Goal: Task Accomplishment & Management: Use online tool/utility

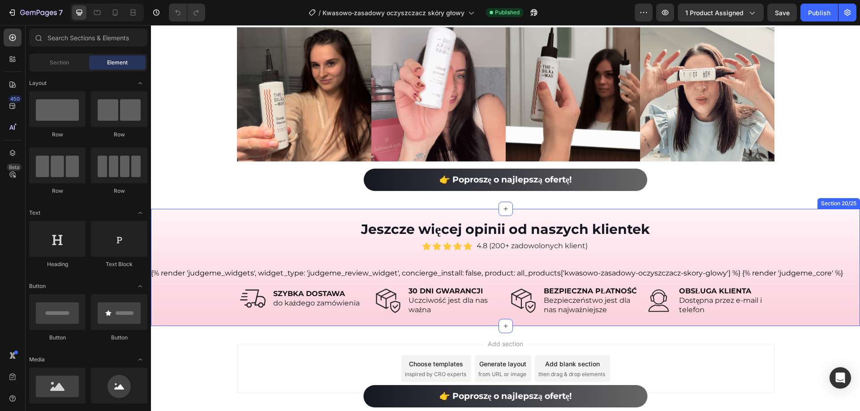
scroll to position [5002, 0]
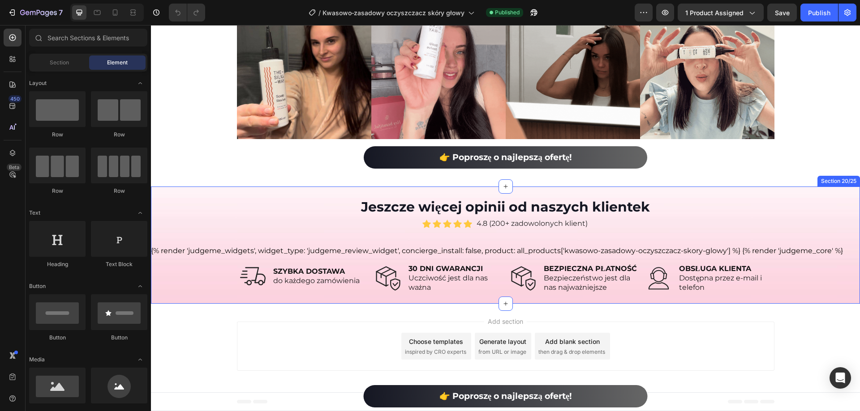
click at [448, 246] on div "{% render 'judgeme_widgets', widget_type: 'judgeme_review_widget', concierge_in…" at bounding box center [505, 251] width 709 height 11
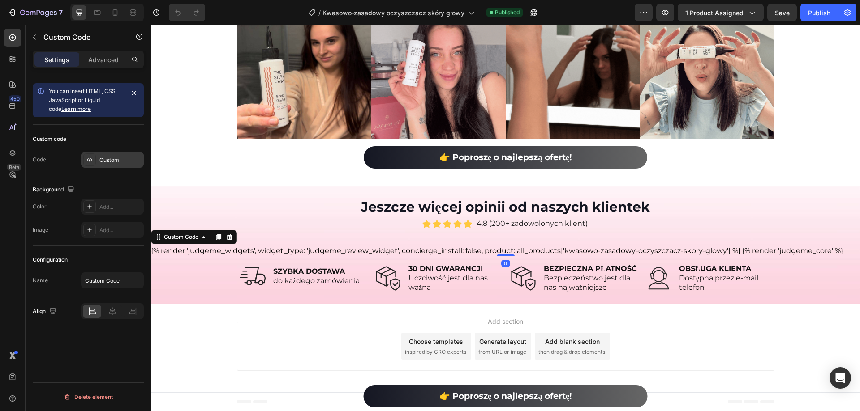
click at [102, 161] on div "Custom" at bounding box center [120, 160] width 42 height 8
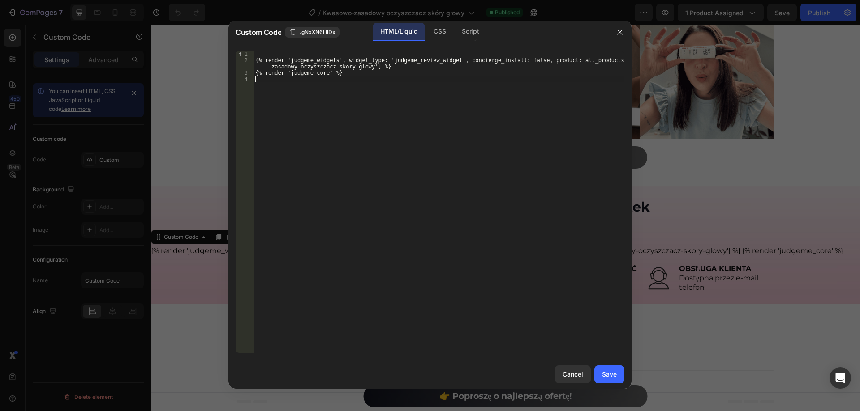
click at [298, 86] on div "{% render 'judgeme_widgets', widget_type: 'judgeme_review_widget', concierge_in…" at bounding box center [438, 208] width 371 height 315
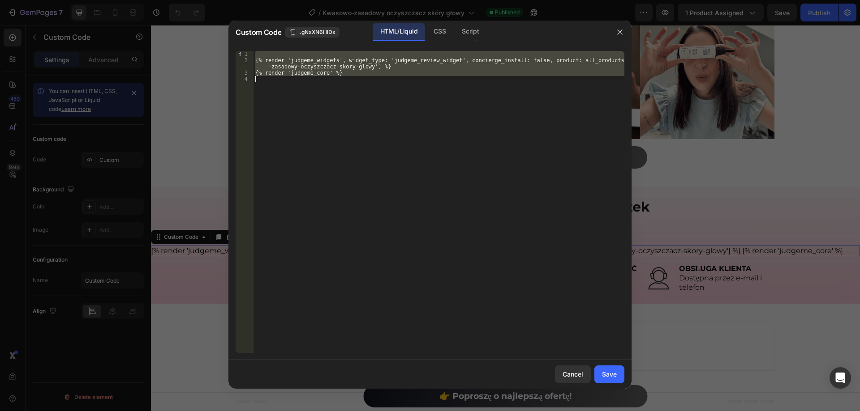
paste textarea "<!-- End of Judge.me code -->"
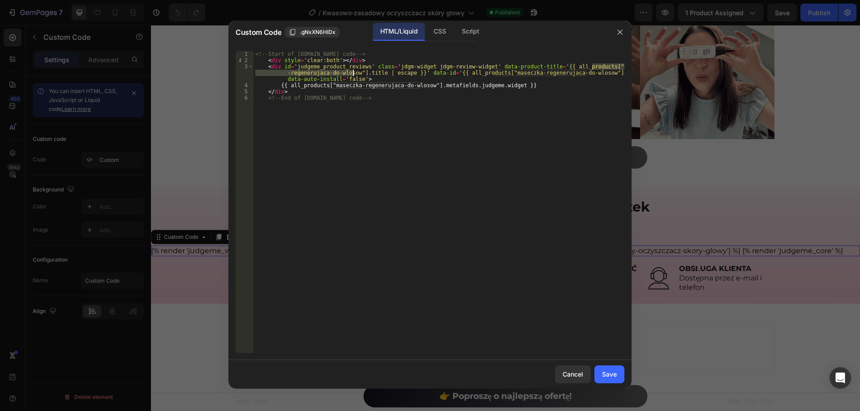
drag, startPoint x: 591, startPoint y: 65, endPoint x: 352, endPoint y: 71, distance: 239.2
click at [352, 71] on div "<!-- Start of Judge.me code --> < div style = 'clear:both' > </ div > < div id …" at bounding box center [438, 208] width 371 height 315
paste textarea
type textarea "<div id='judgeme_product_reviews' class='jdgm-widget jdgm-review-widget' data-p…"
click at [614, 373] on div "Save" at bounding box center [609, 374] width 15 height 9
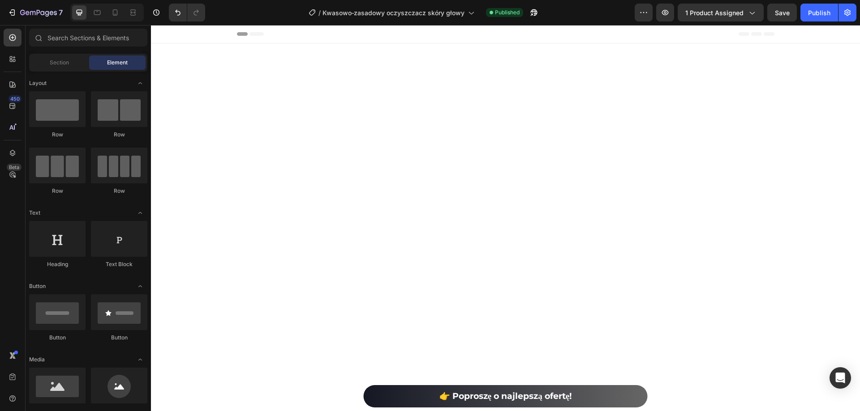
scroll to position [4700, 0]
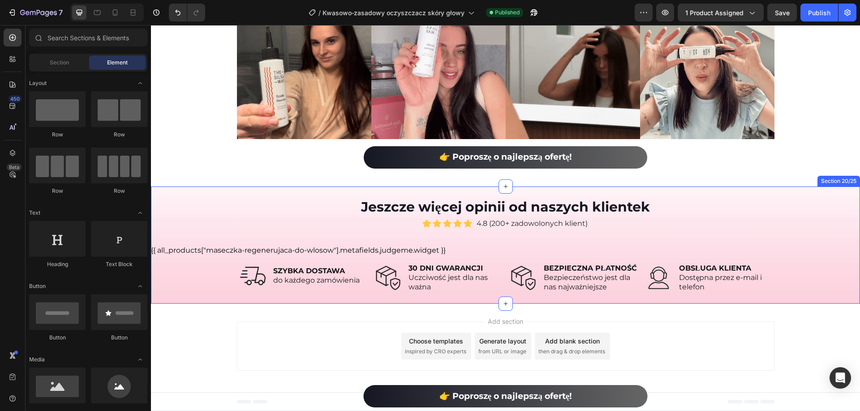
click at [426, 253] on div "{{ all_products["maseczka-regenerujaca-do-wlosow"].metafields.judgeme.widget }}" at bounding box center [505, 250] width 709 height 11
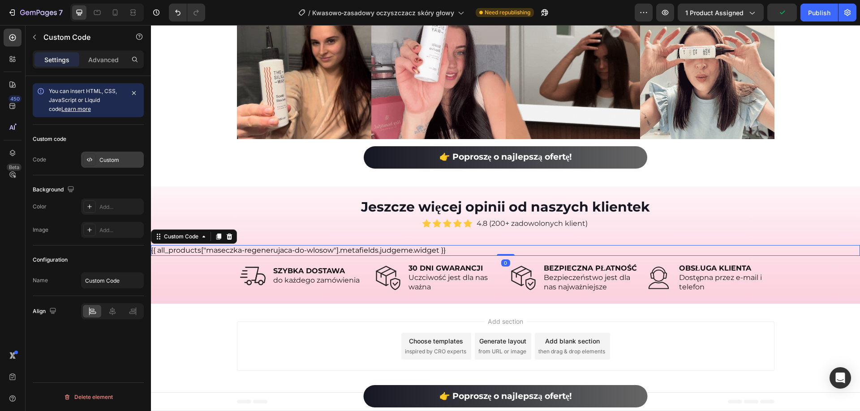
click at [112, 155] on div "Custom" at bounding box center [112, 160] width 63 height 16
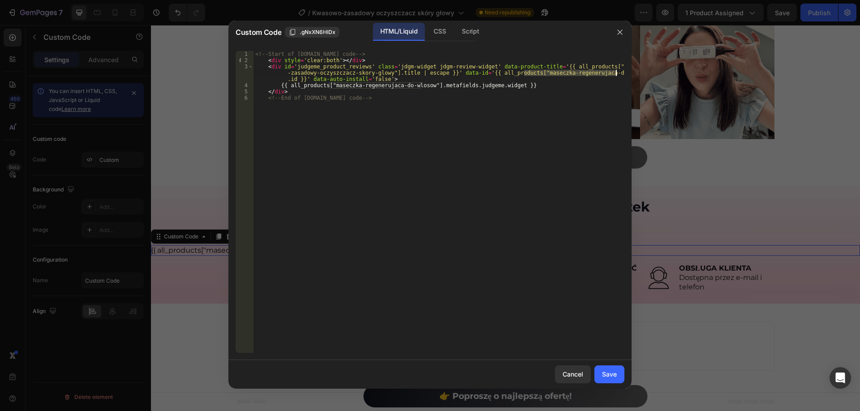
drag, startPoint x: 523, startPoint y: 76, endPoint x: 617, endPoint y: 73, distance: 94.1
click at [617, 73] on div "<!-- Start of Judge.me code --> < div style = 'clear:both' > </ div > < div id …" at bounding box center [438, 208] width 371 height 315
paste textarea
drag, startPoint x: 328, startPoint y: 86, endPoint x: 420, endPoint y: 87, distance: 91.3
click at [420, 87] on div "<!-- Start of Judge.me code --> < div style = 'clear:both' > </ div > < div id …" at bounding box center [438, 208] width 371 height 315
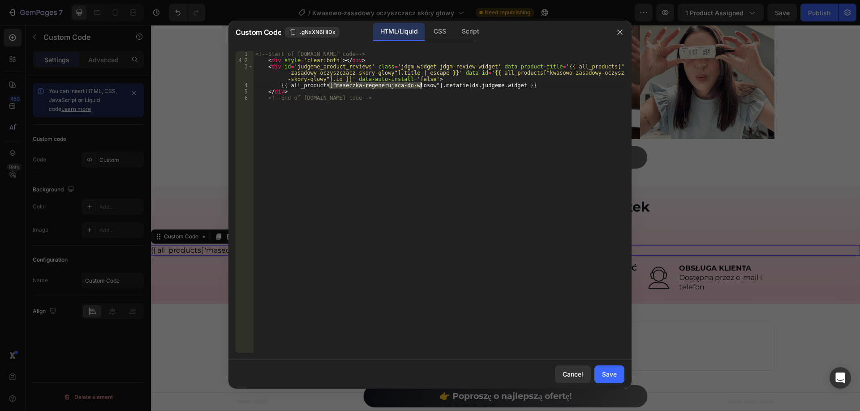
paste textarea
type textarea "{{ all_products["kwasowo-zasadowy-oczyszczacz-skory-glowy"].metafields.judgeme.…"
click at [608, 372] on div "Save" at bounding box center [609, 374] width 15 height 9
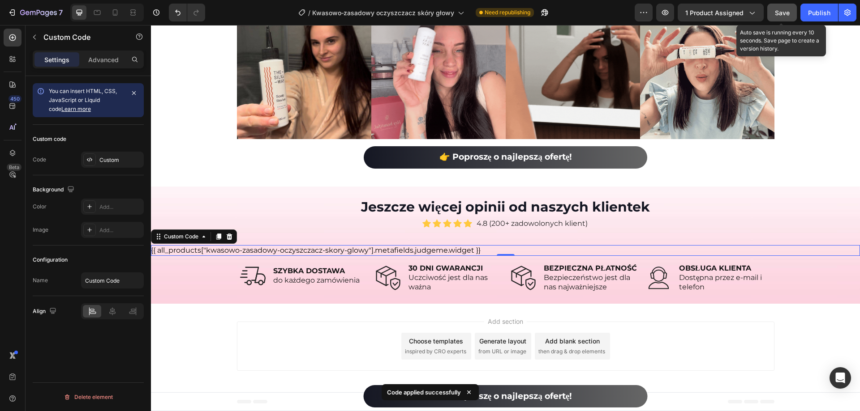
click at [784, 15] on span "Save" at bounding box center [782, 13] width 15 height 8
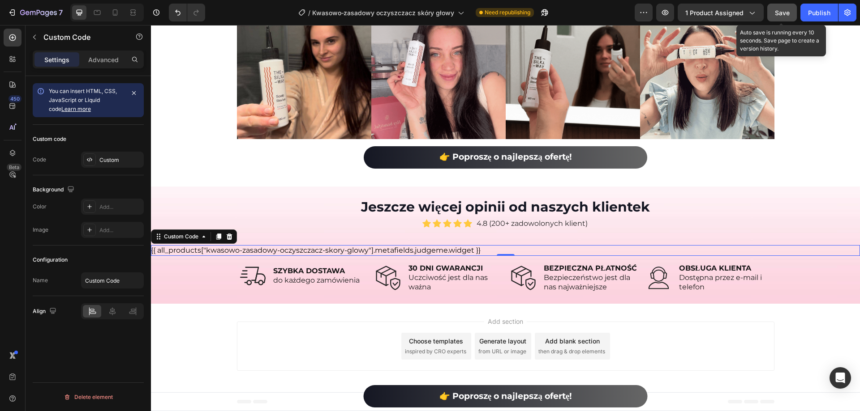
click at [774, 17] on button "Save" at bounding box center [782, 13] width 30 height 18
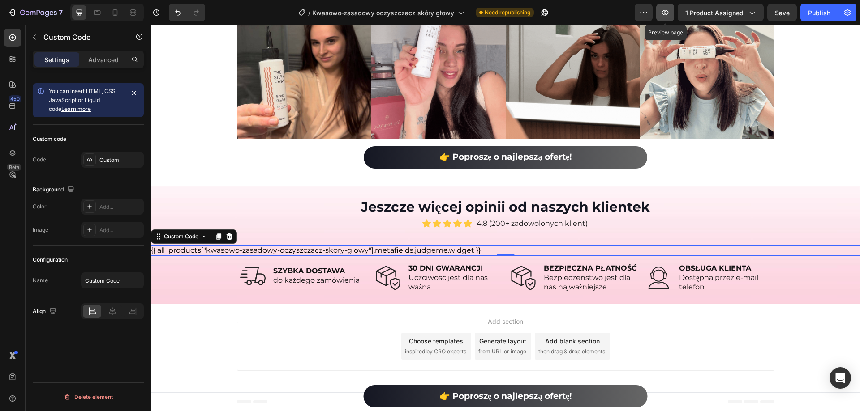
click at [670, 6] on button "button" at bounding box center [665, 13] width 18 height 18
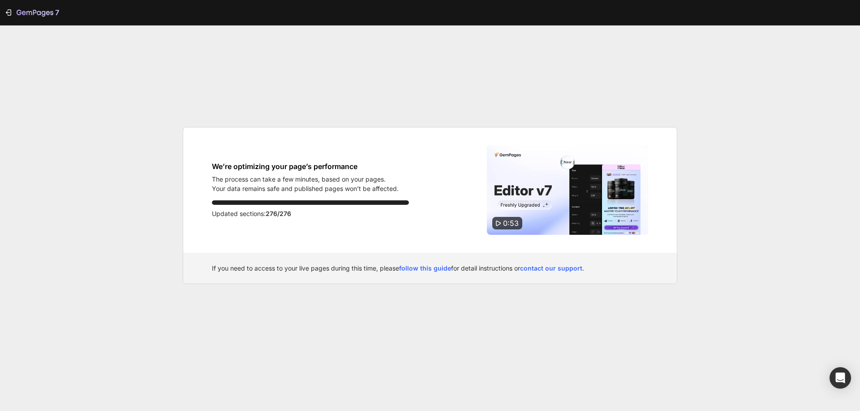
click at [302, 89] on div "7 We’re optimizing your page’s performance The process can take a few minutes, …" at bounding box center [430, 205] width 860 height 411
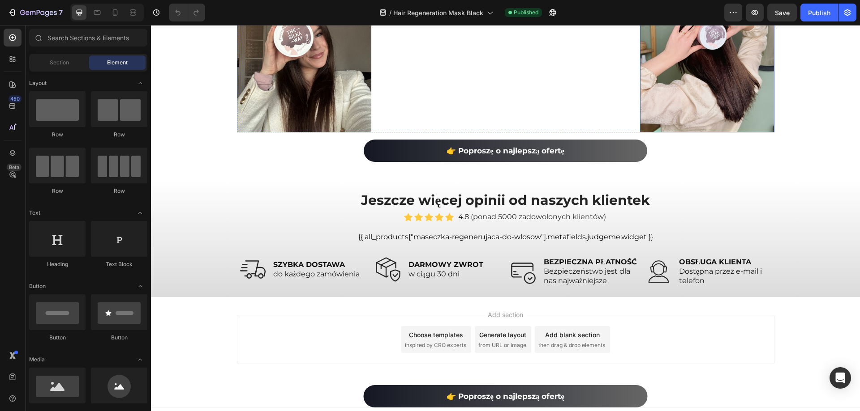
scroll to position [5032, 0]
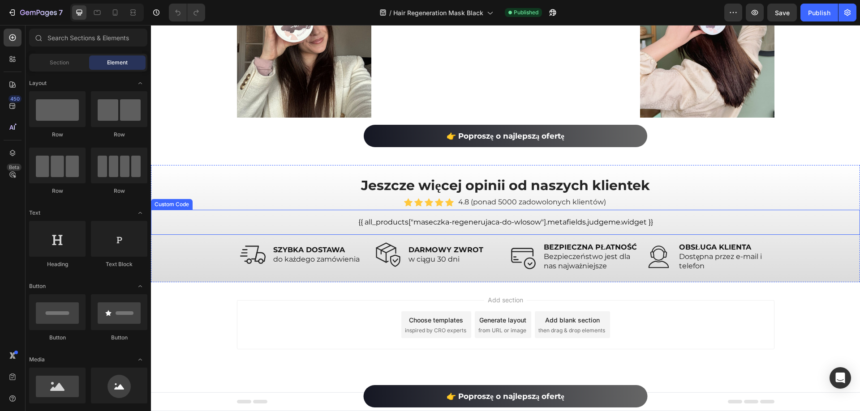
click at [623, 219] on div "{{ all_products["maseczka-regenerujaca-do-wlosow"].metafields.judgeme.widget }}" at bounding box center [505, 222] width 709 height 11
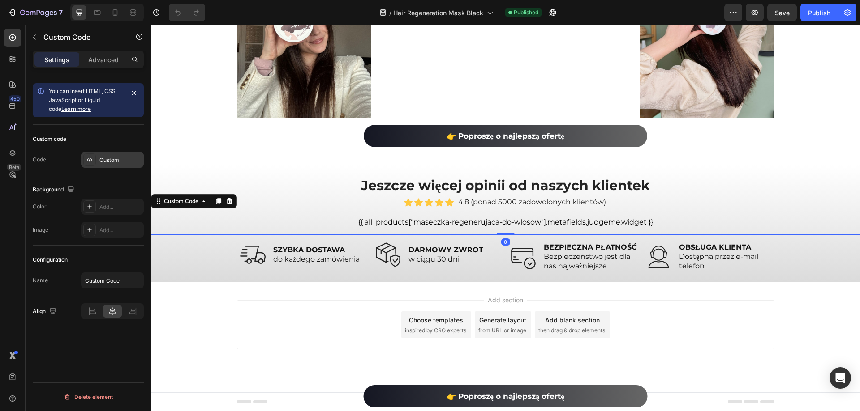
click at [116, 156] on div "Custom" at bounding box center [112, 160] width 63 height 16
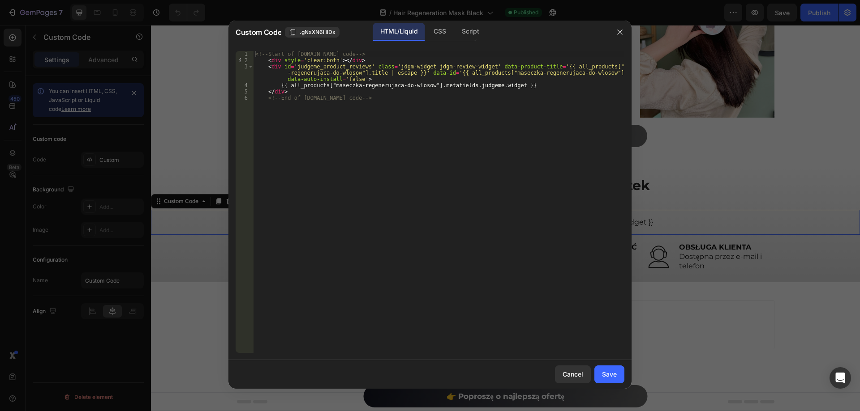
type textarea "<!-- End of Judge.me code -->"
click at [328, 116] on div "<!-- Start of Judge.me code --> < div style = 'clear:both' > </ div > < div id …" at bounding box center [438, 208] width 371 height 315
click at [368, 111] on div "<!-- Start of Judge.me code --> < div style = 'clear:both' > </ div > < div id …" at bounding box center [438, 208] width 371 height 315
click at [187, 141] on div at bounding box center [430, 205] width 860 height 411
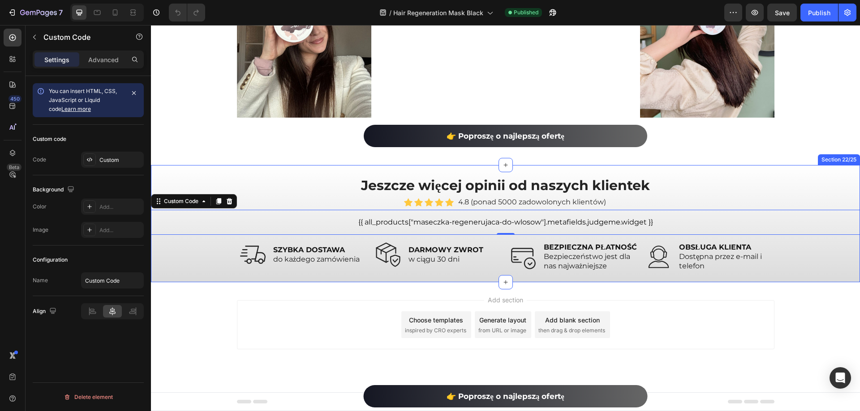
click at [209, 243] on div "Jeszcze więcej opinii od naszych klientek Heading Icon Icon Icon Icon Icon Icon…" at bounding box center [505, 224] width 709 height 96
click at [219, 219] on div "{{ all_products["maseczka-regenerujaca-do-wlosow"].metafields.judgeme.widget }}" at bounding box center [505, 222] width 709 height 11
click at [102, 157] on div "Custom" at bounding box center [120, 160] width 42 height 8
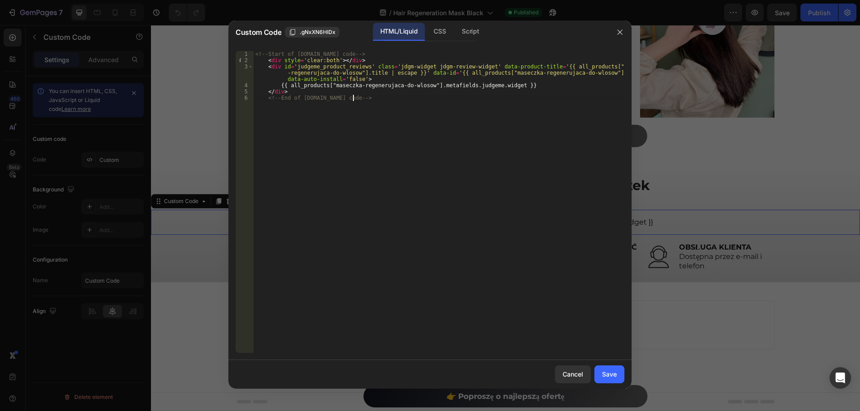
click at [306, 131] on div "<!-- Start of Judge.me code --> < div style = 'clear:both' > </ div > < div id …" at bounding box center [438, 208] width 371 height 315
type textarea "</div> <!-- End of Judge.me code -->"
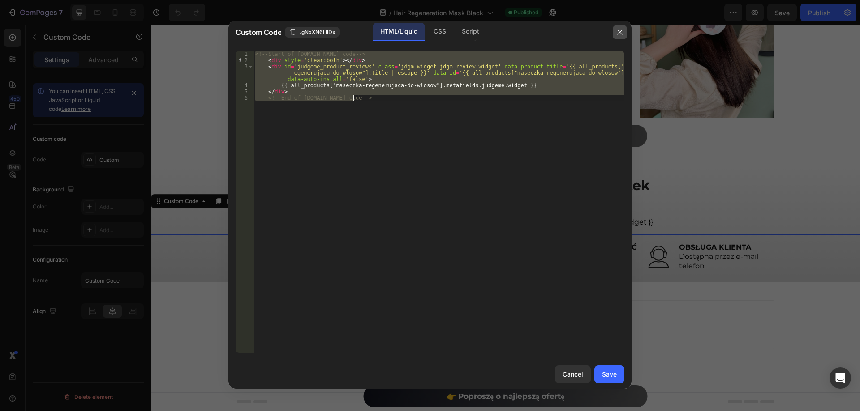
click at [621, 32] on icon "button" at bounding box center [619, 32] width 7 height 7
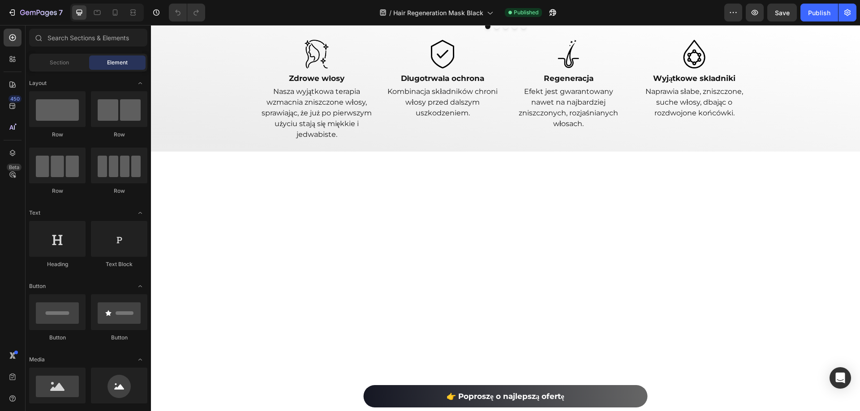
scroll to position [0, 0]
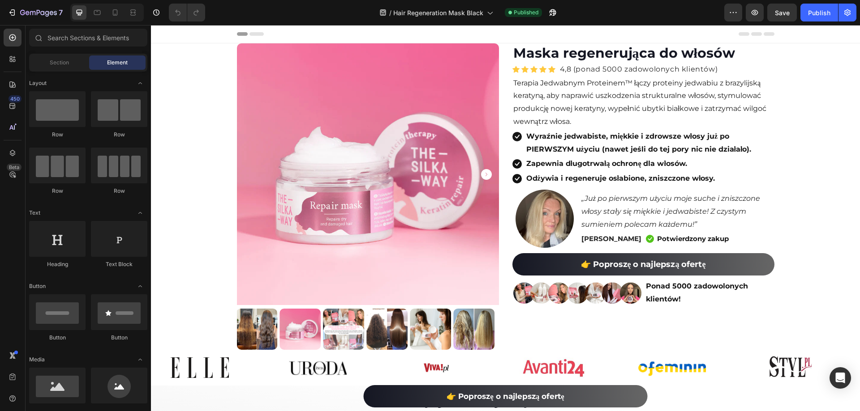
drag, startPoint x: 857, startPoint y: 368, endPoint x: 1002, endPoint y: 36, distance: 362.7
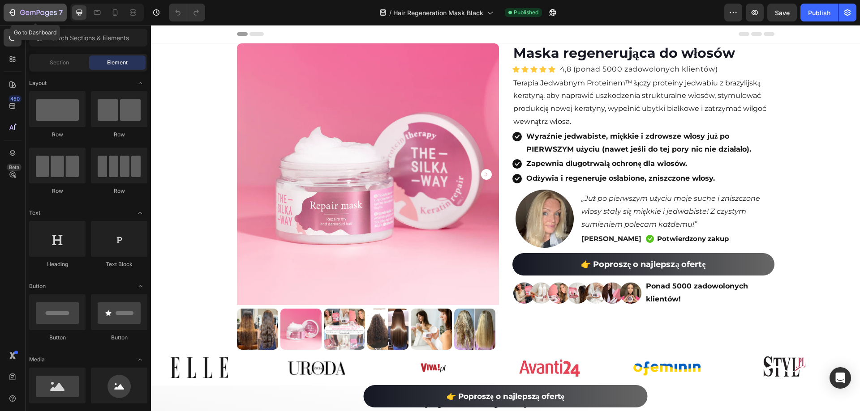
click at [12, 8] on icon "button" at bounding box center [12, 12] width 9 height 9
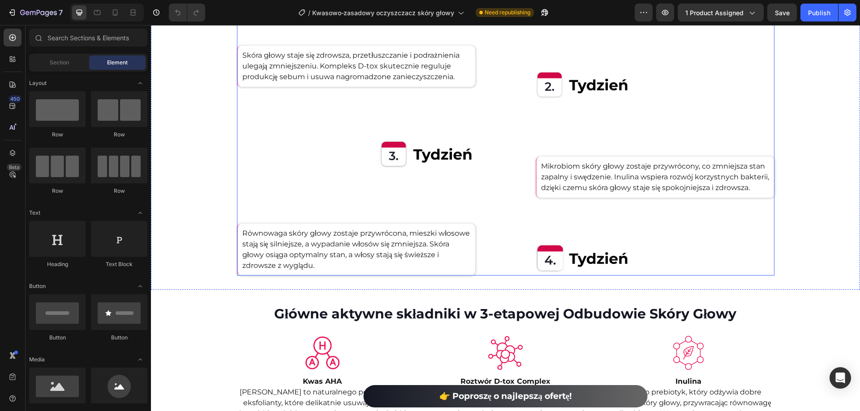
scroll to position [1746, 0]
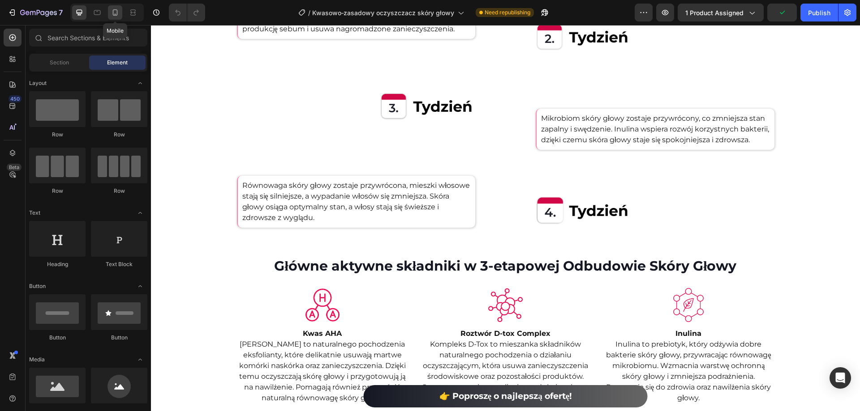
click at [121, 14] on div at bounding box center [115, 12] width 14 height 14
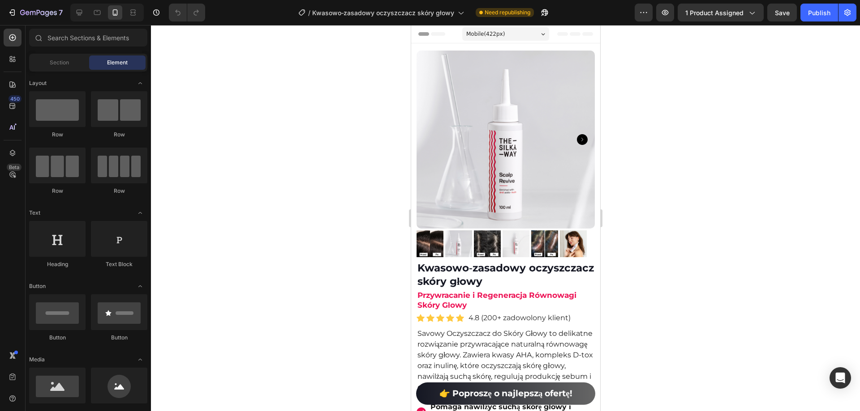
click at [491, 35] on span "Mobile ( 422 px)" at bounding box center [485, 34] width 39 height 9
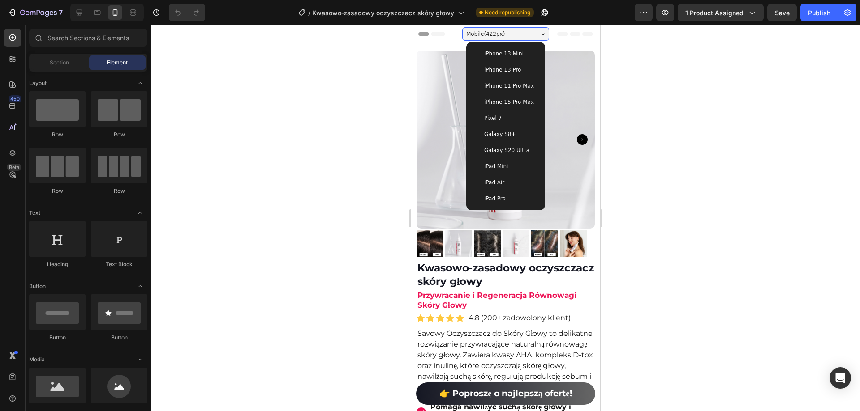
click at [504, 74] on div "iPhone 13 Pro" at bounding box center [505, 70] width 72 height 16
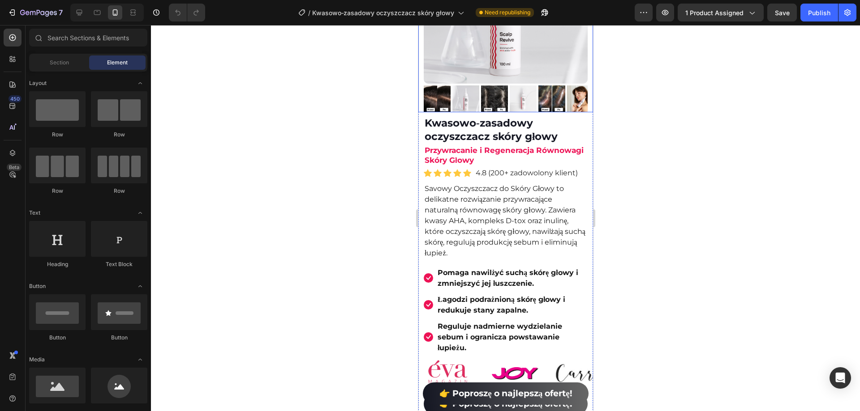
scroll to position [224, 0]
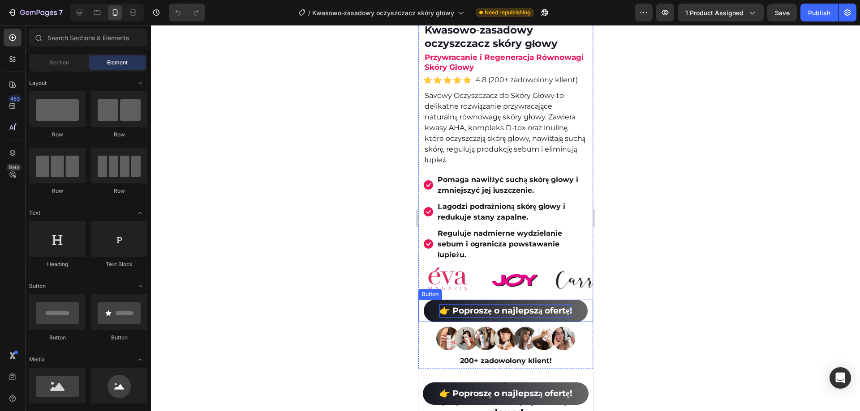
click at [531, 308] on p "👉 Poproszę o najlepszą ofertę!" at bounding box center [505, 311] width 132 height 14
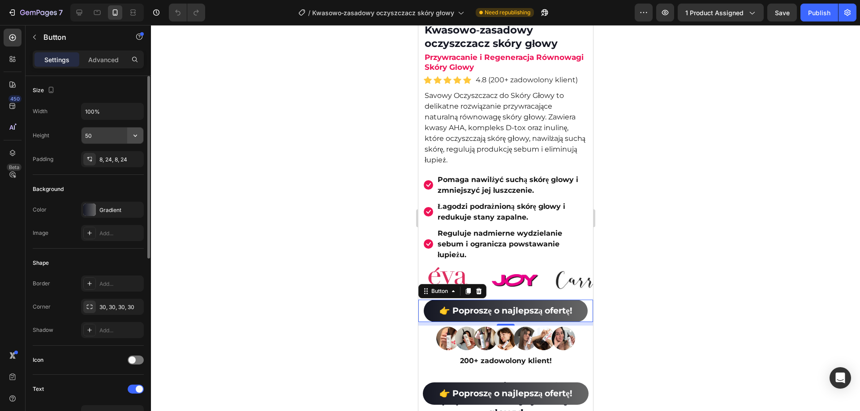
click at [135, 137] on icon "button" at bounding box center [135, 135] width 9 height 9
click at [122, 159] on p "Fit content Auto" at bounding box center [110, 158] width 51 height 8
click at [133, 133] on icon "button" at bounding box center [135, 135] width 9 height 9
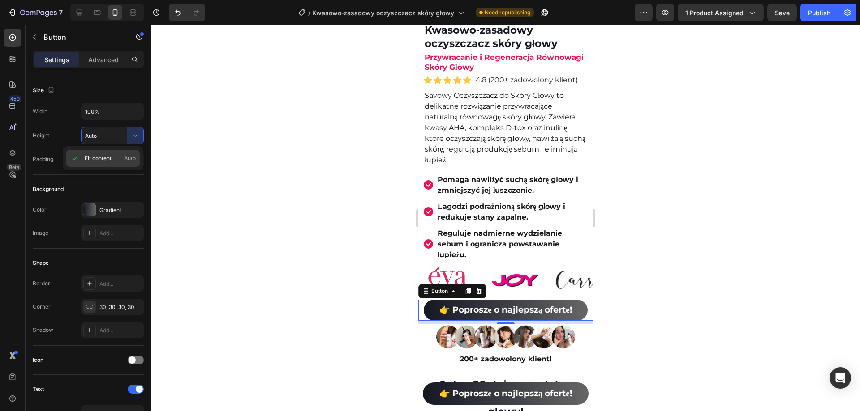
click at [121, 154] on p "Fit content Auto" at bounding box center [110, 158] width 51 height 8
click at [112, 134] on input "Auto" at bounding box center [112, 136] width 62 height 16
click at [219, 17] on div "/ Kwasowo‑zasadowy oczyszczacz skóry głowy Need republishing" at bounding box center [423, 13] width 422 height 18
click at [181, 11] on icon "Undo/Redo" at bounding box center [177, 12] width 9 height 9
type input "50"
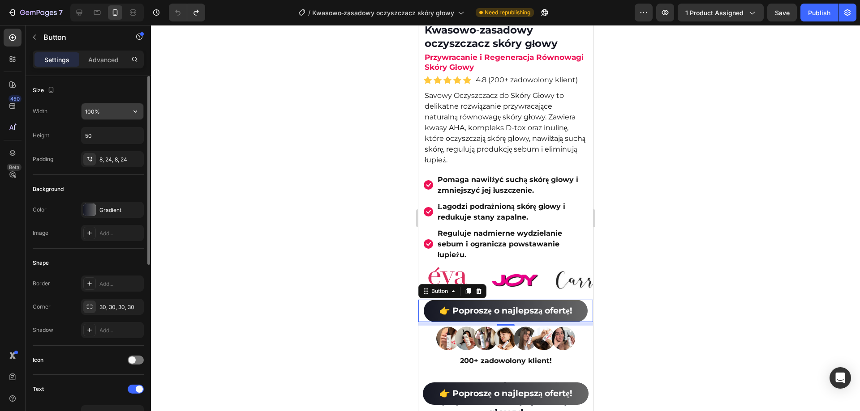
click at [88, 118] on input "100%" at bounding box center [112, 111] width 62 height 16
click at [119, 114] on input "100%" at bounding box center [112, 111] width 62 height 16
click at [134, 110] on icon "button" at bounding box center [135, 111] width 9 height 9
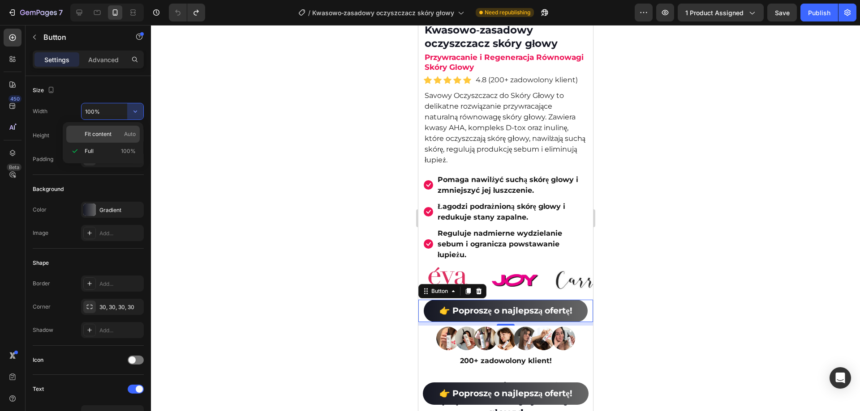
click at [115, 134] on p "Fit content Auto" at bounding box center [110, 134] width 51 height 8
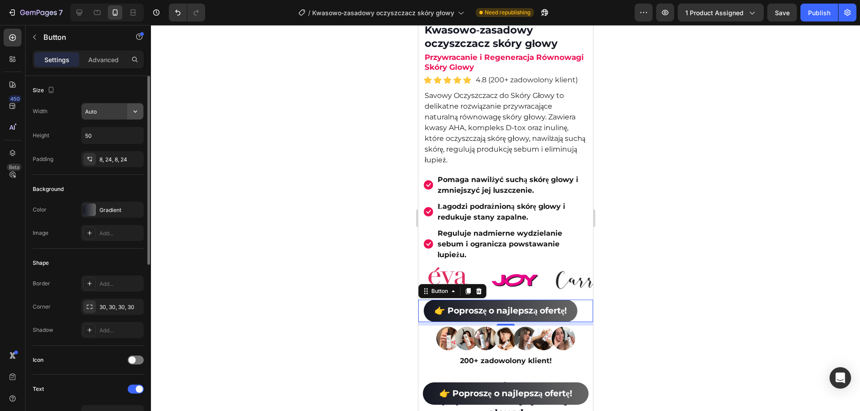
click at [135, 115] on icon "button" at bounding box center [135, 111] width 9 height 9
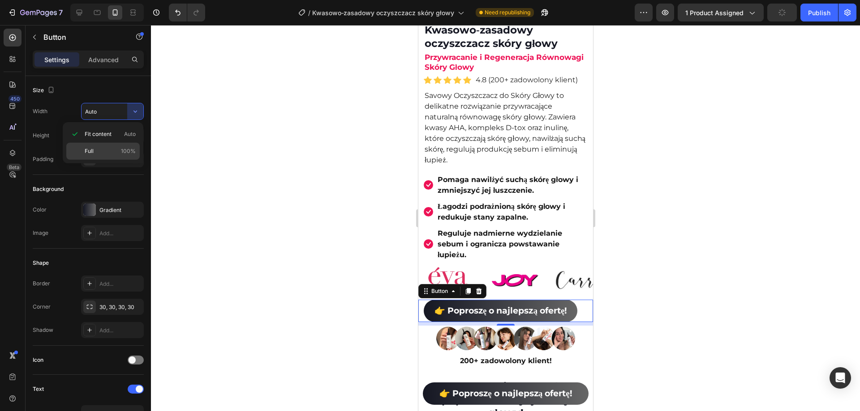
click at [115, 152] on p "Full 100%" at bounding box center [110, 151] width 51 height 8
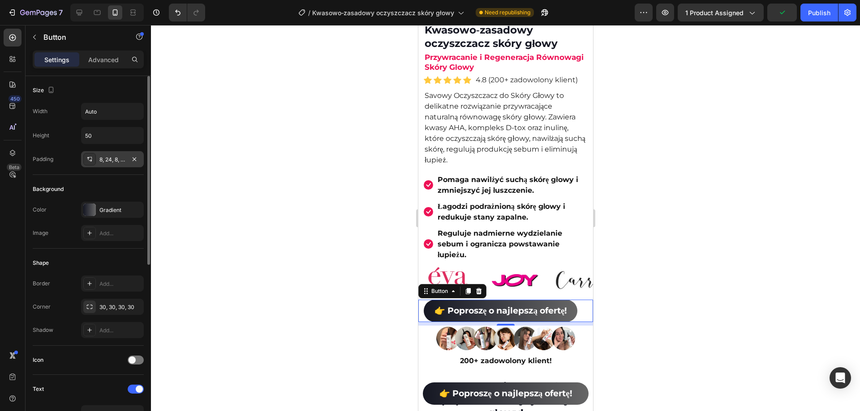
type input "100%"
click at [558, 304] on p "👉 Poproszę o najlepszą ofertę!" at bounding box center [505, 311] width 132 height 14
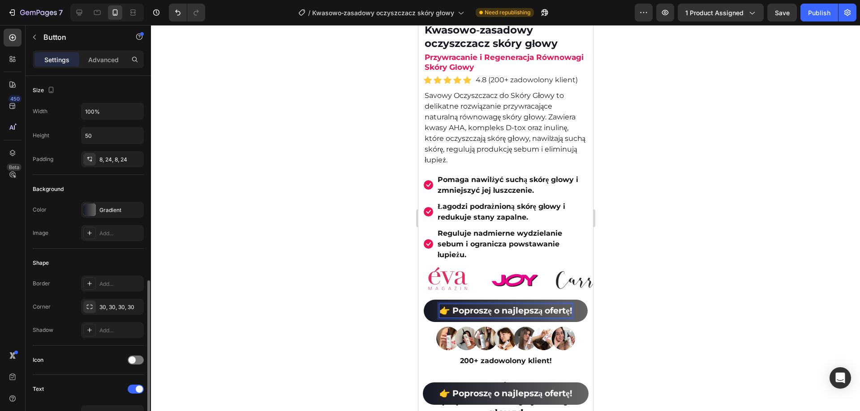
scroll to position [179, 0]
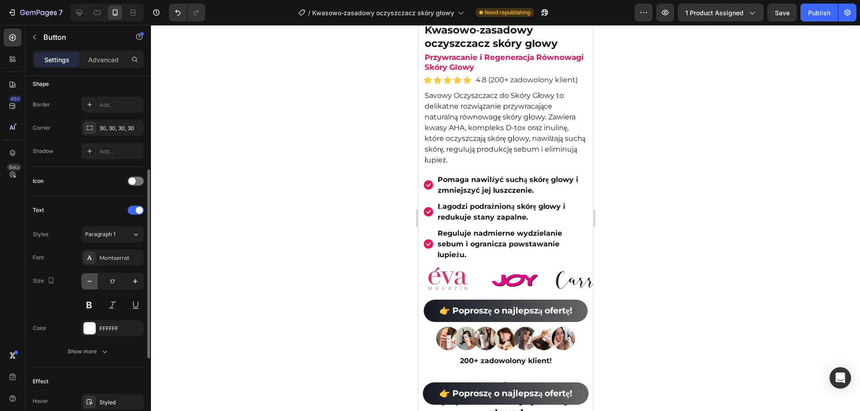
click at [94, 282] on button "button" at bounding box center [89, 282] width 16 height 16
click at [92, 282] on icon "button" at bounding box center [89, 281] width 9 height 9
click at [91, 282] on icon "button" at bounding box center [89, 281] width 4 height 1
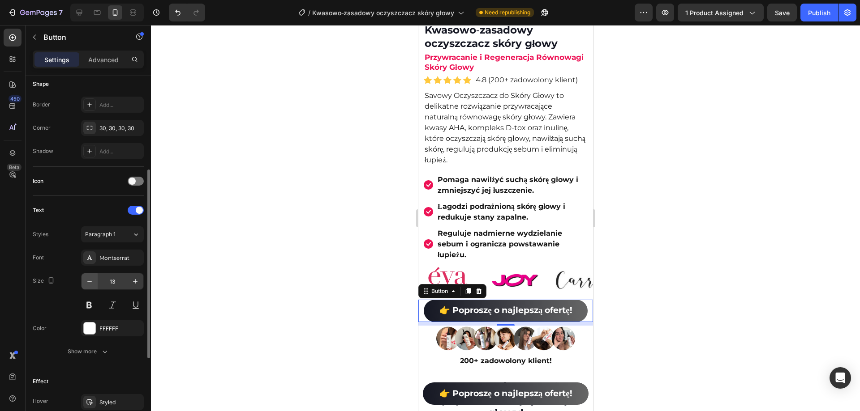
click at [93, 278] on icon "button" at bounding box center [89, 281] width 9 height 9
click at [135, 282] on icon "button" at bounding box center [135, 281] width 9 height 9
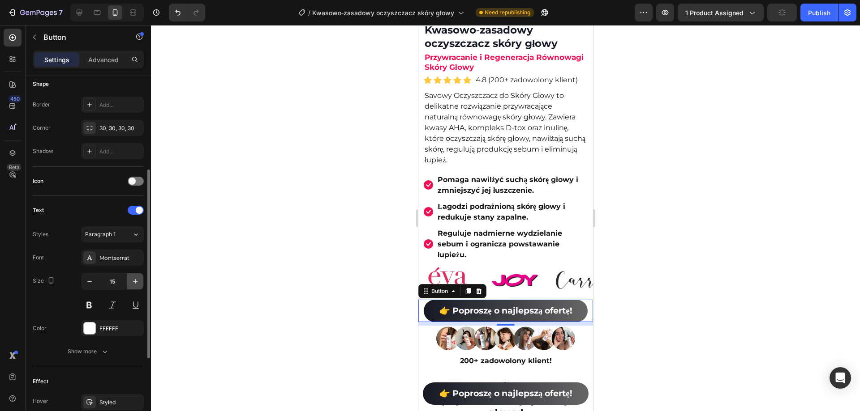
click at [135, 282] on icon "button" at bounding box center [135, 281] width 9 height 9
type input "17"
click at [30, 304] on div "Size Width 100% Height 50 Padding 8, 24, 8, 24 Background Color Gradient Image …" at bounding box center [88, 241] width 125 height 689
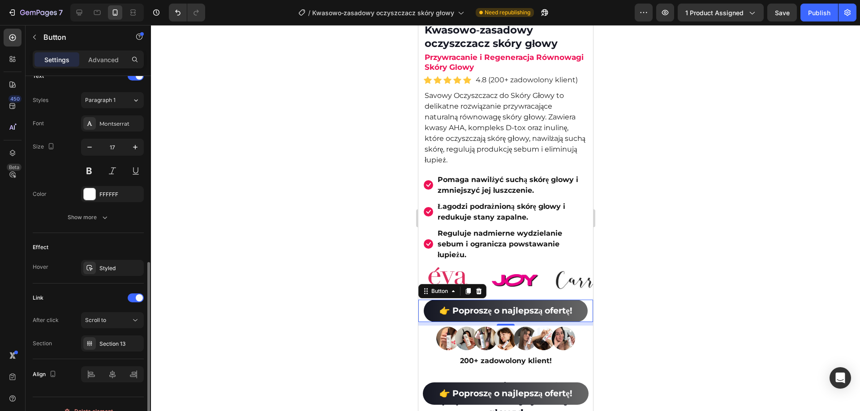
scroll to position [328, 0]
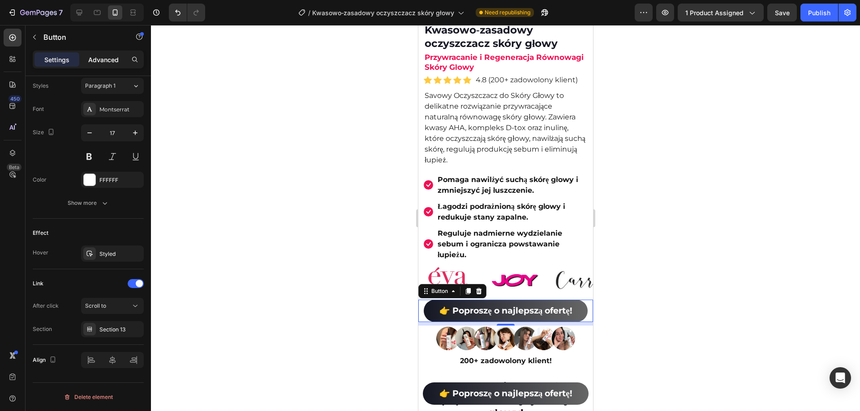
click at [110, 59] on p "Advanced" at bounding box center [103, 59] width 30 height 9
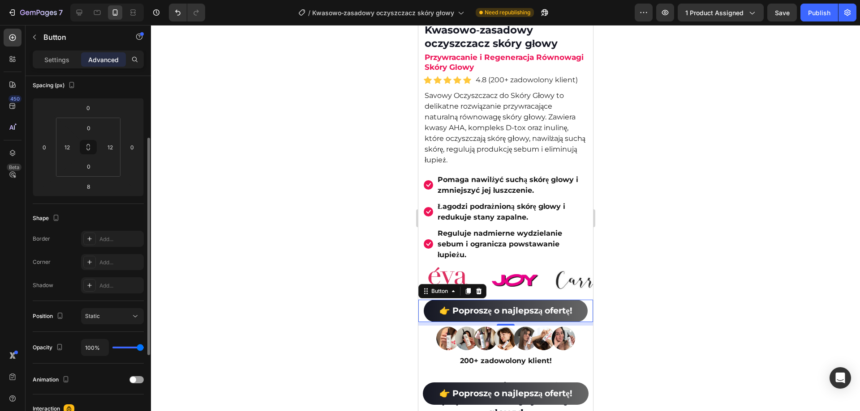
scroll to position [0, 0]
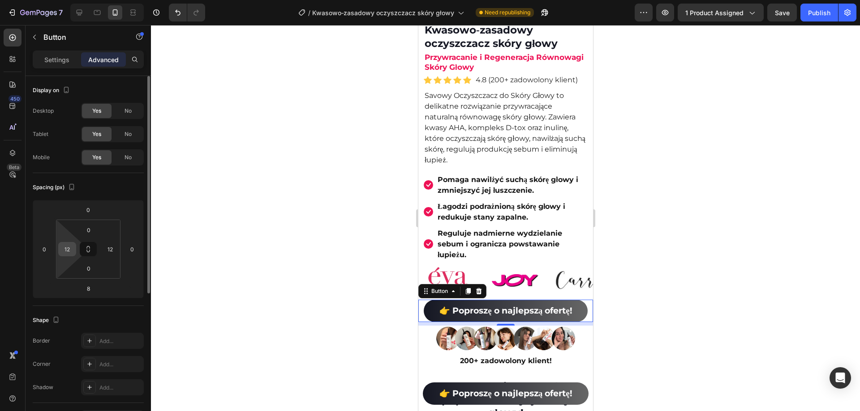
click at [72, 253] on input "12" at bounding box center [66, 249] width 13 height 13
type input "0"
click at [108, 250] on input "12" at bounding box center [109, 249] width 13 height 13
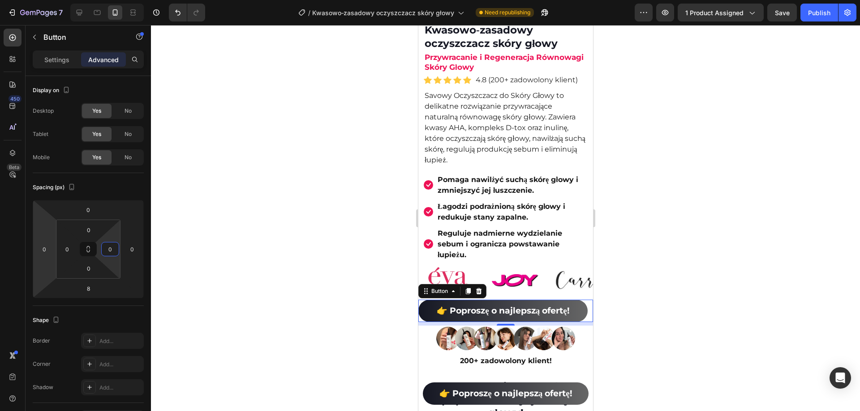
type input "0"
click at [0, 225] on div "450 Beta" at bounding box center [13, 218] width 26 height 386
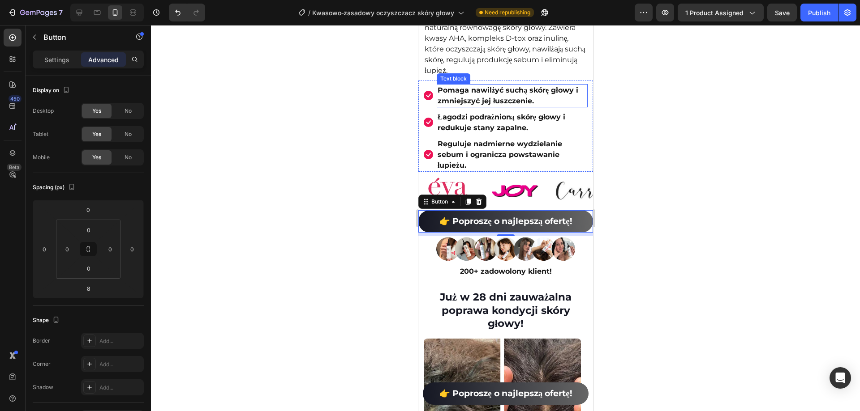
scroll to position [269, 0]
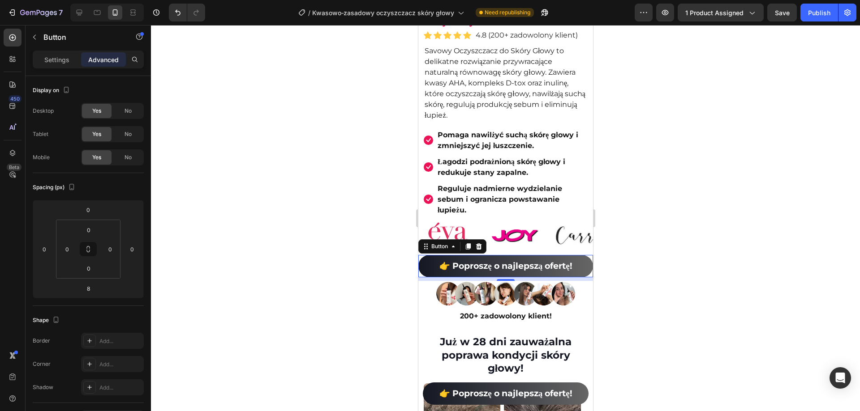
click at [775, 16] on span "Save" at bounding box center [782, 13] width 15 height 8
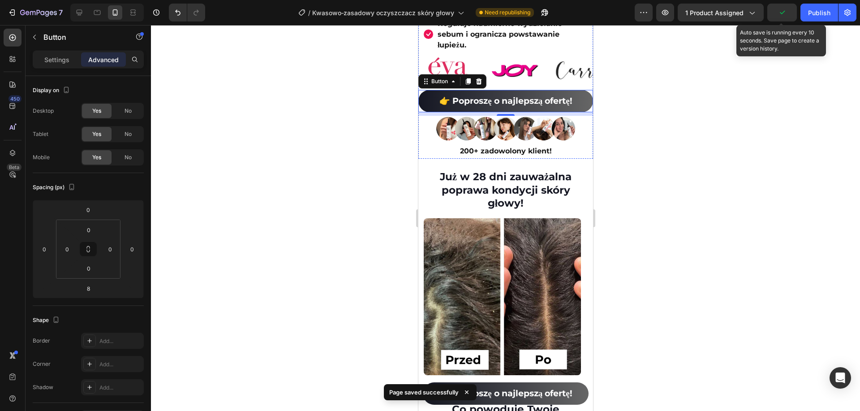
scroll to position [448, 0]
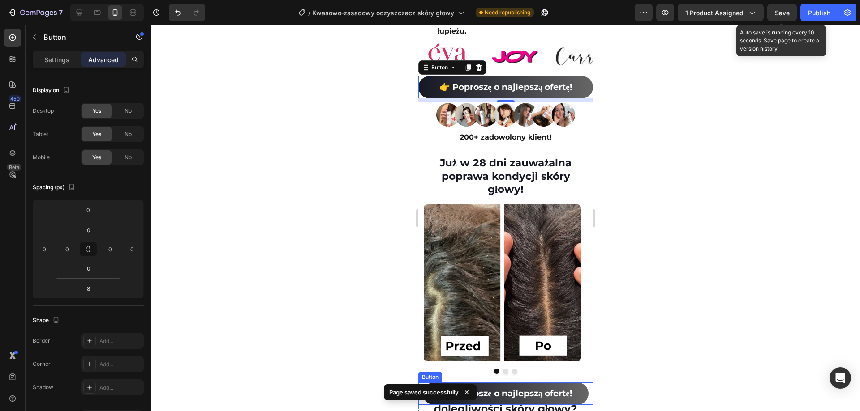
click at [540, 398] on p "👉 Poproszę o najlepszą ofertę!" at bounding box center [505, 394] width 132 height 14
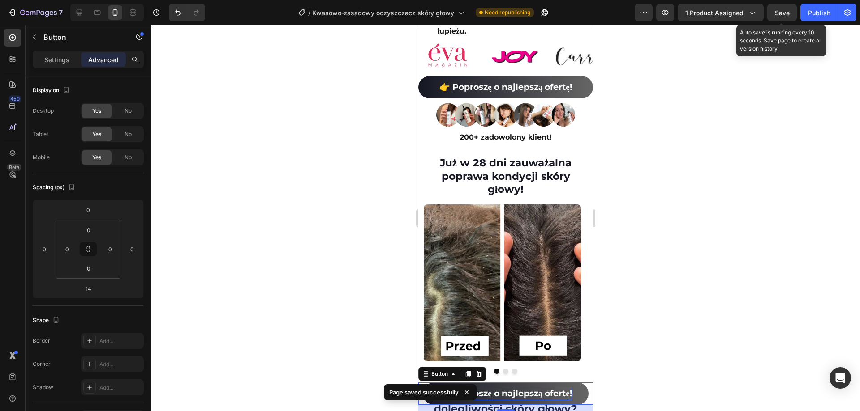
click at [542, 392] on strong "👉 Poproszę o najlepszą ofertę!" at bounding box center [505, 394] width 132 height 10
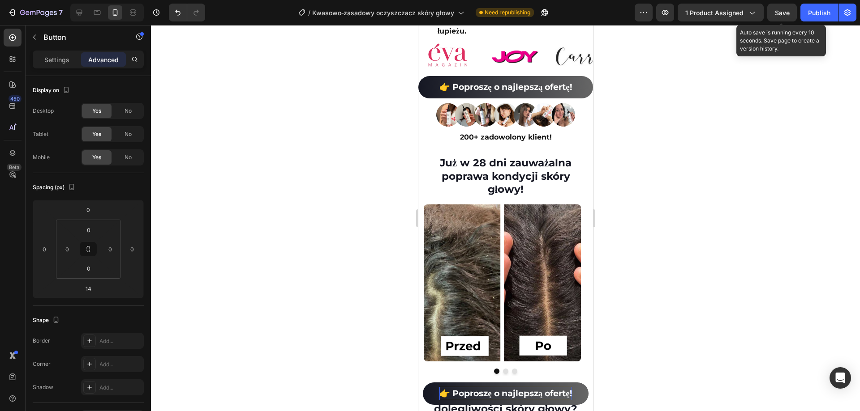
click at [564, 400] on p "👉 Poproszę o najlepszą ofertę!" at bounding box center [505, 394] width 132 height 14
click at [583, 395] on div "👉 Poproszę o najlepszą ofertę! Button 14" at bounding box center [505, 394] width 175 height 22
click at [576, 394] on link "👉 Poproszę o najlepszą ofertę!" at bounding box center [505, 394] width 166 height 22
click at [556, 397] on p "👉 Poproszę o najlepszą ofertę!" at bounding box center [505, 394] width 132 height 14
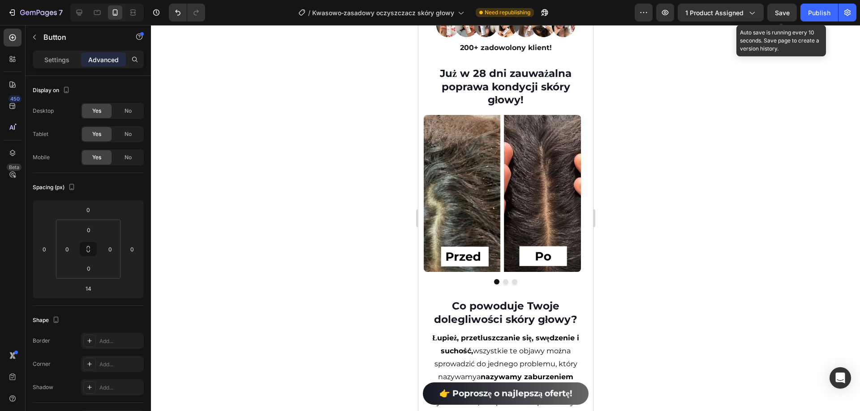
click at [749, 288] on div at bounding box center [505, 218] width 709 height 386
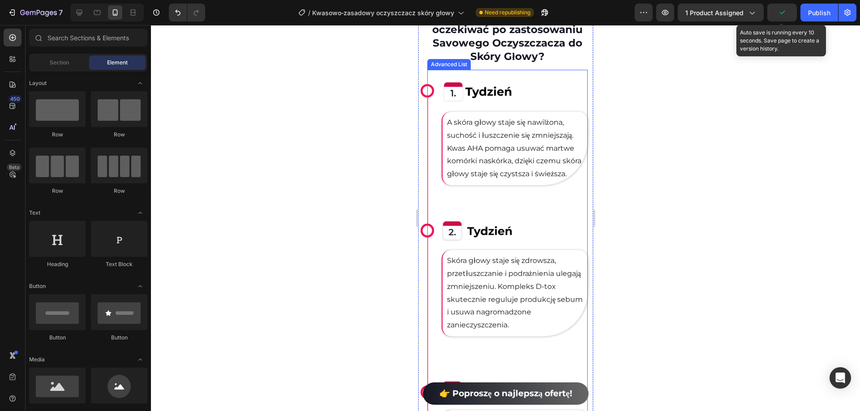
scroll to position [2686, 0]
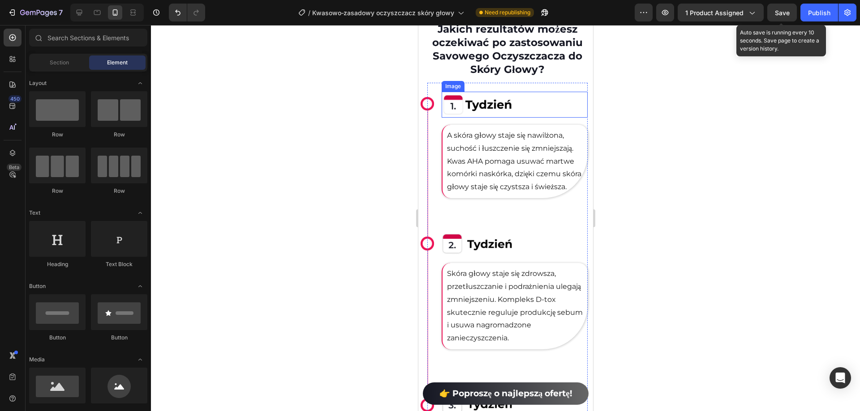
click at [458, 96] on img at bounding box center [477, 105] width 73 height 26
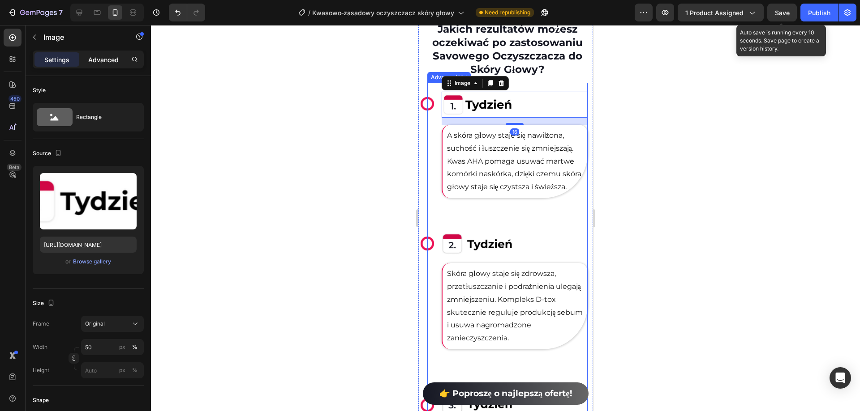
click at [97, 55] on p "Advanced" at bounding box center [103, 59] width 30 height 9
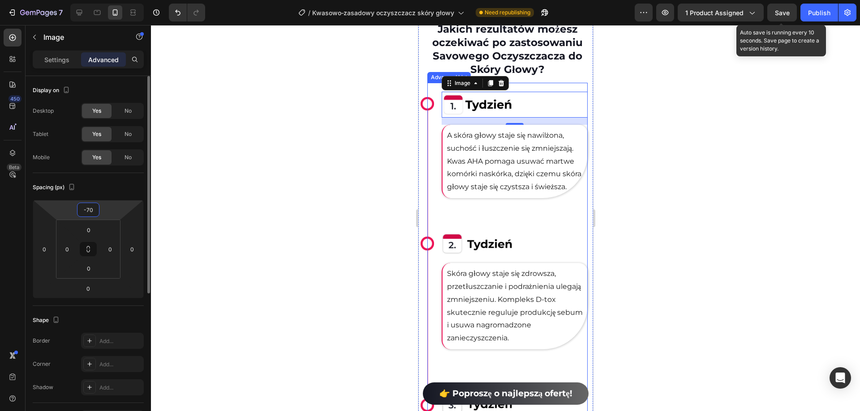
click at [94, 211] on input "-70" at bounding box center [88, 209] width 18 height 13
click at [95, 211] on input "-70" at bounding box center [88, 209] width 18 height 13
type input "-7"
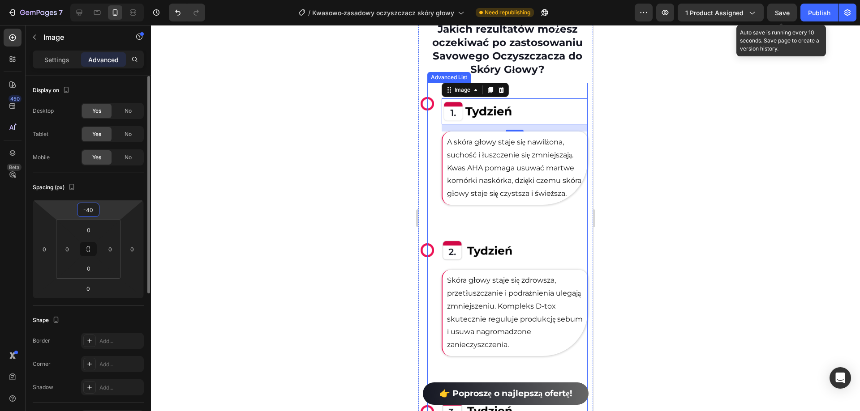
type input "-4"
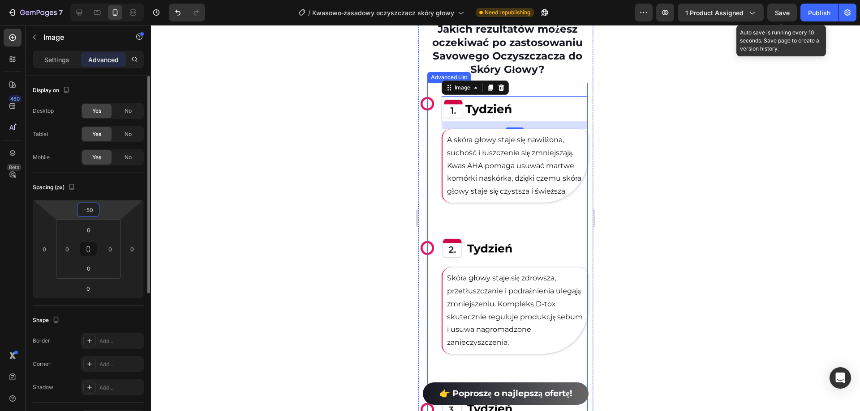
type input "-5"
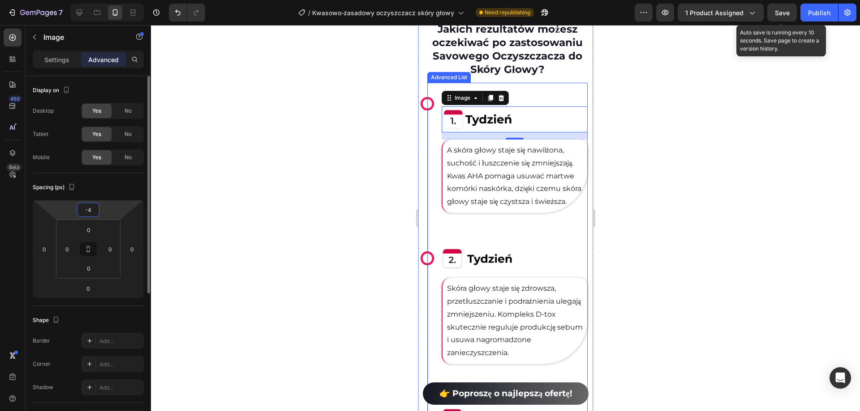
type input "-45"
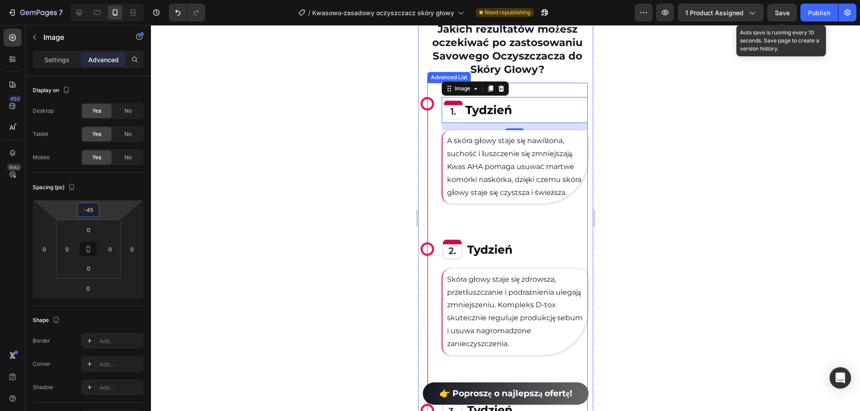
click at [326, 167] on div at bounding box center [505, 218] width 709 height 386
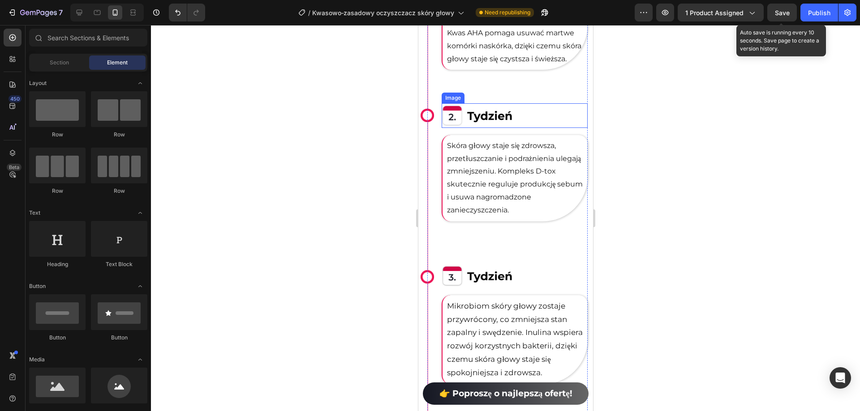
scroll to position [2821, 0]
click at [461, 279] on img at bounding box center [477, 276] width 73 height 24
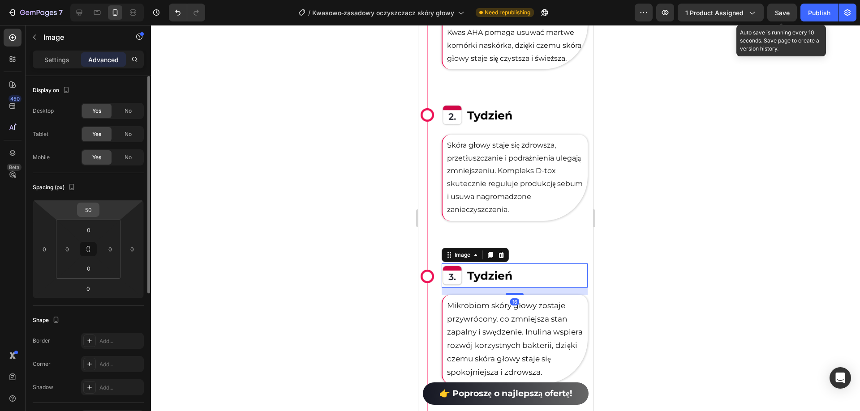
click at [102, 0] on html "7 Version history / Kwasowo‑zasadowy oczyszczacz skóry głowy Need republishing …" at bounding box center [430, 0] width 860 height 0
click at [93, 209] on input "50" at bounding box center [88, 209] width 18 height 13
type input "0"
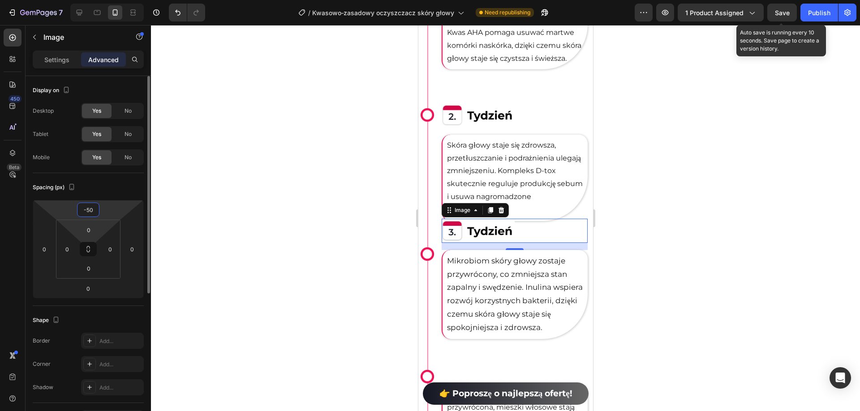
type input "-5"
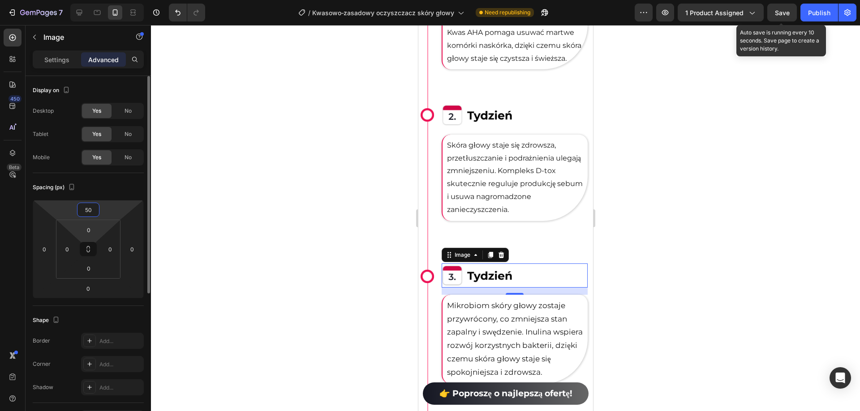
type input "5"
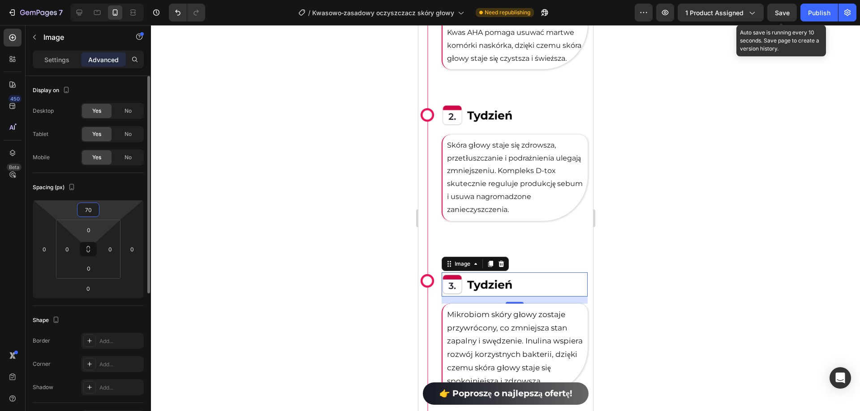
type input "7"
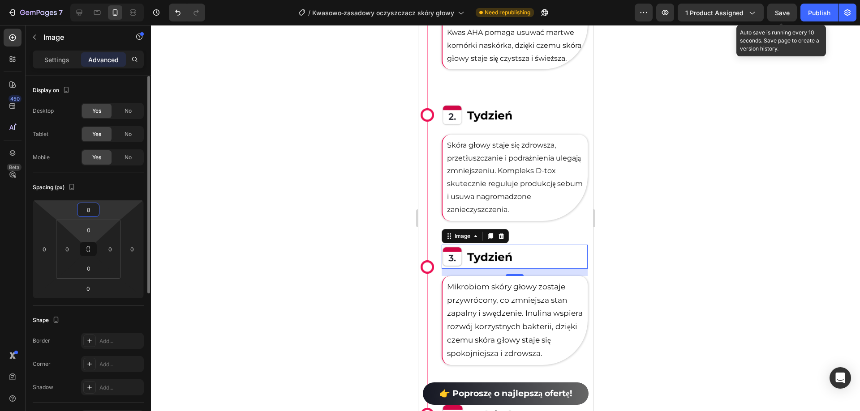
type input "80"
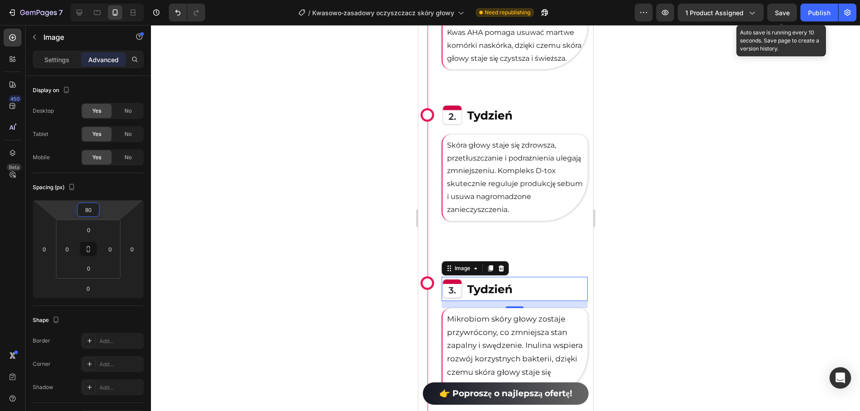
click at [242, 133] on div at bounding box center [505, 218] width 709 height 386
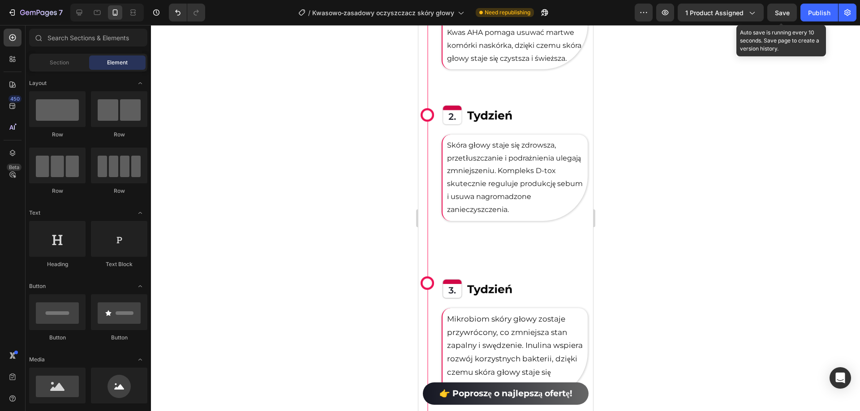
click at [695, 163] on div at bounding box center [505, 218] width 709 height 386
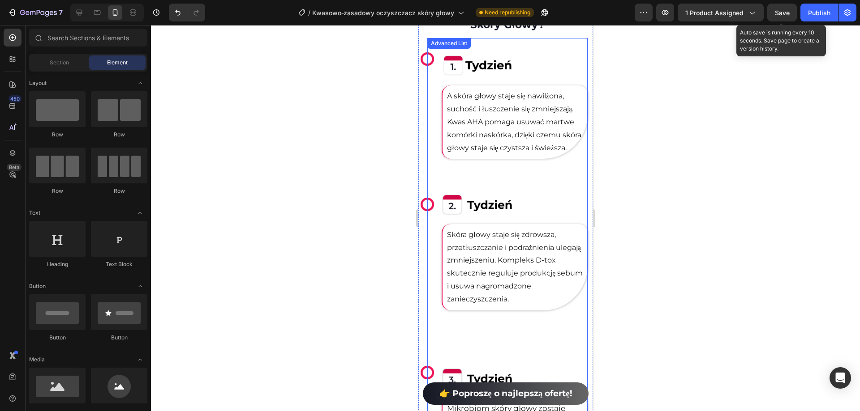
scroll to position [2866, 0]
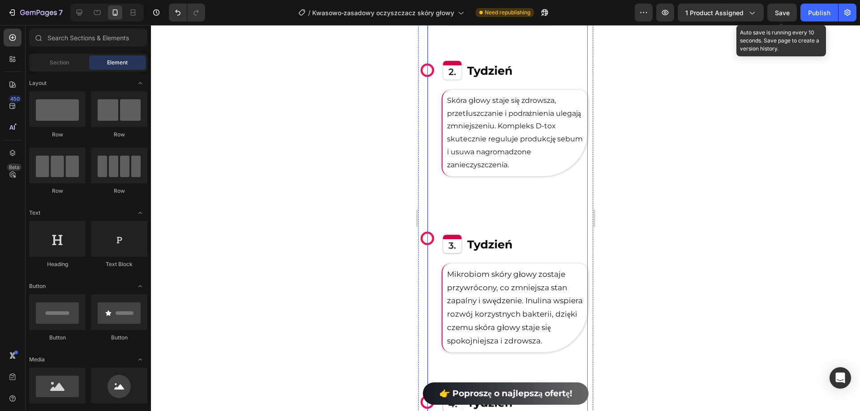
click at [504, 250] on img at bounding box center [477, 244] width 73 height 24
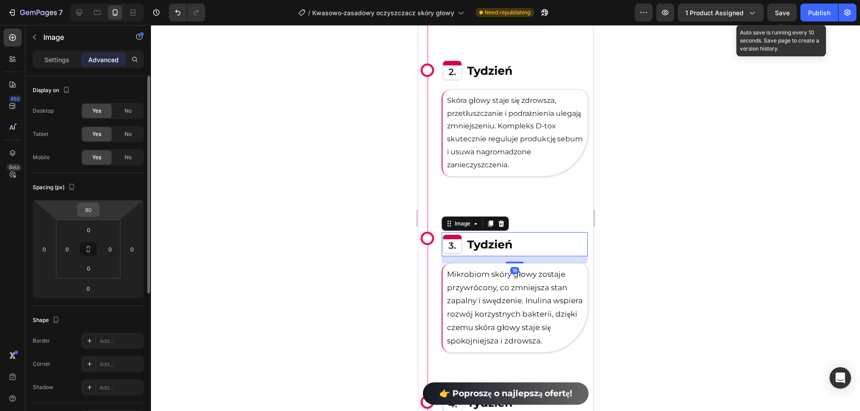
click at [94, 207] on input "80" at bounding box center [88, 209] width 18 height 13
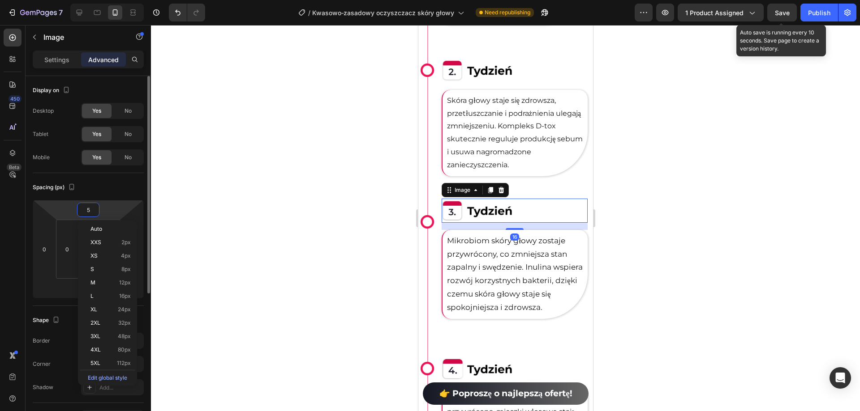
type input "50"
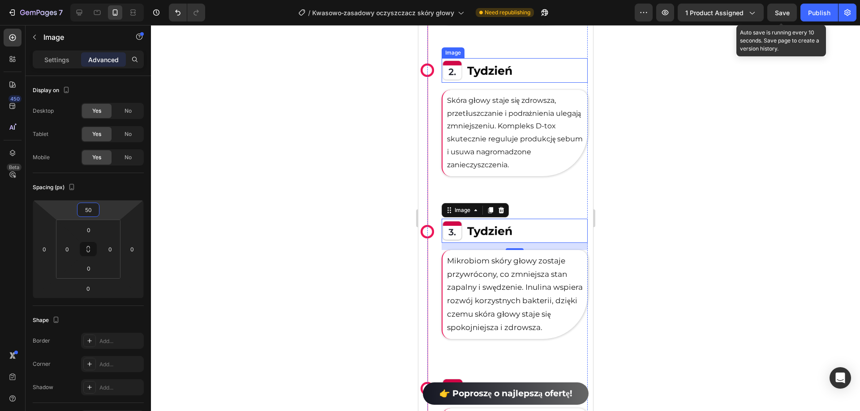
click at [478, 73] on img at bounding box center [477, 70] width 73 height 24
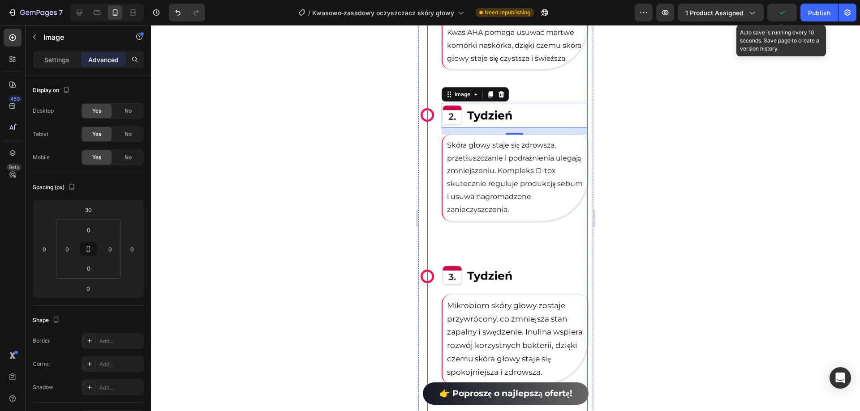
scroll to position [2731, 0]
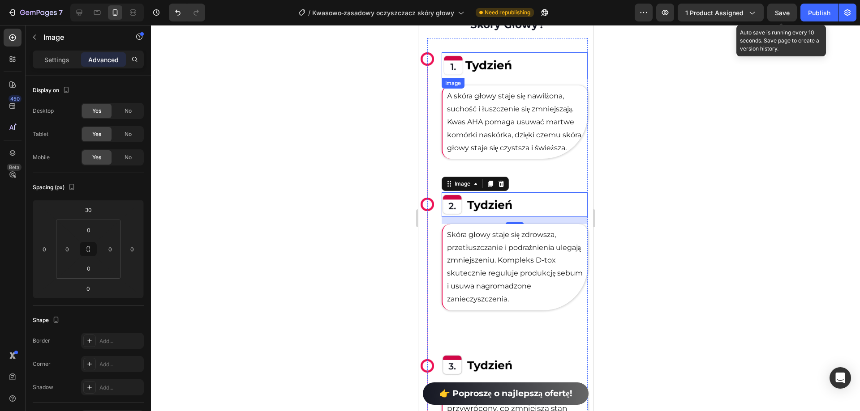
click at [482, 60] on img at bounding box center [477, 65] width 73 height 26
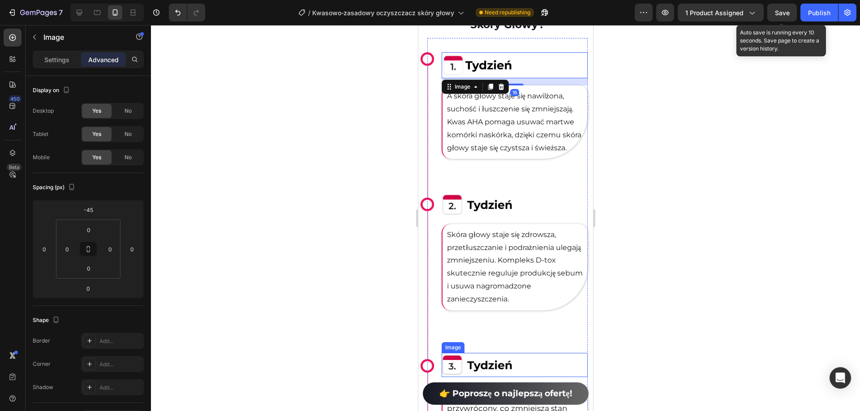
click at [490, 360] on img at bounding box center [477, 365] width 73 height 24
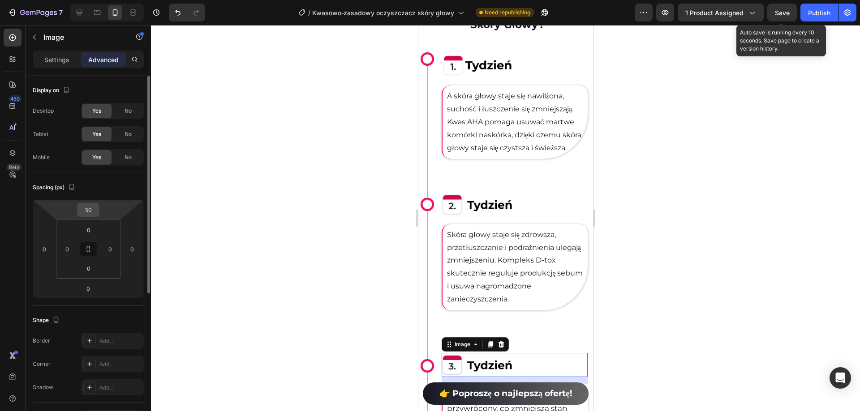
click at [95, 217] on div "50" at bounding box center [88, 210] width 22 height 14
click at [94, 213] on input "50" at bounding box center [88, 209] width 18 height 13
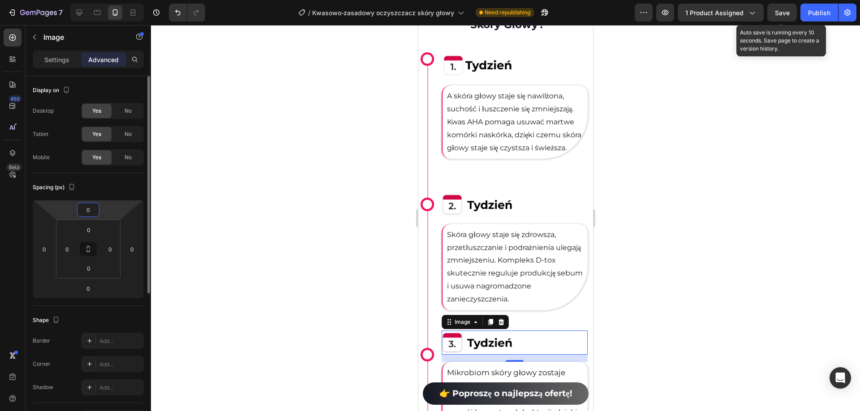
click at [94, 213] on input "0" at bounding box center [88, 209] width 18 height 13
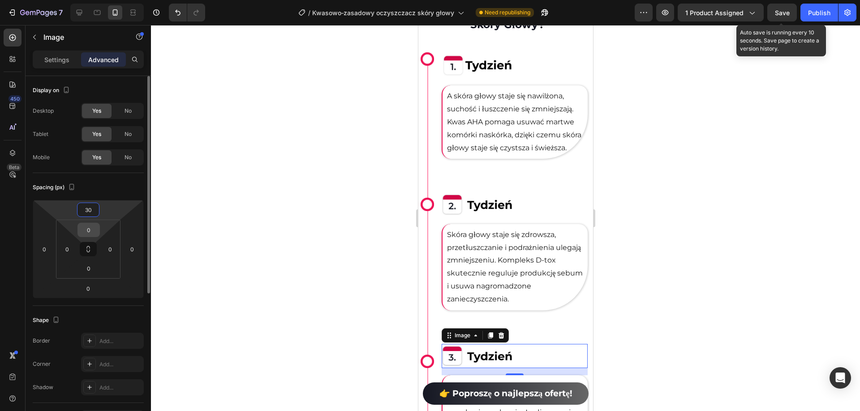
type input "30"
click at [91, 229] on input "0" at bounding box center [89, 229] width 18 height 13
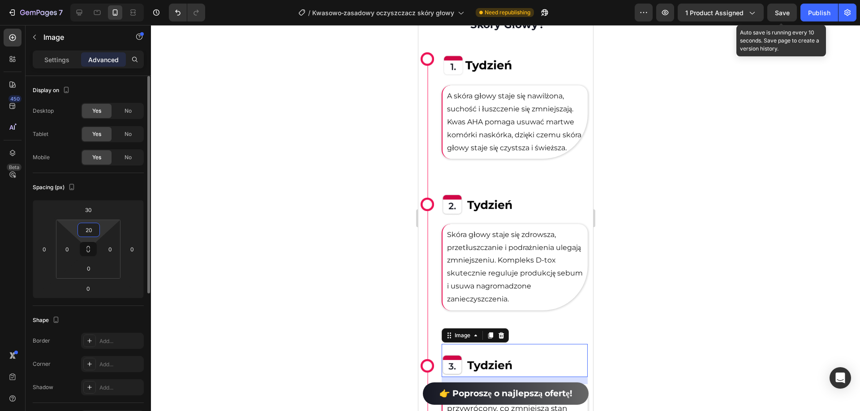
click at [91, 229] on input "20" at bounding box center [89, 229] width 18 height 13
type input "60"
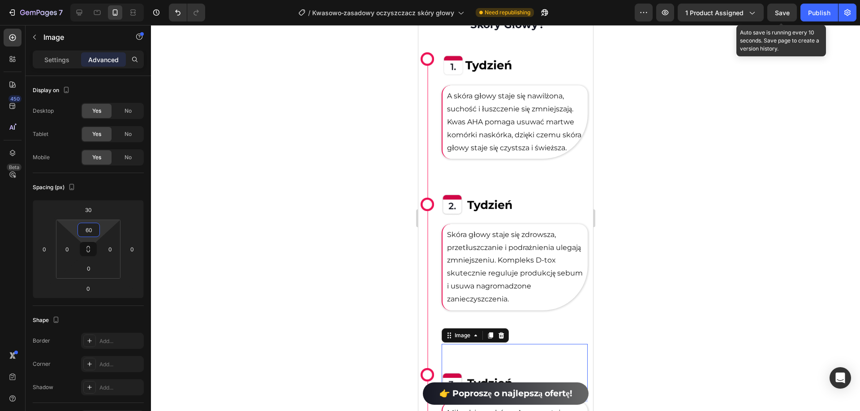
click at [668, 290] on div at bounding box center [505, 218] width 709 height 386
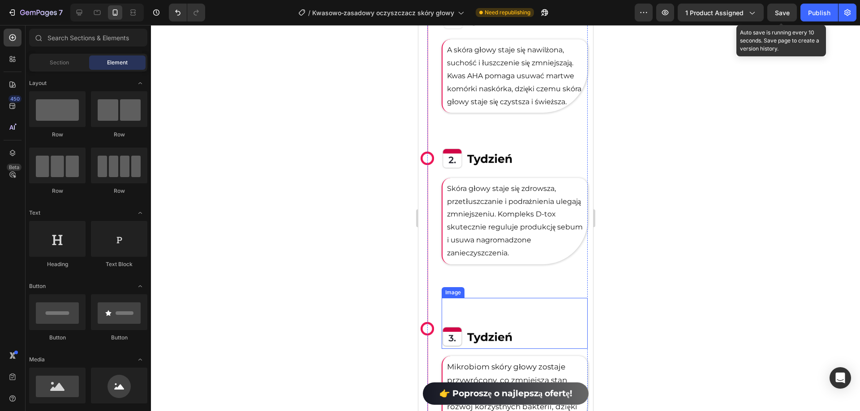
scroll to position [2821, 0]
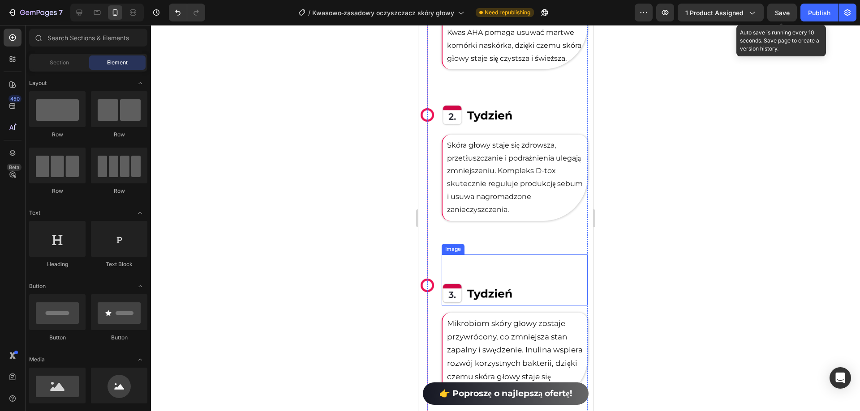
click at [512, 297] on div at bounding box center [514, 294] width 146 height 24
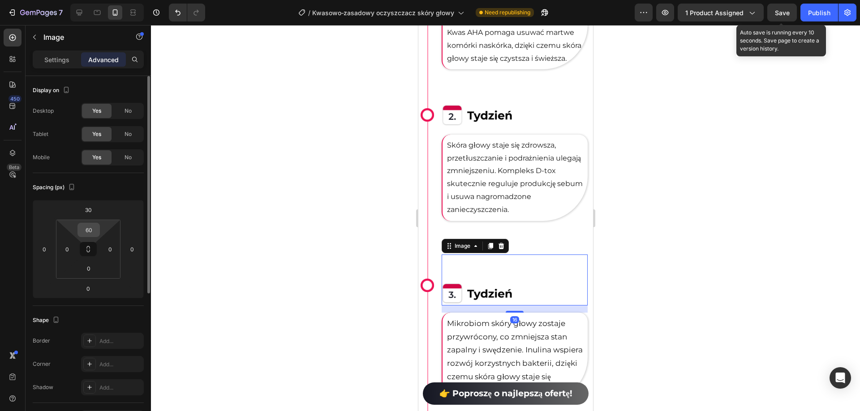
click at [91, 228] on input "60" at bounding box center [89, 229] width 18 height 13
type input "40"
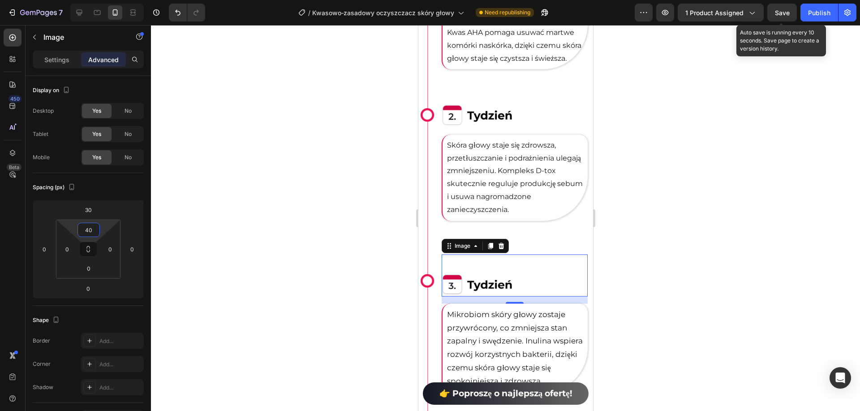
click at [750, 230] on div at bounding box center [505, 218] width 709 height 386
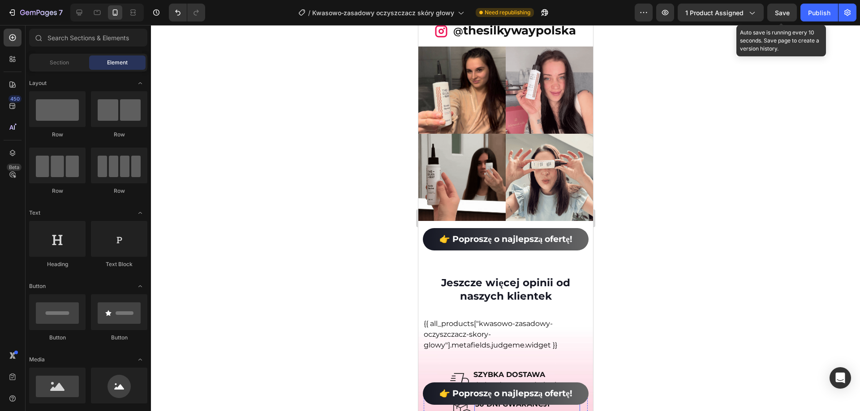
scroll to position [8686, 0]
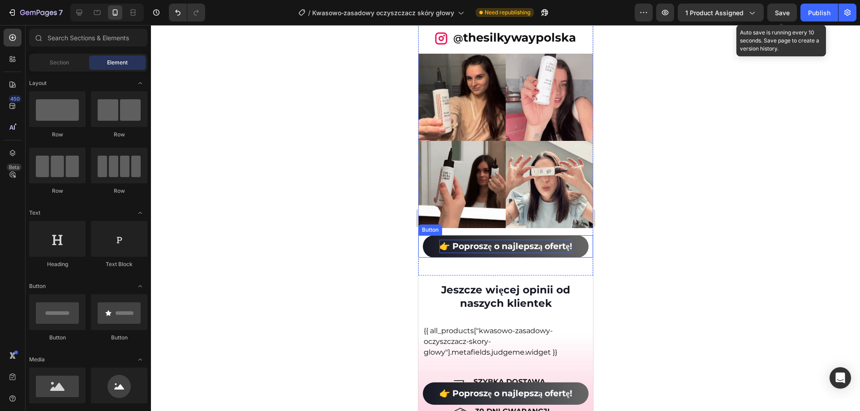
click at [549, 240] on p "👉 Poproszę o najlepszą ofertę!" at bounding box center [505, 247] width 132 height 14
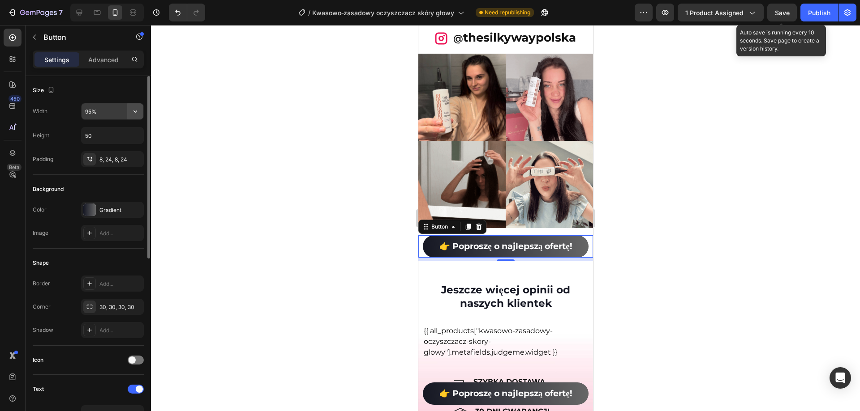
click at [134, 113] on icon "button" at bounding box center [135, 111] width 9 height 9
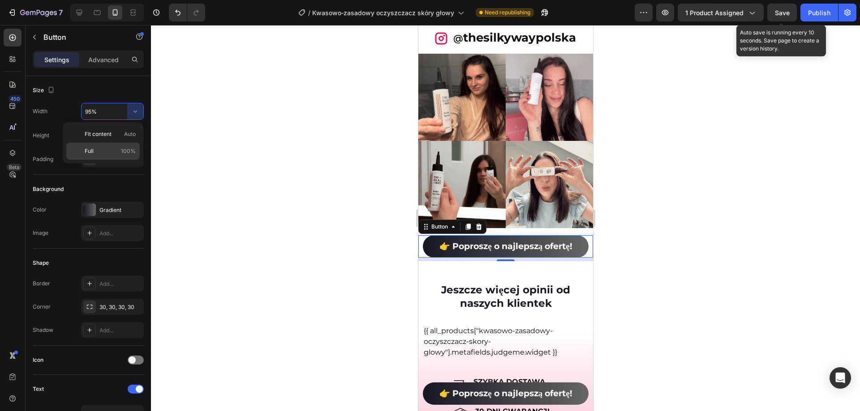
click at [109, 148] on p "Full 100%" at bounding box center [110, 151] width 51 height 8
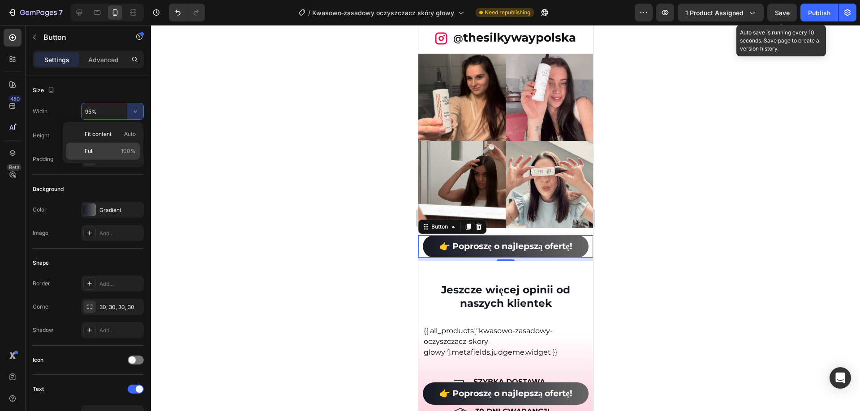
type input "100%"
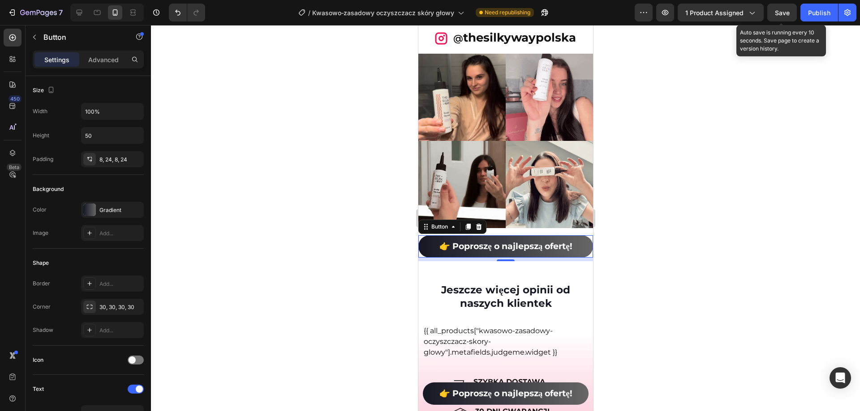
click at [289, 192] on div at bounding box center [505, 218] width 709 height 386
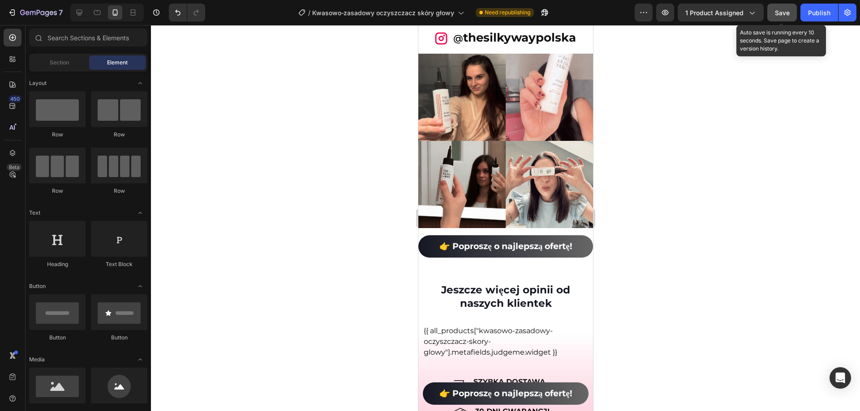
click at [781, 17] on div "Save" at bounding box center [782, 12] width 15 height 9
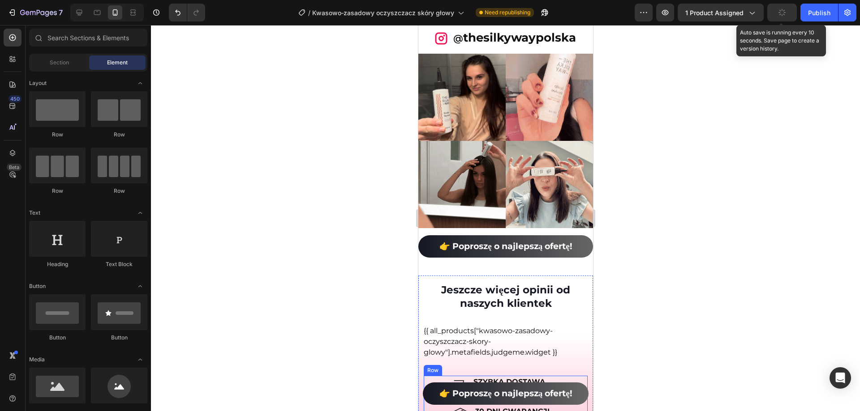
scroll to position [8910, 0]
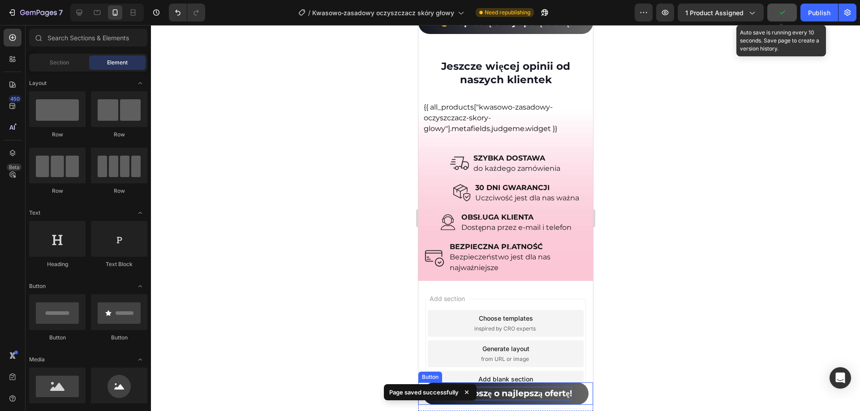
click at [547, 394] on p "👉 Poproszę o najlepszą ofertę!" at bounding box center [505, 394] width 132 height 14
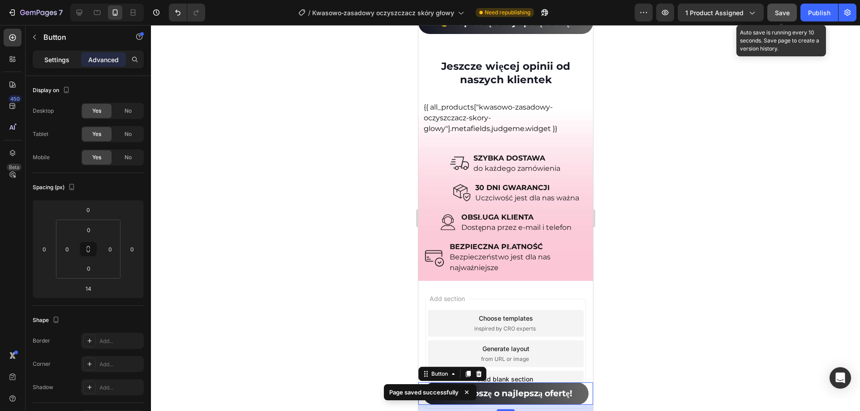
click at [64, 64] on p "Settings" at bounding box center [56, 59] width 25 height 9
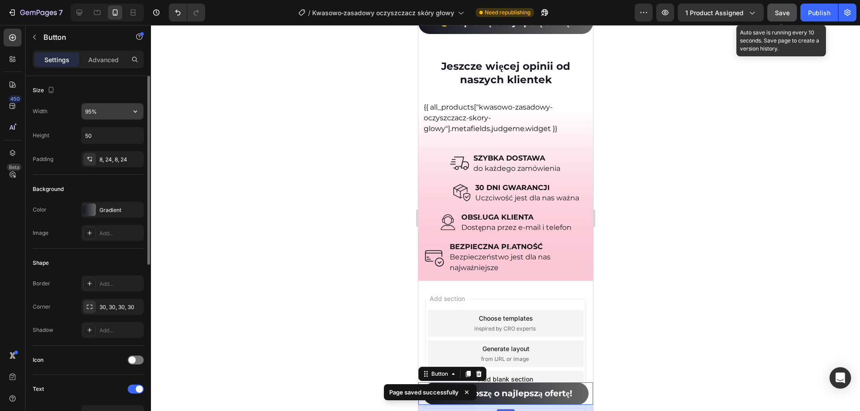
click at [121, 109] on input "95%" at bounding box center [112, 111] width 62 height 16
click at [133, 115] on icon "button" at bounding box center [135, 111] width 9 height 9
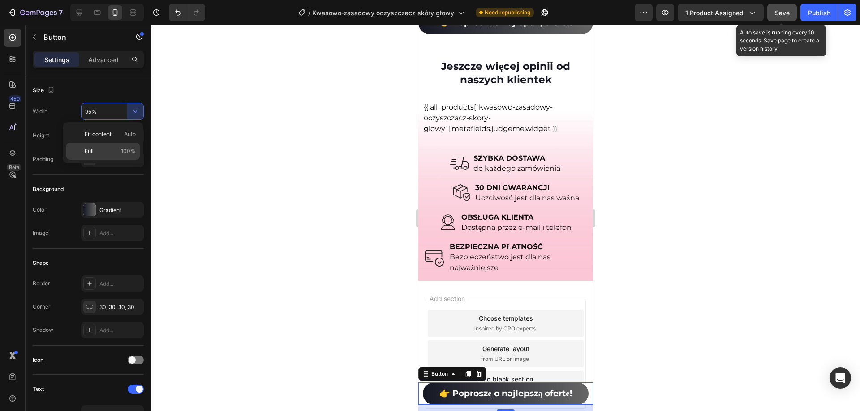
click at [115, 150] on p "Full 100%" at bounding box center [110, 151] width 51 height 8
type input "100%"
drag, startPoint x: 771, startPoint y: 12, endPoint x: 114, endPoint y: 145, distance: 670.2
click at [771, 11] on button "Save" at bounding box center [782, 13] width 30 height 18
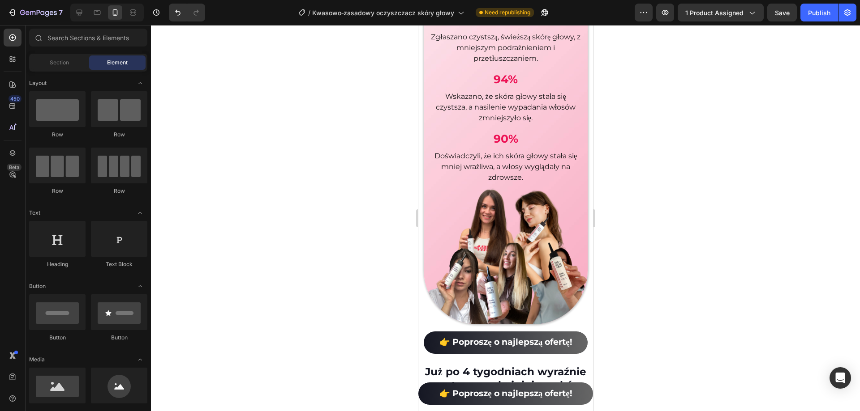
scroll to position [1997, 0]
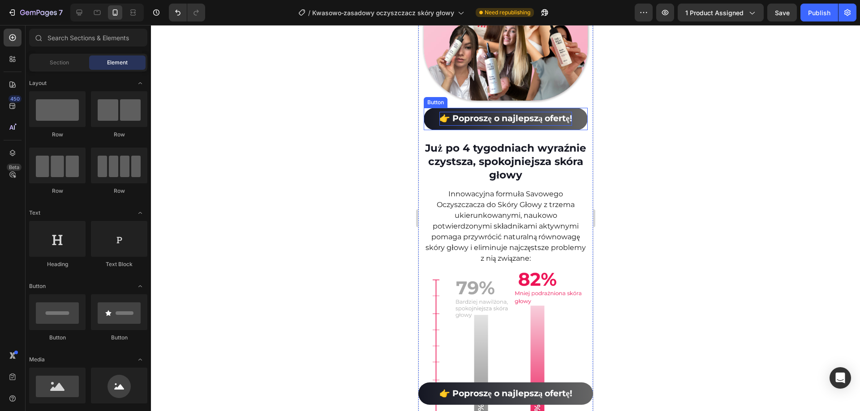
click at [553, 126] on p "👉 Poproszę o najlepszą ofertę!" at bounding box center [505, 119] width 132 height 14
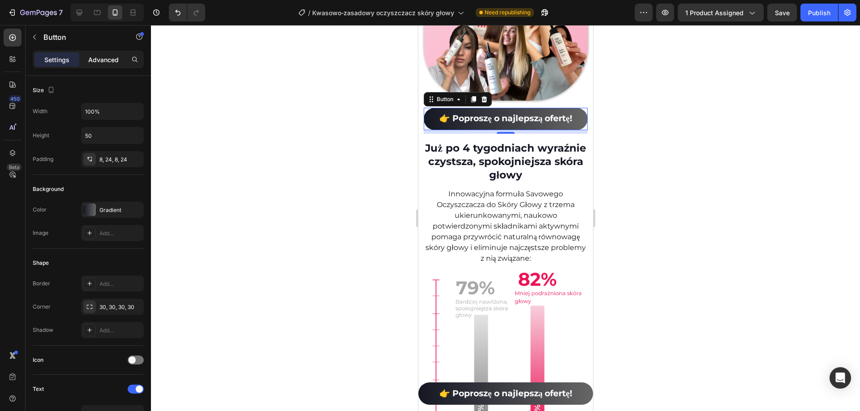
click at [108, 66] on div "Advanced" at bounding box center [103, 59] width 45 height 14
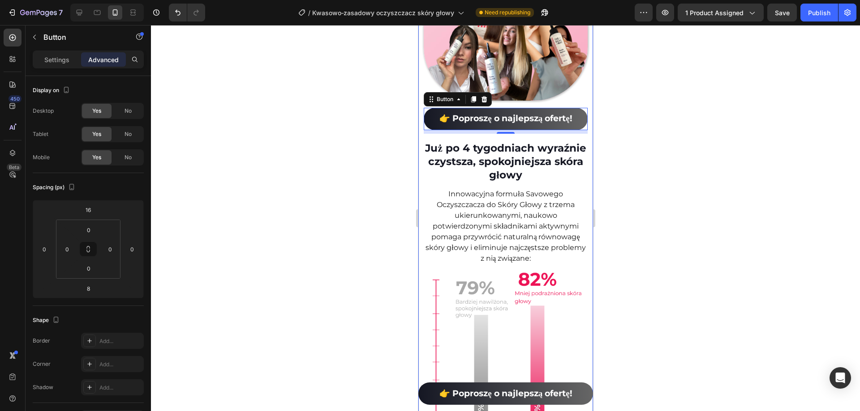
click at [623, 237] on div at bounding box center [505, 218] width 709 height 386
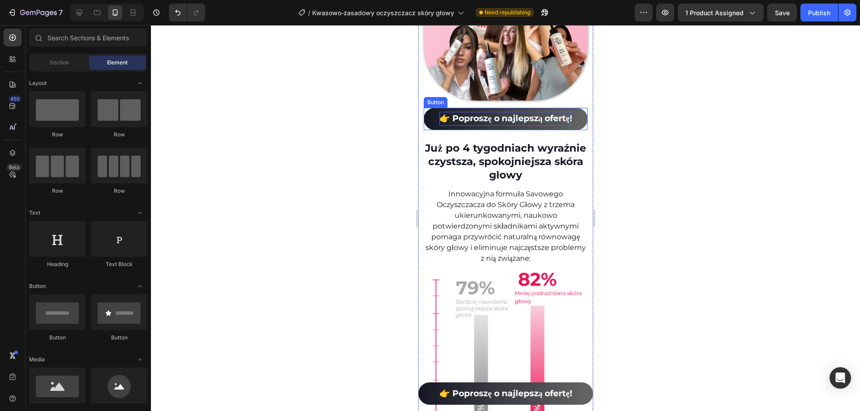
click at [563, 126] on p "👉 Poproszę o najlepszą ofertę!" at bounding box center [505, 119] width 132 height 14
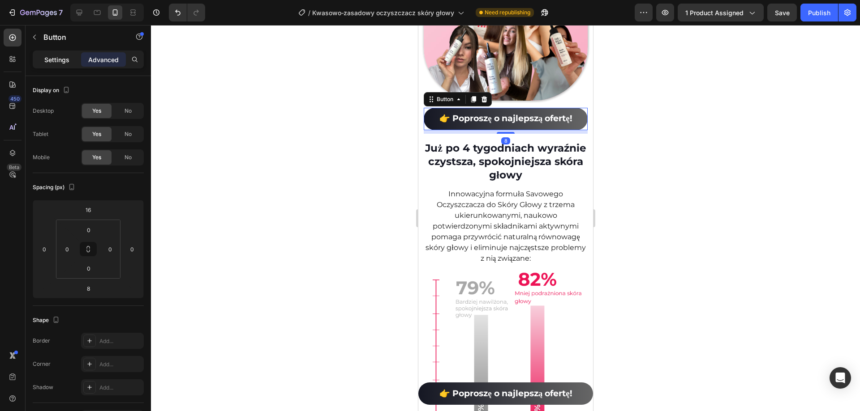
click at [52, 56] on p "Settings" at bounding box center [56, 59] width 25 height 9
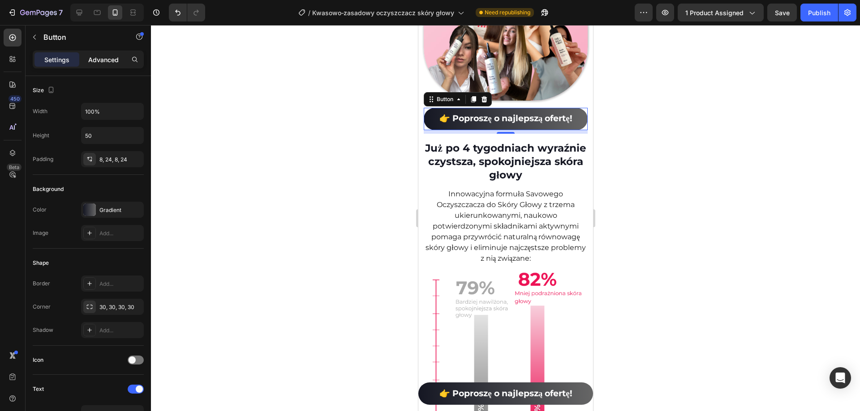
click at [111, 60] on p "Advanced" at bounding box center [103, 59] width 30 height 9
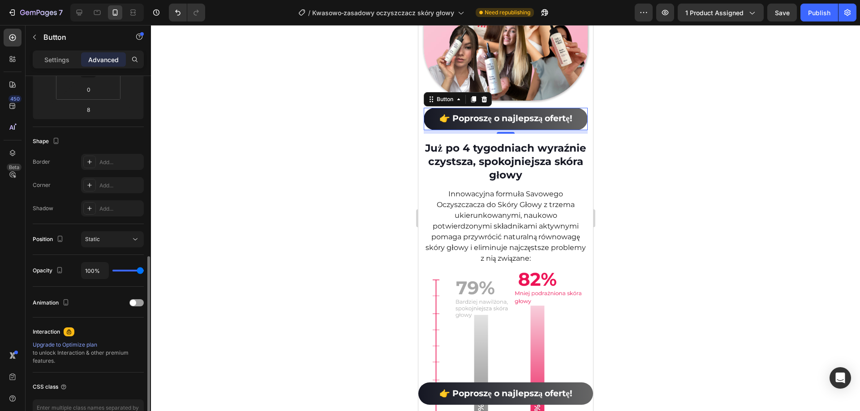
scroll to position [224, 0]
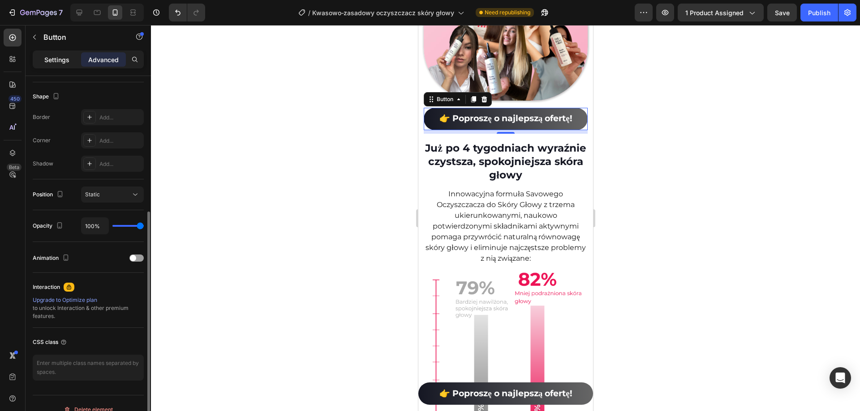
click at [58, 55] on p "Settings" at bounding box center [56, 59] width 25 height 9
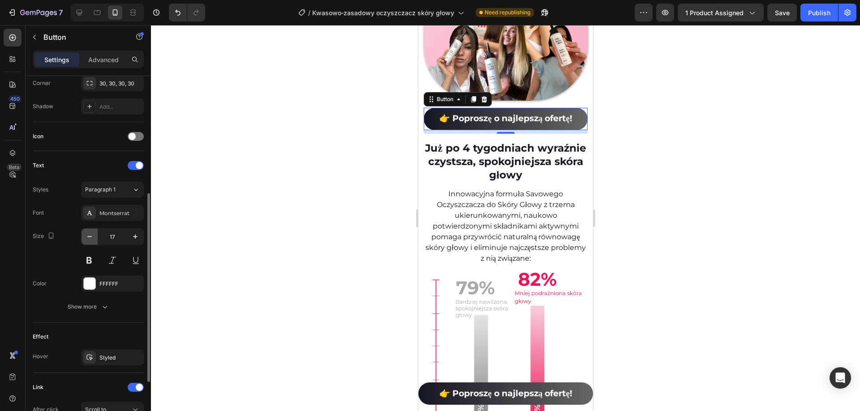
scroll to position [328, 0]
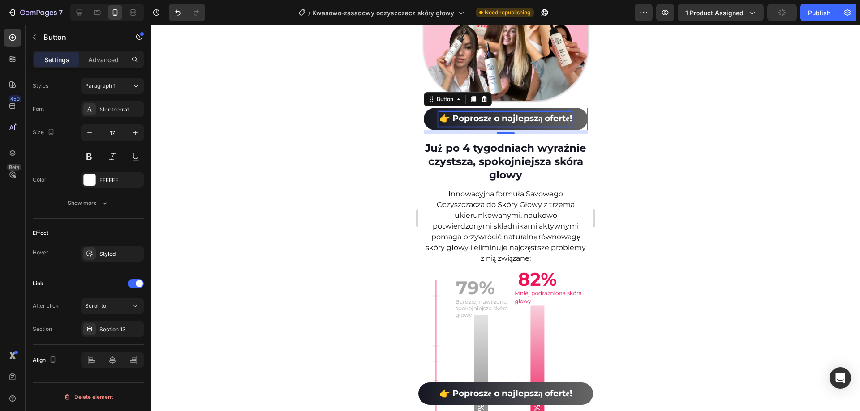
click at [499, 124] on strong "👉 Poproszę o najlepszą ofertę!" at bounding box center [505, 118] width 132 height 10
click at [454, 126] on p "👉 Poproszę o najlepszą ofertę!" at bounding box center [505, 119] width 132 height 14
click at [427, 130] on link "👉 Poproszę o najlepszą ofertę!" at bounding box center [505, 119] width 164 height 22
click at [97, 60] on p "Advanced" at bounding box center [103, 59] width 30 height 9
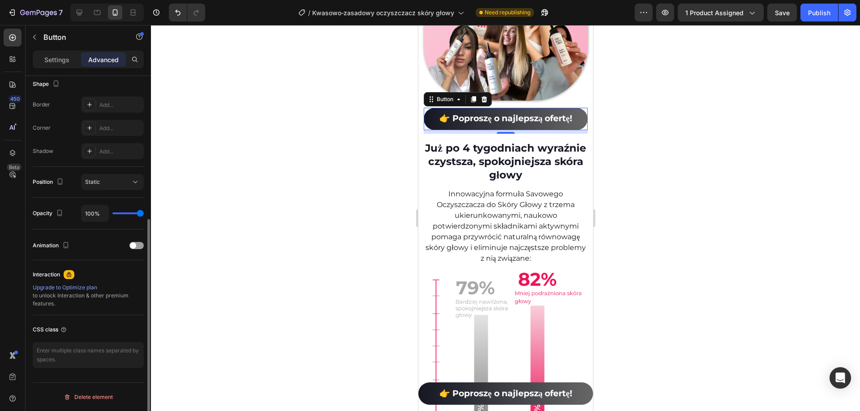
scroll to position [0, 0]
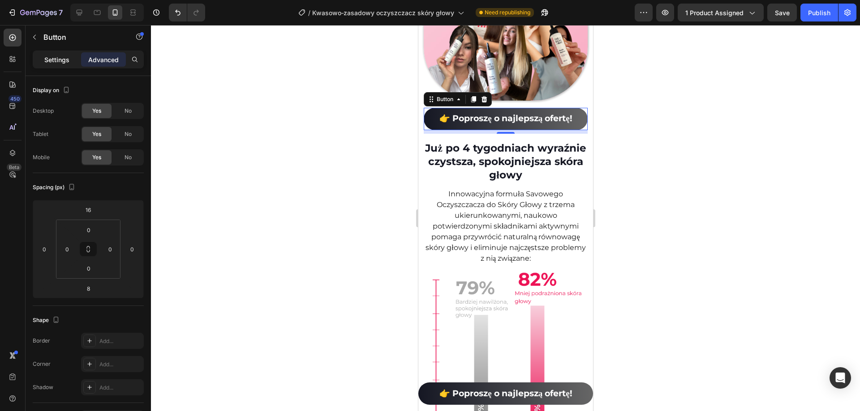
click at [57, 60] on p "Settings" at bounding box center [56, 59] width 25 height 9
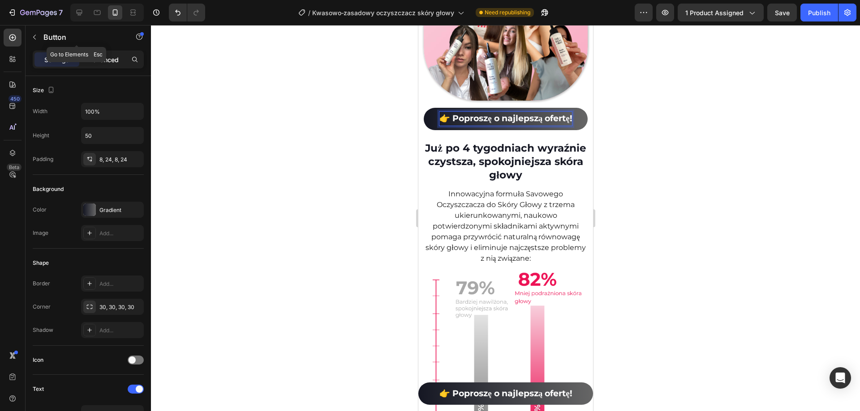
click at [109, 59] on p "Advanced" at bounding box center [103, 59] width 30 height 9
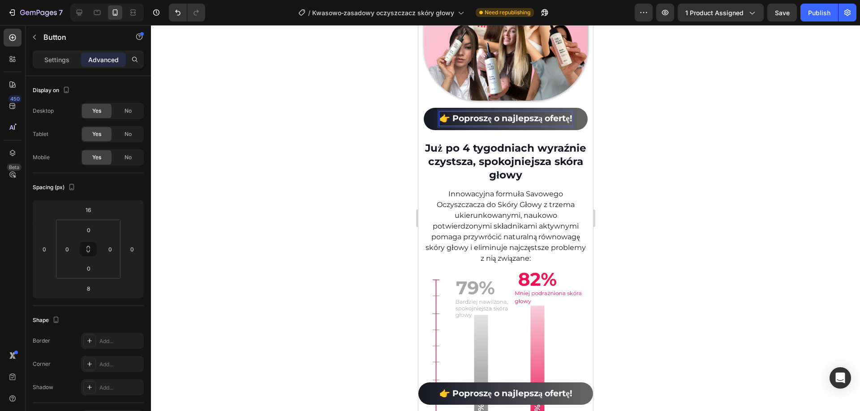
click at [432, 130] on link "👉 Poproszę o najlepszą ofertę!" at bounding box center [505, 119] width 164 height 22
click at [463, 126] on p "👉 Poproszę o najlepszą ofertę!" at bounding box center [505, 119] width 132 height 14
click at [69, 256] on div "0" at bounding box center [67, 249] width 18 height 14
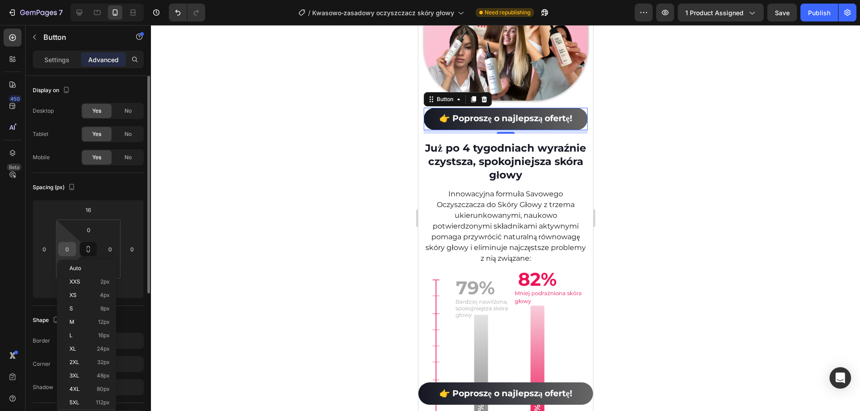
click at [67, 252] on input "0" at bounding box center [66, 249] width 13 height 13
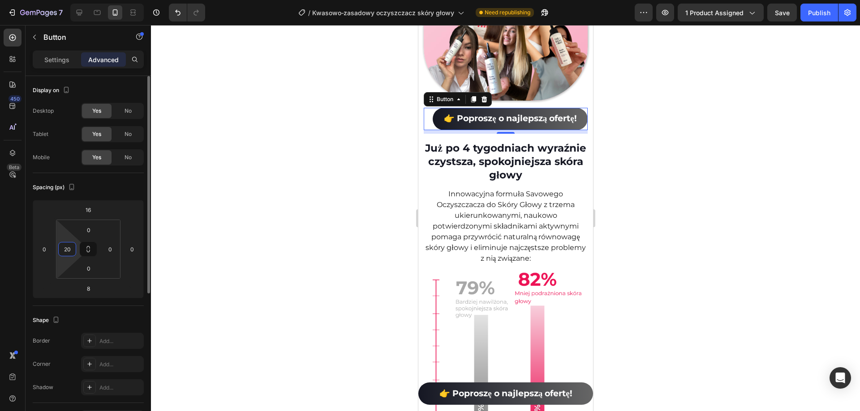
type input "2"
type input "-"
drag, startPoint x: 45, startPoint y: 246, endPoint x: 36, endPoint y: 252, distance: 11.1
click at [36, 252] on div "0" at bounding box center [44, 249] width 18 height 14
type input "0"
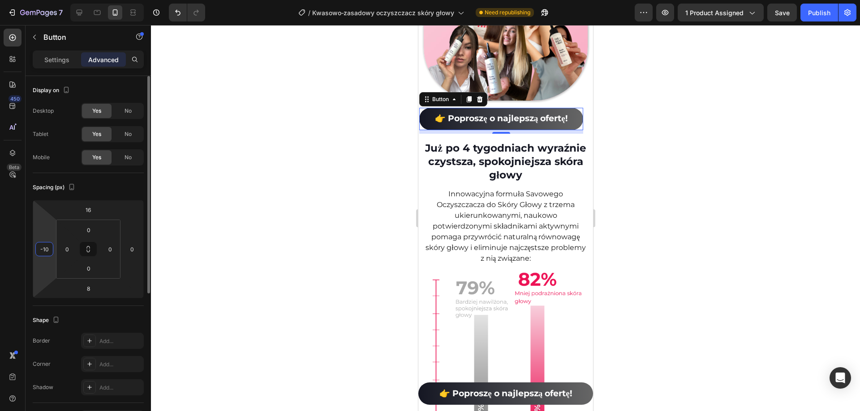
type input "-1"
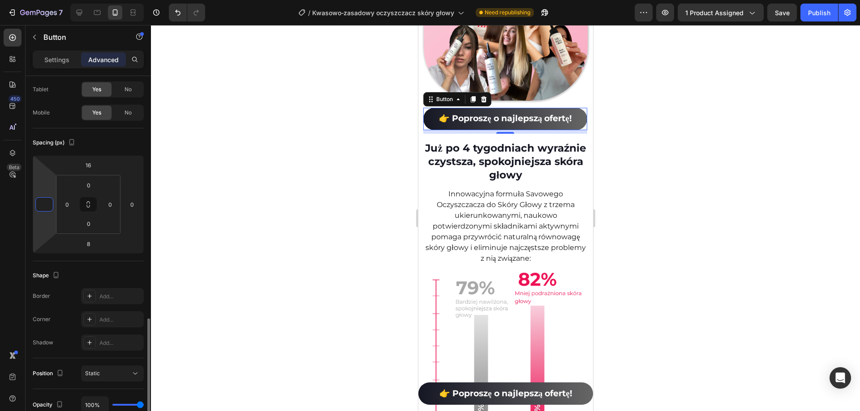
scroll to position [224, 0]
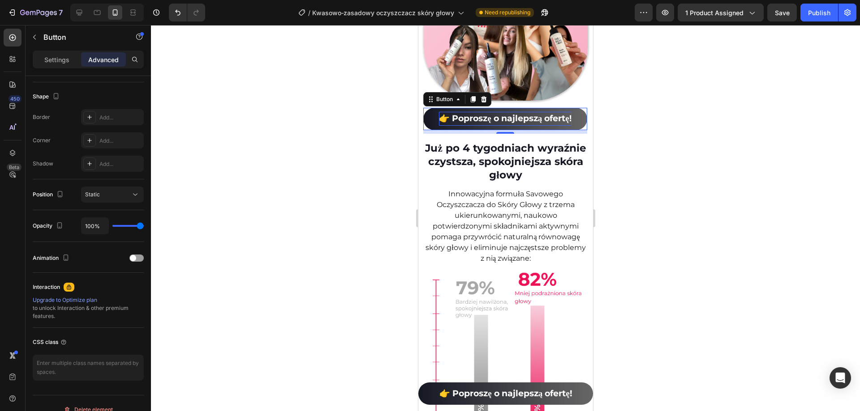
type input "0"
click at [484, 126] on p "👉 Poproszę o najlepszą ofertę!" at bounding box center [505, 119] width 132 height 14
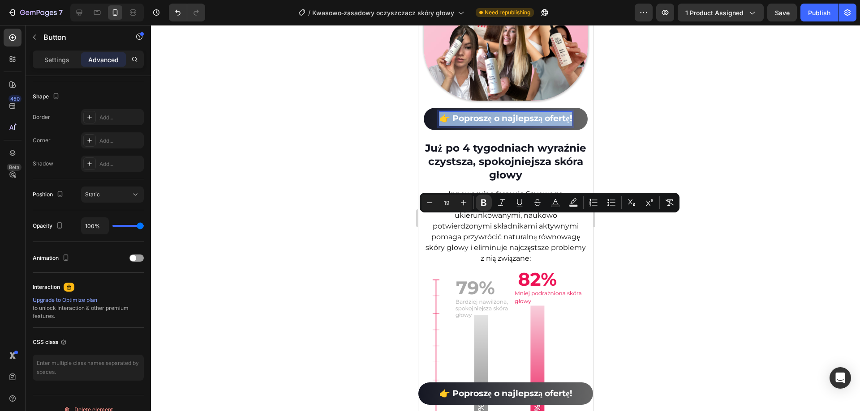
drag, startPoint x: 523, startPoint y: 237, endPoint x: 432, endPoint y: 218, distance: 92.4
click at [432, 130] on link "👉 Poproszę o najlepszą ofertę!" at bounding box center [505, 119] width 164 height 22
click at [427, 201] on icon "Editor contextual toolbar" at bounding box center [429, 202] width 9 height 9
type input "18"
click at [774, 319] on div at bounding box center [505, 218] width 709 height 386
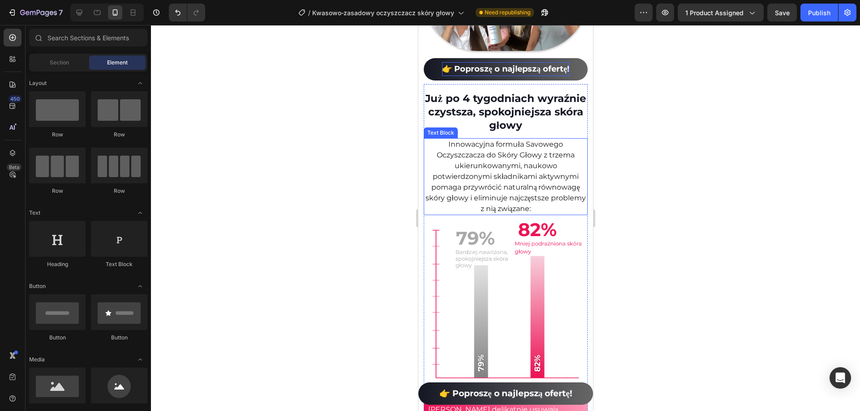
scroll to position [2087, 0]
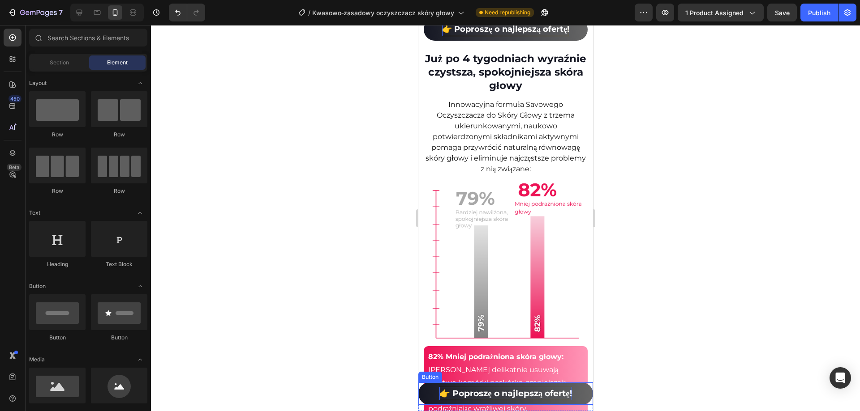
click at [525, 395] on strong "👉 Poproszę o najlepszą ofertę!" at bounding box center [505, 394] width 132 height 10
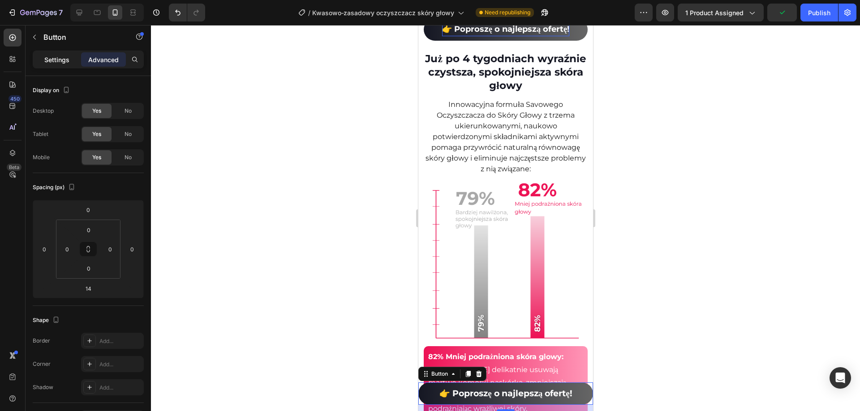
click at [56, 64] on p "Settings" at bounding box center [56, 59] width 25 height 9
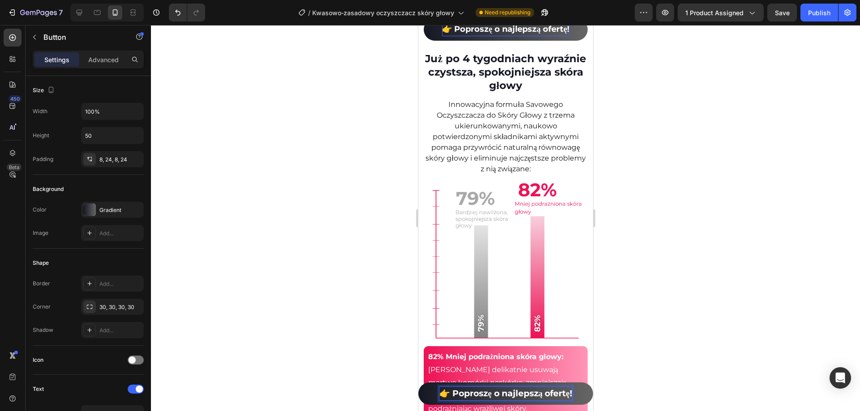
click at [476, 394] on strong "👉 Poproszę o najlepszą ofertę!" at bounding box center [505, 394] width 132 height 10
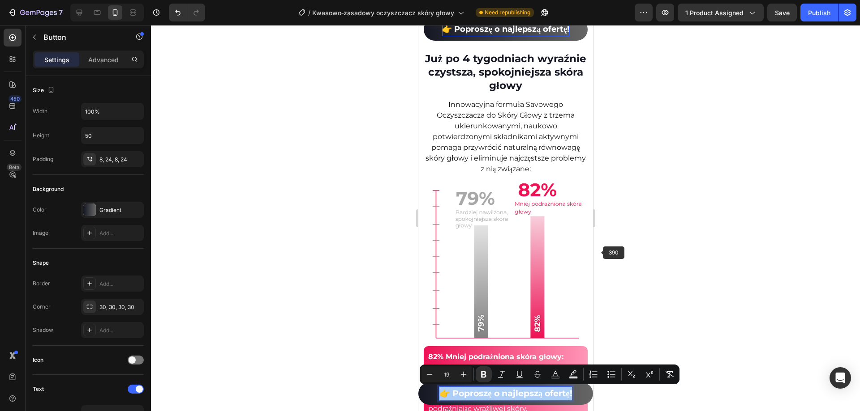
click at [606, 238] on div at bounding box center [505, 218] width 709 height 386
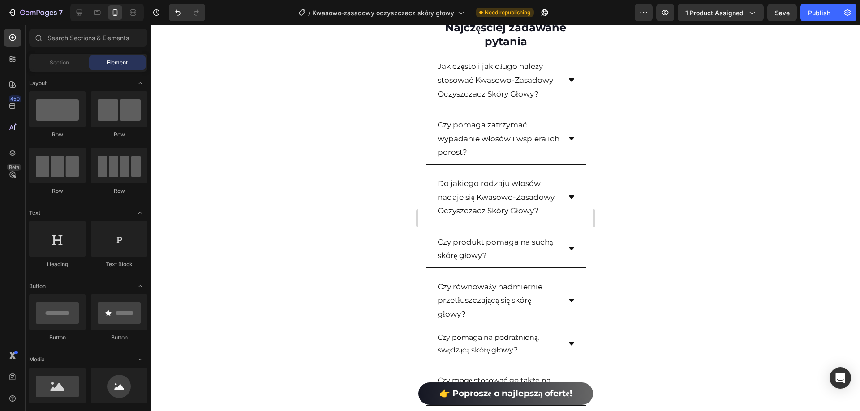
scroll to position [7952, 0]
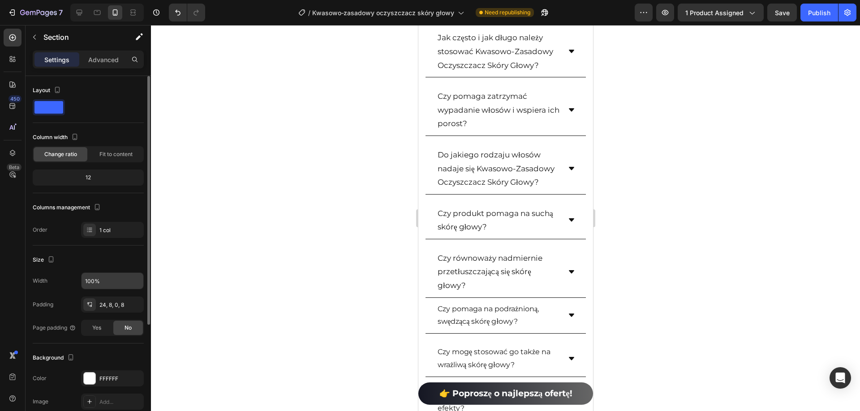
scroll to position [162, 0]
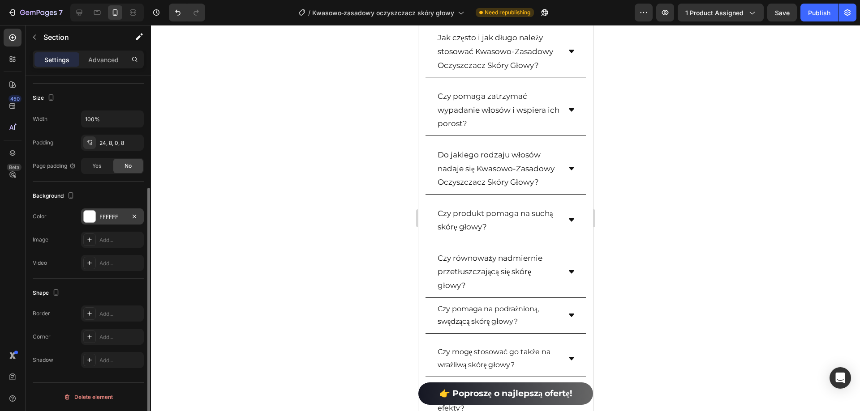
click at [116, 221] on div "FFFFFF" at bounding box center [112, 217] width 63 height 16
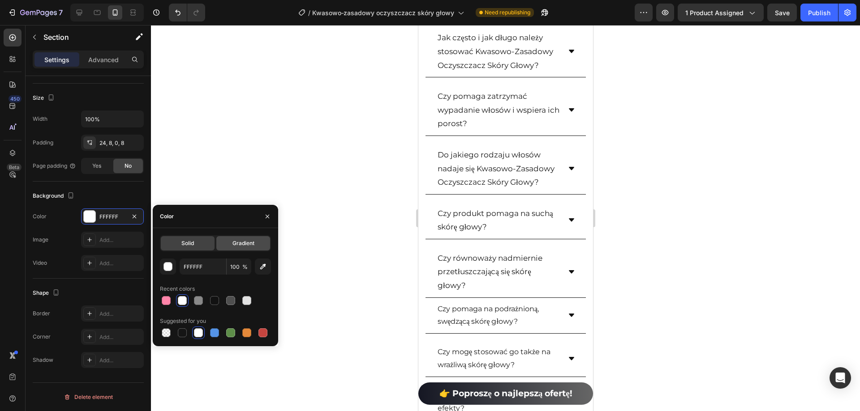
click at [234, 244] on span "Gradient" at bounding box center [243, 244] width 22 height 8
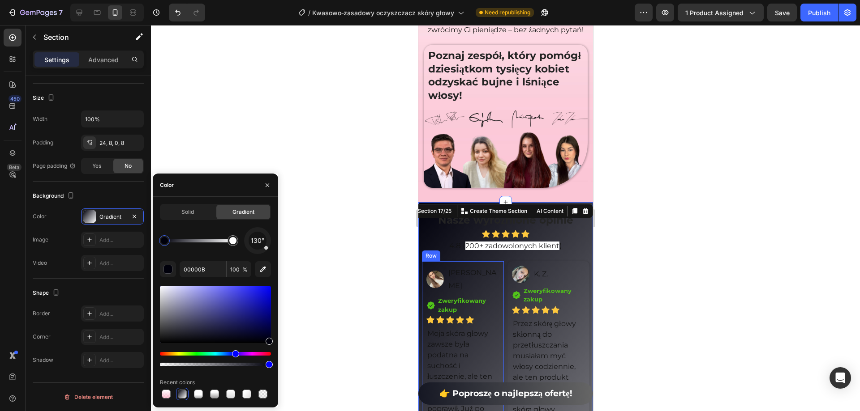
scroll to position [6743, 0]
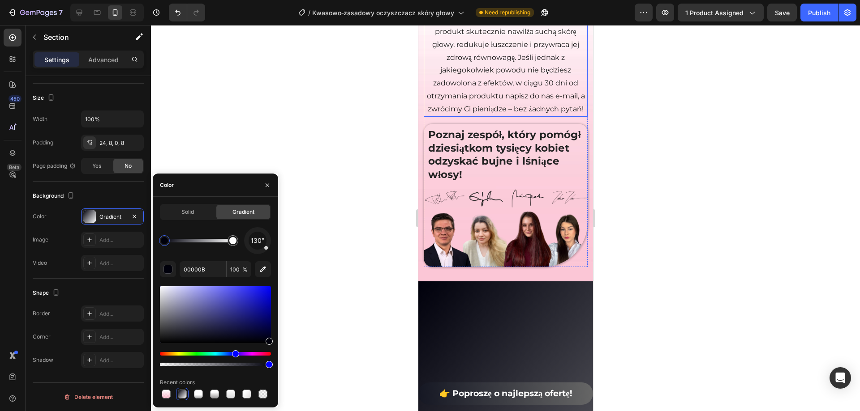
click at [578, 116] on p "Nasza gwarancja „Nawilżona i zdrowa skóra głowy, albo zwracamy pieniądze” zapew…" at bounding box center [505, 38] width 162 height 155
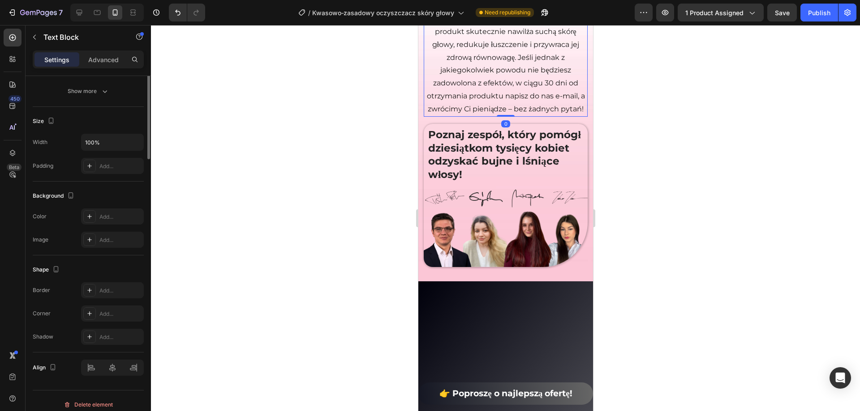
scroll to position [0, 0]
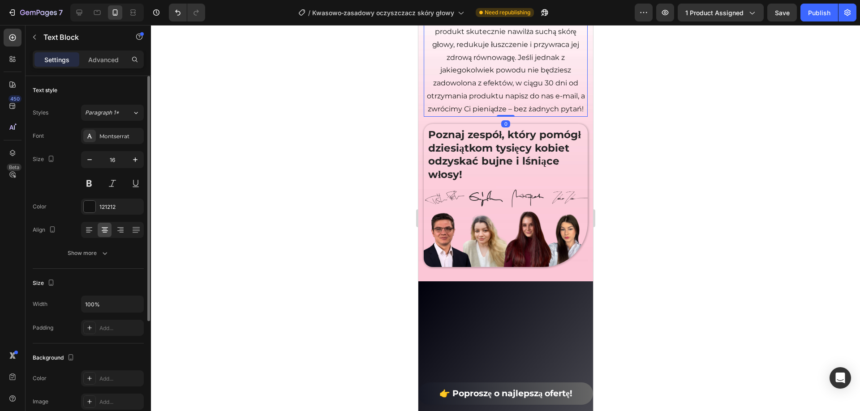
click at [575, 116] on p "Nasza gwarancja „Nawilżona i zdrowa skóra głowy, albo zwracamy pieniądze” zapew…" at bounding box center [505, 38] width 162 height 155
click at [584, 267] on div "Nasza gwarancja „Nawilżona i zdrowa skóra głowy, albo zwracamy pieniądze” zapew…" at bounding box center [505, 89] width 175 height 385
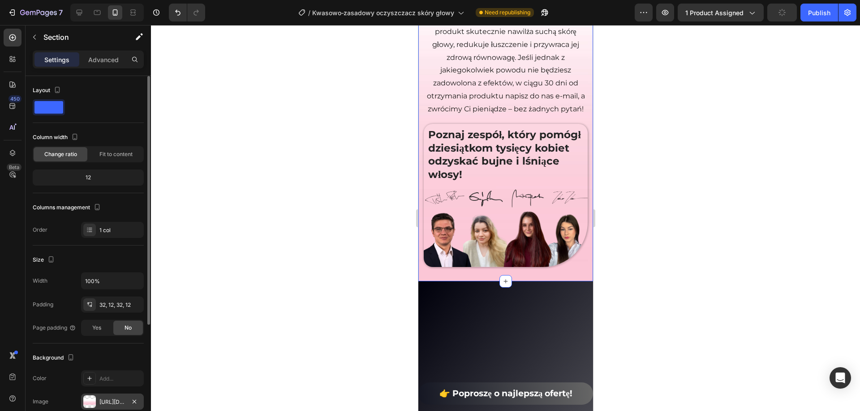
click at [111, 399] on div "https://ucarecdn.com/ecd1eea7-10fc-4545-bfb8-0c3fd40df025/-/format/auto/-/previ…" at bounding box center [112, 402] width 26 height 8
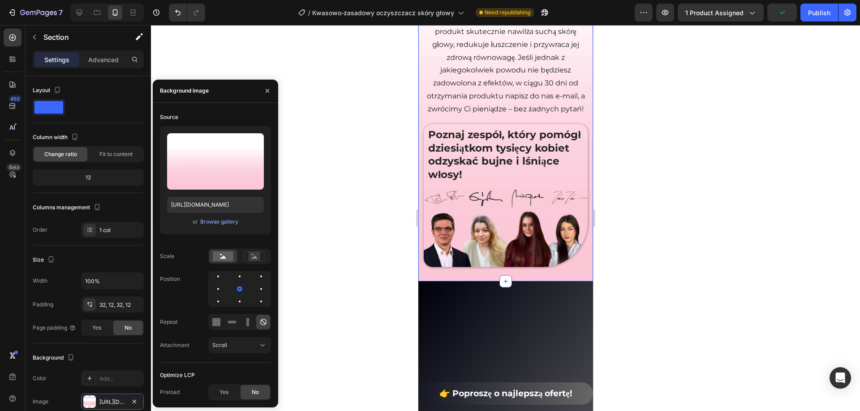
click at [0, 232] on div "450 Beta" at bounding box center [13, 218] width 26 height 386
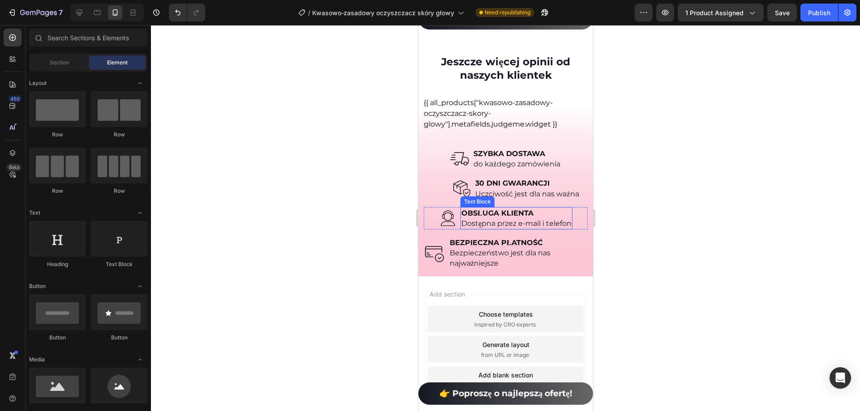
scroll to position [9017, 0]
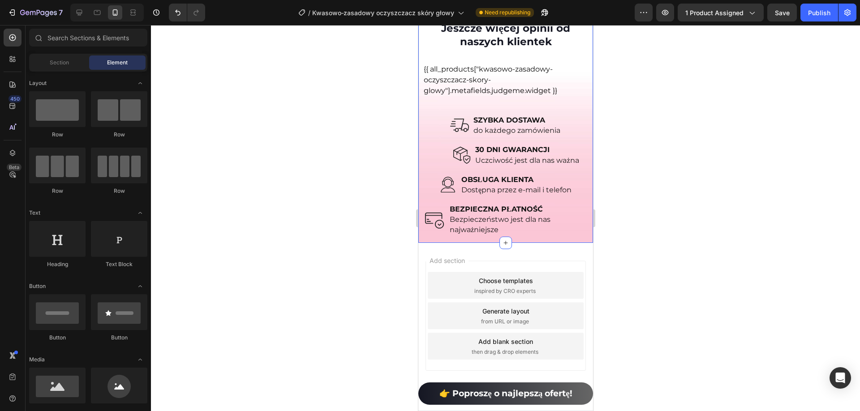
click at [582, 231] on div "Jeszcze więcej opinii od naszych klientek Heading Icon Icon Icon Icon Icon Icon…" at bounding box center [505, 128] width 175 height 229
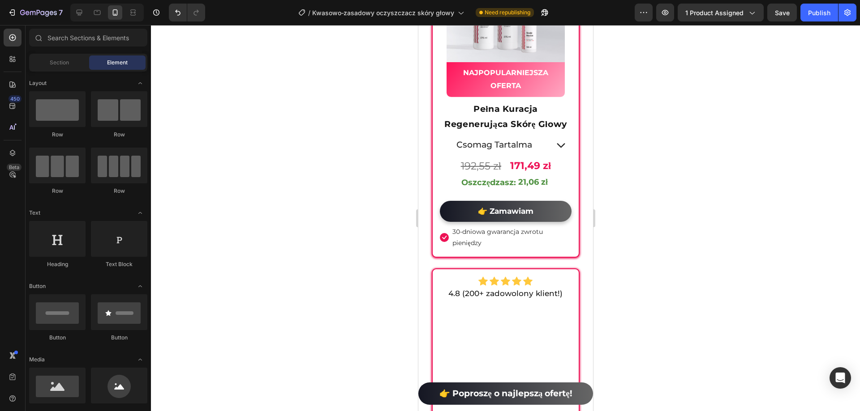
scroll to position [6143, 0]
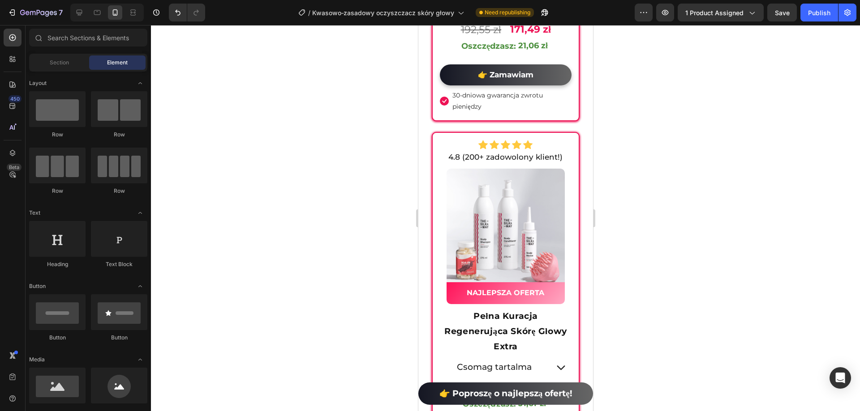
drag, startPoint x: 589, startPoint y: 387, endPoint x: 1016, endPoint y: 304, distance: 435.1
click at [549, 293] on p "NAJLEPSZA OFERTA" at bounding box center [504, 293] width 109 height 13
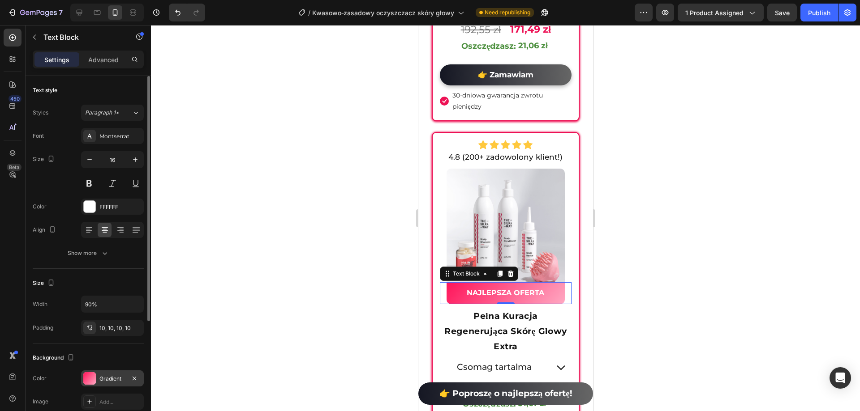
click at [112, 382] on div "Gradient" at bounding box center [112, 379] width 26 height 8
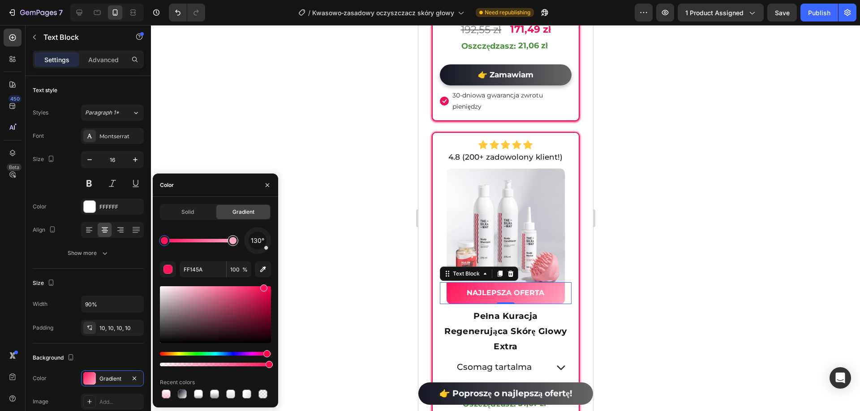
type input "FFA8C2"
click at [232, 240] on div at bounding box center [232, 240] width 7 height 7
click at [205, 272] on input "FFA8C2" at bounding box center [203, 269] width 47 height 16
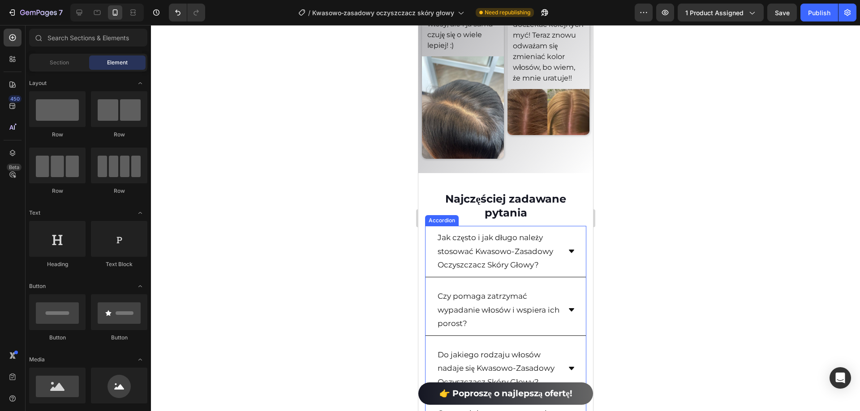
scroll to position [7993, 0]
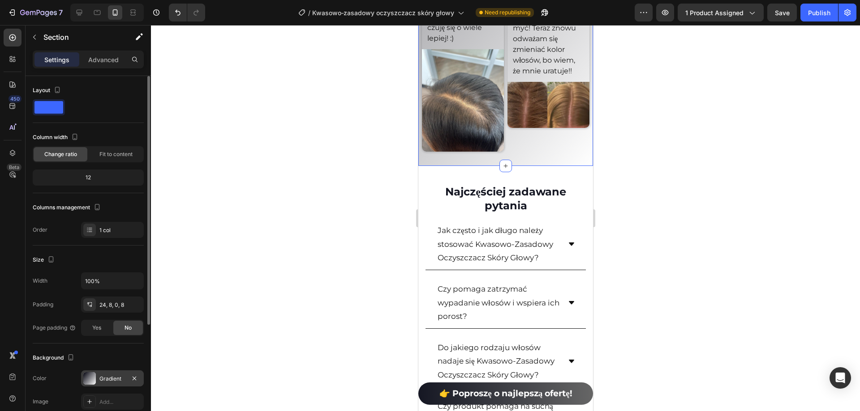
click at [117, 384] on div "Gradient" at bounding box center [112, 379] width 63 height 16
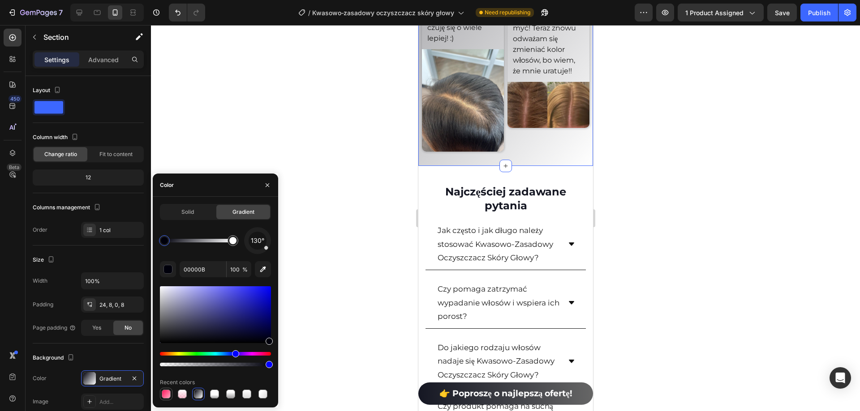
click at [171, 397] on div at bounding box center [166, 394] width 11 height 11
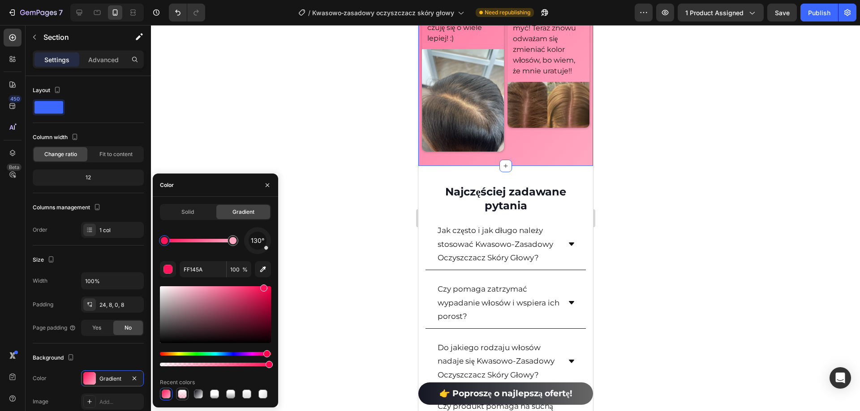
click at [182, 396] on div at bounding box center [182, 394] width 9 height 9
type input "FF84A9"
type input "50"
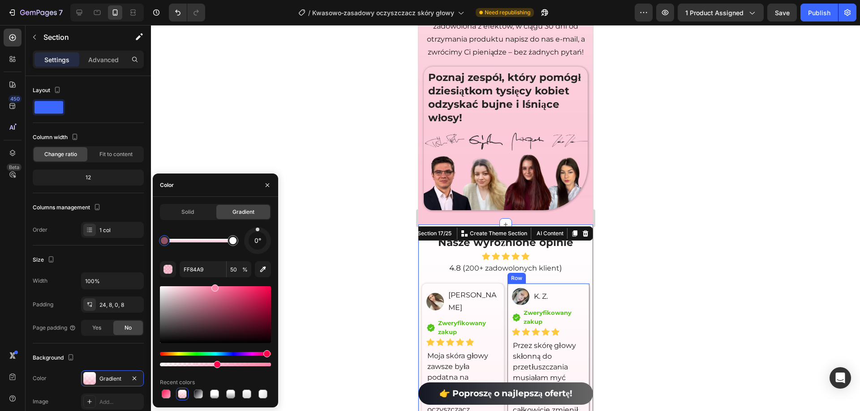
scroll to position [6963, 0]
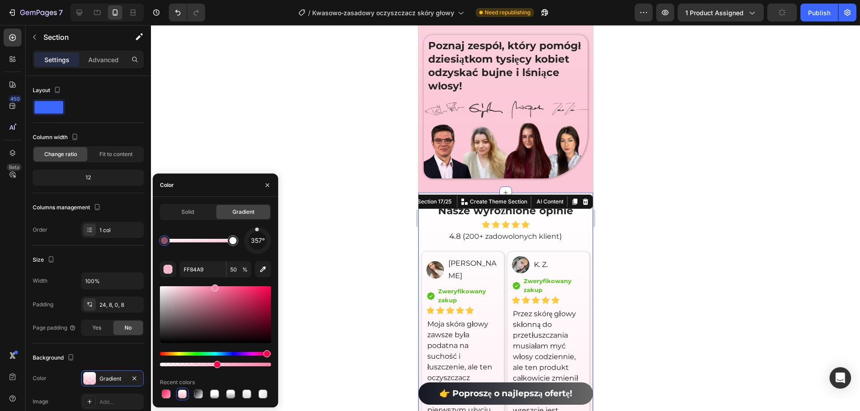
click at [257, 233] on div "357°" at bounding box center [257, 241] width 18 height 18
click at [631, 200] on div at bounding box center [505, 218] width 709 height 386
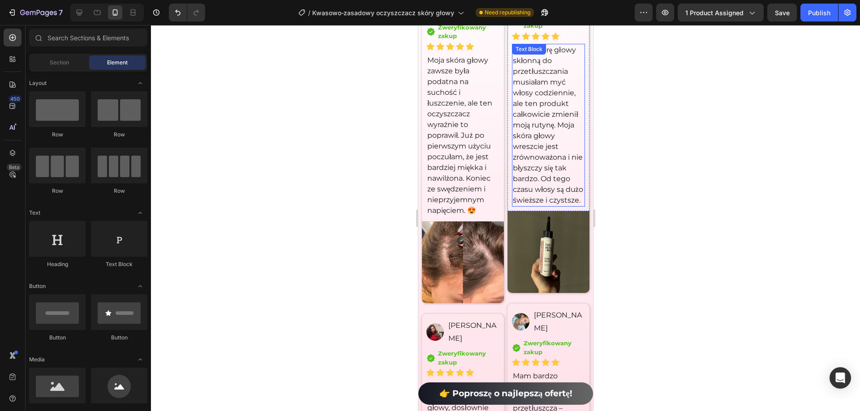
scroll to position [7008, 0]
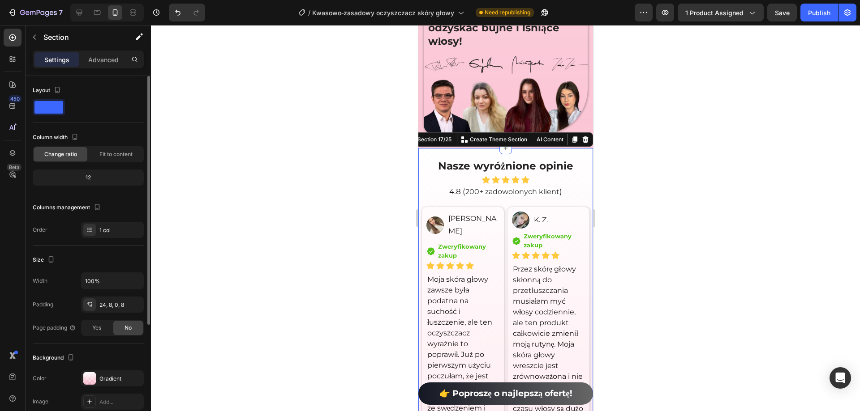
click at [105, 368] on div "Background The changes might be hidden by the video. Color Gradient Image Add..…" at bounding box center [88, 392] width 111 height 97
click at [106, 377] on div "Gradient" at bounding box center [112, 379] width 26 height 8
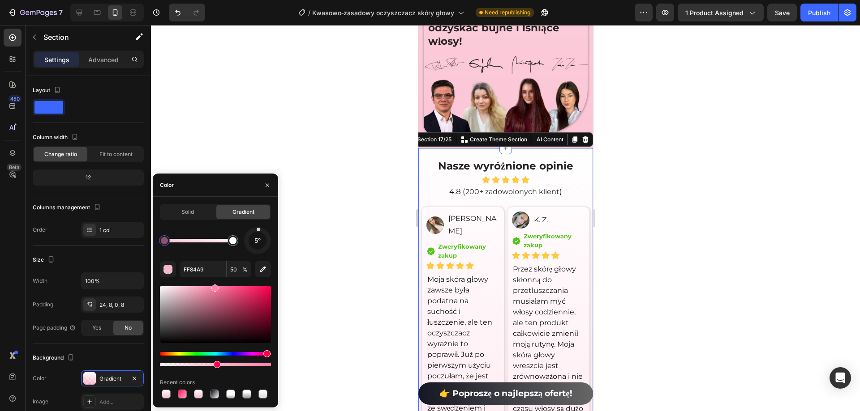
click at [258, 236] on span "5°" at bounding box center [257, 241] width 6 height 11
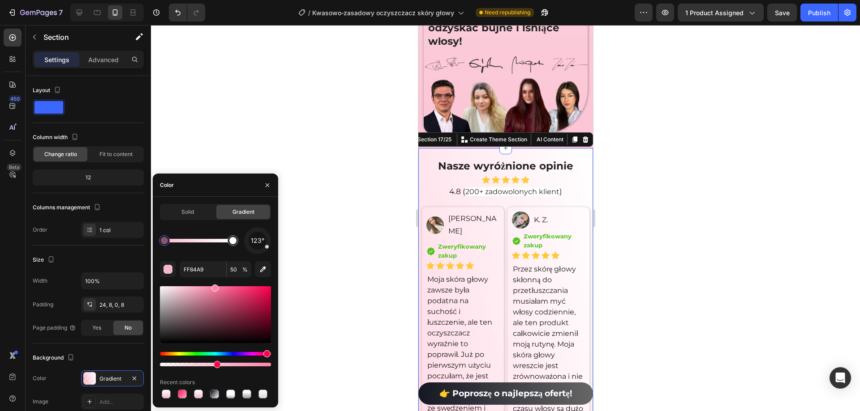
drag, startPoint x: 258, startPoint y: 235, endPoint x: 264, endPoint y: 245, distance: 11.4
click at [264, 245] on div "123°" at bounding box center [257, 241] width 18 height 18
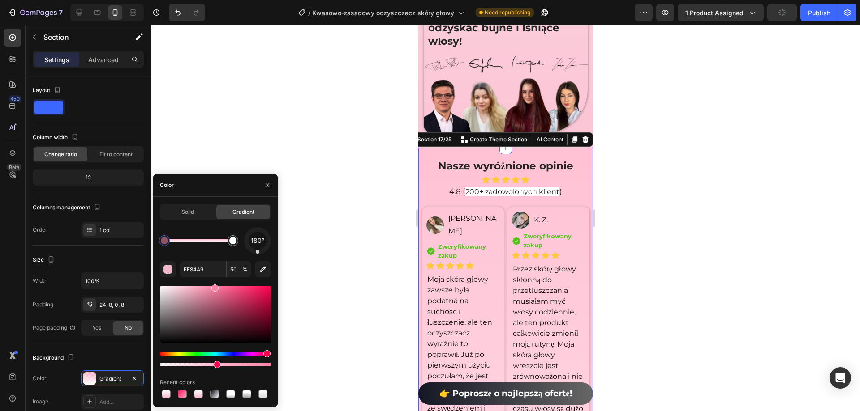
drag, startPoint x: 268, startPoint y: 249, endPoint x: 257, endPoint y: 259, distance: 14.3
click at [257, 259] on div "180° FF84A9 50 % Recent colors" at bounding box center [215, 313] width 111 height 173
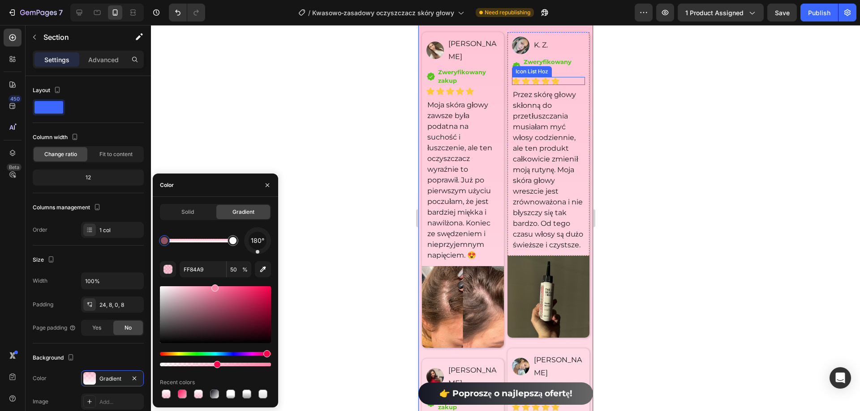
scroll to position [6919, 0]
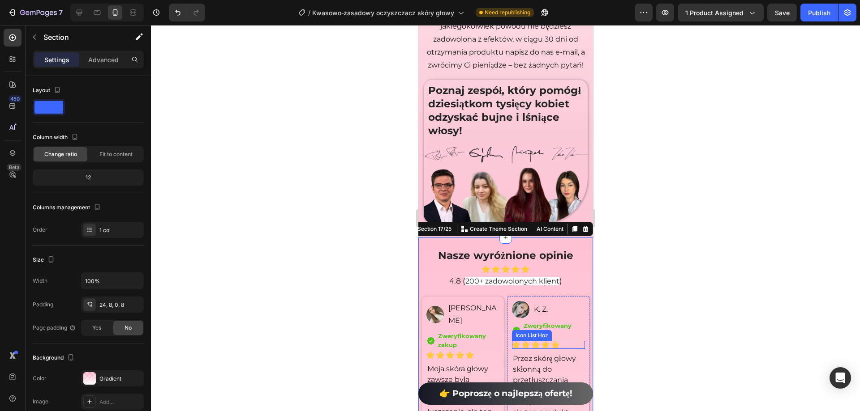
click at [721, 249] on div at bounding box center [505, 218] width 709 height 386
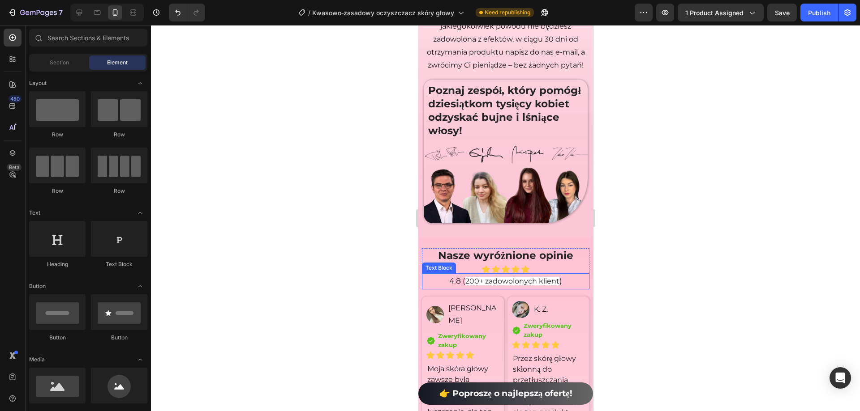
click at [501, 286] on span "200+ zadowolonych klient" at bounding box center [512, 281] width 94 height 9
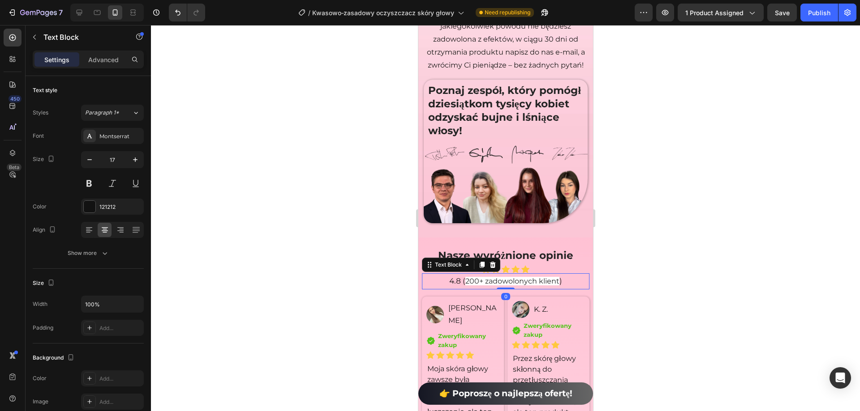
click at [487, 286] on span "200+ zadowolonych klient" at bounding box center [512, 281] width 94 height 9
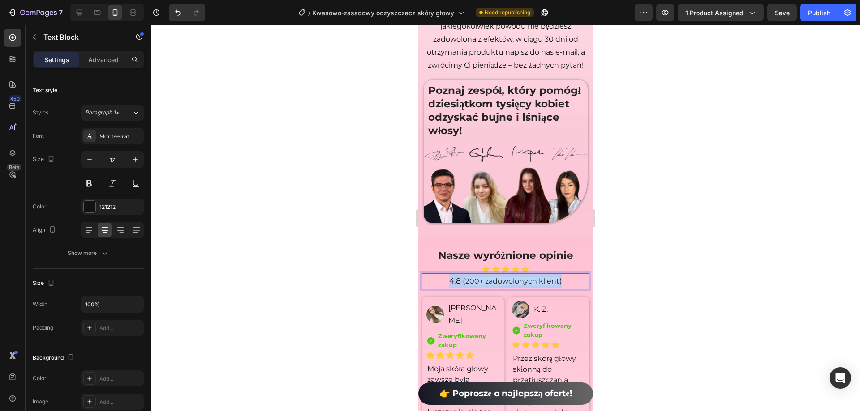
click at [487, 286] on span "200+ zadowolonych klient" at bounding box center [512, 281] width 94 height 9
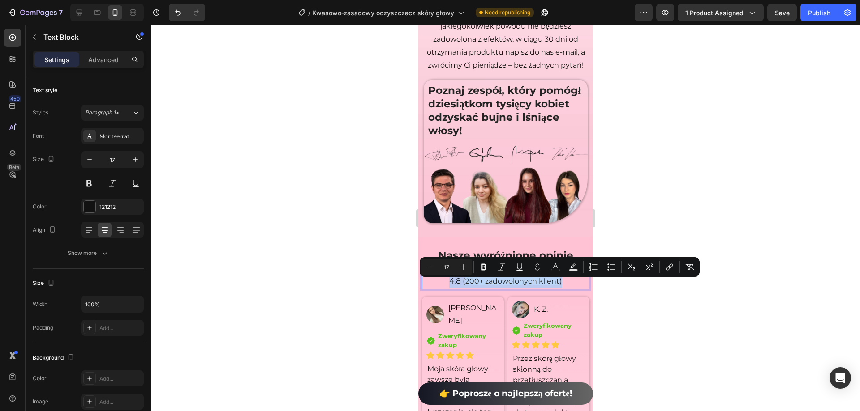
click at [509, 289] on p "4.8 ( 200+ zadowolonych klient )" at bounding box center [505, 281] width 166 height 14
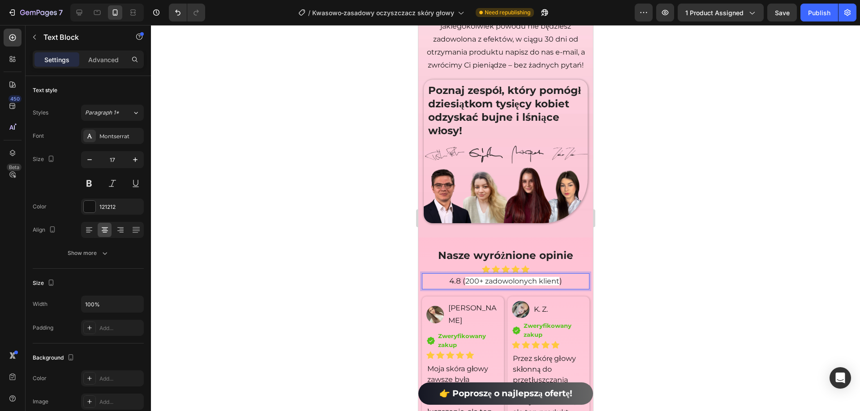
click at [465, 286] on span "200+ zadowolonych klient" at bounding box center [512, 281] width 94 height 9
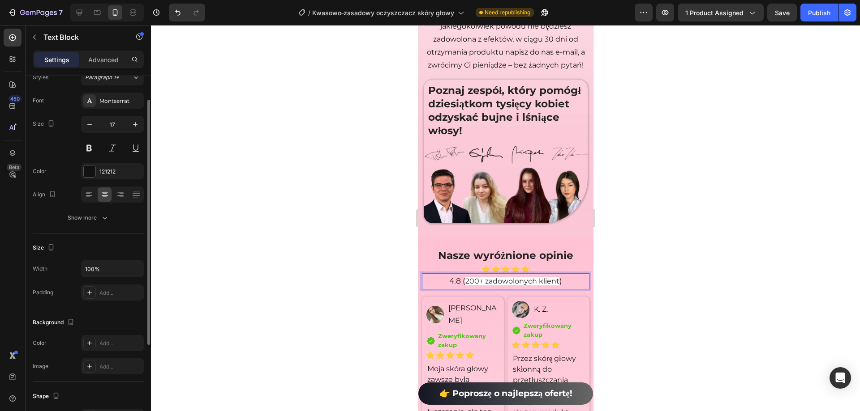
scroll to position [170, 0]
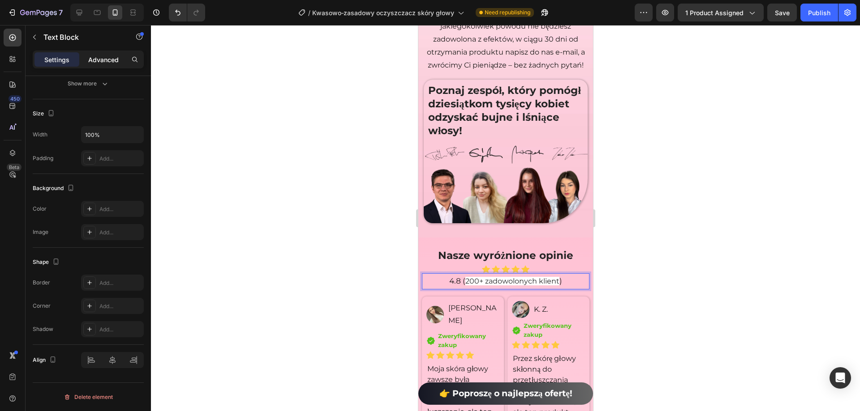
click at [102, 60] on p "Advanced" at bounding box center [103, 59] width 30 height 9
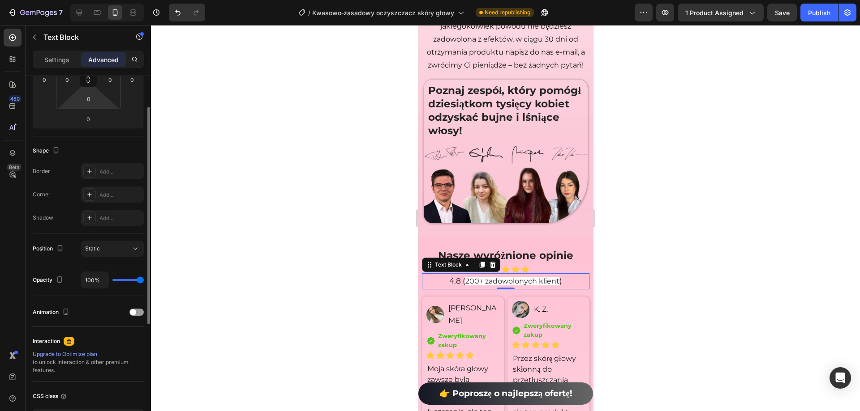
scroll to position [0, 0]
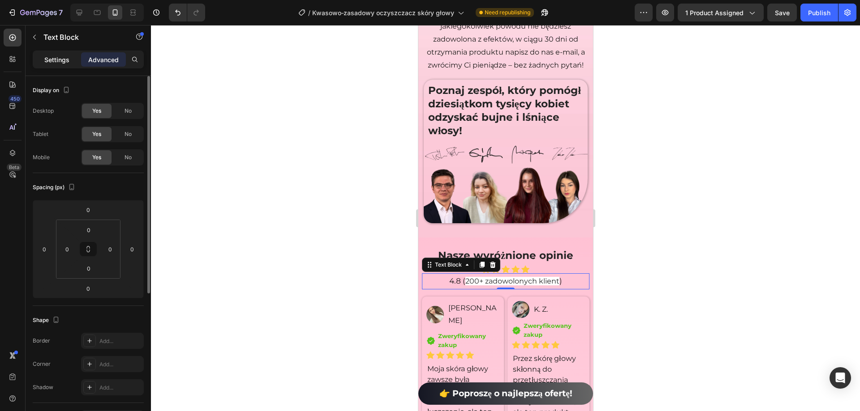
click at [60, 64] on p "Settings" at bounding box center [56, 59] width 25 height 9
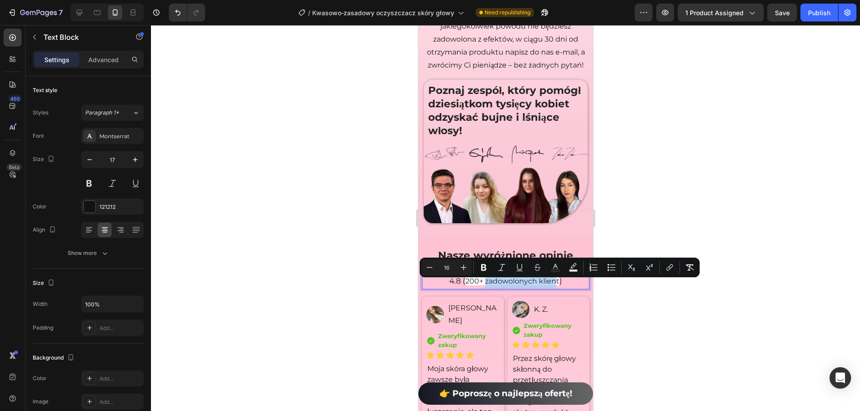
drag, startPoint x: 481, startPoint y: 285, endPoint x: 553, endPoint y: 283, distance: 71.7
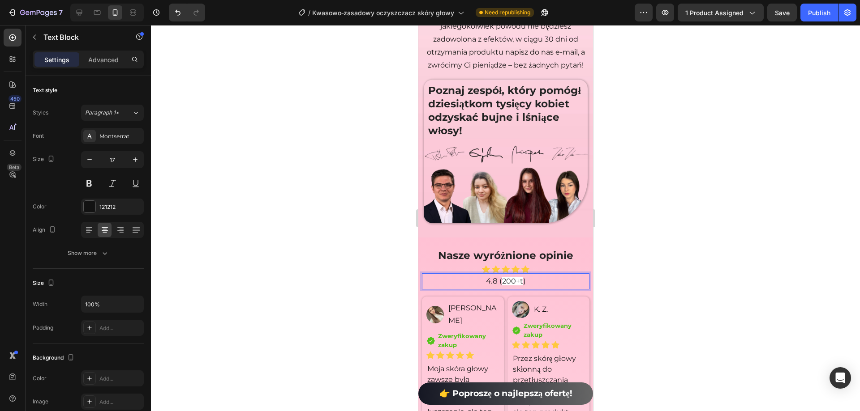
click at [517, 286] on span "200+t" at bounding box center [511, 281] width 21 height 9
click at [518, 286] on span "200+t" at bounding box center [511, 281] width 21 height 9
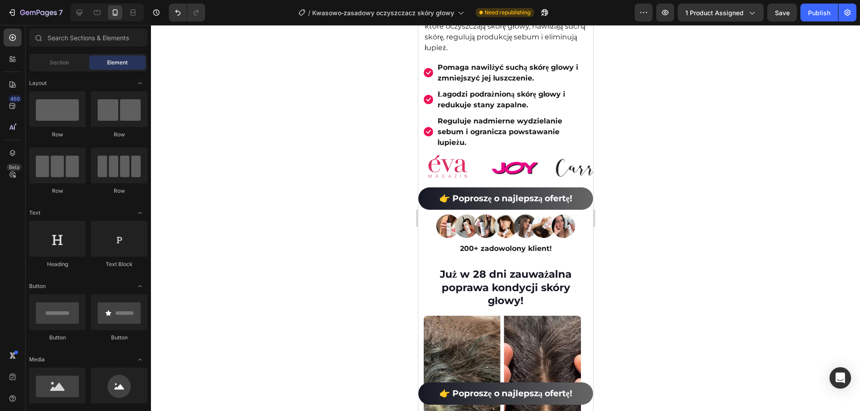
scroll to position [359, 0]
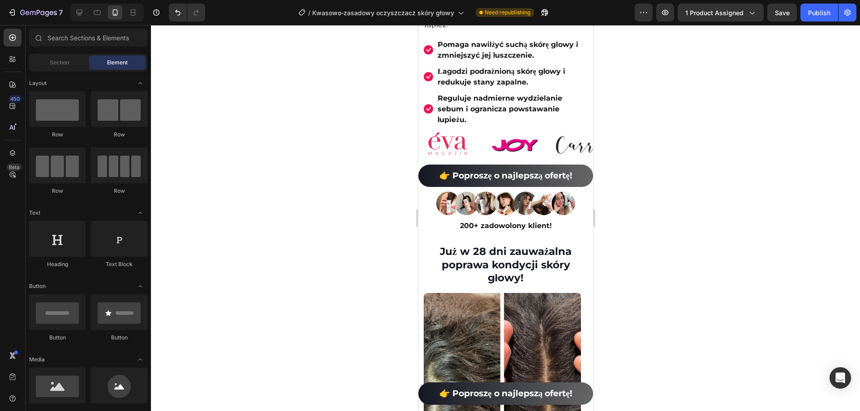
drag, startPoint x: 589, startPoint y: 313, endPoint x: 1013, endPoint y: 68, distance: 489.9
click at [478, 222] on strong "200+ zadowolony klient!" at bounding box center [505, 226] width 92 height 9
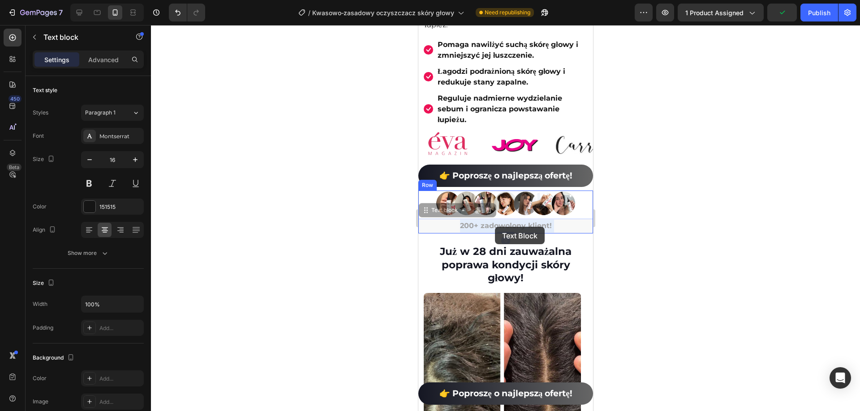
drag, startPoint x: 556, startPoint y: 218, endPoint x: 494, endPoint y: 227, distance: 62.4
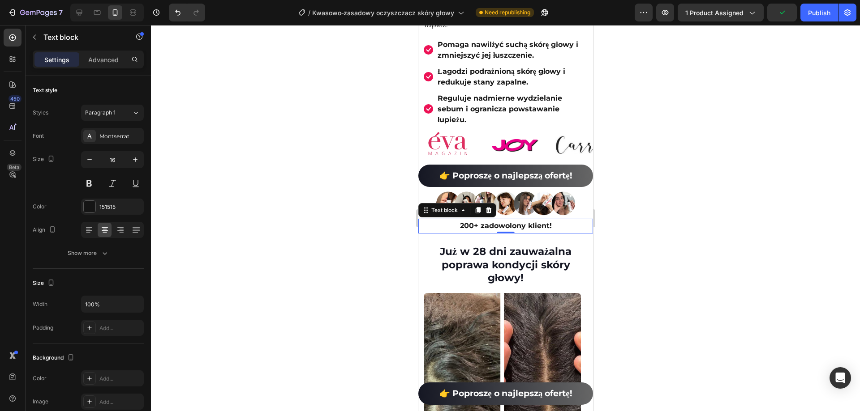
click at [543, 222] on strong "200+ zadowolony klient!" at bounding box center [505, 226] width 92 height 9
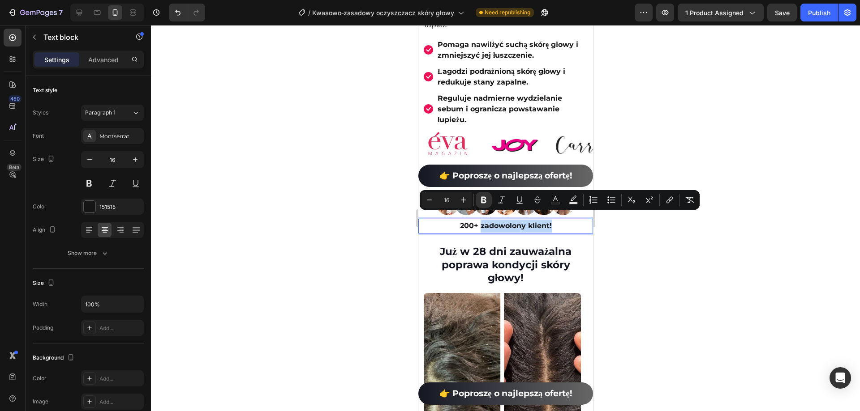
drag, startPoint x: 549, startPoint y: 218, endPoint x: 478, endPoint y: 220, distance: 71.7
click at [478, 220] on p "200+ zadowolony klient!" at bounding box center [505, 226] width 173 height 13
copy strong "zadowolony klient!"
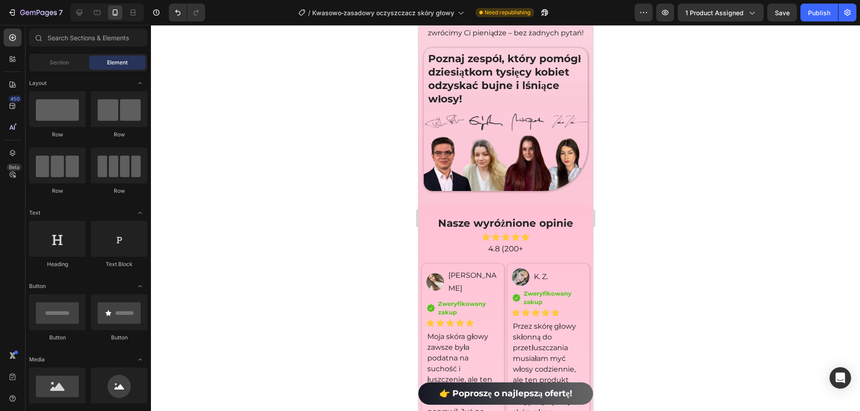
scroll to position [6638, 0]
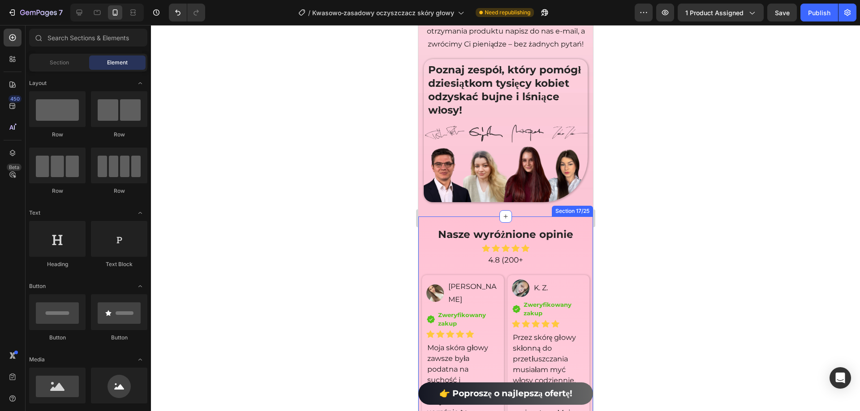
click at [521, 267] on p "4.8 (200+" at bounding box center [505, 260] width 166 height 14
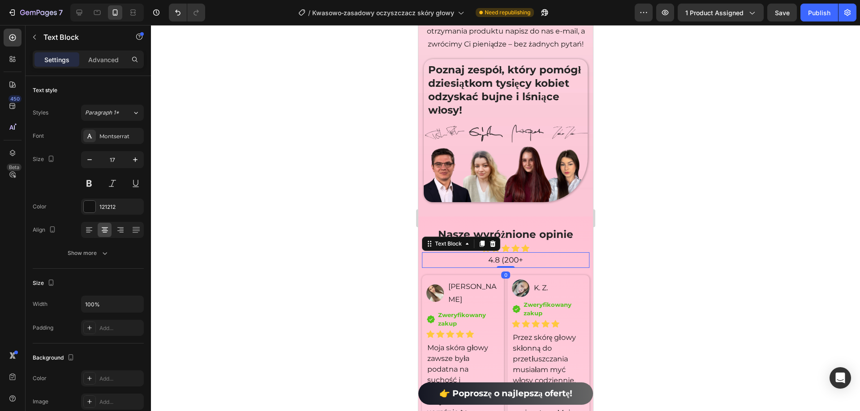
click at [517, 264] on p "4.8 (200+" at bounding box center [505, 260] width 166 height 14
click at [530, 265] on strong "zadowolony klient!" at bounding box center [521, 260] width 75 height 9
drag, startPoint x: 564, startPoint y: 267, endPoint x: 443, endPoint y: 267, distance: 120.4
click at [443, 267] on p "4.8 (200+ zadowolony klient!" at bounding box center [505, 260] width 166 height 14
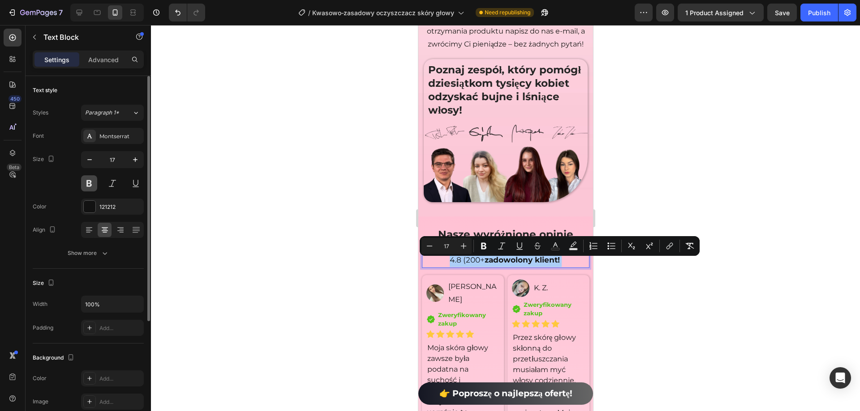
click at [87, 184] on button at bounding box center [89, 184] width 16 height 16
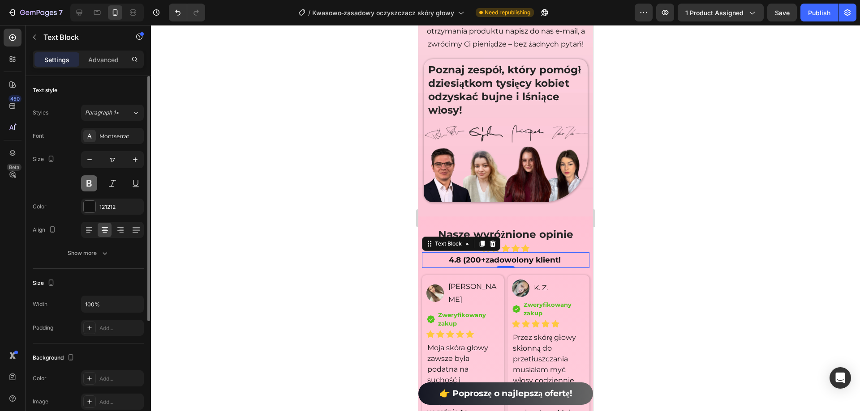
click at [90, 184] on button at bounding box center [89, 184] width 16 height 16
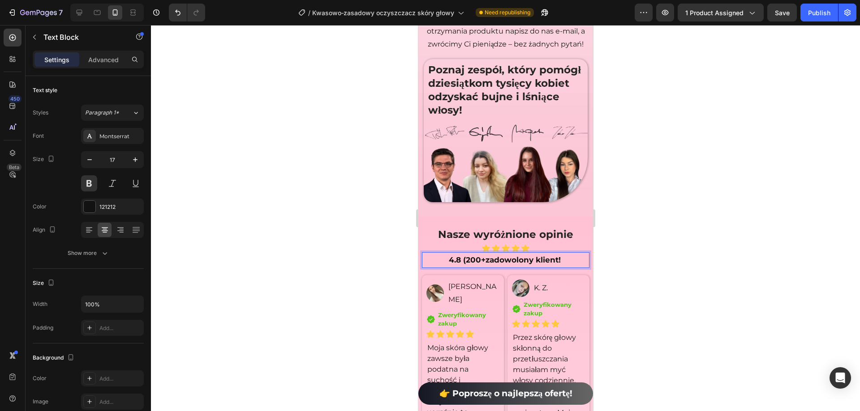
click at [565, 266] on p "4.8 (200+ zadowolony klient!" at bounding box center [505, 260] width 166 height 14
click at [614, 248] on div at bounding box center [505, 218] width 709 height 386
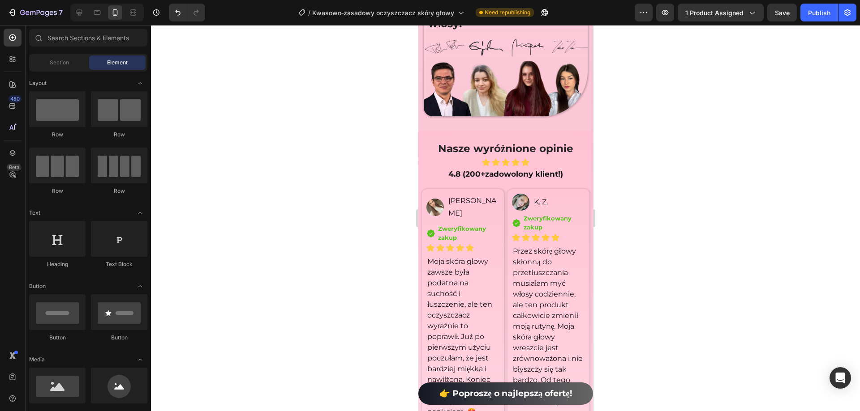
scroll to position [6602, 0]
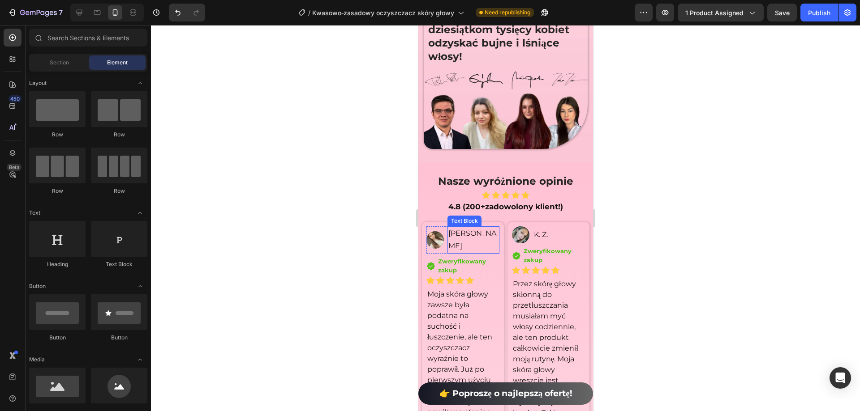
click at [463, 245] on p "[PERSON_NAME]" at bounding box center [473, 240] width 50 height 26
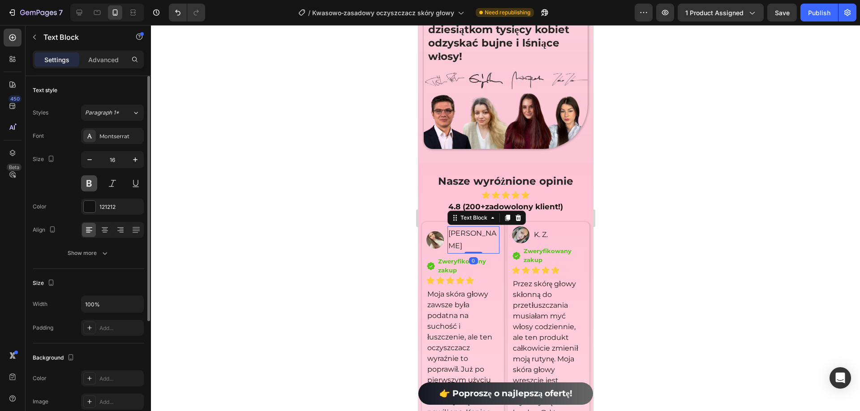
click at [91, 182] on button at bounding box center [89, 184] width 16 height 16
click at [533, 240] on p "K. Z." at bounding box center [558, 235] width 50 height 13
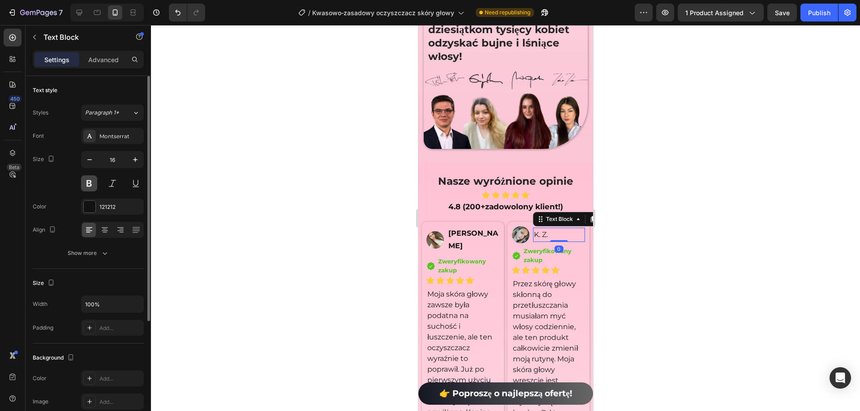
click at [87, 178] on button at bounding box center [89, 184] width 16 height 16
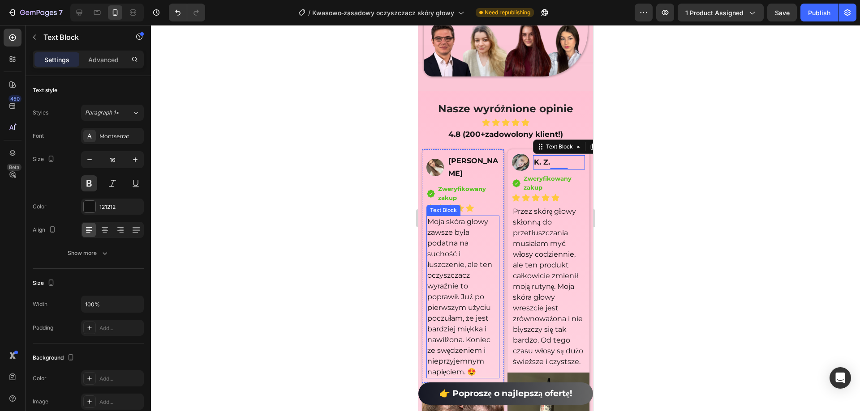
scroll to position [6692, 0]
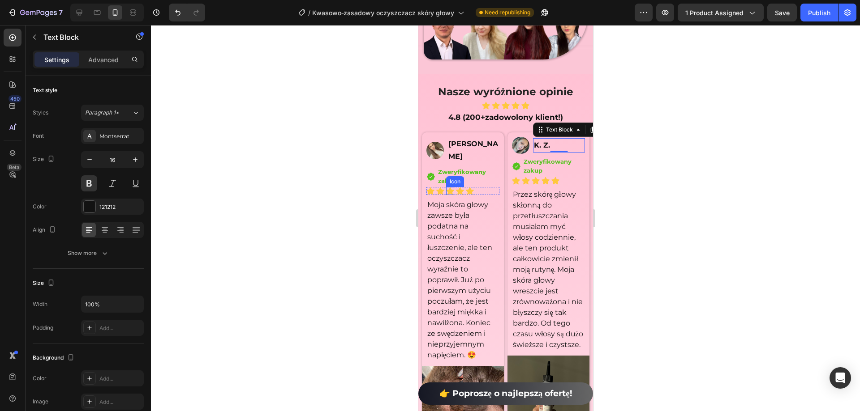
click at [454, 181] on div "Icon" at bounding box center [455, 181] width 18 height 11
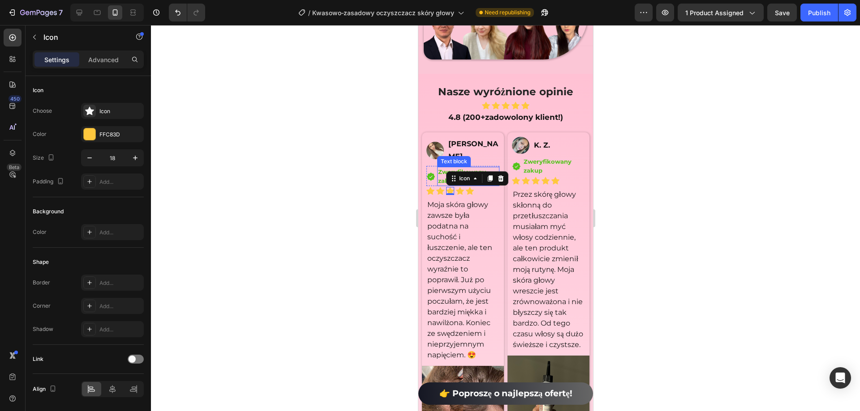
click at [437, 177] on strong "Zweryfikowany zakup" at bounding box center [461, 176] width 48 height 16
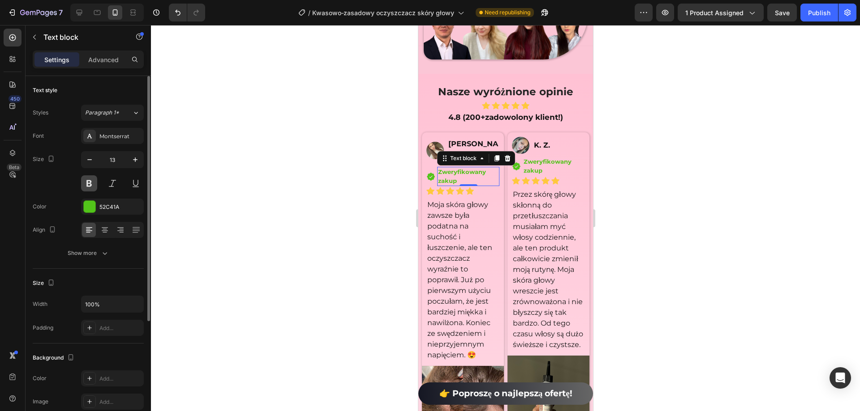
click at [89, 184] on button at bounding box center [89, 184] width 16 height 16
click at [283, 202] on div at bounding box center [505, 218] width 709 height 386
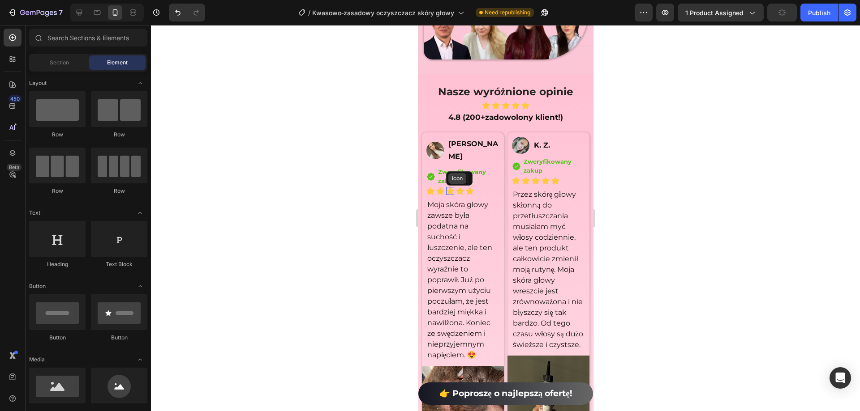
click at [450, 184] on div "Icon" at bounding box center [457, 178] width 18 height 11
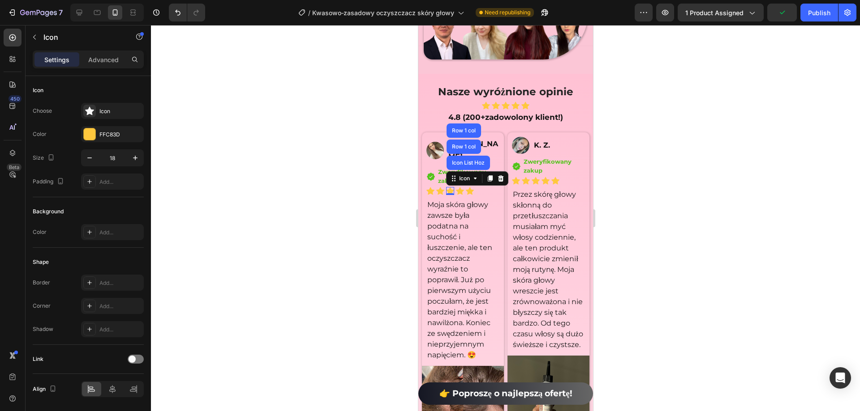
click at [626, 212] on div at bounding box center [505, 218] width 709 height 386
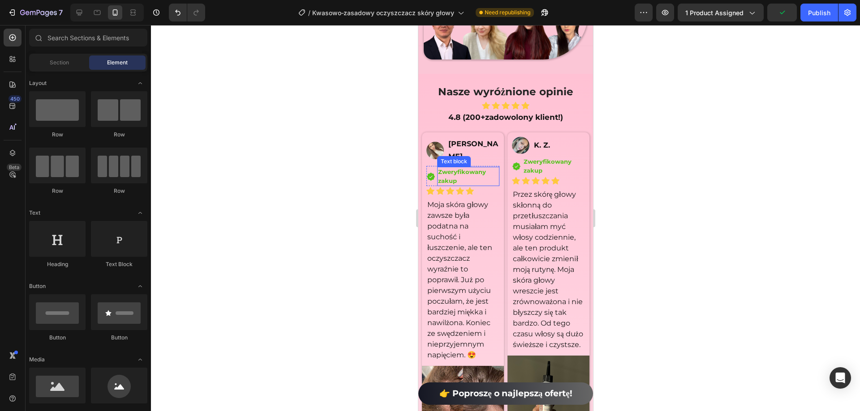
click at [474, 180] on strong "Zweryfikowany zakup" at bounding box center [461, 176] width 48 height 16
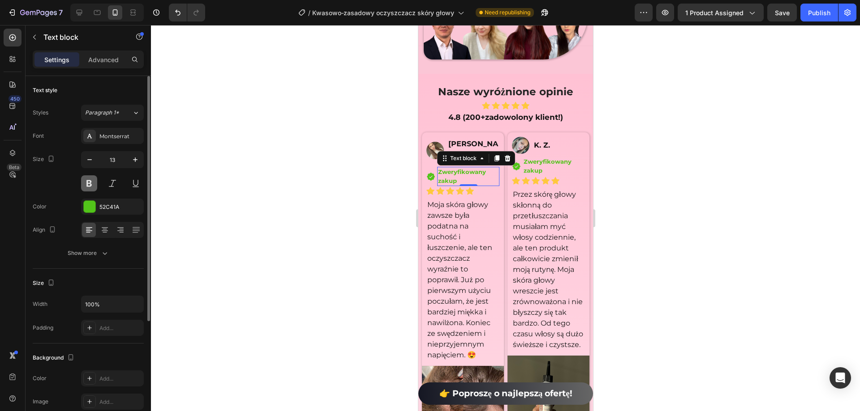
click at [87, 182] on button at bounding box center [89, 184] width 16 height 16
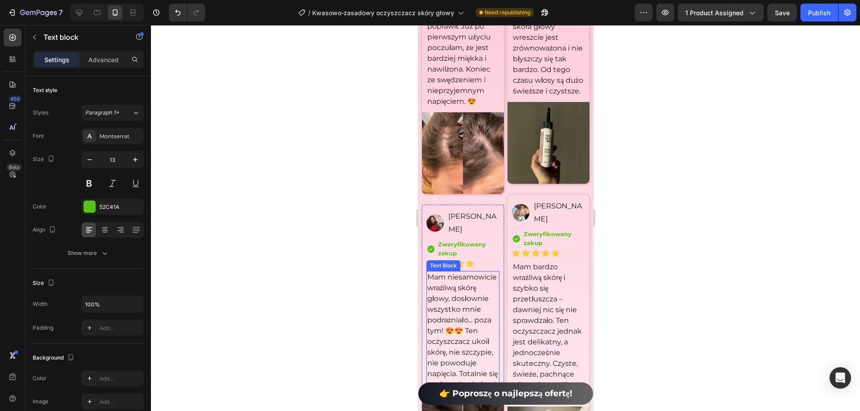
scroll to position [6961, 0]
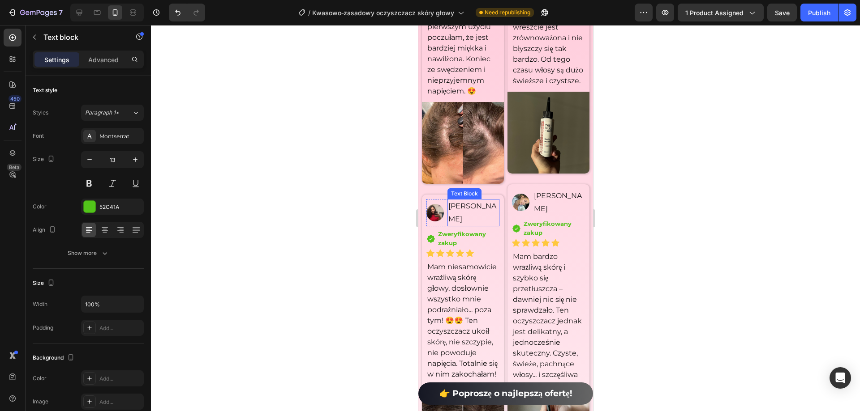
click at [465, 214] on p "[PERSON_NAME]" at bounding box center [473, 213] width 50 height 26
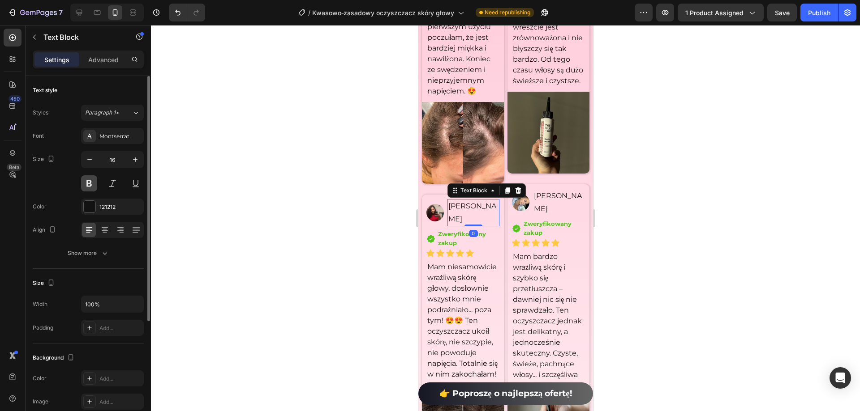
click at [89, 182] on button at bounding box center [89, 184] width 16 height 16
click at [553, 210] on p "[PERSON_NAME]" at bounding box center [558, 203] width 50 height 26
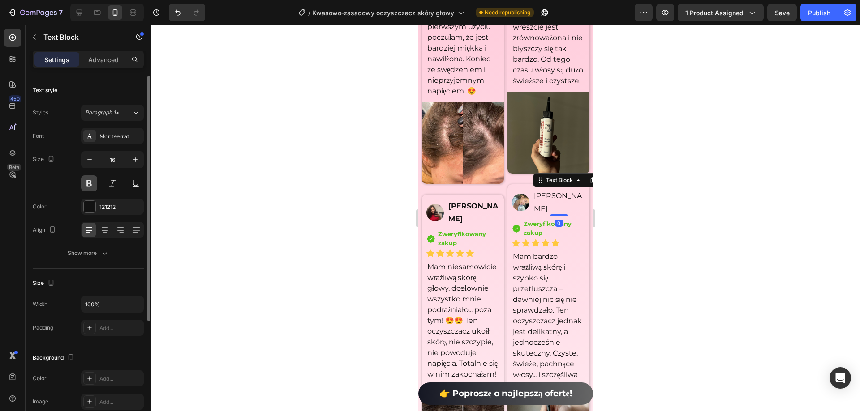
click at [86, 179] on button at bounding box center [89, 184] width 16 height 16
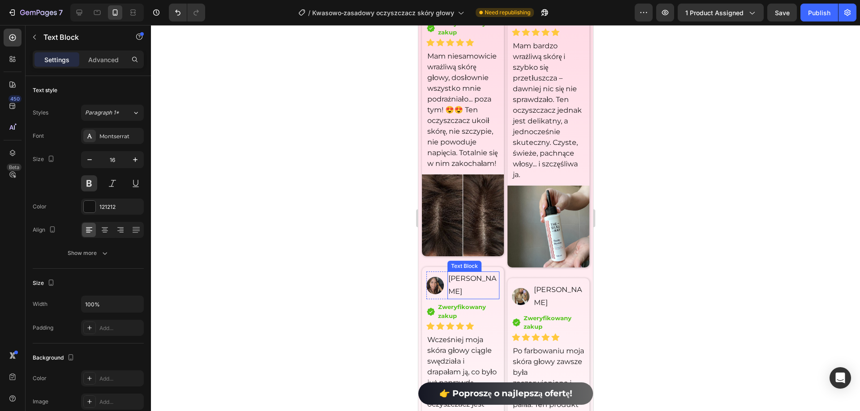
scroll to position [7184, 0]
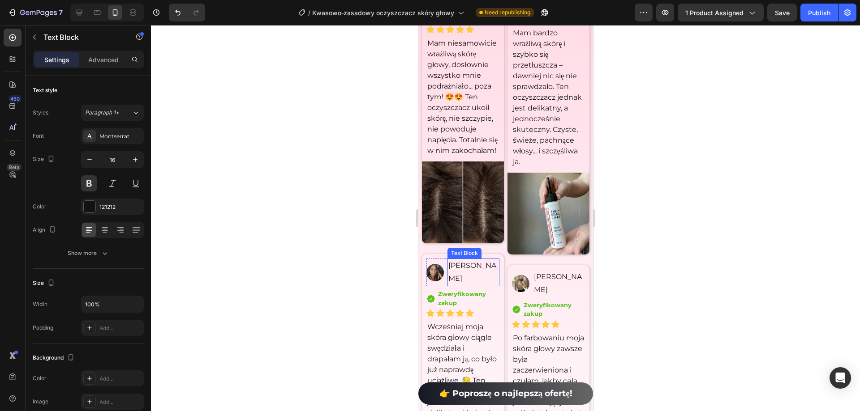
click at [459, 283] on p "[PERSON_NAME]" at bounding box center [473, 273] width 50 height 26
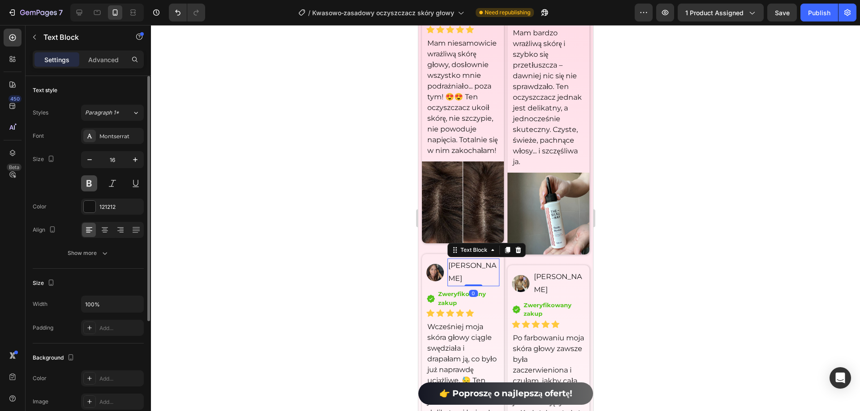
drag, startPoint x: 88, startPoint y: 184, endPoint x: 106, endPoint y: 295, distance: 112.0
click at [88, 184] on button at bounding box center [89, 184] width 16 height 16
click at [547, 297] on p "[PERSON_NAME]" at bounding box center [558, 284] width 50 height 26
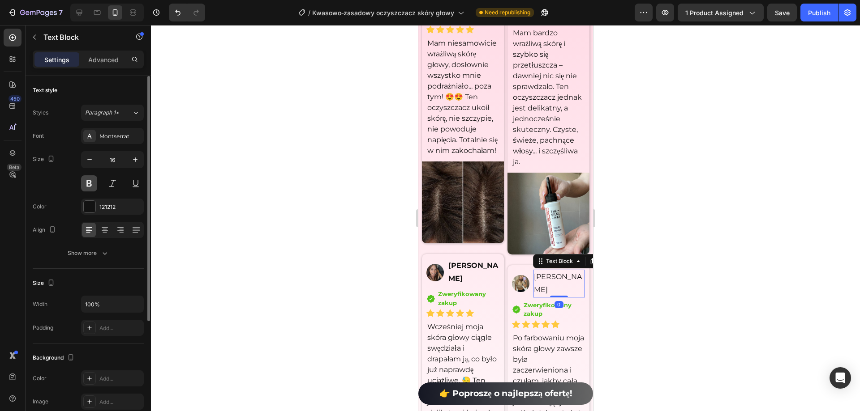
drag, startPoint x: 90, startPoint y: 186, endPoint x: 114, endPoint y: 268, distance: 85.2
click at [90, 186] on button at bounding box center [89, 184] width 16 height 16
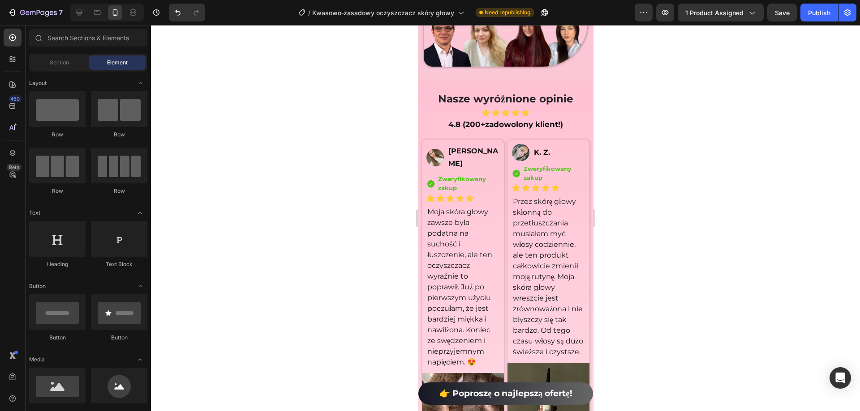
scroll to position [6696, 0]
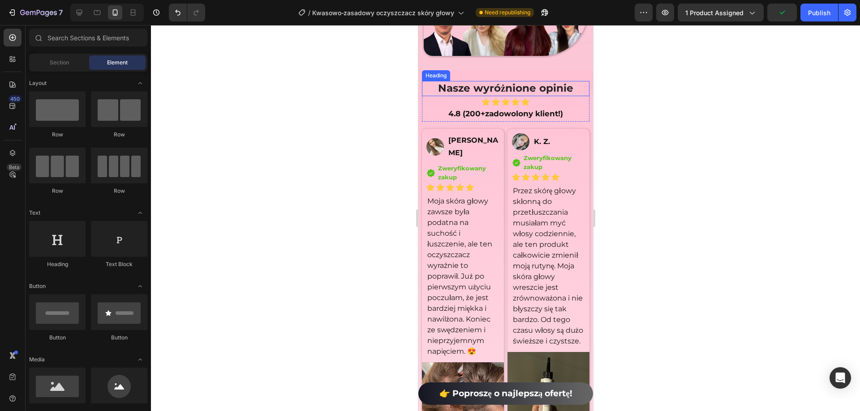
click at [581, 85] on h2 "Nasze wyróżnione opinie" at bounding box center [504, 88] width 167 height 15
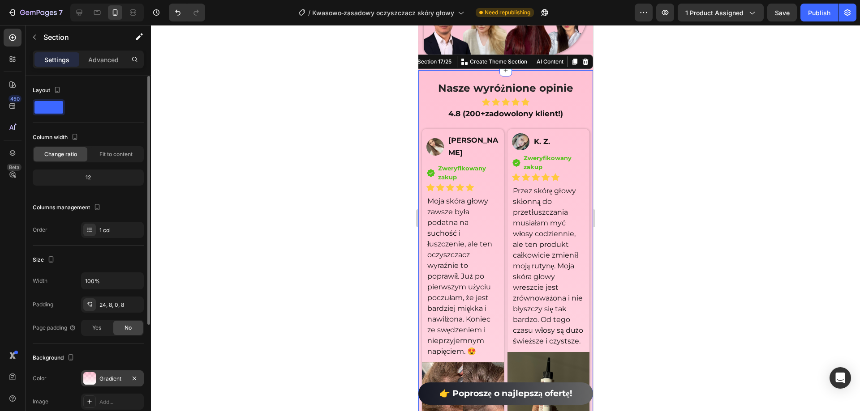
click at [105, 374] on div "Gradient" at bounding box center [112, 379] width 63 height 16
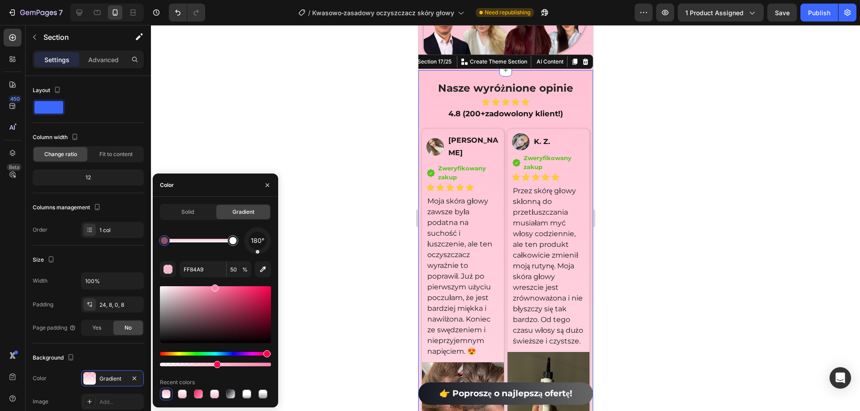
drag, startPoint x: 257, startPoint y: 256, endPoint x: 253, endPoint y: 251, distance: 7.0
click at [253, 251] on div "180° FF84A9 50 % Recent colors" at bounding box center [215, 313] width 111 height 173
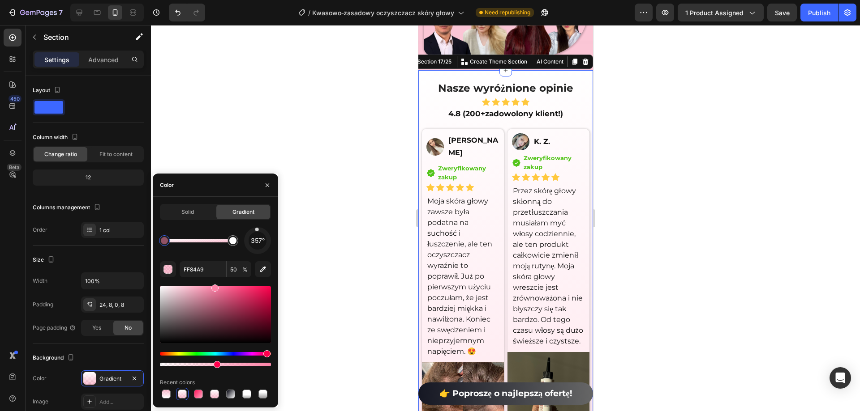
click at [257, 231] on div at bounding box center [257, 241] width 28 height 28
click at [680, 197] on div at bounding box center [505, 218] width 709 height 386
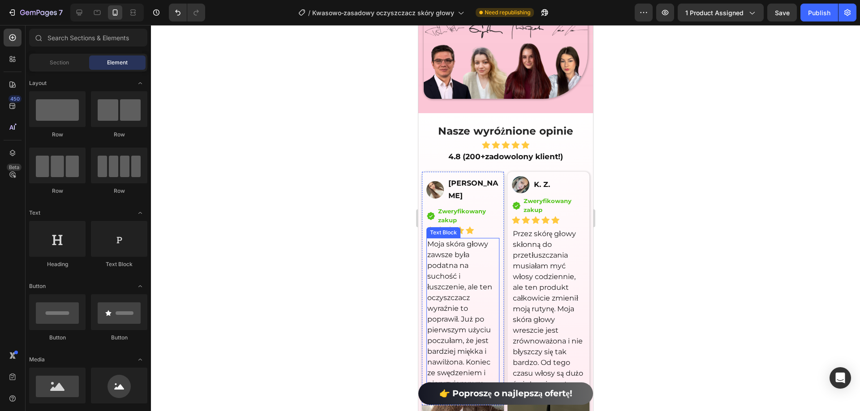
scroll to position [6606, 0]
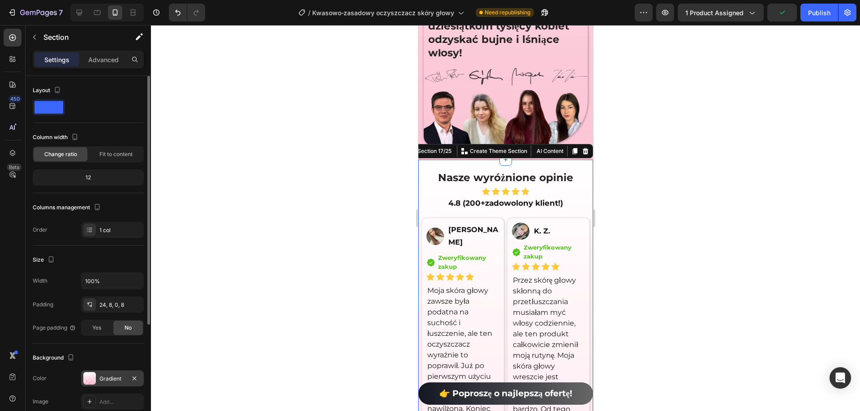
click at [112, 381] on div "Gradient" at bounding box center [112, 379] width 26 height 8
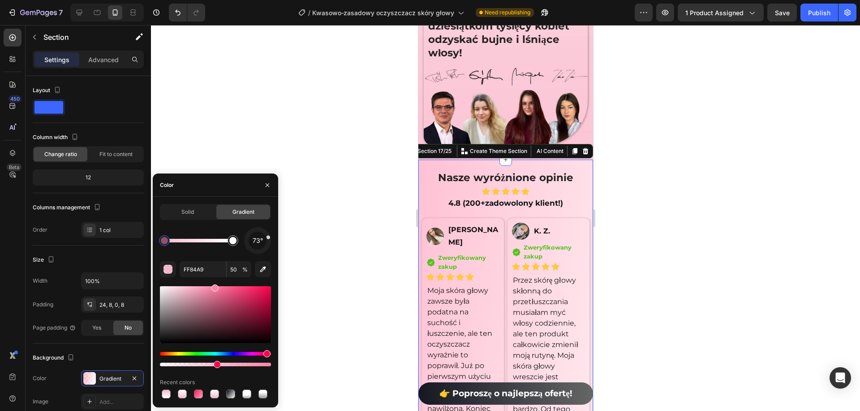
drag, startPoint x: 260, startPoint y: 233, endPoint x: 275, endPoint y: 235, distance: 15.3
click at [275, 235] on div "Solid Gradient 73° FF84A9 50 % Recent colors" at bounding box center [215, 302] width 125 height 197
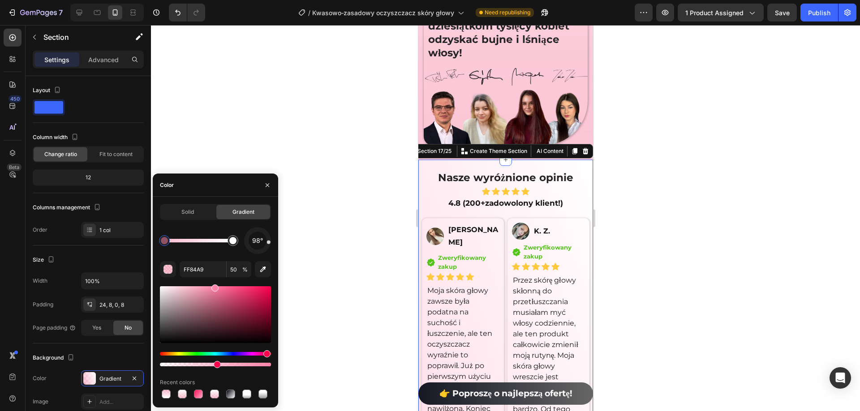
drag, startPoint x: 267, startPoint y: 236, endPoint x: 270, endPoint y: 243, distance: 6.7
click at [270, 243] on div at bounding box center [257, 241] width 30 height 30
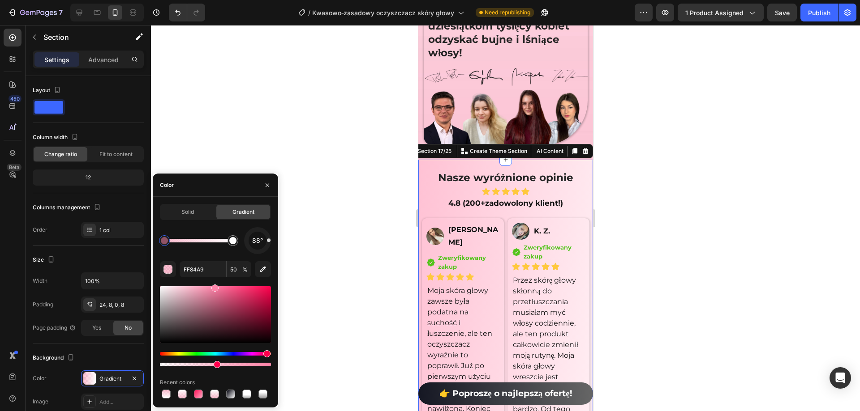
click at [272, 240] on div "Solid Gradient 88° FF84A9 50 % Recent colors" at bounding box center [215, 302] width 125 height 197
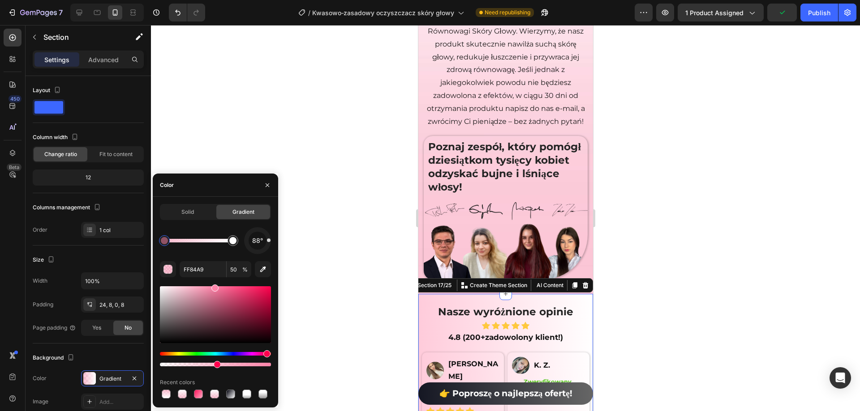
click at [651, 238] on div at bounding box center [505, 218] width 709 height 386
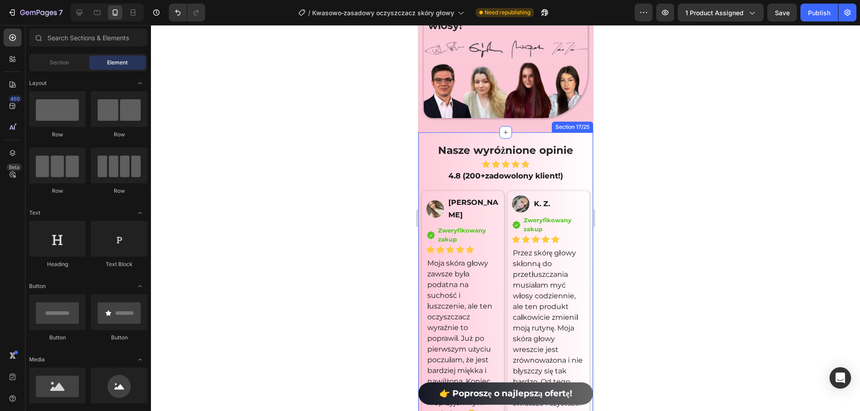
scroll to position [6651, 0]
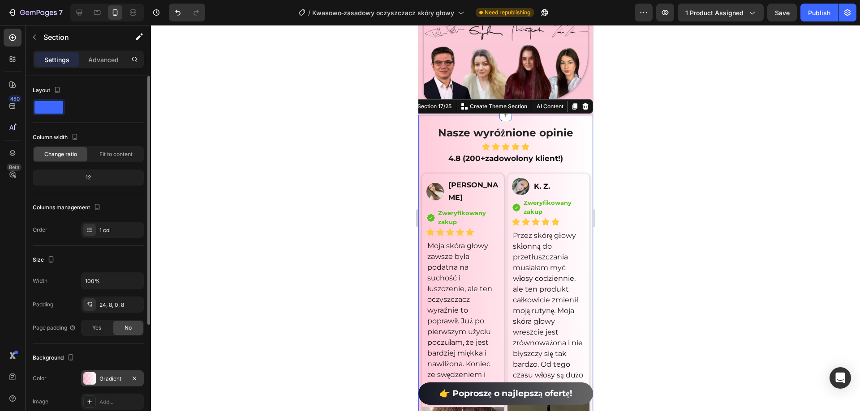
click at [115, 385] on div "Gradient" at bounding box center [112, 379] width 63 height 16
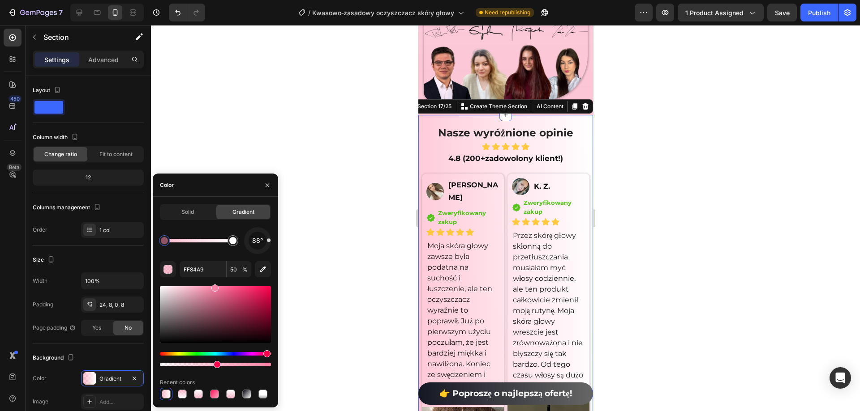
drag, startPoint x: 270, startPoint y: 244, endPoint x: 270, endPoint y: 253, distance: 8.5
click at [270, 253] on div "88°" at bounding box center [257, 240] width 27 height 27
click at [267, 248] on div at bounding box center [258, 241] width 38 height 38
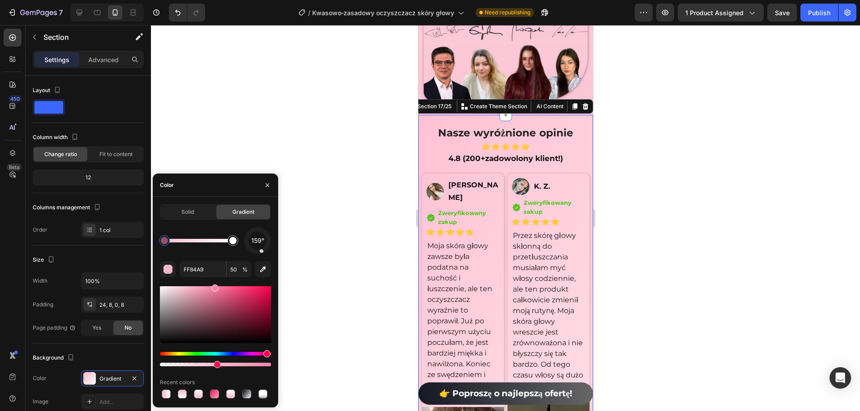
drag, startPoint x: 267, startPoint y: 249, endPoint x: 262, endPoint y: 253, distance: 6.0
click at [262, 253] on div "159°" at bounding box center [257, 240] width 27 height 27
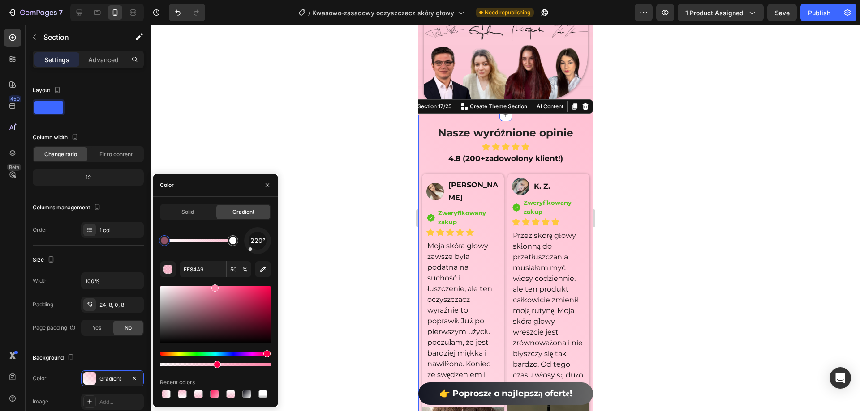
drag, startPoint x: 260, startPoint y: 253, endPoint x: 245, endPoint y: 256, distance: 14.9
click at [245, 256] on div "220° FF84A9 50 % Recent colors" at bounding box center [215, 313] width 111 height 173
drag, startPoint x: 250, startPoint y: 250, endPoint x: 239, endPoint y: 244, distance: 12.4
click at [239, 244] on div "259°" at bounding box center [215, 240] width 111 height 27
drag, startPoint x: 248, startPoint y: 246, endPoint x: 257, endPoint y: 261, distance: 17.4
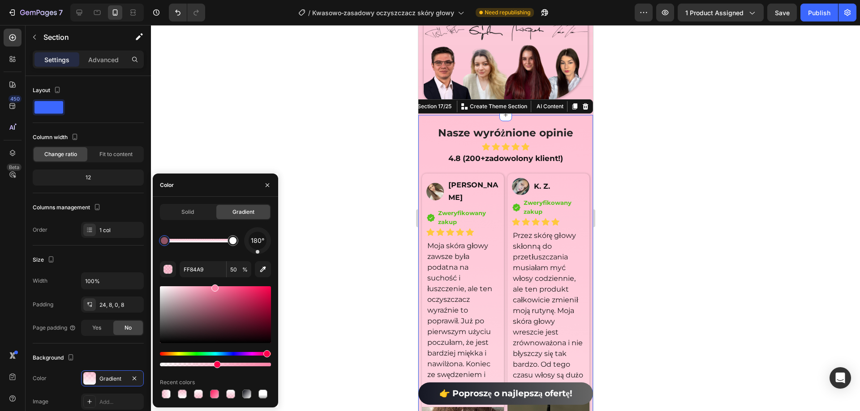
click at [257, 261] on div "180° FF84A9 50 % Recent colors" at bounding box center [215, 313] width 111 height 173
click at [658, 235] on div at bounding box center [505, 218] width 709 height 386
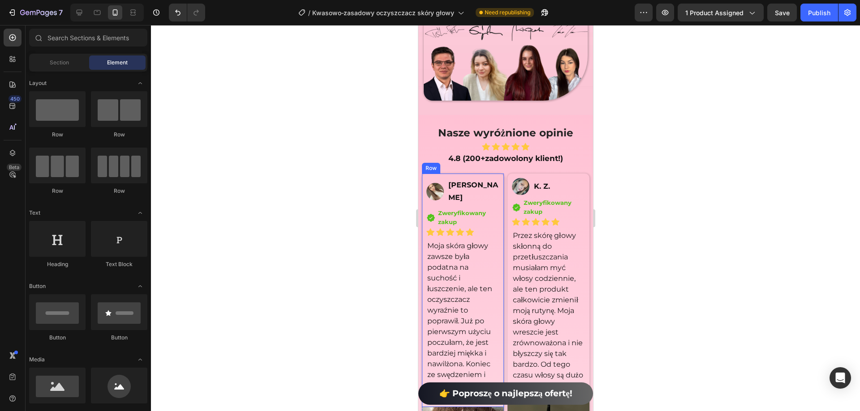
click at [498, 217] on div "Image [PERSON_NAME] Text Block Row Icon Zweryfikowany zakup Text block Icon Lis…" at bounding box center [462, 291] width 82 height 234
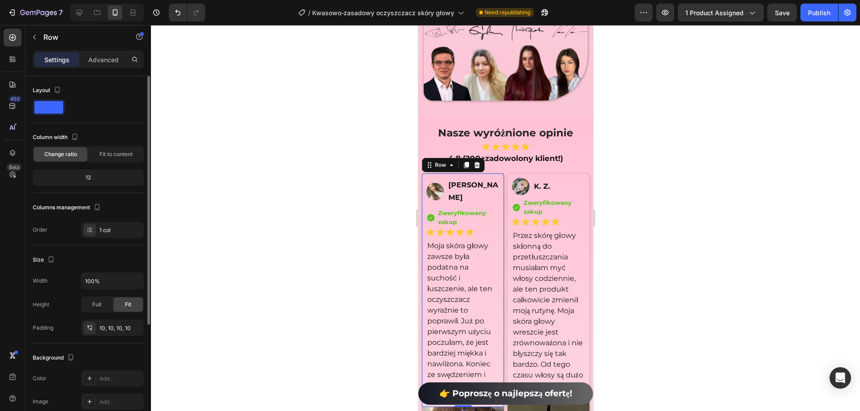
scroll to position [162, 0]
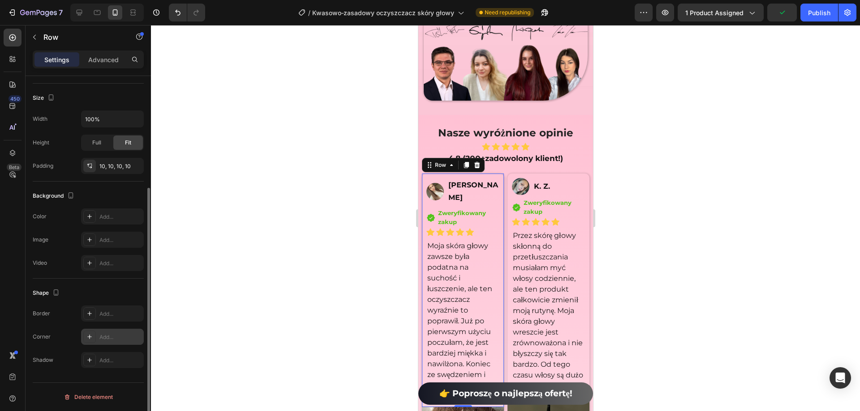
click at [111, 334] on div "Add..." at bounding box center [120, 338] width 42 height 8
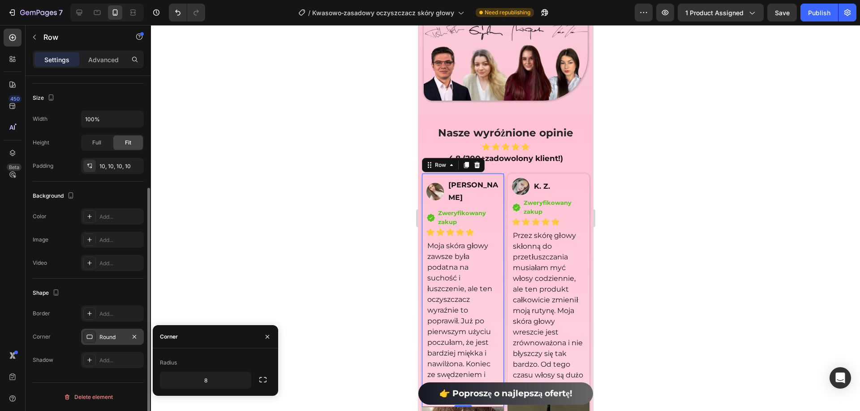
click at [274, 217] on div at bounding box center [505, 218] width 709 height 386
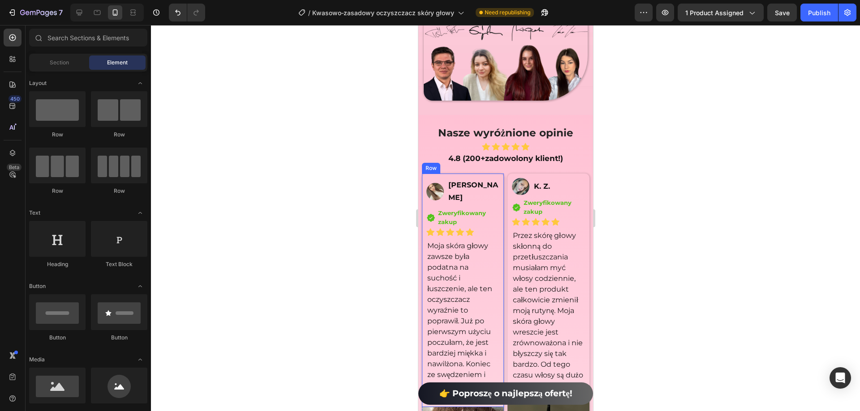
click at [497, 222] on div "Image [PERSON_NAME] Text Block Row Icon Zweryfikowany zakup Text block Icon Lis…" at bounding box center [462, 291] width 82 height 234
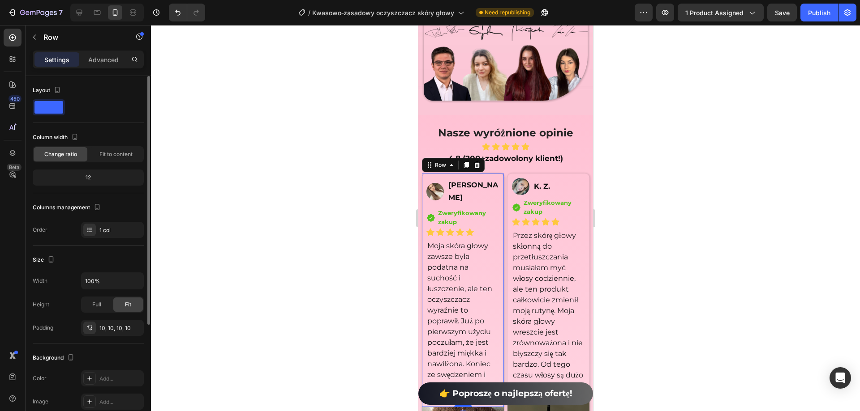
scroll to position [134, 0]
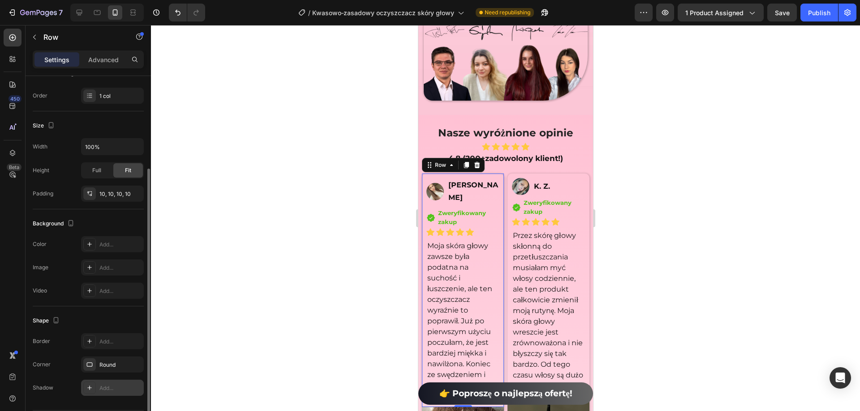
click at [121, 388] on div "Add..." at bounding box center [120, 389] width 42 height 8
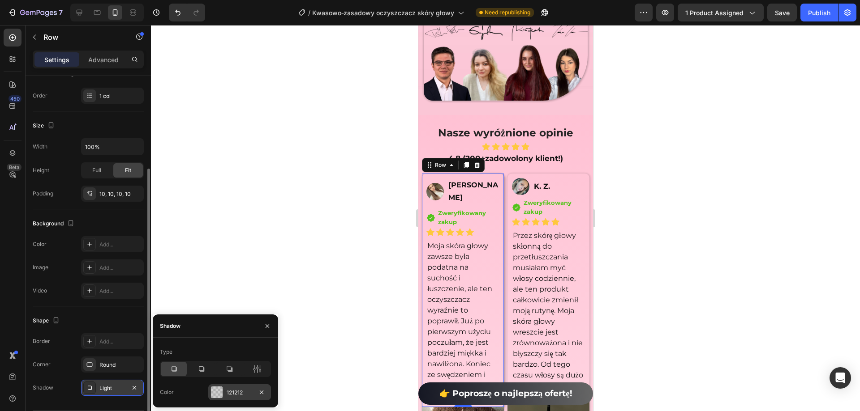
click at [228, 393] on div "121212" at bounding box center [240, 393] width 26 height 8
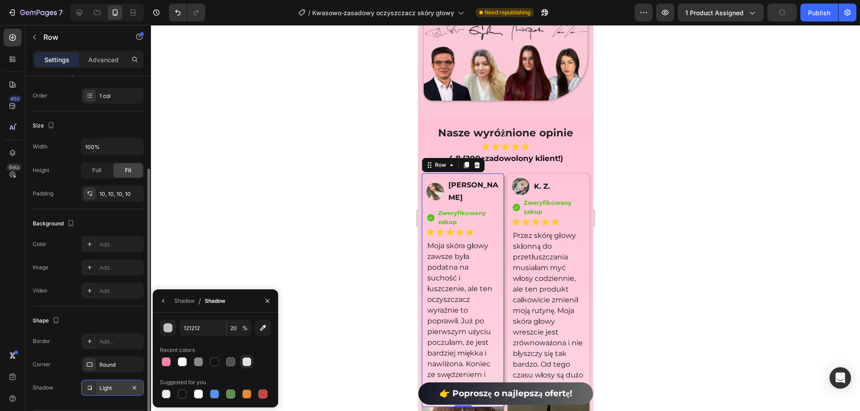
click at [251, 364] on div at bounding box center [246, 362] width 9 height 9
type input "E2E2E2"
type input "100"
click at [303, 242] on div at bounding box center [505, 218] width 709 height 386
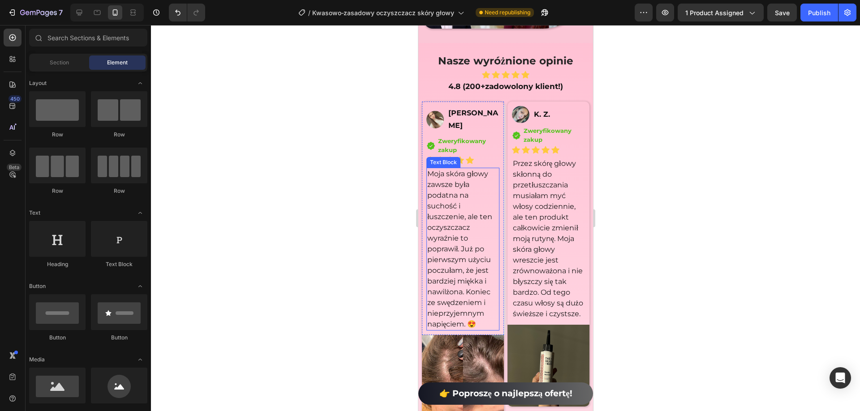
scroll to position [6740, 0]
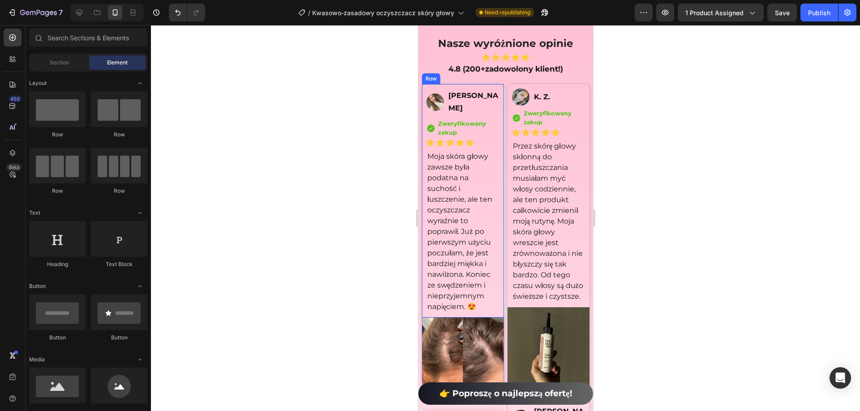
click at [499, 102] on div "Image [PERSON_NAME] Text Block Row Icon Zweryfikowany zakup Text block Icon Lis…" at bounding box center [462, 201] width 82 height 234
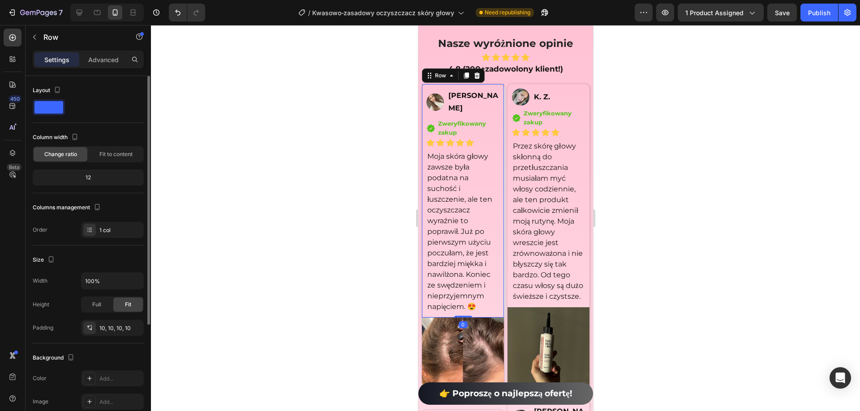
scroll to position [162, 0]
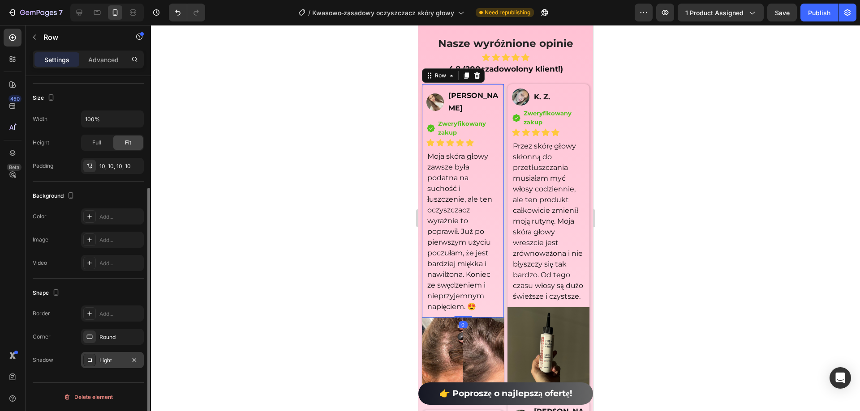
drag, startPoint x: 112, startPoint y: 352, endPoint x: 113, endPoint y: 360, distance: 8.1
click at [112, 353] on div "Border Add... Corner Round Shadow Light" at bounding box center [88, 337] width 111 height 63
click at [114, 361] on div "Light" at bounding box center [112, 361] width 26 height 8
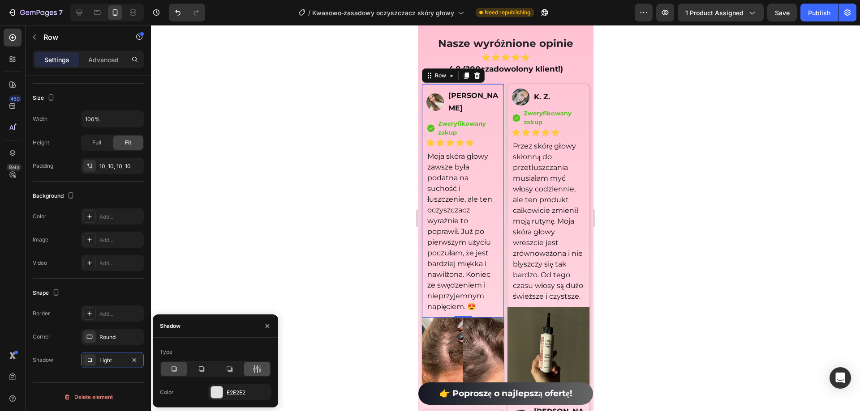
click at [261, 376] on div at bounding box center [257, 369] width 26 height 14
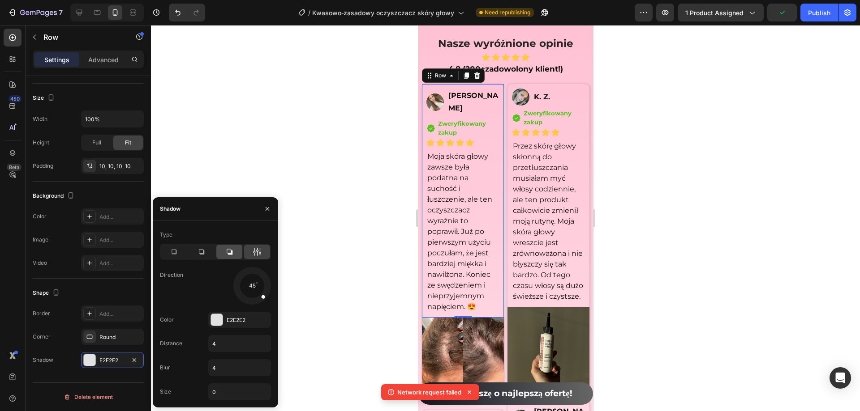
click at [233, 254] on icon at bounding box center [229, 252] width 9 height 9
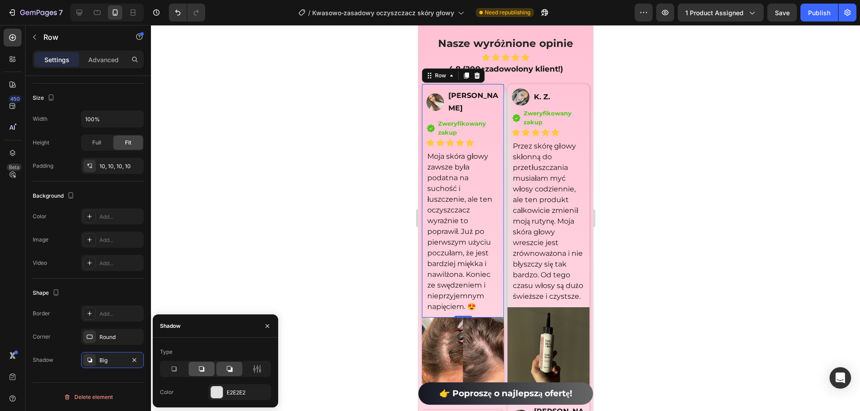
click at [201, 372] on icon at bounding box center [201, 369] width 5 height 5
click at [181, 369] on div at bounding box center [174, 369] width 26 height 14
click at [195, 367] on div at bounding box center [201, 369] width 26 height 14
click at [260, 397] on button "button" at bounding box center [261, 392] width 11 height 11
click at [241, 394] on div "Add..." at bounding box center [248, 393] width 42 height 8
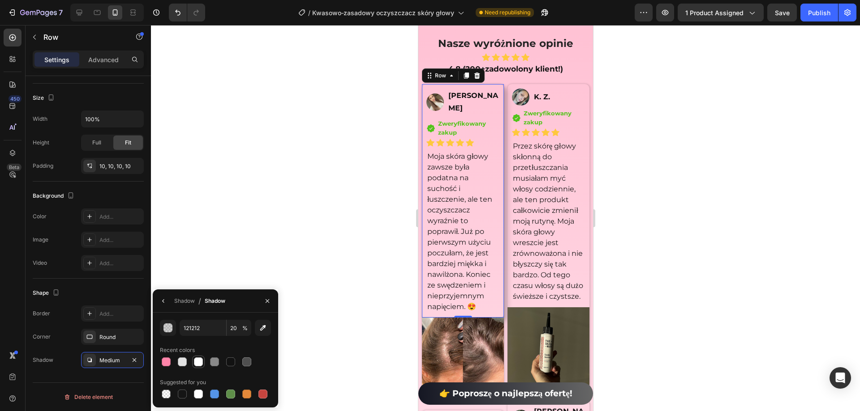
click at [204, 362] on div at bounding box center [198, 362] width 13 height 13
type input "FFFFFF"
type input "100"
click at [185, 364] on div at bounding box center [182, 362] width 9 height 9
click at [195, 362] on div at bounding box center [198, 362] width 9 height 9
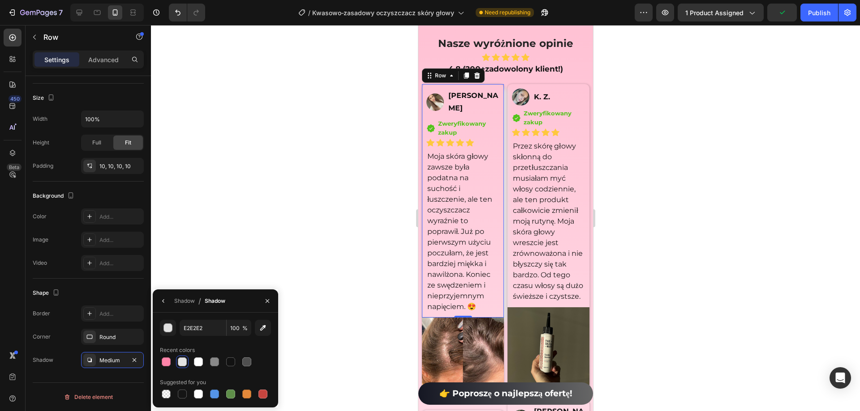
type input "FFFFFF"
click at [628, 264] on div at bounding box center [505, 218] width 709 height 386
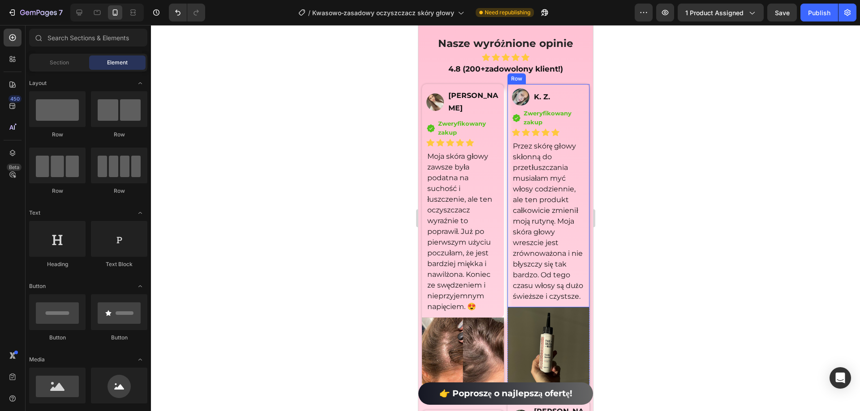
click at [579, 142] on div "Image K. Z. Text Block Row Icon Zweryfikowany zakup Text block Icon List Icon I…" at bounding box center [548, 196] width 82 height 224
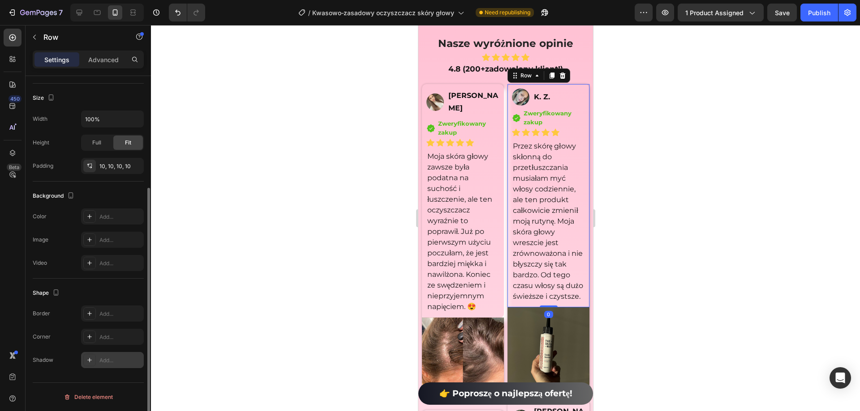
click at [104, 366] on div "Add..." at bounding box center [112, 360] width 63 height 16
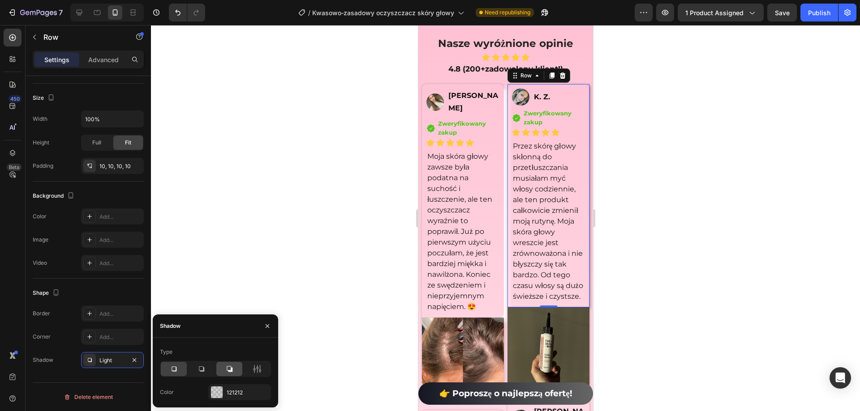
click at [230, 370] on icon at bounding box center [229, 369] width 9 height 9
click at [201, 374] on div at bounding box center [201, 369] width 26 height 14
click at [255, 395] on div "121212" at bounding box center [239, 393] width 63 height 16
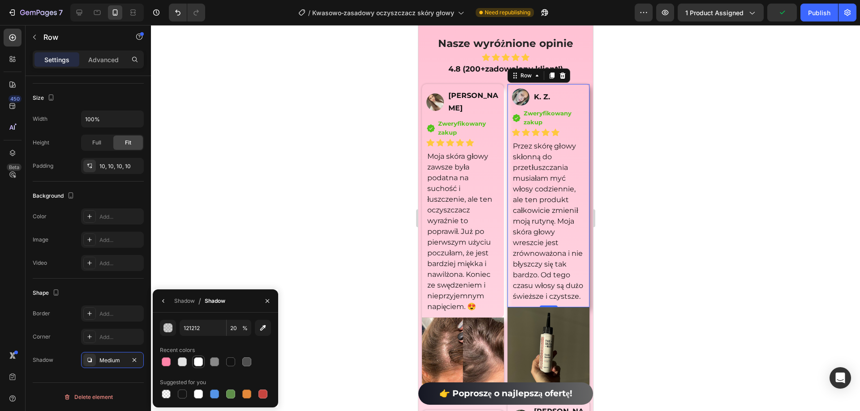
click at [201, 364] on div at bounding box center [198, 362] width 9 height 9
type input "FFFFFF"
type input "100"
click at [845, 290] on div at bounding box center [505, 218] width 709 height 386
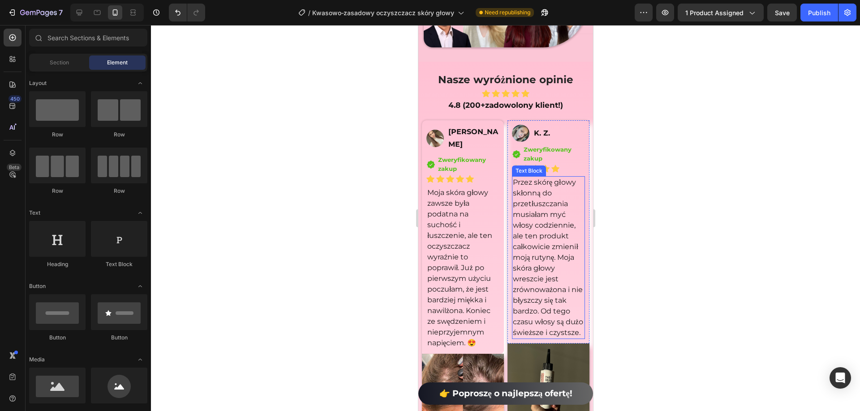
scroll to position [6696, 0]
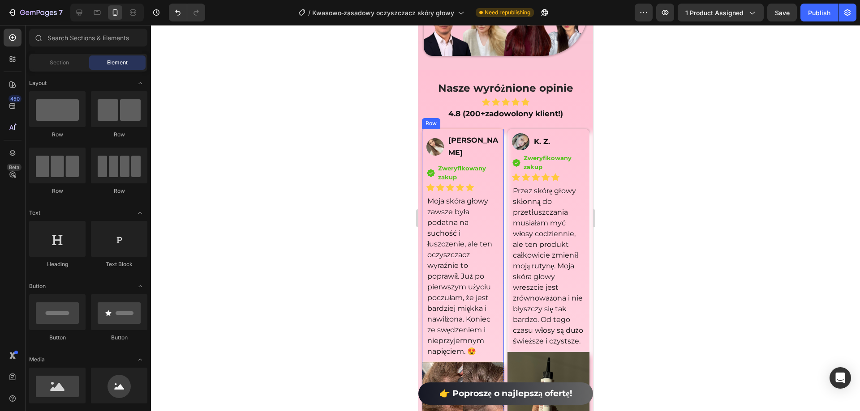
click at [423, 162] on div "Image [PERSON_NAME] Text Block Row Icon Zweryfikowany zakup Text block Icon Lis…" at bounding box center [462, 246] width 82 height 234
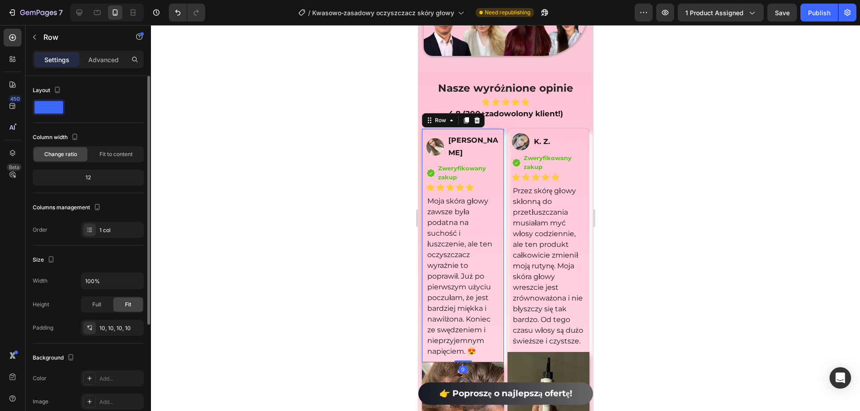
scroll to position [162, 0]
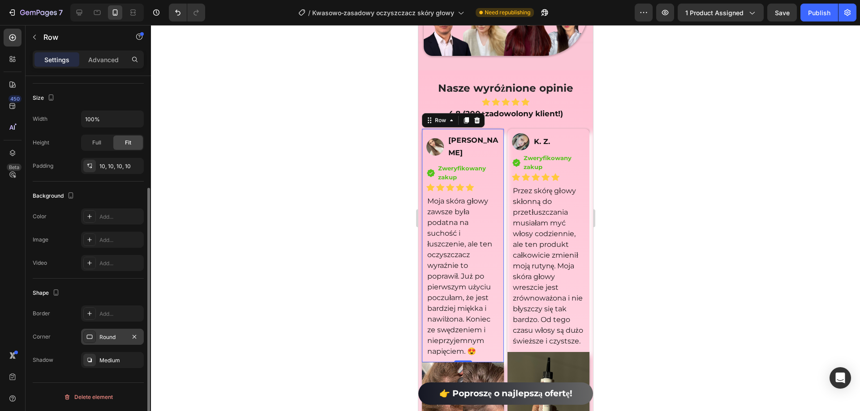
click at [104, 338] on div "Round" at bounding box center [112, 338] width 26 height 8
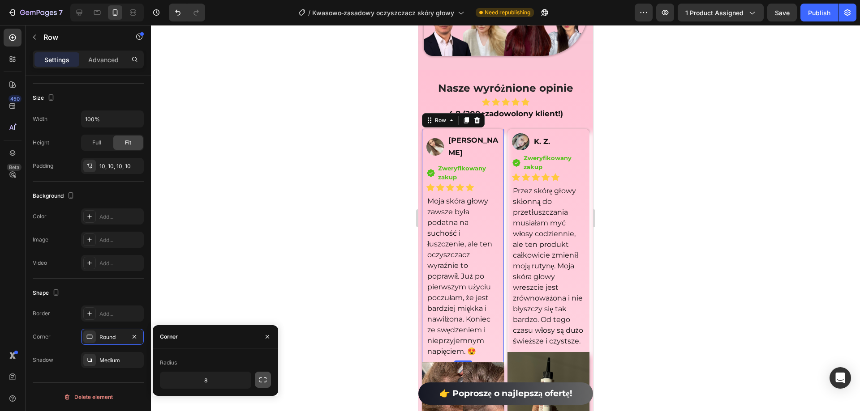
click at [261, 382] on icon "button" at bounding box center [262, 380] width 9 height 9
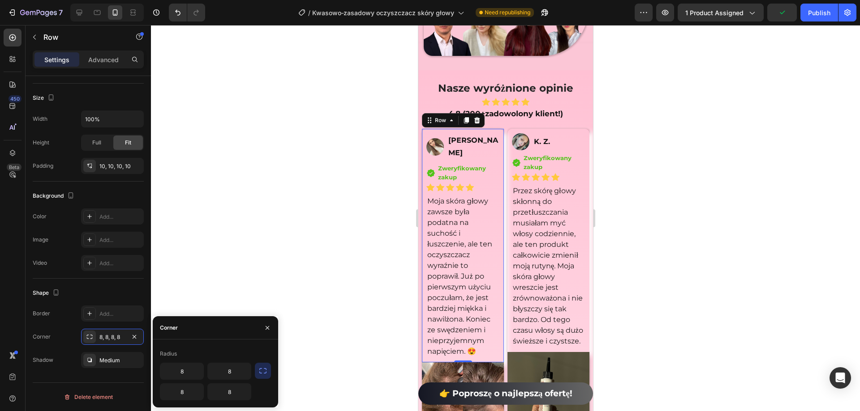
click at [266, 271] on div at bounding box center [505, 218] width 709 height 386
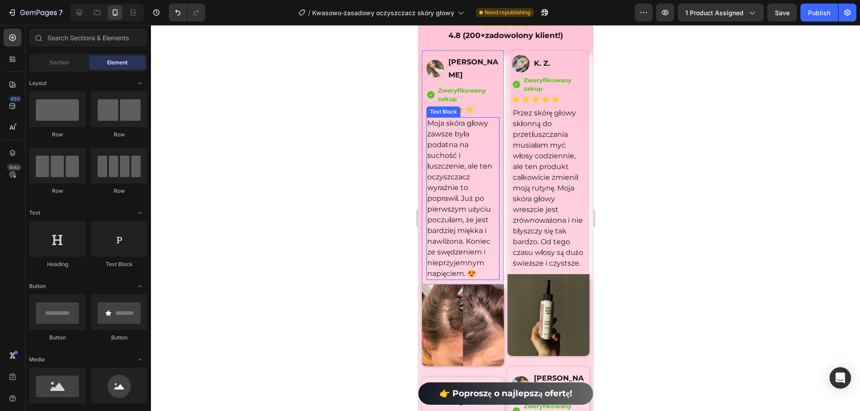
scroll to position [6740, 0]
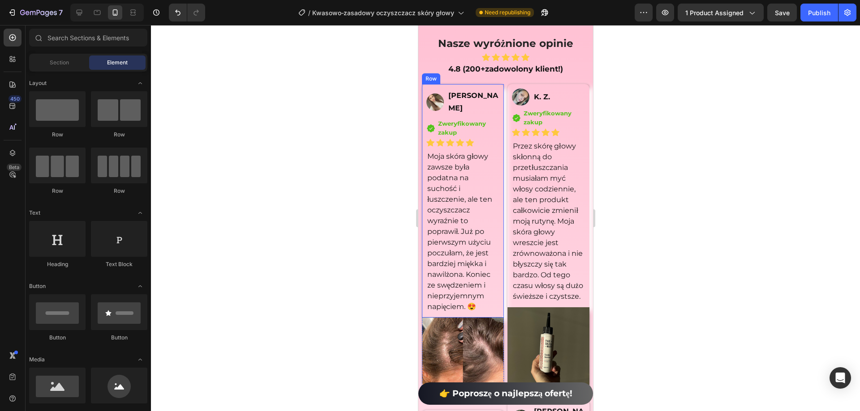
click at [427, 94] on div "Image" at bounding box center [434, 103] width 17 height 28
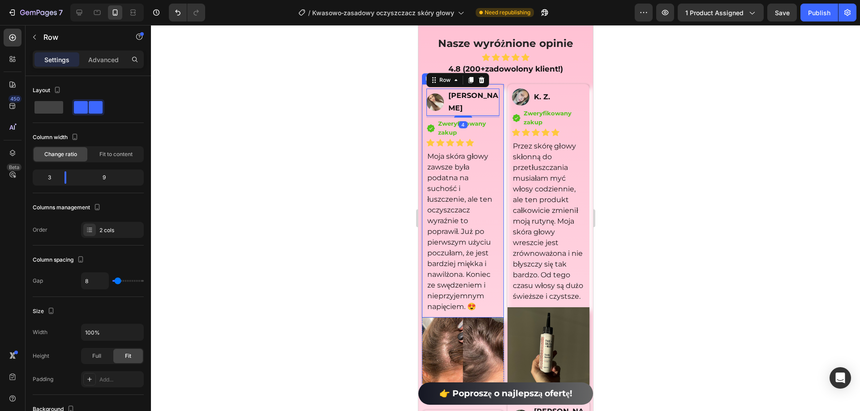
click at [424, 94] on div "Image Sylwia Pawlak Text Block Row 4 Icon Zweryfikowany zakup Text block Icon L…" at bounding box center [462, 201] width 82 height 234
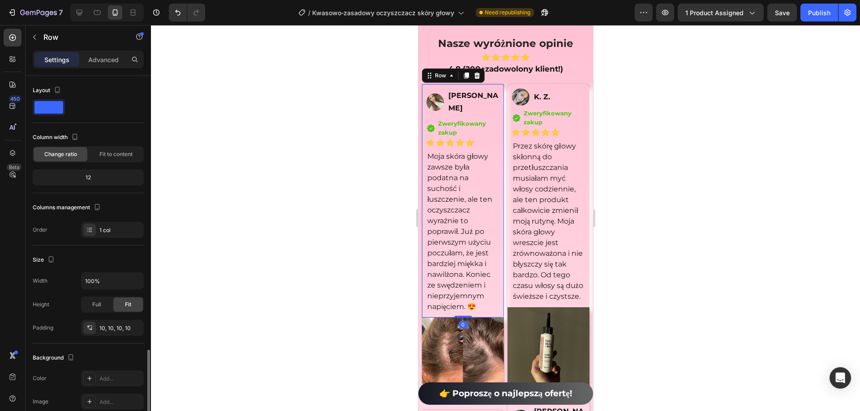
scroll to position [162, 0]
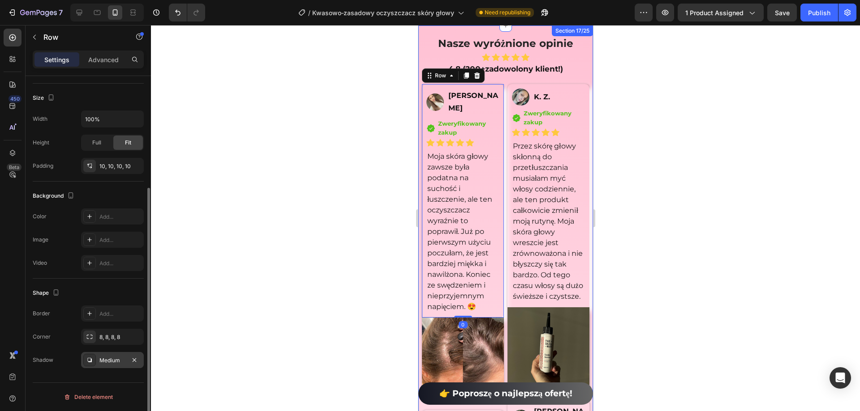
click at [110, 358] on div "Medium" at bounding box center [112, 361] width 26 height 8
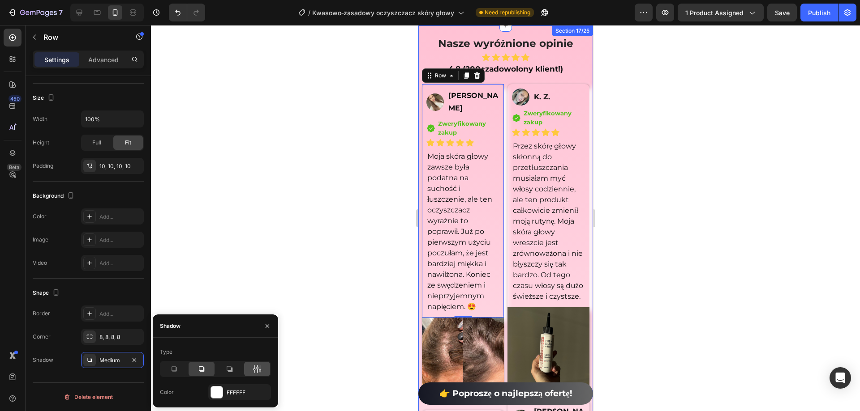
click at [257, 373] on icon at bounding box center [257, 369] width 2 height 8
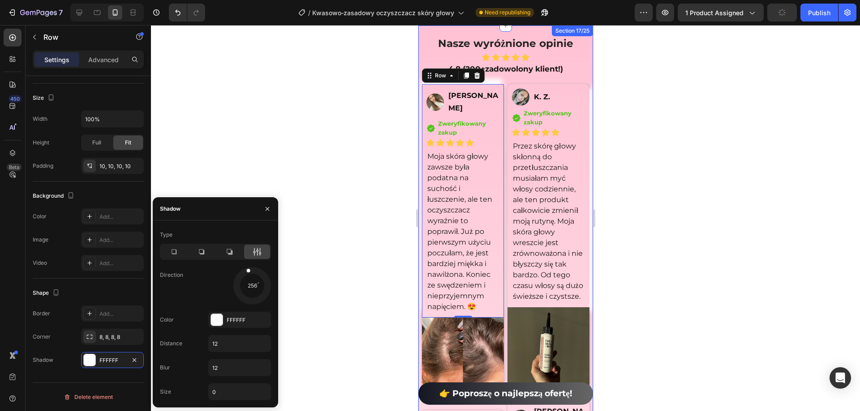
drag, startPoint x: 259, startPoint y: 297, endPoint x: 232, endPoint y: 211, distance: 90.5
click at [232, 211] on div "Shadow Type Direction 256 Color FFFFFF Distance 12 Blur 12 Size 0" at bounding box center [215, 302] width 125 height 210
click at [699, 225] on div at bounding box center [505, 218] width 709 height 386
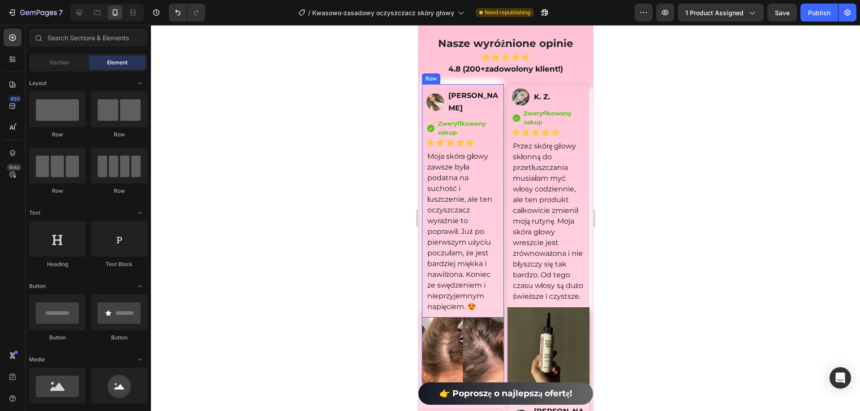
click at [495, 106] on div "Image [PERSON_NAME] Text Block Row Icon Zweryfikowany zakup Text block Icon Lis…" at bounding box center [462, 201] width 82 height 234
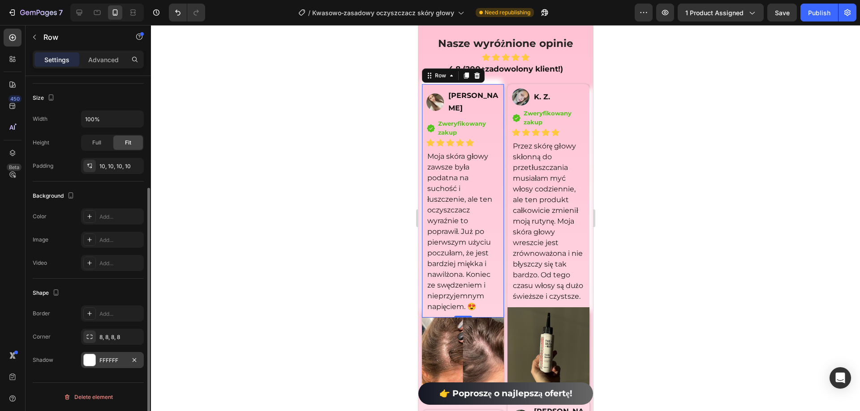
click at [126, 360] on div "FFFFFF" at bounding box center [112, 360] width 63 height 16
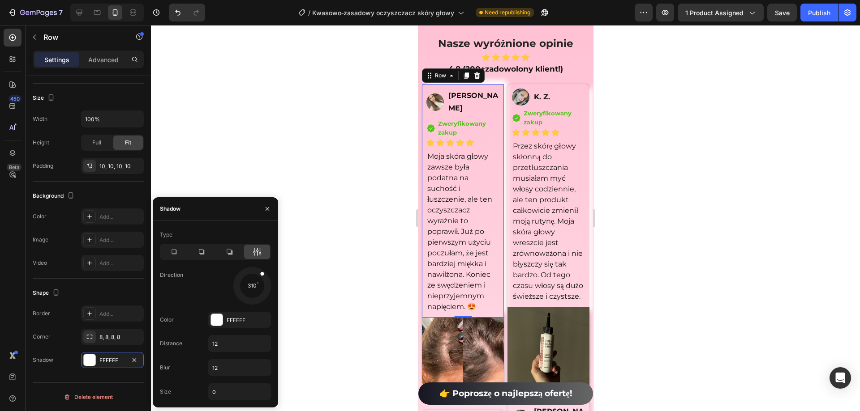
drag, startPoint x: 255, startPoint y: 267, endPoint x: 270, endPoint y: 261, distance: 16.6
click at [270, 261] on div "Type Direction 310 Color FFFFFF Distance 12 Blur 12 Size 0" at bounding box center [215, 314] width 125 height 173
click at [333, 219] on div at bounding box center [505, 218] width 709 height 386
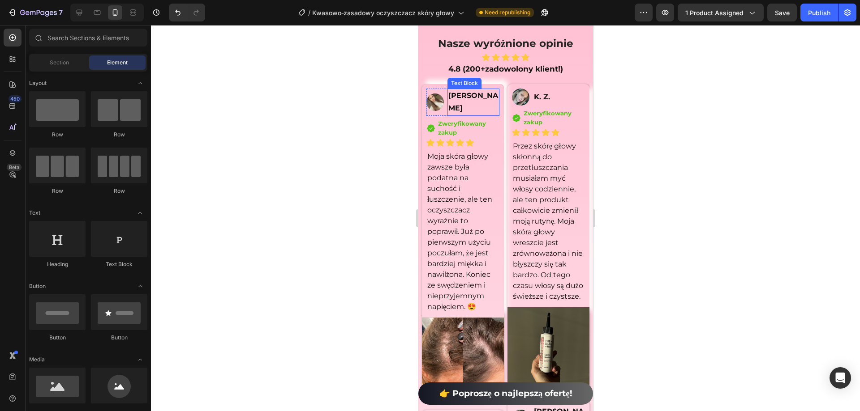
click at [490, 108] on p "[PERSON_NAME]" at bounding box center [473, 103] width 50 height 26
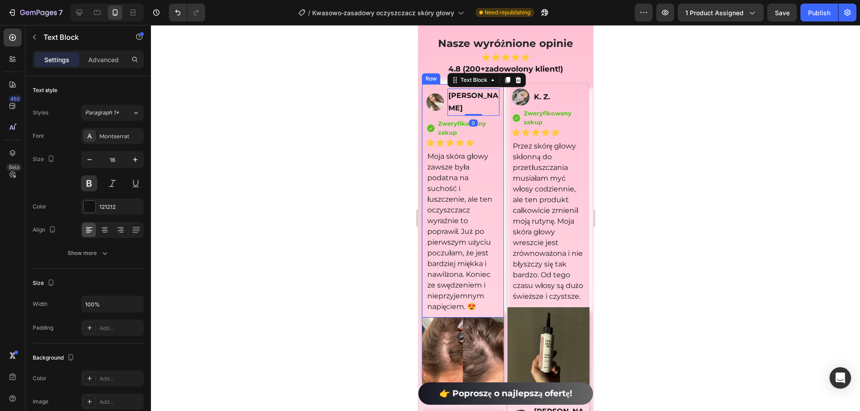
click at [495, 120] on div "Image Sylwia Pawlak Text Block 0 Row Icon Zweryfikowany zakup Text block Icon L…" at bounding box center [462, 201] width 82 height 234
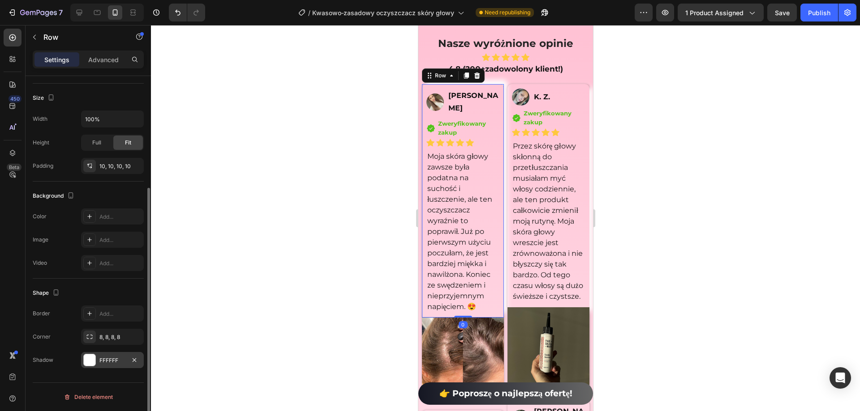
click at [106, 357] on div "FFFFFF" at bounding box center [112, 361] width 26 height 8
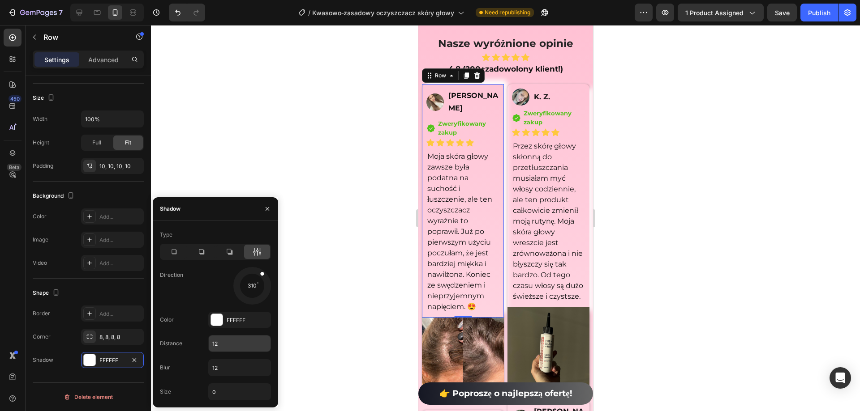
click at [226, 338] on input "12" at bounding box center [240, 344] width 62 height 16
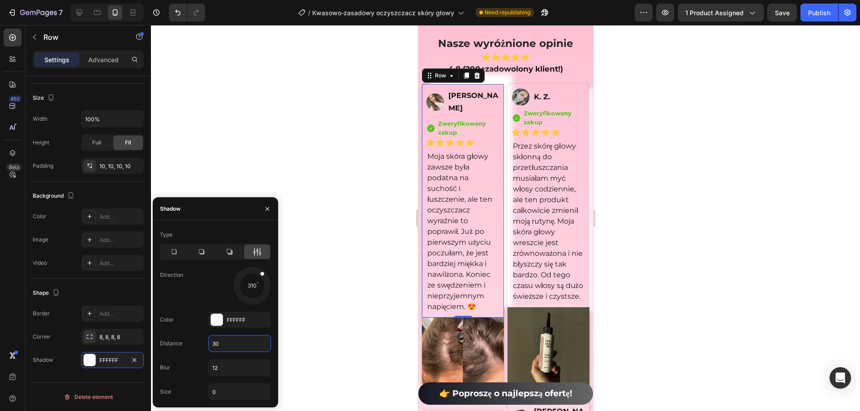
click at [228, 343] on input "30" at bounding box center [240, 344] width 62 height 16
click at [228, 343] on input "8" at bounding box center [240, 344] width 62 height 16
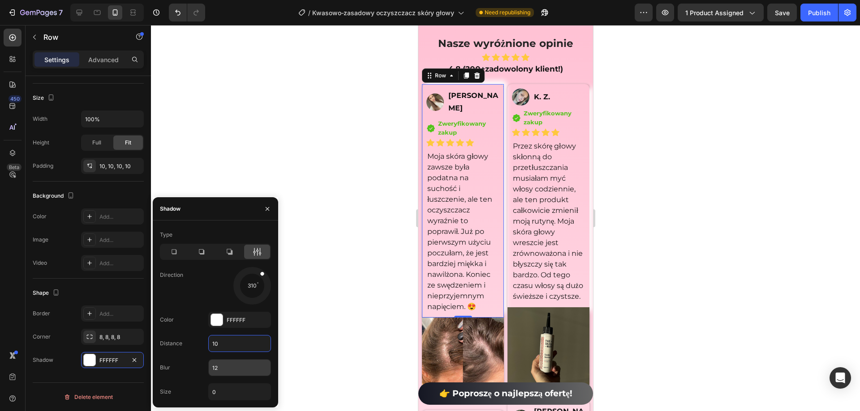
type input "10"
click at [227, 368] on input "12" at bounding box center [240, 368] width 62 height 16
type input "10"
click at [231, 397] on input "0" at bounding box center [240, 392] width 62 height 16
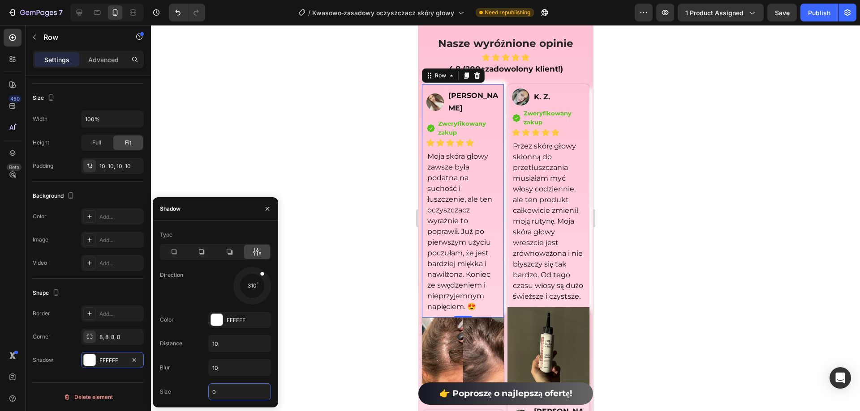
click at [231, 397] on input "0" at bounding box center [240, 392] width 62 height 16
click at [227, 394] on input "0" at bounding box center [240, 392] width 62 height 16
click at [227, 394] on input "5" at bounding box center [240, 392] width 62 height 16
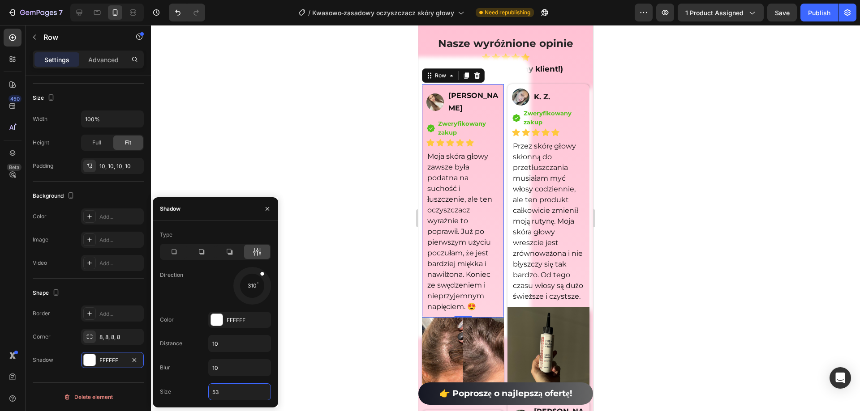
drag, startPoint x: 227, startPoint y: 394, endPoint x: 203, endPoint y: 399, distance: 24.7
click at [203, 399] on div "Size 53" at bounding box center [215, 392] width 111 height 17
type input "3"
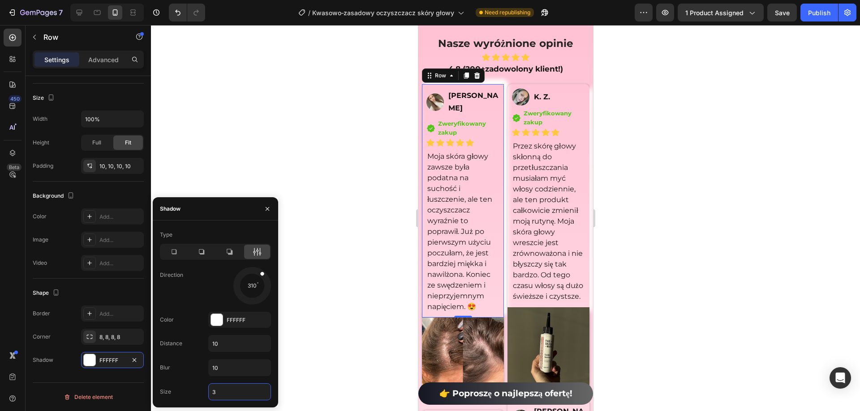
click at [719, 316] on div at bounding box center [505, 218] width 709 height 386
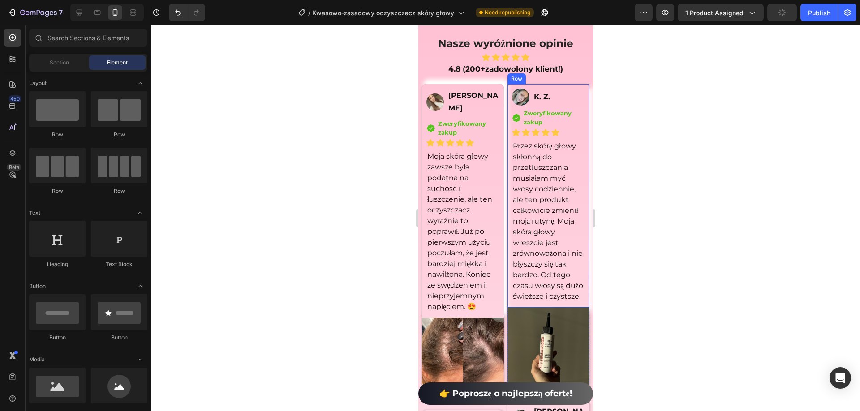
click at [577, 100] on div "K. Z." at bounding box center [558, 97] width 52 height 15
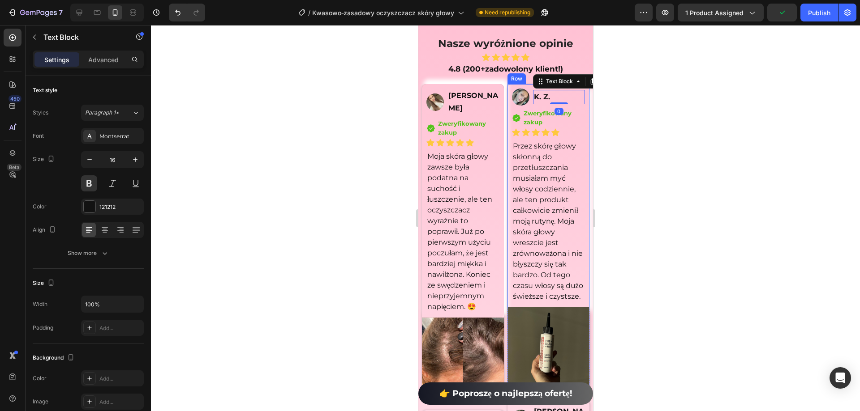
click at [578, 107] on div "Image K. Z. Text Block 0 Row Icon Zweryfikowany zakup Text block Icon List Icon…" at bounding box center [548, 196] width 82 height 224
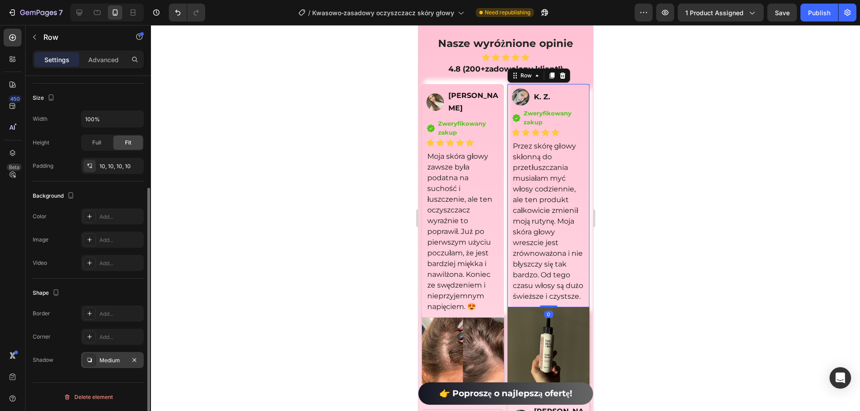
click at [115, 363] on div "Medium" at bounding box center [112, 361] width 26 height 8
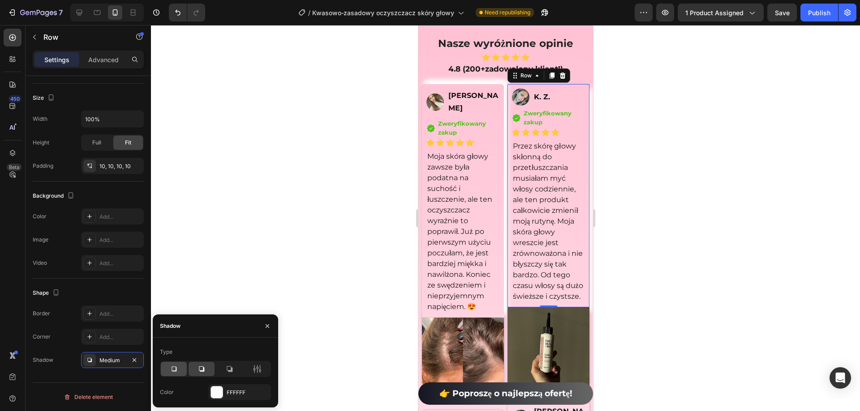
click at [173, 371] on icon at bounding box center [173, 369] width 5 height 5
click at [201, 369] on icon at bounding box center [201, 369] width 9 height 9
click at [254, 371] on icon at bounding box center [257, 369] width 9 height 9
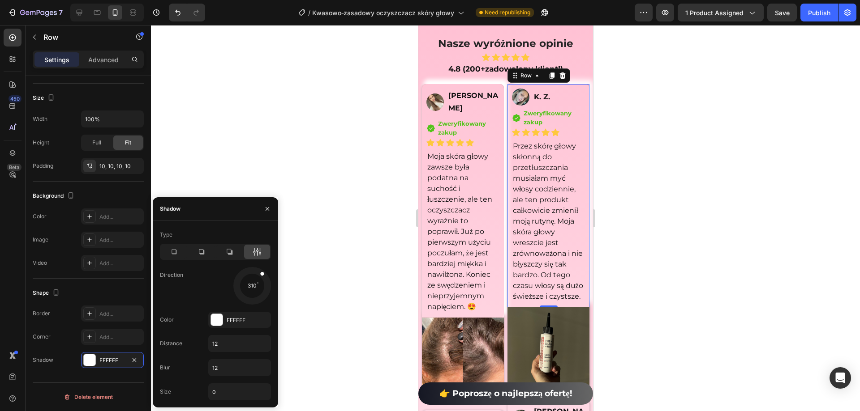
drag, startPoint x: 272, startPoint y: 270, endPoint x: 270, endPoint y: 262, distance: 8.4
click at [270, 262] on div "Type Direction 310 Color FFFFFF Distance 12 Blur 12 Size 0" at bounding box center [215, 314] width 125 height 173
click at [227, 350] on input "12" at bounding box center [240, 344] width 62 height 16
type input "10"
click at [227, 371] on input "12" at bounding box center [240, 368] width 62 height 16
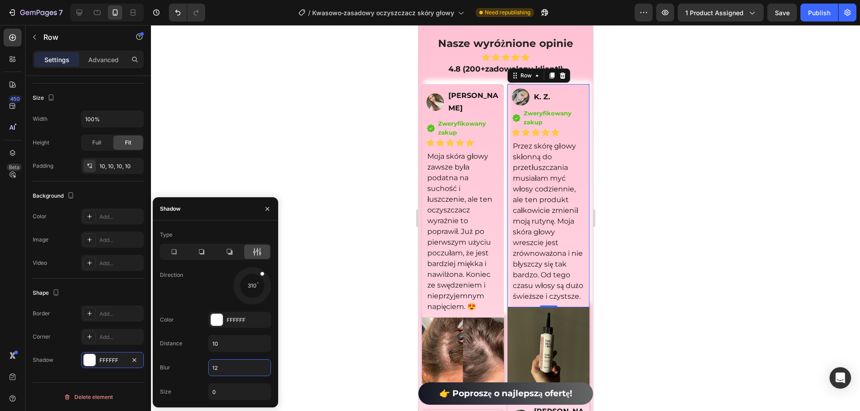
click at [227, 371] on input "12" at bounding box center [240, 368] width 62 height 16
type input "10"
click at [227, 399] on input "0" at bounding box center [240, 392] width 62 height 16
type input "3"
click at [333, 284] on div at bounding box center [505, 218] width 709 height 386
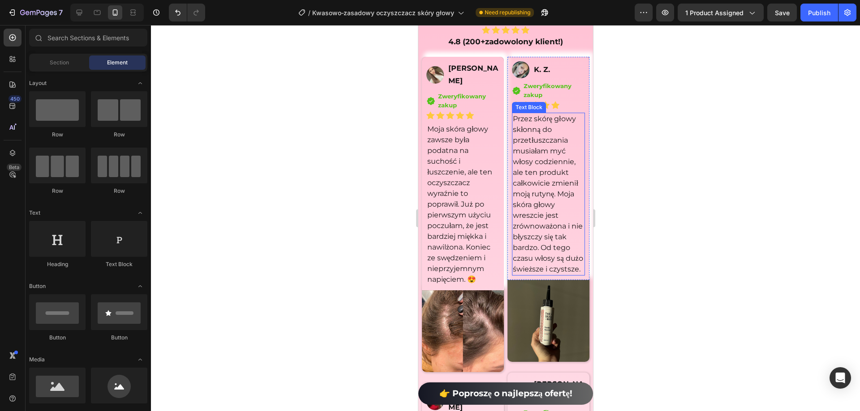
scroll to position [6696, 0]
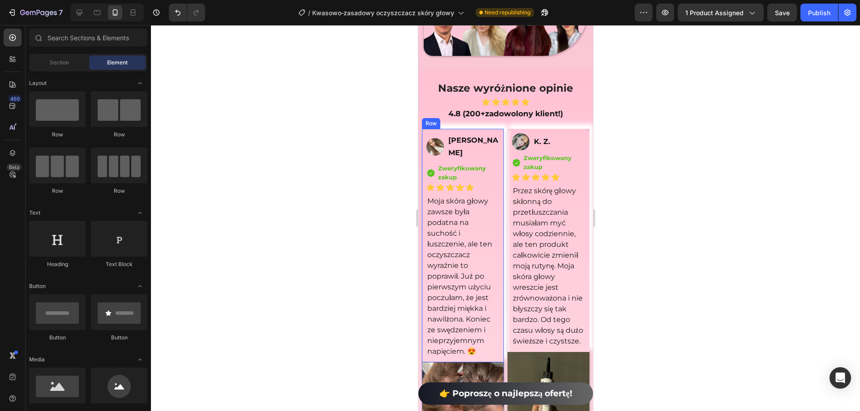
click at [495, 182] on div "Image [PERSON_NAME] Text Block Row Icon Zweryfikowany zakup Text block Icon Lis…" at bounding box center [462, 246] width 82 height 234
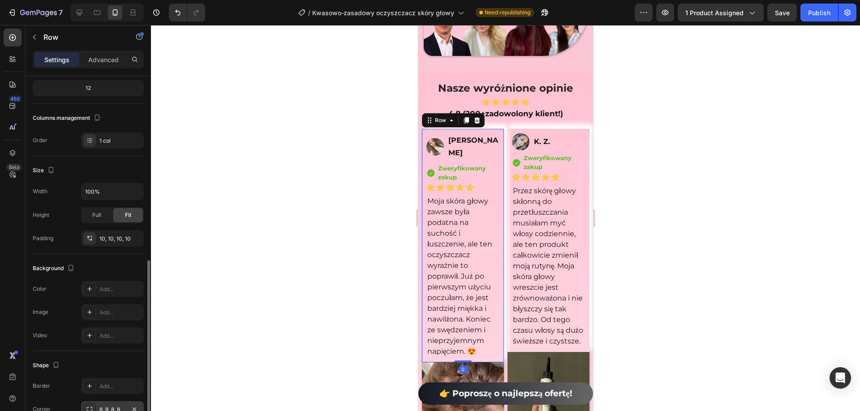
scroll to position [162, 0]
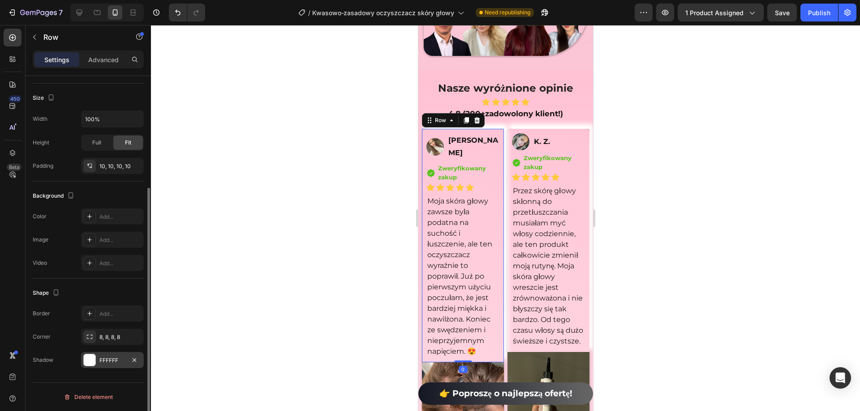
click at [108, 354] on div "FFFFFF" at bounding box center [112, 360] width 63 height 16
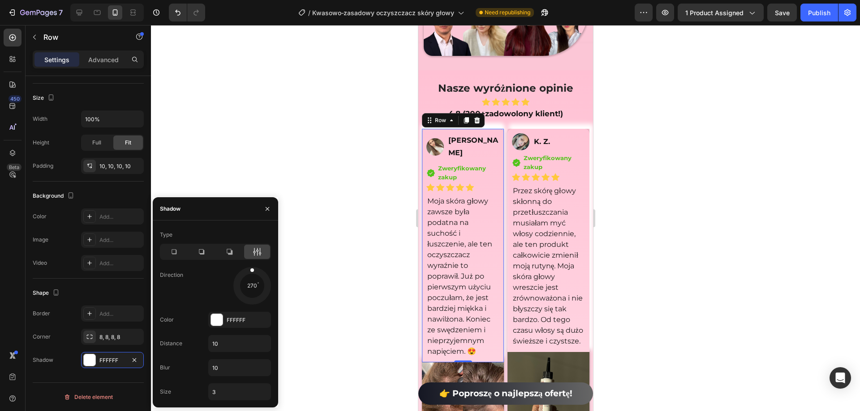
drag, startPoint x: 261, startPoint y: 271, endPoint x: 251, endPoint y: 256, distance: 17.9
click at [251, 256] on div "Type Direction 270 Color FFFFFF Distance 10 Blur 10 Size 3" at bounding box center [215, 314] width 125 height 173
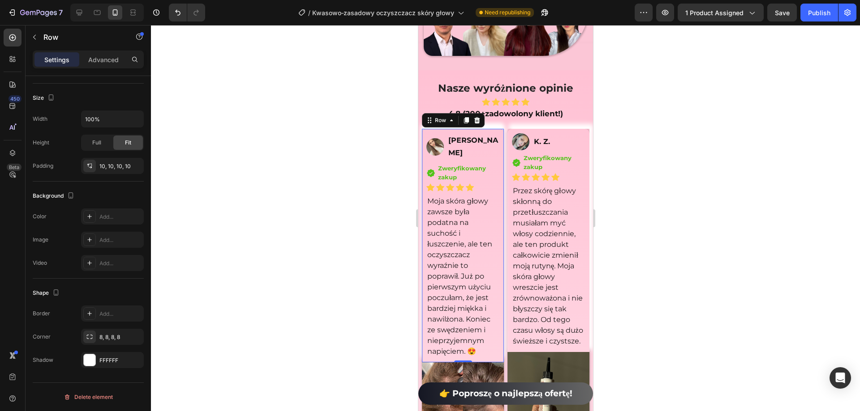
click at [771, 232] on div at bounding box center [505, 218] width 709 height 386
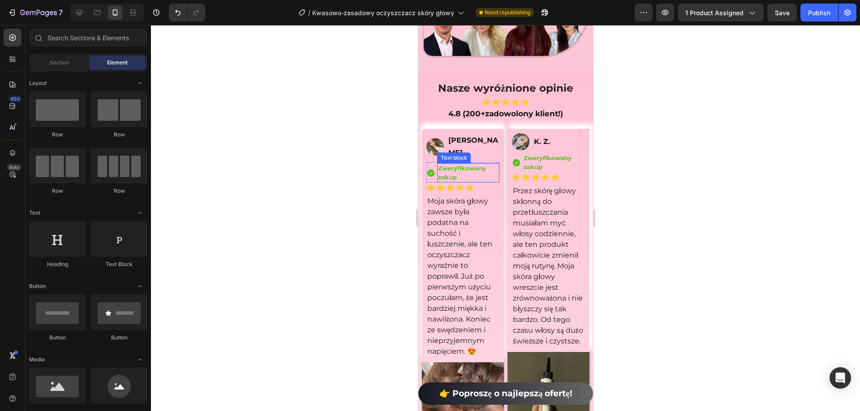
click at [495, 176] on div "Zweryfikowany zakup" at bounding box center [468, 172] width 62 height 19
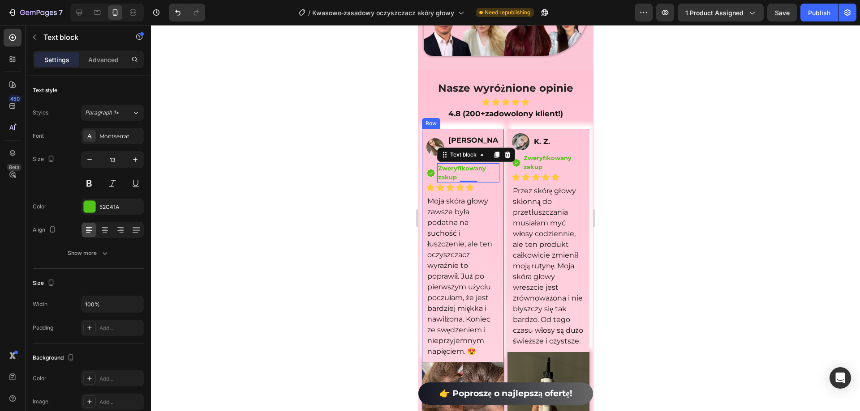
click at [498, 175] on div "Image Sylwia Pawlak Text Block Row Icon Zweryfikowany zakup Text block 0 Icon L…" at bounding box center [462, 246] width 82 height 234
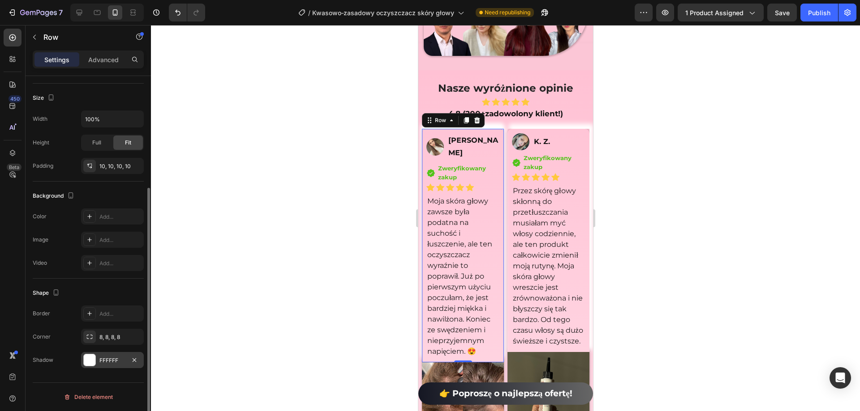
click at [109, 359] on div "FFFFFF" at bounding box center [112, 361] width 26 height 8
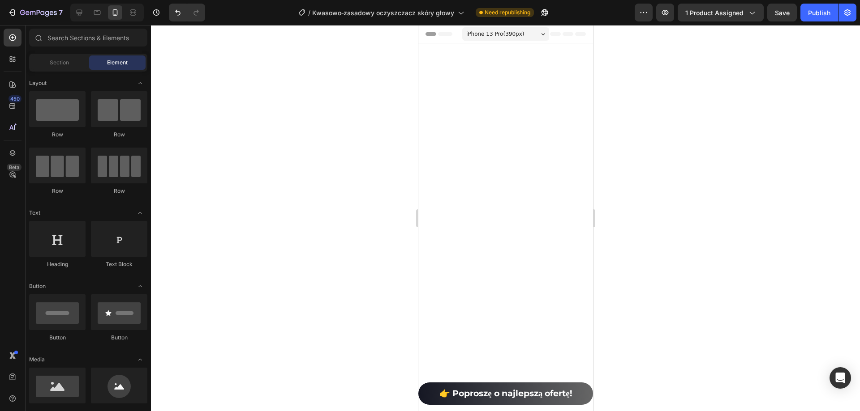
scroll to position [6696, 0]
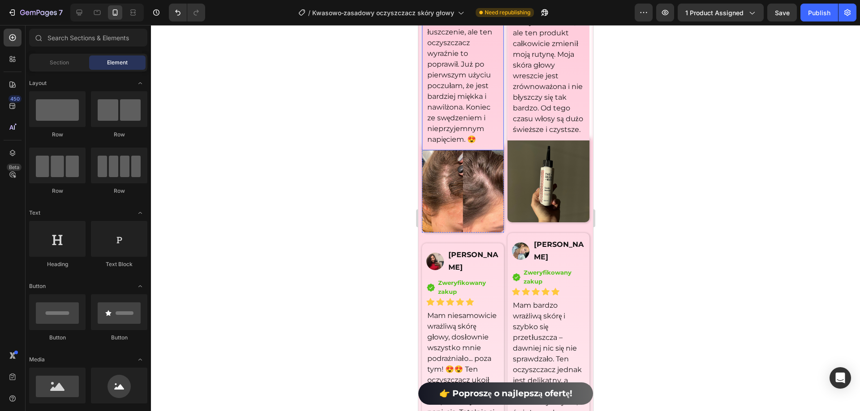
click at [497, 147] on div "Image [PERSON_NAME] Text Block Row Icon Zweryfikowany zakup Text block Icon Lis…" at bounding box center [462, 34] width 82 height 234
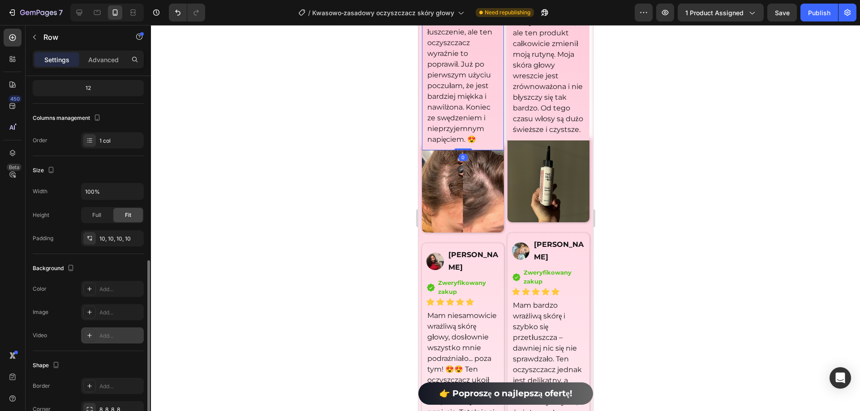
scroll to position [162, 0]
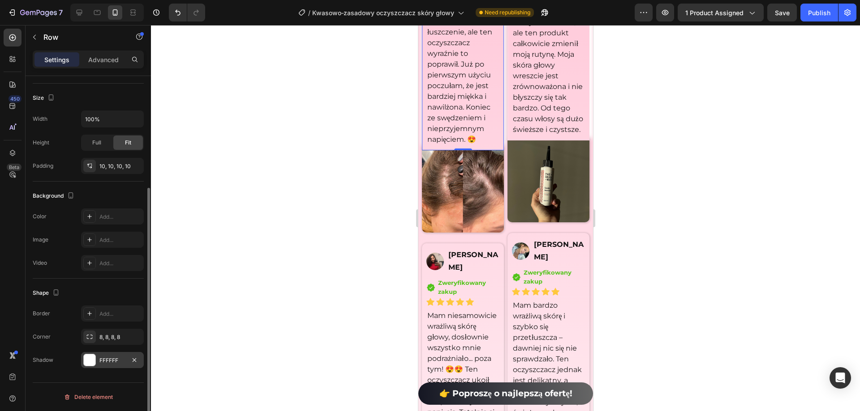
click at [117, 364] on div "FFFFFF" at bounding box center [112, 361] width 26 height 8
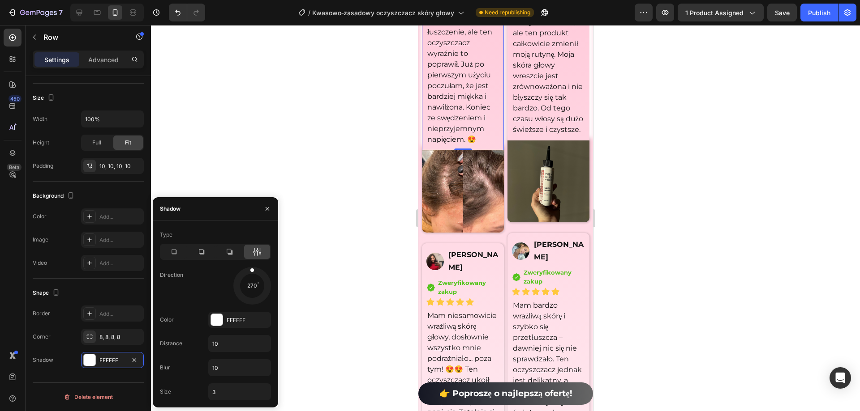
click at [251, 267] on div at bounding box center [251, 276] width 5 height 20
click at [326, 95] on div at bounding box center [505, 218] width 709 height 386
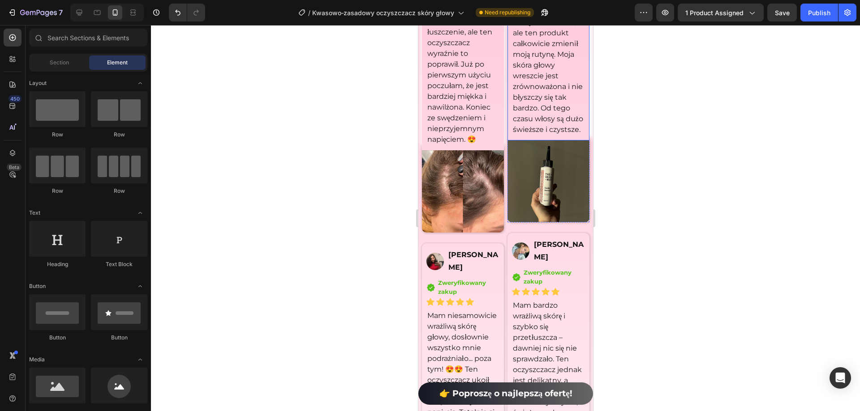
click at [578, 141] on div "Image K. Z. Text Block Row Icon Zweryfikowany zakup Text block Icon List Icon I…" at bounding box center [548, 29] width 82 height 224
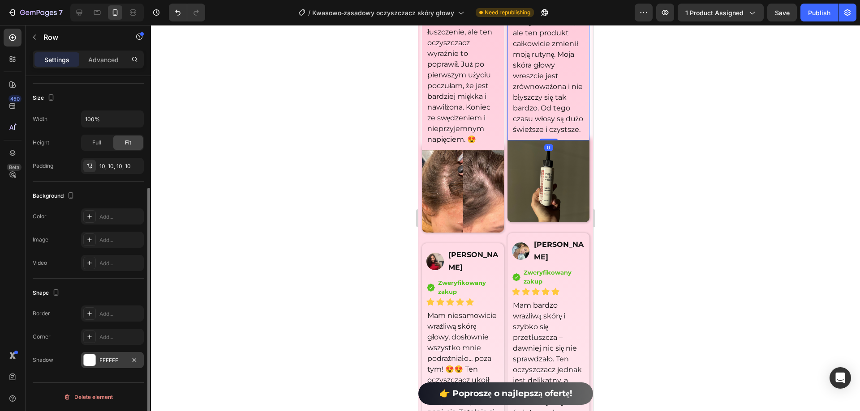
click at [109, 357] on div "FFFFFF" at bounding box center [112, 361] width 26 height 8
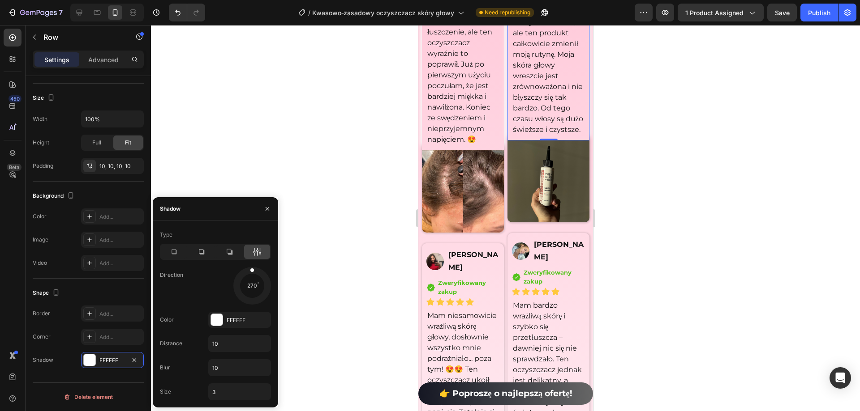
drag, startPoint x: 259, startPoint y: 270, endPoint x: 251, endPoint y: 262, distance: 11.4
click at [251, 262] on div "Type Direction 270 Color FFFFFF Distance 10 Blur 10 Size 3" at bounding box center [215, 314] width 125 height 173
click at [331, 196] on div at bounding box center [505, 218] width 709 height 386
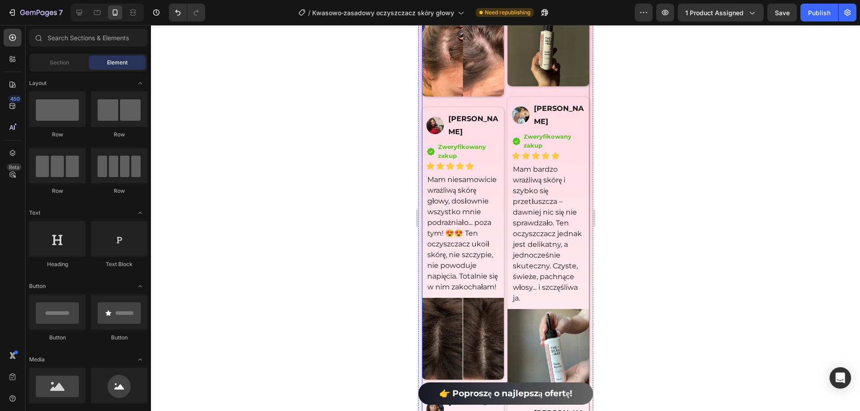
scroll to position [6964, 0]
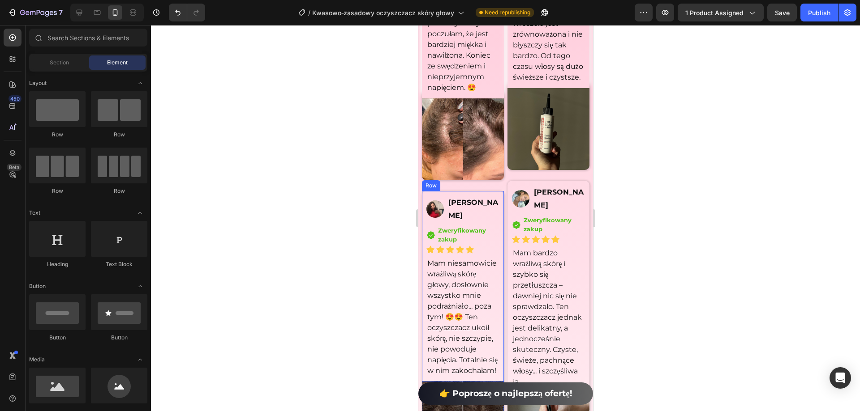
click at [497, 205] on div "Image [PERSON_NAME] Text Block Row Icon Zweryfikowany zakup Text block Icon Lis…" at bounding box center [462, 286] width 82 height 191
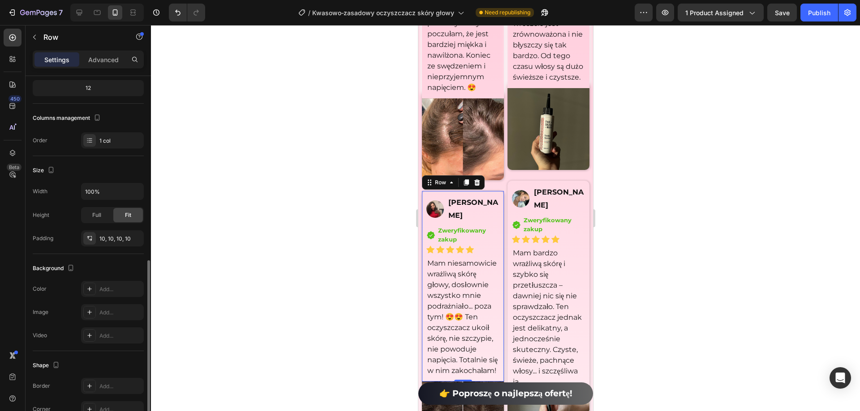
scroll to position [162, 0]
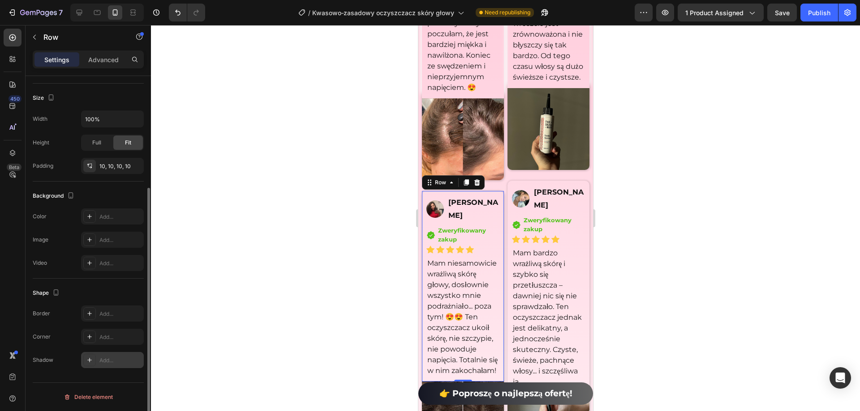
click at [115, 361] on div "Add..." at bounding box center [120, 361] width 42 height 8
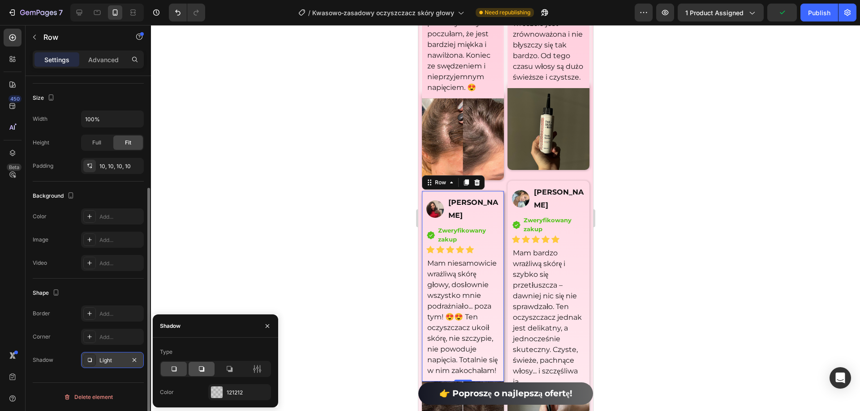
click at [198, 366] on icon at bounding box center [201, 369] width 9 height 9
click at [256, 372] on icon at bounding box center [257, 369] width 9 height 9
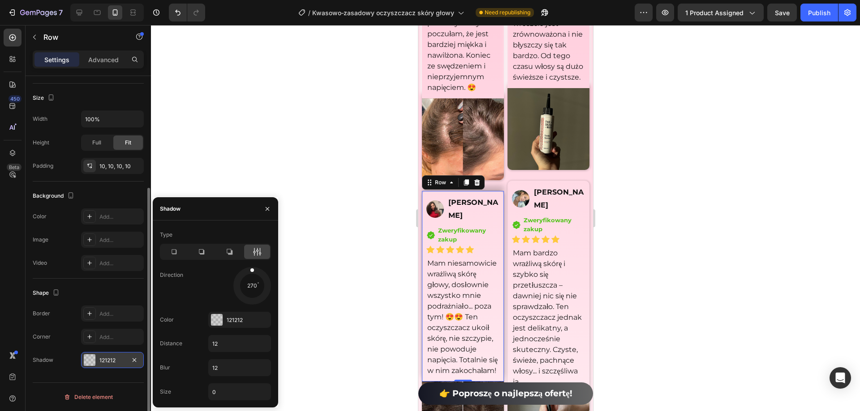
drag, startPoint x: 275, startPoint y: 280, endPoint x: 251, endPoint y: 251, distance: 37.6
click at [251, 251] on div "Type Direction 270 Color 121212 Distance 12 Blur 12 Size 0" at bounding box center [215, 314] width 125 height 173
click at [231, 322] on div "121212" at bounding box center [240, 321] width 26 height 8
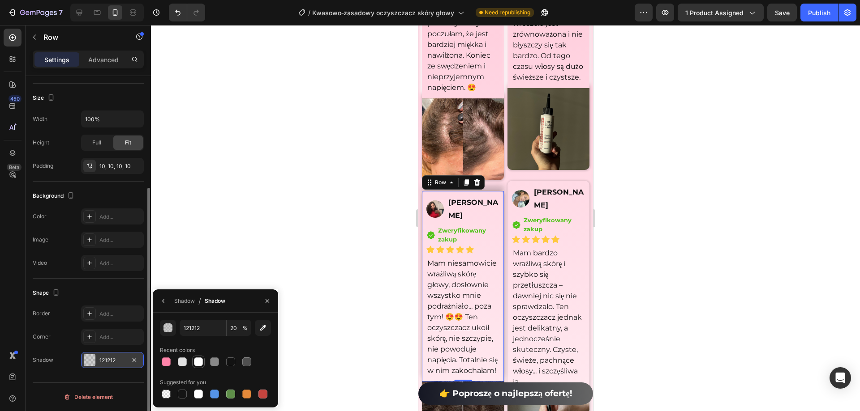
click at [197, 364] on div at bounding box center [198, 362] width 9 height 9
type input "FFFFFF"
type input "100"
click at [163, 300] on icon "button" at bounding box center [163, 301] width 7 height 7
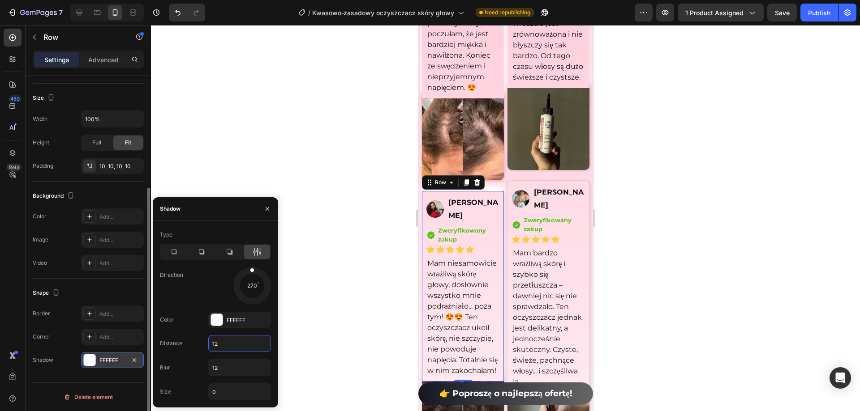
click at [223, 342] on input "12" at bounding box center [240, 344] width 62 height 16
type input "10"
click at [222, 375] on input "12" at bounding box center [240, 368] width 62 height 16
click at [221, 375] on input "12" at bounding box center [240, 368] width 62 height 16
type input "10"
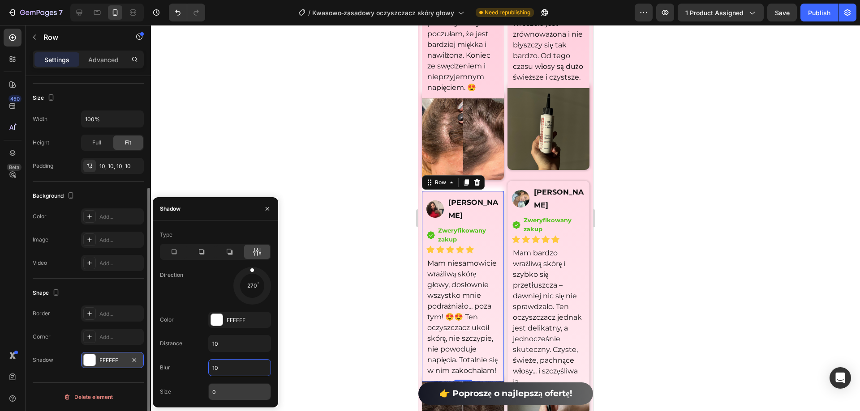
click at [221, 394] on input "0" at bounding box center [240, 392] width 62 height 16
type input "3"
click at [326, 240] on div at bounding box center [505, 218] width 709 height 386
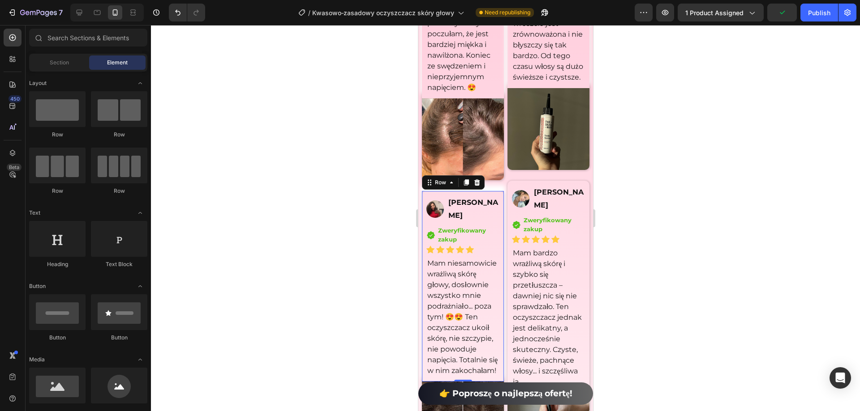
click at [619, 204] on div at bounding box center [505, 218] width 709 height 386
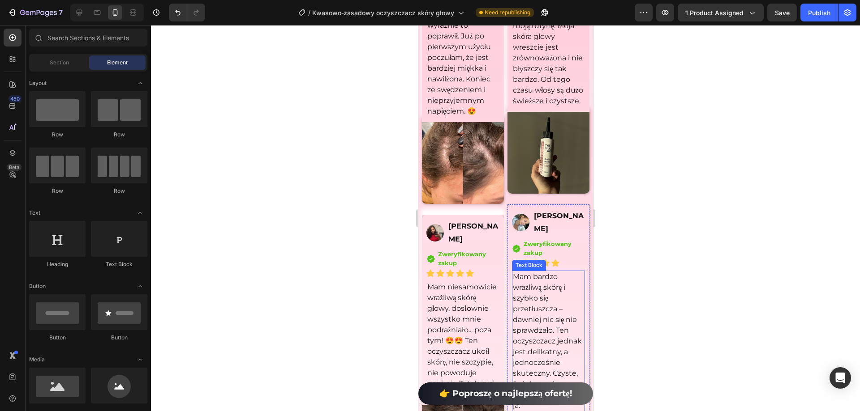
scroll to position [7009, 0]
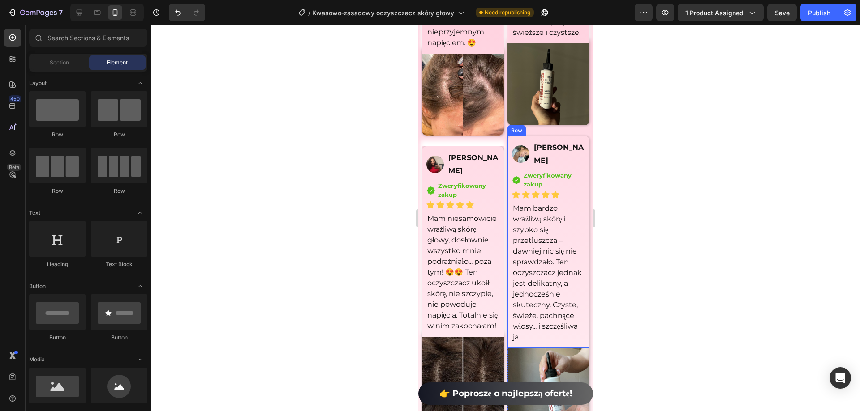
click at [578, 150] on div "Image [PERSON_NAME] Text Block Row Icon Zweryfikowany zakup Text block Icon Lis…" at bounding box center [548, 242] width 82 height 213
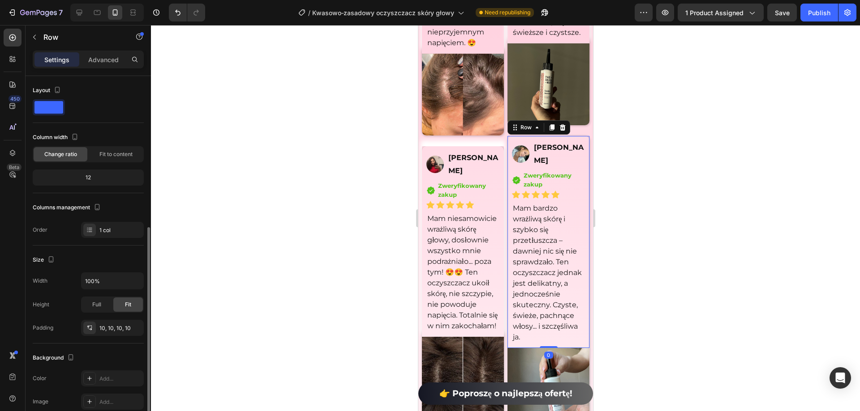
scroll to position [162, 0]
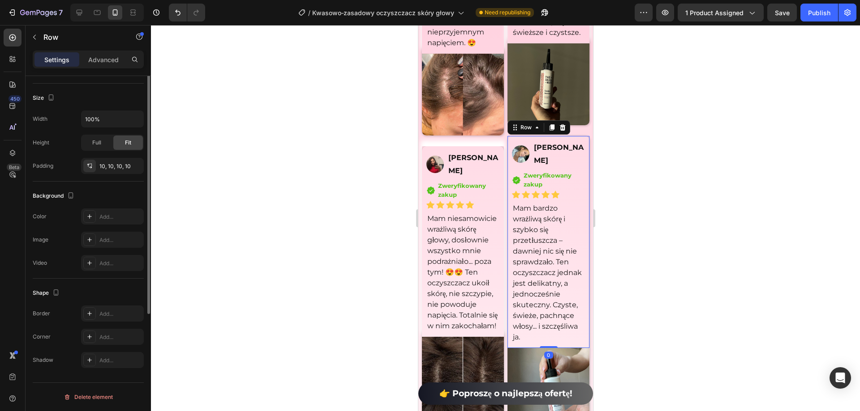
click at [111, 370] on div "Shape Border Add... Corner Add... Shadow Add..." at bounding box center [88, 327] width 111 height 97
click at [111, 365] on div "Add..." at bounding box center [112, 360] width 63 height 16
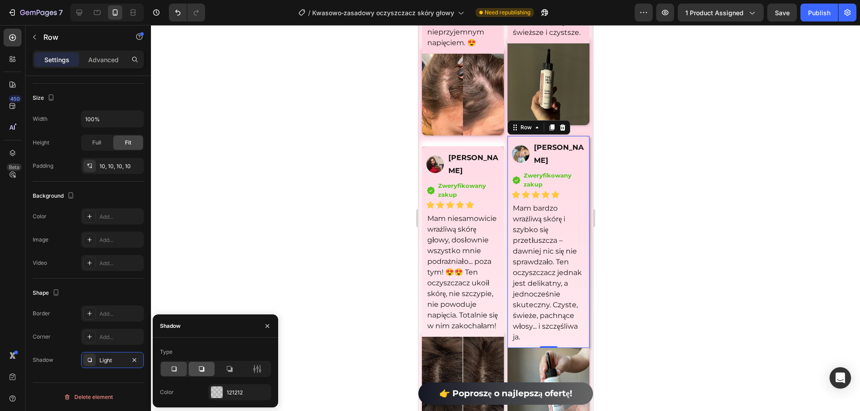
click at [200, 366] on icon at bounding box center [201, 369] width 9 height 9
click at [259, 371] on icon at bounding box center [260, 369] width 2 height 8
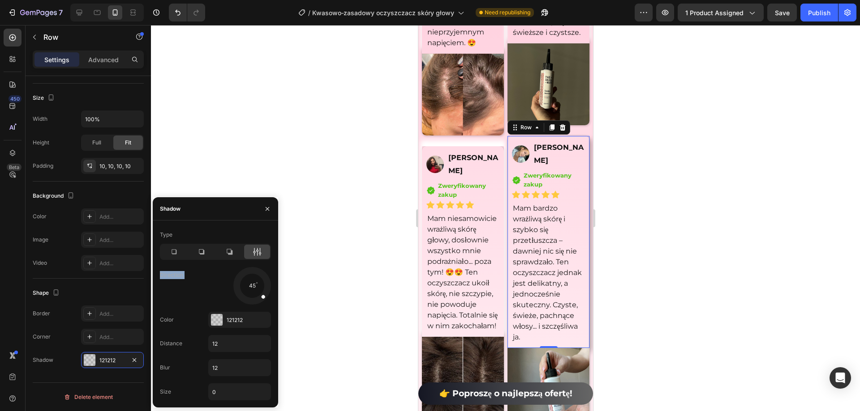
drag, startPoint x: 277, startPoint y: 285, endPoint x: 262, endPoint y: 263, distance: 26.7
click at [263, 263] on div "Type Direction 45 Color 121212 Distance 12 Blur 12 Size 0" at bounding box center [215, 314] width 125 height 173
click at [250, 270] on span at bounding box center [252, 271] width 4 height 4
click at [251, 270] on span at bounding box center [252, 271] width 4 height 4
click at [233, 315] on div "121212" at bounding box center [239, 320] width 63 height 16
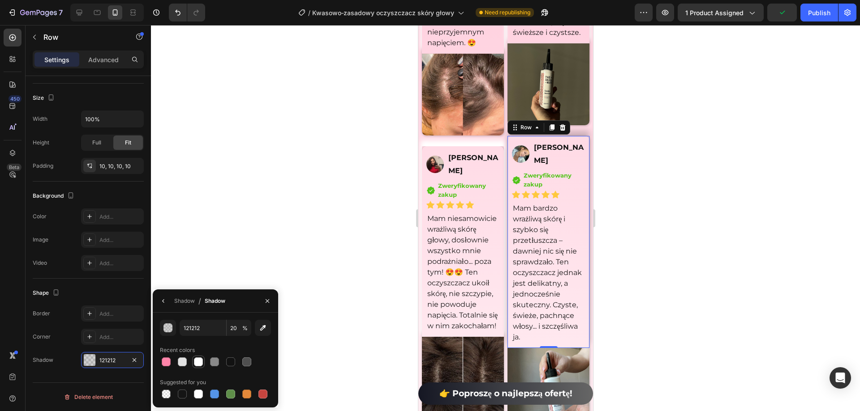
click at [202, 366] on div at bounding box center [198, 362] width 11 height 11
type input "FFFFFF"
type input "100"
click at [165, 305] on button "button" at bounding box center [163, 301] width 14 height 14
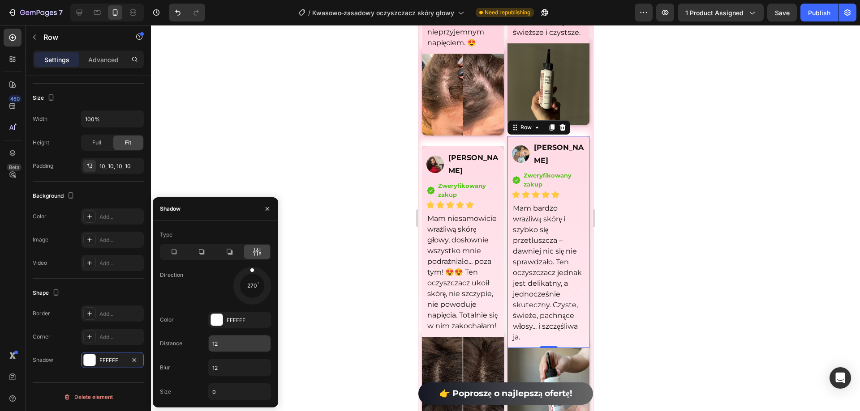
click at [223, 350] on input "12" at bounding box center [240, 344] width 62 height 16
type input "10"
click at [223, 365] on input "12" at bounding box center [240, 368] width 62 height 16
click at [223, 366] on input "12" at bounding box center [240, 368] width 62 height 16
type input "10"
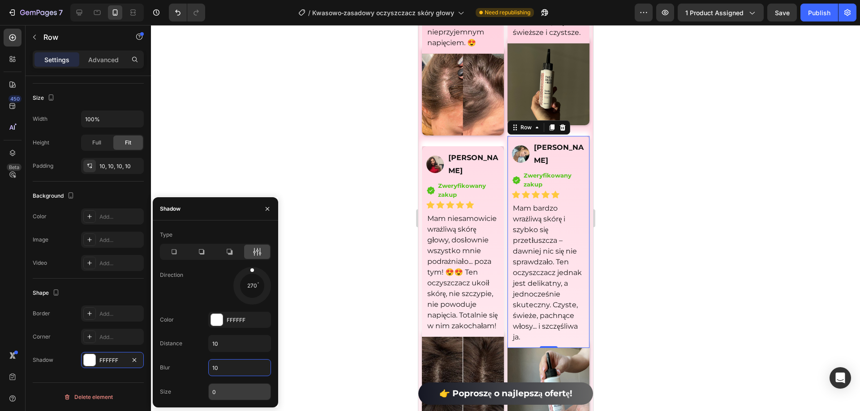
click at [225, 390] on input "0" at bounding box center [240, 392] width 62 height 16
type input "3"
click at [354, 293] on div at bounding box center [505, 218] width 709 height 386
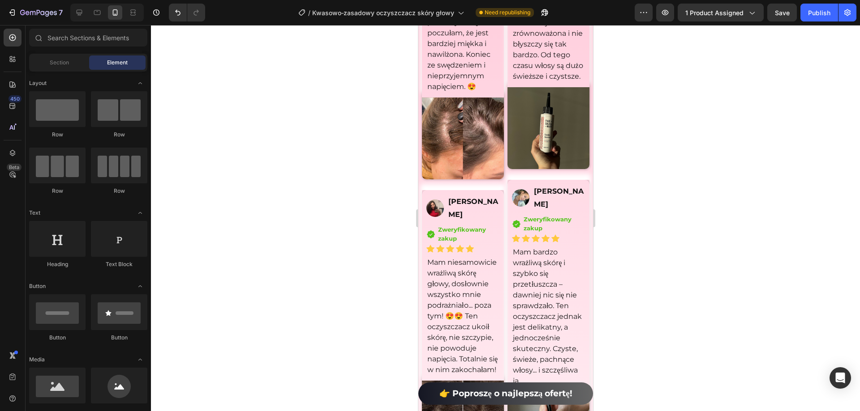
scroll to position [6964, 0]
click at [418, 179] on div "Nasze wyróżnione opinie Heading Icon Icon Icon Icon Icon Icon List Hoz 4.8 (200…" at bounding box center [505, 270] width 175 height 928
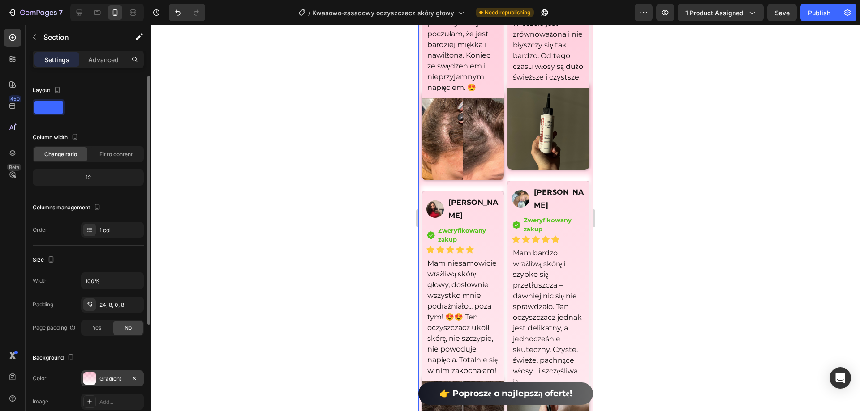
click at [102, 383] on div "Gradient" at bounding box center [112, 379] width 26 height 8
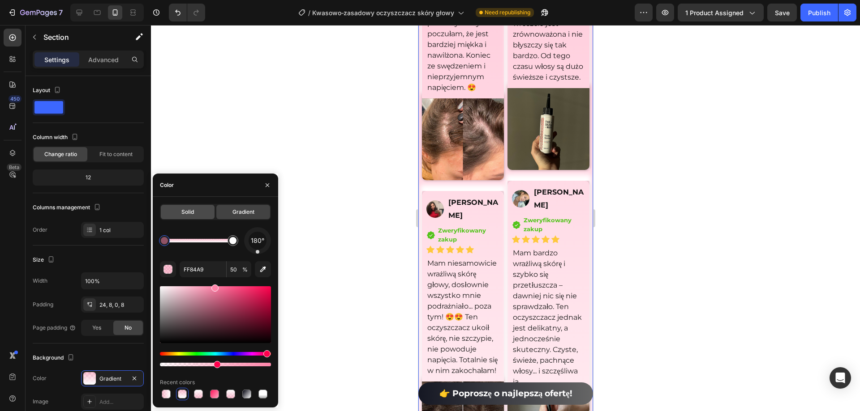
click at [179, 215] on div "Solid" at bounding box center [188, 212] width 54 height 14
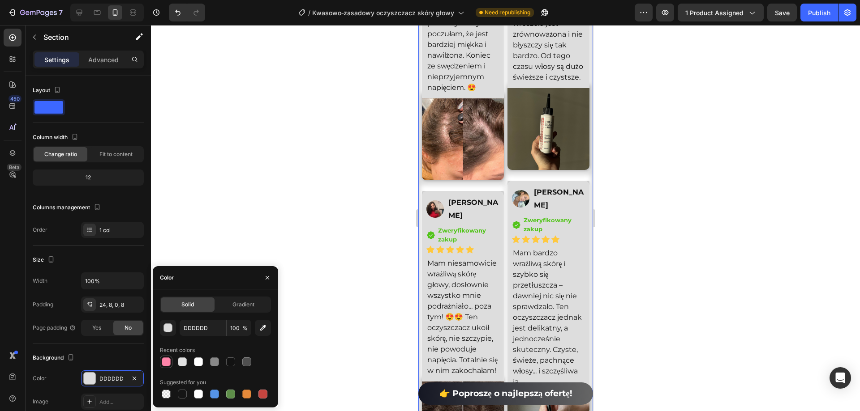
click at [165, 363] on div at bounding box center [166, 362] width 9 height 9
type input "FF84A9"
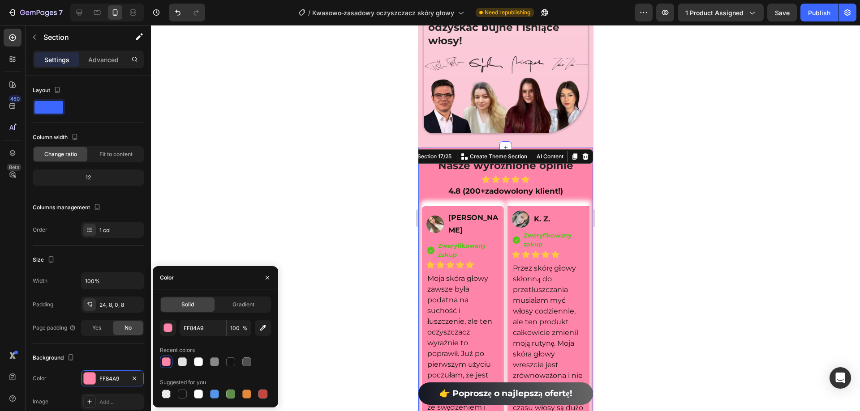
scroll to position [6606, 0]
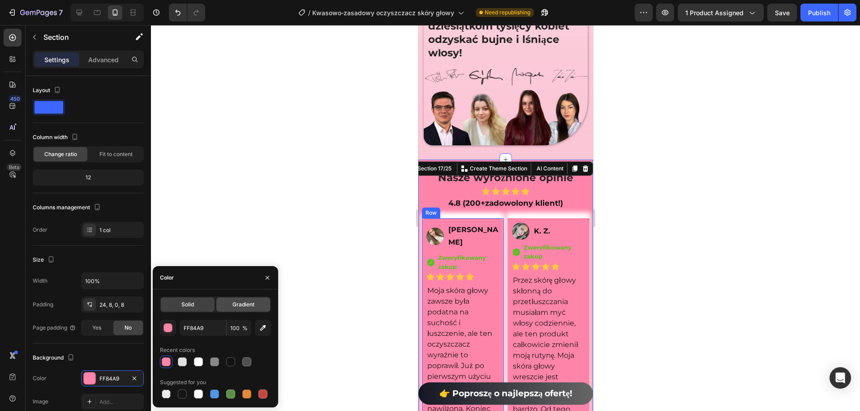
click at [236, 305] on span "Gradient" at bounding box center [243, 305] width 22 height 8
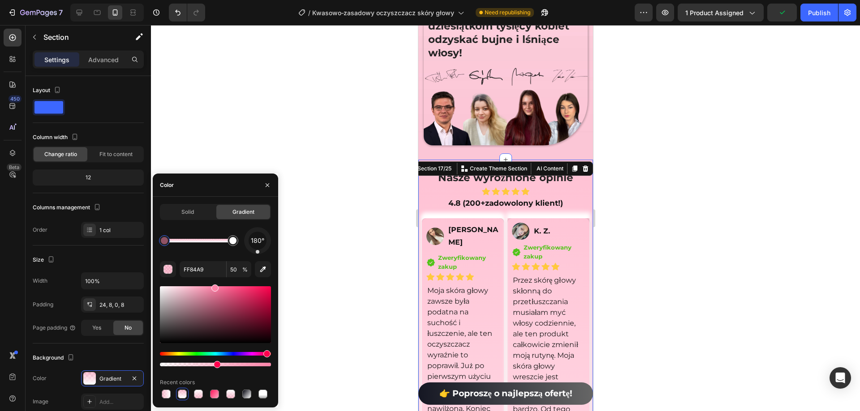
click at [750, 291] on div at bounding box center [505, 218] width 709 height 386
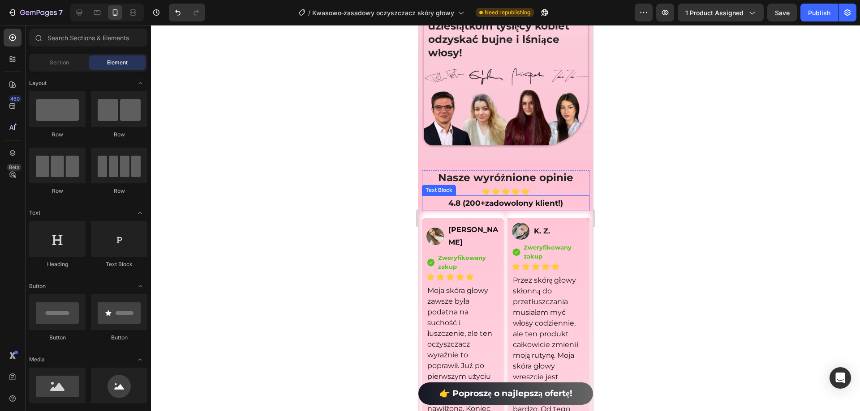
click at [426, 210] on p "4.8 (200+ zadowolony klient!)" at bounding box center [505, 204] width 166 height 14
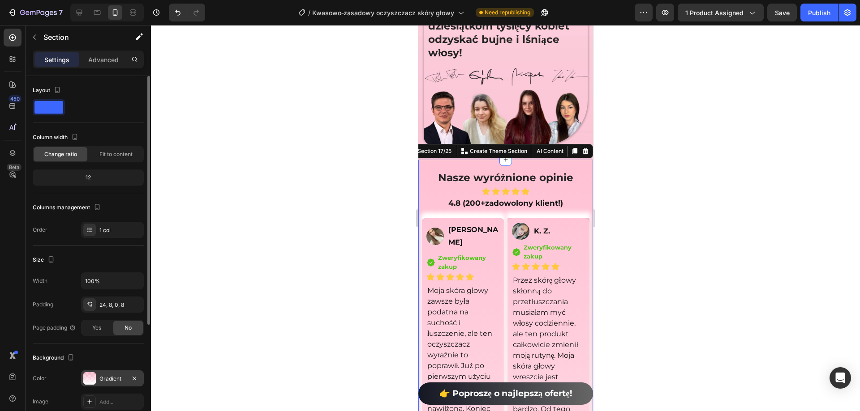
click at [96, 386] on div "Gradient" at bounding box center [112, 379] width 63 height 16
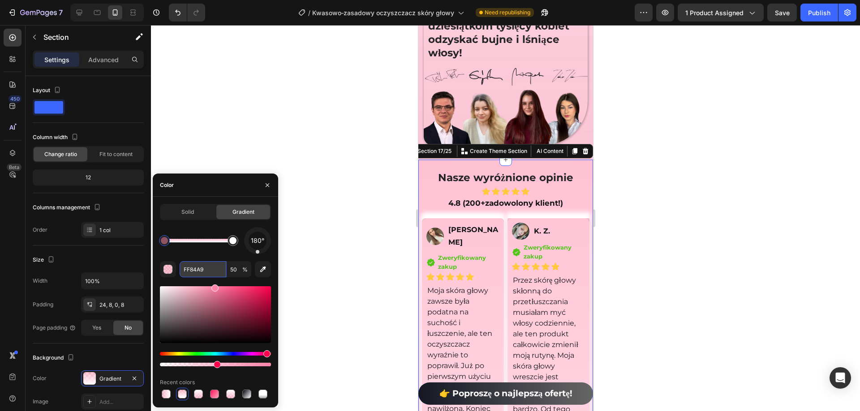
click at [206, 267] on input "FF84A9" at bounding box center [203, 269] width 47 height 16
drag, startPoint x: 193, startPoint y: 221, endPoint x: 193, endPoint y: 215, distance: 5.8
click at [193, 220] on div "Solid Gradient 180° FF84A9 50 % Recent colors" at bounding box center [215, 302] width 111 height 197
click at [193, 215] on span "Solid" at bounding box center [187, 212] width 13 height 8
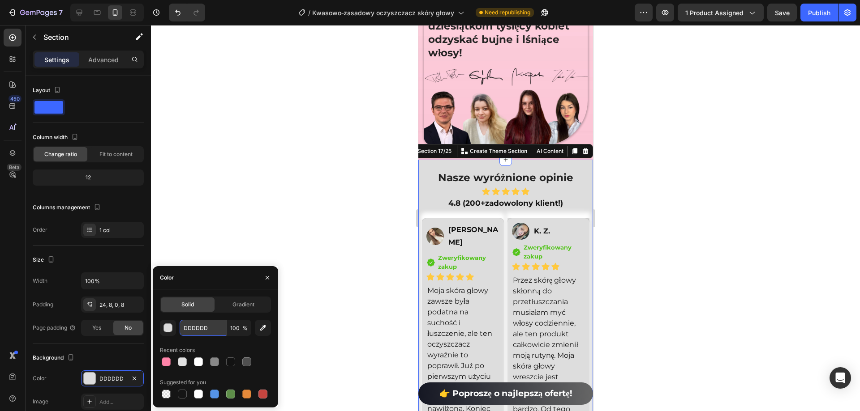
click at [197, 331] on input "DDDDDD" at bounding box center [203, 328] width 47 height 16
paste input "FF84A9"
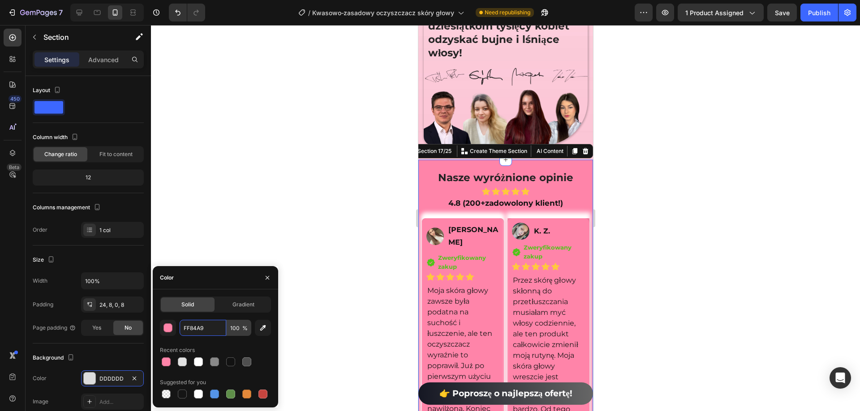
type input "FF84A9"
click at [234, 330] on input "100" at bounding box center [239, 328] width 25 height 16
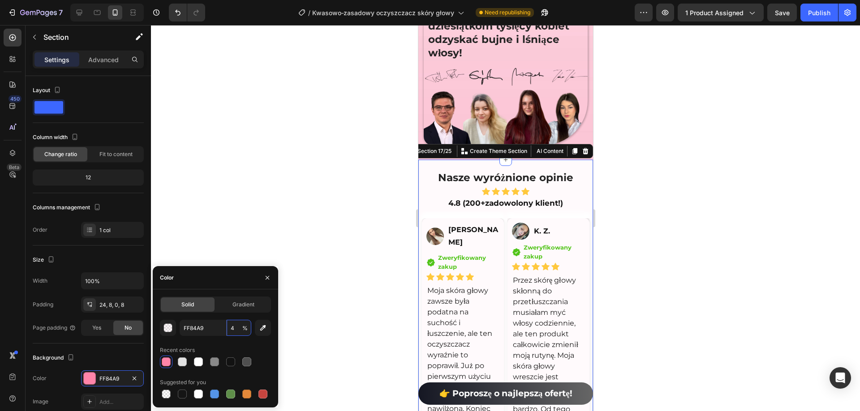
type input "40"
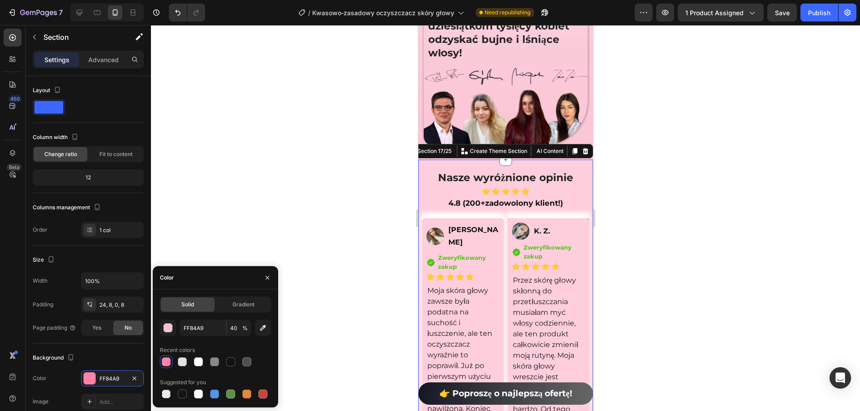
click at [289, 170] on div at bounding box center [505, 218] width 709 height 386
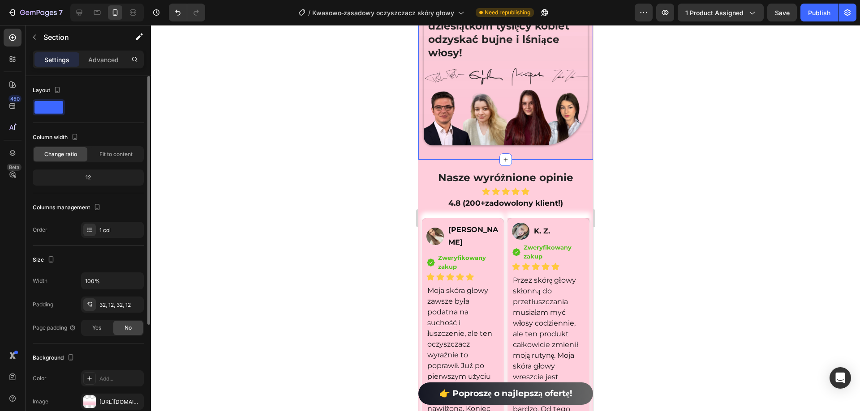
click at [115, 407] on div "https://ucarecdn.com/ecd1eea7-10fc-4545-bfb8-0c3fd40df025/-/format/auto/-/previ…" at bounding box center [112, 402] width 63 height 16
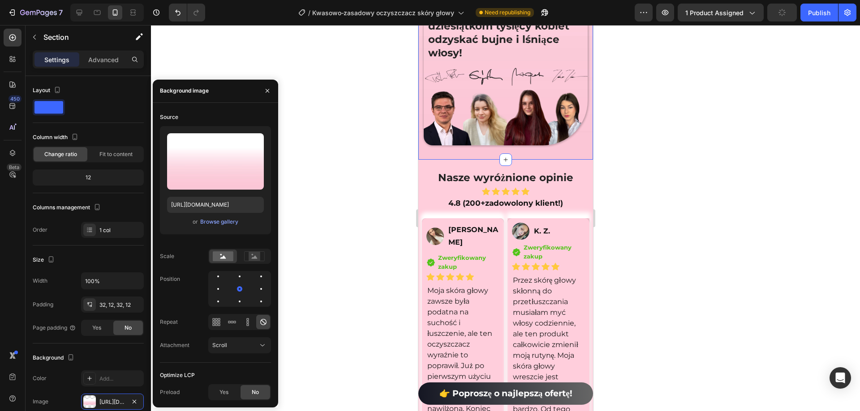
click at [305, 283] on div at bounding box center [505, 218] width 709 height 386
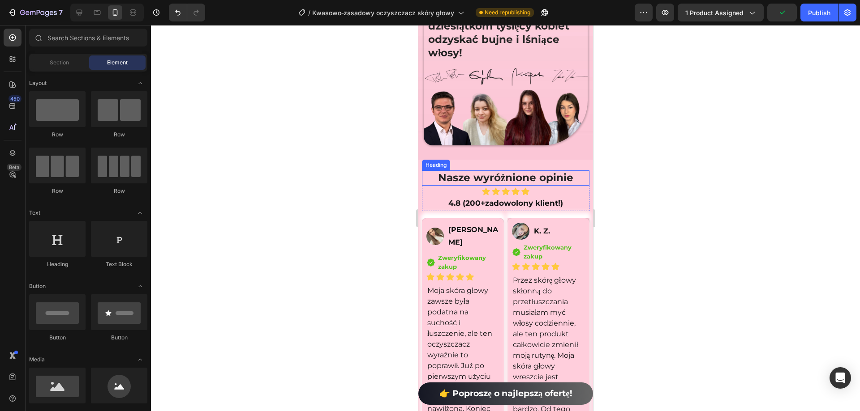
click at [576, 180] on h2 "Nasze wyróżnione opinie" at bounding box center [504, 178] width 167 height 15
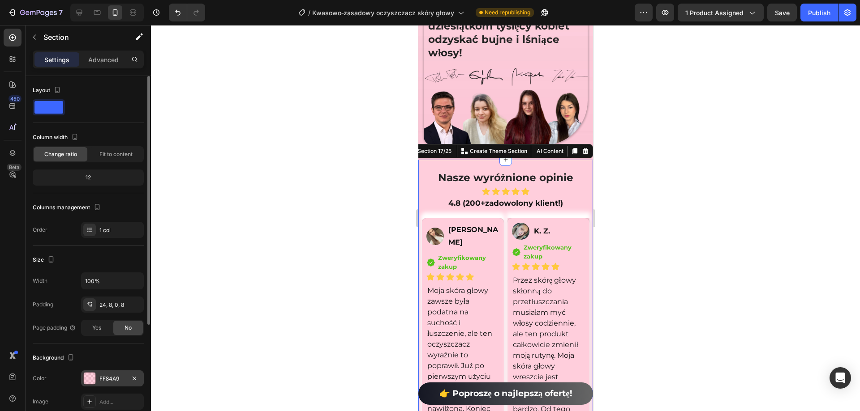
click at [111, 381] on div "FF84A9" at bounding box center [112, 379] width 26 height 8
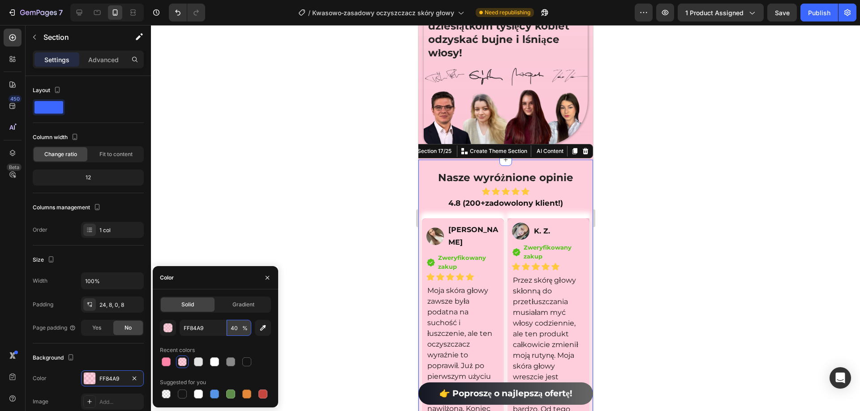
click at [238, 325] on input "40" at bounding box center [239, 328] width 25 height 16
type input "50"
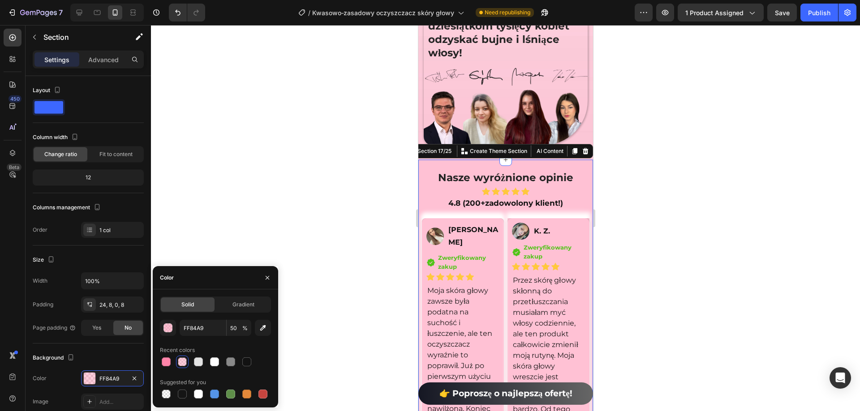
click at [296, 212] on div at bounding box center [505, 218] width 709 height 386
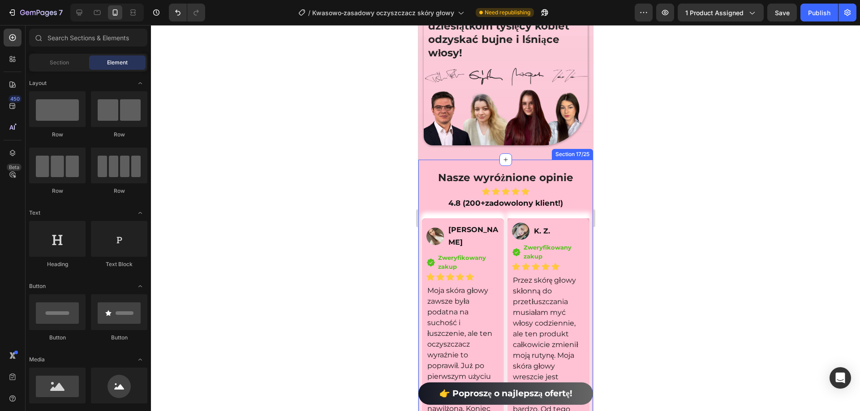
click at [804, 124] on div at bounding box center [505, 218] width 709 height 386
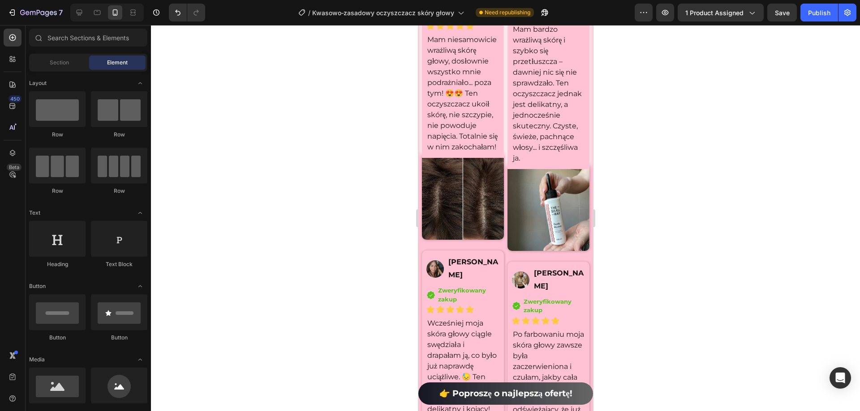
scroll to position [7278, 0]
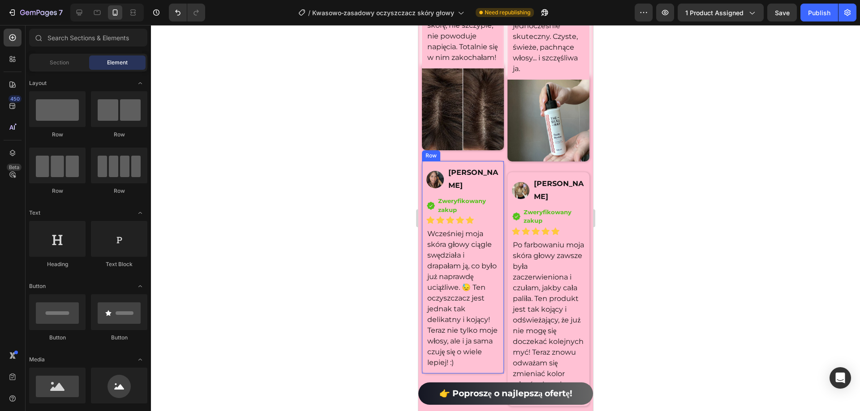
click at [497, 186] on div "Image Klaudia Czarnecka Text Block Row Icon Zweryfikowany zakup Text block Icon…" at bounding box center [462, 267] width 82 height 213
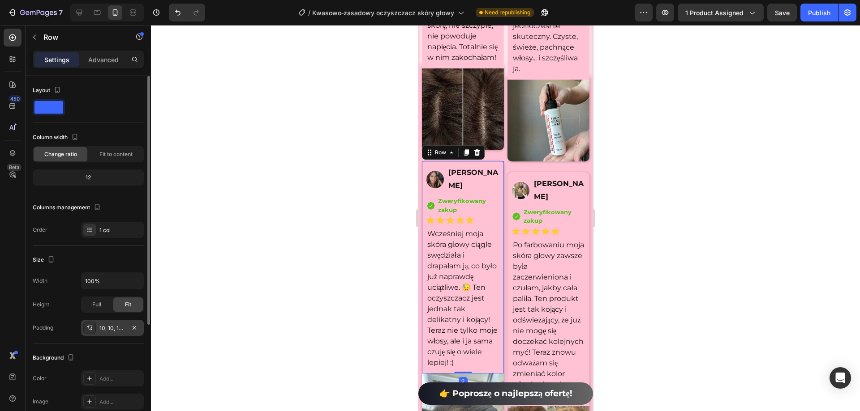
click at [91, 327] on icon at bounding box center [89, 328] width 7 height 7
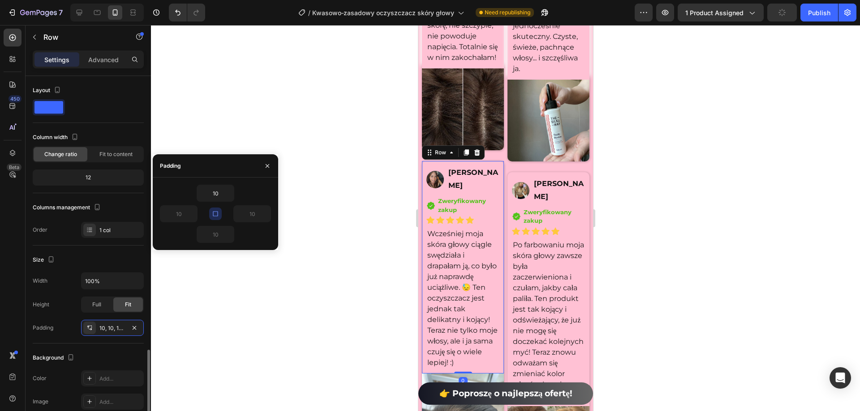
scroll to position [162, 0]
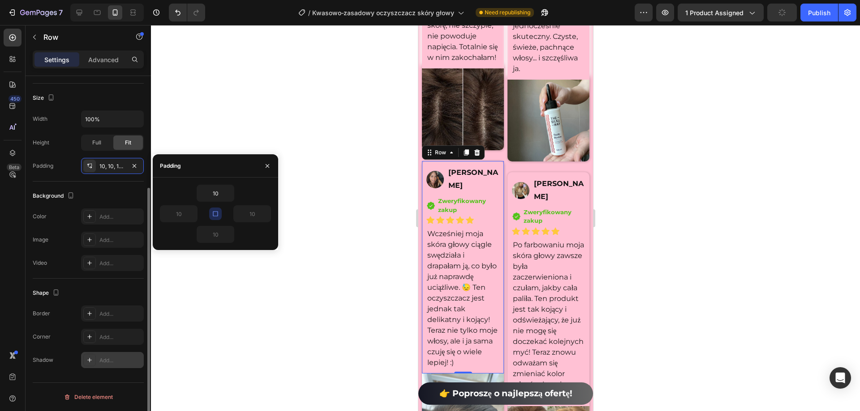
click at [111, 363] on div "Add..." at bounding box center [120, 361] width 42 height 8
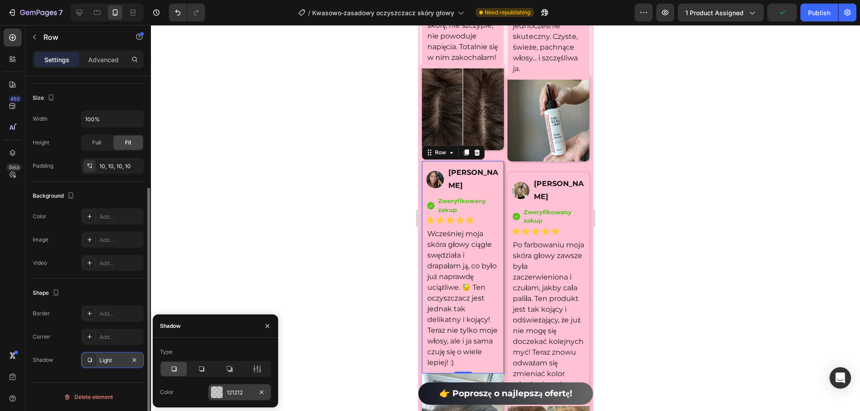
click at [209, 369] on div at bounding box center [201, 369] width 26 height 14
click at [257, 374] on div at bounding box center [257, 369] width 26 height 14
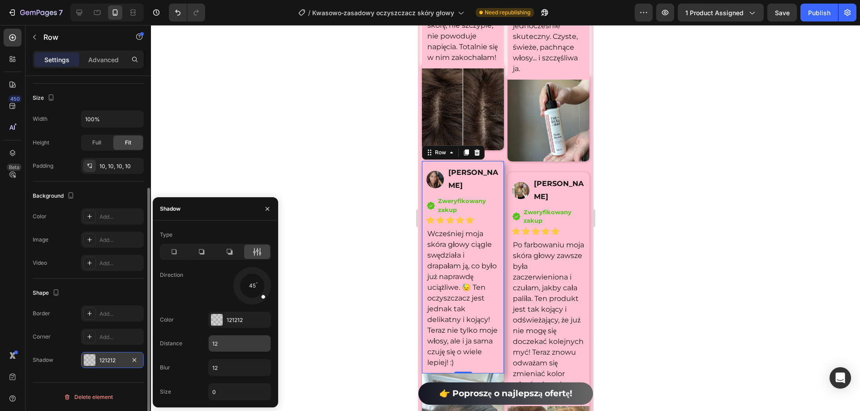
click at [227, 341] on input "12" at bounding box center [240, 344] width 62 height 16
type input "10"
click at [225, 373] on input "12" at bounding box center [240, 368] width 62 height 16
type input "10"
click at [227, 394] on input "0" at bounding box center [240, 392] width 62 height 16
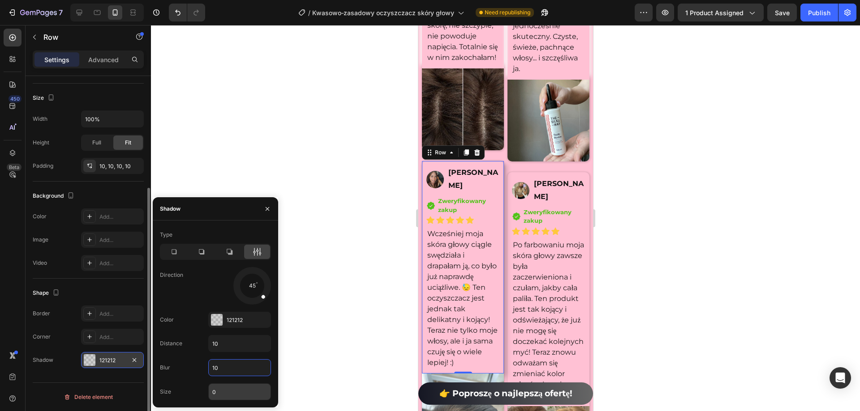
type input "3"
click at [224, 325] on div "121212" at bounding box center [239, 320] width 63 height 16
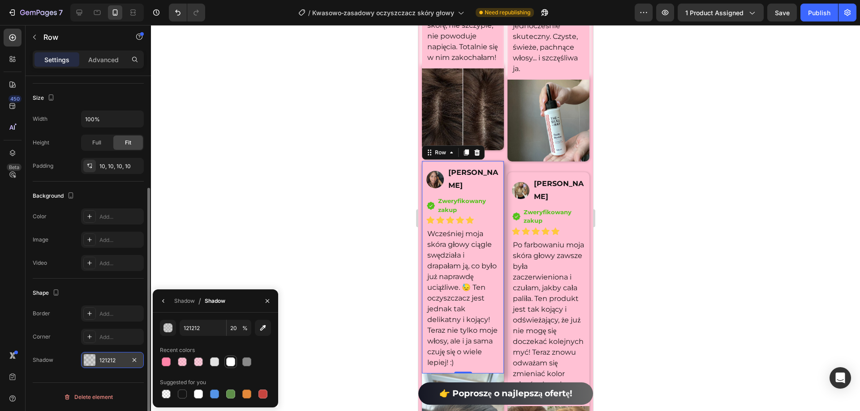
click at [230, 362] on div at bounding box center [230, 362] width 9 height 9
type input "FFFFFF"
type input "100"
click at [164, 301] on icon "button" at bounding box center [163, 301] width 7 height 7
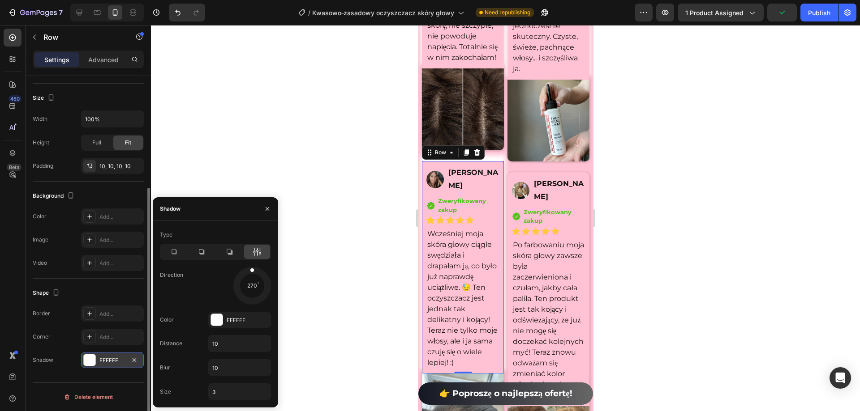
drag, startPoint x: 252, startPoint y: 273, endPoint x: 126, endPoint y: 172, distance: 161.2
click at [251, 273] on div at bounding box center [252, 286] width 40 height 40
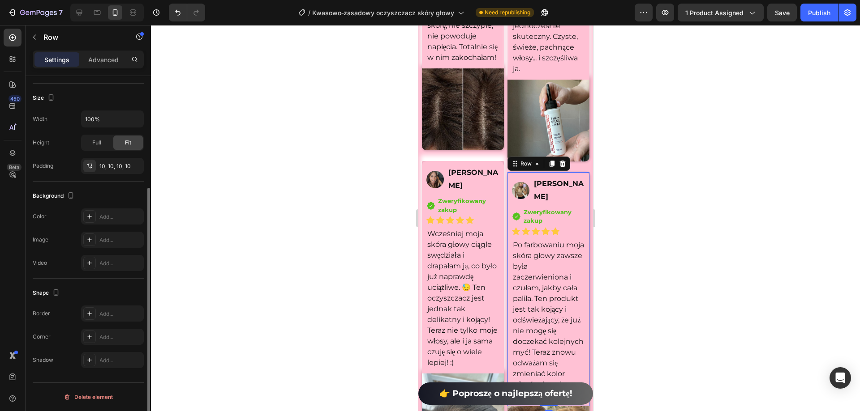
click at [580, 197] on div "Image Izabela Malinowska Text Block Row Icon Zweryfikowany zakup Text block Ico…" at bounding box center [548, 289] width 82 height 234
click at [103, 361] on div "Add..." at bounding box center [120, 361] width 42 height 8
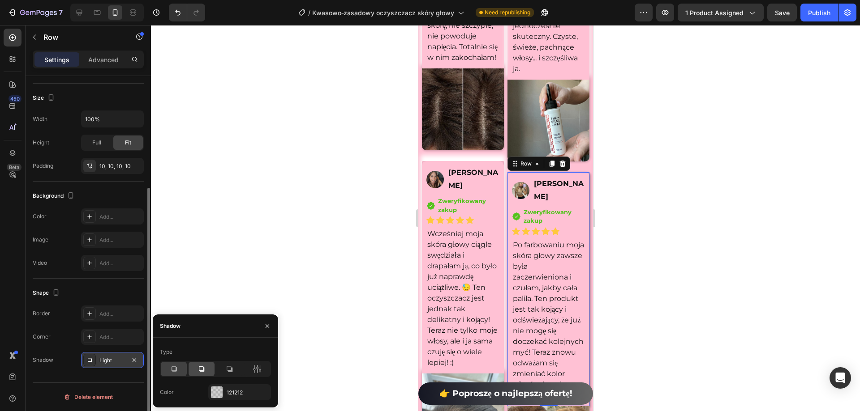
click at [211, 372] on div at bounding box center [201, 369] width 26 height 14
click at [230, 384] on div "Type Color 121212" at bounding box center [215, 373] width 125 height 56
click at [230, 390] on div "121212" at bounding box center [240, 393] width 26 height 8
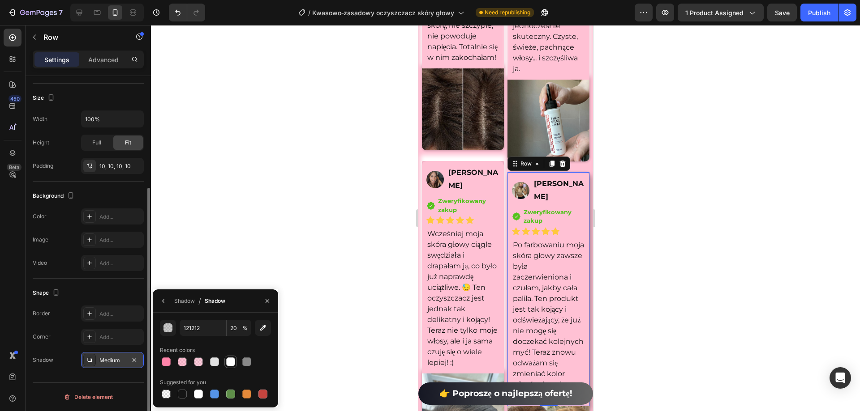
click at [230, 362] on div at bounding box center [230, 362] width 9 height 9
type input "FFFFFF"
type input "100"
click at [160, 303] on icon "button" at bounding box center [163, 301] width 7 height 7
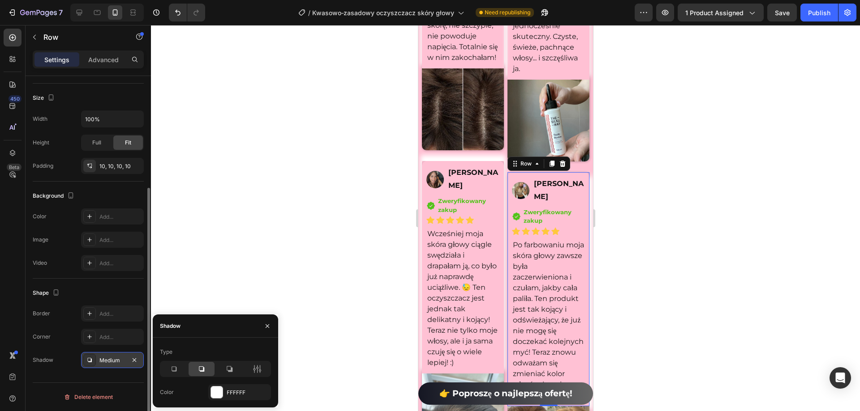
click at [257, 369] on icon at bounding box center [257, 369] width 2 height 8
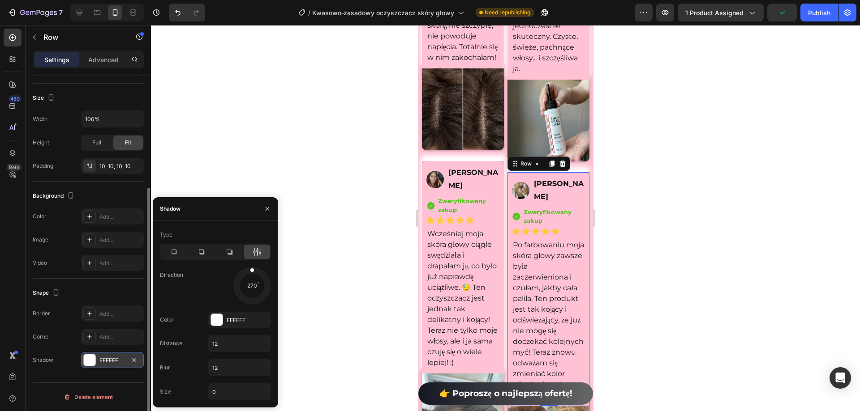
click at [251, 269] on div at bounding box center [252, 286] width 40 height 40
click at [228, 338] on input "12" at bounding box center [240, 344] width 62 height 16
type input "10"
click at [226, 370] on input "12" at bounding box center [240, 368] width 62 height 16
type input "10"
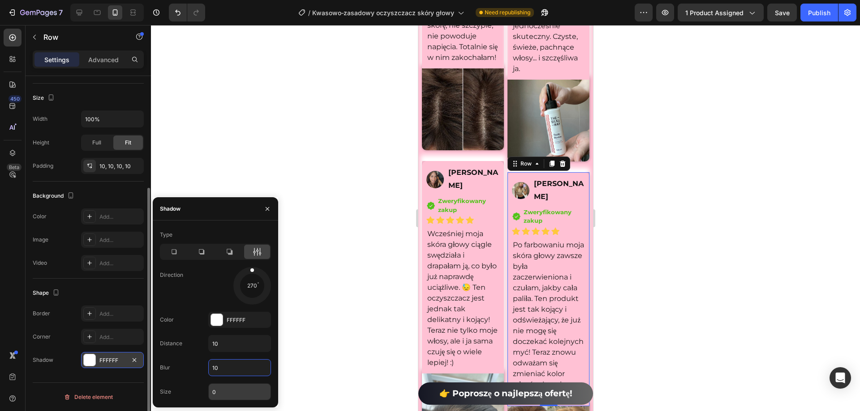
click at [225, 393] on input "0" at bounding box center [240, 392] width 62 height 16
type input "3"
click at [321, 308] on div at bounding box center [505, 218] width 709 height 386
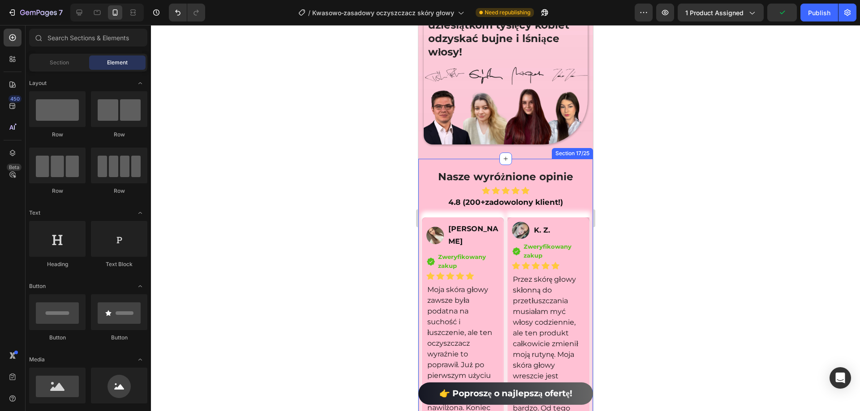
scroll to position [6651, 0]
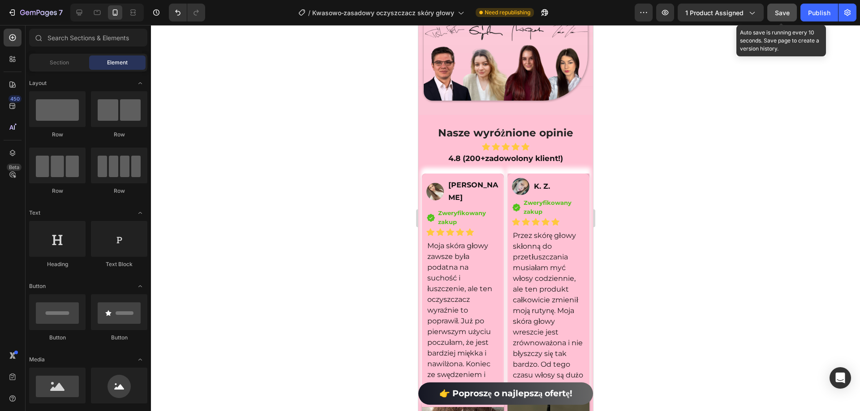
click at [785, 12] on span "Save" at bounding box center [782, 13] width 15 height 8
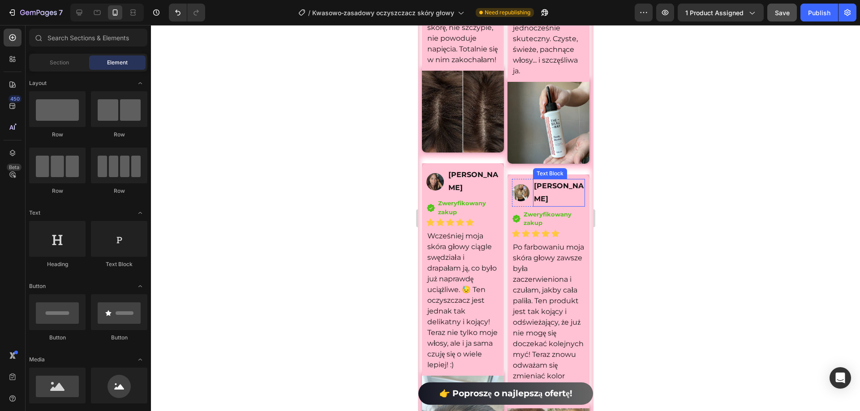
scroll to position [7278, 0]
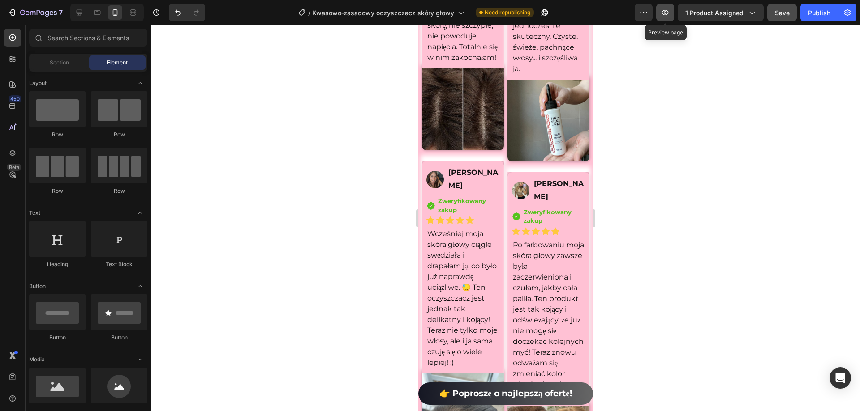
click at [664, 12] on icon "button" at bounding box center [664, 12] width 9 height 9
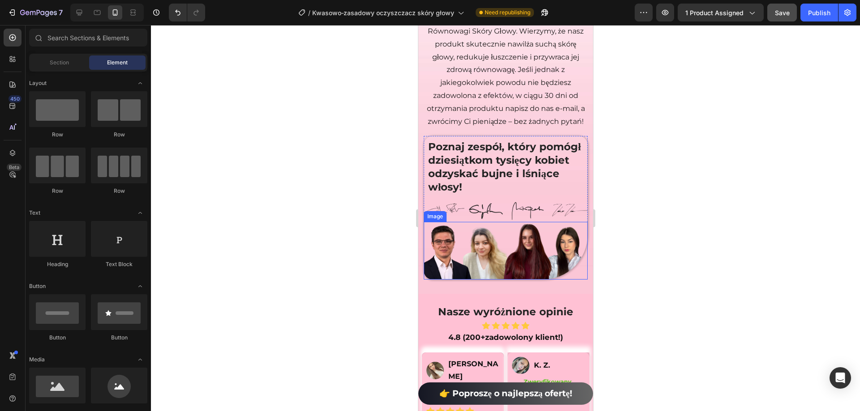
scroll to position [6606, 0]
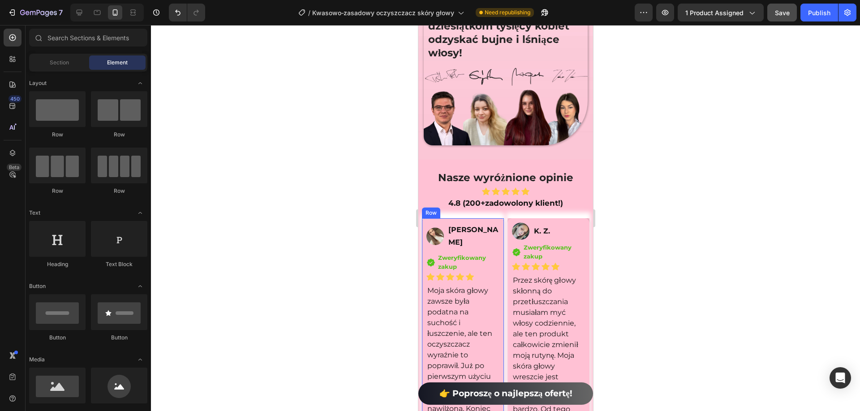
click at [497, 241] on div "Image [PERSON_NAME] Text Block Row Icon Zweryfikowany zakup Text block Icon Lis…" at bounding box center [462, 335] width 82 height 234
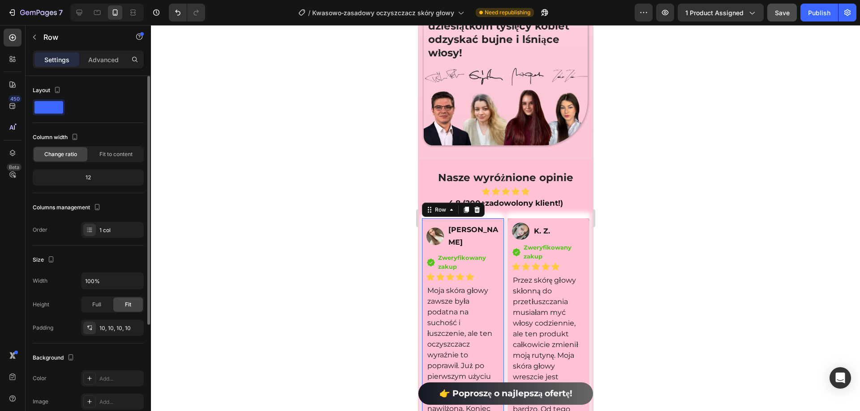
scroll to position [162, 0]
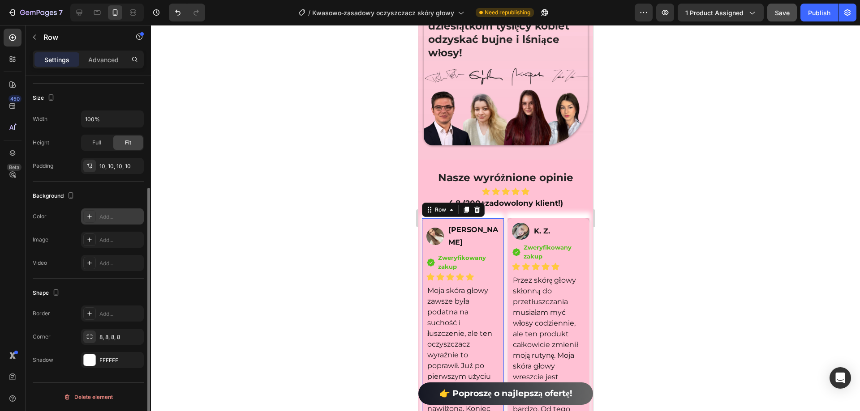
click at [109, 214] on div "Add..." at bounding box center [120, 217] width 42 height 8
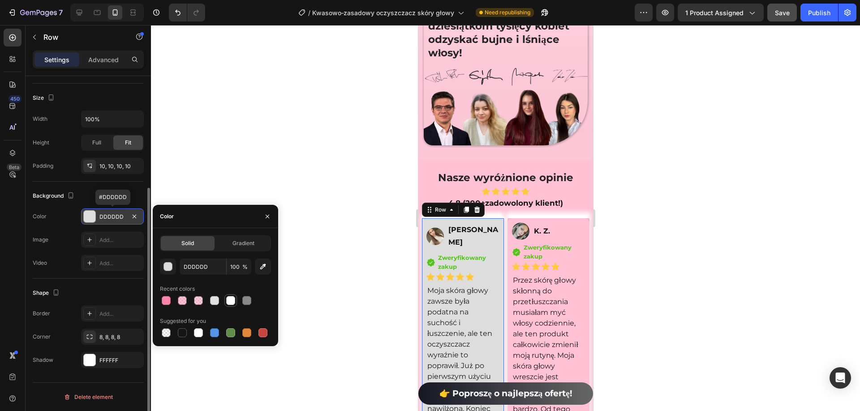
click at [231, 300] on div at bounding box center [230, 300] width 9 height 9
type input "FFFFFF"
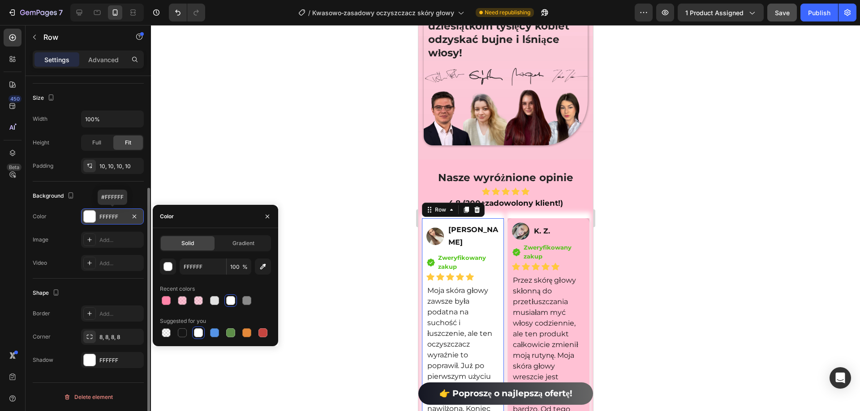
click at [223, 180] on div at bounding box center [505, 218] width 709 height 386
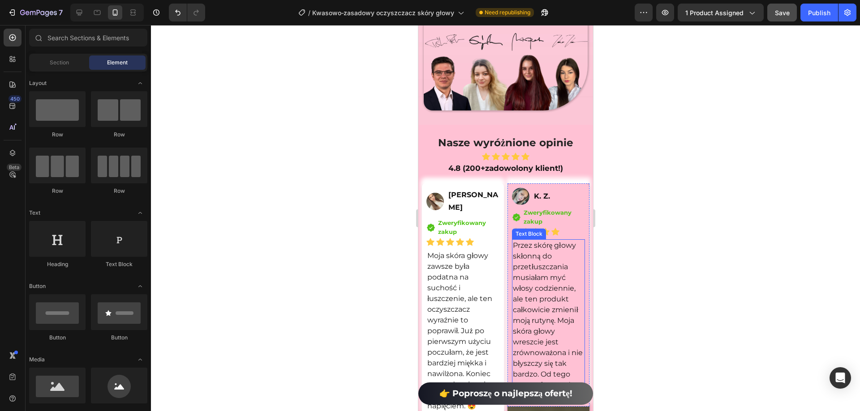
scroll to position [6740, 0]
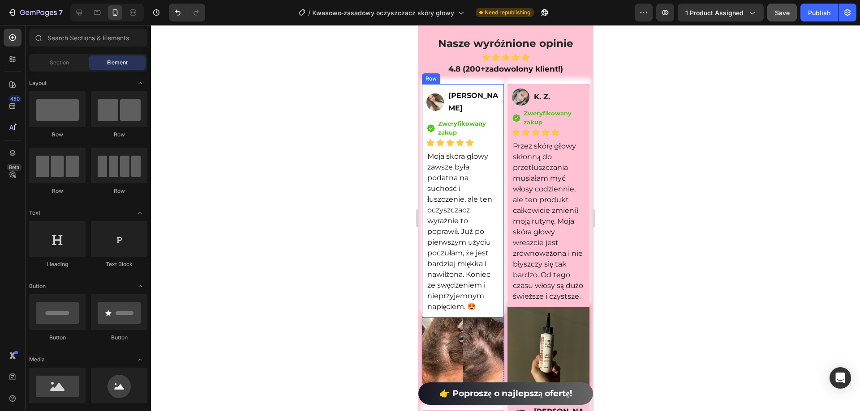
click at [498, 112] on div "Image [PERSON_NAME] Text Block Row Icon Zweryfikowany zakup Text block Icon Lis…" at bounding box center [462, 201] width 82 height 234
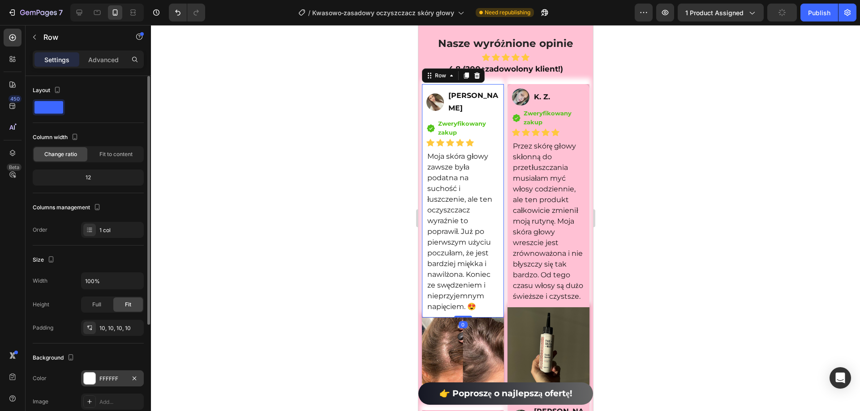
click at [116, 381] on div "FFFFFF" at bounding box center [112, 379] width 26 height 8
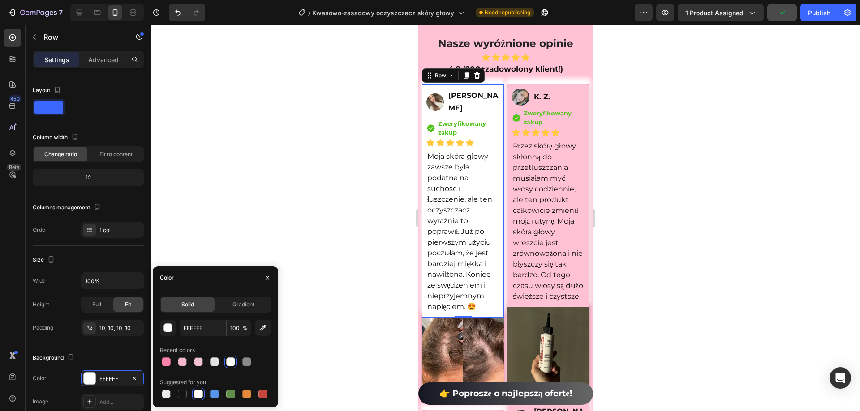
click at [302, 183] on div at bounding box center [505, 218] width 709 height 386
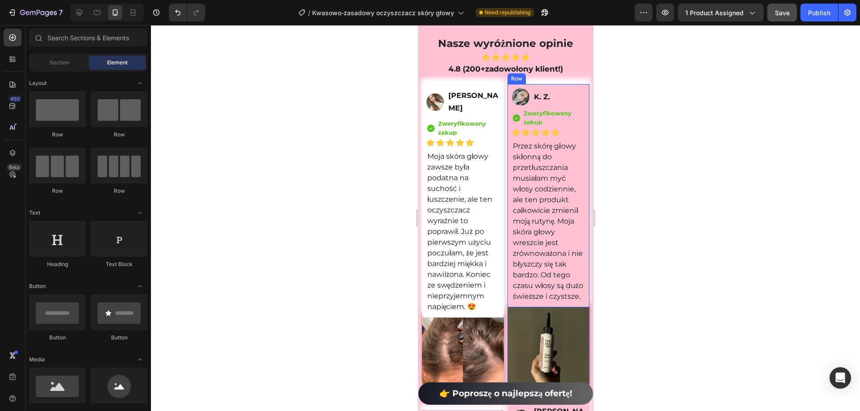
click at [580, 97] on div "Image K. Z. Text Block Row Icon Zweryfikowany zakup Text block Icon List Icon I…" at bounding box center [548, 196] width 82 height 224
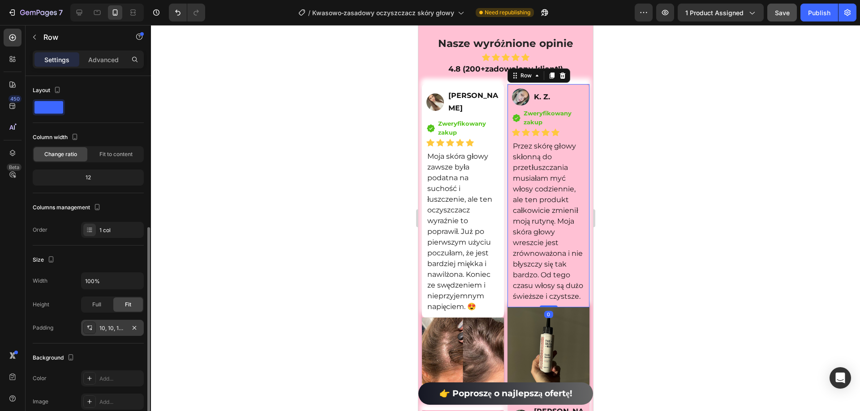
scroll to position [134, 0]
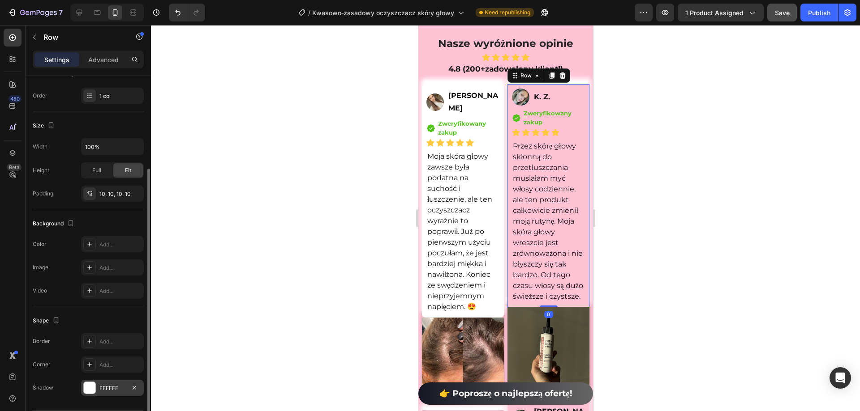
click at [107, 387] on div "FFFFFF" at bounding box center [112, 389] width 26 height 8
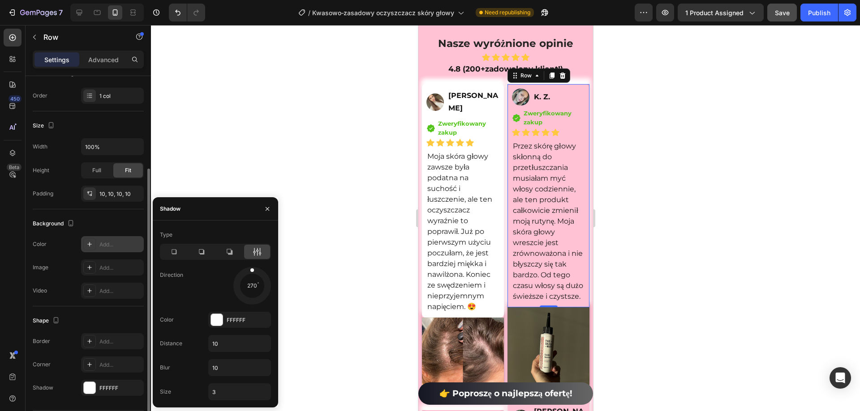
click at [111, 246] on div "Add..." at bounding box center [120, 245] width 42 height 8
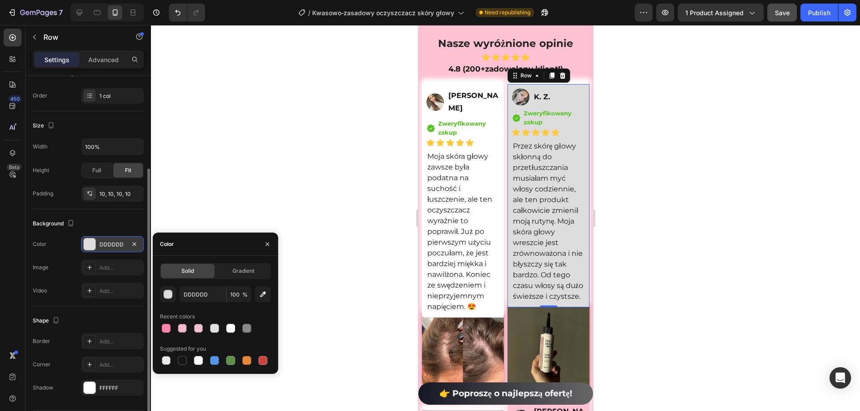
click at [232, 335] on div "DDDDDD 100 % Recent colors Suggested for you" at bounding box center [215, 327] width 111 height 81
click at [231, 333] on div at bounding box center [230, 328] width 11 height 11
type input "FFFFFF"
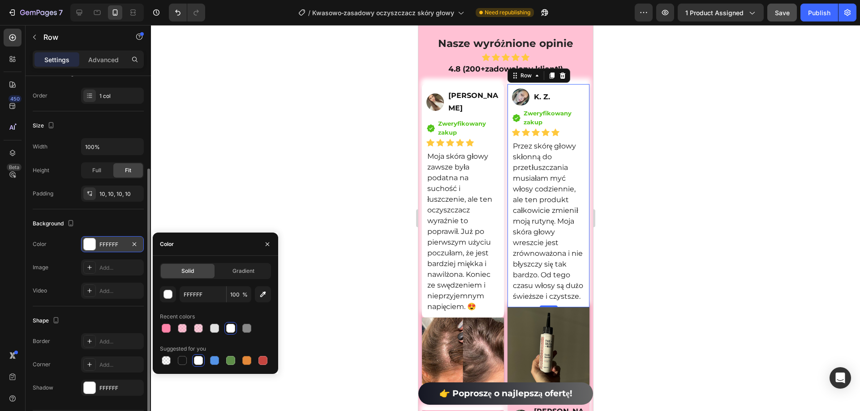
click at [298, 148] on div at bounding box center [505, 218] width 709 height 386
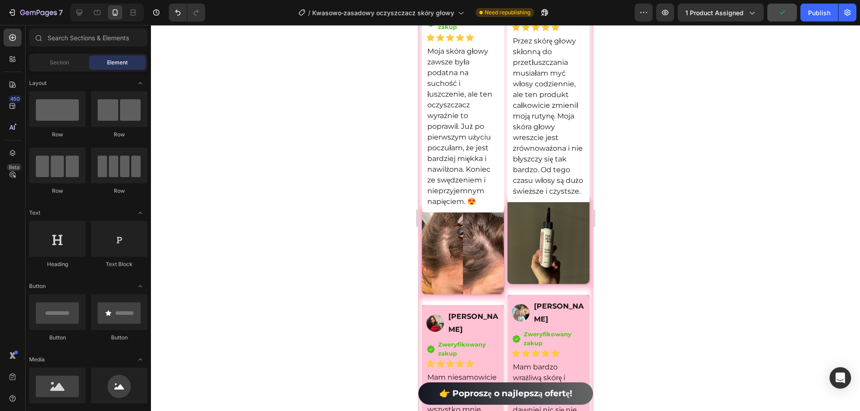
scroll to position [6919, 0]
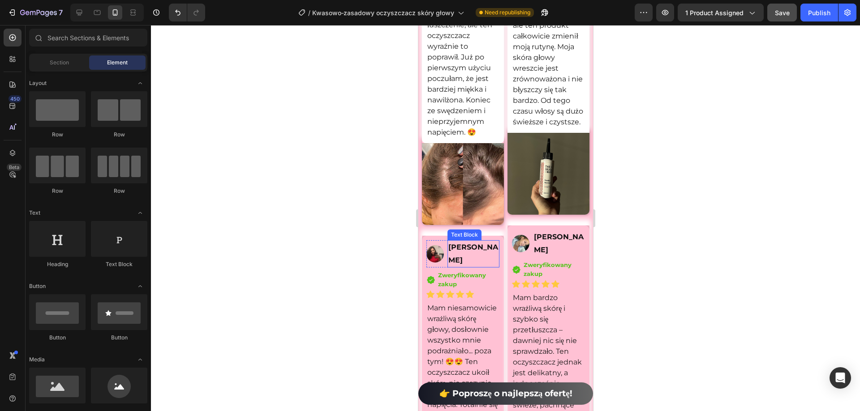
click at [493, 241] on p "[PERSON_NAME]" at bounding box center [473, 254] width 50 height 26
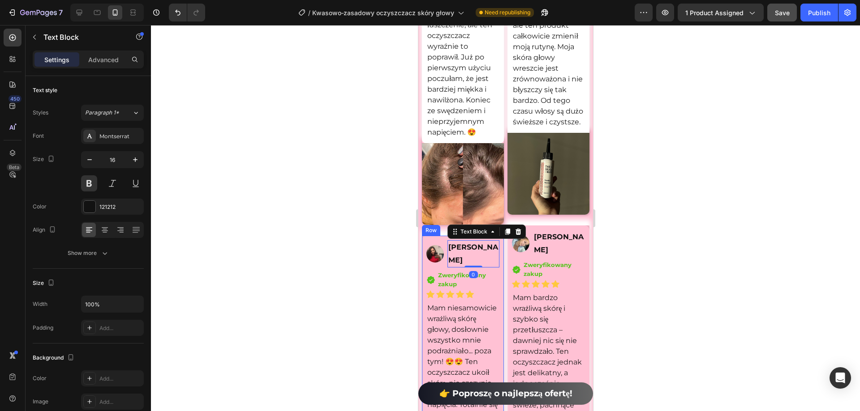
click at [497, 240] on div "Image Karolina Jankowska Text Block 0 Row Icon Zweryfikowany zakup Text block I…" at bounding box center [462, 331] width 82 height 191
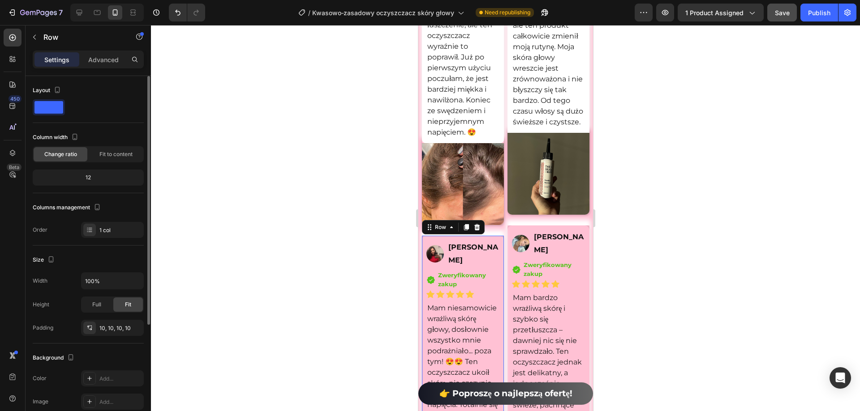
scroll to position [162, 0]
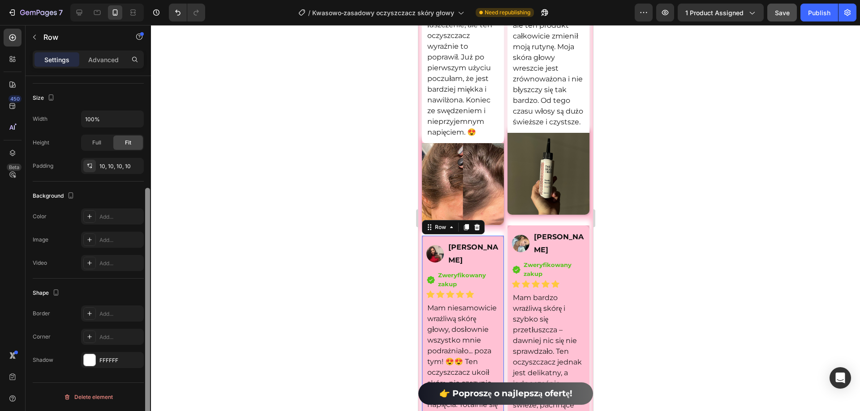
click at [106, 223] on div "Add..." at bounding box center [112, 217] width 63 height 16
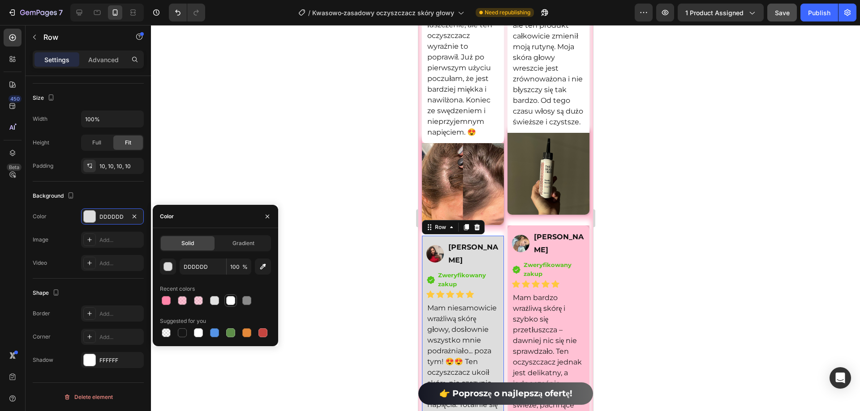
drag, startPoint x: 228, startPoint y: 304, endPoint x: 99, endPoint y: 238, distance: 145.8
click at [228, 304] on div at bounding box center [230, 300] width 9 height 9
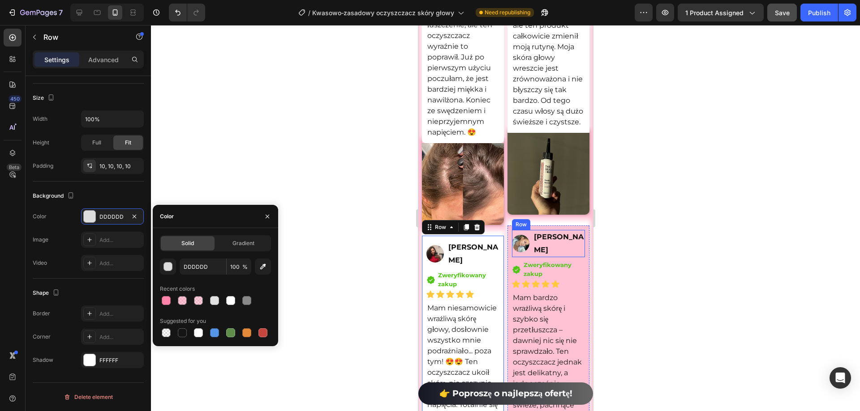
type input "FFFFFF"
click at [579, 238] on div "Image [PERSON_NAME] Text Block Row Icon Zweryfikowany zakup Text block Icon Lis…" at bounding box center [548, 332] width 82 height 213
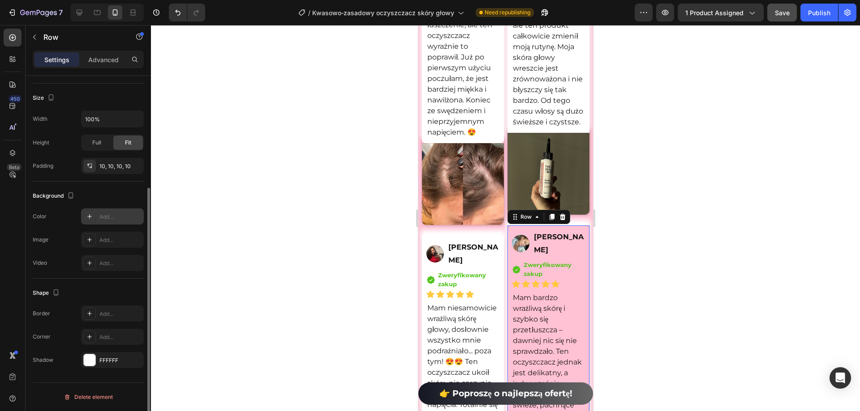
click at [109, 214] on div "Add..." at bounding box center [120, 217] width 42 height 8
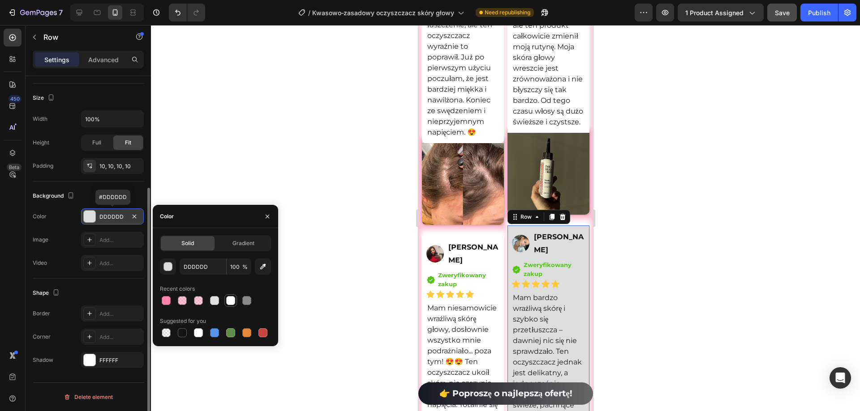
click at [231, 303] on div at bounding box center [230, 300] width 9 height 9
type input "FFFFFF"
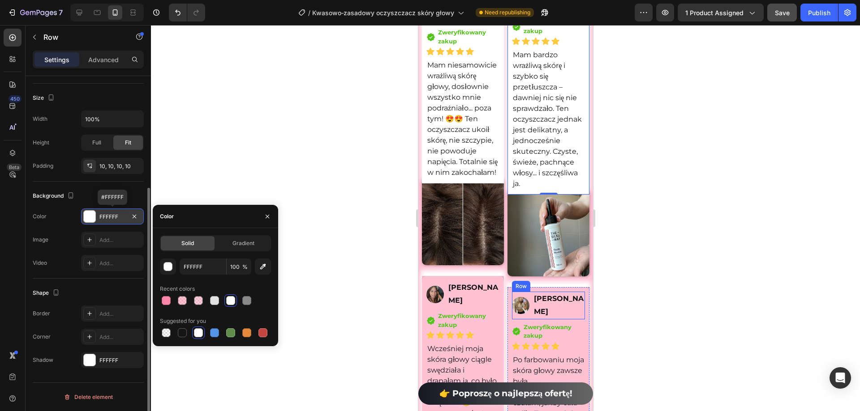
scroll to position [7188, 0]
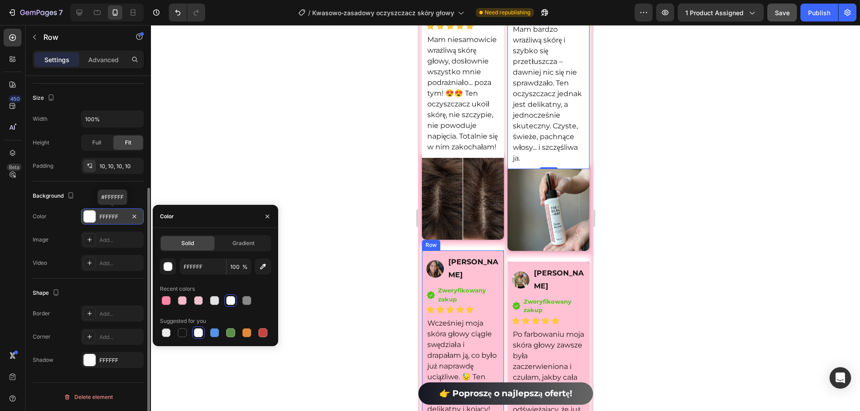
click at [499, 288] on div "Image [PERSON_NAME] Text Block Row Icon Zweryfikowany zakup Text block Icon Lis…" at bounding box center [462, 357] width 82 height 213
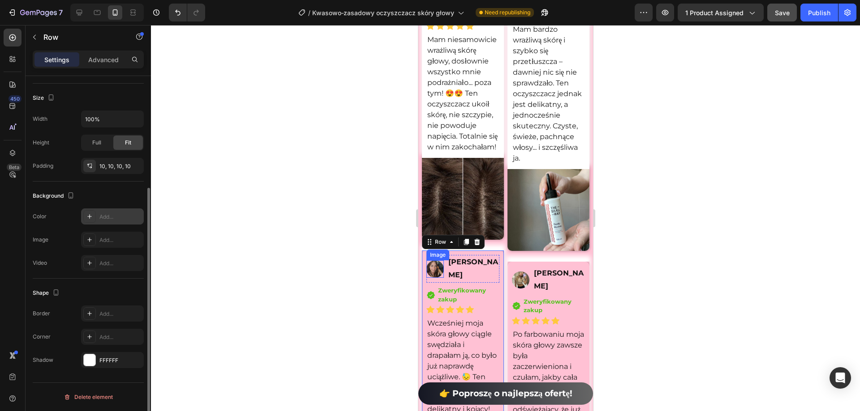
click at [100, 218] on div "Add..." at bounding box center [120, 217] width 42 height 8
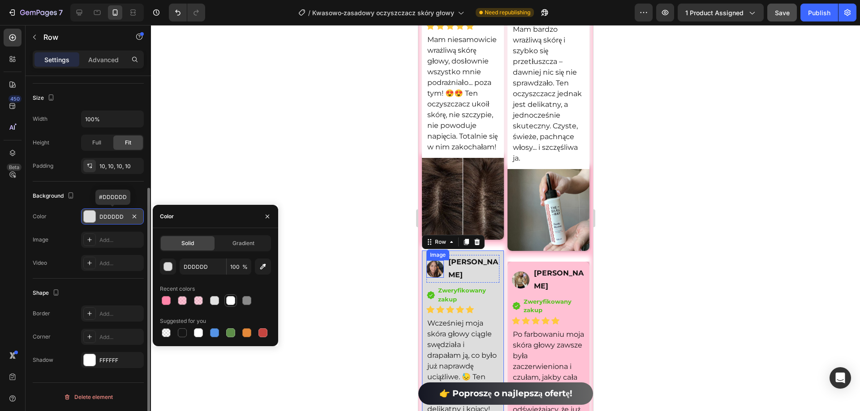
click at [231, 301] on div at bounding box center [230, 300] width 9 height 9
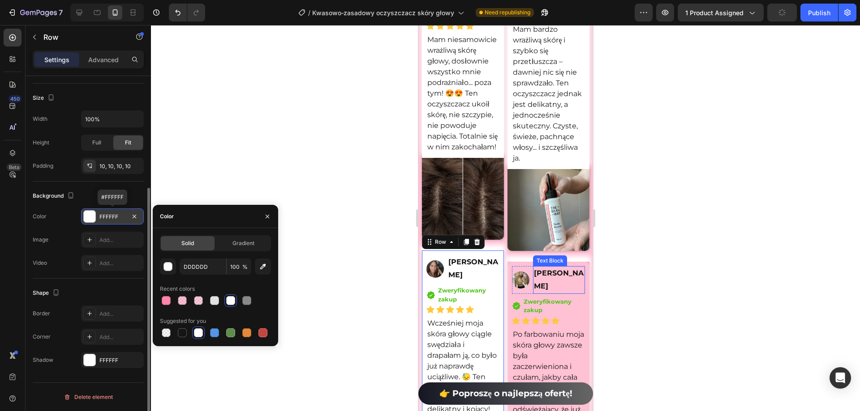
type input "FFFFFF"
click at [578, 287] on div "Image [PERSON_NAME] Text Block Row Icon Zweryfikowany zakup Text block Icon Lis…" at bounding box center [548, 379] width 82 height 234
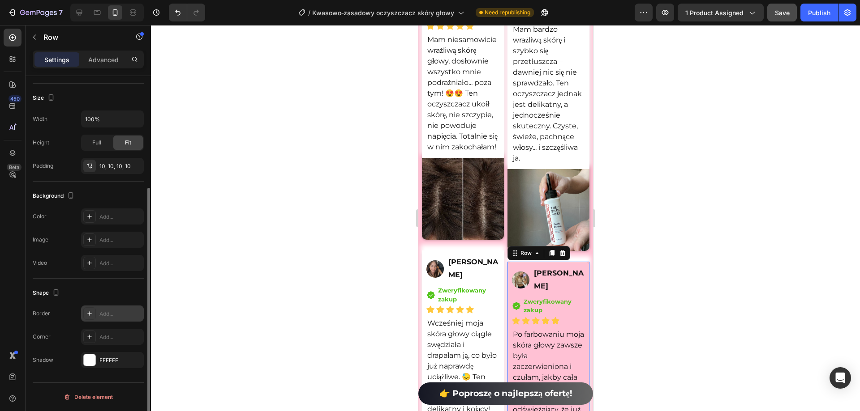
click at [97, 316] on div "Add..." at bounding box center [112, 314] width 63 height 16
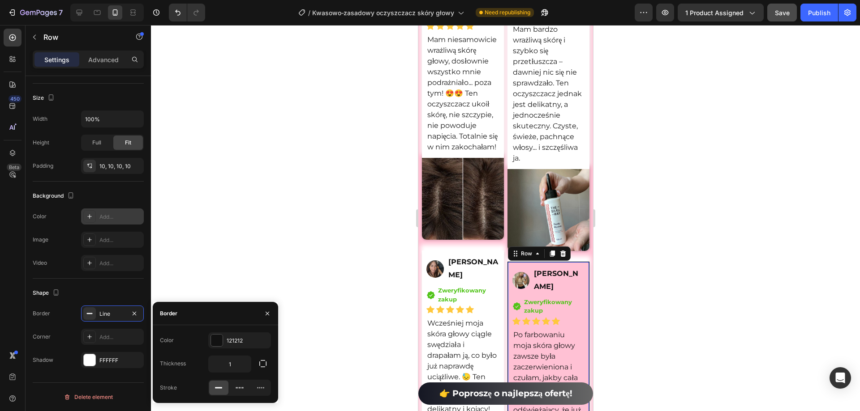
click at [98, 218] on div "Add..." at bounding box center [112, 217] width 63 height 16
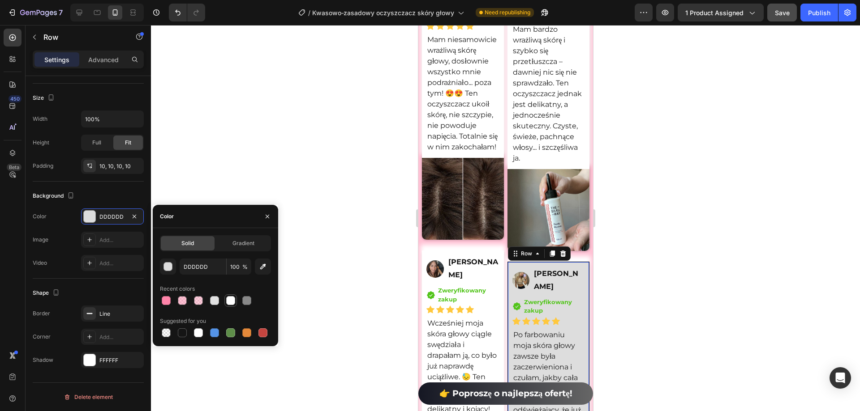
drag, startPoint x: 230, startPoint y: 296, endPoint x: 21, endPoint y: 206, distance: 227.6
click at [230, 296] on div at bounding box center [230, 300] width 9 height 9
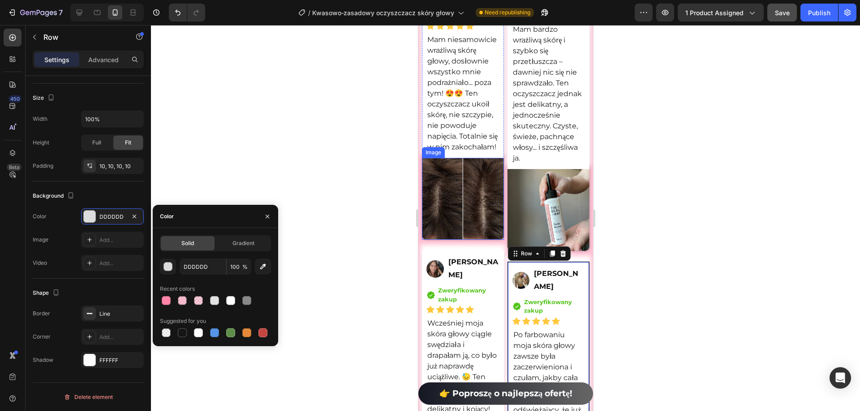
type input "FFFFFF"
drag, startPoint x: 10, startPoint y: 201, endPoint x: 348, endPoint y: 180, distance: 338.7
click at [348, 180] on div at bounding box center [505, 218] width 709 height 386
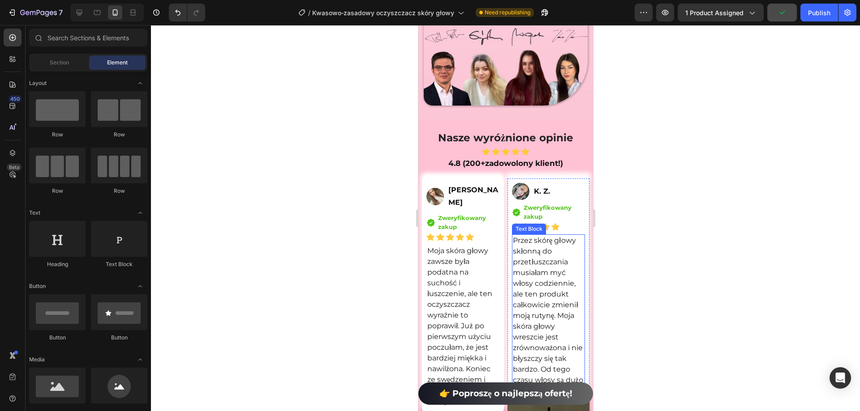
scroll to position [6651, 0]
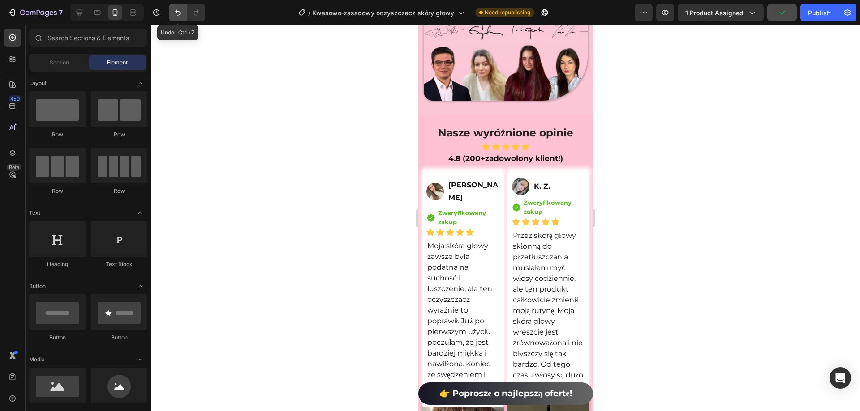
click at [177, 14] on icon "Undo/Redo" at bounding box center [177, 12] width 9 height 9
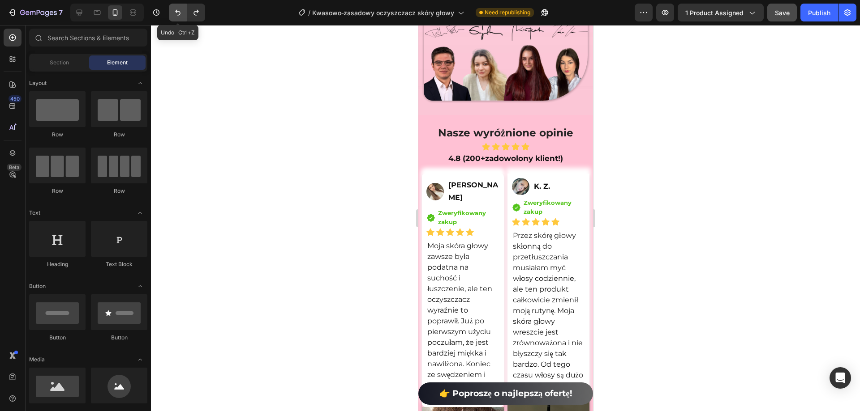
click at [177, 14] on icon "Undo/Redo" at bounding box center [177, 12] width 9 height 9
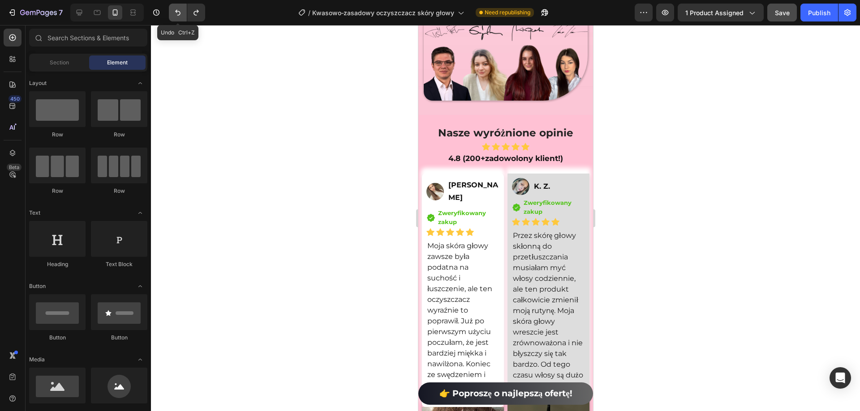
click at [177, 14] on icon "Undo/Redo" at bounding box center [177, 12] width 9 height 9
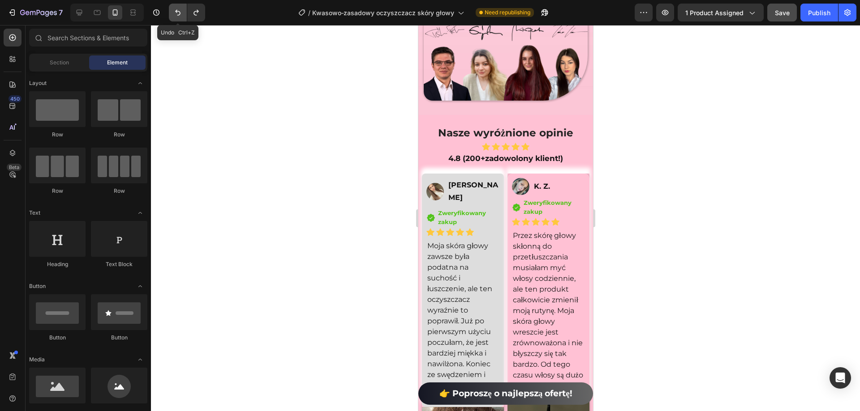
click at [177, 14] on icon "Undo/Redo" at bounding box center [177, 12] width 9 height 9
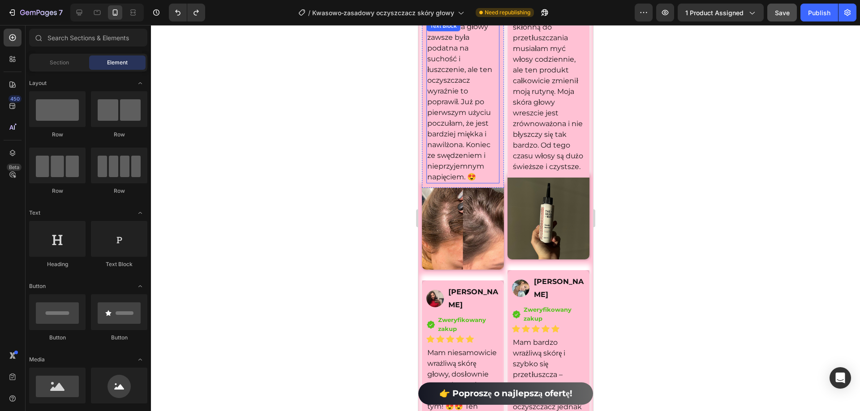
scroll to position [6964, 0]
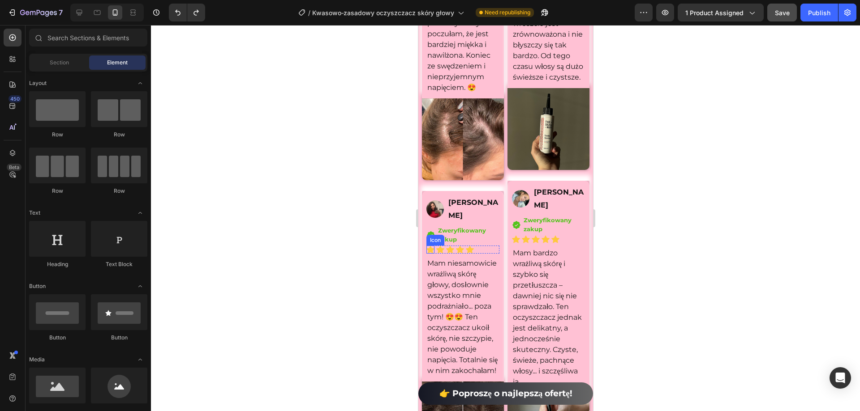
click at [430, 246] on icon at bounding box center [430, 250] width 8 height 8
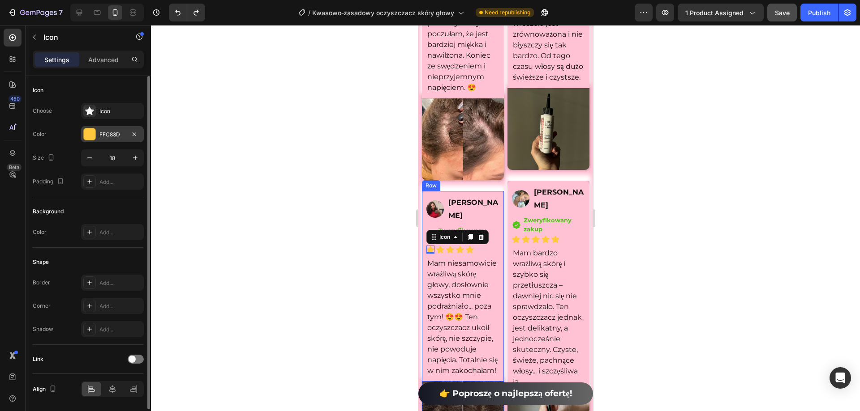
click at [103, 134] on div "FFC83D" at bounding box center [112, 135] width 26 height 8
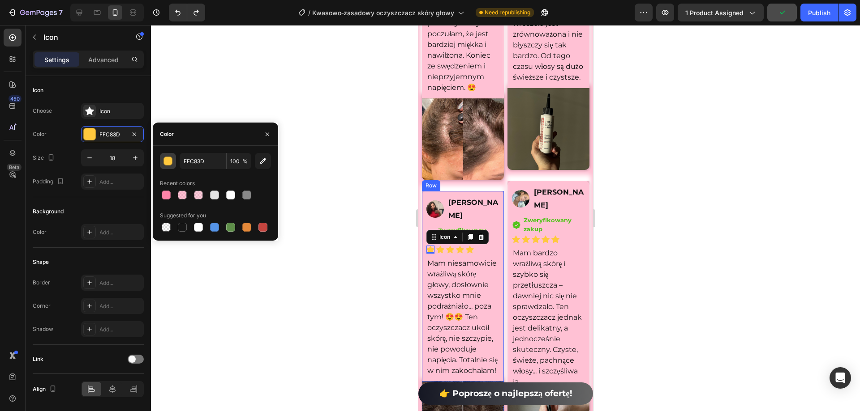
click at [170, 159] on div "button" at bounding box center [168, 161] width 9 height 9
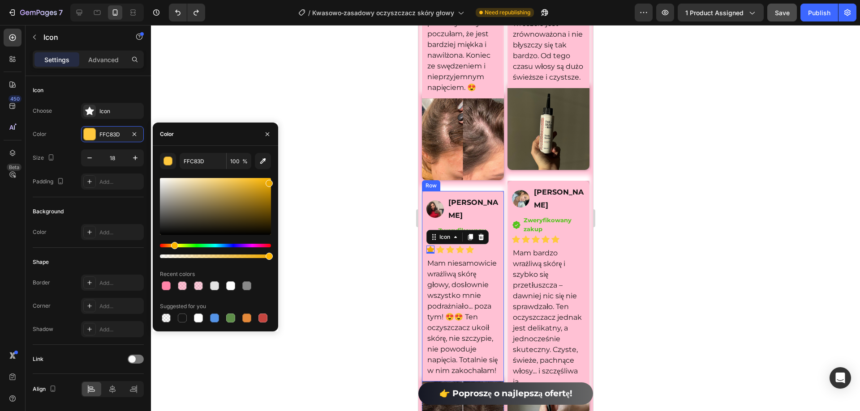
type input "EDA900"
drag, startPoint x: 242, startPoint y: 181, endPoint x: 314, endPoint y: 135, distance: 85.7
click at [314, 0] on div "7 Version history / Kwasowo‑zasadowy oczyszczacz skóry głowy Need republishing …" at bounding box center [430, 0] width 860 height 0
click at [343, 178] on div at bounding box center [505, 218] width 709 height 386
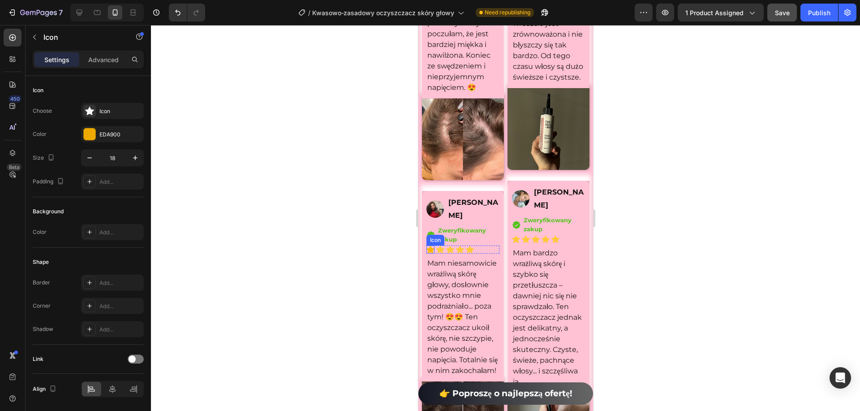
click at [428, 246] on icon at bounding box center [430, 250] width 8 height 8
click at [441, 247] on div "Icon 0" at bounding box center [440, 250] width 8 height 8
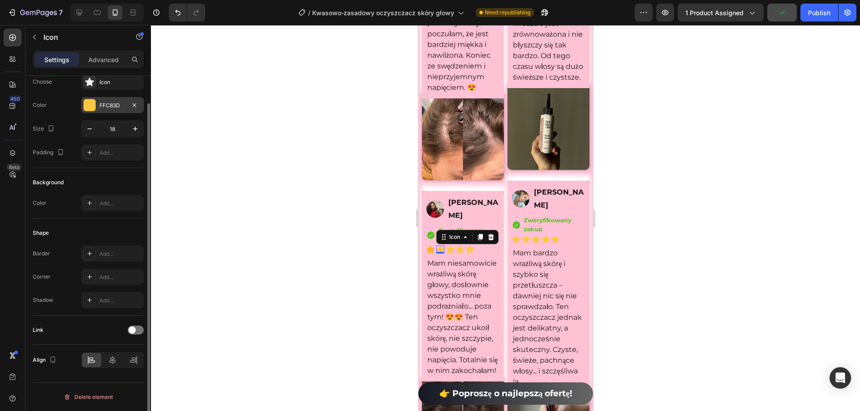
click at [103, 105] on div "FFC83D" at bounding box center [112, 106] width 26 height 8
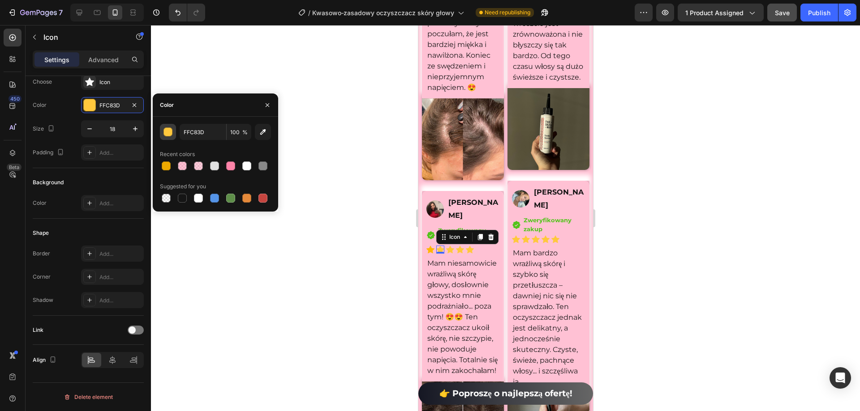
click at [169, 134] on div "button" at bounding box center [168, 132] width 9 height 9
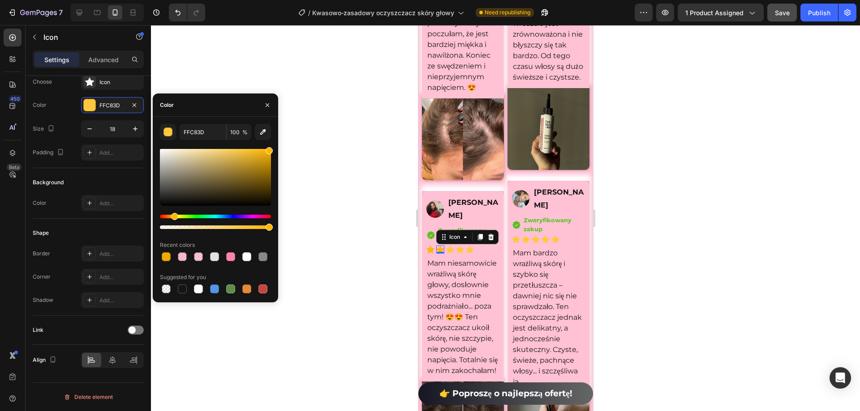
drag, startPoint x: 276, startPoint y: 150, endPoint x: 350, endPoint y: 148, distance: 73.9
click at [345, 0] on div "7 Version history / Kwasowo‑zasadowy oczyszczacz skóry głowy Need republishing …" at bounding box center [430, 0] width 860 height 0
type input "FFB600"
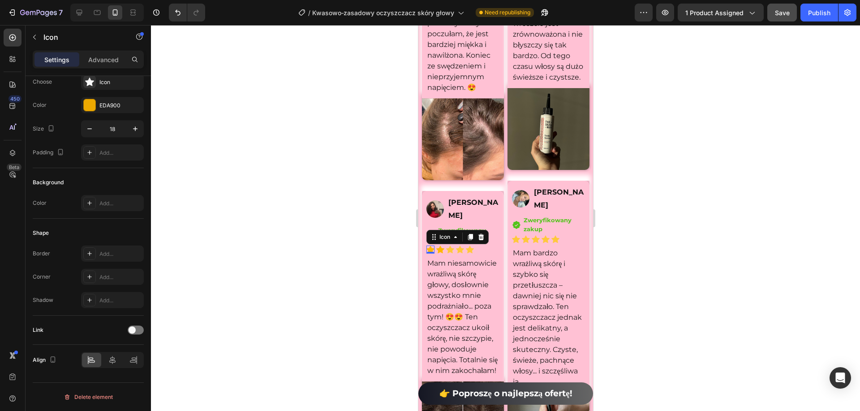
click at [428, 247] on div "Icon 0" at bounding box center [430, 250] width 8 height 8
click at [124, 108] on div "EDA900" at bounding box center [112, 106] width 26 height 8
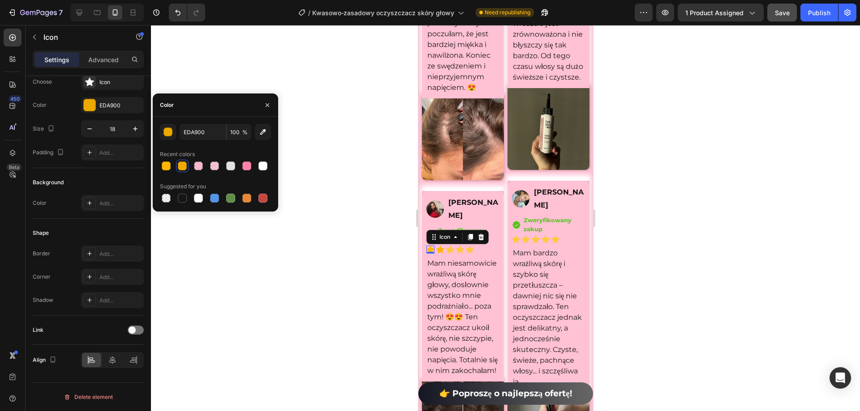
click at [291, 59] on div at bounding box center [505, 218] width 709 height 386
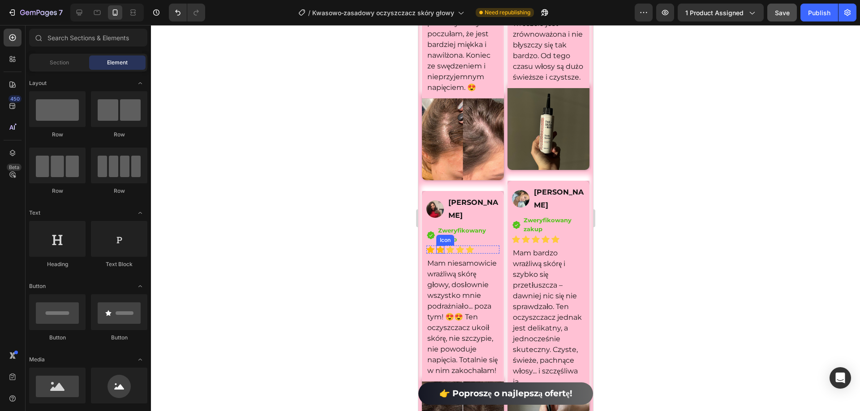
click at [441, 248] on icon at bounding box center [440, 250] width 8 height 8
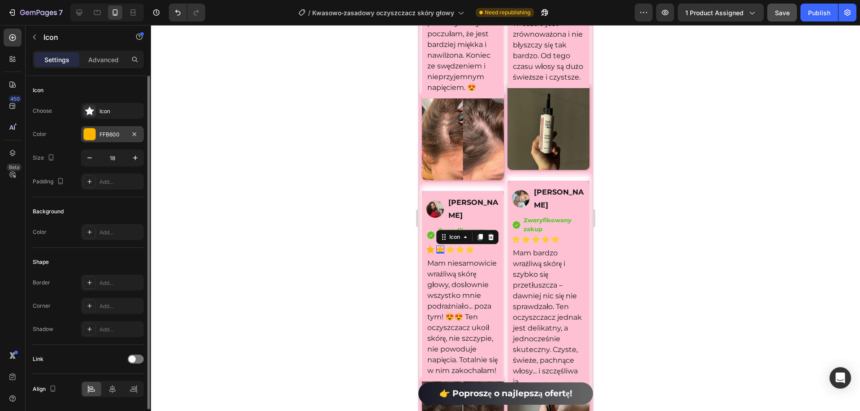
click at [112, 133] on div "FFB600" at bounding box center [112, 135] width 26 height 8
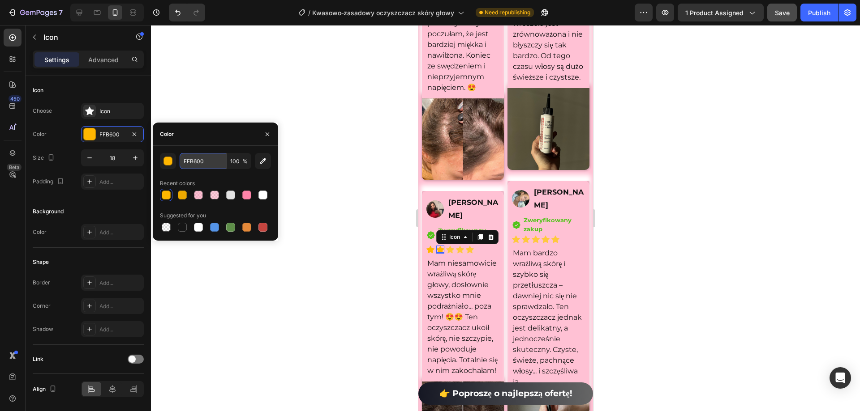
click at [207, 165] on input "FFB600" at bounding box center [203, 161] width 47 height 16
drag, startPoint x: 433, startPoint y: 249, endPoint x: 811, endPoint y: 256, distance: 378.0
click at [433, 249] on div "Icon 0" at bounding box center [430, 250] width 8 height 8
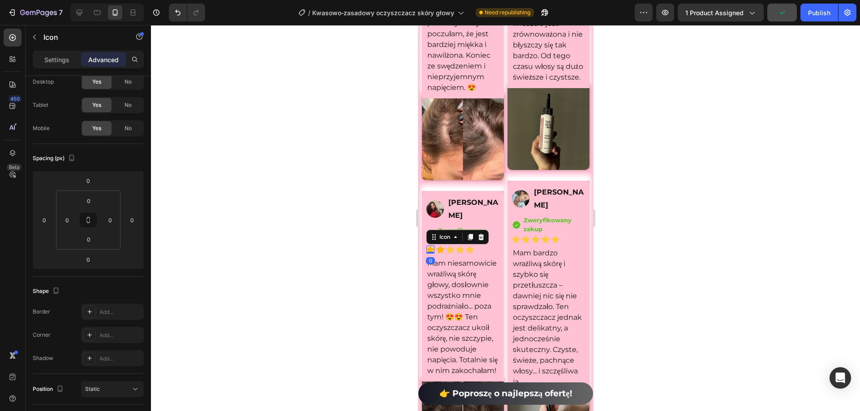
drag, startPoint x: 574, startPoint y: 192, endPoint x: 428, endPoint y: 248, distance: 156.5
click at [428, 248] on icon at bounding box center [430, 250] width 8 height 8
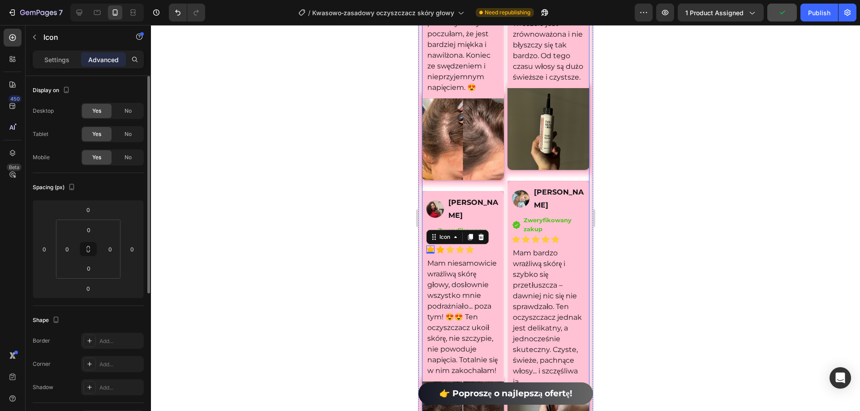
click at [469, 270] on p "Mam niesamowicie wrażliwą skórę głowy, dosłownie wszystko mnie podrażniało... p…" at bounding box center [462, 317] width 71 height 118
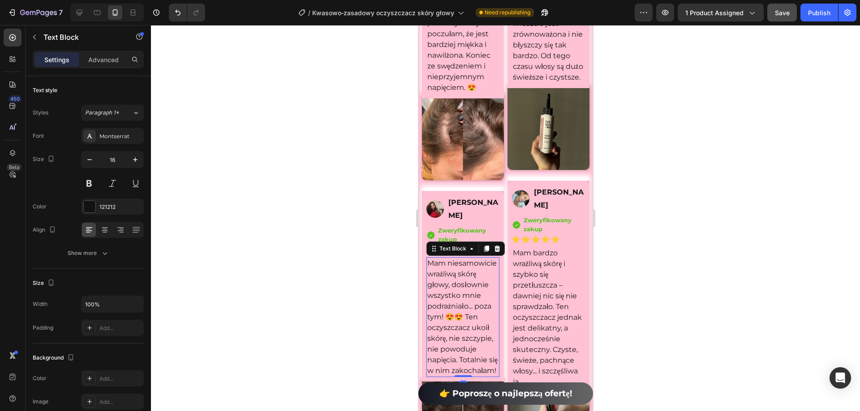
click at [475, 209] on p "[PERSON_NAME]" at bounding box center [473, 210] width 50 height 26
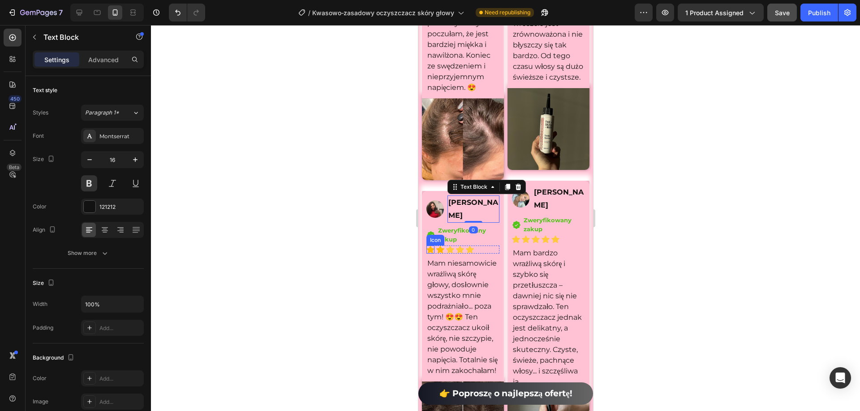
click at [430, 247] on icon at bounding box center [430, 250] width 8 height 8
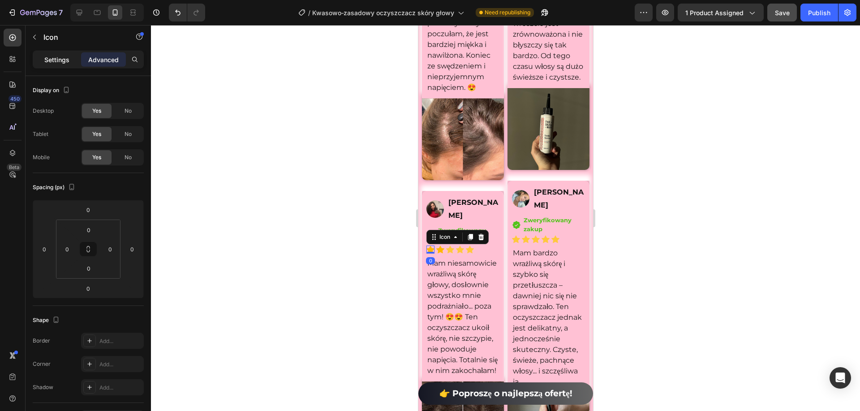
click at [48, 65] on div "Settings" at bounding box center [56, 59] width 45 height 14
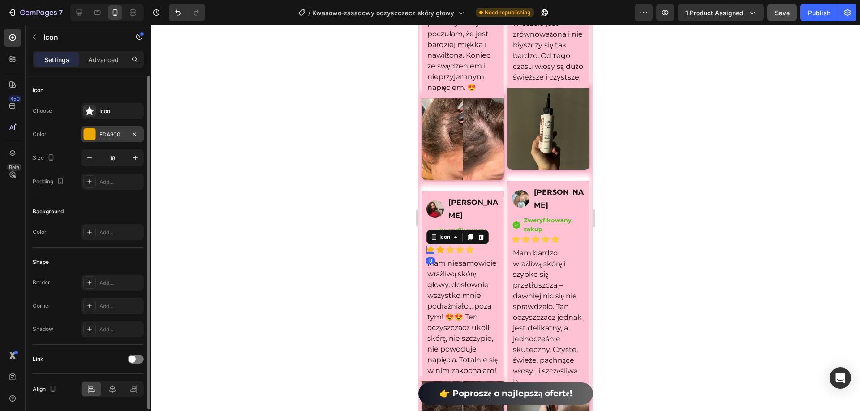
click at [112, 130] on div "EDA900" at bounding box center [112, 134] width 63 height 16
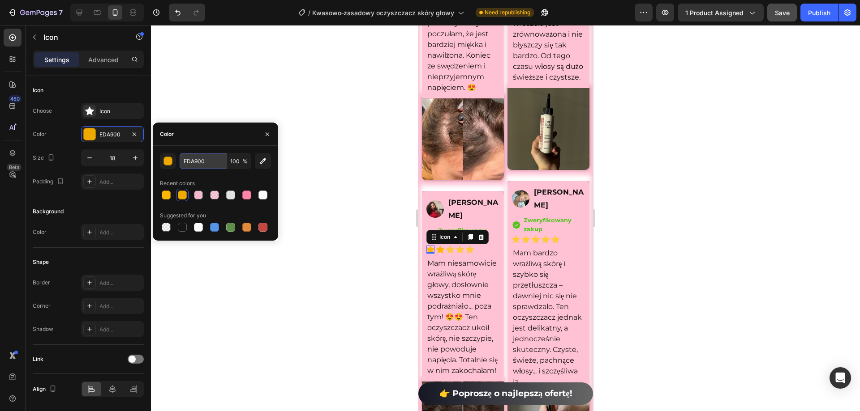
click at [201, 165] on input "EDA900" at bounding box center [203, 161] width 47 height 16
click at [201, 164] on input "EDA900" at bounding box center [203, 161] width 47 height 16
paste input "FFB6"
type input "FFB600"
click at [456, 249] on icon at bounding box center [459, 250] width 8 height 8
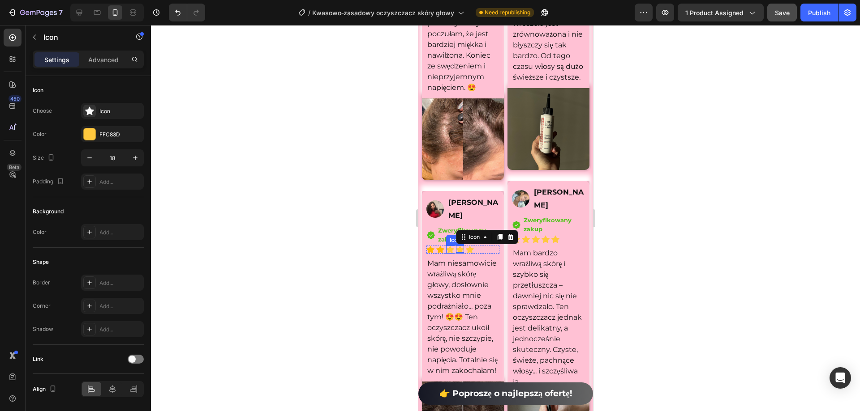
click at [447, 248] on icon at bounding box center [450, 250] width 8 height 8
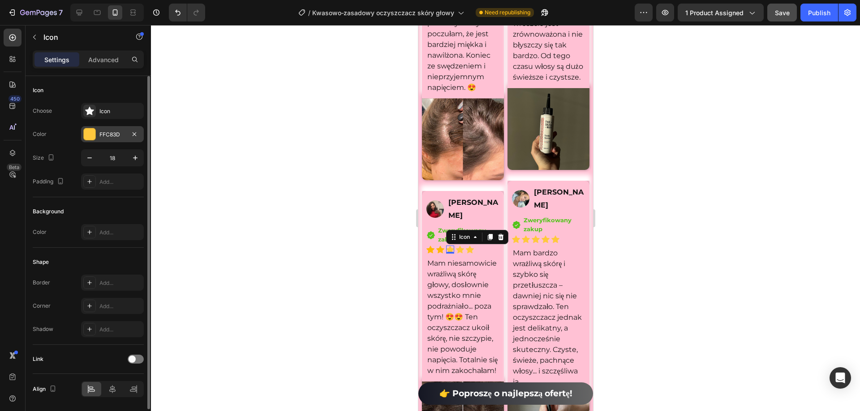
click at [113, 129] on div "FFC83D" at bounding box center [112, 134] width 63 height 16
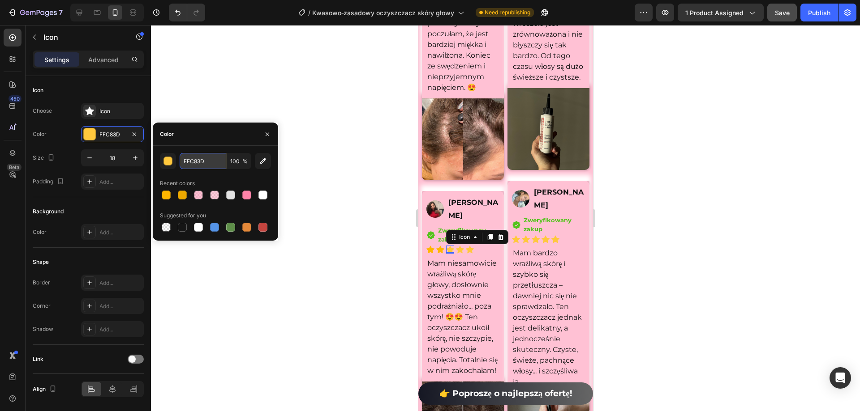
click at [204, 165] on input "FFC83D" at bounding box center [203, 161] width 47 height 16
paste input "B600"
type input "FFB600"
click at [460, 246] on icon at bounding box center [459, 250] width 8 height 8
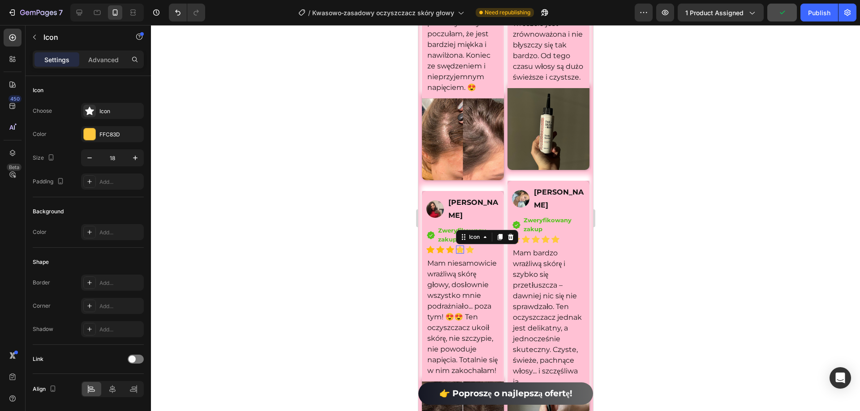
click at [460, 247] on icon at bounding box center [459, 250] width 8 height 8
click at [120, 138] on div "FFC83D" at bounding box center [112, 135] width 26 height 8
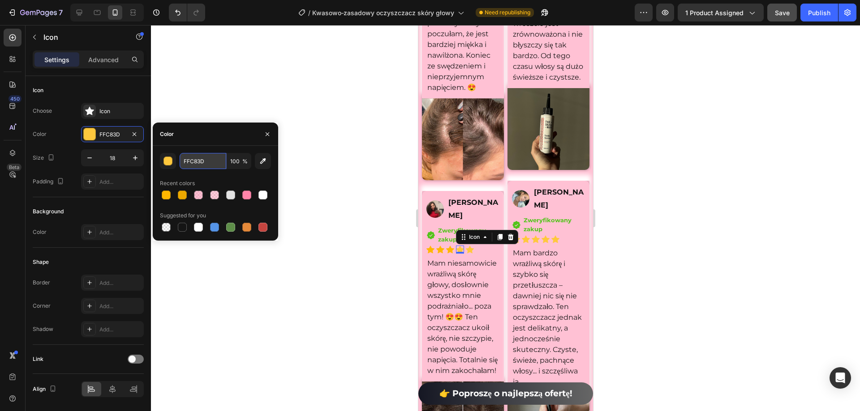
click at [206, 164] on input "FFC83D" at bounding box center [203, 161] width 47 height 16
paste input "B600"
type input "FFB600"
click at [467, 248] on icon at bounding box center [469, 250] width 8 height 8
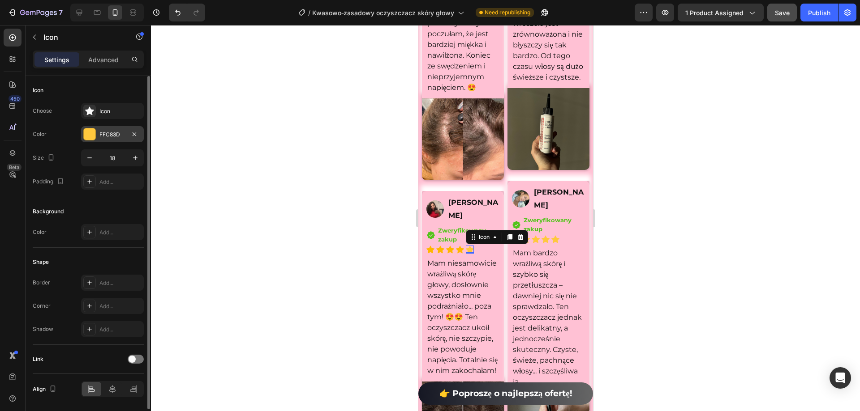
click at [105, 129] on div "FFC83D" at bounding box center [112, 134] width 63 height 16
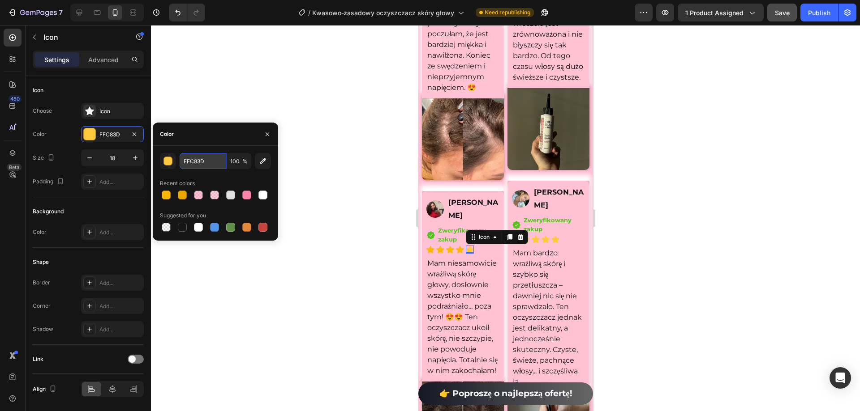
click at [200, 163] on input "FFC83D" at bounding box center [203, 161] width 47 height 16
paste input "B600"
type input "FFB600"
click at [321, 116] on div at bounding box center [505, 218] width 709 height 386
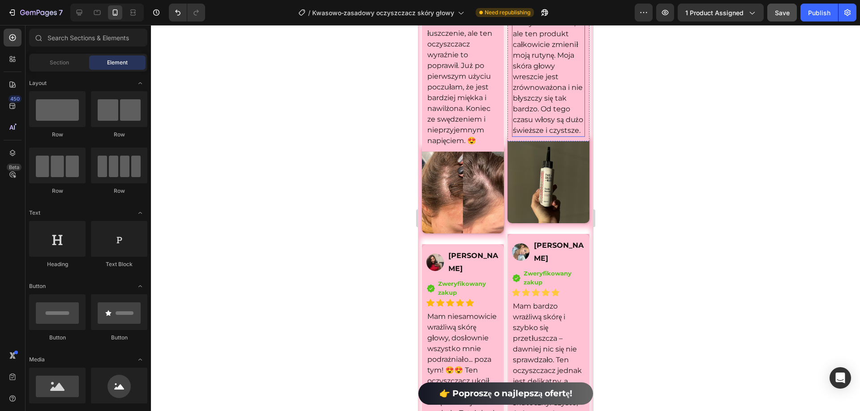
scroll to position [6956, 0]
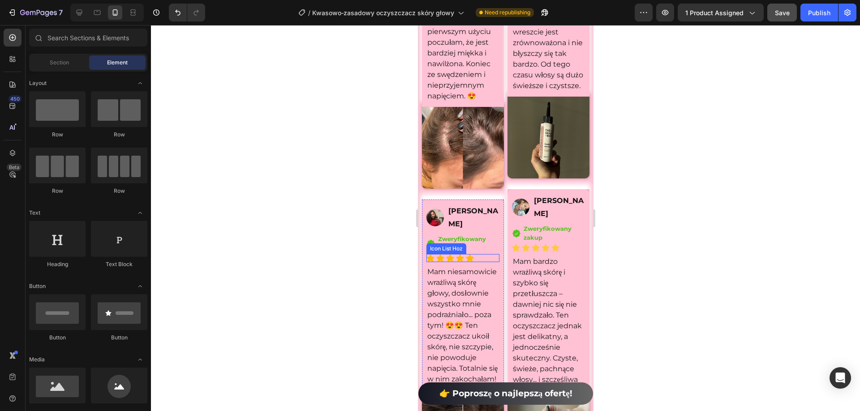
click at [485, 254] on div "Icon Icon Icon Icon Icon" at bounding box center [462, 258] width 73 height 8
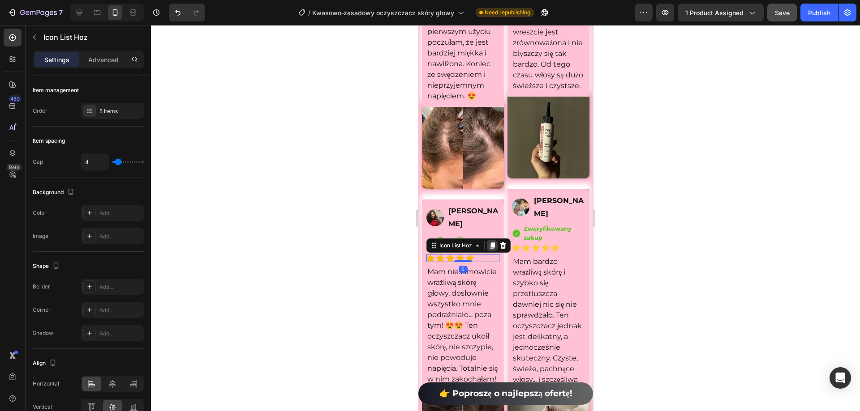
click at [492, 244] on icon at bounding box center [491, 246] width 5 height 6
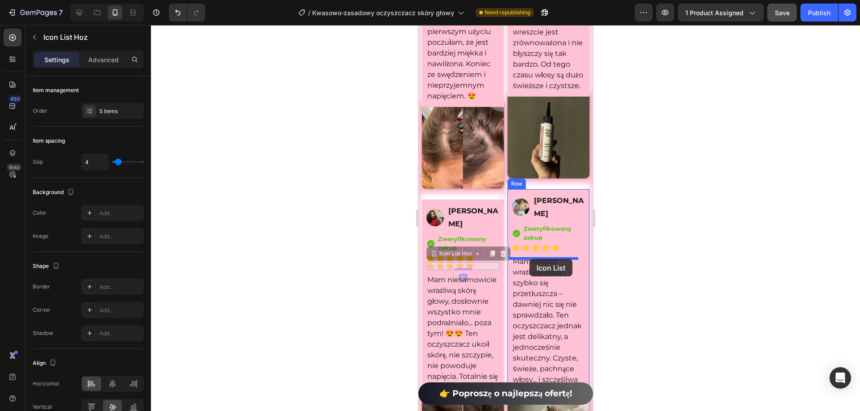
drag, startPoint x: 487, startPoint y: 263, endPoint x: 552, endPoint y: 258, distance: 64.6
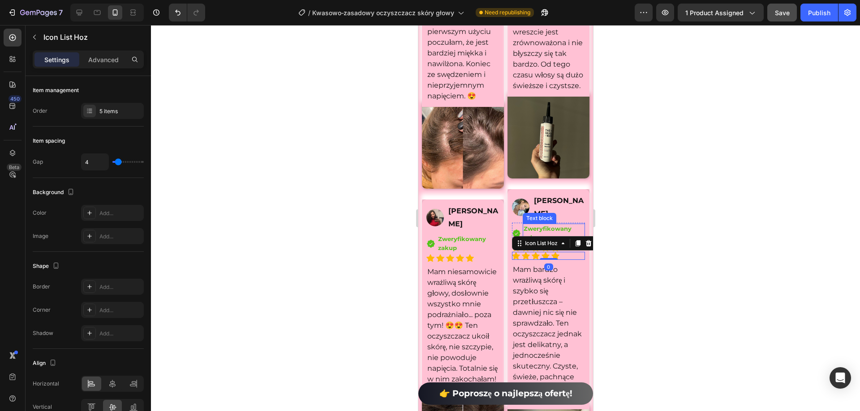
drag, startPoint x: 656, startPoint y: 237, endPoint x: 638, endPoint y: 234, distance: 18.2
click at [657, 236] on div at bounding box center [505, 218] width 709 height 386
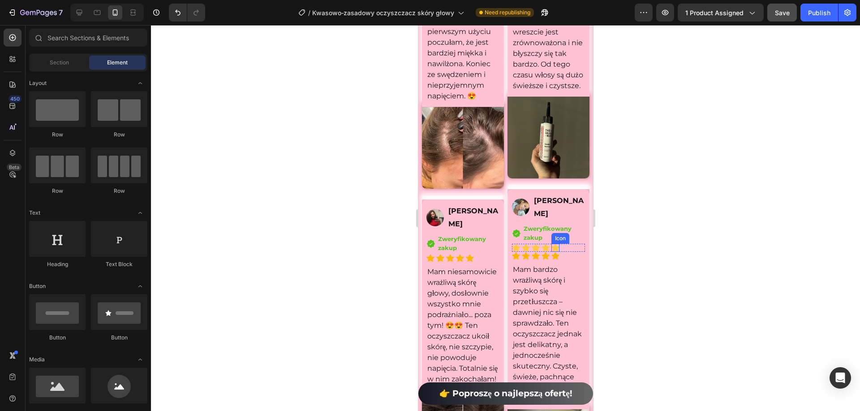
click at [551, 252] on icon at bounding box center [555, 248] width 8 height 8
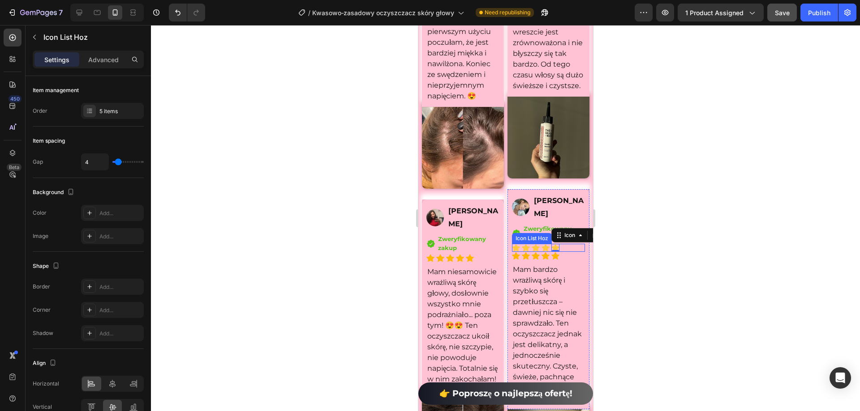
click at [566, 252] on div "Icon Icon Icon Icon Icon 0" at bounding box center [547, 248] width 73 height 8
click at [585, 239] on icon at bounding box center [588, 235] width 6 height 6
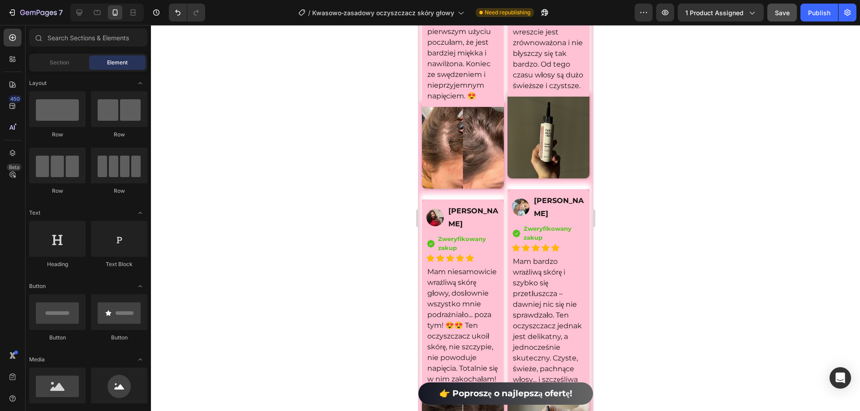
click at [638, 207] on div at bounding box center [505, 218] width 709 height 386
click at [483, 259] on div "Image Karolina Jankowska Text Block Row Icon Zweryfikowany zakup Text block Ico…" at bounding box center [462, 295] width 73 height 182
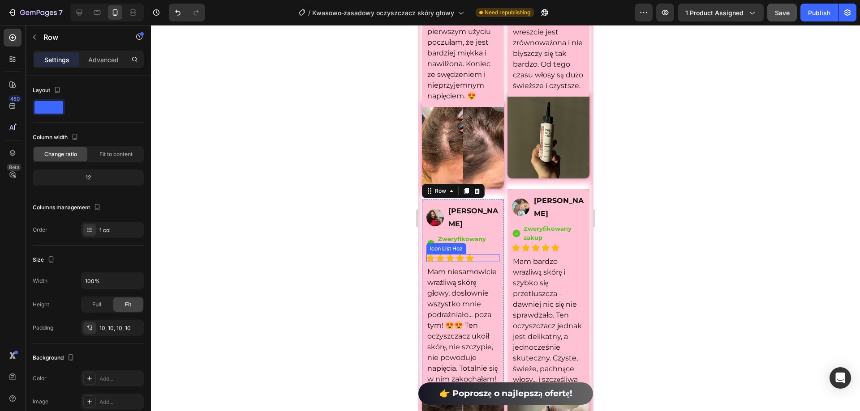
click at [484, 254] on div "Icon Icon Icon Icon Icon" at bounding box center [462, 258] width 73 height 8
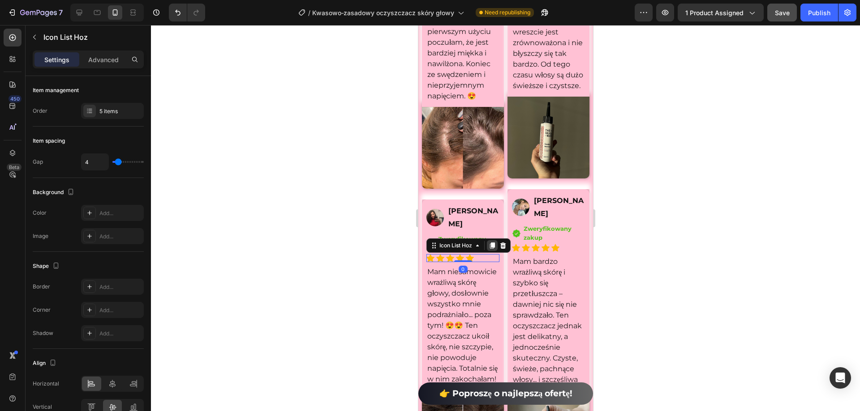
click at [495, 242] on icon at bounding box center [491, 245] width 7 height 7
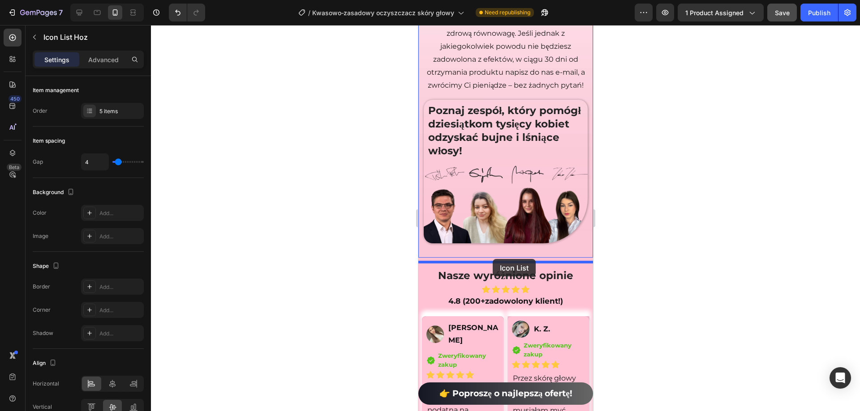
scroll to position [6687, 0]
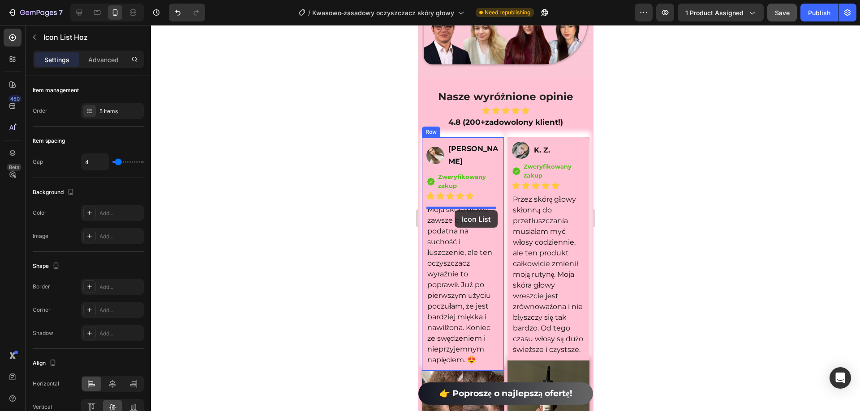
drag, startPoint x: 495, startPoint y: 241, endPoint x: 454, endPoint y: 210, distance: 51.5
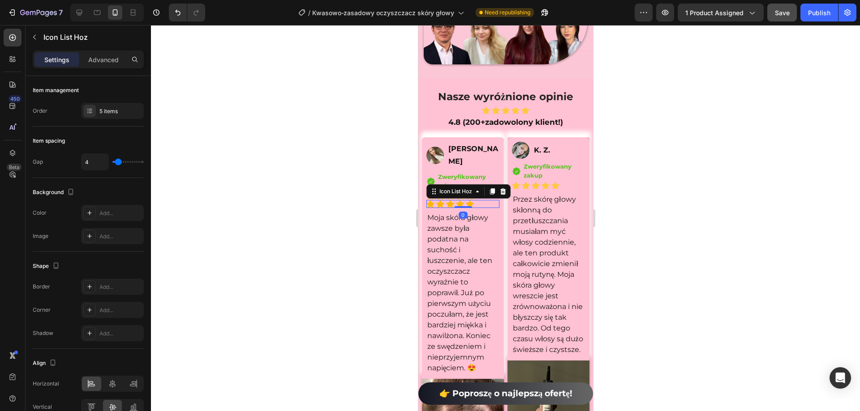
click at [507, 211] on div "Image K. Z. Text Block Row Icon Zweryfikowany zakup Text block Icon List Icon I…" at bounding box center [548, 249] width 82 height 224
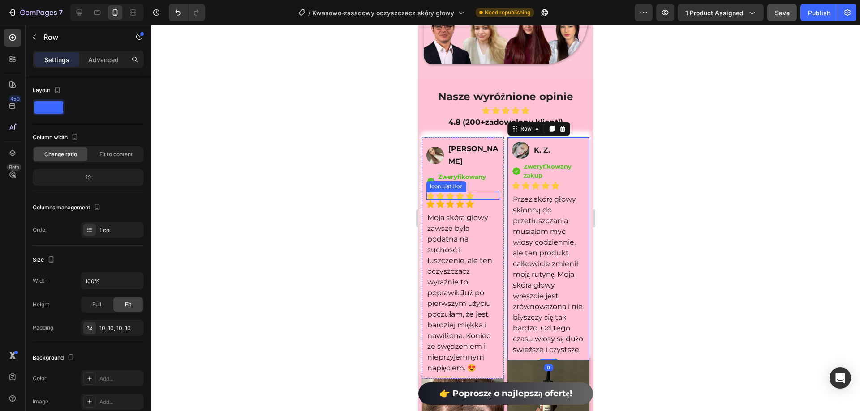
click at [490, 199] on div "Icon Icon Icon Icon Icon" at bounding box center [462, 196] width 73 height 8
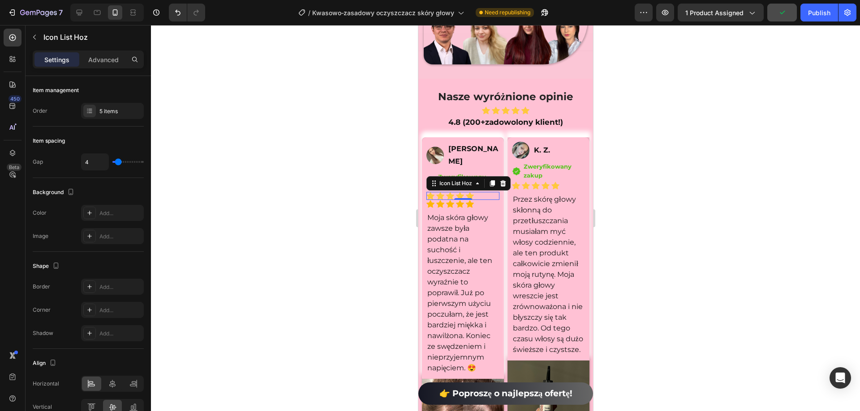
click at [488, 200] on div "Icon Icon Icon Icon Icon" at bounding box center [462, 196] width 73 height 8
click at [504, 187] on icon at bounding box center [503, 183] width 6 height 6
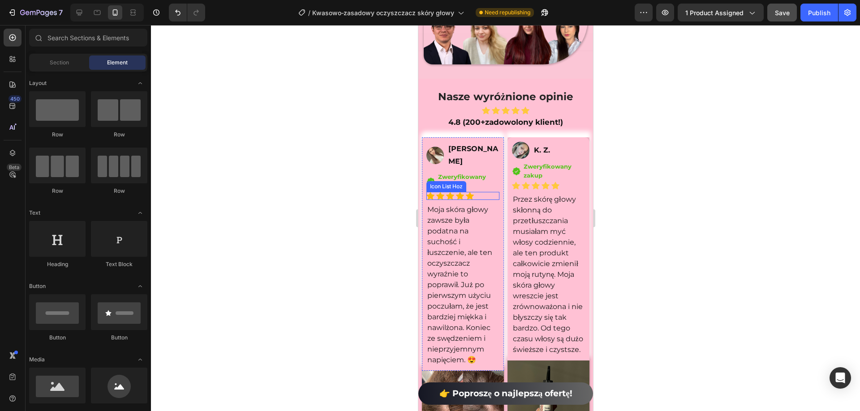
click at [482, 200] on div "Icon Icon Icon Icon Icon" at bounding box center [462, 196] width 73 height 8
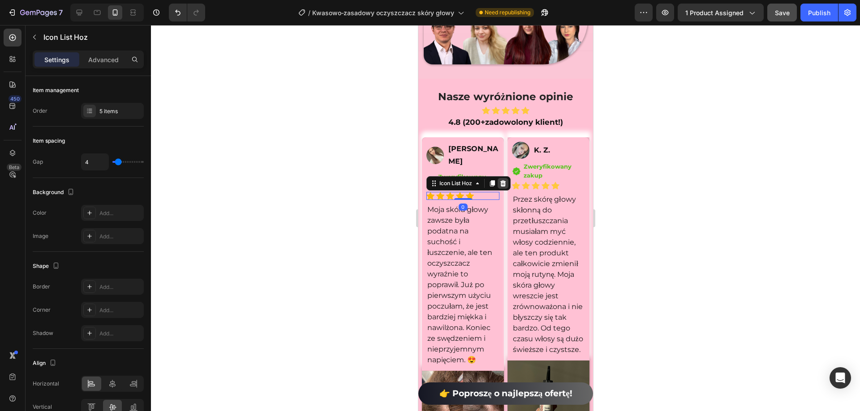
click at [497, 187] on div at bounding box center [502, 183] width 11 height 11
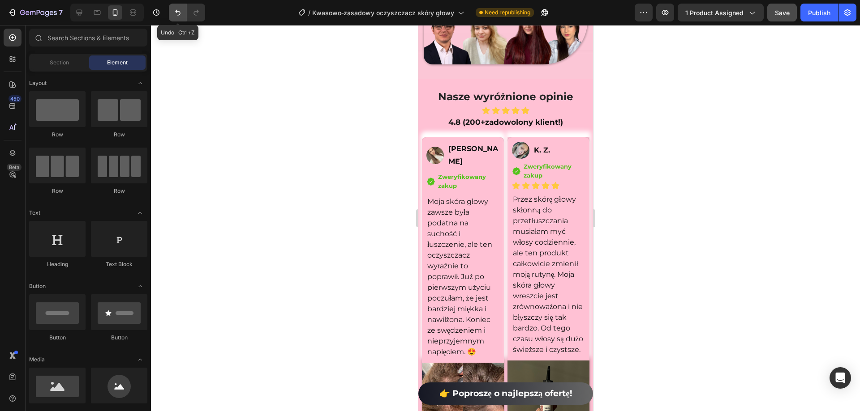
click at [179, 17] on button "Undo/Redo" at bounding box center [178, 13] width 18 height 18
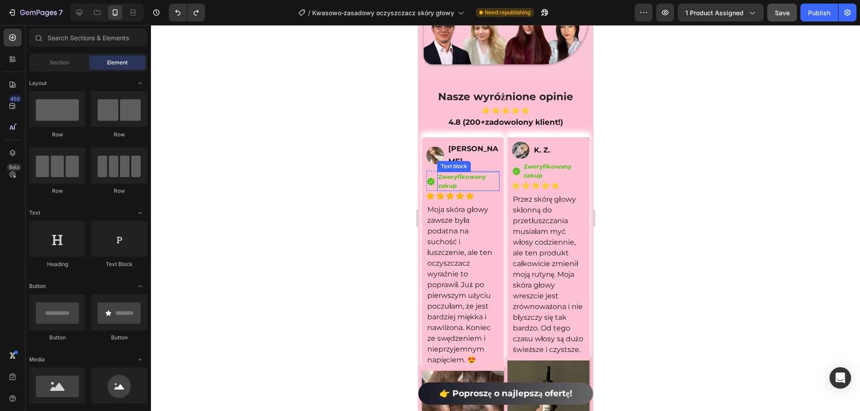
click at [486, 199] on div "Icon Icon Icon Icon Icon" at bounding box center [462, 196] width 73 height 8
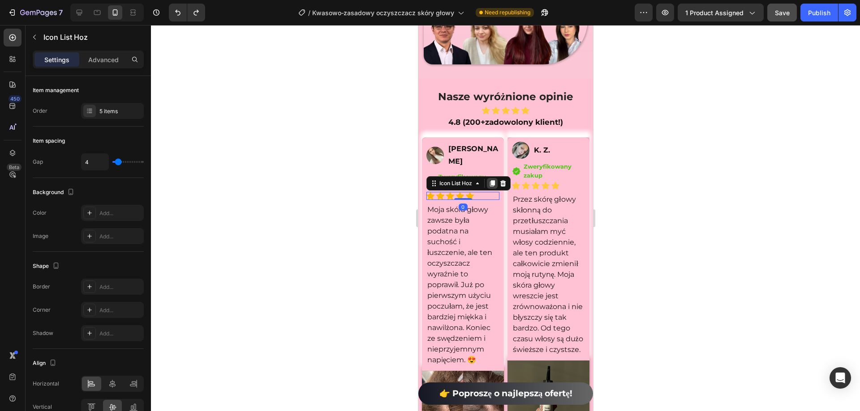
click at [491, 187] on icon at bounding box center [491, 183] width 5 height 6
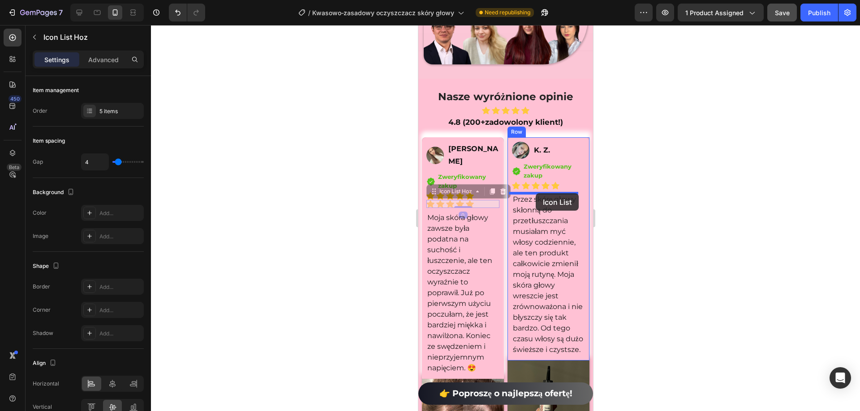
drag, startPoint x: 484, startPoint y: 210, endPoint x: 536, endPoint y: 194, distance: 53.8
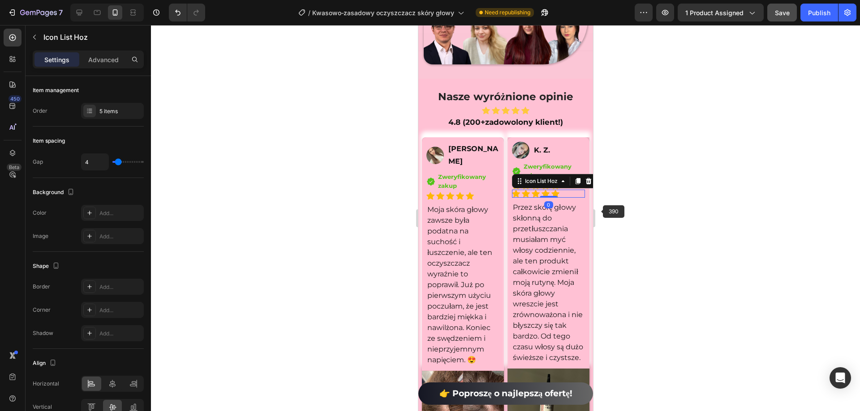
click at [621, 224] on div at bounding box center [505, 218] width 709 height 386
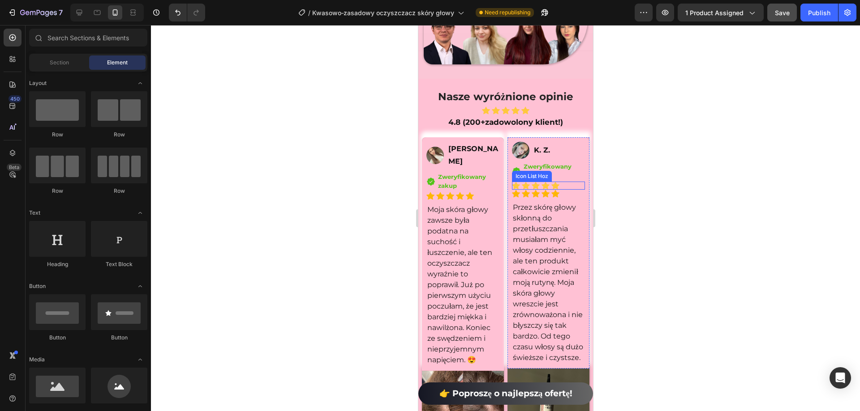
click at [564, 186] on div "Icon Icon Icon Icon Icon" at bounding box center [547, 186] width 73 height 8
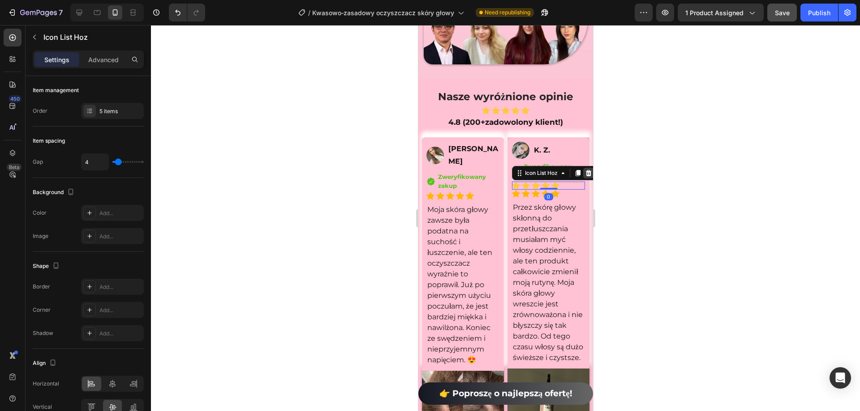
click at [584, 177] on icon at bounding box center [587, 173] width 7 height 7
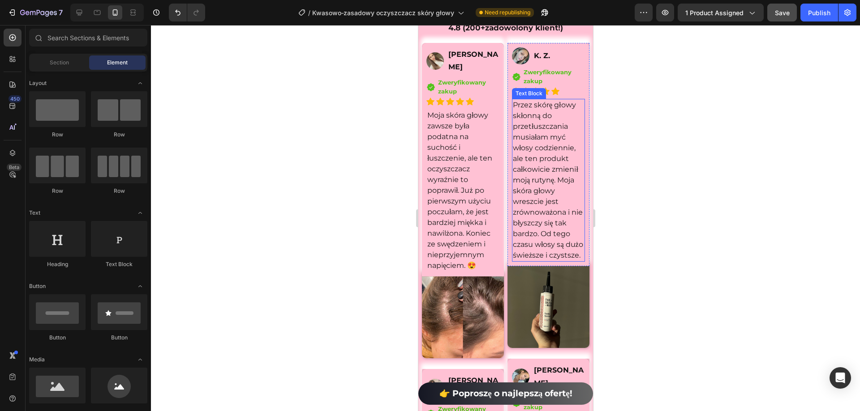
scroll to position [6732, 0]
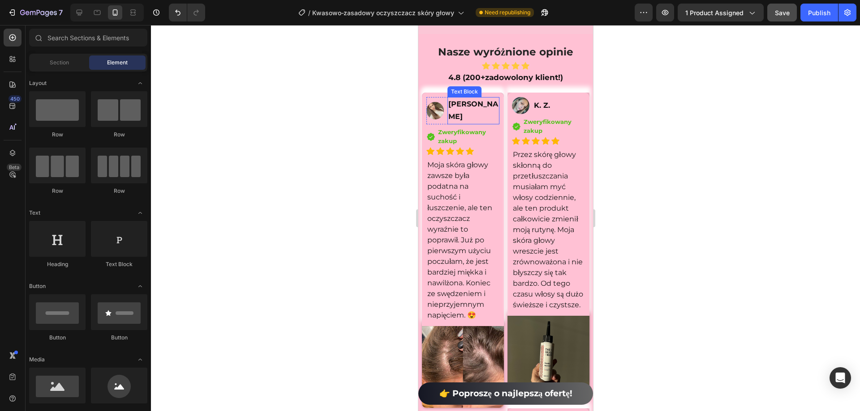
click at [484, 114] on p "[PERSON_NAME]" at bounding box center [473, 111] width 50 height 26
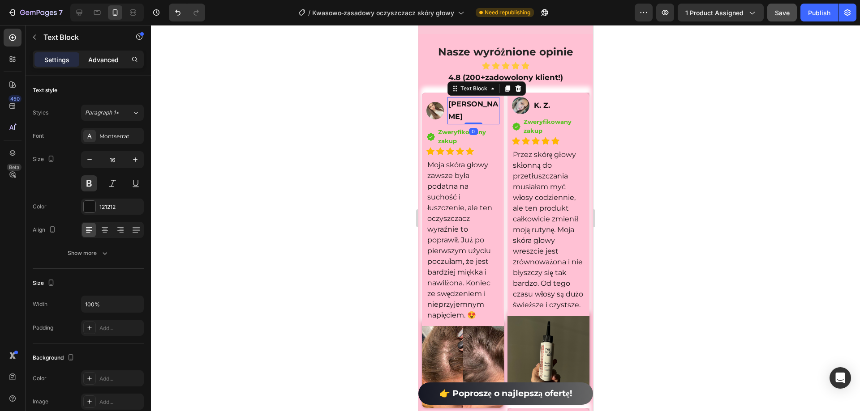
click at [99, 59] on p "Advanced" at bounding box center [103, 59] width 30 height 9
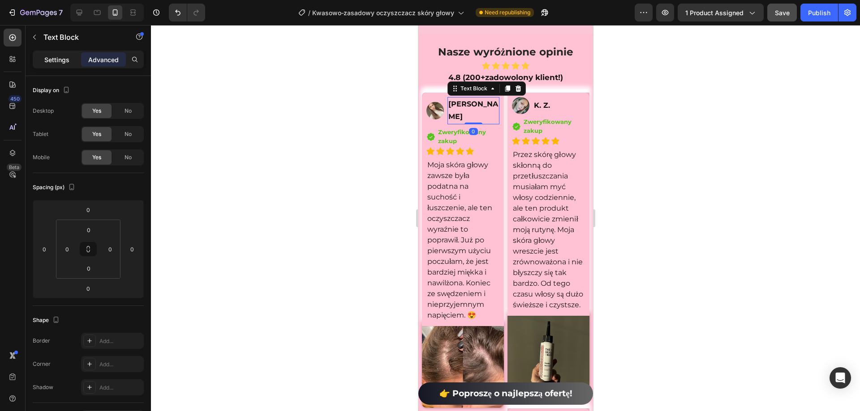
click at [56, 58] on p "Settings" at bounding box center [56, 59] width 25 height 9
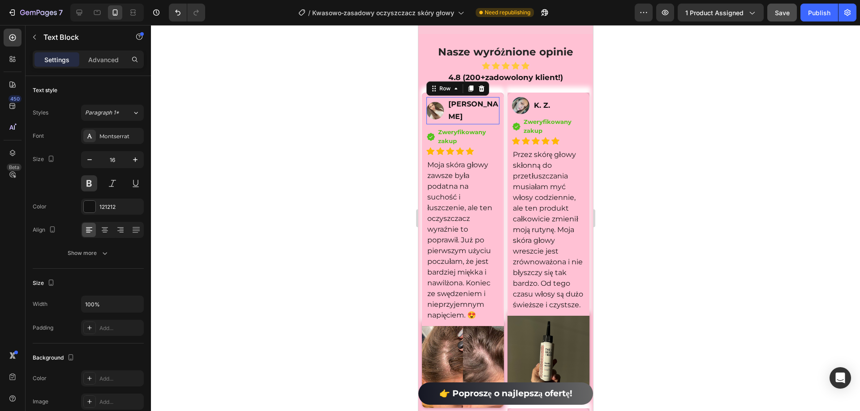
click at [435, 124] on div "Image" at bounding box center [434, 111] width 17 height 28
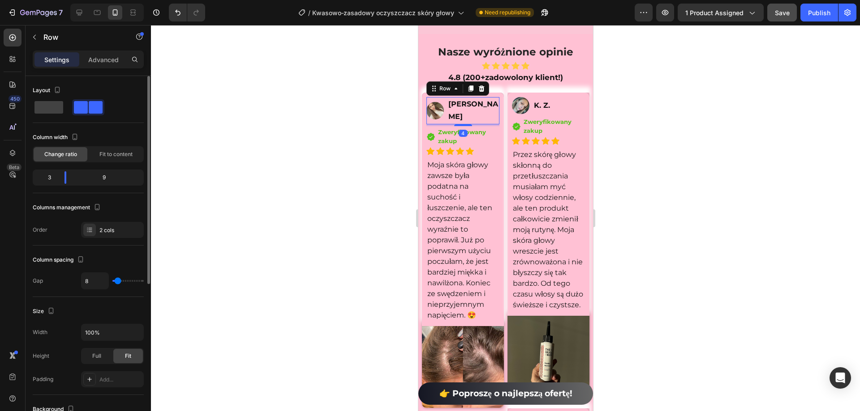
click at [122, 106] on div at bounding box center [88, 107] width 111 height 16
click at [37, 38] on icon "button" at bounding box center [34, 37] width 7 height 7
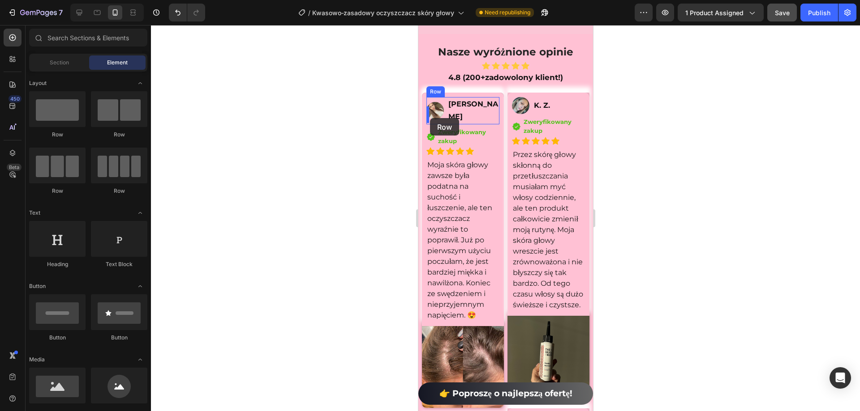
drag, startPoint x: 478, startPoint y: 199, endPoint x: 429, endPoint y: 118, distance: 94.4
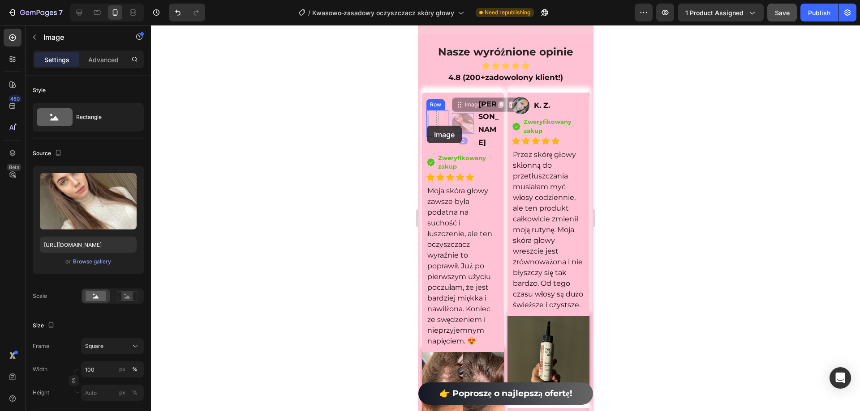
drag, startPoint x: 457, startPoint y: 129, endPoint x: 426, endPoint y: 126, distance: 30.7
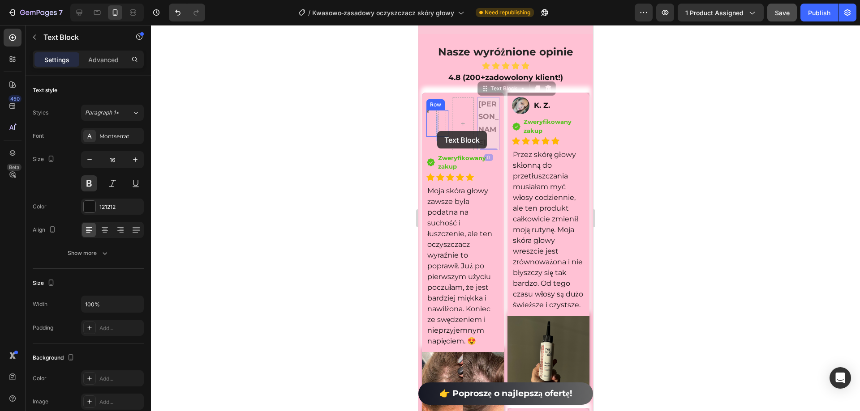
drag, startPoint x: 487, startPoint y: 133, endPoint x: 437, endPoint y: 131, distance: 50.2
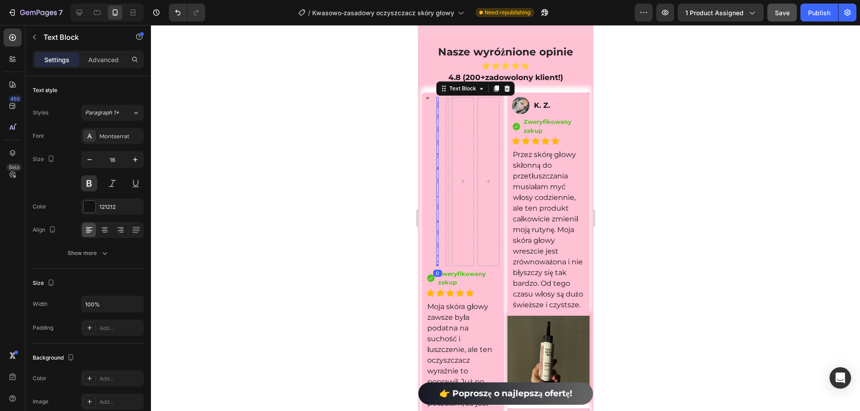
click at [665, 159] on div at bounding box center [505, 218] width 709 height 386
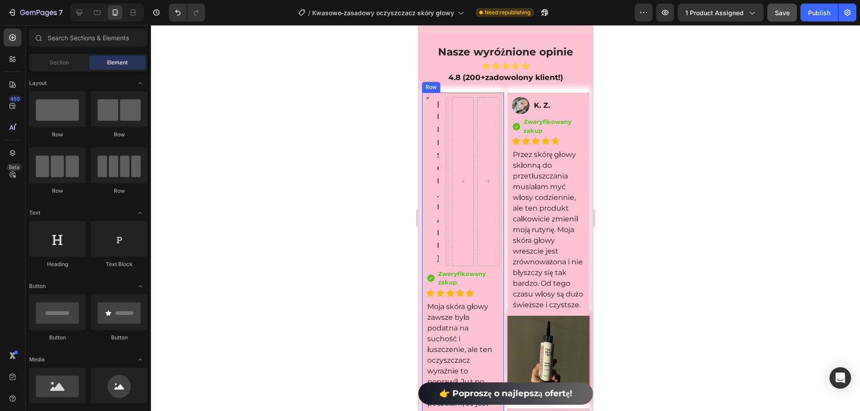
click at [422, 112] on div "Image Sylwia Pawlak Text Block Row Row Icon Zweryfikowany zakup Text block Icon…" at bounding box center [462, 281] width 82 height 376
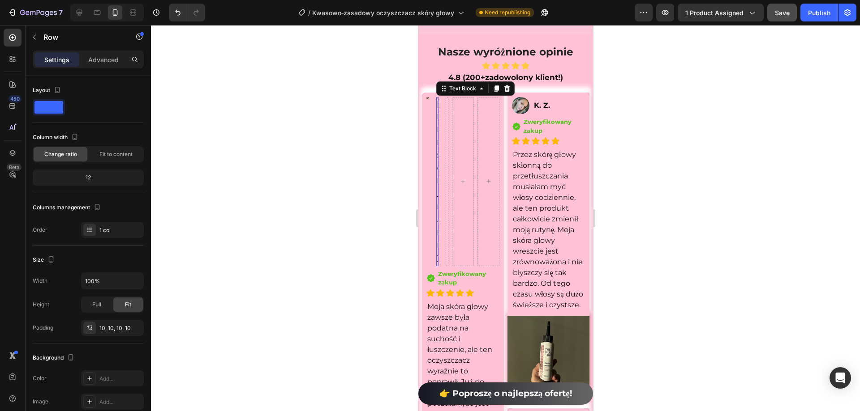
click at [437, 134] on p "[PERSON_NAME]" at bounding box center [437, 181] width 1 height 167
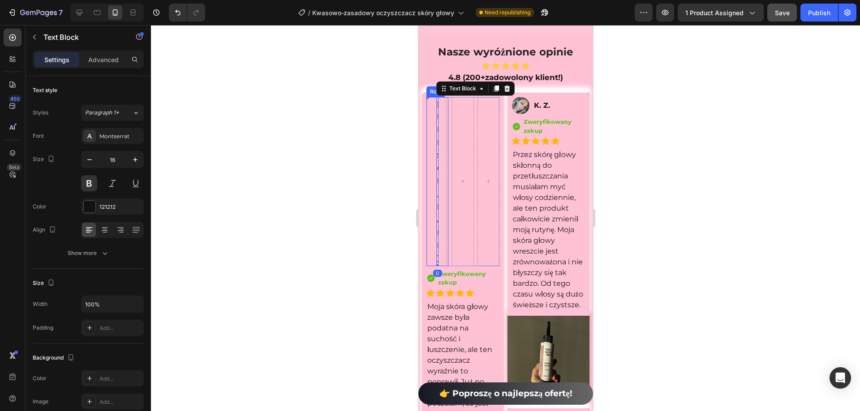
click at [439, 134] on div "Image Sylwia Pawlak Text Block 0 Row" at bounding box center [437, 181] width 22 height 169
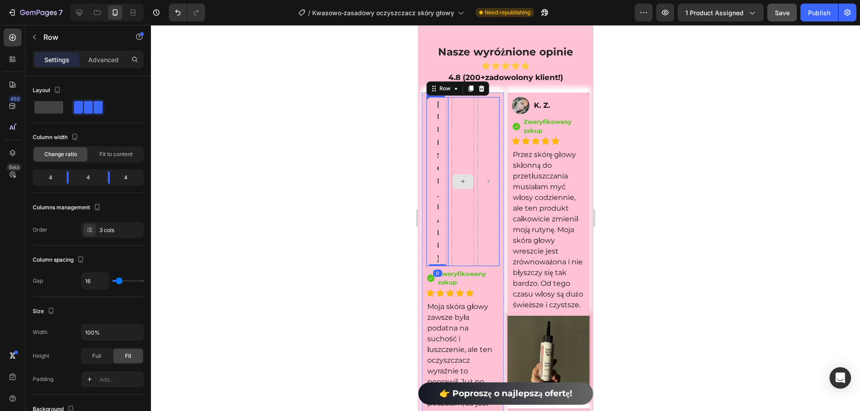
click at [457, 138] on div at bounding box center [462, 181] width 22 height 169
click at [487, 140] on div at bounding box center [488, 181] width 22 height 169
click at [56, 102] on span at bounding box center [48, 107] width 29 height 13
type input "0"
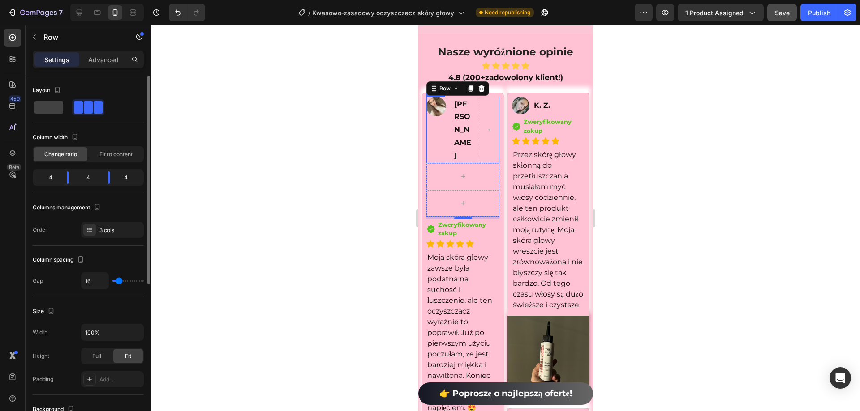
click at [448, 132] on div "Image Sylwia Pawlak Text Block Row" at bounding box center [462, 130] width 73 height 66
click at [448, 169] on div at bounding box center [462, 176] width 73 height 27
click at [183, 16] on button "Undo/Redo" at bounding box center [178, 13] width 18 height 18
type input "8"
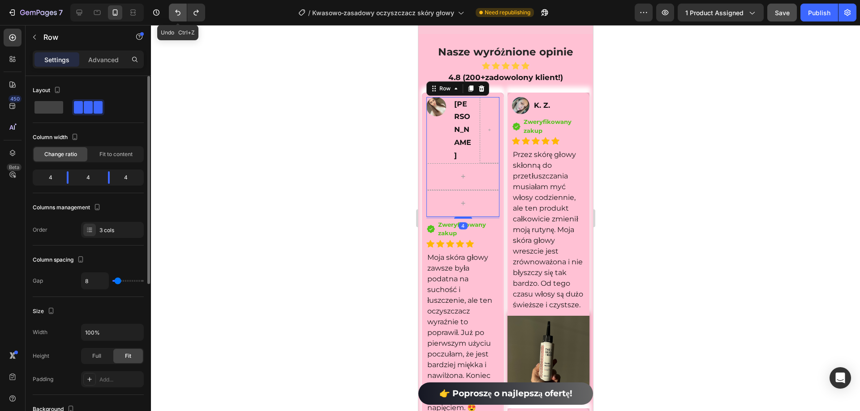
click at [181, 15] on icon "Undo/Redo" at bounding box center [177, 12] width 9 height 9
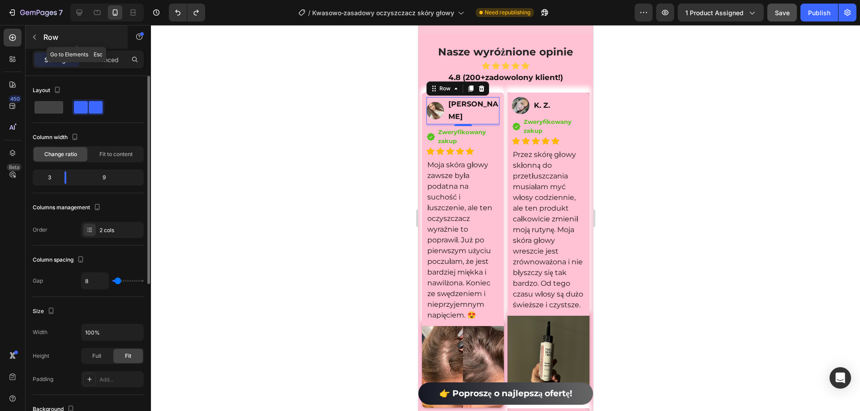
click at [34, 39] on icon "button" at bounding box center [34, 37] width 3 height 5
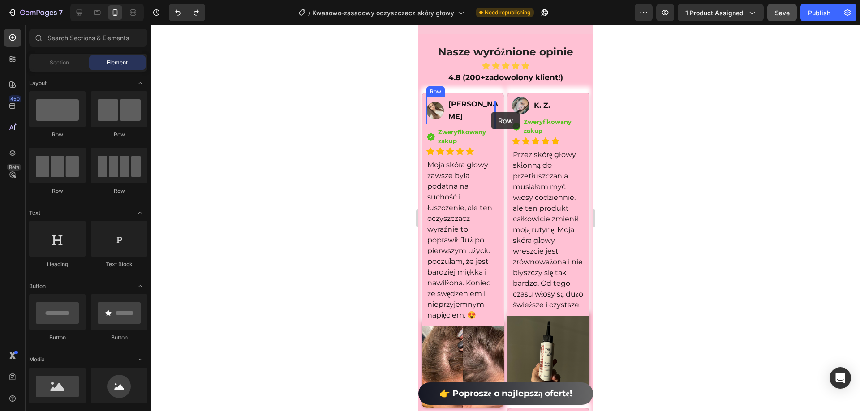
drag, startPoint x: 468, startPoint y: 135, endPoint x: 490, endPoint y: 112, distance: 32.0
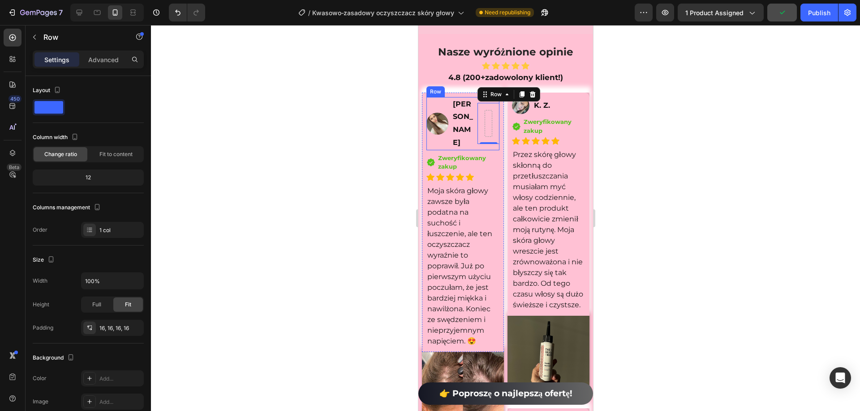
click at [428, 107] on div "Image" at bounding box center [437, 123] width 22 height 53
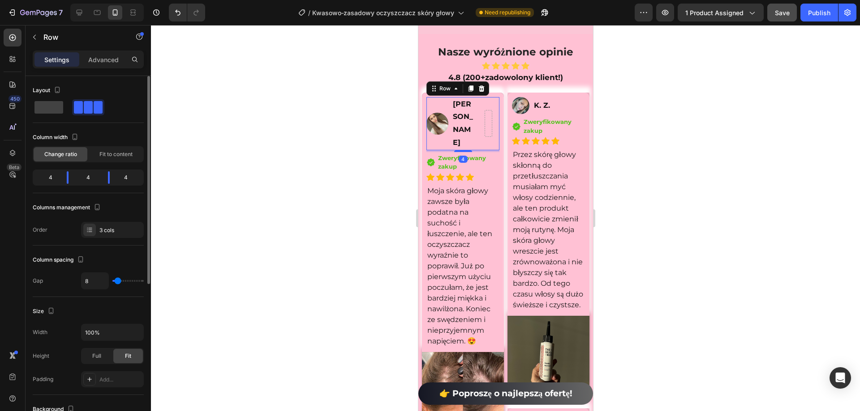
click at [124, 177] on div "4" at bounding box center [129, 177] width 25 height 13
click at [124, 179] on div "4" at bounding box center [129, 177] width 25 height 13
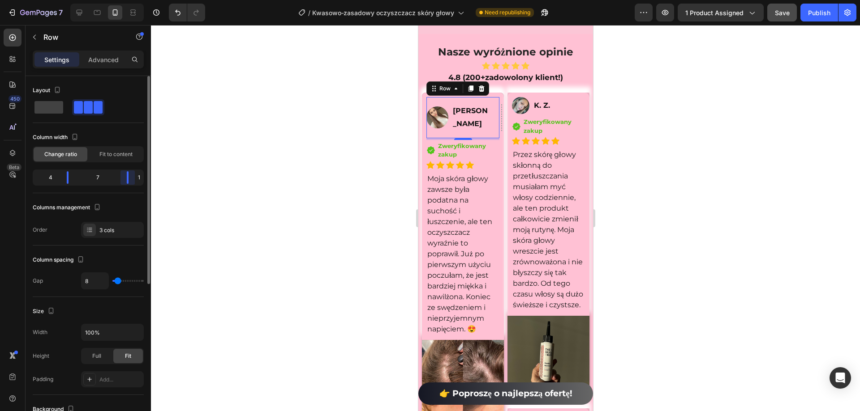
drag, startPoint x: 108, startPoint y: 178, endPoint x: 137, endPoint y: 180, distance: 29.2
click at [137, 180] on div "4 7 1" at bounding box center [88, 178] width 111 height 16
drag, startPoint x: 64, startPoint y: 177, endPoint x: 76, endPoint y: 176, distance: 11.2
click at [120, 176] on div at bounding box center [128, 177] width 16 height 13
drag, startPoint x: 127, startPoint y: 178, endPoint x: 136, endPoint y: 180, distance: 9.5
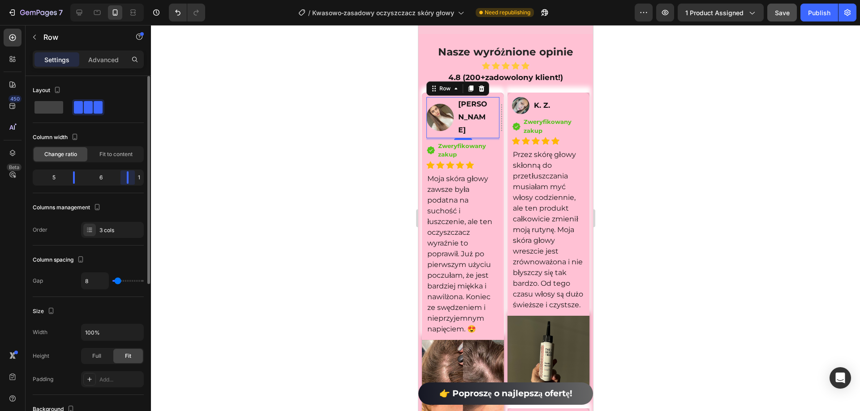
click at [136, 180] on div "5 6 1" at bounding box center [88, 178] width 111 height 16
click at [216, 191] on div at bounding box center [505, 218] width 709 height 386
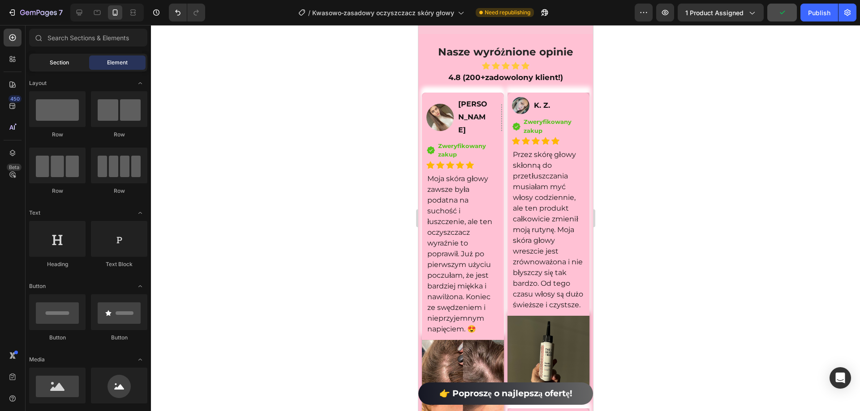
click at [63, 64] on span "Section" at bounding box center [59, 63] width 19 height 8
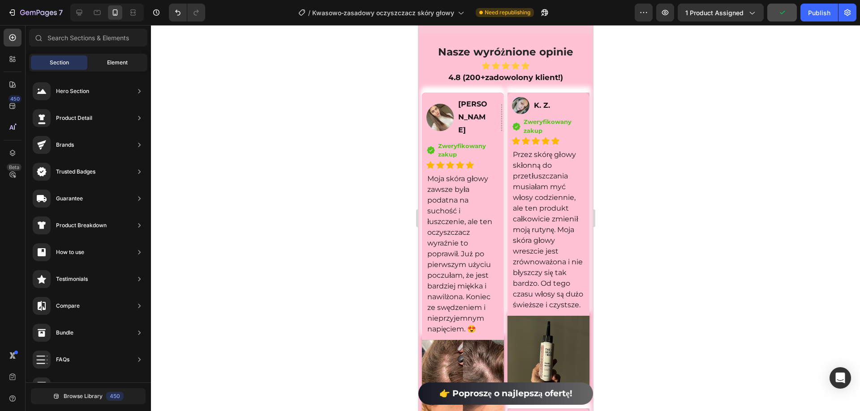
click at [106, 67] on div "Element" at bounding box center [117, 63] width 56 height 14
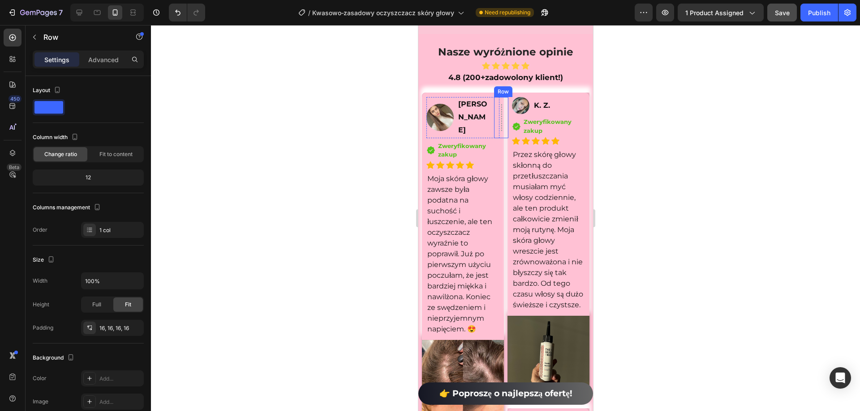
click at [496, 120] on div "Row" at bounding box center [500, 117] width 14 height 41
click at [501, 120] on div at bounding box center [501, 117] width 1 height 27
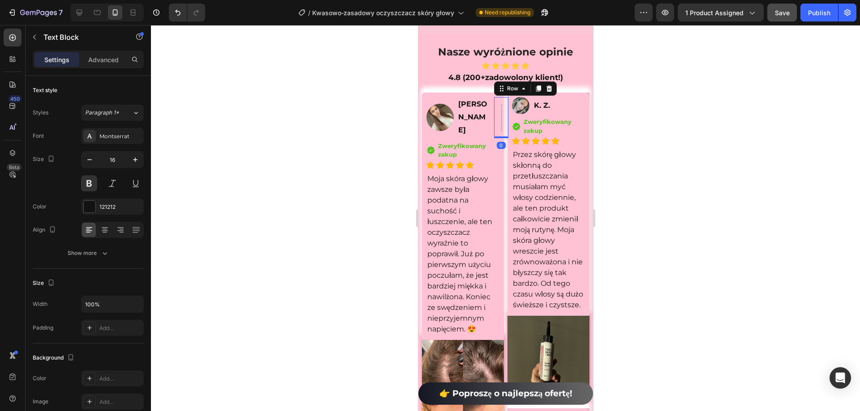
click at [475, 128] on p "[PERSON_NAME]" at bounding box center [473, 117] width 31 height 39
click at [444, 138] on div "Image" at bounding box center [439, 117] width 27 height 41
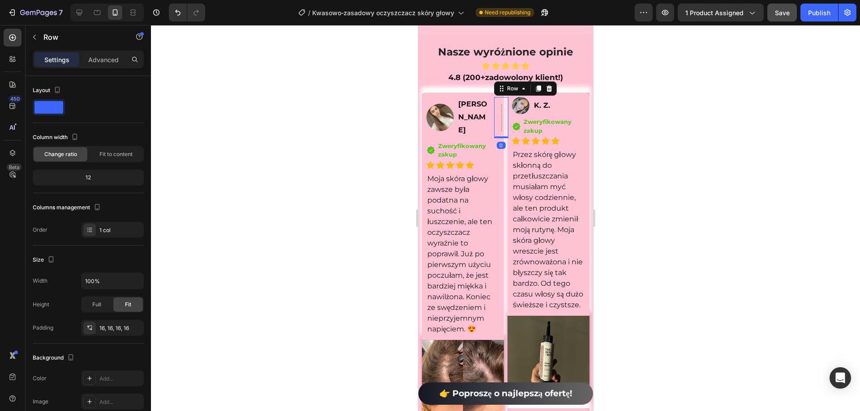
click at [501, 121] on div at bounding box center [501, 117] width 1 height 27
click at [36, 37] on icon "button" at bounding box center [34, 37] width 7 height 7
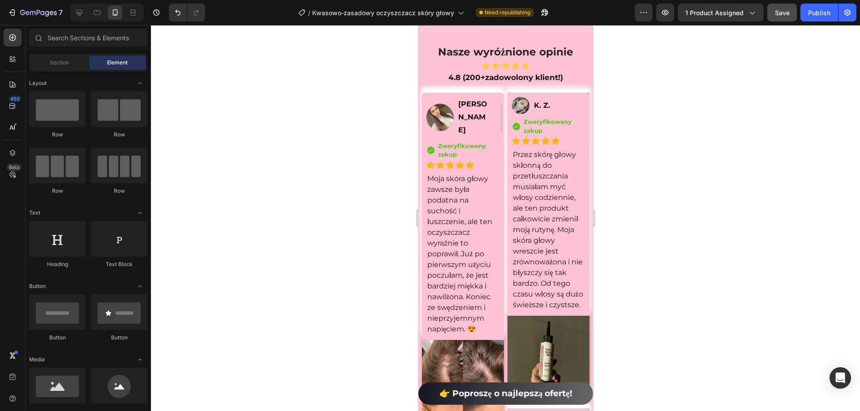
scroll to position [134, 0]
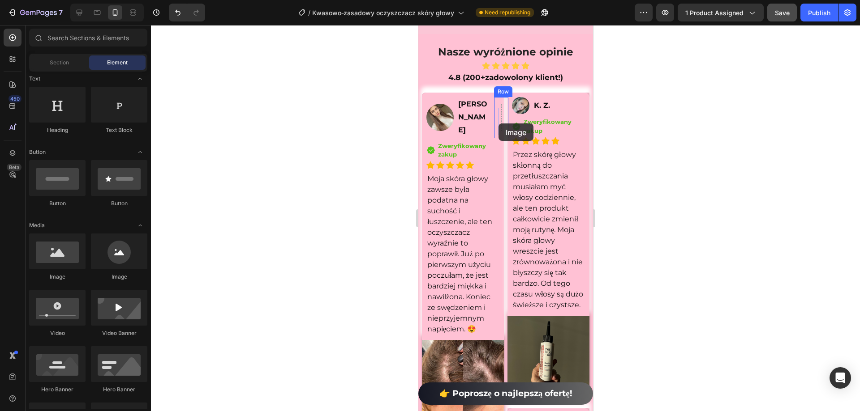
drag, startPoint x: 480, startPoint y: 283, endPoint x: 498, endPoint y: 124, distance: 160.5
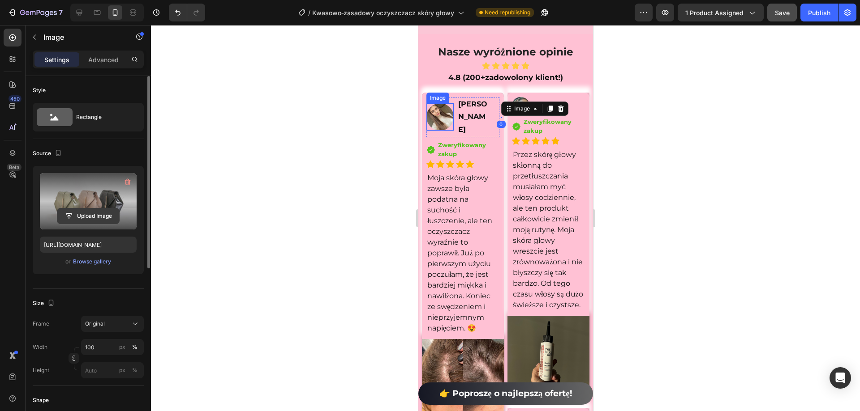
click at [77, 208] on button "Upload Image" at bounding box center [88, 216] width 63 height 16
click at [92, 220] on input "file" at bounding box center [88, 216] width 62 height 15
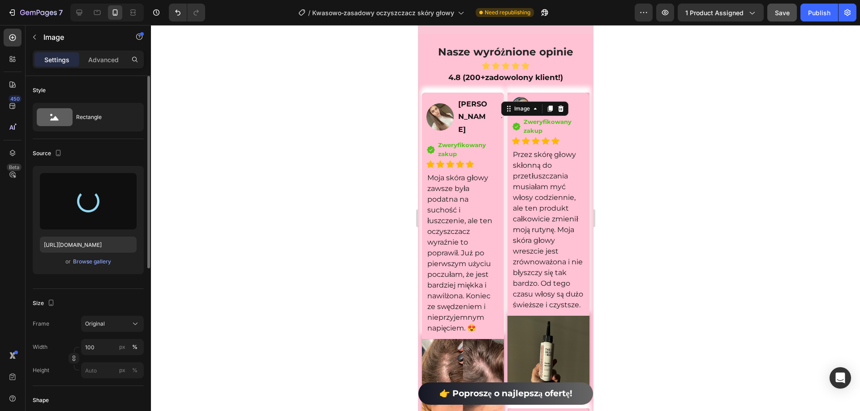
type input "https://cdn.shopify.com/s/files/1/0532/7667/2166/files/gempages_463925036718228…"
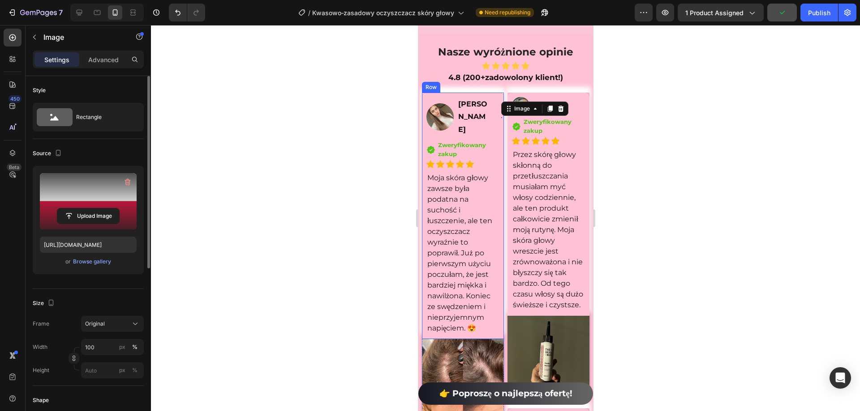
click at [487, 140] on div "Zweryfikowany zakup" at bounding box center [468, 149] width 62 height 19
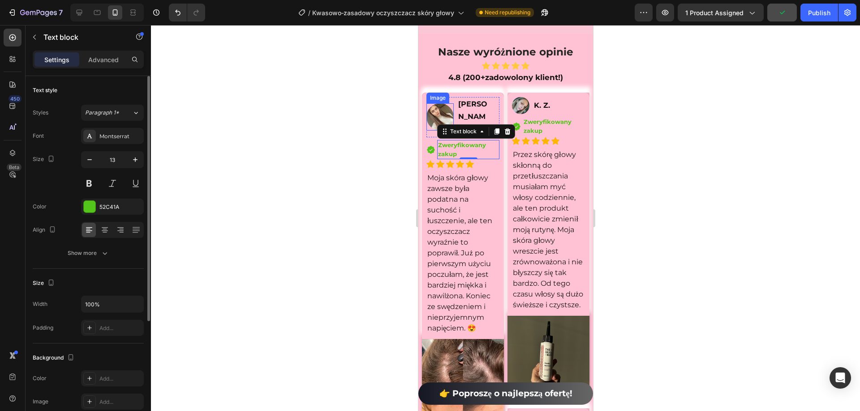
click at [430, 103] on div at bounding box center [439, 116] width 27 height 27
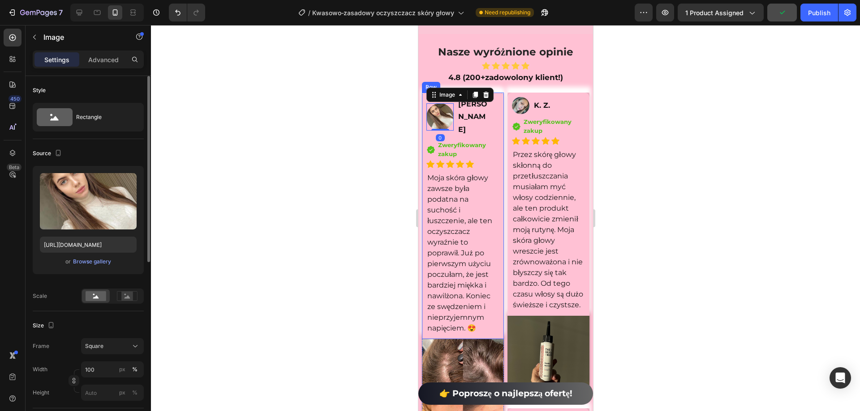
click at [424, 100] on div "Image 0 Sylwia Pawlak Text Block Image Row Row Icon Zweryfikowany zakup Text bl…" at bounding box center [462, 216] width 82 height 247
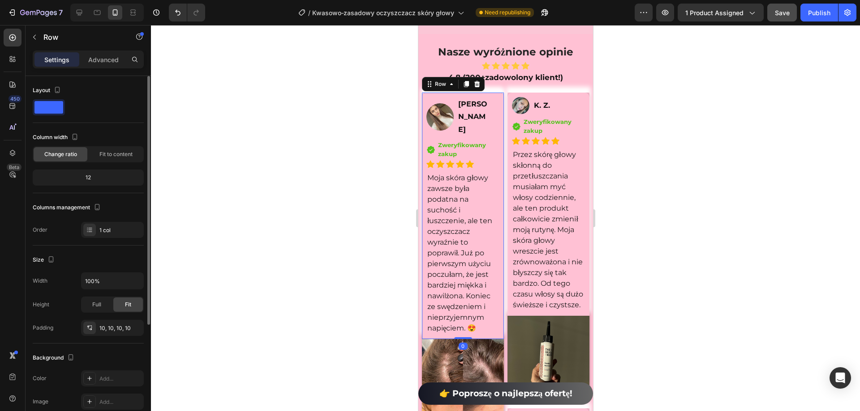
click at [430, 106] on img at bounding box center [439, 116] width 27 height 27
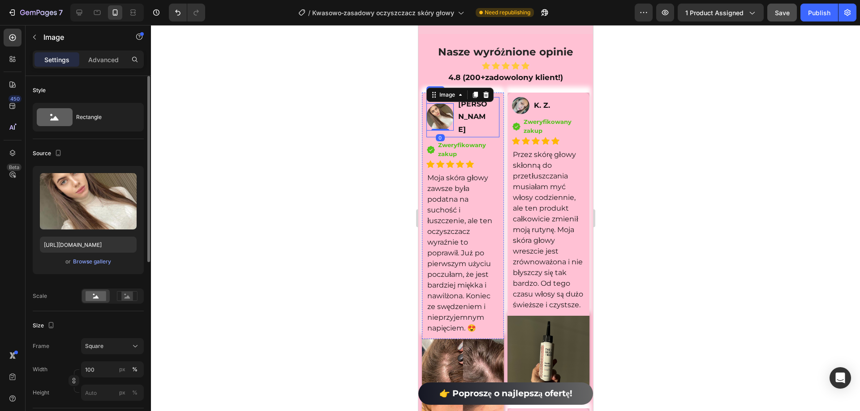
click at [493, 124] on div "Image Row" at bounding box center [495, 117] width 5 height 40
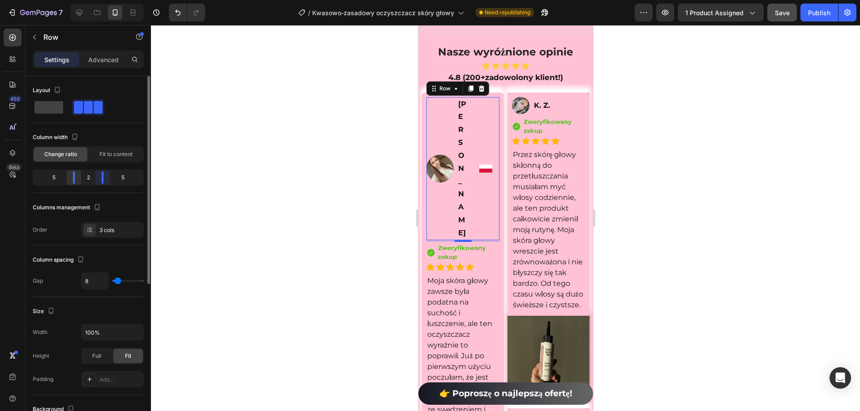
drag, startPoint x: 130, startPoint y: 181, endPoint x: 73, endPoint y: 178, distance: 57.9
click at [96, 182] on div at bounding box center [102, 177] width 16 height 13
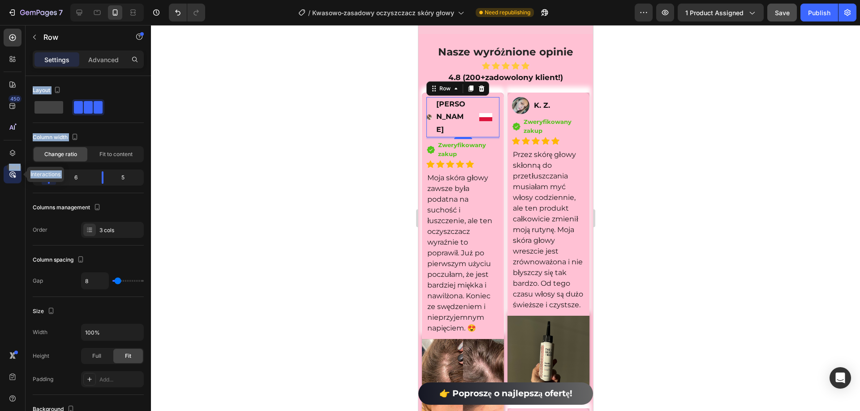
drag, startPoint x: 71, startPoint y: 178, endPoint x: 19, endPoint y: 175, distance: 52.5
click at [19, 175] on div "450 Beta Interactions Sections(18) Elements(84) Section Element Hero Section Pr…" at bounding box center [75, 218] width 151 height 386
drag, startPoint x: 103, startPoint y: 178, endPoint x: 98, endPoint y: 176, distance: 5.4
click at [98, 176] on div at bounding box center [102, 177] width 16 height 13
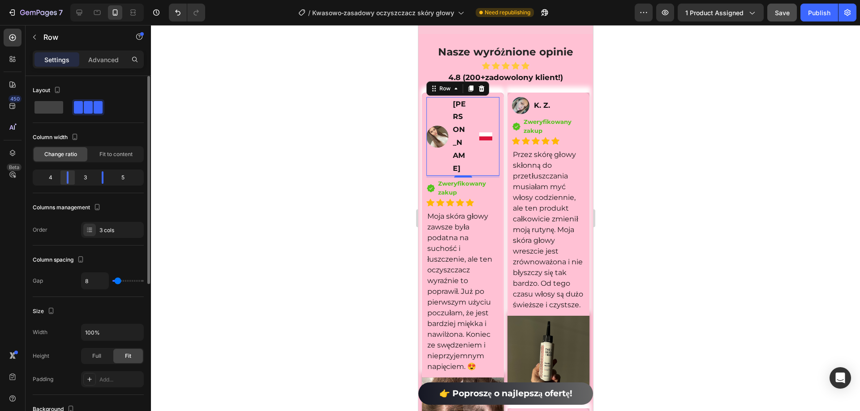
drag, startPoint x: 48, startPoint y: 176, endPoint x: 71, endPoint y: 180, distance: 23.6
click at [94, 180] on div at bounding box center [102, 177] width 16 height 13
click at [108, 162] on div "Change ratio Fit to content" at bounding box center [88, 154] width 111 height 16
click at [107, 155] on span "Fit to content" at bounding box center [115, 154] width 33 height 8
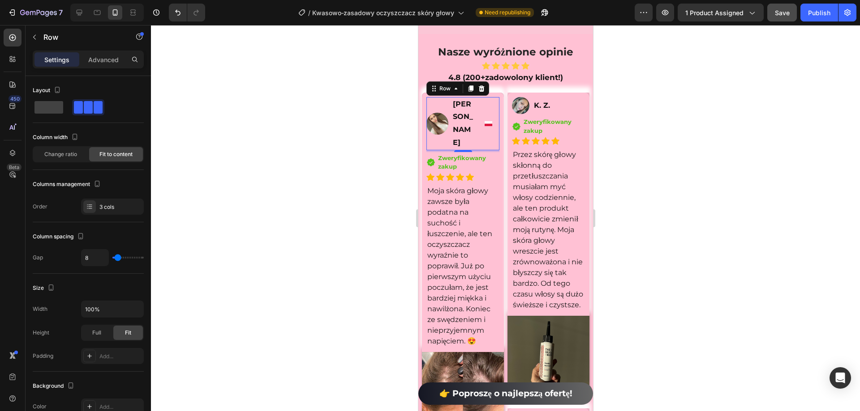
type input "11"
type input "7"
type input "0"
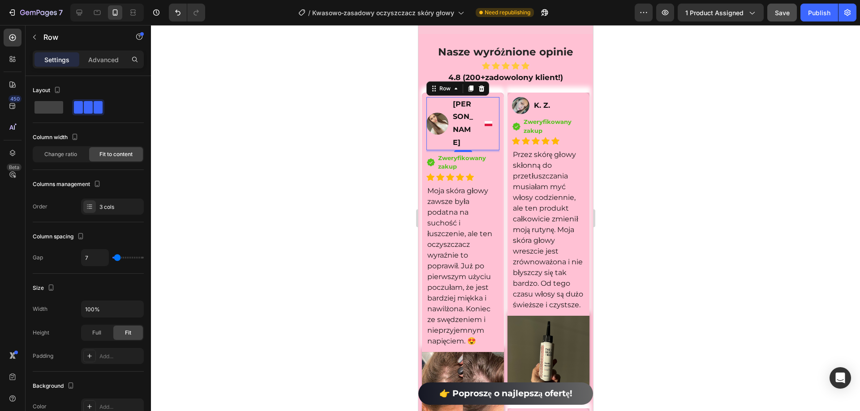
type input "0"
type input "7"
type input "96"
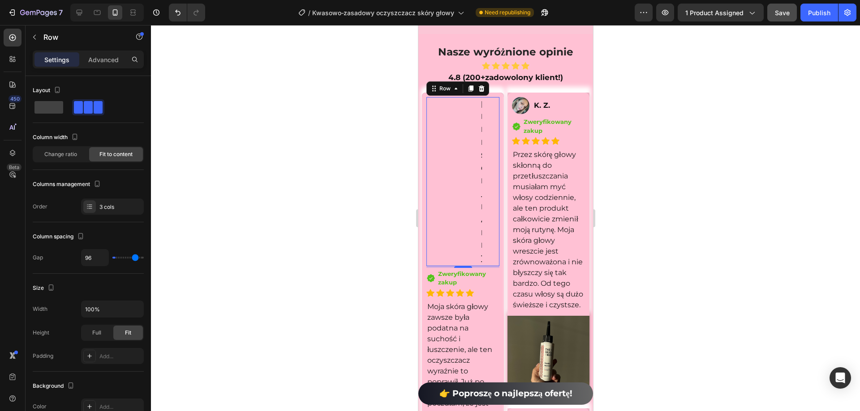
type input "120"
type input "91"
type input "56"
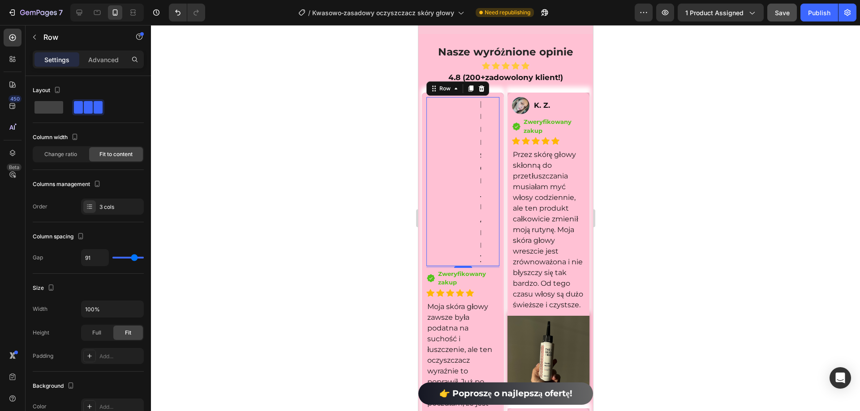
type input "56"
type input "51"
type input "44"
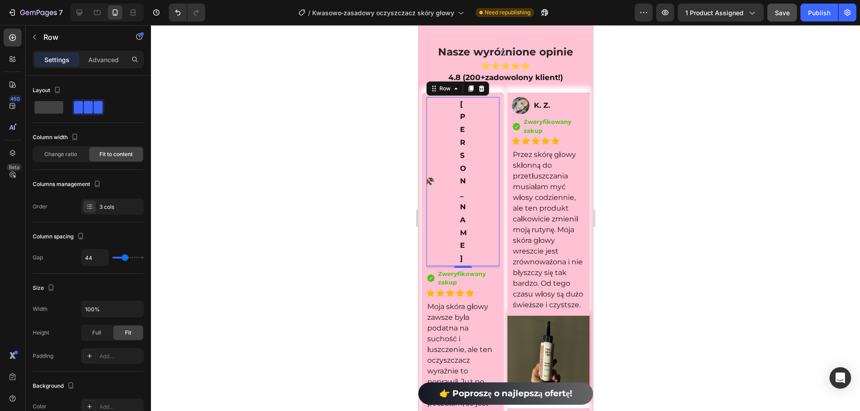
type input "40"
type input "38"
type input "36"
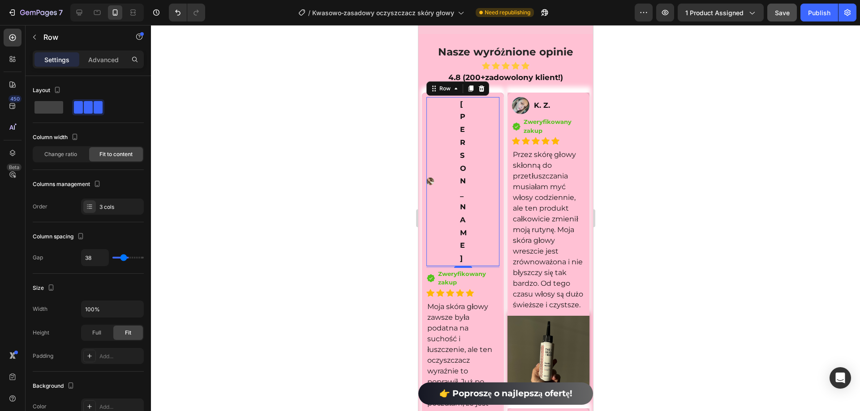
type input "36"
type input "31"
type input "27"
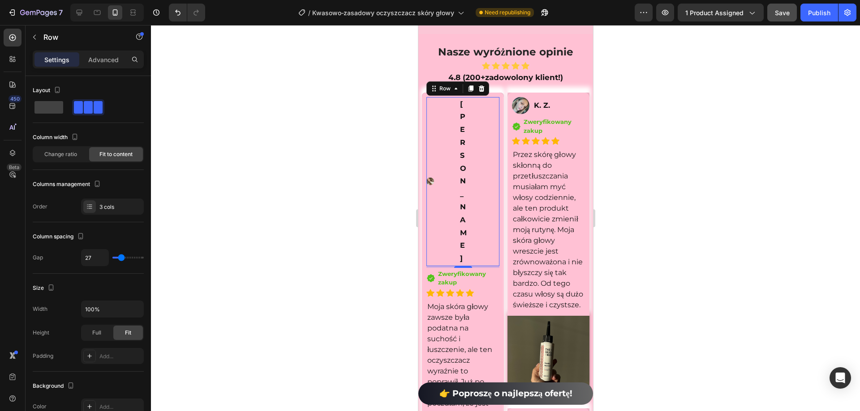
type input "24"
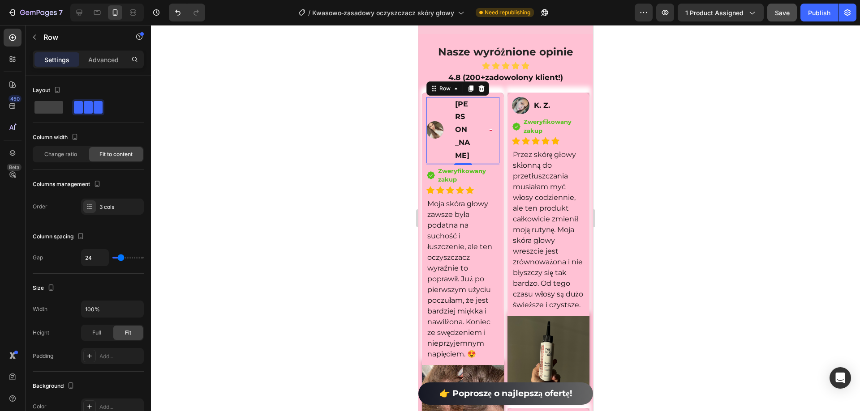
type input "22"
type input "18"
type input "16"
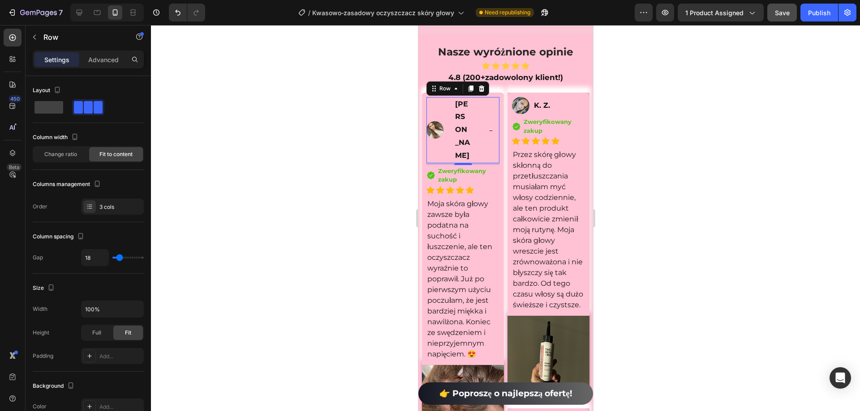
type input "16"
type input "13"
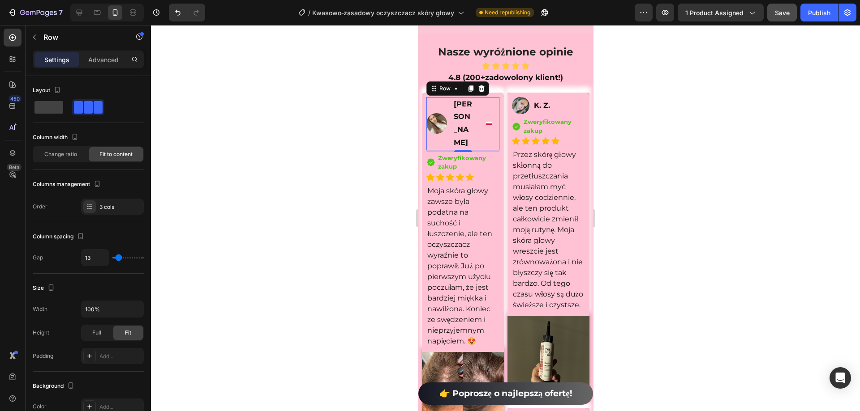
type input "9"
type input "7"
type input "4"
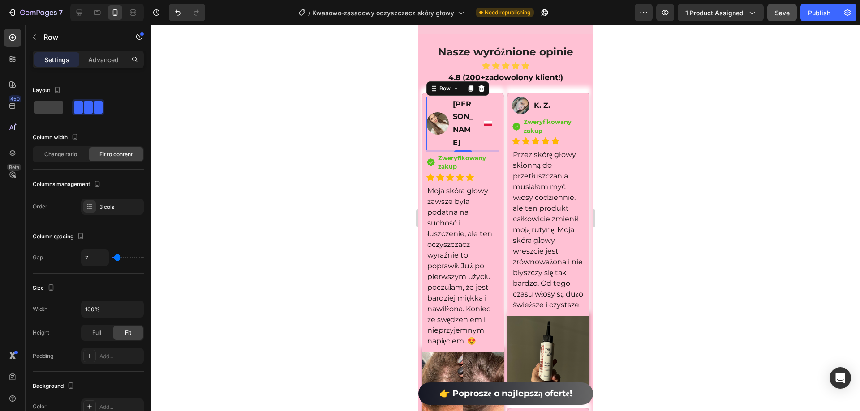
type input "4"
type input "7"
type input "9"
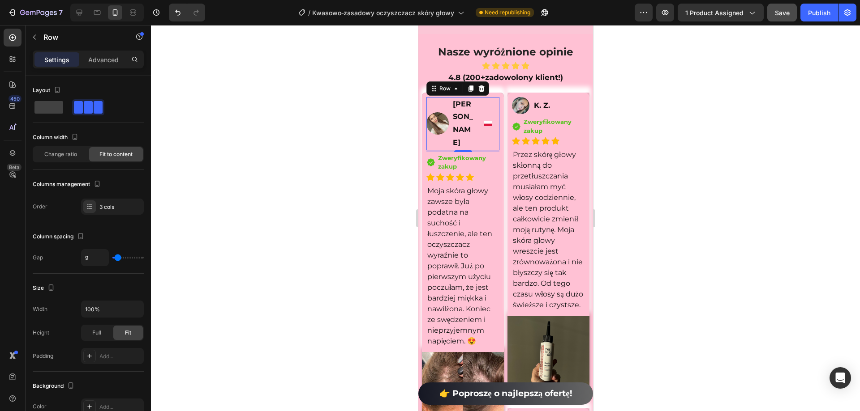
type input "11"
type input "9"
type input "7"
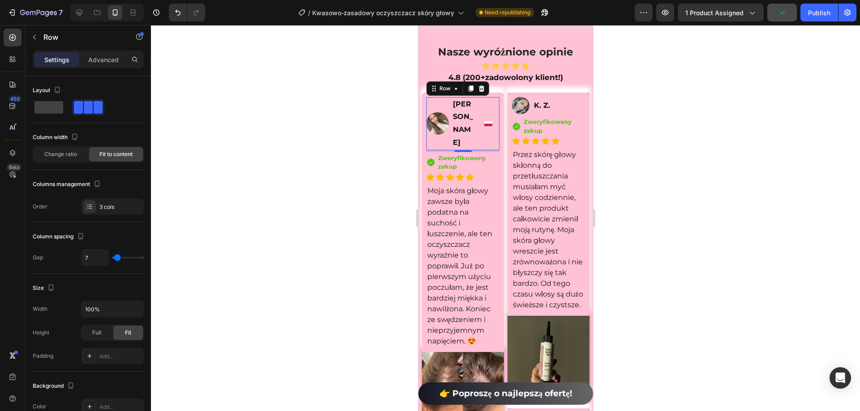
drag, startPoint x: 119, startPoint y: 260, endPoint x: 107, endPoint y: 101, distance: 159.9
type input "7"
click at [117, 259] on input "range" at bounding box center [127, 258] width 31 height 2
click at [559, 111] on p "K. Z." at bounding box center [558, 105] width 50 height 13
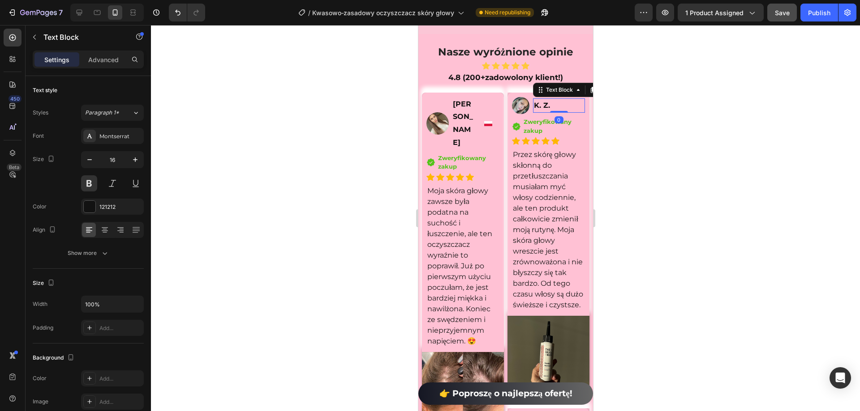
click at [553, 112] on p "K. Z." at bounding box center [558, 105] width 50 height 13
click at [550, 149] on div "Image K. Z. Text Block 0 Row Icon Zweryfikowany zakup Text block Icon List Icon…" at bounding box center [547, 204] width 73 height 215
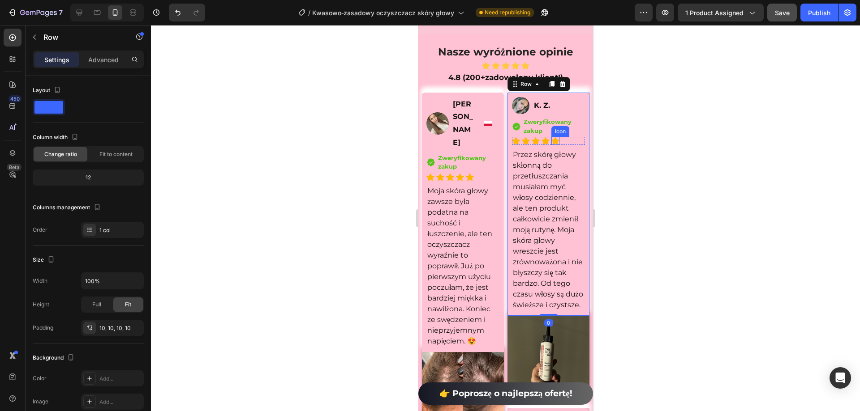
click at [563, 110] on p "K. Z." at bounding box center [558, 105] width 50 height 13
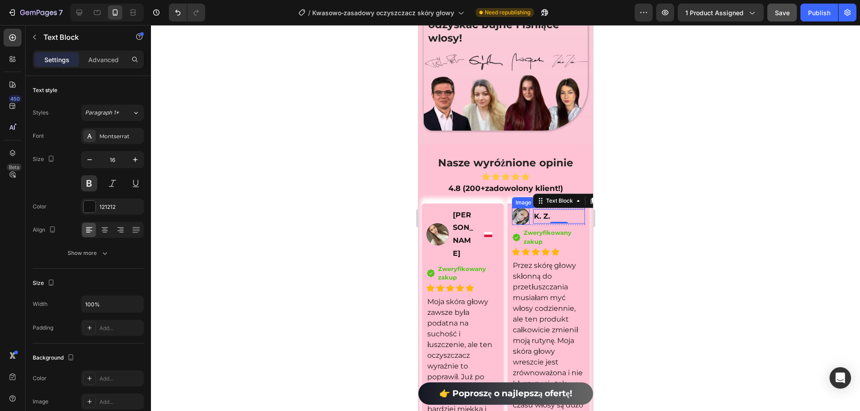
scroll to position [6597, 0]
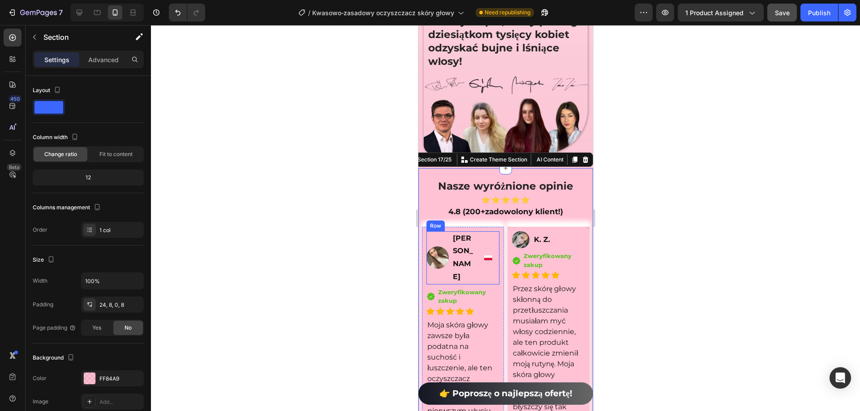
click at [435, 285] on div "Image" at bounding box center [437, 257] width 22 height 53
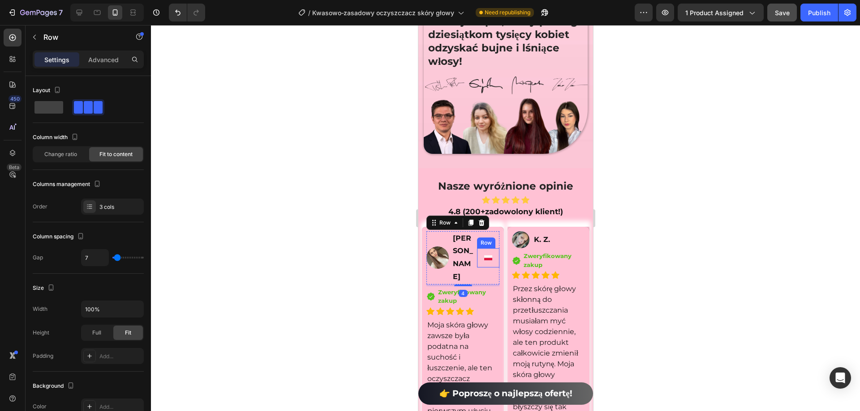
click at [488, 253] on div "Image Row" at bounding box center [487, 257] width 22 height 19
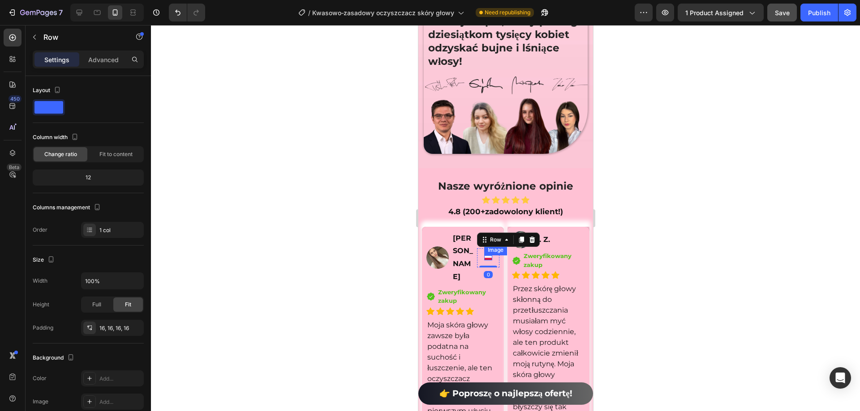
click at [484, 261] on img at bounding box center [488, 258] width 8 height 5
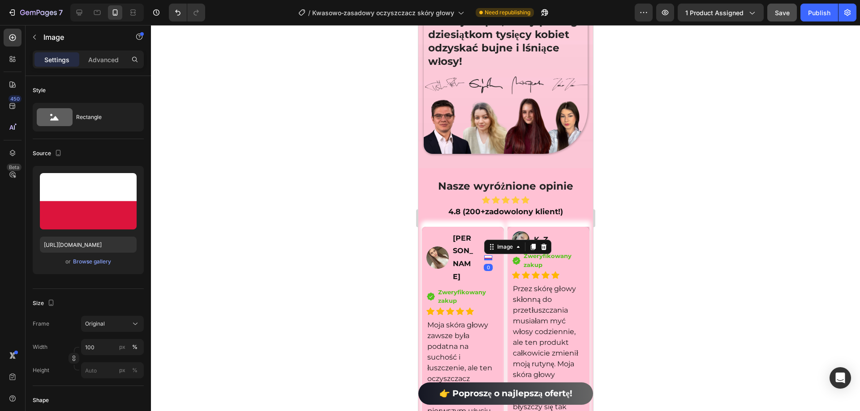
click at [483, 268] on div "0" at bounding box center [487, 267] width 9 height 7
click at [492, 277] on div "Image 0 Row" at bounding box center [487, 257] width 22 height 53
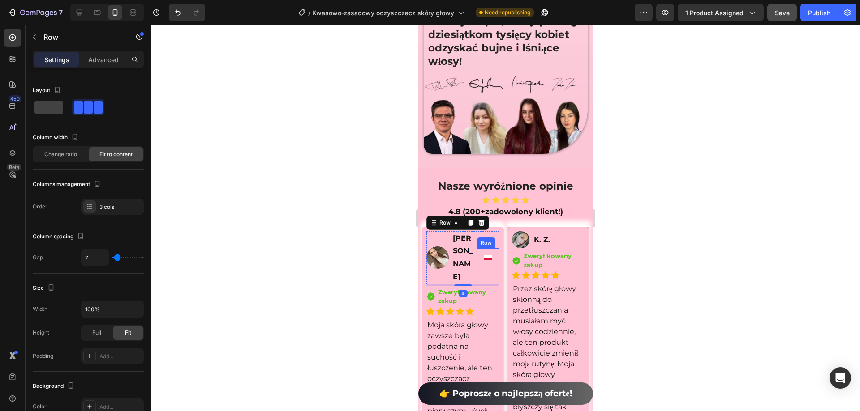
click at [490, 262] on div "Image Row" at bounding box center [487, 257] width 22 height 19
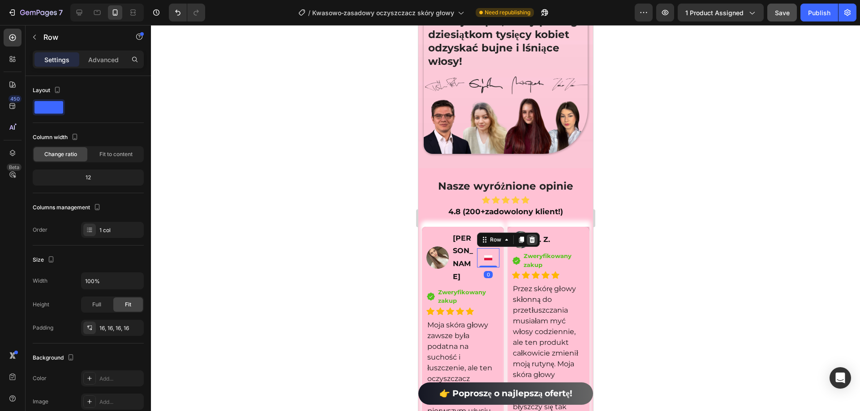
click at [530, 243] on icon at bounding box center [532, 240] width 6 height 6
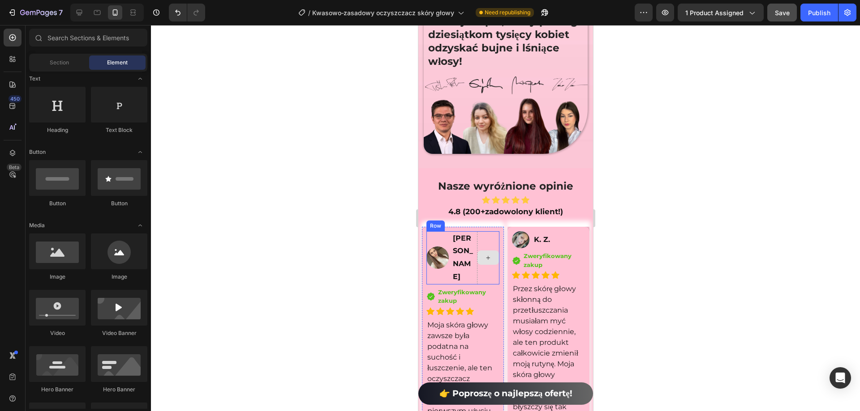
click at [489, 272] on div at bounding box center [487, 257] width 22 height 53
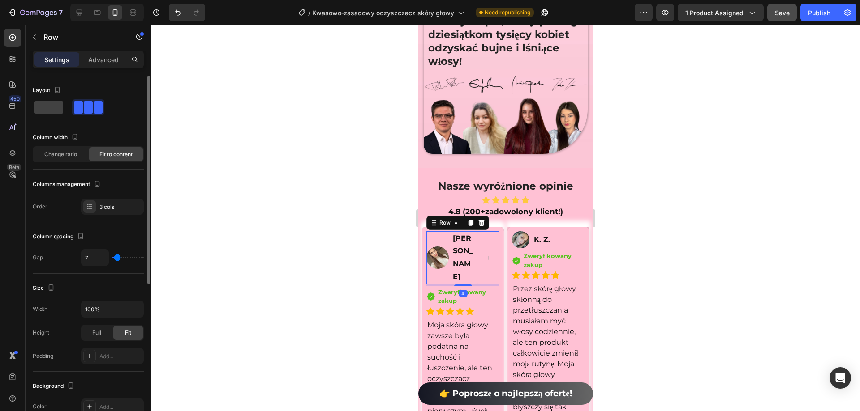
drag, startPoint x: 61, startPoint y: 108, endPoint x: 84, endPoint y: 108, distance: 22.8
click at [62, 108] on span at bounding box center [48, 107] width 29 height 13
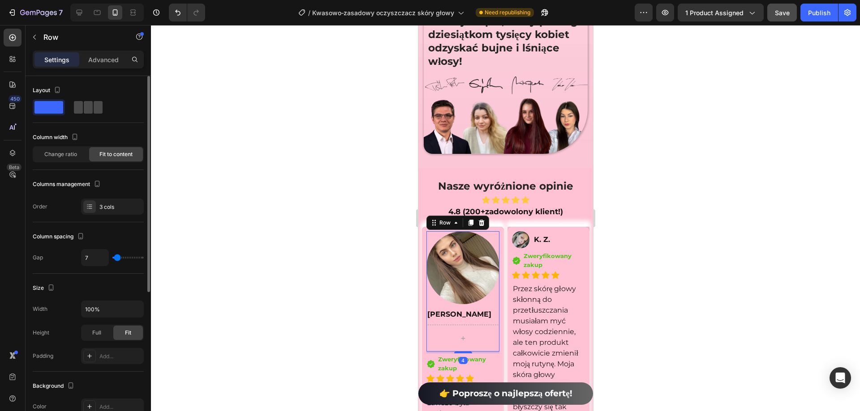
click at [94, 107] on span at bounding box center [98, 107] width 9 height 13
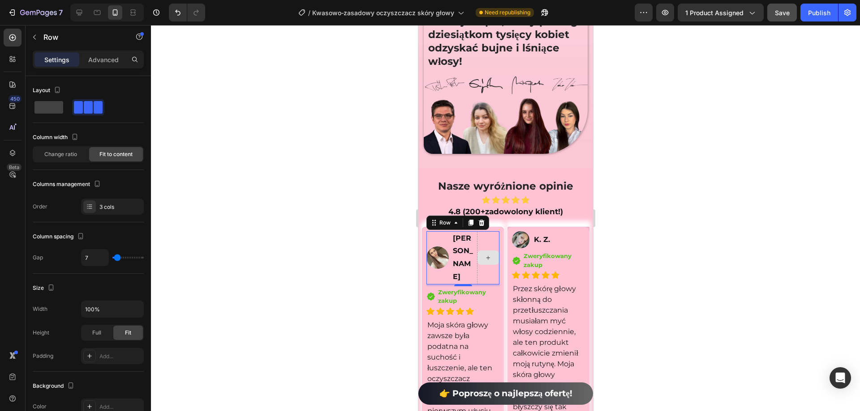
click at [488, 244] on div at bounding box center [487, 257] width 22 height 53
click at [482, 228] on div at bounding box center [481, 223] width 11 height 11
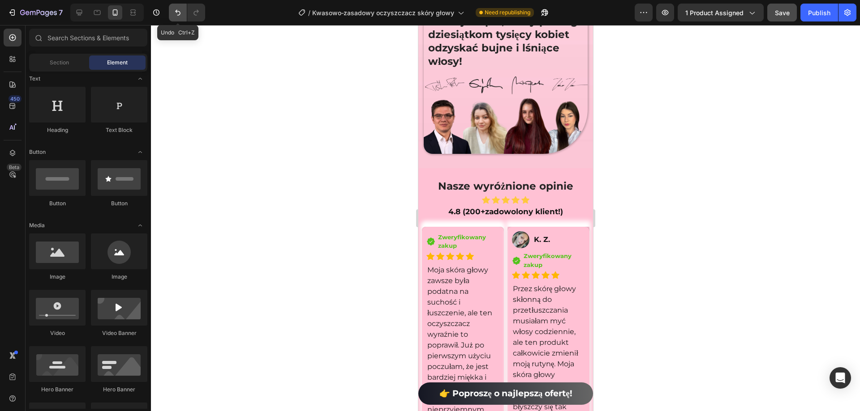
click at [180, 9] on icon "Undo/Redo" at bounding box center [177, 12] width 9 height 9
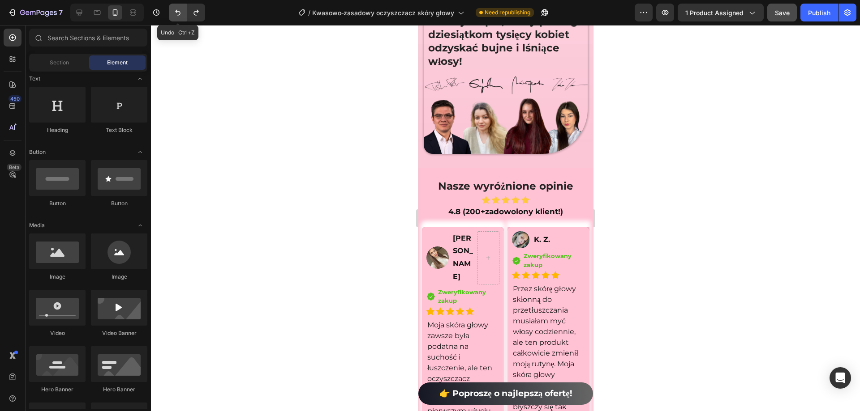
click at [180, 9] on icon "Undo/Redo" at bounding box center [177, 12] width 9 height 9
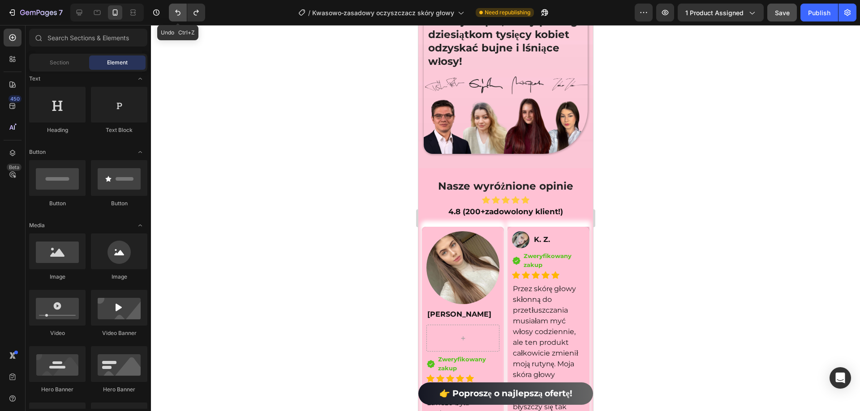
click at [180, 9] on icon "Undo/Redo" at bounding box center [177, 12] width 9 height 9
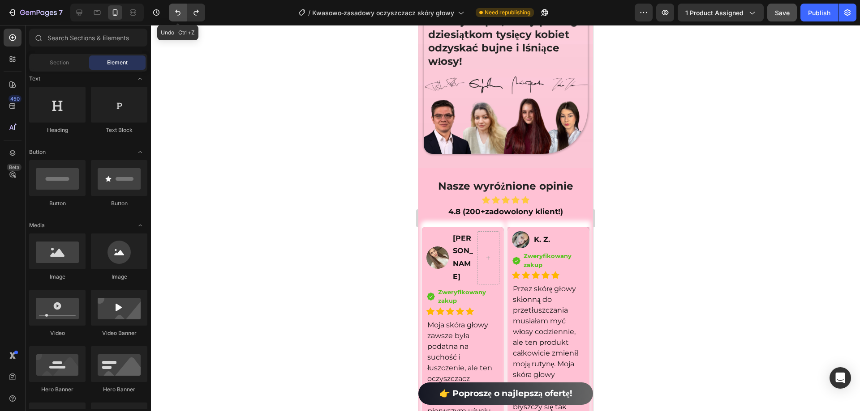
click at [180, 9] on icon "Undo/Redo" at bounding box center [177, 12] width 9 height 9
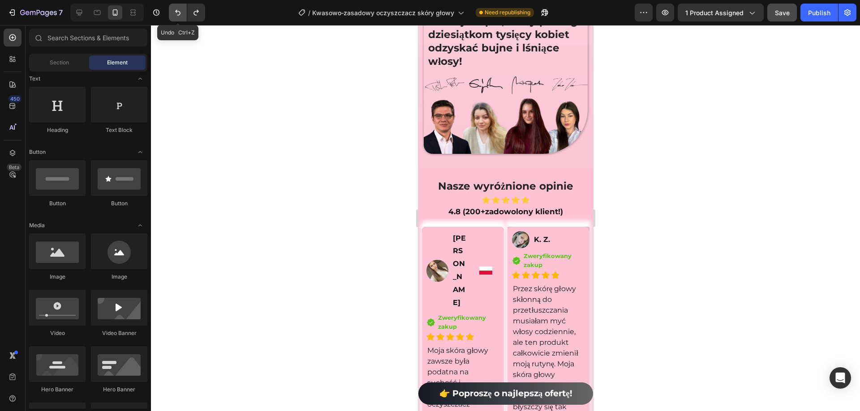
click at [180, 9] on icon "Undo/Redo" at bounding box center [177, 12] width 9 height 9
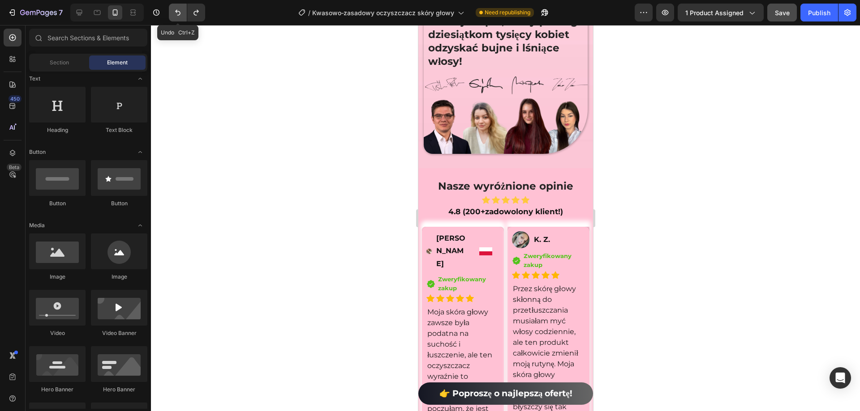
click at [180, 9] on icon "Undo/Redo" at bounding box center [177, 12] width 9 height 9
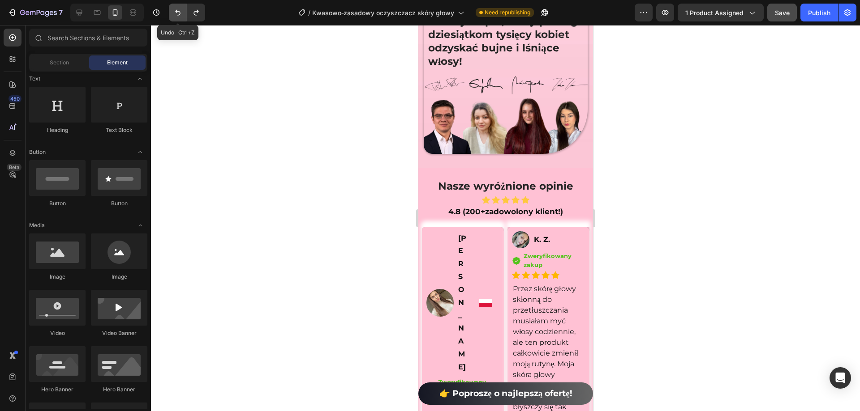
click at [180, 9] on icon "Undo/Redo" at bounding box center [177, 12] width 9 height 9
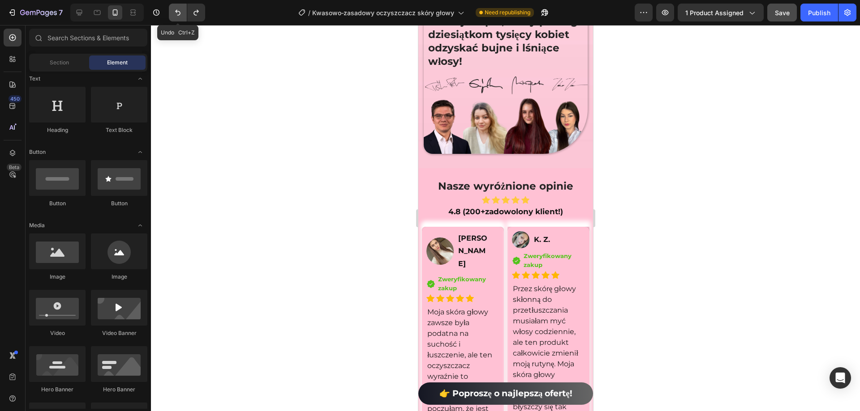
click at [180, 9] on icon "Undo/Redo" at bounding box center [177, 12] width 9 height 9
click at [458, 257] on p "Sylwia Pawlak" at bounding box center [473, 251] width 31 height 39
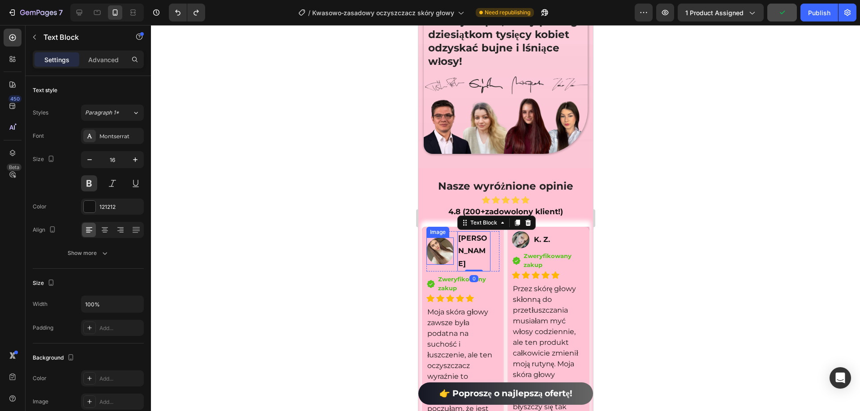
click at [449, 259] on div at bounding box center [439, 251] width 27 height 27
click at [458, 261] on p "Sylwia Pawlak" at bounding box center [473, 251] width 31 height 39
click at [449, 263] on div "Image Sylwia Pawlak Text Block 0 Image Row Row" at bounding box center [462, 251] width 73 height 40
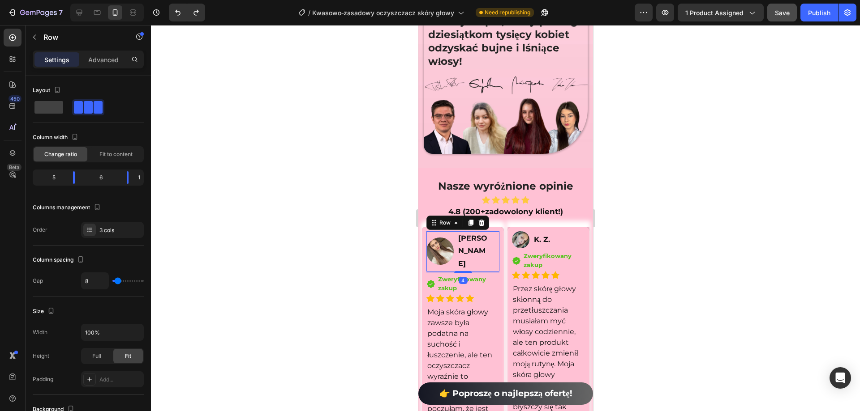
click at [680, 291] on div at bounding box center [505, 218] width 709 height 386
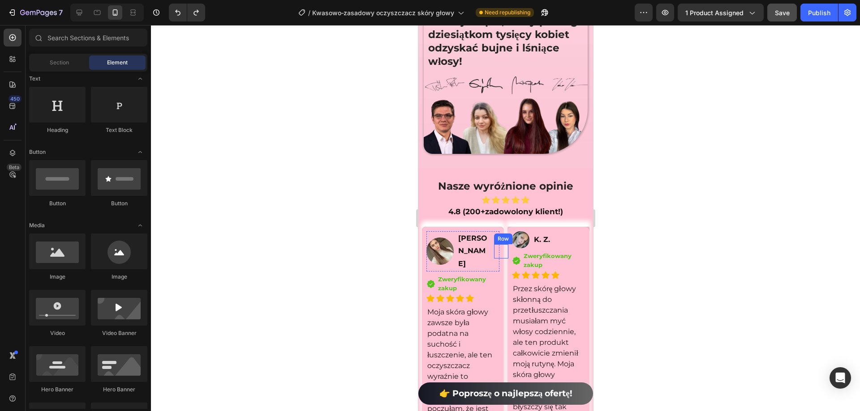
click at [493, 251] on div "Image Row" at bounding box center [500, 251] width 14 height 14
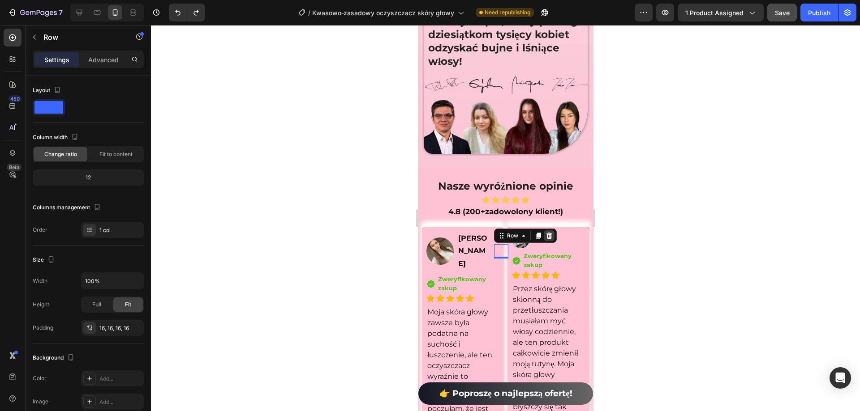
click at [545, 236] on icon at bounding box center [548, 236] width 6 height 6
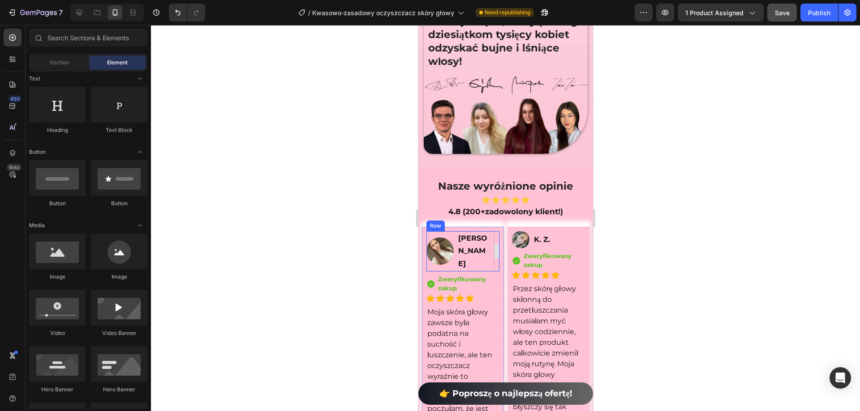
click at [493, 250] on div at bounding box center [496, 251] width 14 height 14
click at [486, 247] on div "Sylwia Pawlak" at bounding box center [473, 251] width 33 height 40
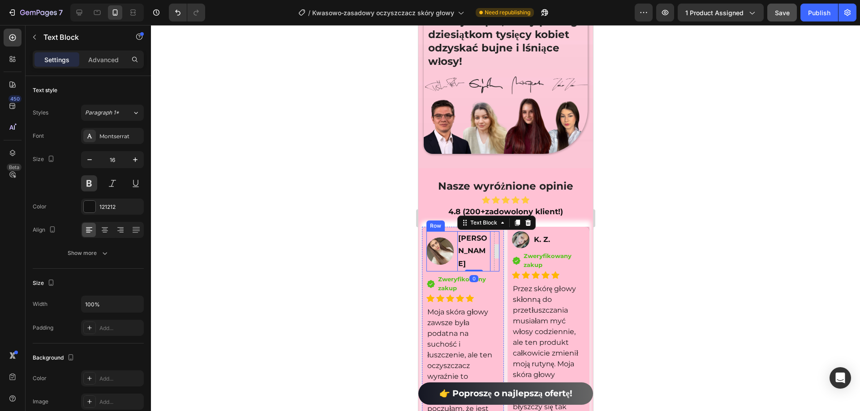
click at [492, 247] on div at bounding box center [496, 251] width 14 height 14
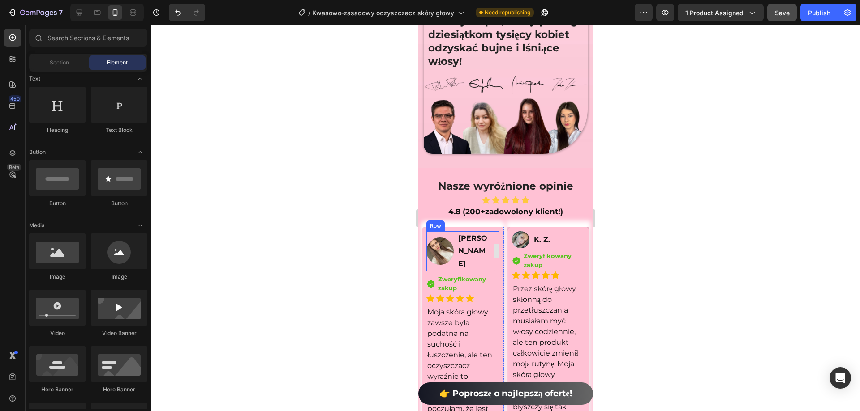
click at [493, 239] on div at bounding box center [495, 251] width 5 height 40
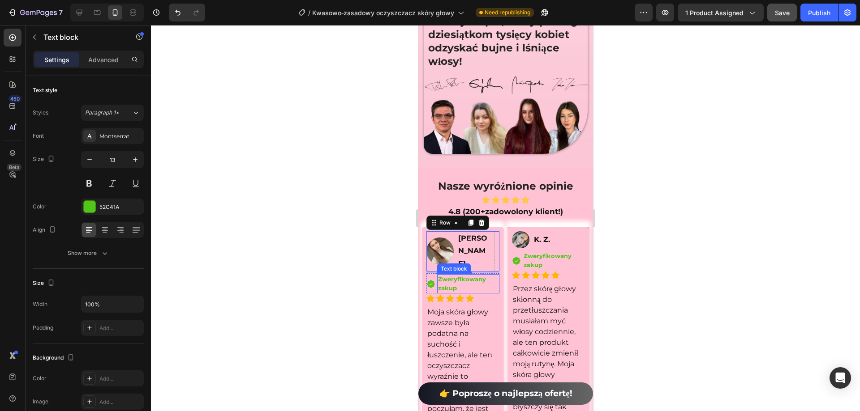
click at [475, 276] on strong "Zweryfikowany zakup" at bounding box center [461, 284] width 48 height 16
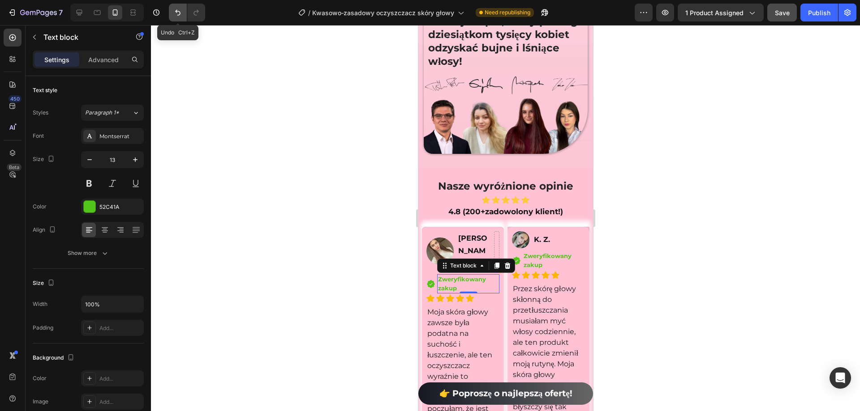
click at [173, 11] on button "Undo/Redo" at bounding box center [178, 13] width 18 height 18
click at [175, 11] on button "Undo/Redo" at bounding box center [178, 13] width 18 height 18
click at [176, 11] on icon "Undo/Redo" at bounding box center [177, 13] width 5 height 6
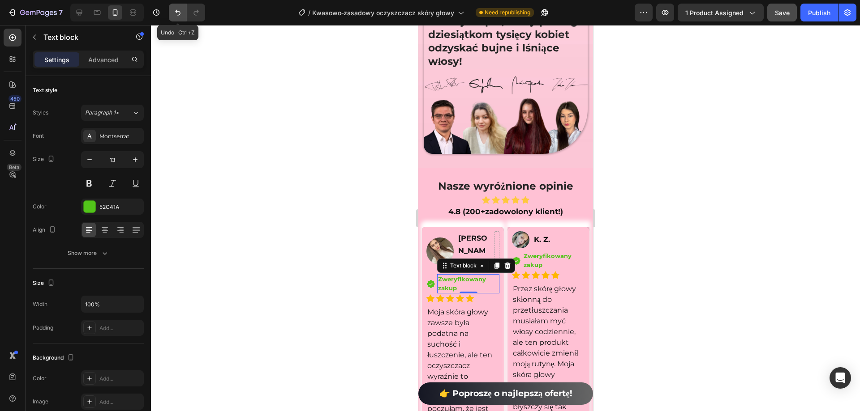
click at [176, 11] on icon "Undo/Redo" at bounding box center [177, 13] width 5 height 6
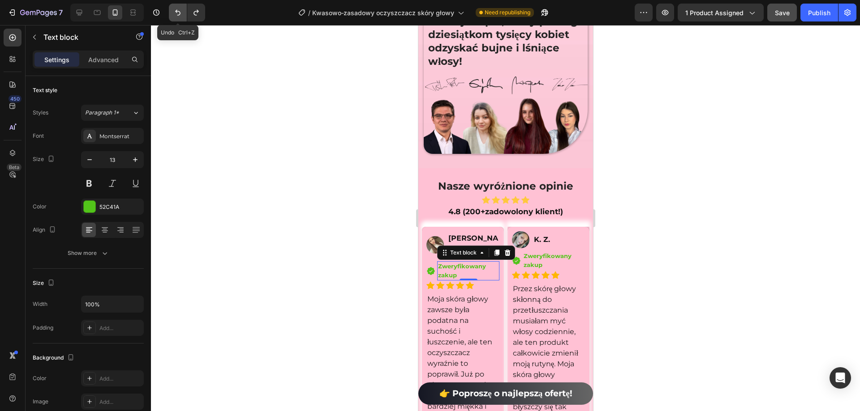
click at [176, 11] on icon "Undo/Redo" at bounding box center [177, 13] width 5 height 6
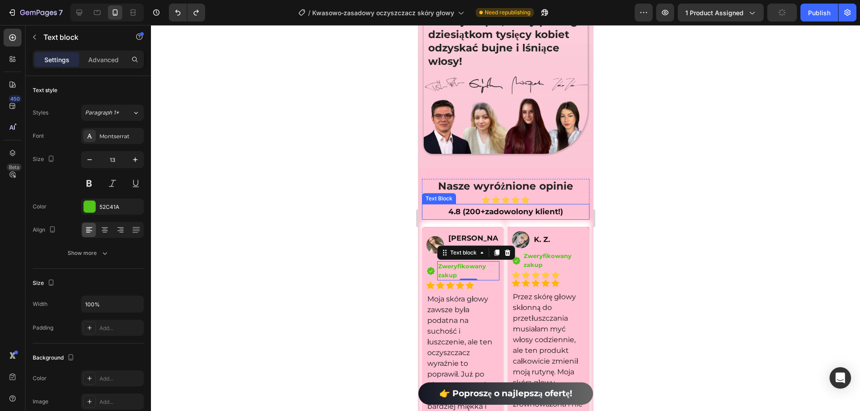
click at [542, 287] on icon at bounding box center [545, 284] width 8 height 8
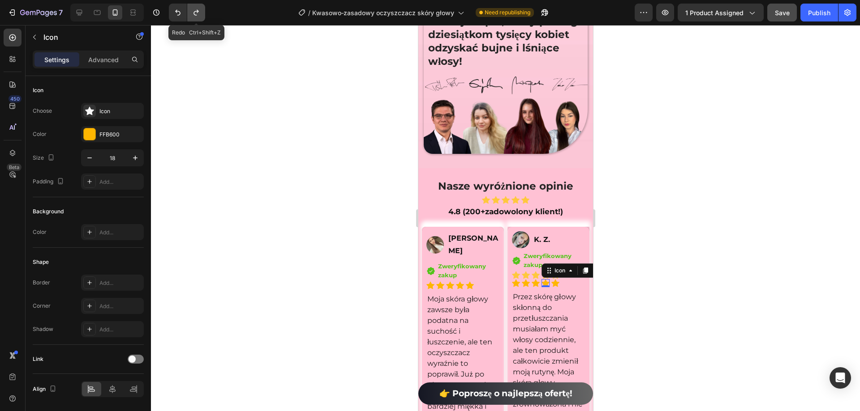
click at [195, 12] on icon "Undo/Redo" at bounding box center [195, 13] width 5 height 6
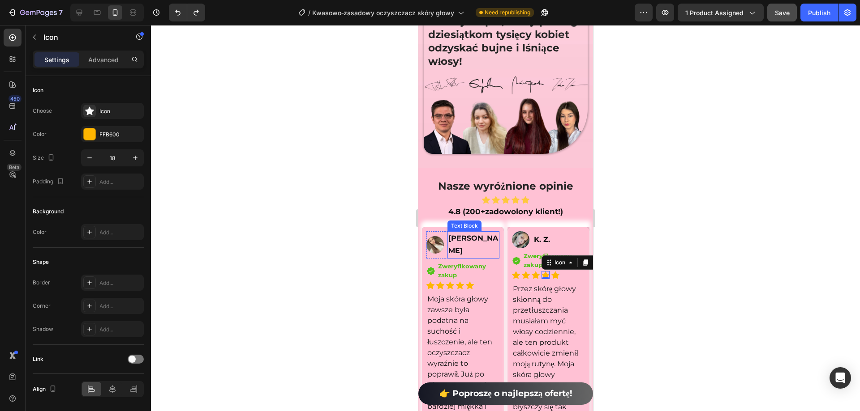
click at [482, 252] on p "Sylwia Pawlak" at bounding box center [473, 245] width 50 height 26
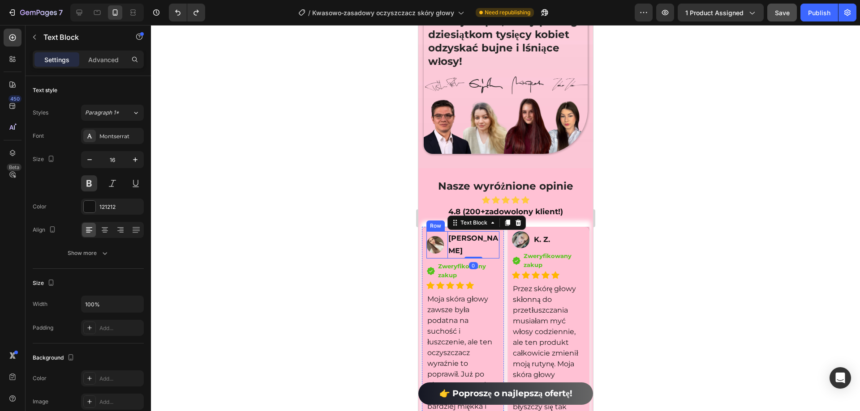
click at [439, 259] on div "Image" at bounding box center [434, 245] width 17 height 28
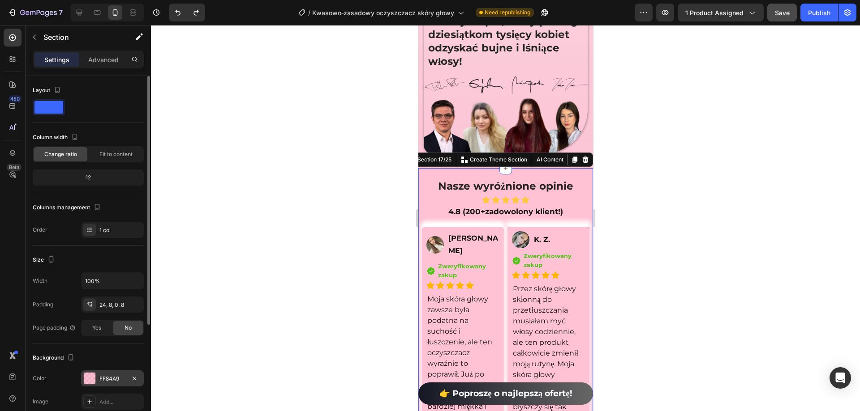
click at [110, 380] on div "FF84A9" at bounding box center [112, 379] width 26 height 8
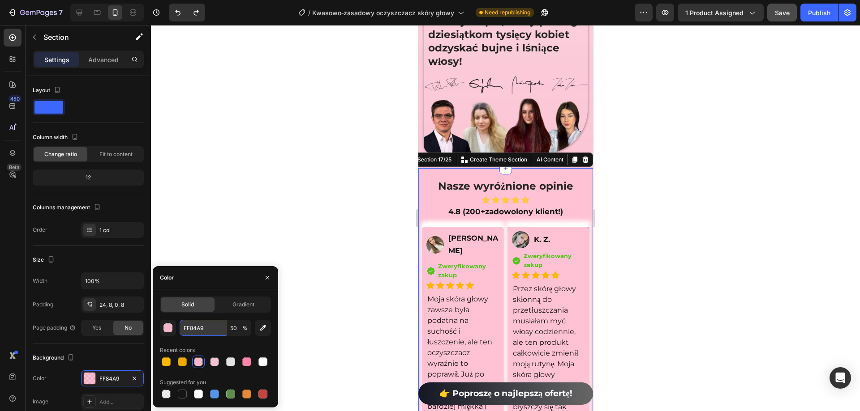
click at [194, 329] on input "FF84A9" at bounding box center [203, 328] width 47 height 16
click at [243, 305] on span "Gradient" at bounding box center [243, 305] width 22 height 8
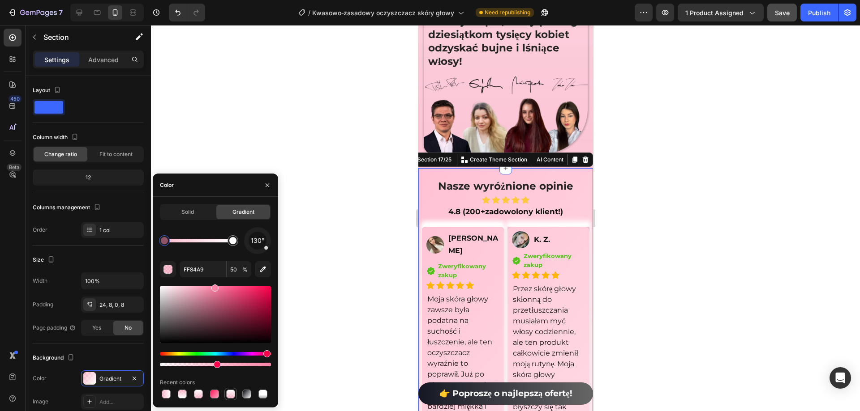
click at [228, 395] on div at bounding box center [230, 394] width 9 height 9
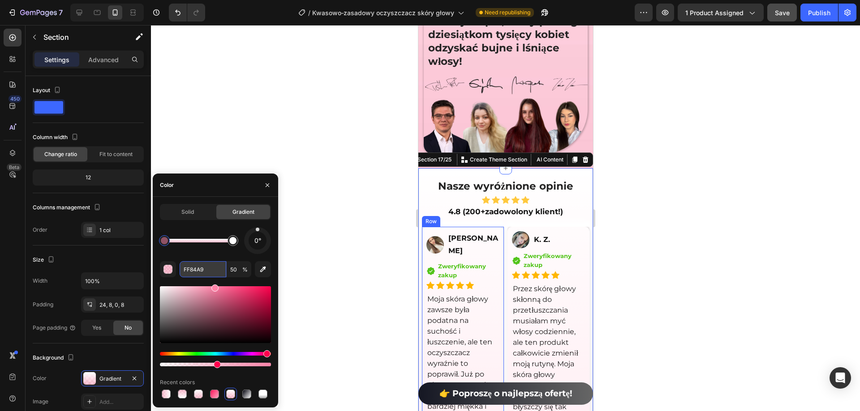
click at [208, 270] on input "FF84A9" at bounding box center [203, 269] width 47 height 16
click at [220, 253] on div "0°" at bounding box center [215, 240] width 111 height 27
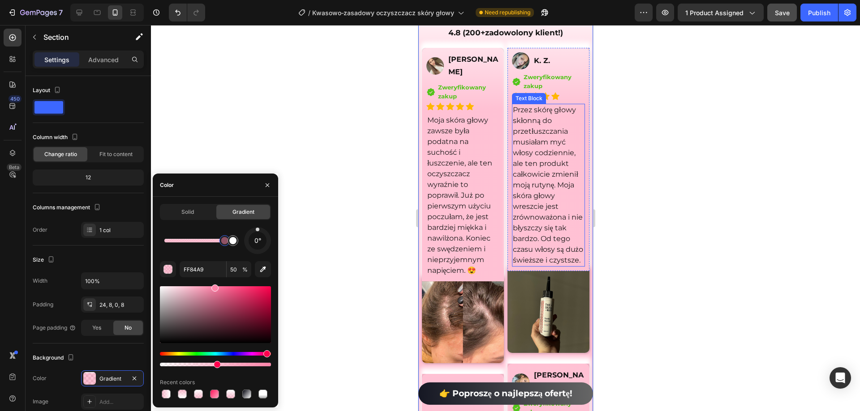
scroll to position [6642, 0]
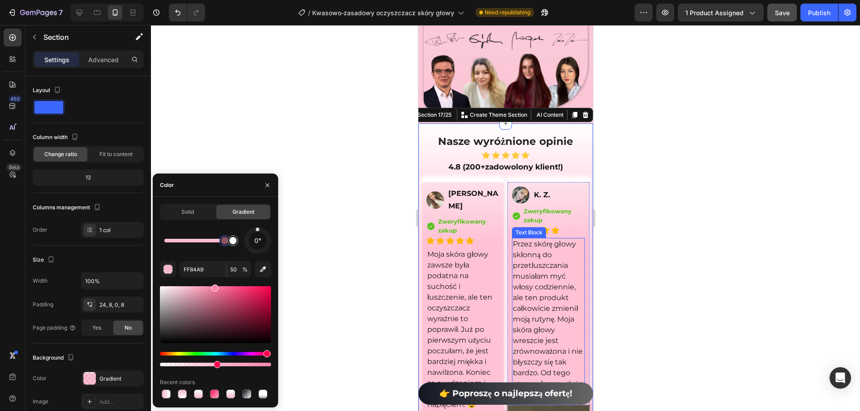
click at [628, 247] on div at bounding box center [505, 218] width 709 height 386
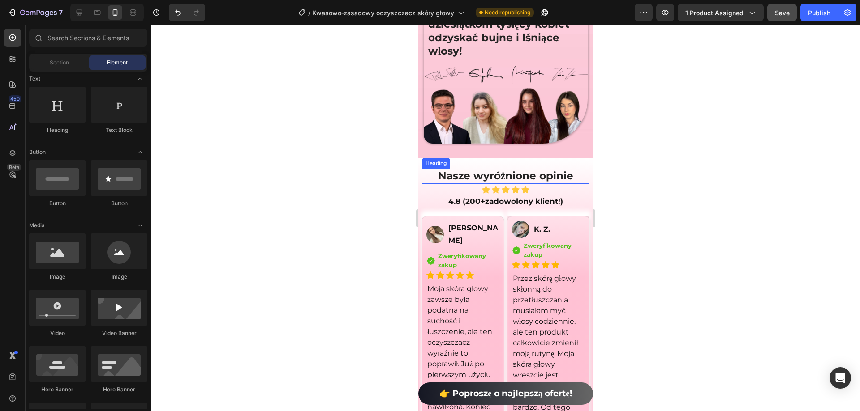
scroll to position [6597, 0]
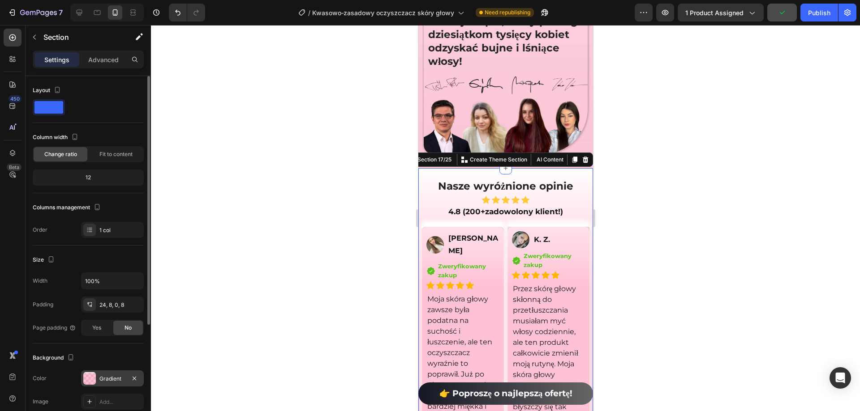
click at [115, 380] on div "Gradient" at bounding box center [112, 379] width 26 height 8
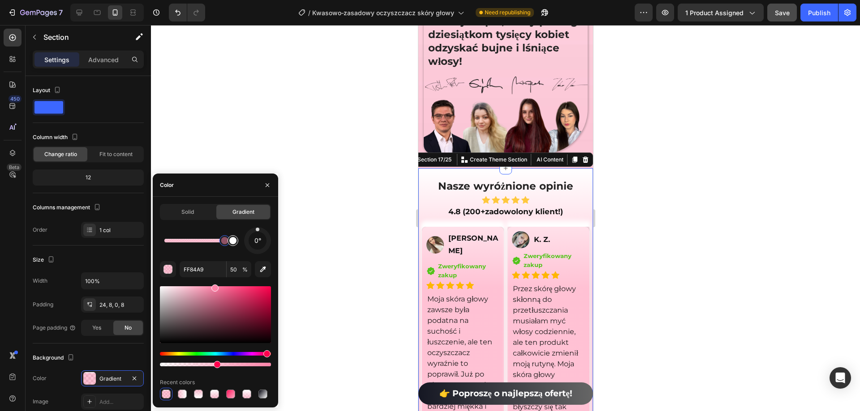
type input "FFFFFF"
type input "100"
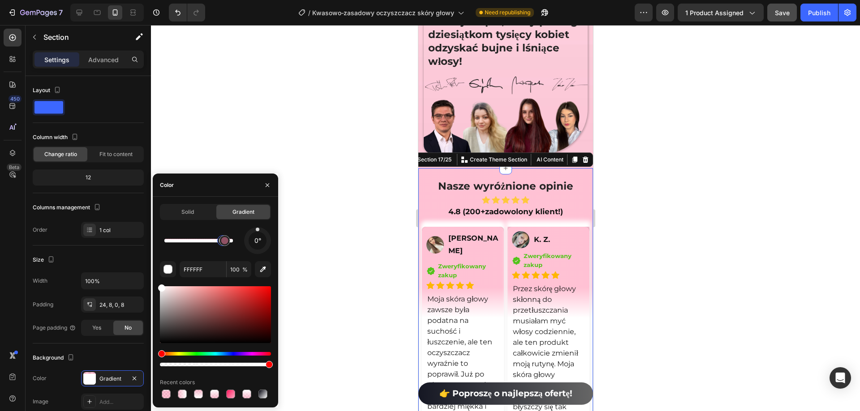
drag, startPoint x: 225, startPoint y: 245, endPoint x: 244, endPoint y: 244, distance: 18.8
type input "FF84A9"
type input "50"
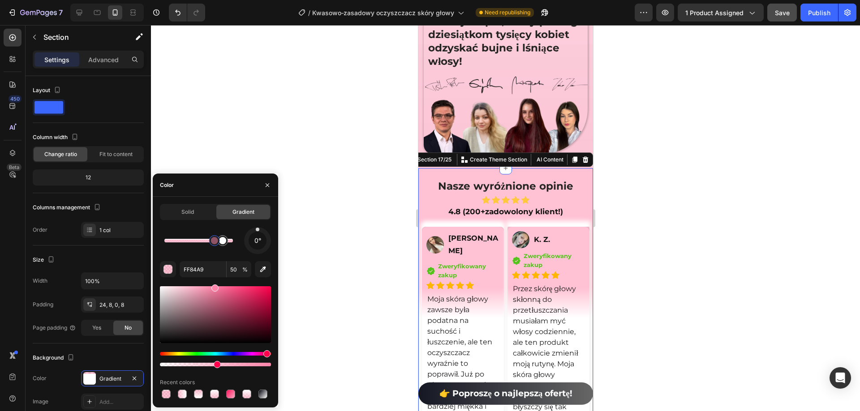
drag, startPoint x: 225, startPoint y: 244, endPoint x: 213, endPoint y: 246, distance: 12.2
click at [213, 246] on div at bounding box center [214, 241] width 11 height 11
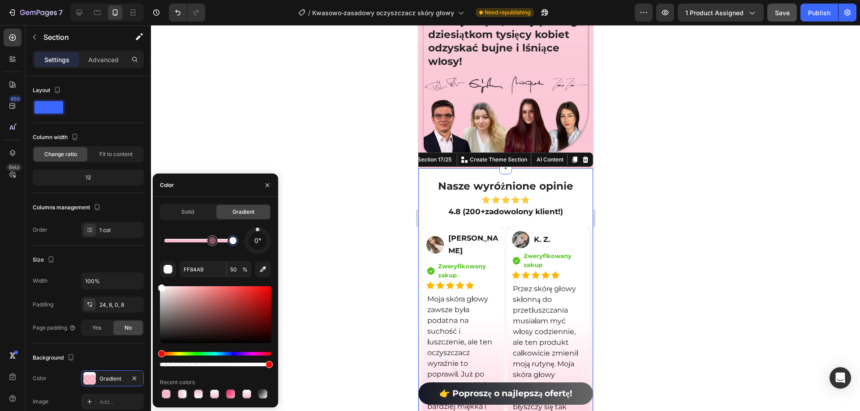
type input "FFFFFF"
type input "100"
click at [249, 246] on div "0°" at bounding box center [215, 240] width 111 height 27
type input "FF84A9"
type input "50"
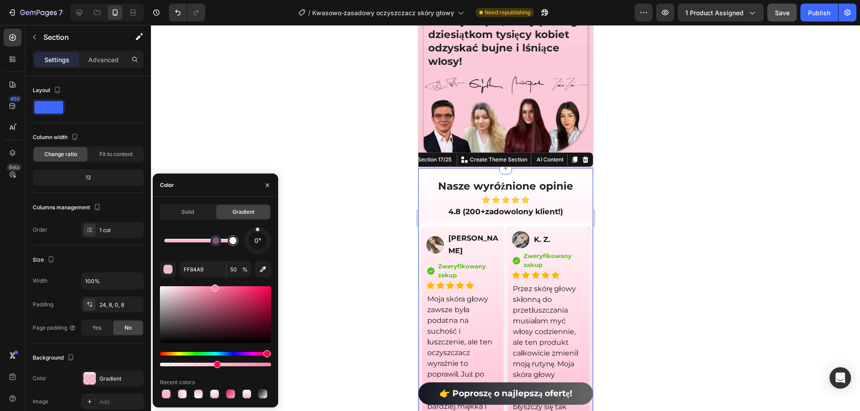
click at [278, 139] on div at bounding box center [505, 218] width 709 height 386
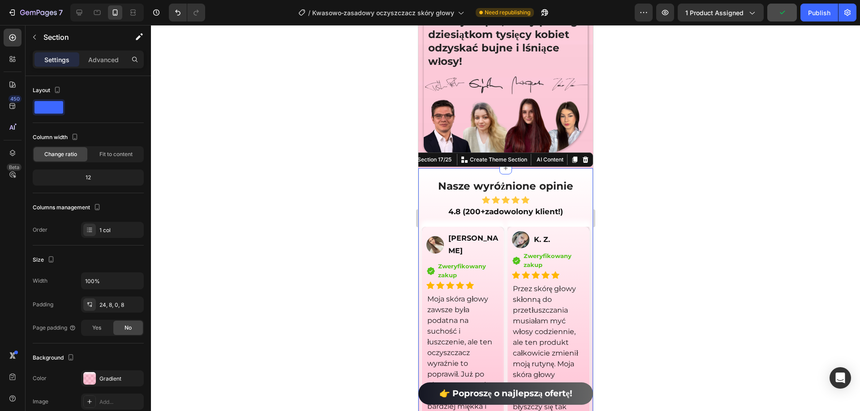
scroll to position [6687, 0]
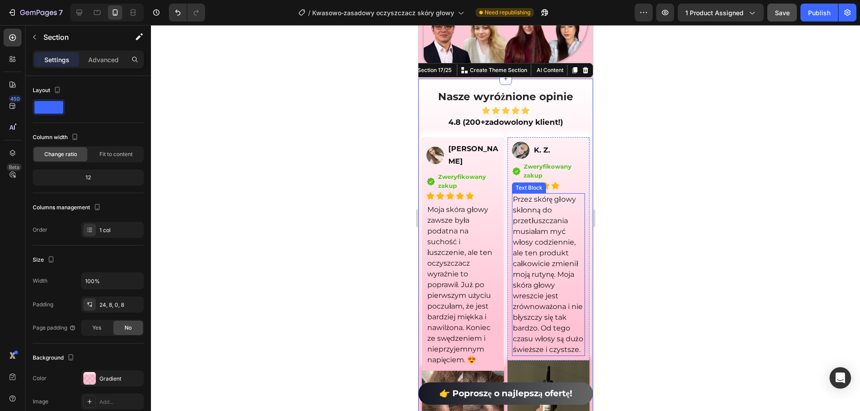
click at [718, 277] on div at bounding box center [505, 218] width 709 height 386
click at [711, 205] on div at bounding box center [505, 218] width 709 height 386
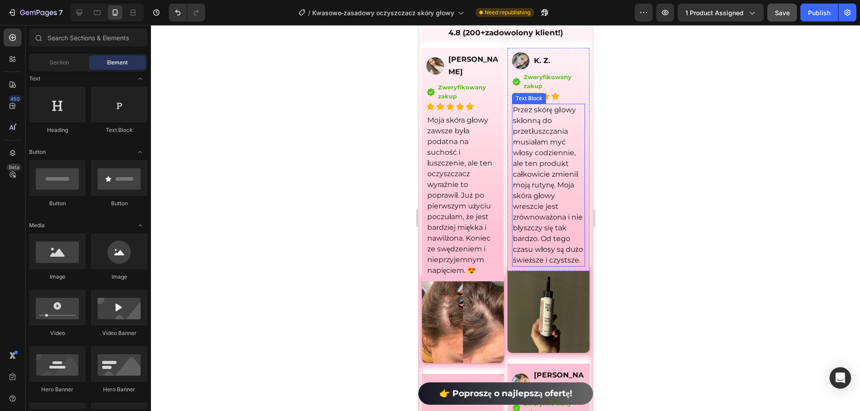
scroll to position [6553, 0]
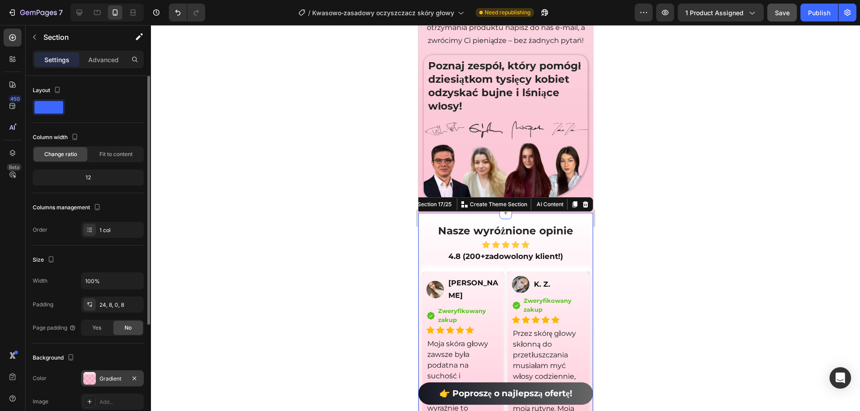
click at [114, 372] on div "Gradient" at bounding box center [112, 379] width 63 height 16
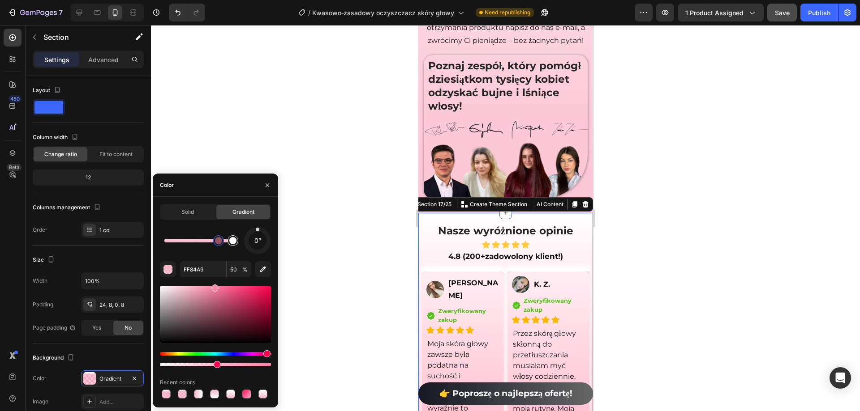
drag, startPoint x: 216, startPoint y: 243, endPoint x: 225, endPoint y: 244, distance: 9.0
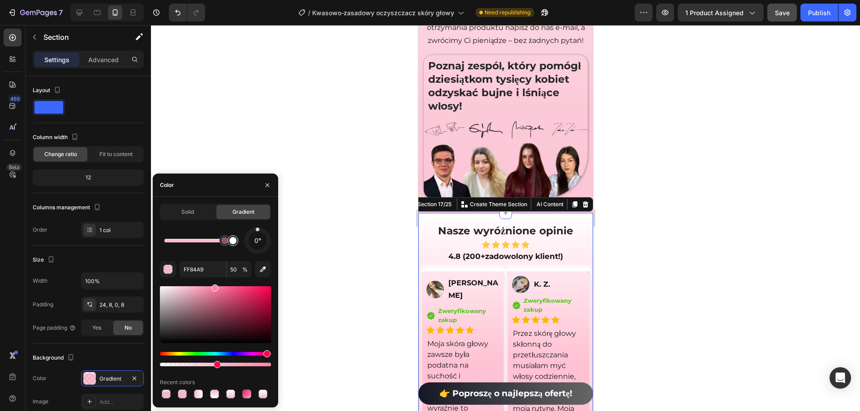
click at [225, 243] on div at bounding box center [198, 241] width 69 height 4
type input "FFFFFF"
type input "100"
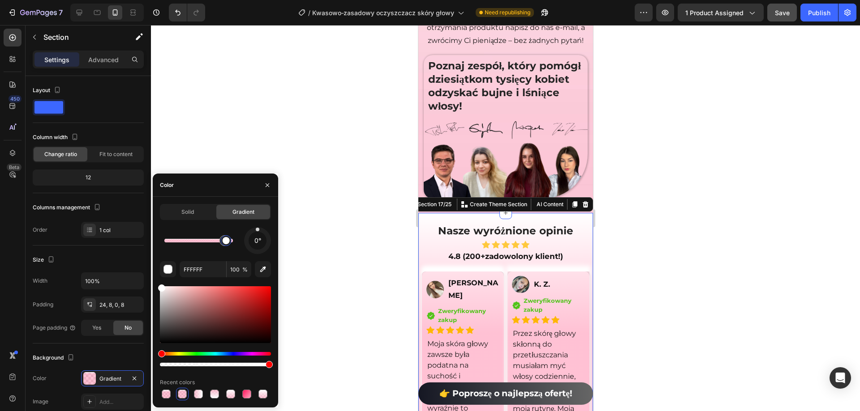
type input "FF84A9"
type input "50"
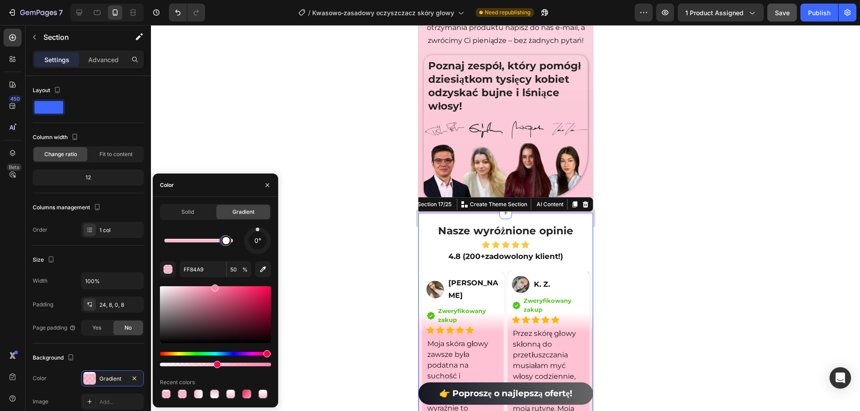
drag, startPoint x: 225, startPoint y: 245, endPoint x: 238, endPoint y: 245, distance: 13.0
type input "FFFFFF"
type input "100"
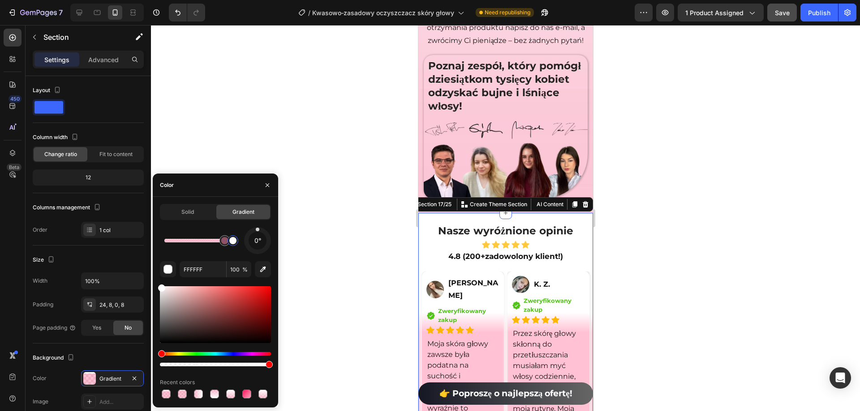
type input "FF84A9"
type input "50"
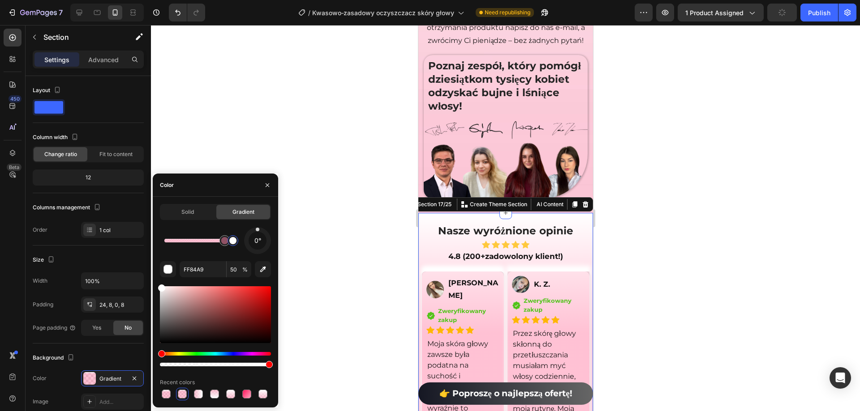
type input "FFFFFF"
type input "100"
drag, startPoint x: 229, startPoint y: 244, endPoint x: 243, endPoint y: 245, distance: 13.5
click at [243, 245] on div "0°" at bounding box center [215, 240] width 111 height 27
type input "FF84A9"
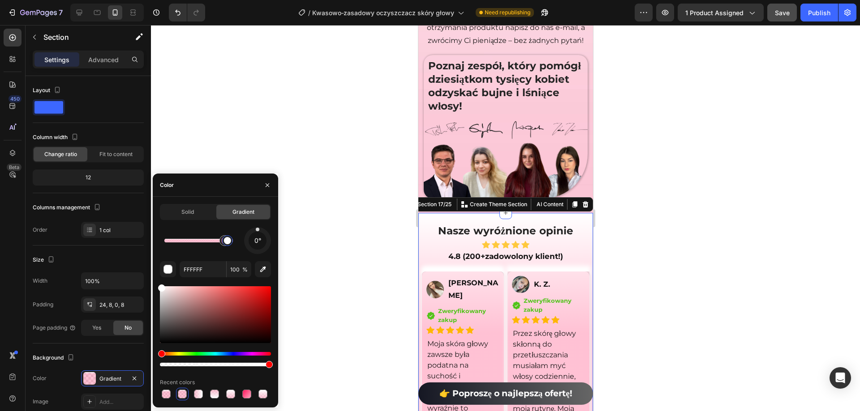
type input "50"
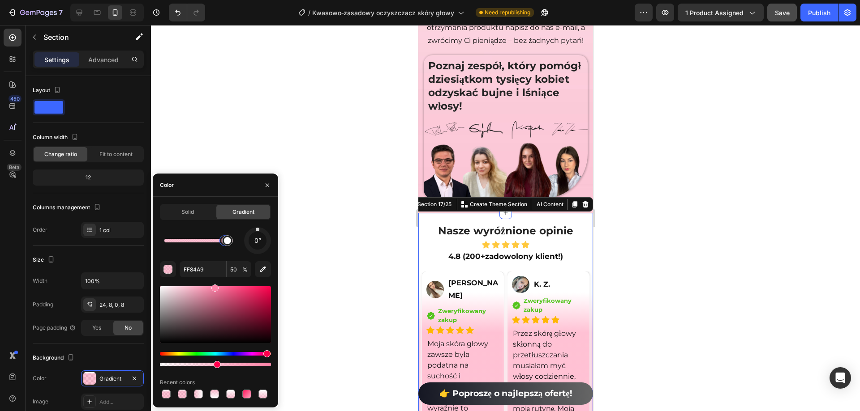
drag, startPoint x: 226, startPoint y: 244, endPoint x: 239, endPoint y: 244, distance: 12.5
click at [309, 173] on div at bounding box center [505, 218] width 709 height 386
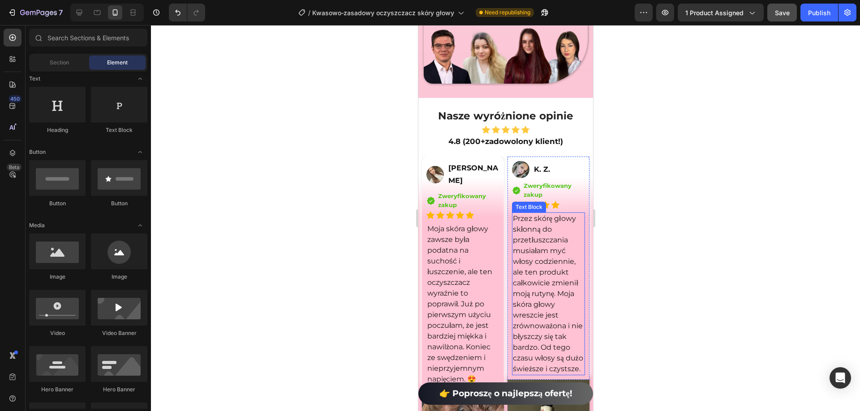
scroll to position [6642, 0]
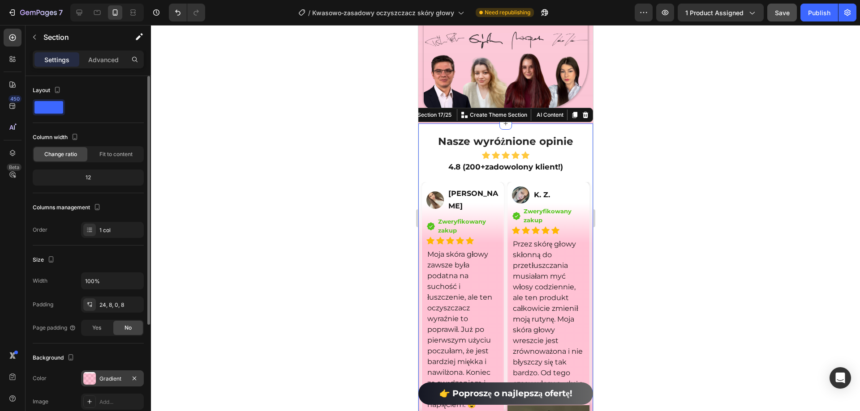
click at [108, 376] on div "Gradient" at bounding box center [112, 379] width 26 height 8
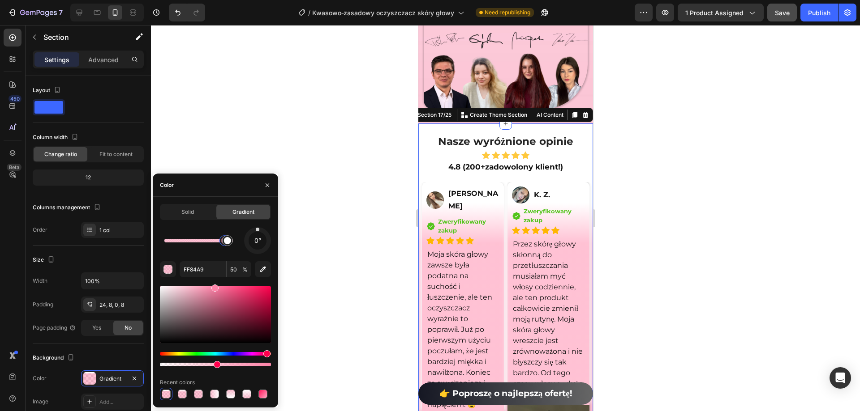
click at [218, 243] on div at bounding box center [225, 241] width 16 height 16
type input "FFFFFF"
type input "100"
click at [222, 244] on div at bounding box center [227, 241] width 16 height 16
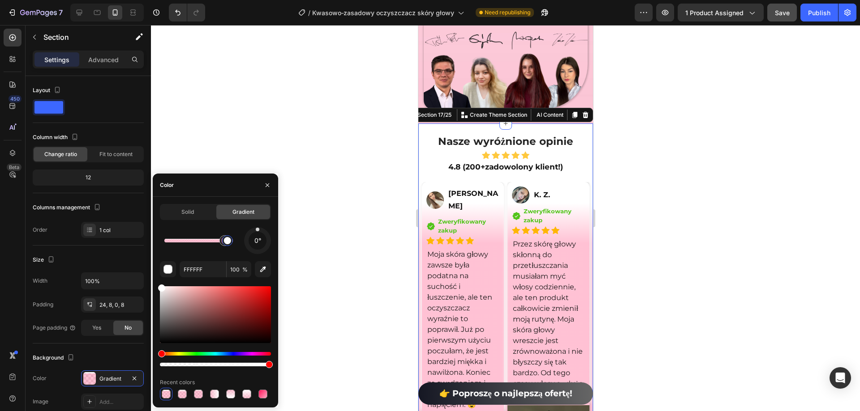
click at [234, 243] on div at bounding box center [227, 241] width 16 height 16
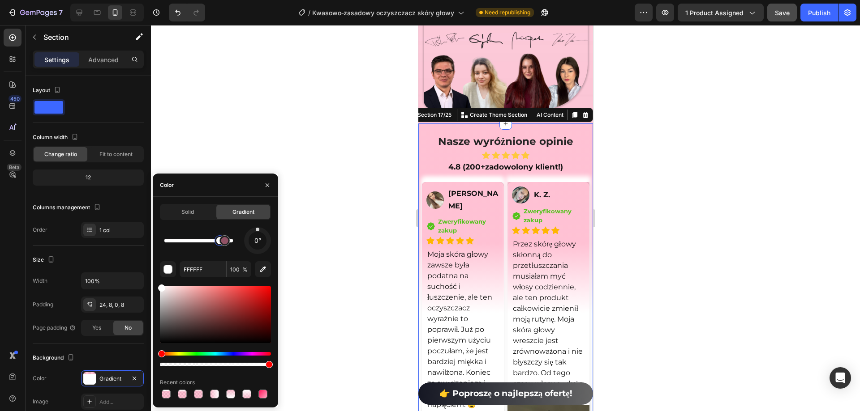
drag, startPoint x: 221, startPoint y: 242, endPoint x: 236, endPoint y: 240, distance: 15.4
type input "FF84A9"
type input "50"
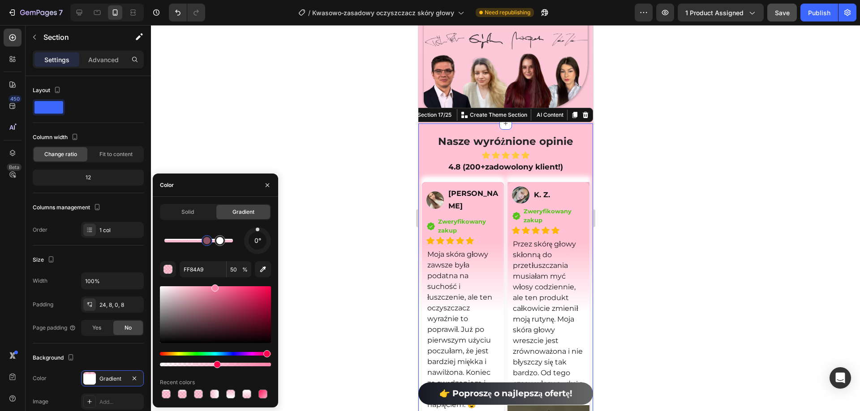
drag, startPoint x: 226, startPoint y: 241, endPoint x: 207, endPoint y: 246, distance: 18.9
click at [207, 244] on div at bounding box center [206, 240] width 7 height 7
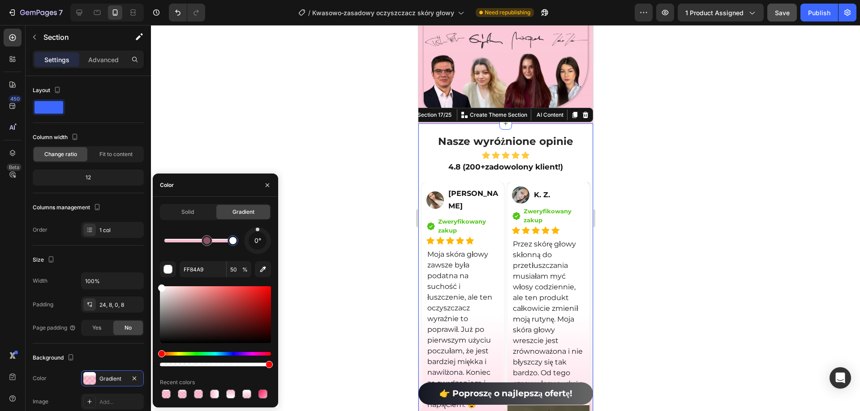
type input "FFFFFF"
type input "100"
click at [246, 246] on div "0°" at bounding box center [215, 240] width 111 height 27
type input "FF84A9"
type input "50"
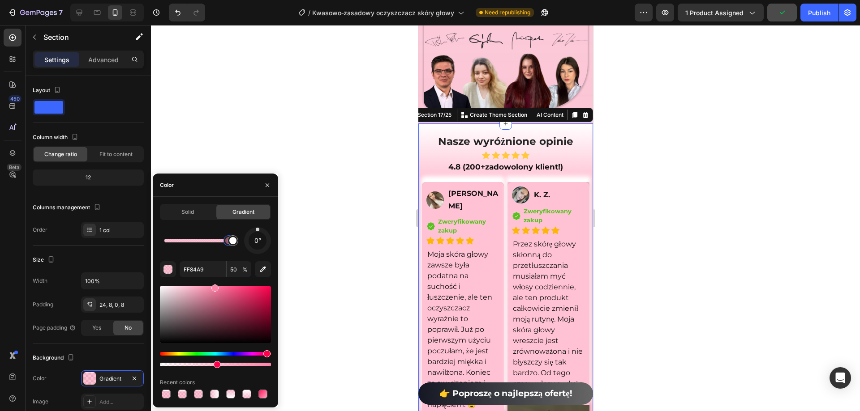
drag, startPoint x: 224, startPoint y: 247, endPoint x: 191, endPoint y: 240, distance: 33.4
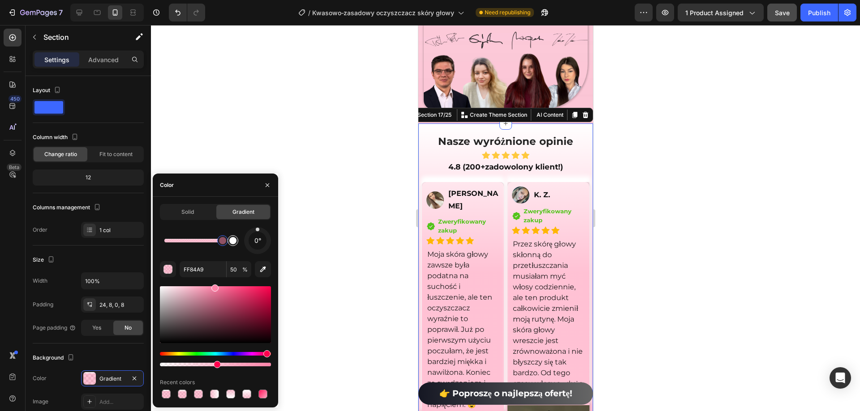
drag, startPoint x: 224, startPoint y: 244, endPoint x: 238, endPoint y: 246, distance: 13.6
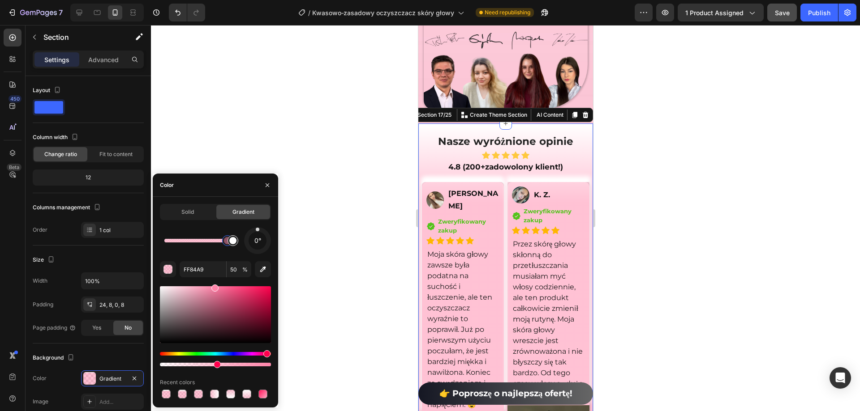
drag, startPoint x: 220, startPoint y: 246, endPoint x: 230, endPoint y: 246, distance: 10.3
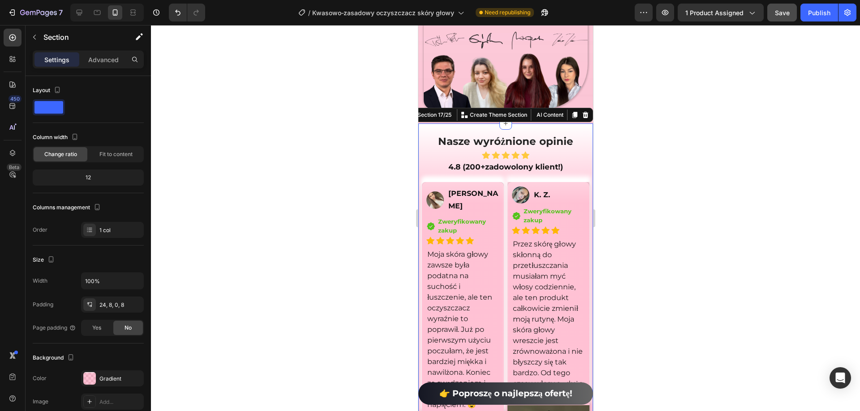
drag, startPoint x: 316, startPoint y: 127, endPoint x: 322, endPoint y: 131, distance: 7.8
click at [317, 127] on div at bounding box center [505, 218] width 709 height 386
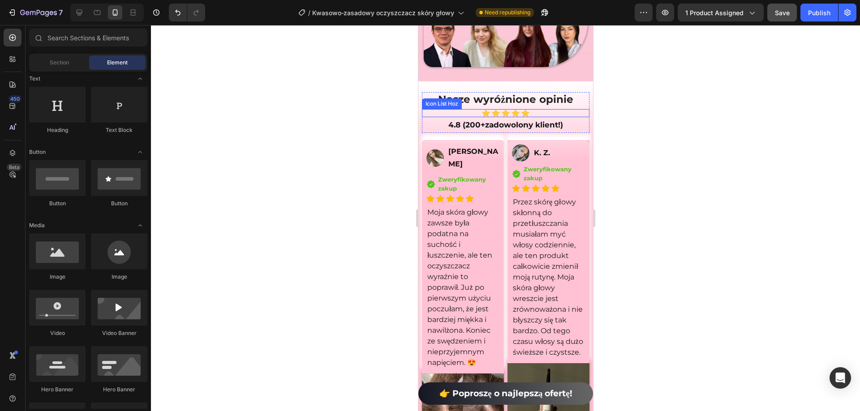
scroll to position [6777, 0]
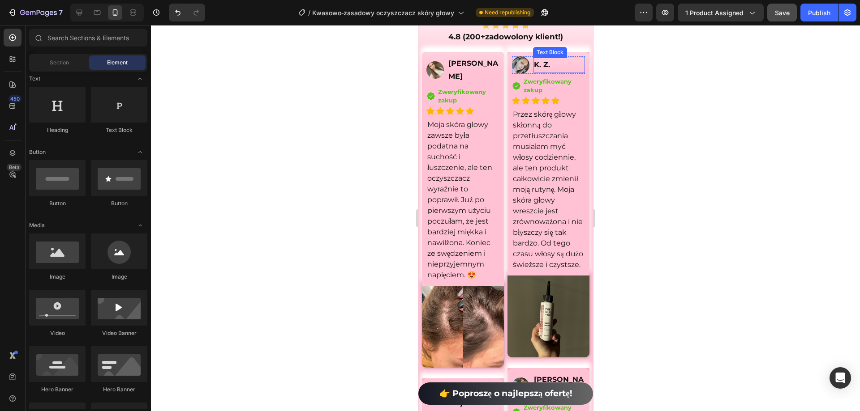
click at [565, 62] on p "K. Z." at bounding box center [558, 65] width 50 height 13
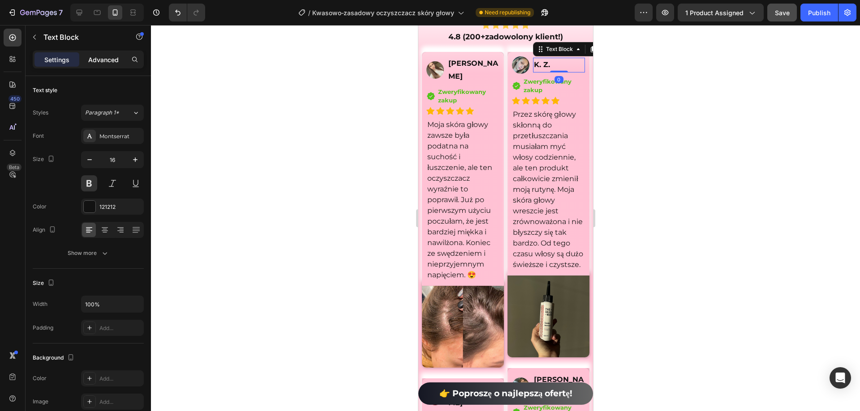
click at [109, 65] on div "Advanced" at bounding box center [103, 59] width 45 height 14
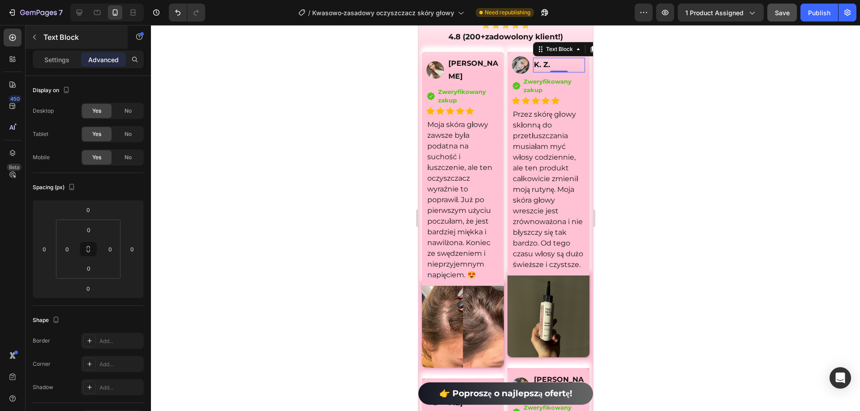
click at [80, 69] on div "Settings Advanced" at bounding box center [88, 64] width 125 height 26
click at [39, 41] on button "button" at bounding box center [34, 37] width 14 height 14
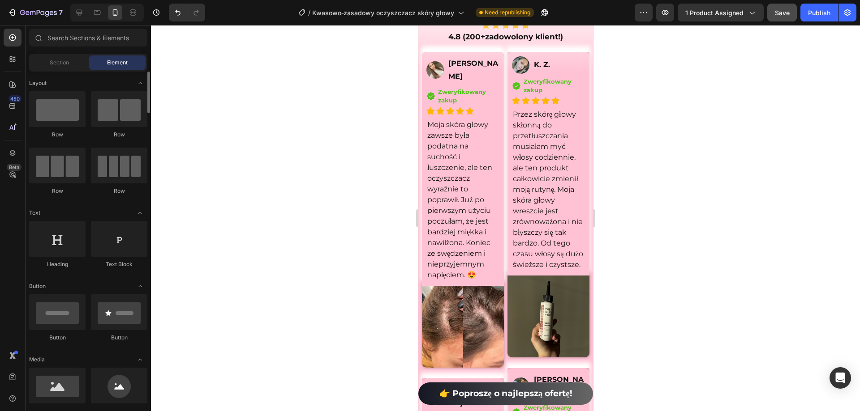
scroll to position [90, 0]
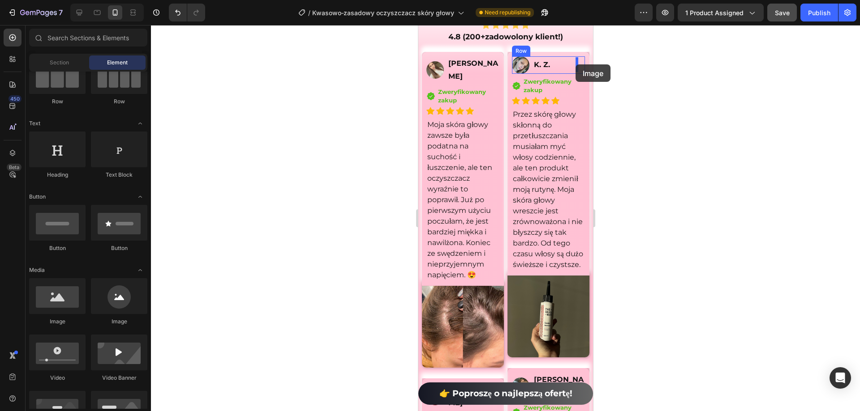
drag, startPoint x: 808, startPoint y: 178, endPoint x: 575, endPoint y: 64, distance: 258.9
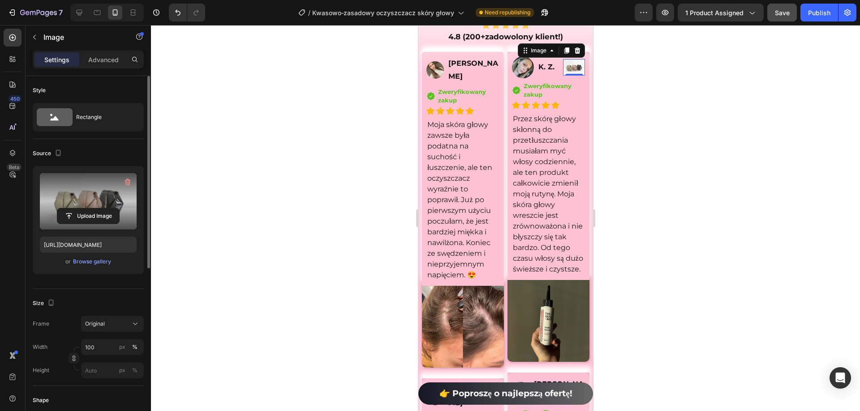
click at [85, 207] on label at bounding box center [88, 201] width 97 height 56
click at [85, 209] on input "file" at bounding box center [88, 216] width 62 height 15
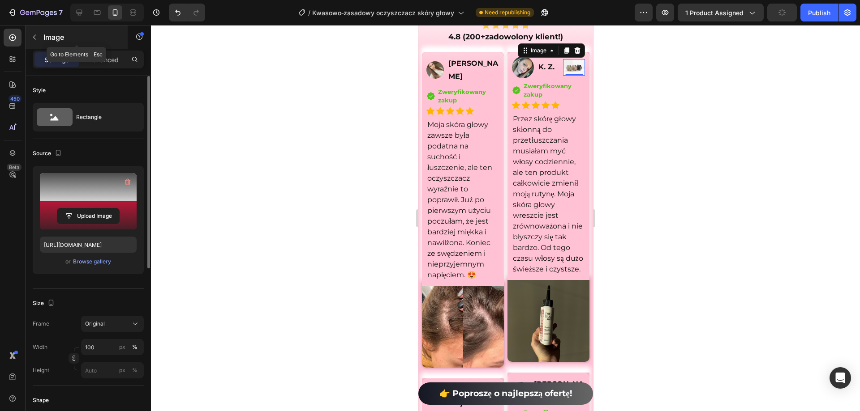
type input "https://cdn.shopify.com/s/files/1/0532/7667/2166/files/gempages_463925036718228…"
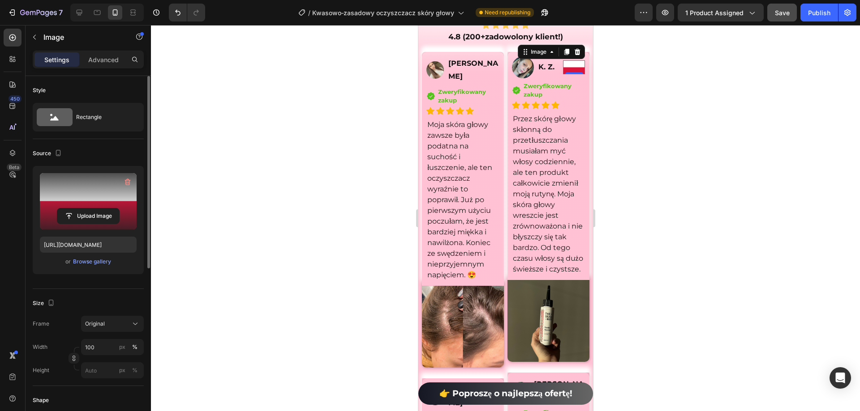
click at [613, 139] on div at bounding box center [505, 218] width 709 height 386
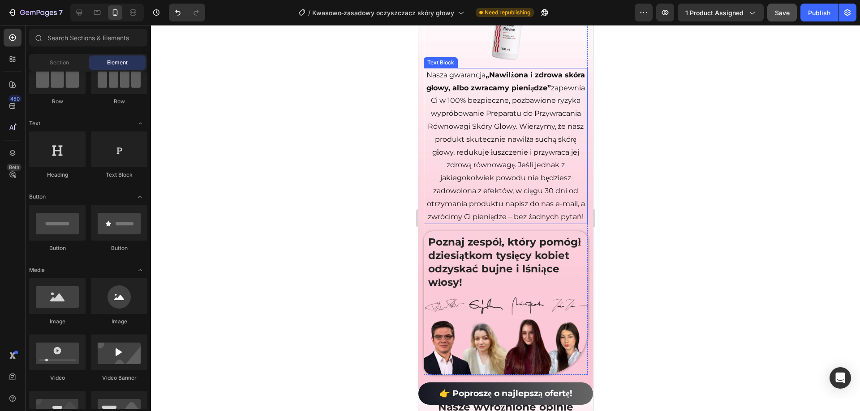
scroll to position [6553, 0]
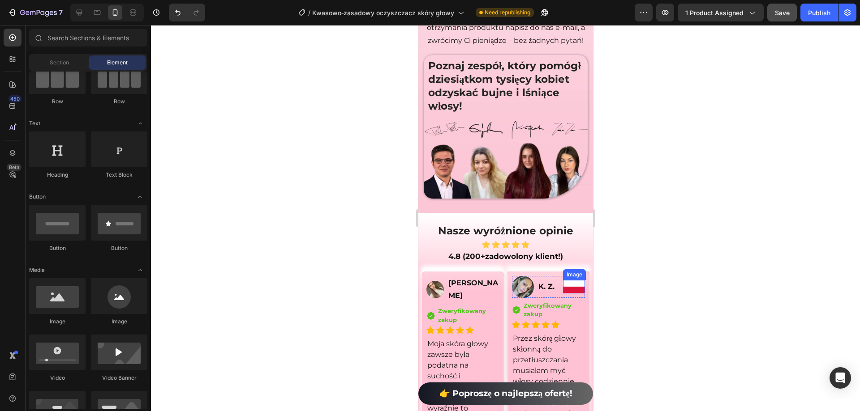
click at [565, 291] on img at bounding box center [573, 287] width 22 height 14
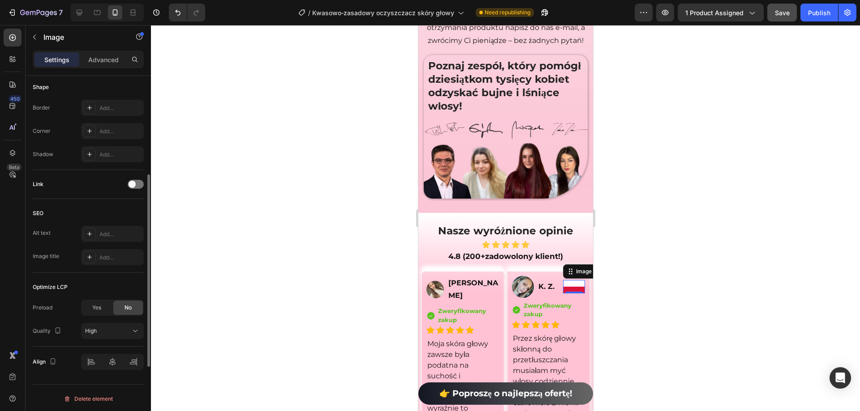
scroll to position [90, 0]
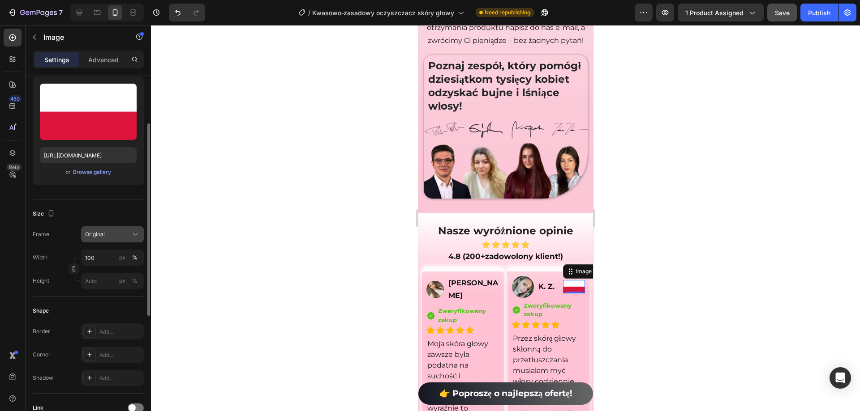
click at [131, 227] on button "Original" at bounding box center [112, 235] width 63 height 16
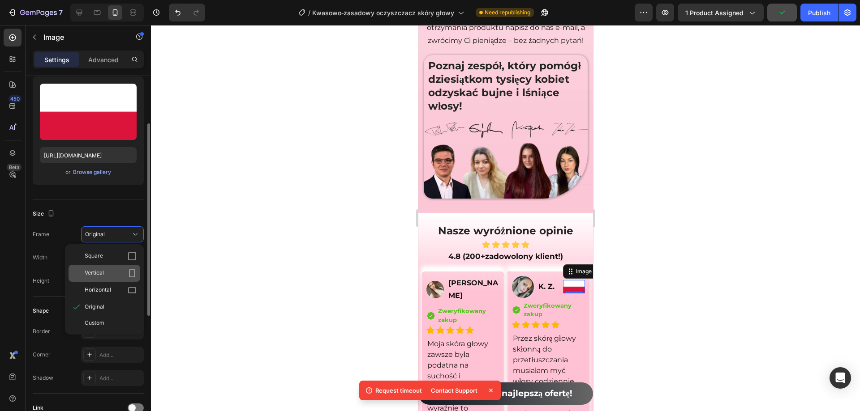
click at [117, 266] on div "Vertical" at bounding box center [105, 273] width 72 height 17
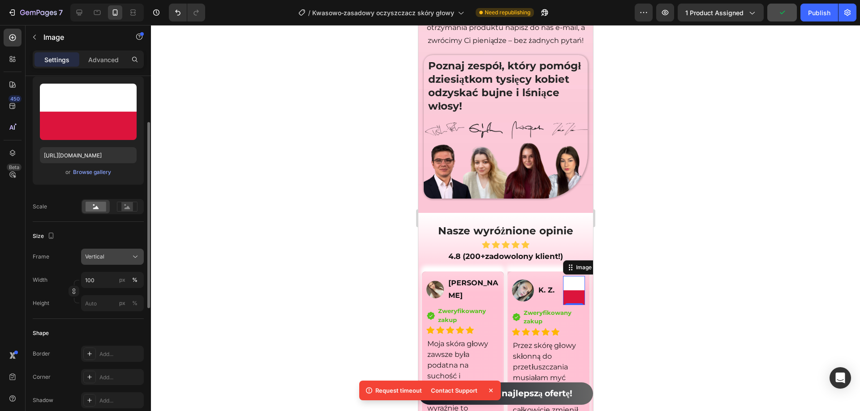
click at [124, 251] on button "Vertical" at bounding box center [112, 257] width 63 height 16
click at [117, 278] on div "Square" at bounding box center [111, 278] width 52 height 9
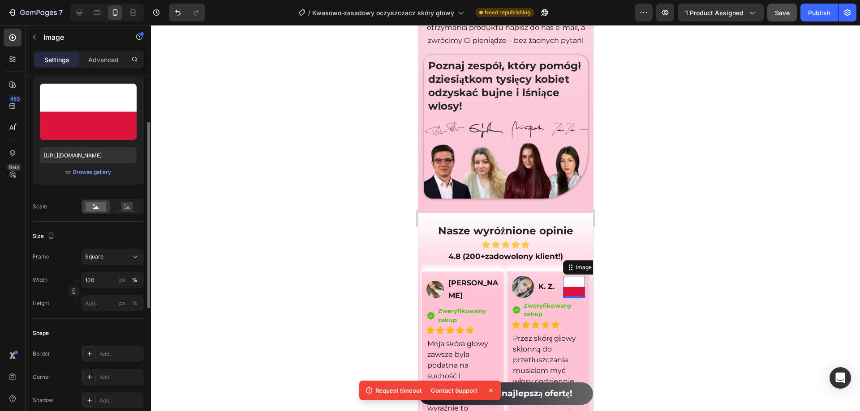
click at [127, 246] on div "Size Frame Square Width 100 px % Height px %" at bounding box center [88, 270] width 111 height 97
click at [124, 255] on div "Square" at bounding box center [107, 257] width 44 height 8
click at [125, 312] on div "Horizontal" at bounding box center [111, 312] width 52 height 9
click at [126, 262] on button "Horizontal" at bounding box center [112, 257] width 63 height 16
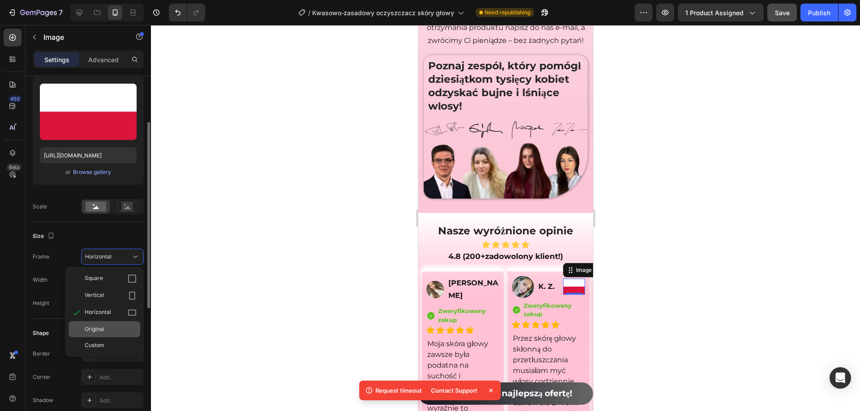
click at [113, 328] on div "Original" at bounding box center [111, 330] width 52 height 8
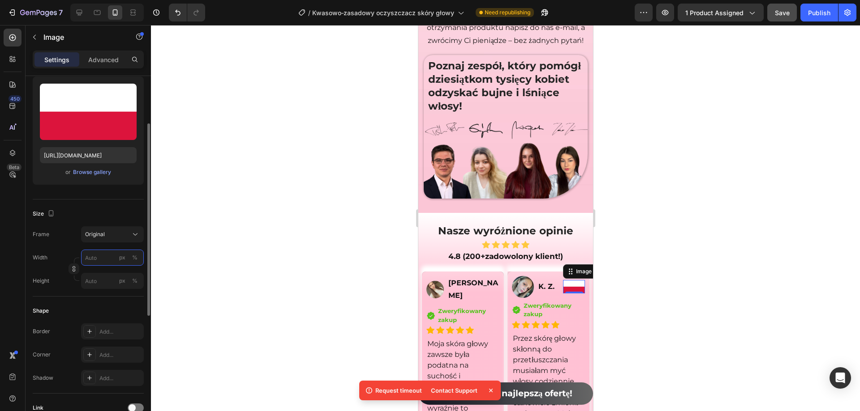
click at [97, 261] on input "px %" at bounding box center [112, 258] width 63 height 16
type input "50"
click at [225, 264] on div at bounding box center [505, 218] width 709 height 386
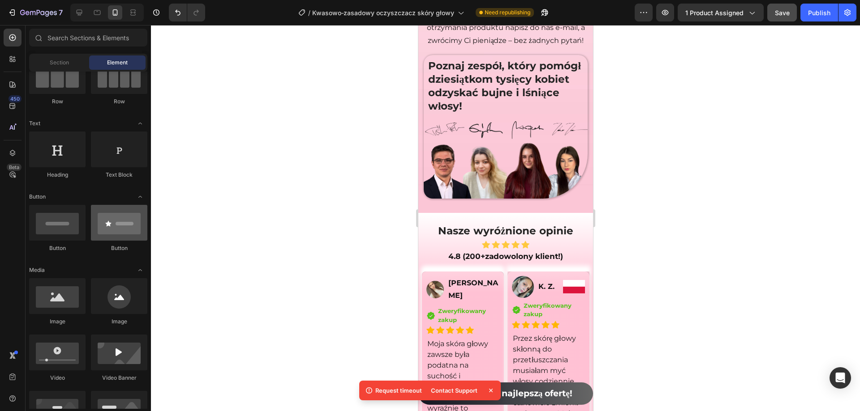
scroll to position [0, 0]
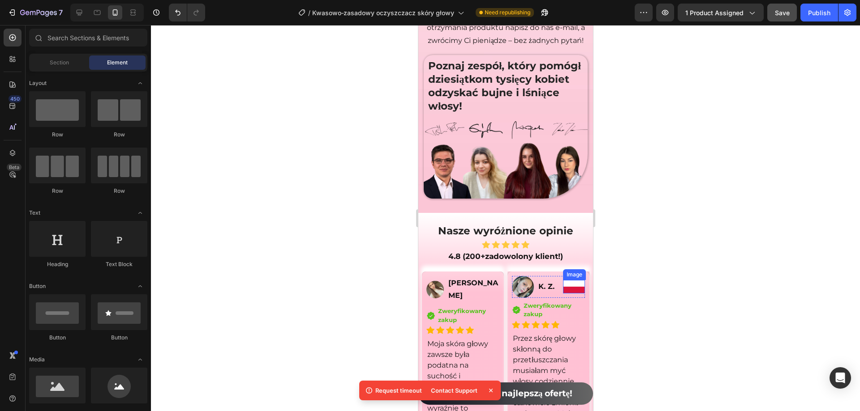
click at [570, 287] on img at bounding box center [573, 287] width 22 height 14
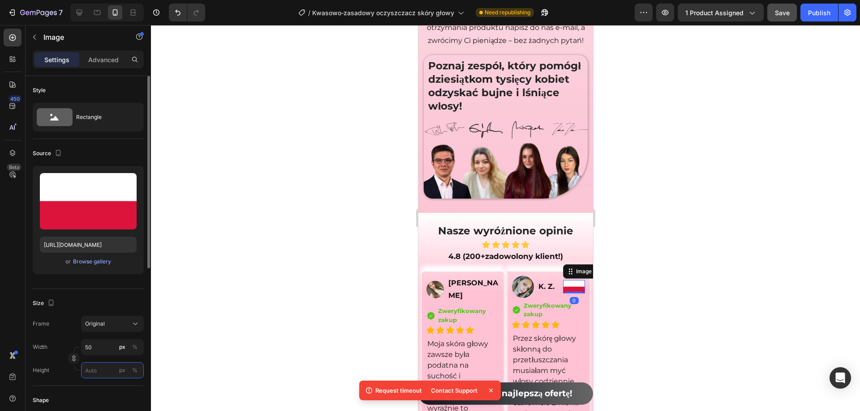
click at [97, 378] on input "px %" at bounding box center [112, 371] width 63 height 16
click at [96, 374] on input "50" at bounding box center [112, 371] width 63 height 16
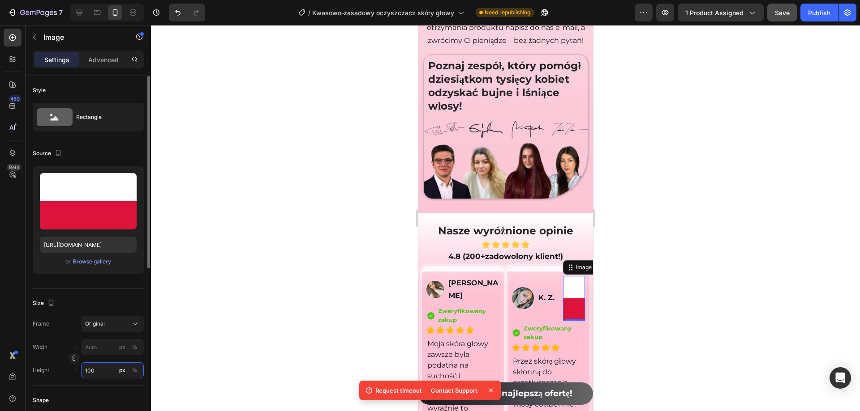
type input "100"
click at [13, 323] on div "450 Beta" at bounding box center [13, 188] width 18 height 318
click at [73, 359] on icon "button" at bounding box center [74, 360] width 3 height 2
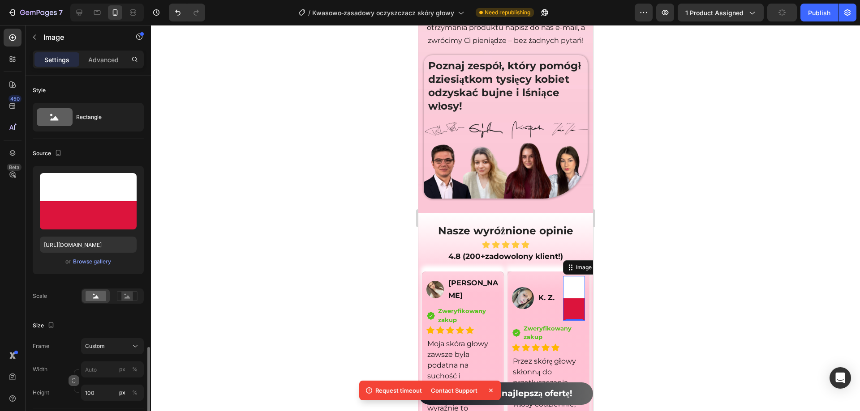
scroll to position [179, 0]
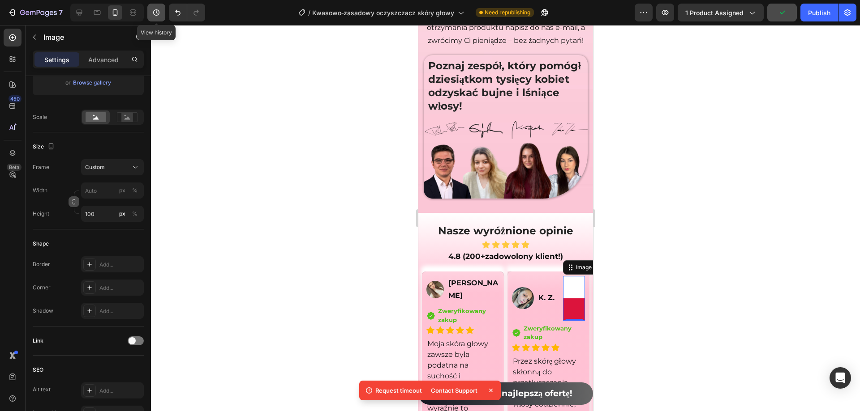
click at [159, 10] on icon "button" at bounding box center [156, 12] width 9 height 9
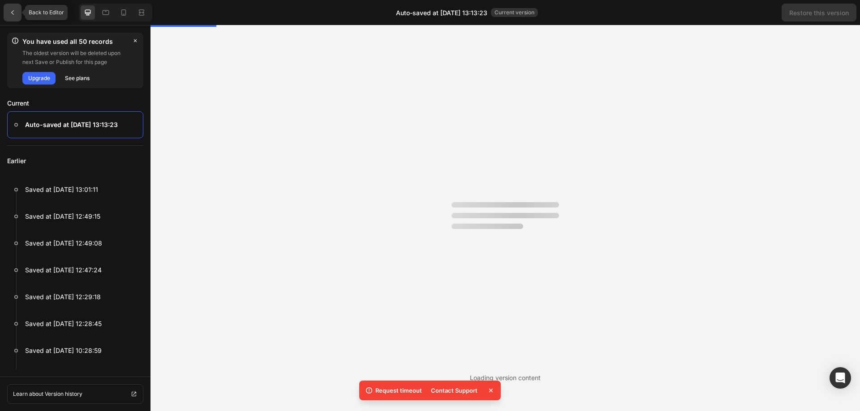
click at [9, 14] on icon at bounding box center [12, 12] width 7 height 7
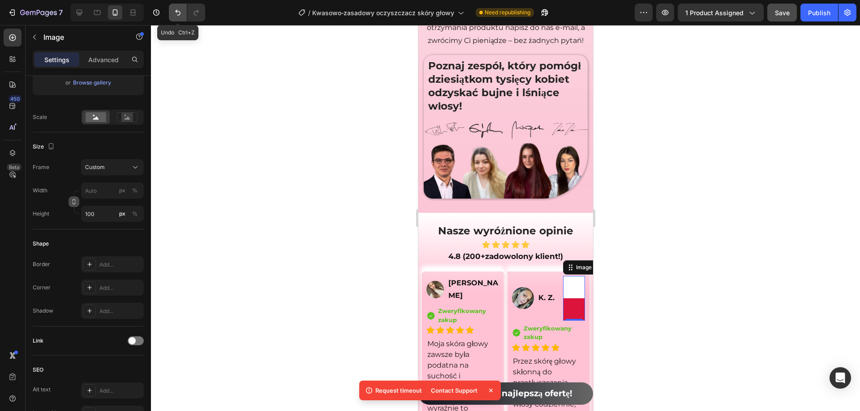
click at [185, 15] on button "Undo/Redo" at bounding box center [178, 13] width 18 height 18
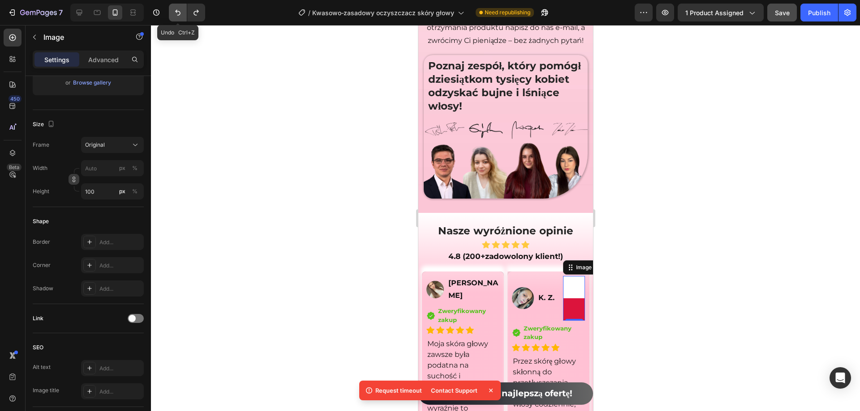
click at [185, 15] on button "Undo/Redo" at bounding box center [178, 13] width 18 height 18
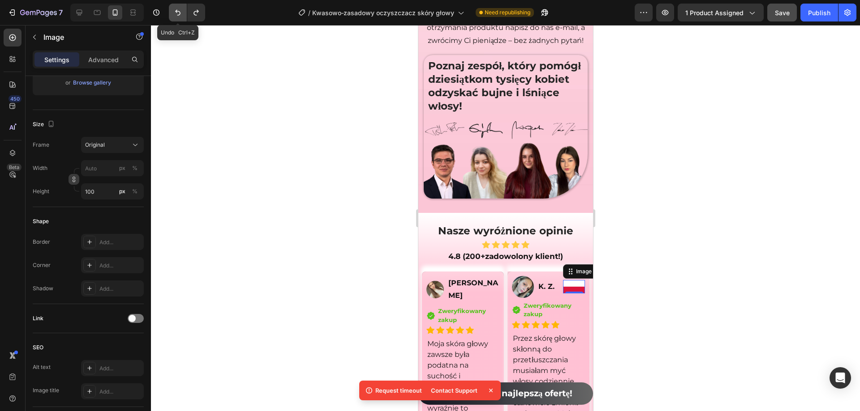
type input "50"
click at [185, 15] on button "Undo/Redo" at bounding box center [178, 13] width 18 height 18
type input "100"
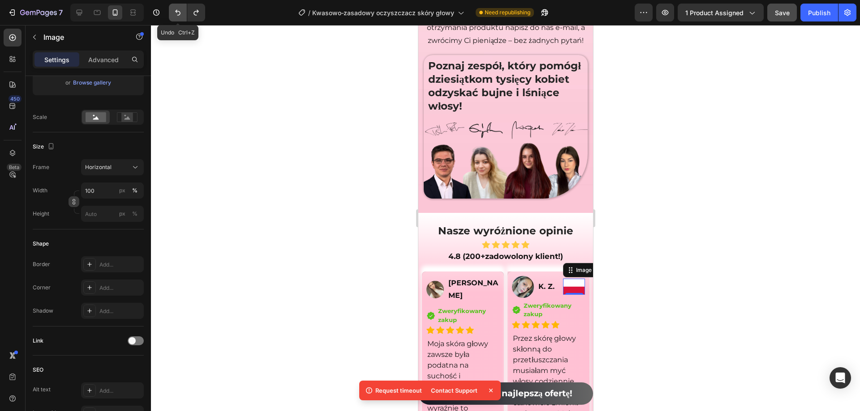
click at [185, 15] on button "Undo/Redo" at bounding box center [178, 13] width 18 height 18
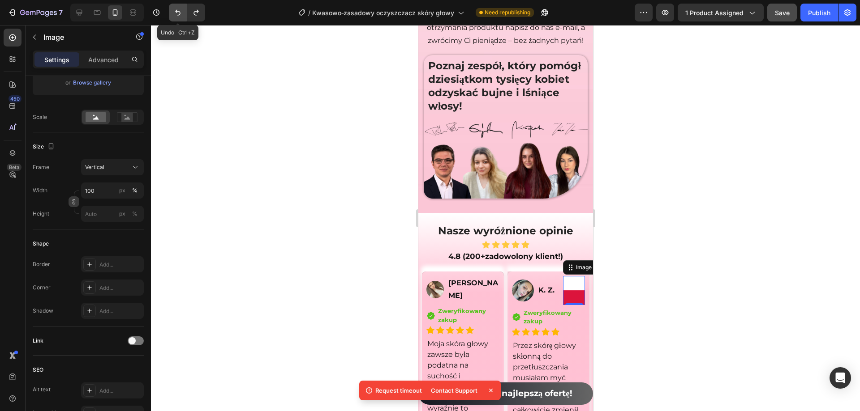
click at [185, 15] on button "Undo/Redo" at bounding box center [178, 13] width 18 height 18
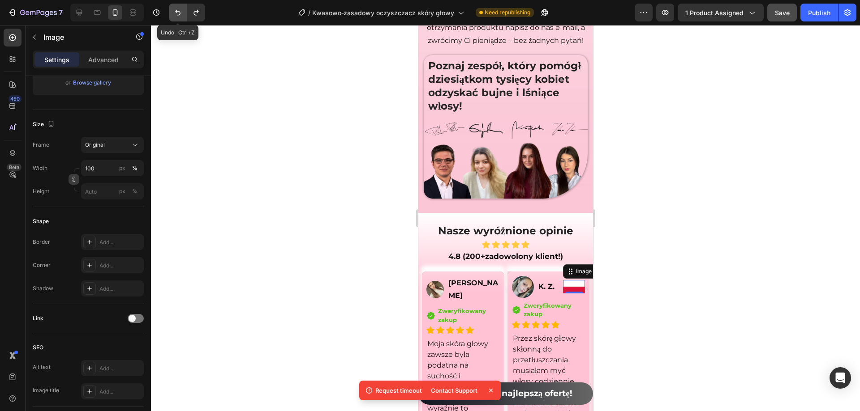
click at [185, 15] on button "Undo/Redo" at bounding box center [178, 13] width 18 height 18
type input "https://cdn.shopify.com/s/files/1/2005/9307/files/image_demo.jpg"
click at [185, 15] on button "Undo/Redo" at bounding box center [178, 13] width 18 height 18
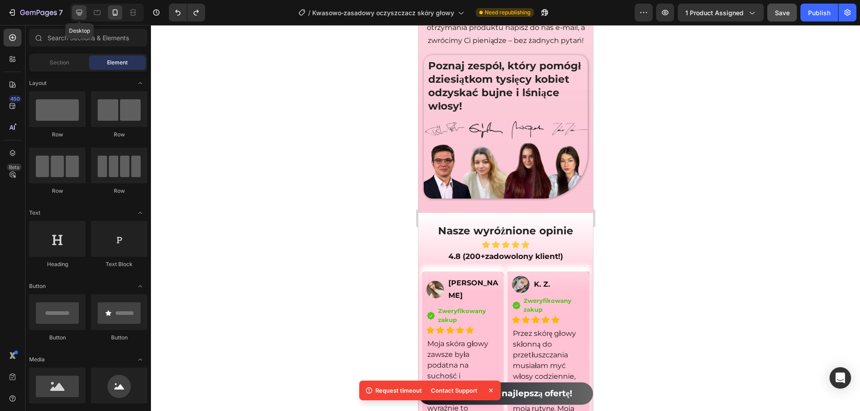
click at [77, 6] on div at bounding box center [79, 12] width 14 height 14
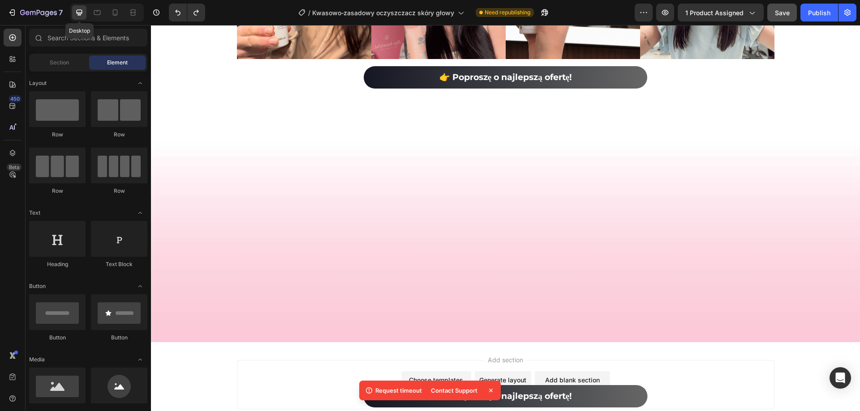
scroll to position [6414, 0]
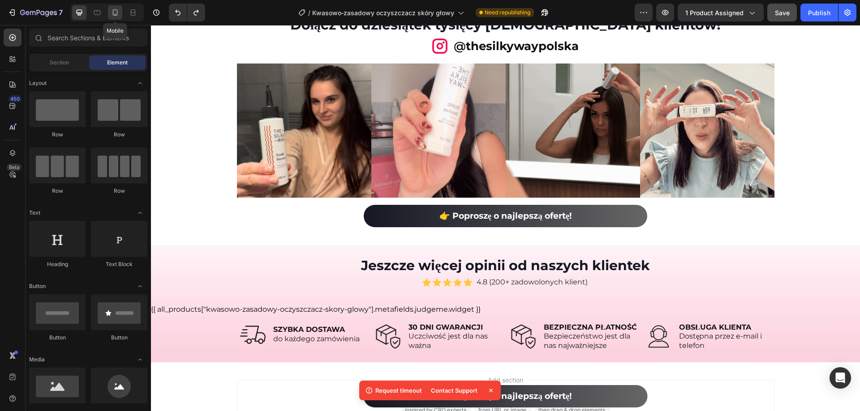
click at [115, 9] on icon at bounding box center [115, 12] width 9 height 9
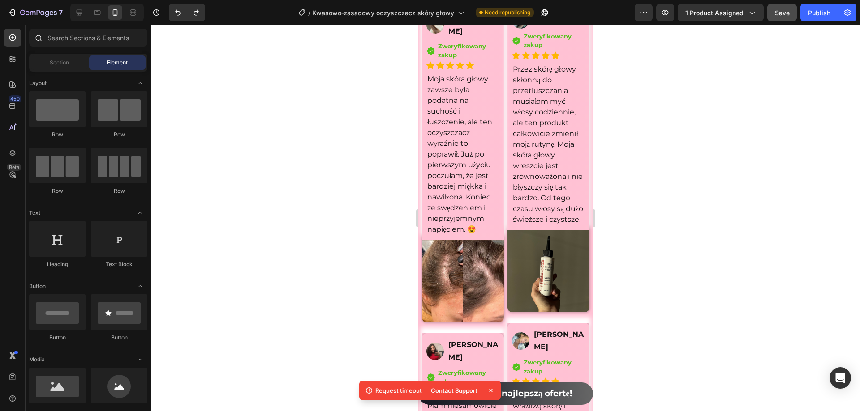
scroll to position [6154, 0]
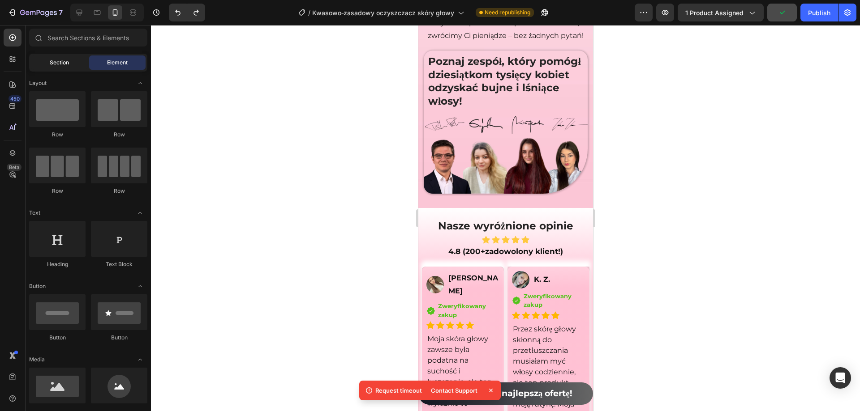
click at [52, 62] on span "Section" at bounding box center [59, 63] width 19 height 8
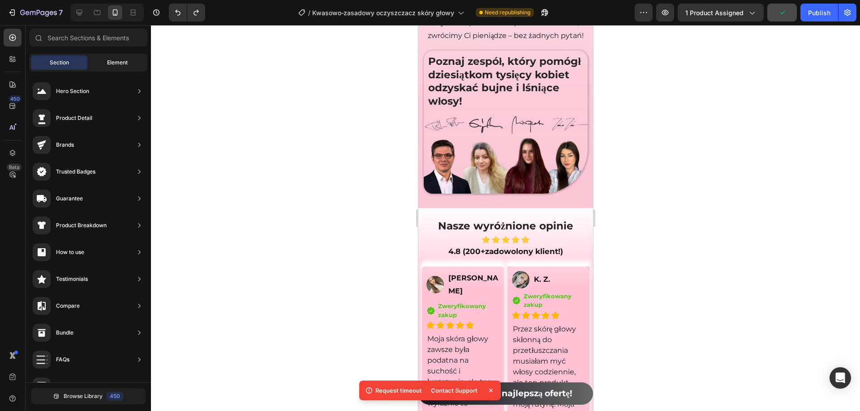
click at [110, 57] on div "Element" at bounding box center [117, 63] width 56 height 14
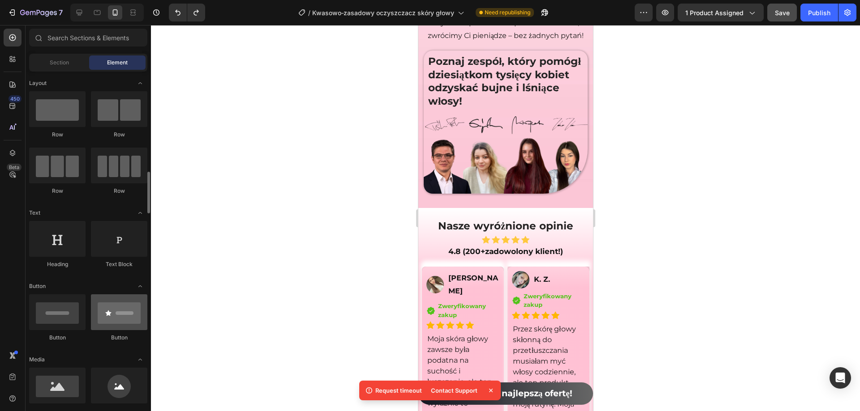
scroll to position [90, 0]
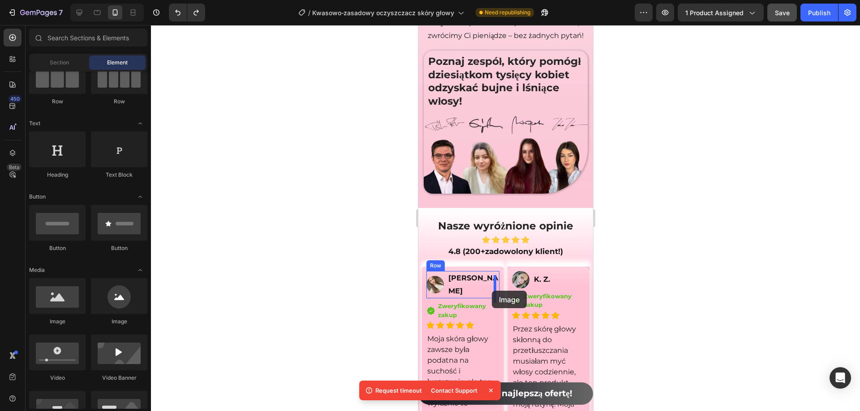
drag, startPoint x: 477, startPoint y: 321, endPoint x: 491, endPoint y: 291, distance: 33.1
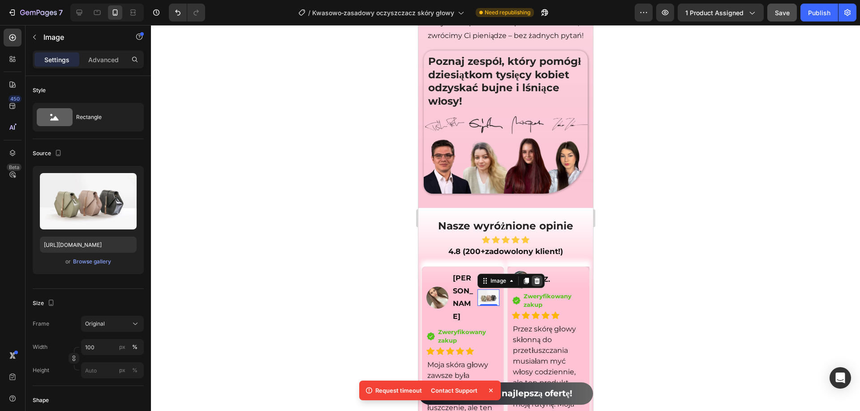
click at [535, 285] on icon at bounding box center [536, 281] width 7 height 7
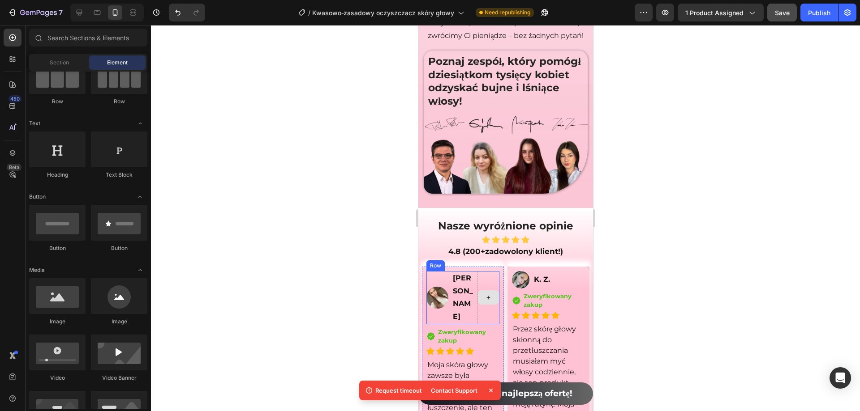
click at [491, 300] on div at bounding box center [487, 298] width 21 height 14
click at [486, 312] on div at bounding box center [488, 297] width 22 height 53
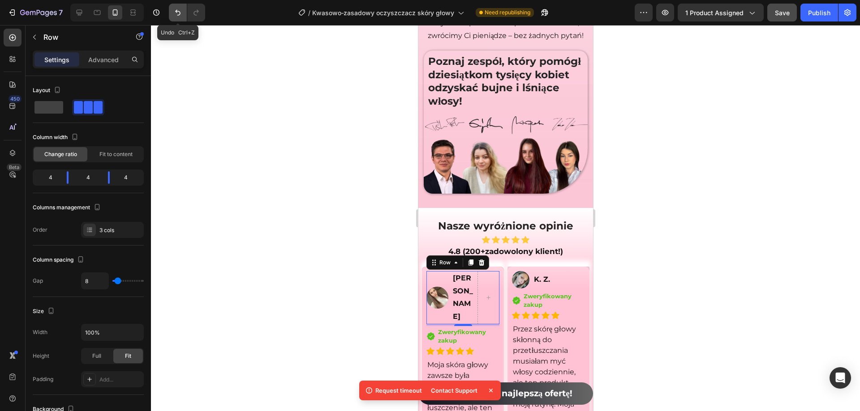
click at [184, 13] on button "Undo/Redo" at bounding box center [178, 13] width 18 height 18
click at [178, 13] on icon "Undo/Redo" at bounding box center [177, 12] width 9 height 9
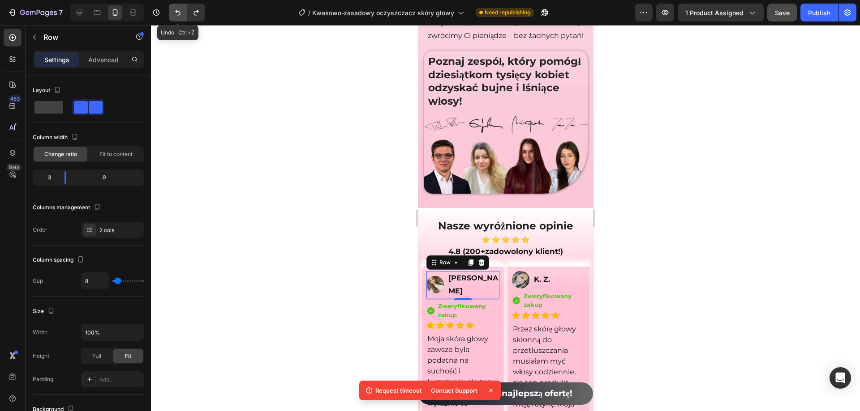
click at [176, 12] on icon "Undo/Redo" at bounding box center [177, 13] width 5 height 6
click at [296, 137] on div at bounding box center [505, 218] width 709 height 386
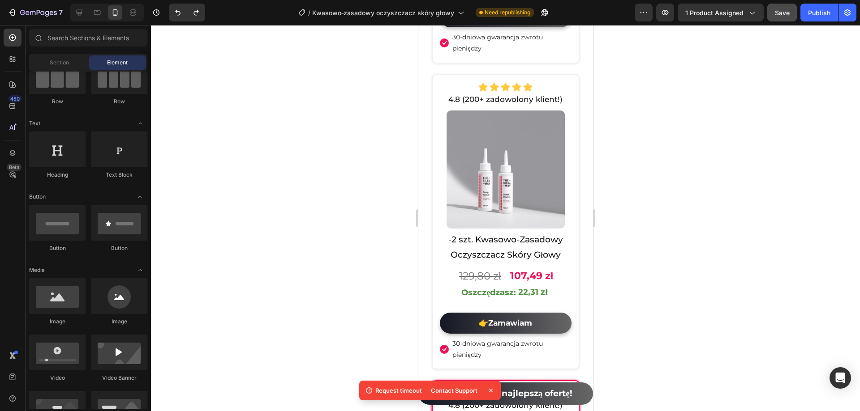
scroll to position [5840, 0]
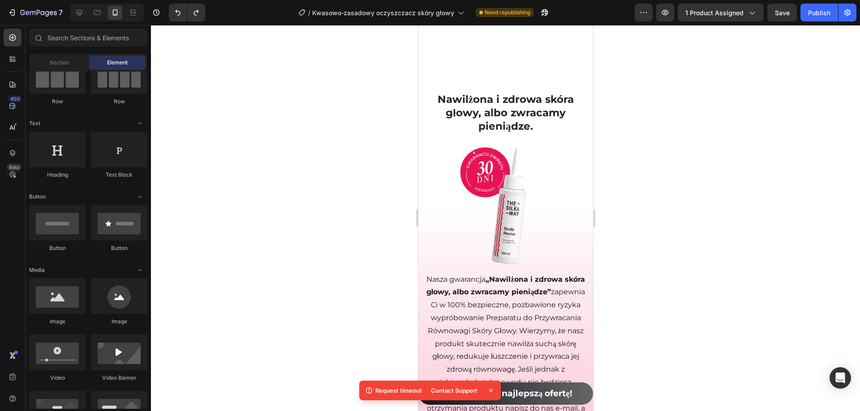
scroll to position [6315, 0]
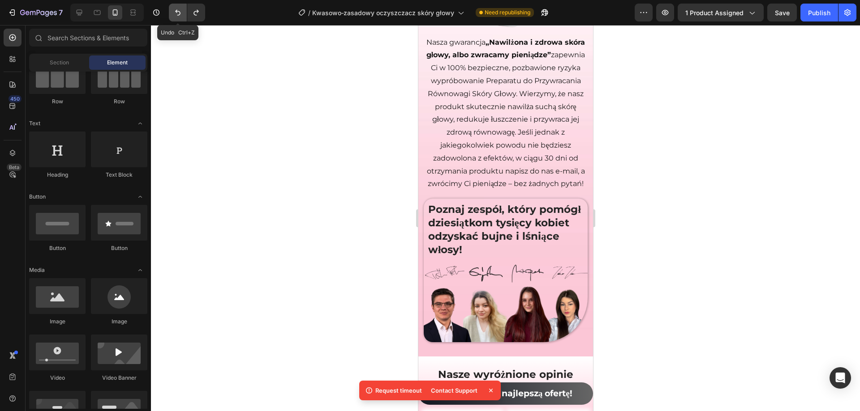
click at [184, 17] on button "Undo/Redo" at bounding box center [178, 13] width 18 height 18
click at [182, 17] on button "Undo/Redo" at bounding box center [178, 13] width 18 height 18
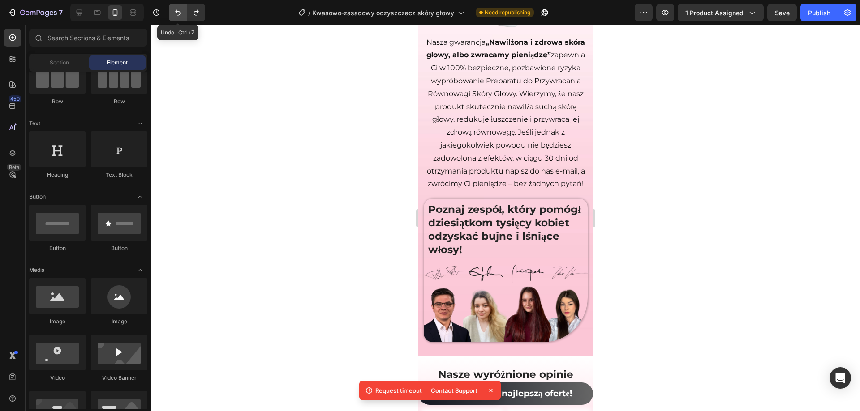
click at [182, 17] on button "Undo/Redo" at bounding box center [178, 13] width 18 height 18
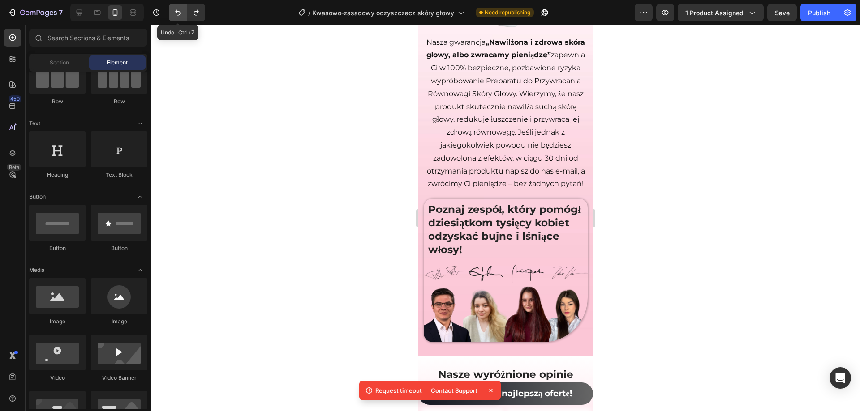
click at [182, 17] on button "Undo/Redo" at bounding box center [178, 13] width 18 height 18
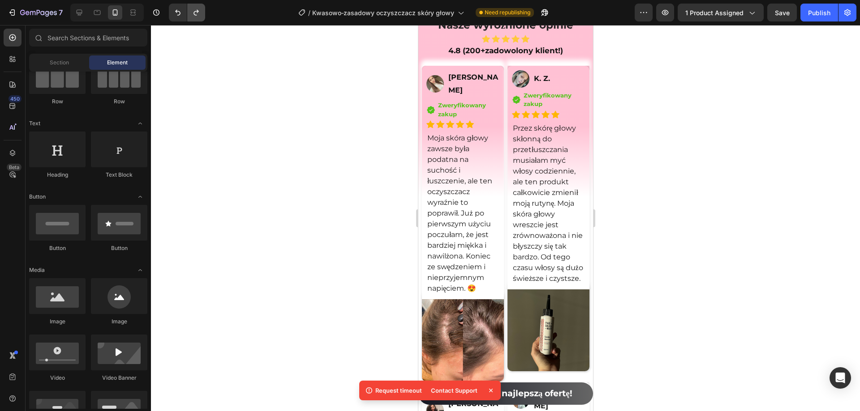
scroll to position [6673, 0]
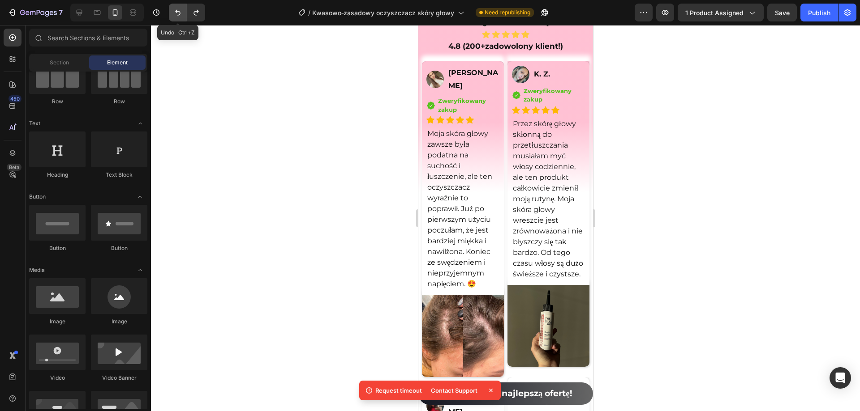
click at [173, 12] on icon "Undo/Redo" at bounding box center [177, 12] width 9 height 9
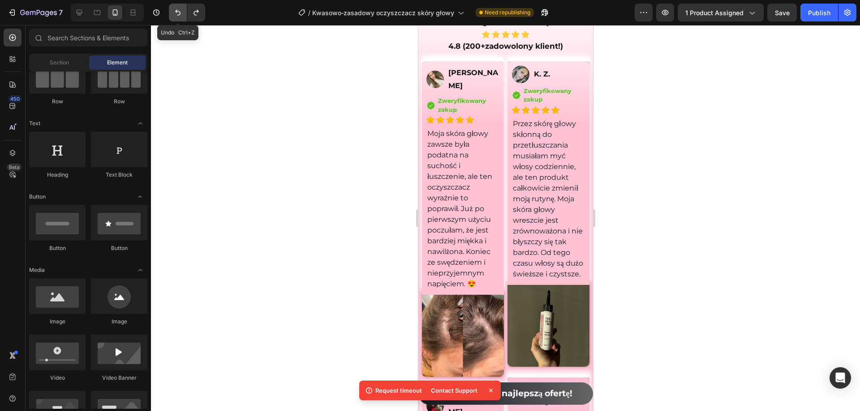
click at [173, 12] on icon "Undo/Redo" at bounding box center [177, 12] width 9 height 9
click at [173, 13] on icon "Undo/Redo" at bounding box center [177, 12] width 9 height 9
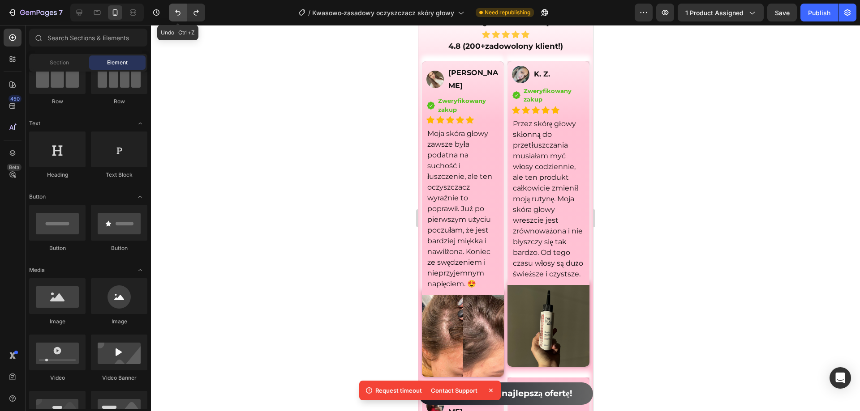
click at [173, 13] on icon "Undo/Redo" at bounding box center [177, 12] width 9 height 9
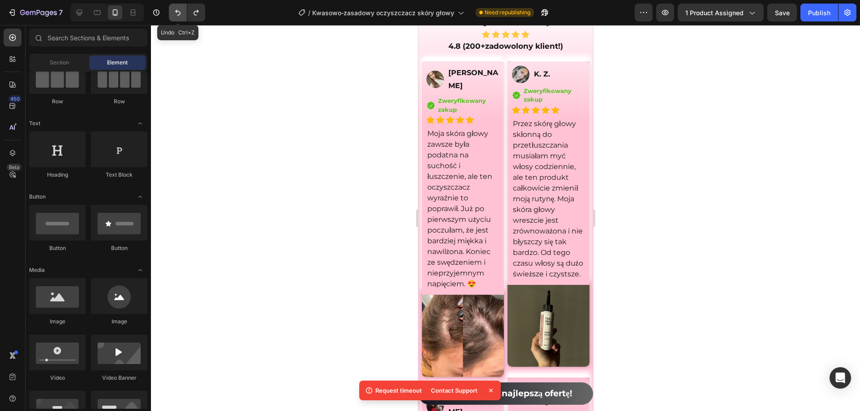
click at [173, 13] on icon "Undo/Redo" at bounding box center [177, 12] width 9 height 9
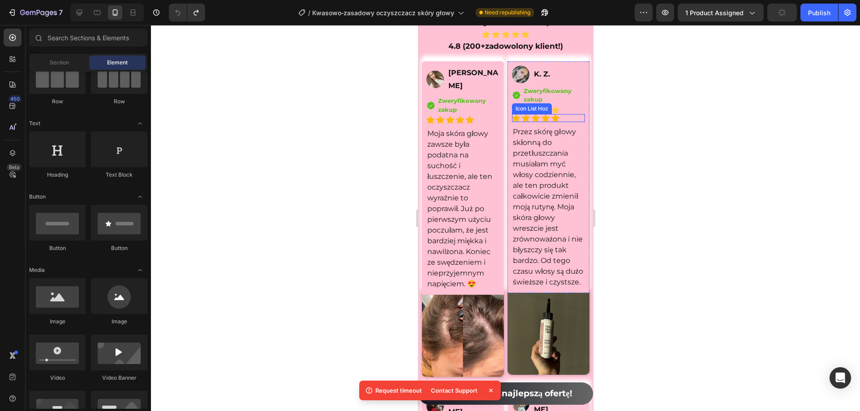
click at [566, 118] on div "Icon Icon Icon Icon Icon" at bounding box center [547, 118] width 73 height 8
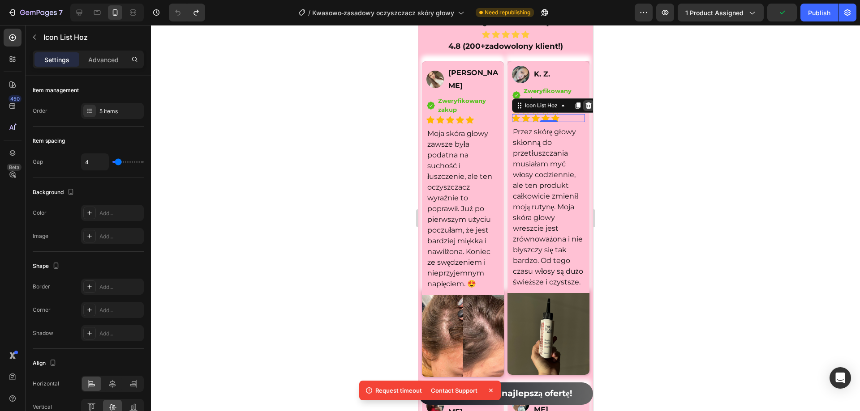
click at [584, 108] on icon at bounding box center [587, 105] width 7 height 7
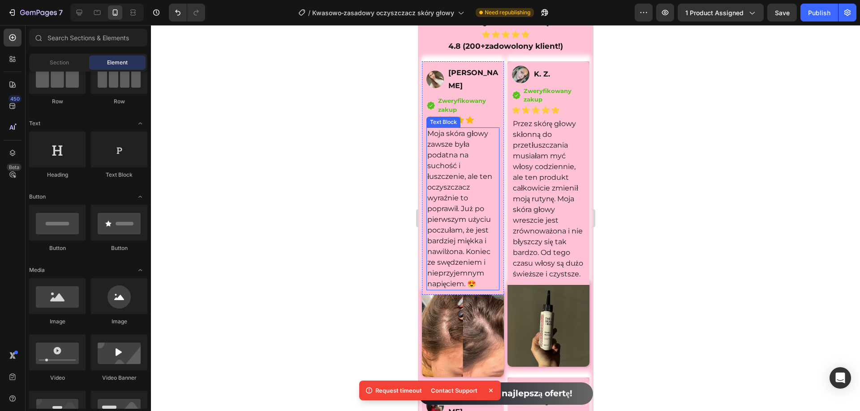
click at [484, 120] on div "Icon Icon Icon Icon Icon" at bounding box center [462, 120] width 73 height 8
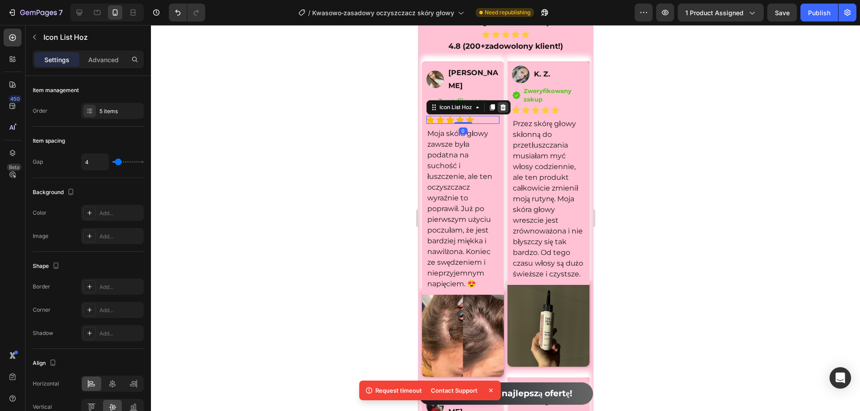
click at [505, 110] on icon at bounding box center [503, 107] width 6 height 6
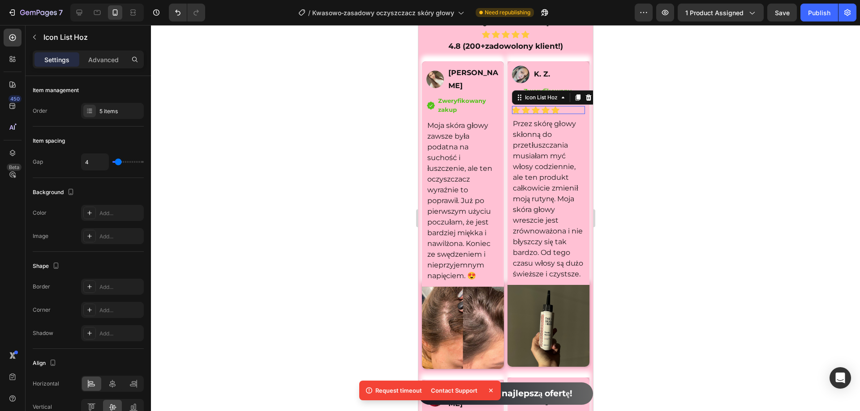
click at [569, 111] on div "Icon Icon Icon Icon Icon" at bounding box center [547, 110] width 73 height 8
click at [577, 98] on icon at bounding box center [577, 97] width 5 height 6
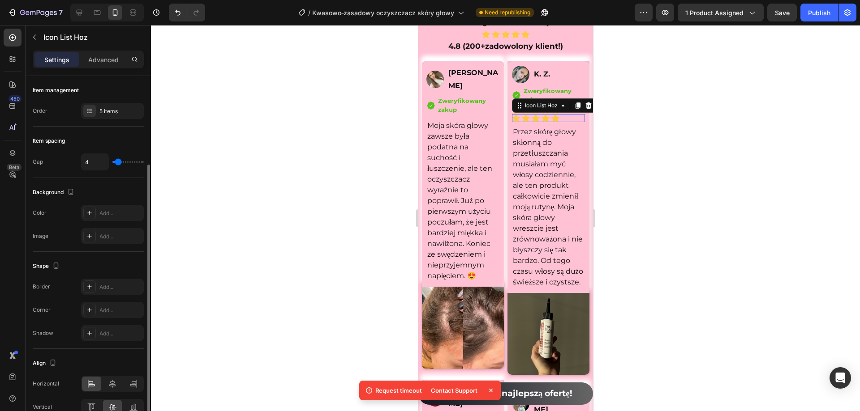
scroll to position [47, 0]
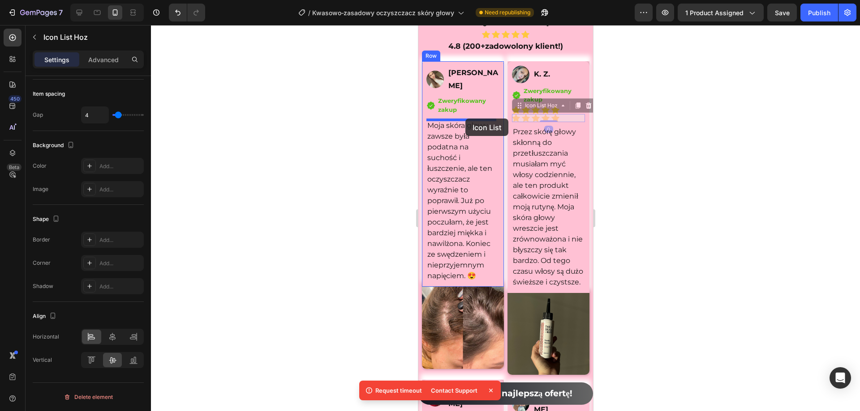
drag, startPoint x: 568, startPoint y: 120, endPoint x: 465, endPoint y: 119, distance: 103.0
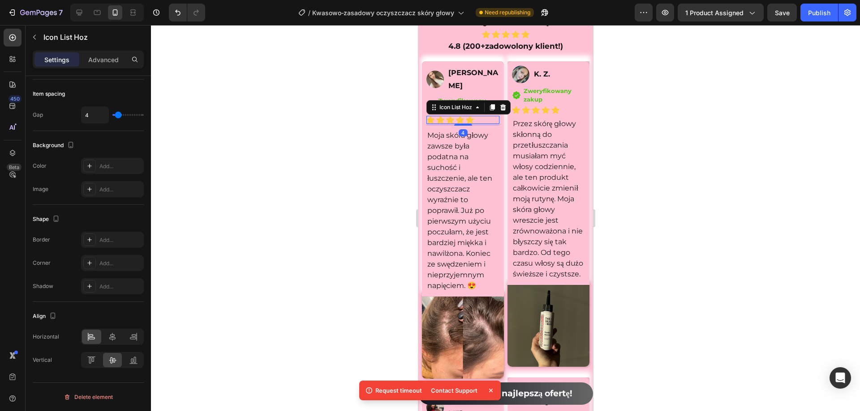
drag, startPoint x: 652, startPoint y: 134, endPoint x: 164, endPoint y: 94, distance: 489.3
click at [652, 134] on div at bounding box center [505, 218] width 709 height 386
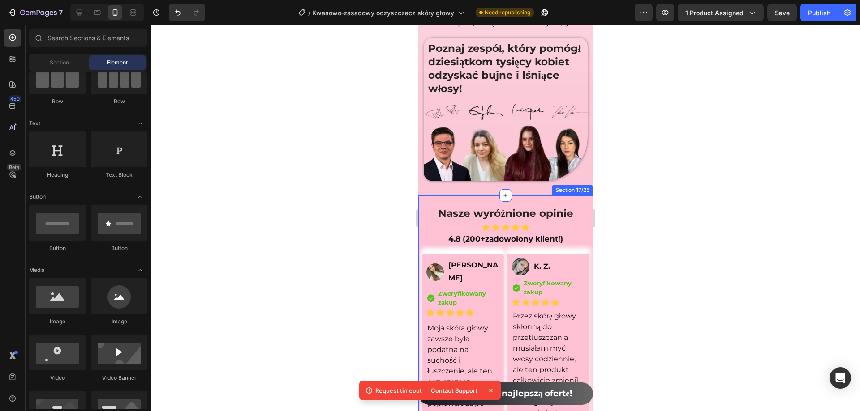
scroll to position [6494, 0]
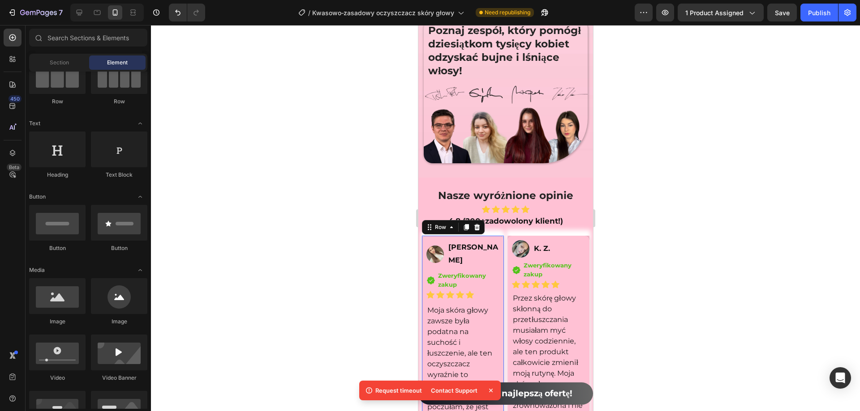
drag, startPoint x: 422, startPoint y: 246, endPoint x: 831, endPoint y: 257, distance: 408.5
click at [422, 246] on div "Image [PERSON_NAME] Text Block Row Icon Zweryfikowany zakup Text block Icon Lis…" at bounding box center [462, 354] width 82 height 236
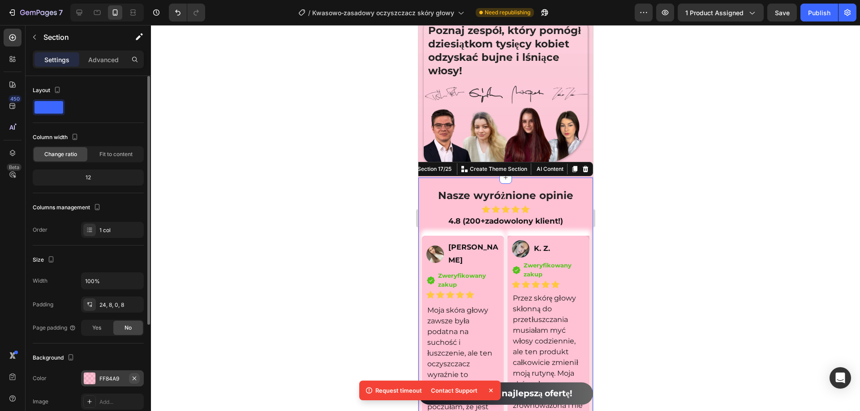
click at [132, 375] on icon "button" at bounding box center [134, 378] width 7 height 7
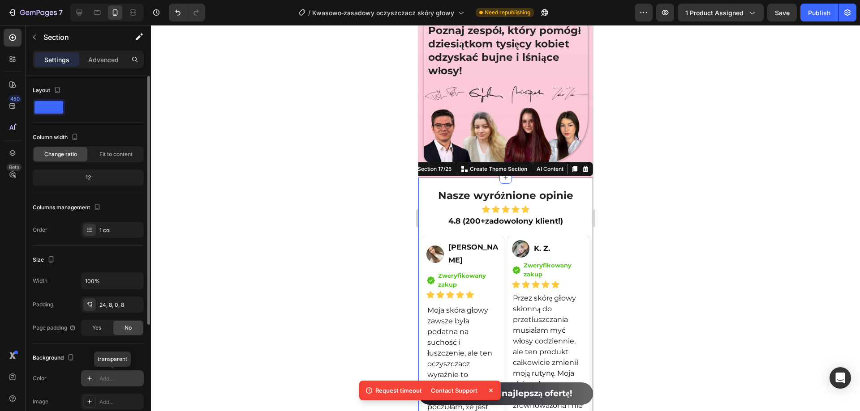
click at [116, 376] on div "Add..." at bounding box center [120, 379] width 42 height 8
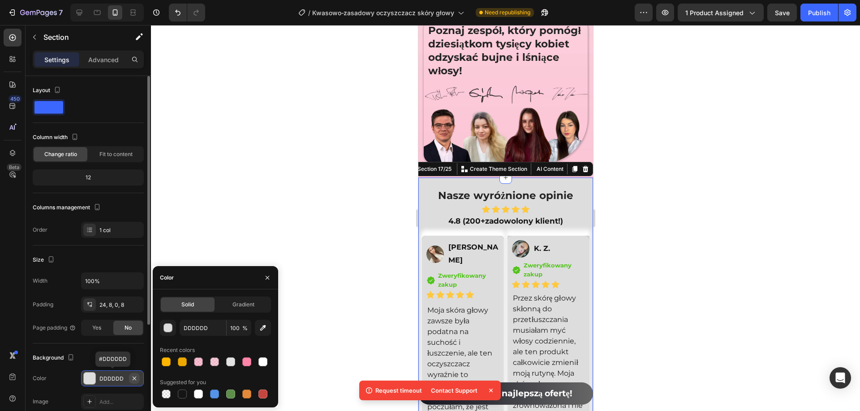
click at [132, 378] on icon "button" at bounding box center [134, 378] width 7 height 7
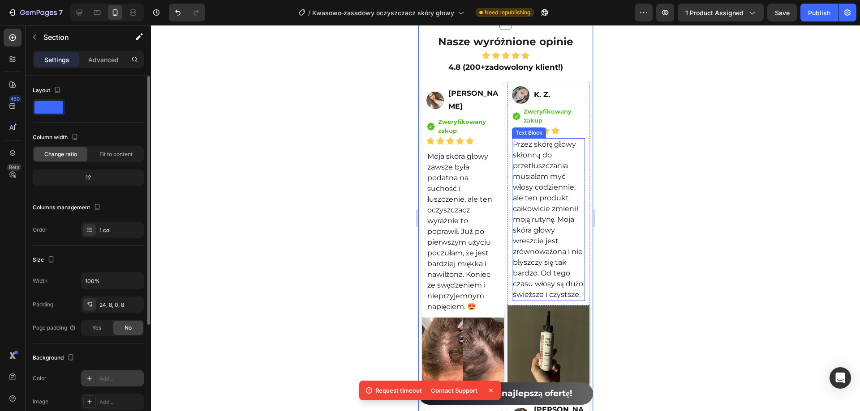
scroll to position [6673, 0]
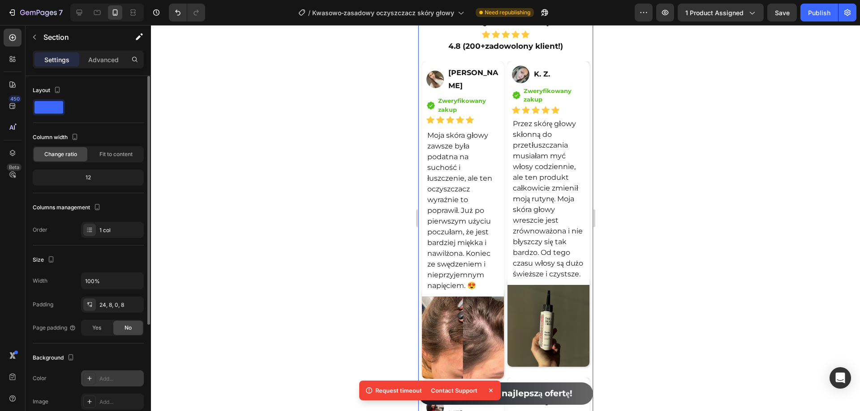
click at [662, 197] on div at bounding box center [505, 218] width 709 height 386
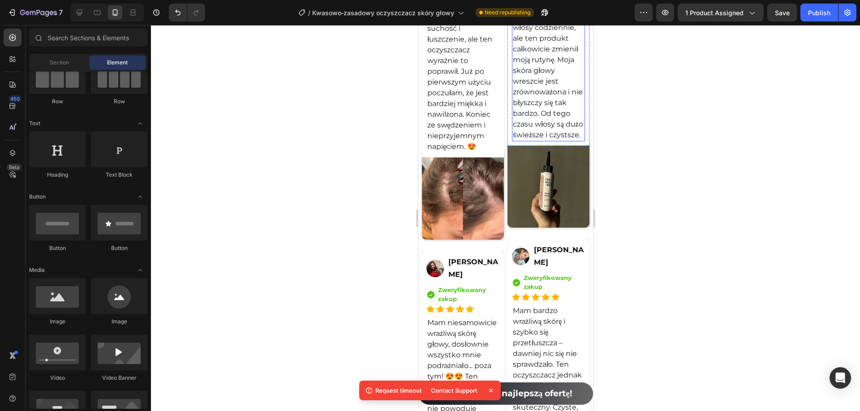
scroll to position [6852, 0]
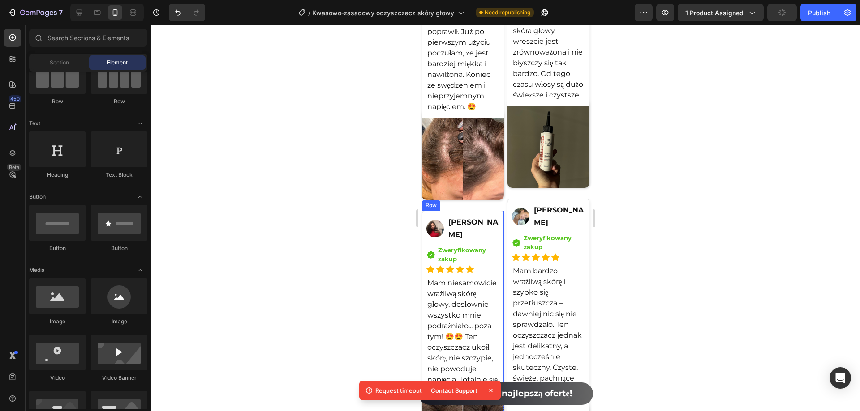
click at [496, 229] on div "Image [PERSON_NAME] Text Block Row Icon Zweryfikowany zakup Text block Icon Lis…" at bounding box center [462, 306] width 82 height 191
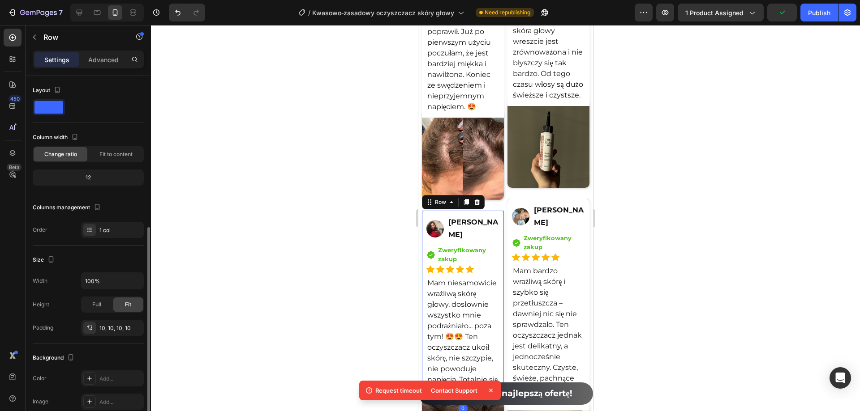
scroll to position [90, 0]
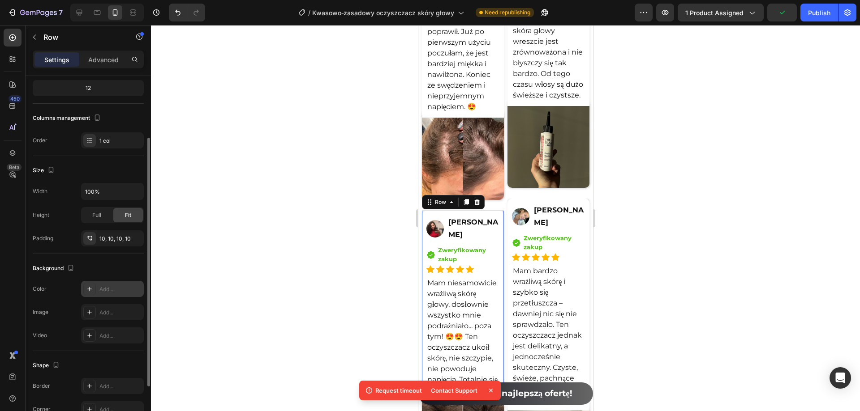
click at [114, 293] on div "Add..." at bounding box center [120, 290] width 42 height 8
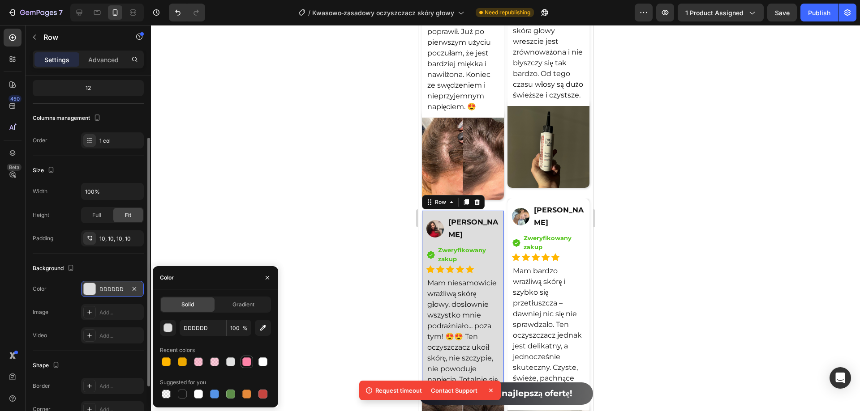
click at [240, 363] on div at bounding box center [246, 362] width 13 height 13
type input "FF84A9"
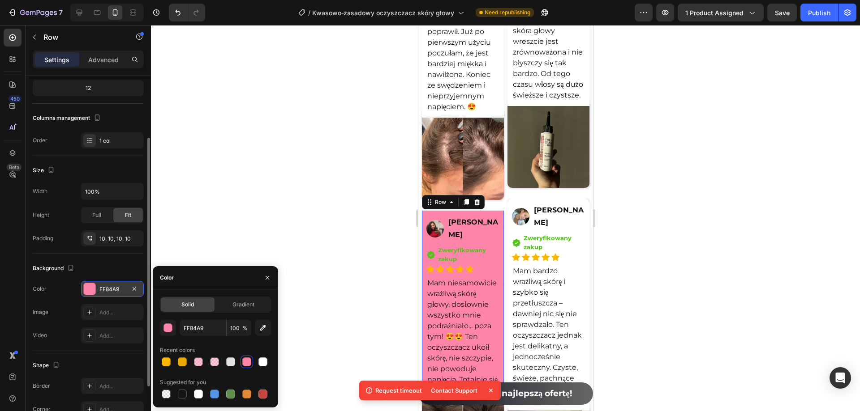
click at [246, 364] on div at bounding box center [246, 362] width 9 height 9
click at [247, 301] on span "Gradient" at bounding box center [243, 305] width 22 height 8
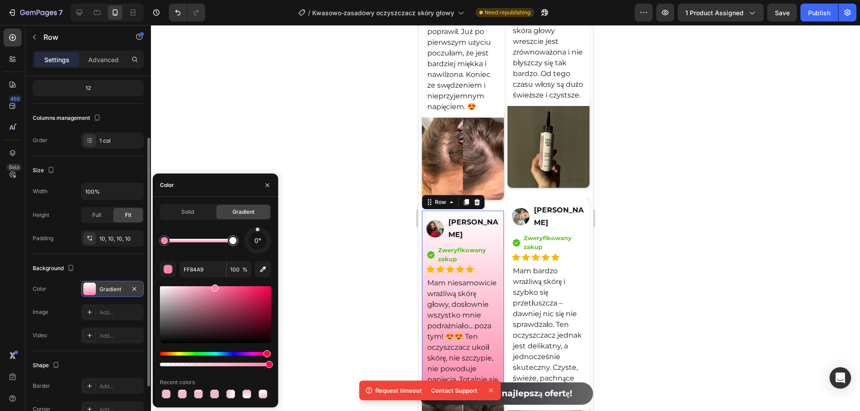
drag, startPoint x: 267, startPoint y: 253, endPoint x: 257, endPoint y: 209, distance: 44.9
click at [257, 209] on div "Solid Gradient 0° FF84A9 100 % Recent colors" at bounding box center [215, 302] width 111 height 197
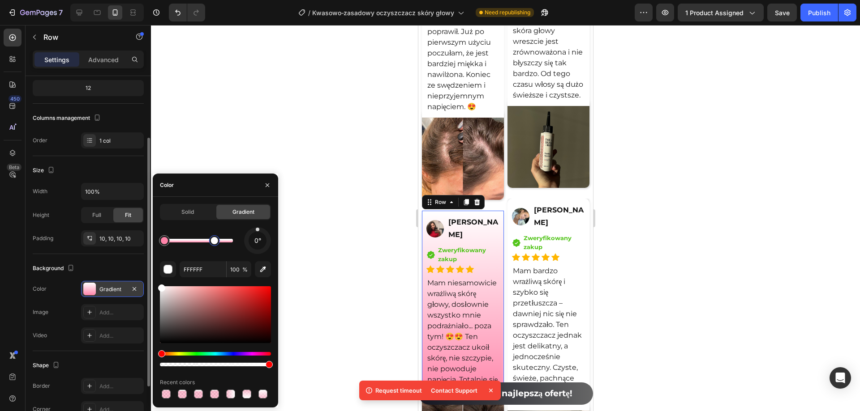
drag, startPoint x: 232, startPoint y: 244, endPoint x: 214, endPoint y: 248, distance: 18.1
click at [214, 244] on div at bounding box center [214, 240] width 7 height 7
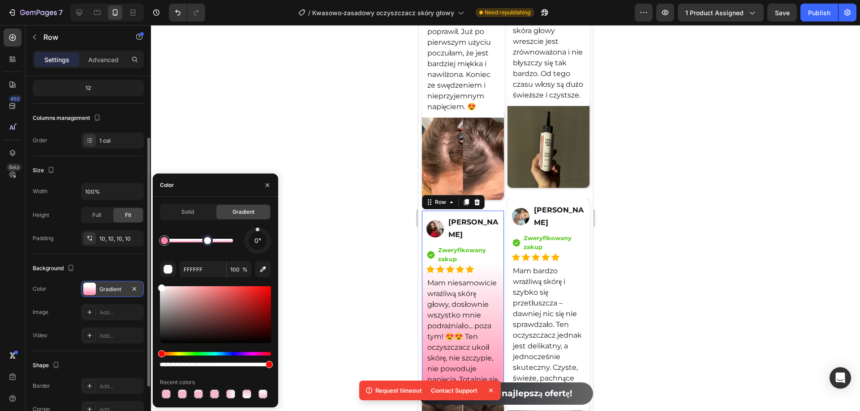
drag, startPoint x: 214, startPoint y: 248, endPoint x: 207, endPoint y: 248, distance: 7.2
click at [207, 248] on div at bounding box center [207, 241] width 16 height 16
type input "FF84A9"
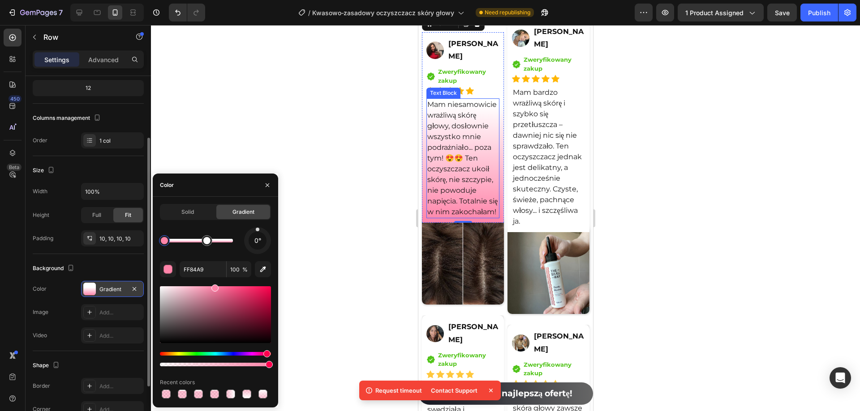
scroll to position [7031, 0]
click at [695, 215] on div at bounding box center [505, 218] width 709 height 386
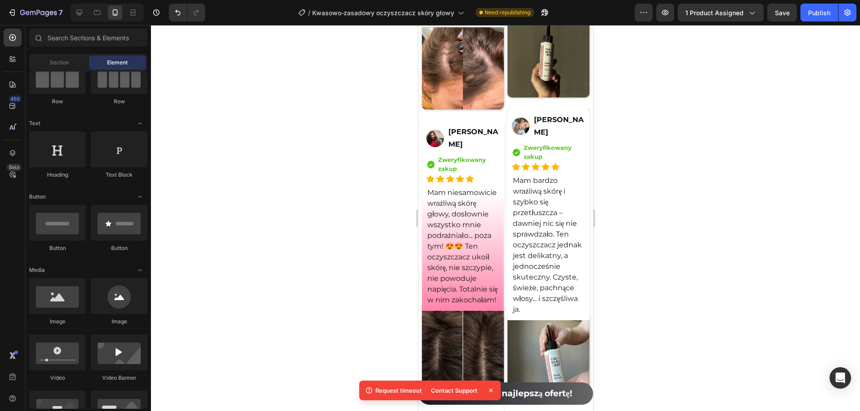
scroll to position [6941, 0]
click at [582, 212] on div "Nasze wyróżnione opinie Heading Icon Icon Icon Icon Icon Icon List Hoz 4.8 (200…" at bounding box center [505, 234] width 175 height 1000
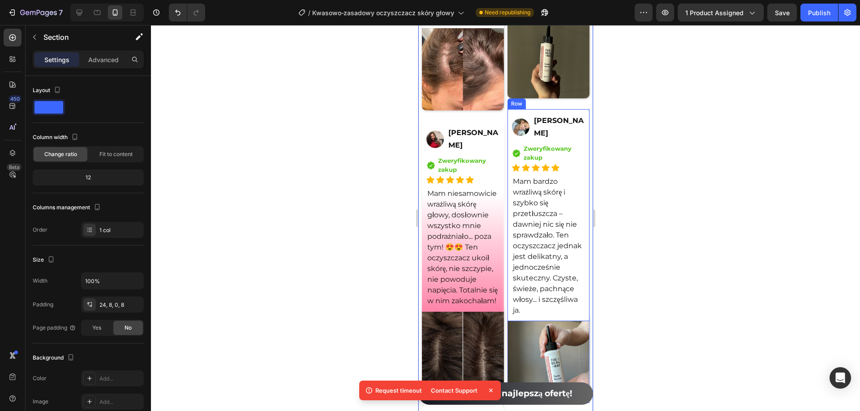
click at [580, 211] on div "Image [PERSON_NAME] Text Block Row Icon Zweryfikowany zakup Text block Icon Lis…" at bounding box center [548, 215] width 82 height 213
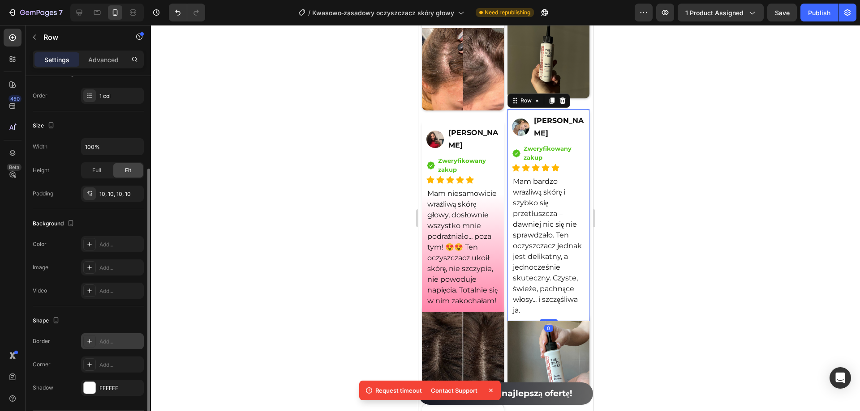
scroll to position [162, 0]
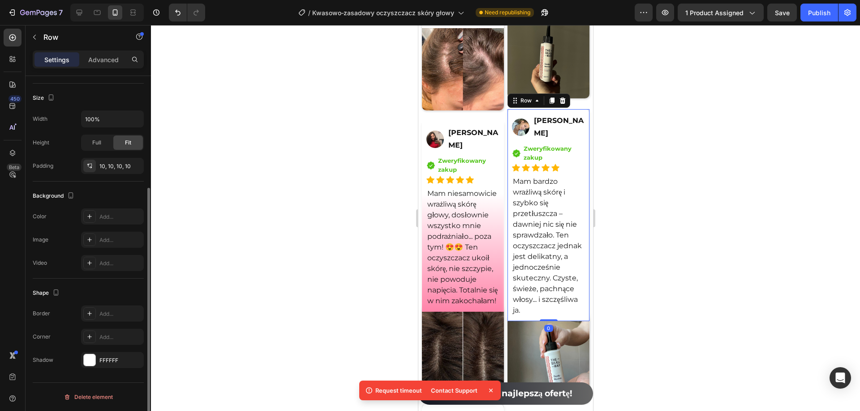
drag, startPoint x: 109, startPoint y: 350, endPoint x: 115, endPoint y: 338, distance: 13.2
click at [110, 350] on div "Border Add... Corner Add... Shadow FFFFFF" at bounding box center [88, 337] width 111 height 63
click at [112, 210] on div "Add..." at bounding box center [112, 217] width 63 height 16
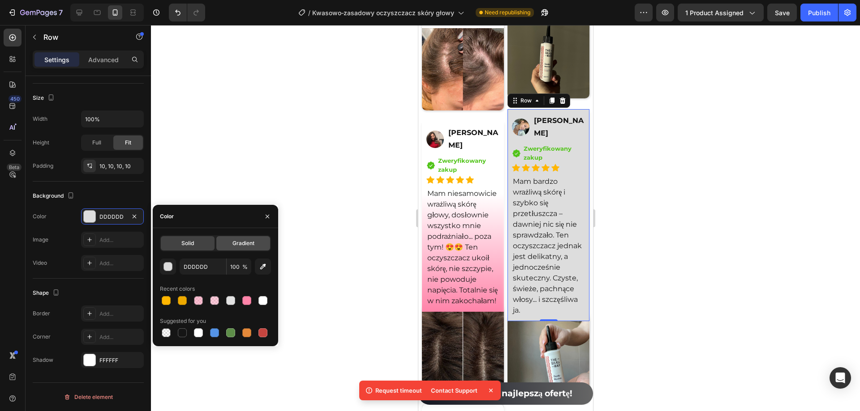
click at [243, 242] on span "Gradient" at bounding box center [243, 244] width 22 height 8
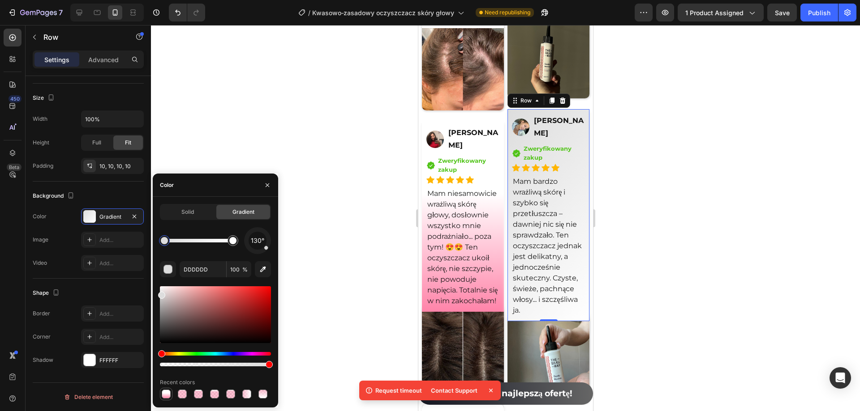
click at [165, 394] on div at bounding box center [166, 394] width 9 height 9
type input "FF84A9"
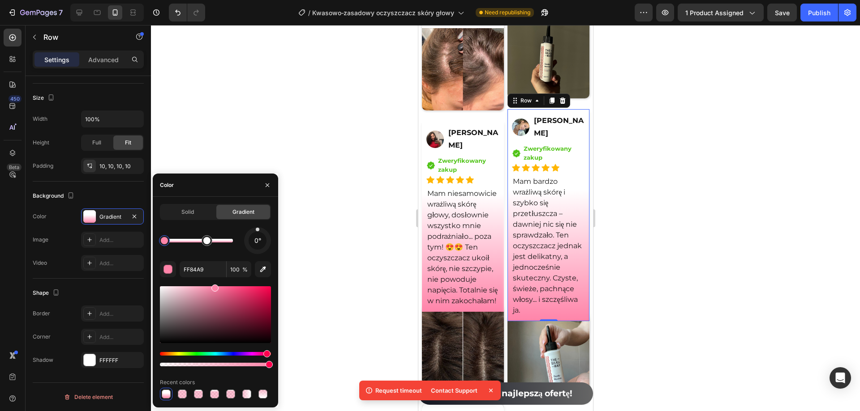
click at [335, 153] on div at bounding box center [505, 218] width 709 height 386
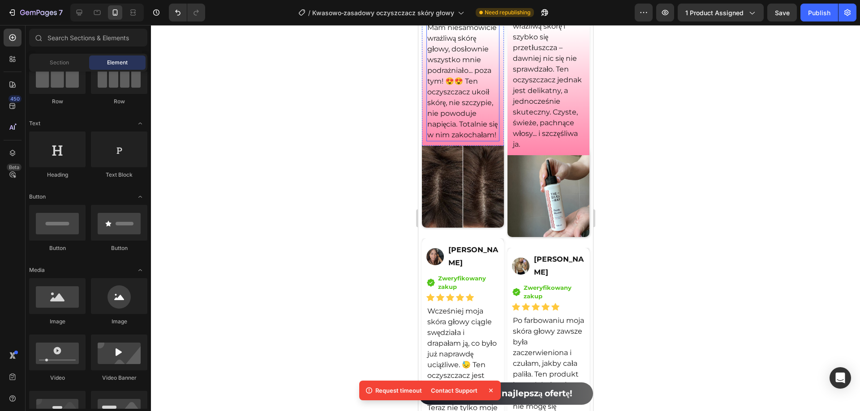
scroll to position [7120, 0]
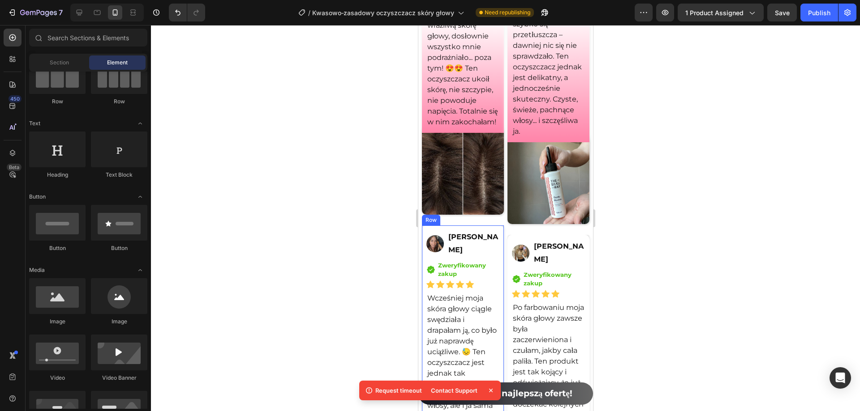
click at [495, 248] on div "[PERSON_NAME]" at bounding box center [473, 244] width 52 height 28
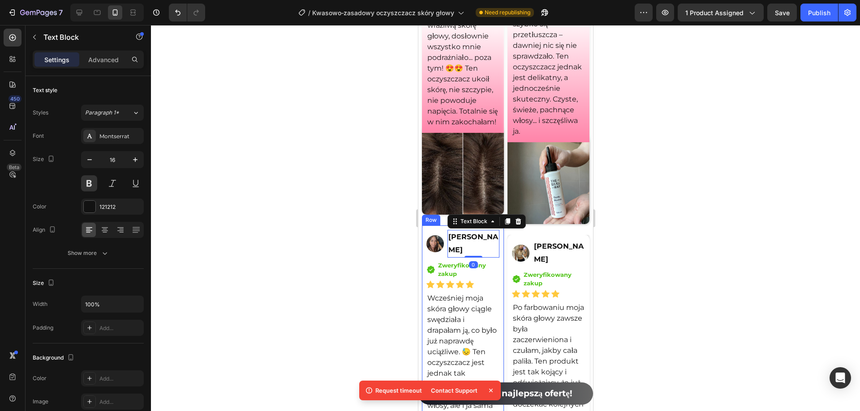
click at [497, 248] on div "Image [PERSON_NAME] Text Block 0 Row Icon Zweryfikowany zakup Text block Icon L…" at bounding box center [462, 332] width 82 height 213
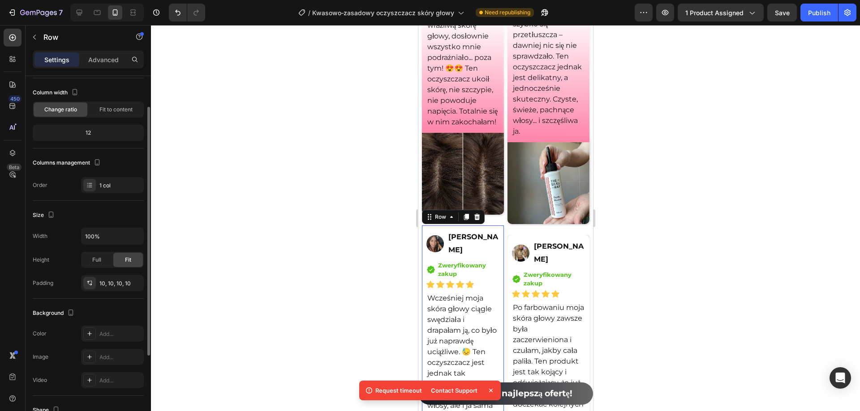
scroll to position [162, 0]
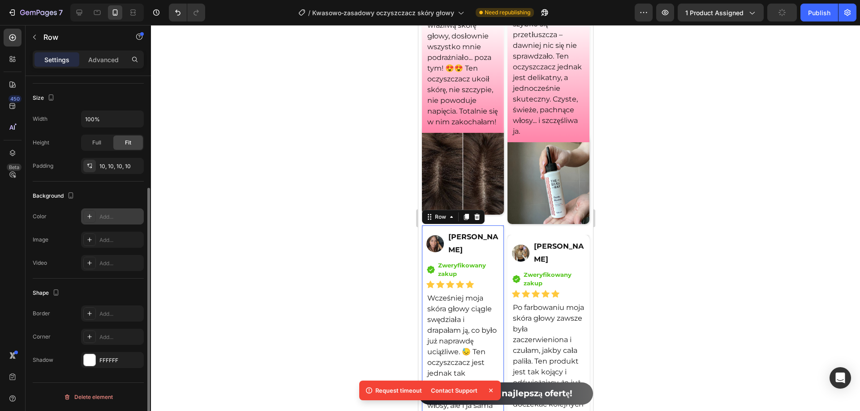
click at [116, 215] on div "Add..." at bounding box center [120, 217] width 42 height 8
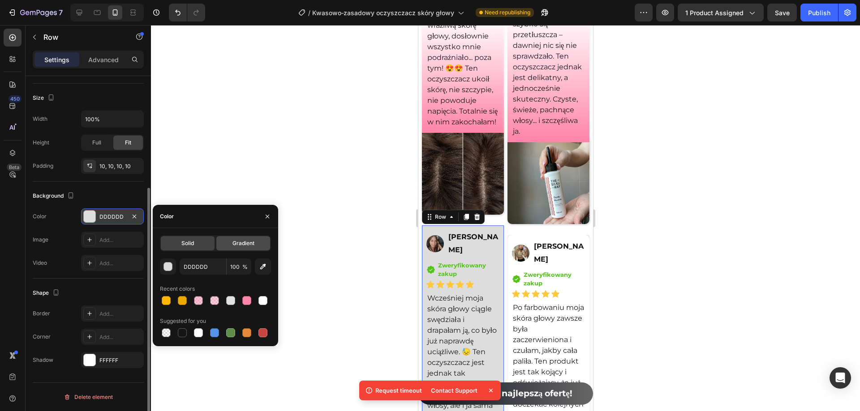
click at [248, 247] on span "Gradient" at bounding box center [243, 244] width 22 height 8
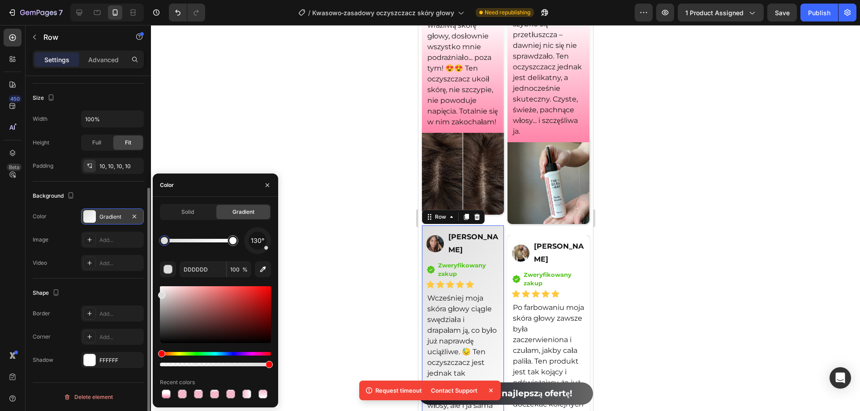
click at [244, 243] on div at bounding box center [258, 241] width 38 height 38
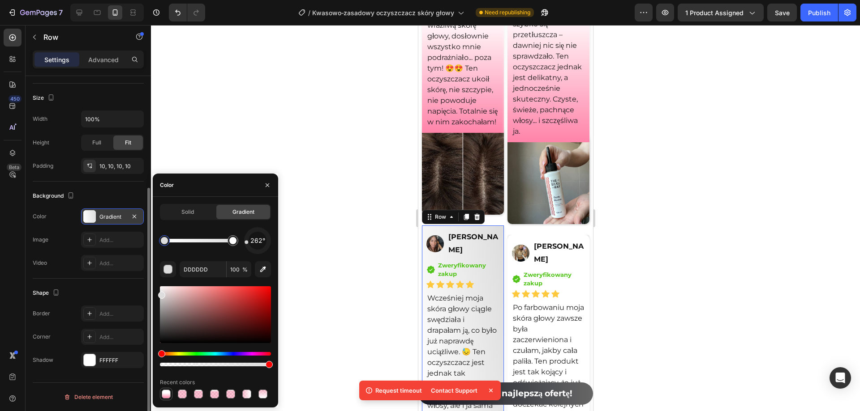
click at [163, 397] on div at bounding box center [166, 394] width 9 height 9
type input "FF84A9"
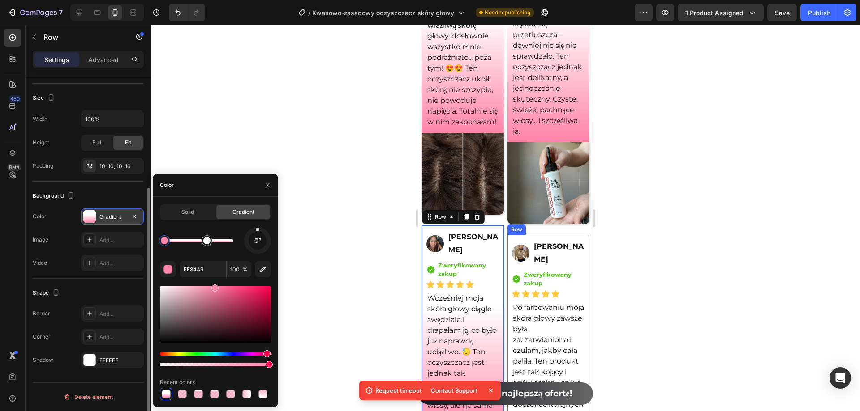
click at [578, 254] on div "Image [PERSON_NAME] Text Block Row Icon Zweryfikowany zakup Text block Icon Lis…" at bounding box center [548, 352] width 82 height 234
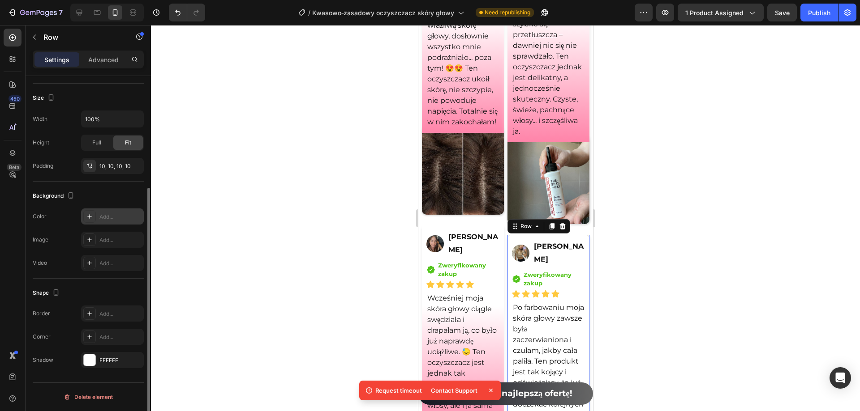
click at [108, 216] on div "Add..." at bounding box center [120, 217] width 42 height 8
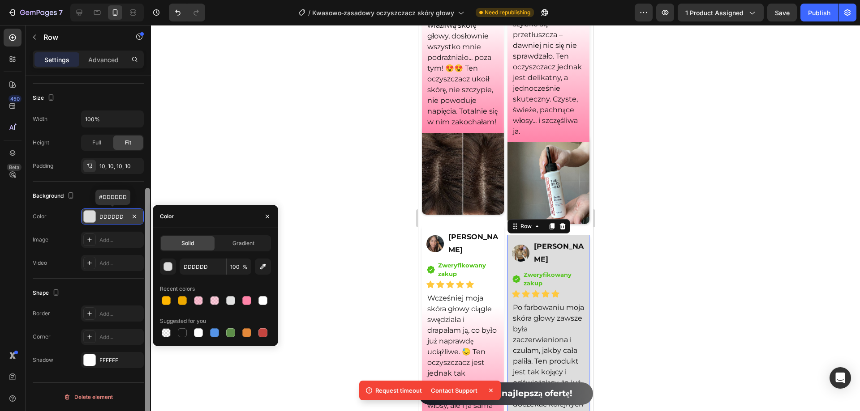
click at [239, 244] on span "Gradient" at bounding box center [243, 244] width 22 height 8
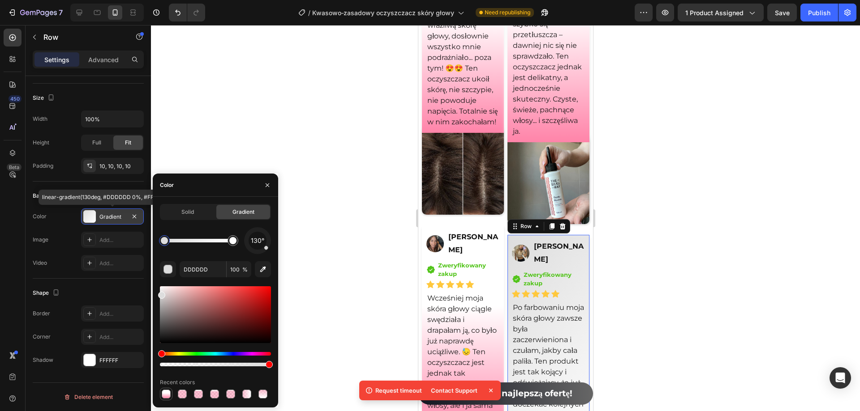
click at [167, 394] on div at bounding box center [166, 394] width 9 height 9
type input "FF84A9"
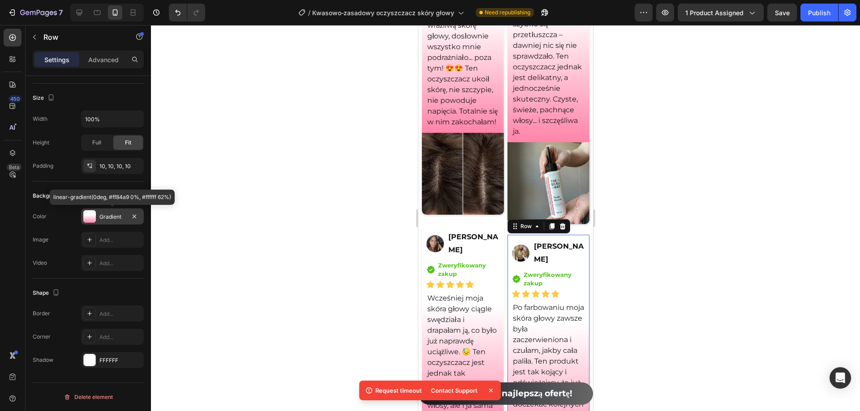
click at [339, 253] on div at bounding box center [505, 218] width 709 height 386
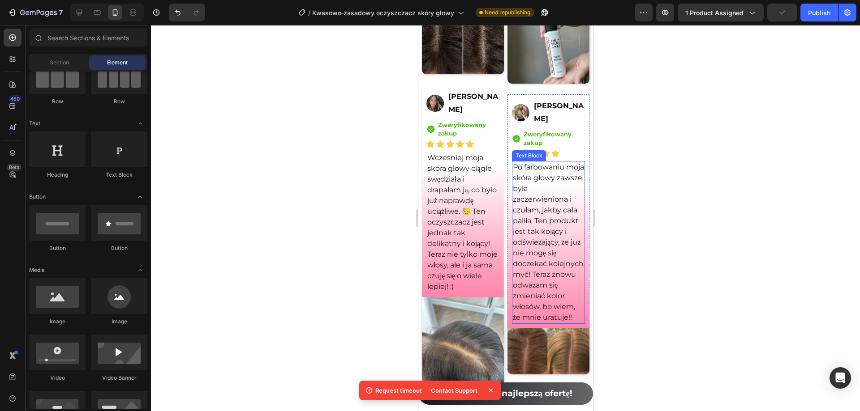
scroll to position [7389, 0]
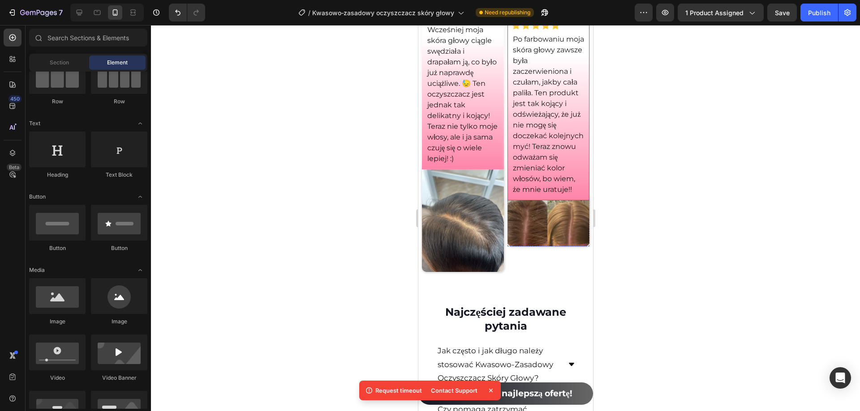
click at [580, 201] on div "Image [PERSON_NAME] Text Block Row Icon Zweryfikowany zakup Text block Icon Lis…" at bounding box center [548, 83] width 82 height 234
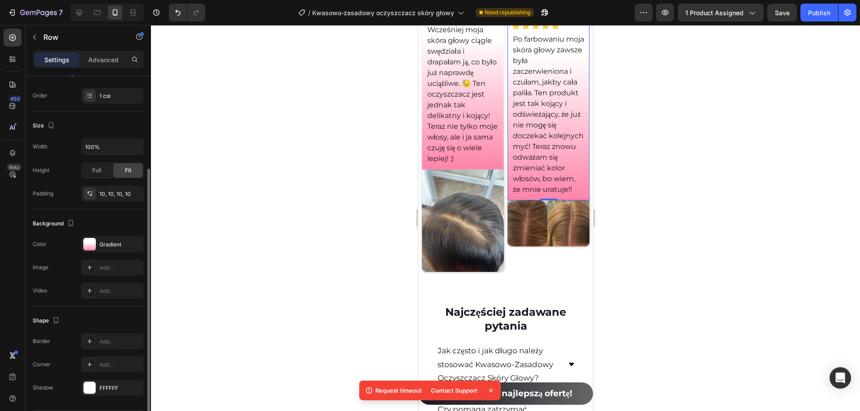
scroll to position [162, 0]
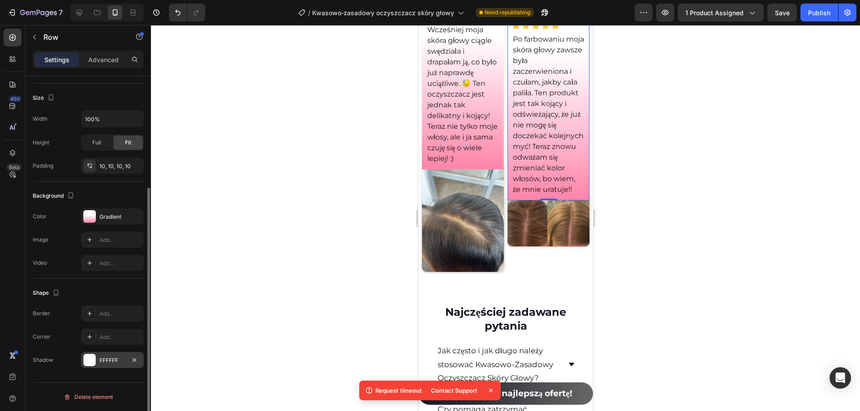
click at [119, 359] on div "FFFFFF" at bounding box center [112, 361] width 26 height 8
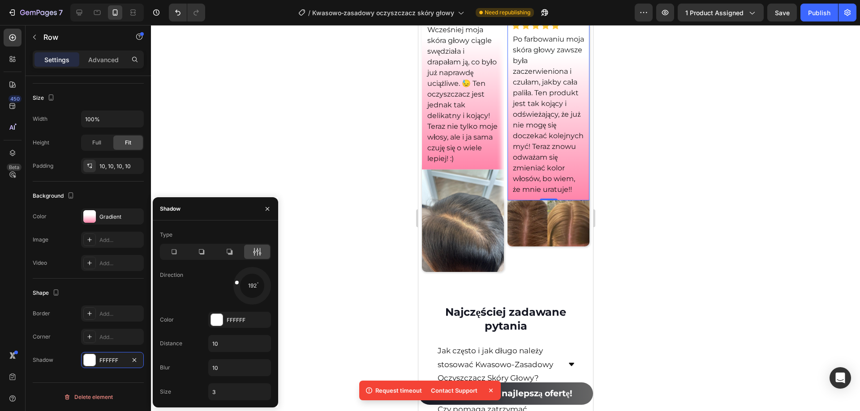
drag, startPoint x: 253, startPoint y: 268, endPoint x: 225, endPoint y: 279, distance: 30.3
click at [225, 279] on div "192" at bounding box center [239, 286] width 63 height 38
click at [317, 109] on div at bounding box center [505, 218] width 709 height 386
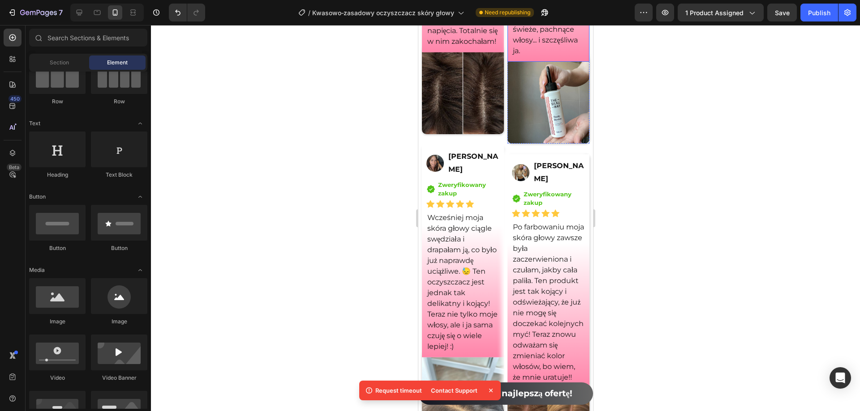
scroll to position [7165, 0]
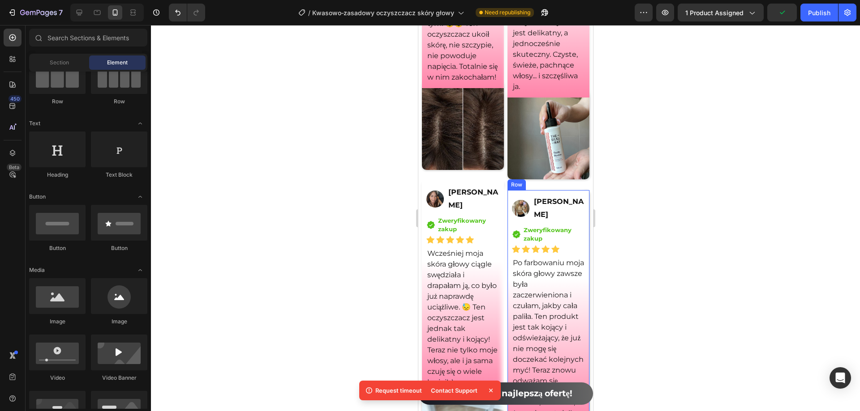
click at [579, 206] on div "Image [PERSON_NAME] Text Block Row Icon Zweryfikowany zakup Text block Icon Lis…" at bounding box center [548, 307] width 82 height 234
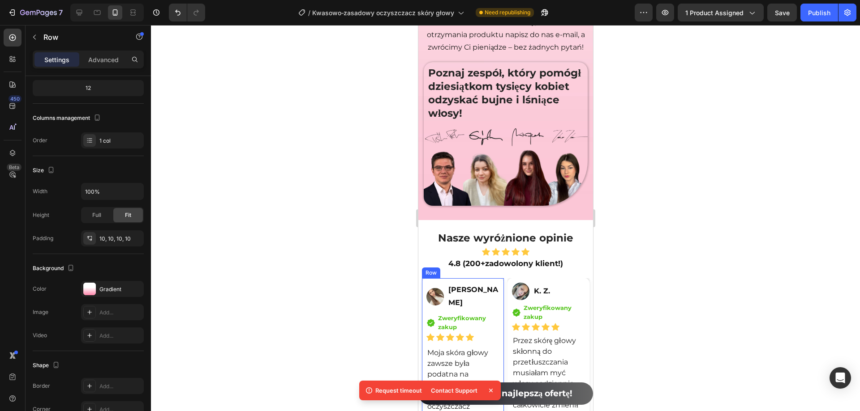
scroll to position [6494, 0]
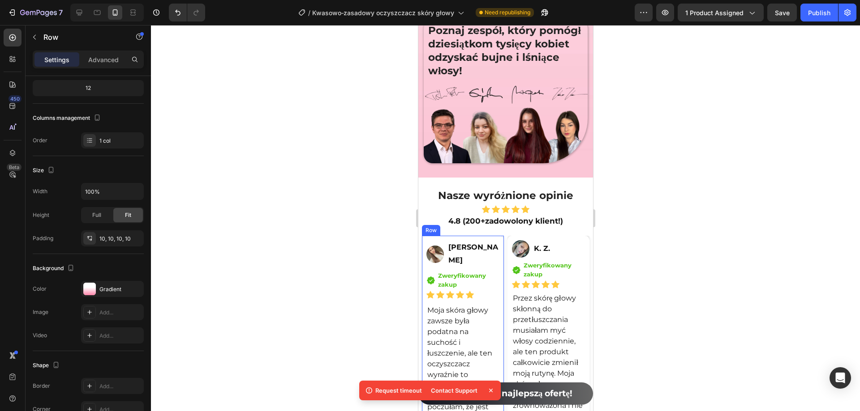
click at [497, 251] on div "Image [PERSON_NAME] Text Block Row Icon Zweryfikowany zakup Text block Icon Lis…" at bounding box center [462, 354] width 82 height 236
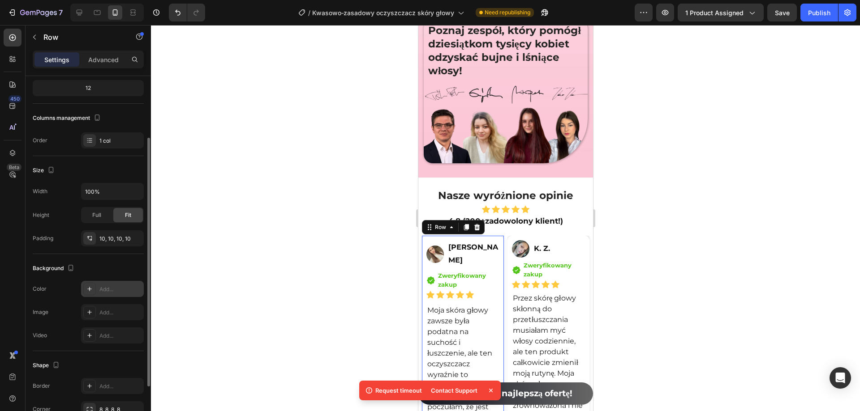
click at [109, 290] on div "Add..." at bounding box center [120, 290] width 42 height 8
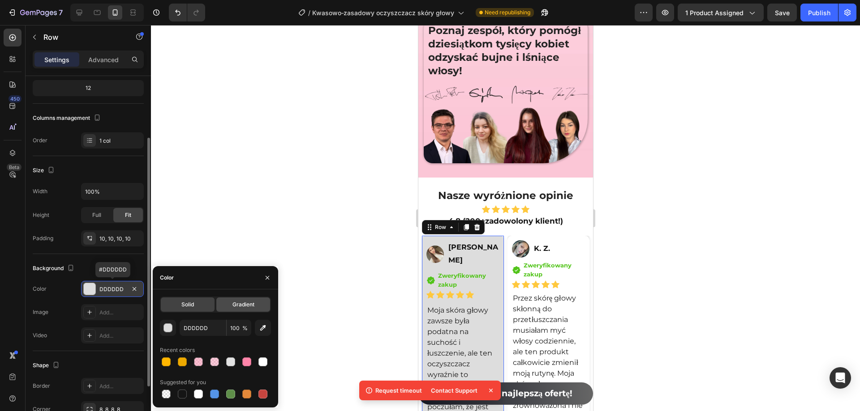
click at [227, 310] on div "Gradient" at bounding box center [243, 305] width 54 height 14
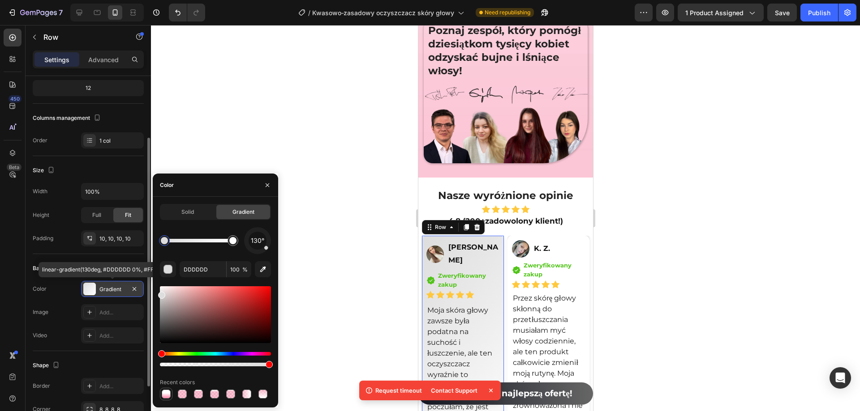
click at [164, 390] on div at bounding box center [166, 394] width 9 height 9
type input "FF84A9"
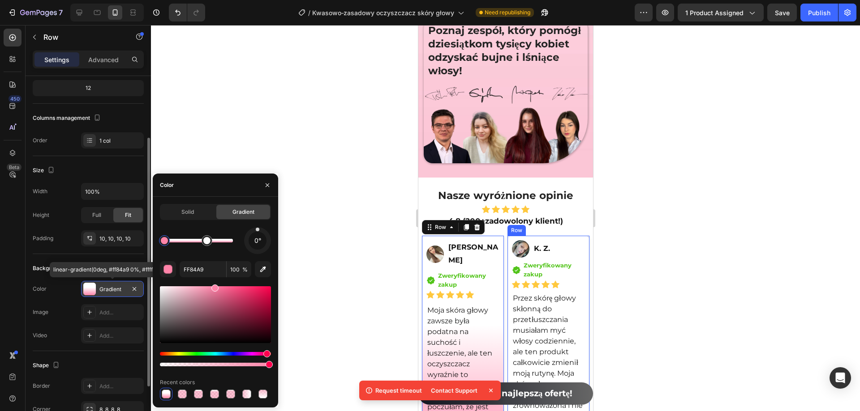
click at [579, 248] on div "Image K. Z. Text Block Row Icon Zweryfikowany zakup Text block Icon List Icon I…" at bounding box center [548, 348] width 82 height 224
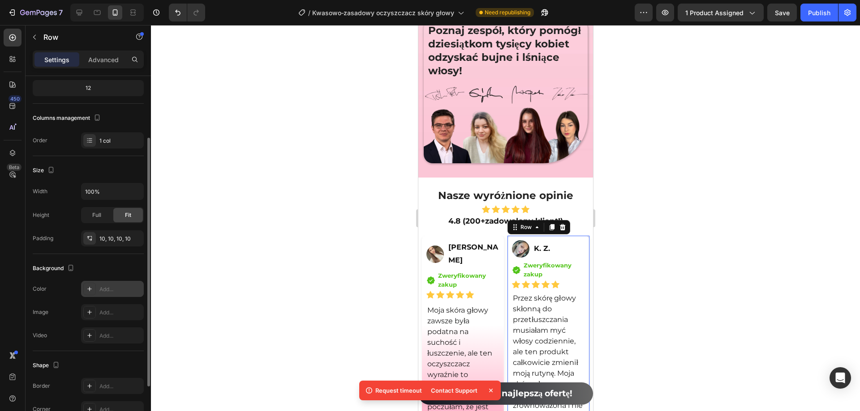
click at [112, 291] on div "Add..." at bounding box center [120, 290] width 42 height 8
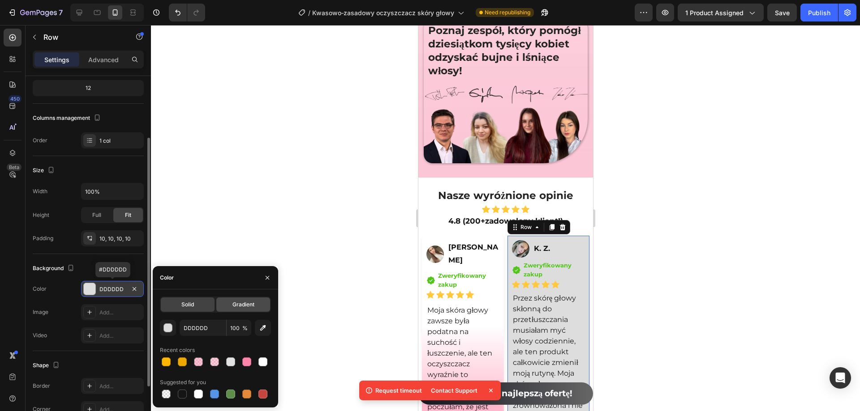
click at [228, 305] on div "Gradient" at bounding box center [243, 305] width 54 height 14
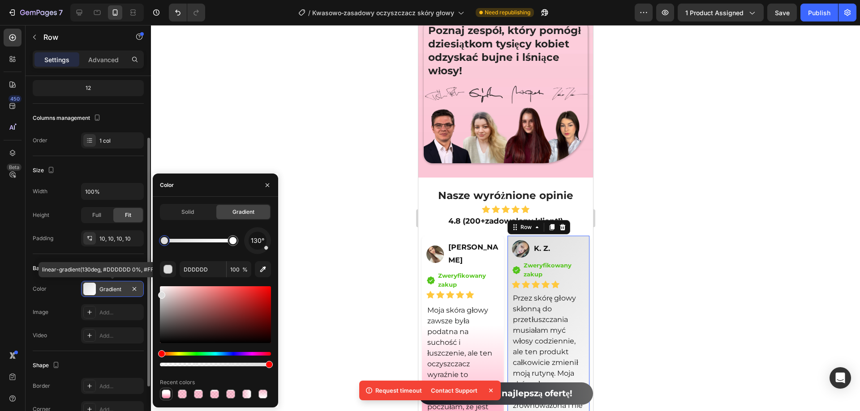
click at [167, 393] on div at bounding box center [166, 394] width 9 height 9
type input "FF84A9"
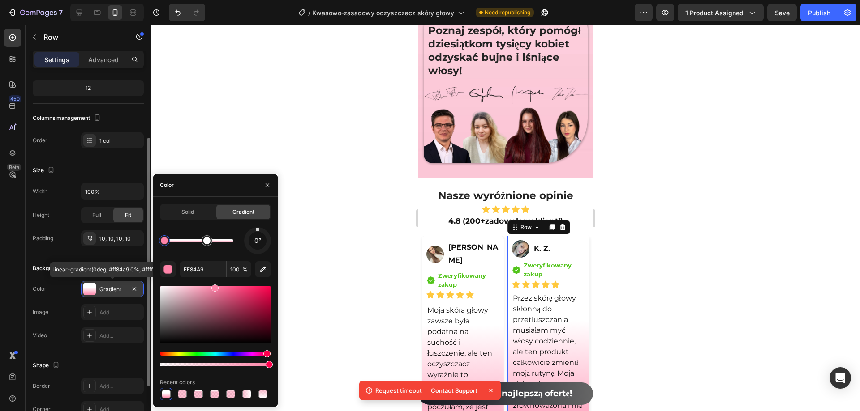
click at [348, 260] on div at bounding box center [505, 218] width 709 height 386
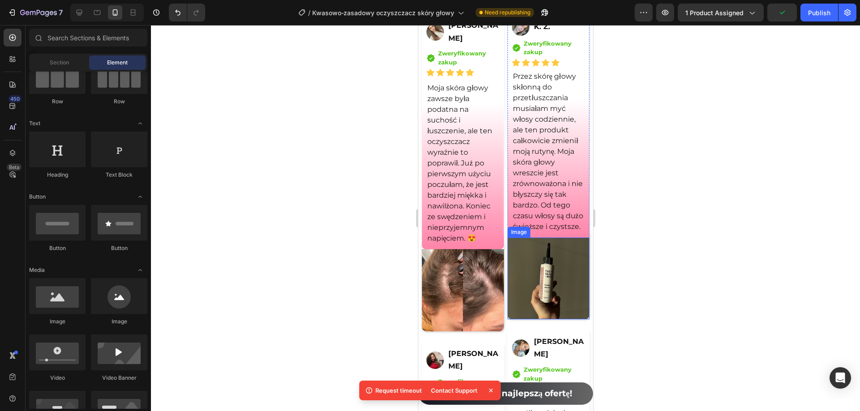
scroll to position [6673, 0]
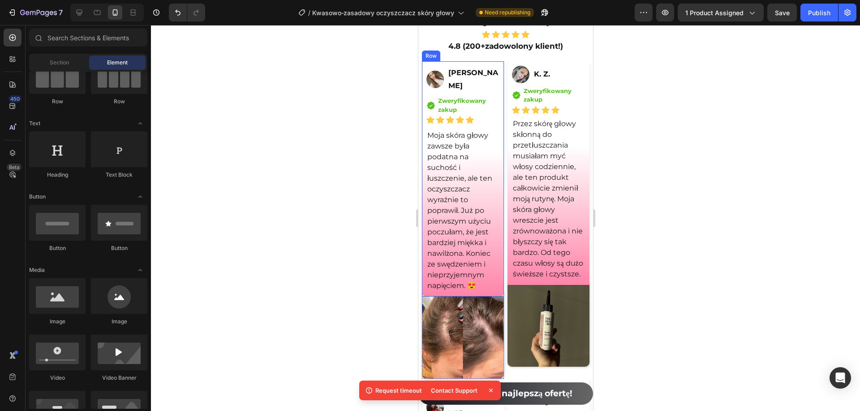
click at [497, 155] on div "Image [PERSON_NAME] Text Block Row Icon Zweryfikowany zakup Text block Icon Lis…" at bounding box center [462, 179] width 82 height 236
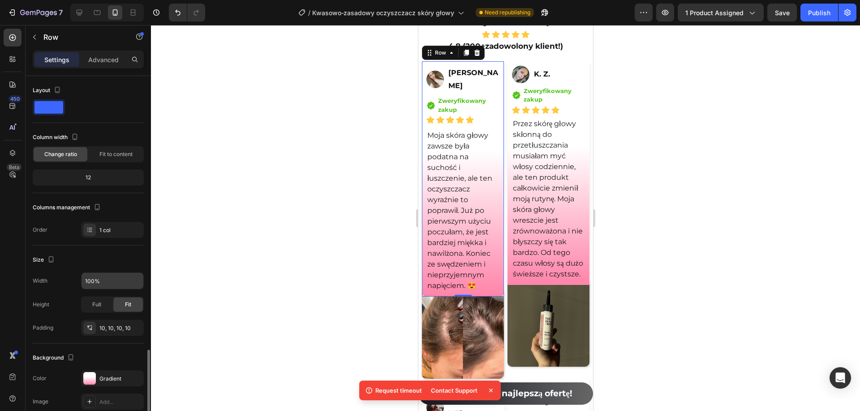
scroll to position [162, 0]
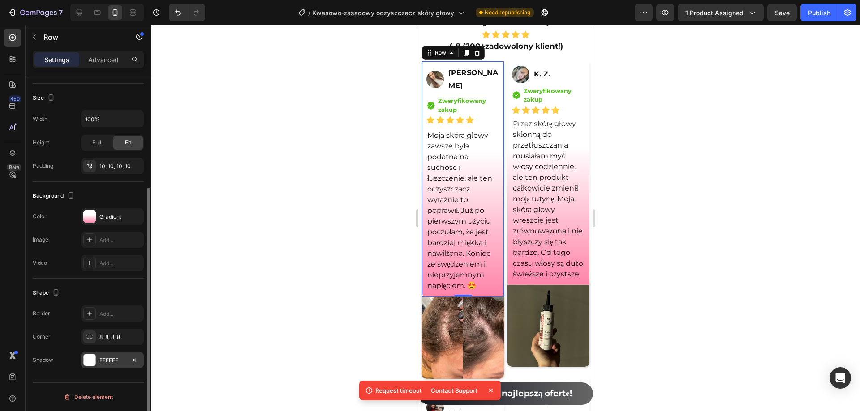
click at [110, 360] on div "FFFFFF" at bounding box center [112, 361] width 26 height 8
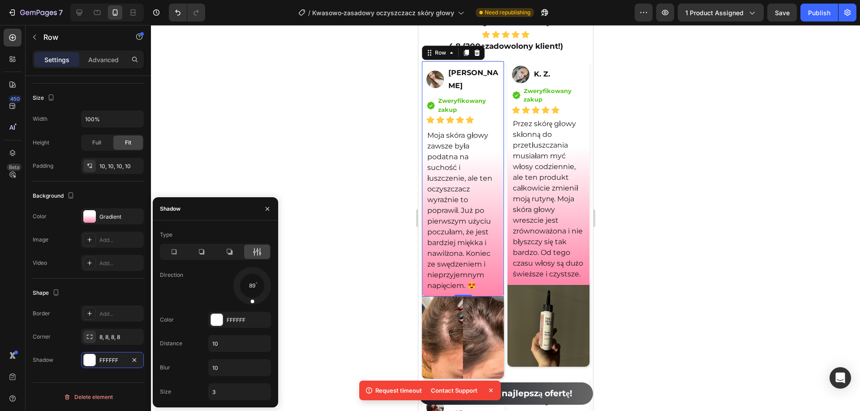
drag, startPoint x: 252, startPoint y: 270, endPoint x: 251, endPoint y: 308, distance: 38.1
click at [251, 308] on div "Type Direction 89 Color FFFFFF Distance 10 Blur 10 Size 3" at bounding box center [215, 314] width 125 height 173
drag, startPoint x: 250, startPoint y: 296, endPoint x: 273, endPoint y: 296, distance: 22.8
click at [273, 296] on div "Type Direction 27 Color FFFFFF Distance 10 Blur 10 Size 3" at bounding box center [215, 314] width 125 height 173
click at [338, 240] on div at bounding box center [505, 218] width 709 height 386
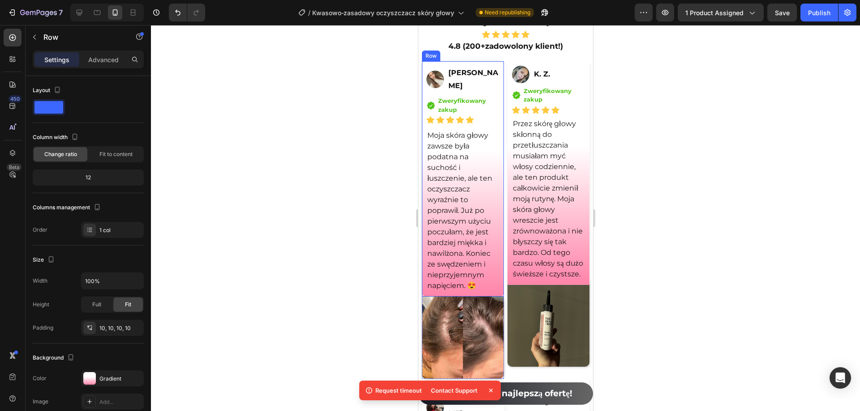
click at [497, 287] on div "Image [PERSON_NAME] Text Block Row Icon Zweryfikowany zakup Text block Icon Lis…" at bounding box center [462, 179] width 82 height 236
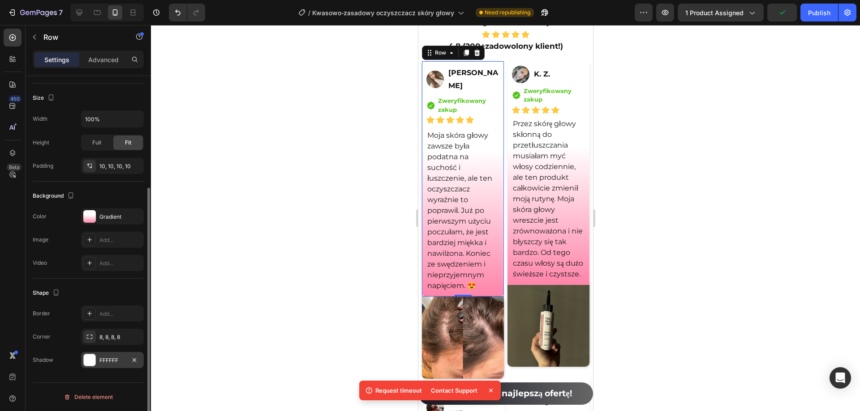
click at [111, 358] on div "FFFFFF" at bounding box center [112, 361] width 26 height 8
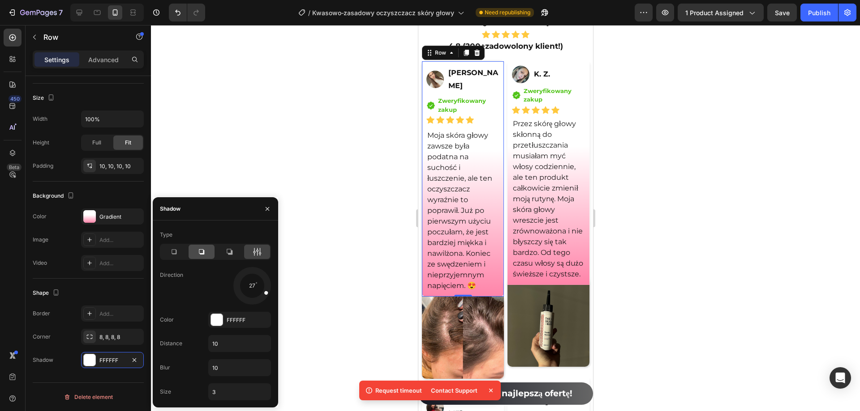
click at [205, 253] on icon at bounding box center [201, 252] width 9 height 9
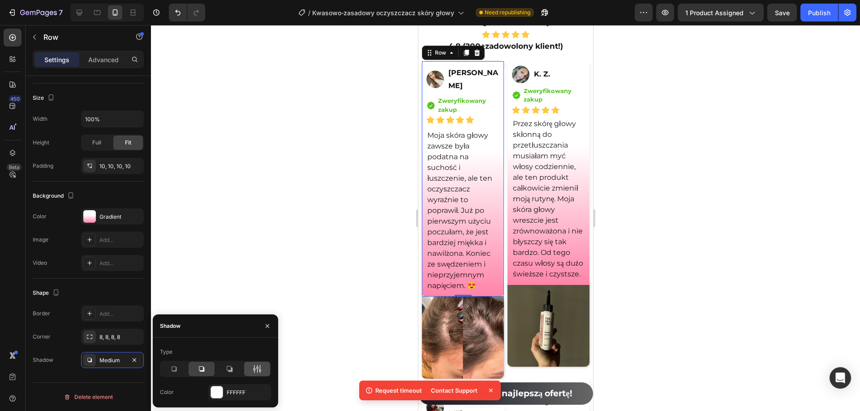
click at [252, 376] on div at bounding box center [257, 369] width 26 height 14
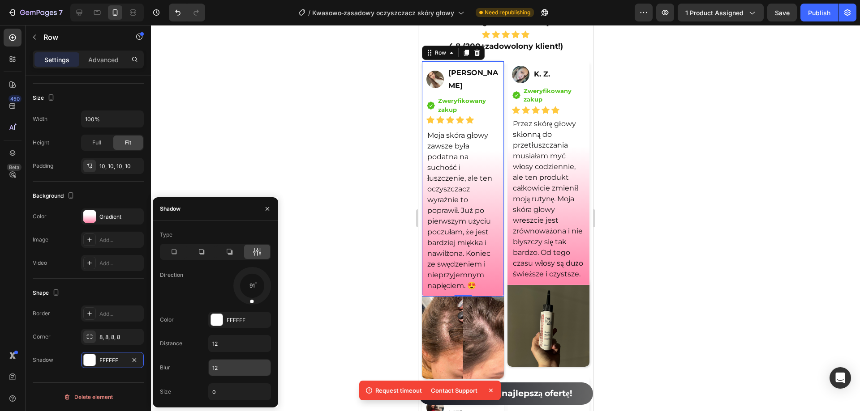
drag, startPoint x: 261, startPoint y: 295, endPoint x: 249, endPoint y: 365, distance: 71.3
click at [249, 365] on div "Type Direction 91 Color FFFFFF Distance 12 Blur 12 Size 0" at bounding box center [215, 314] width 125 height 173
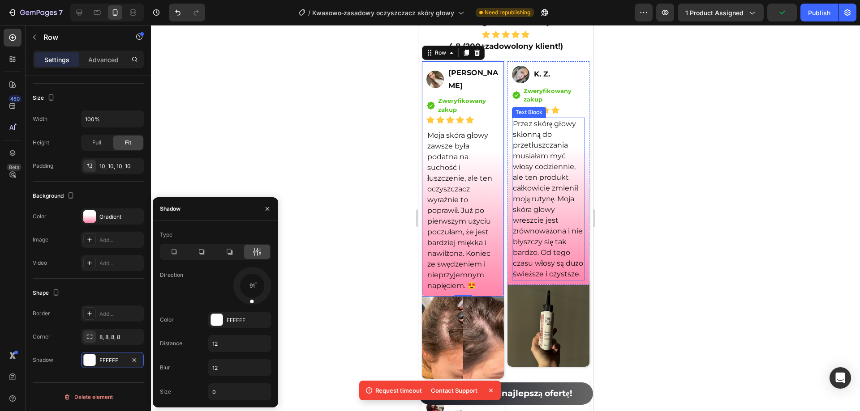
click at [576, 280] on p "Przez skórę głowy skłonną do przetłuszczania musiałam myć włosy codziennie, ale…" at bounding box center [547, 199] width 71 height 161
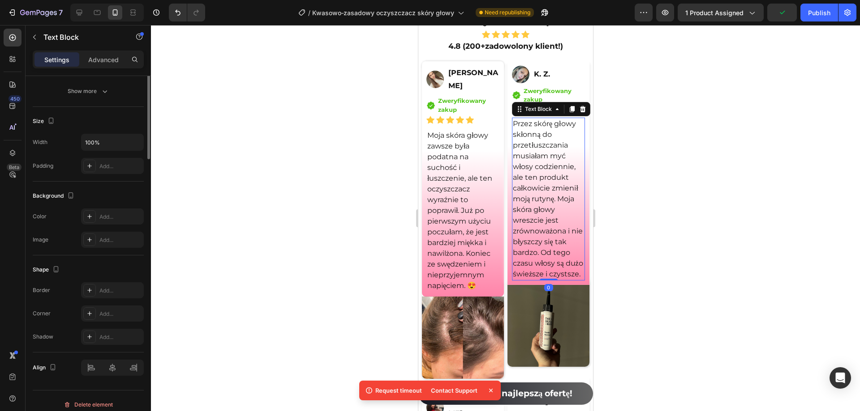
scroll to position [0, 0]
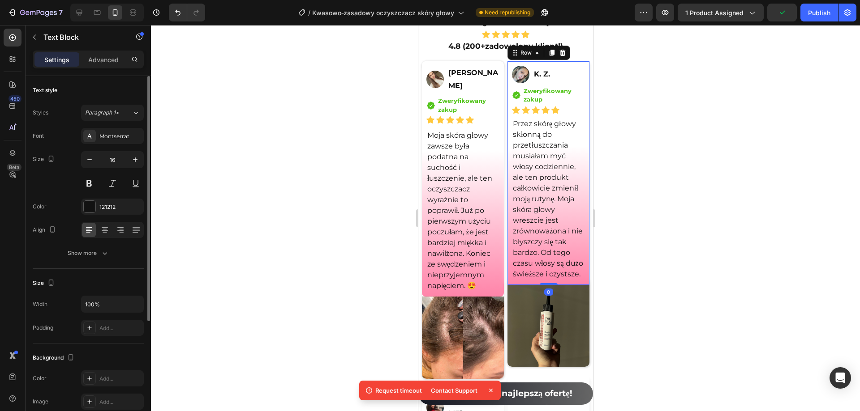
click at [582, 285] on div "Image K. Z. Text Block Row Icon Zweryfikowany zakup Text block Icon List Icon I…" at bounding box center [548, 173] width 82 height 224
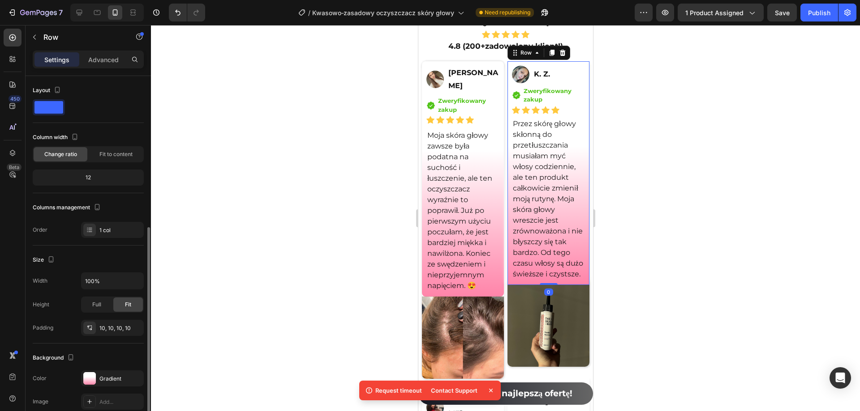
scroll to position [162, 0]
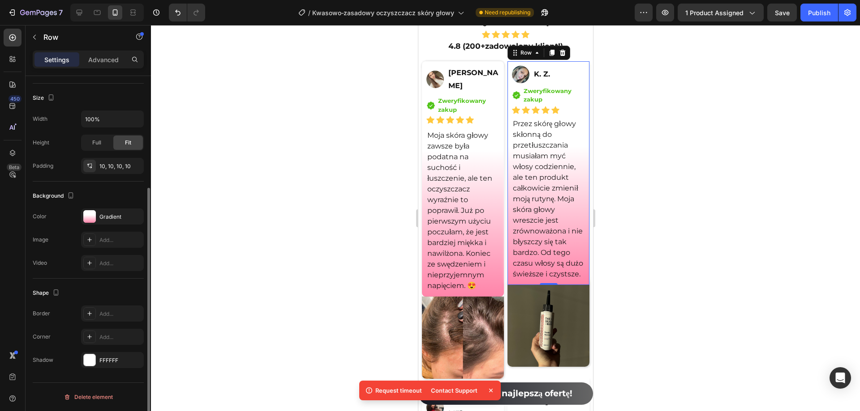
click at [115, 368] on div "Shape Border Add... Corner Add... Shadow FFFFFF" at bounding box center [88, 327] width 111 height 97
click at [123, 356] on div "FFFFFF" at bounding box center [112, 360] width 63 height 16
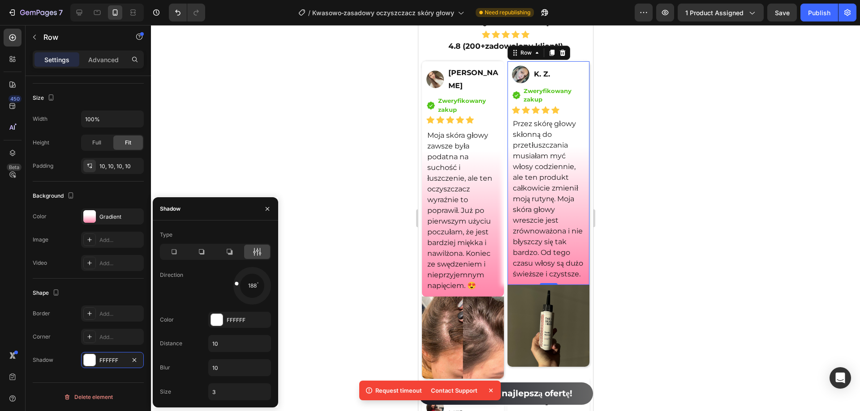
drag, startPoint x: 251, startPoint y: 270, endPoint x: 270, endPoint y: 118, distance: 152.9
click at [192, 277] on div "Direction 188" at bounding box center [215, 286] width 111 height 38
click at [270, 118] on div at bounding box center [505, 218] width 709 height 386
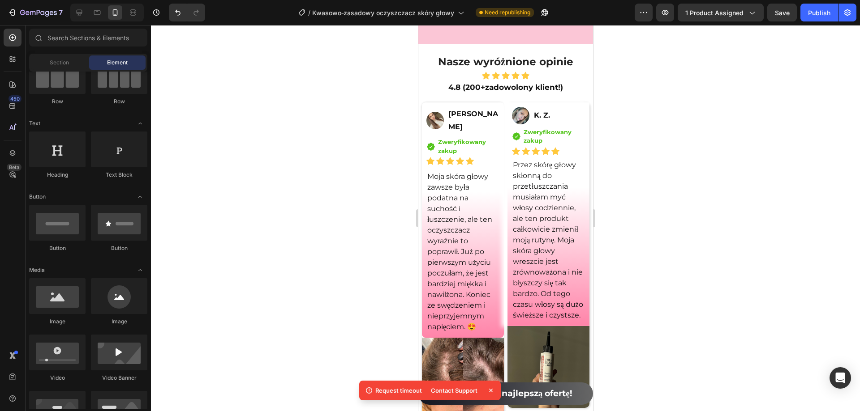
scroll to position [6673, 0]
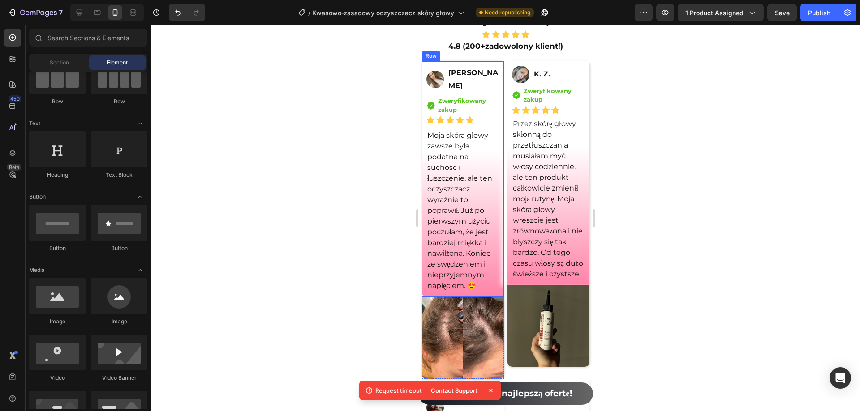
click at [499, 218] on div "Image [PERSON_NAME] Text Block Row Icon Zweryfikowany zakup Text block Icon Lis…" at bounding box center [462, 179] width 82 height 236
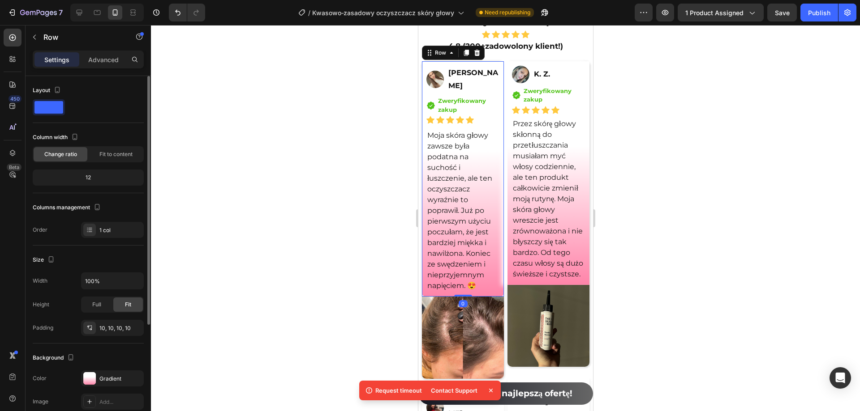
scroll to position [134, 0]
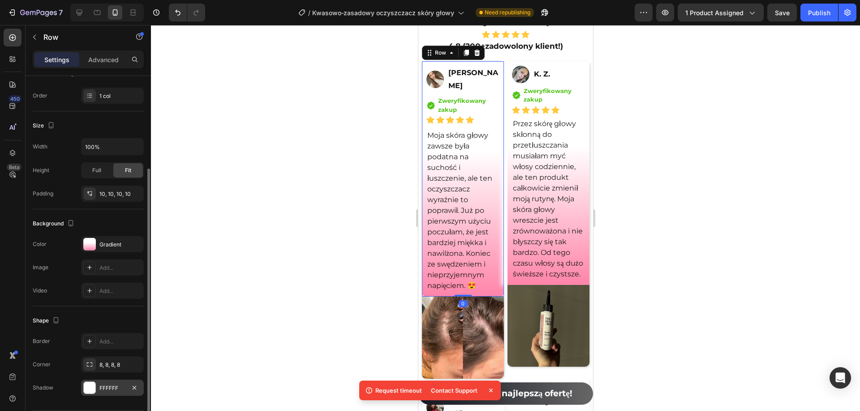
click at [107, 390] on div "FFFFFF" at bounding box center [112, 389] width 26 height 8
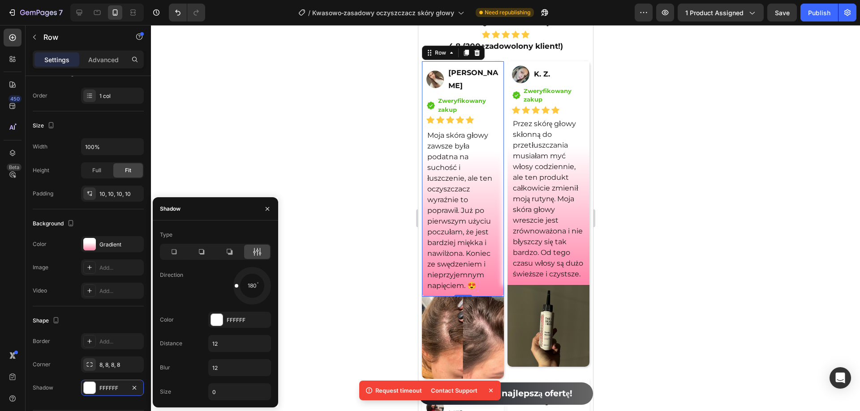
drag, startPoint x: 252, startPoint y: 301, endPoint x: 205, endPoint y: 284, distance: 49.8
click at [205, 284] on div "Direction 180" at bounding box center [215, 286] width 111 height 38
click at [359, 176] on div at bounding box center [505, 218] width 709 height 386
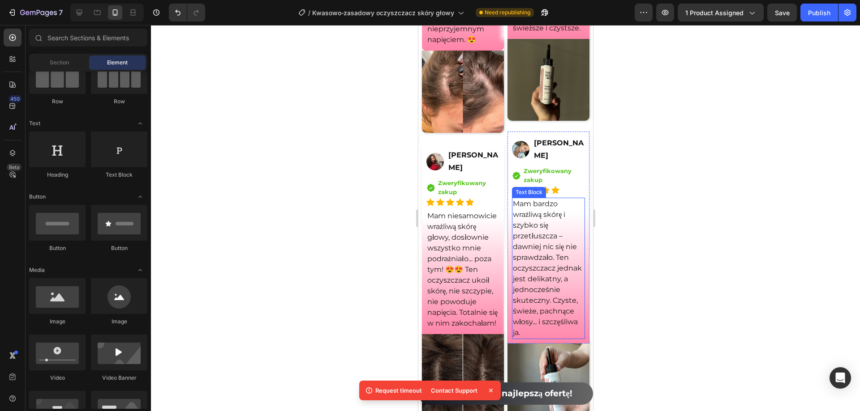
scroll to position [6986, 0]
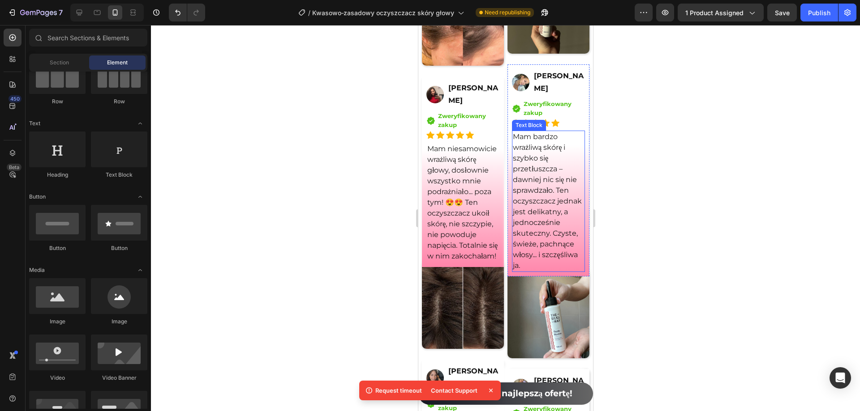
click at [556, 271] on p "Mam bardzo wrażliwą skórę i szybko się przetłuszcza – dawniej nic się nie spraw…" at bounding box center [547, 202] width 71 height 140
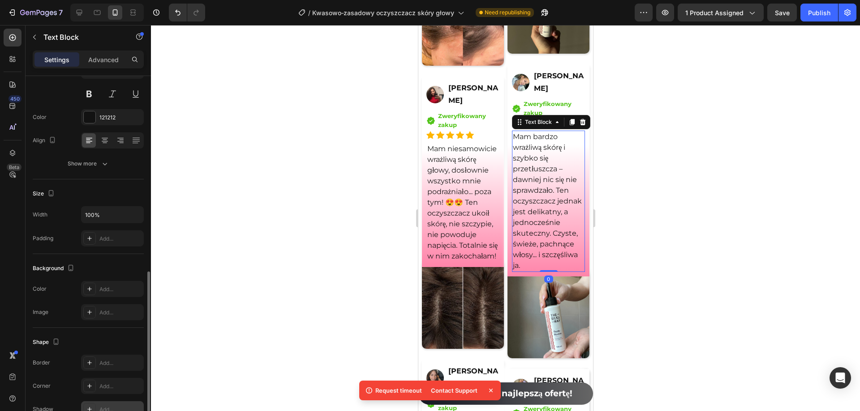
scroll to position [170, 0]
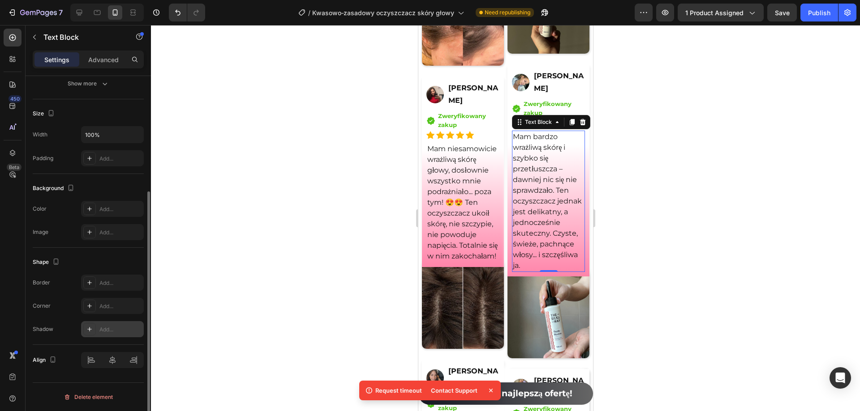
click at [110, 330] on div "Add..." at bounding box center [120, 330] width 42 height 8
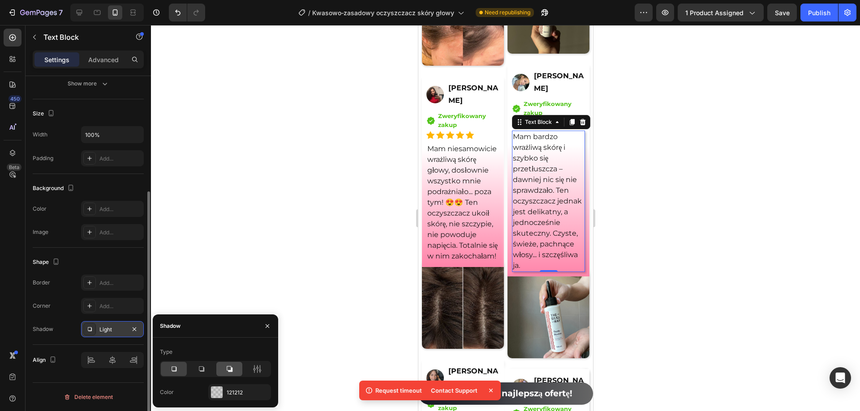
click at [231, 368] on icon at bounding box center [230, 370] width 6 height 6
click at [234, 388] on div "121212" at bounding box center [239, 393] width 63 height 16
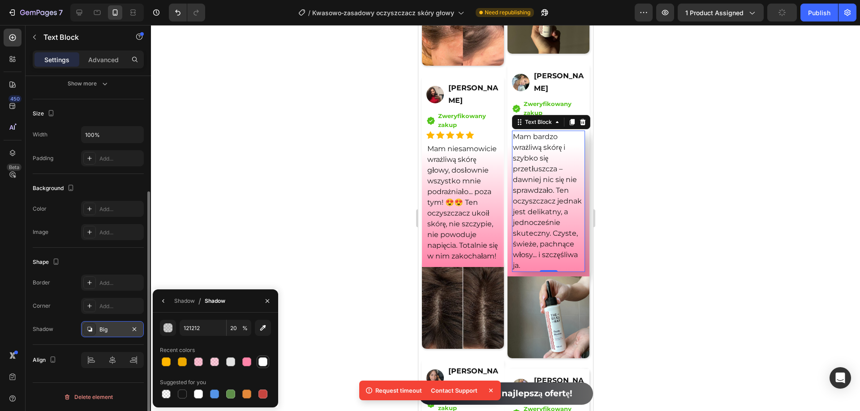
click at [257, 361] on div at bounding box center [263, 362] width 13 height 13
type input "FFFFFF"
type input "100"
click at [163, 300] on icon "button" at bounding box center [163, 301] width 7 height 7
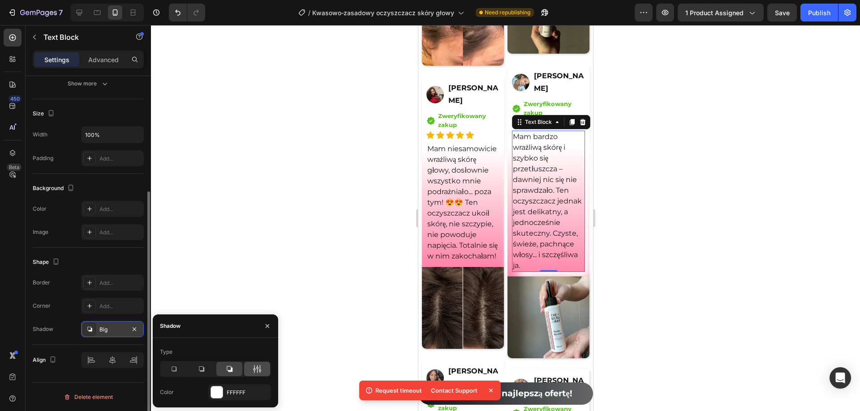
click at [263, 368] on div at bounding box center [257, 369] width 26 height 14
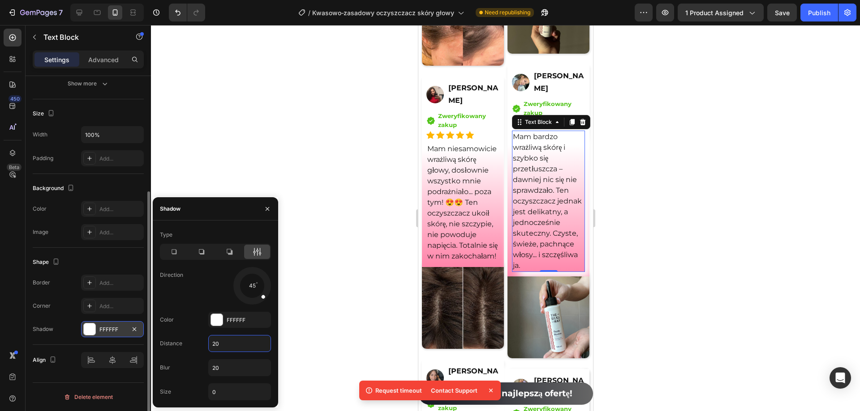
click at [236, 345] on input "20" at bounding box center [240, 344] width 62 height 16
type input "10"
click at [229, 367] on input "20" at bounding box center [240, 368] width 62 height 16
type input "10"
click at [226, 390] on input "0" at bounding box center [240, 392] width 62 height 16
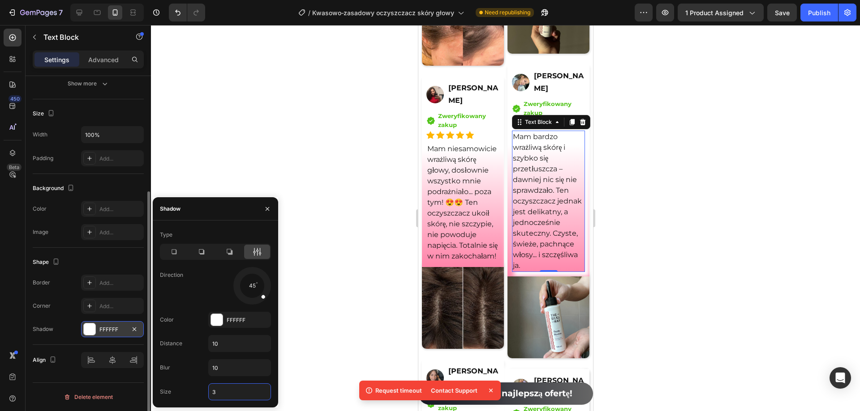
type input "3"
drag, startPoint x: 262, startPoint y: 301, endPoint x: 204, endPoint y: 251, distance: 77.2
click at [224, 298] on div "152" at bounding box center [239, 286] width 63 height 38
click at [204, 251] on icon at bounding box center [201, 251] width 5 height 5
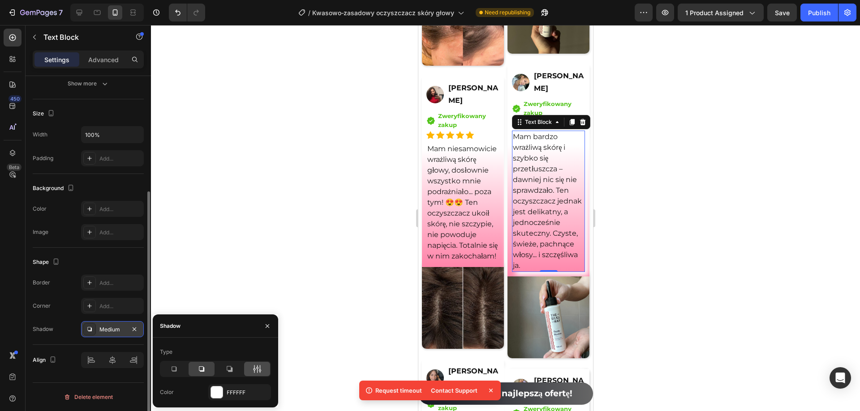
click at [266, 373] on div at bounding box center [257, 369] width 26 height 14
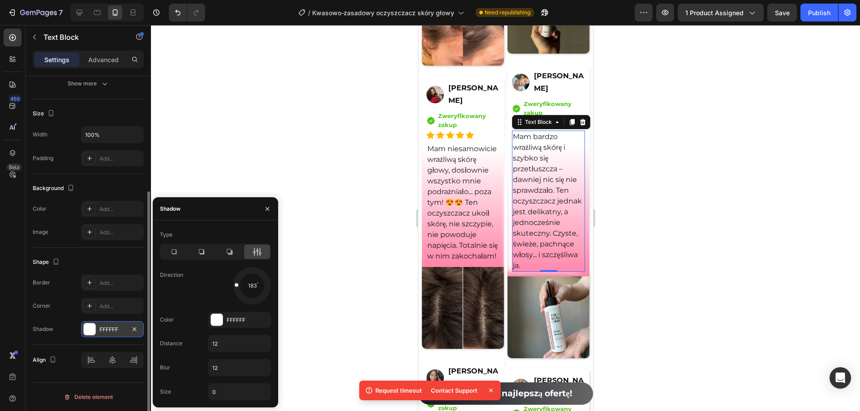
drag, startPoint x: 260, startPoint y: 293, endPoint x: 210, endPoint y: 283, distance: 51.7
click at [210, 283] on div "183" at bounding box center [239, 286] width 63 height 38
click at [267, 134] on div at bounding box center [505, 218] width 709 height 386
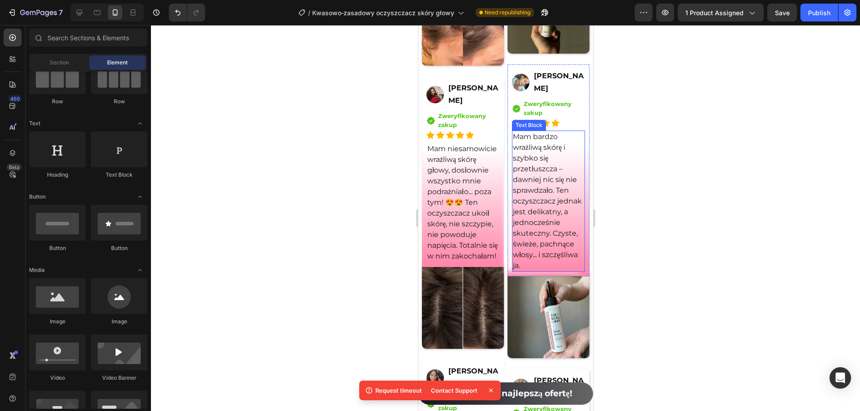
click at [571, 243] on p "Mam bardzo wrażliwą skórę i szybko się przetłuszcza – dawniej nic się nie spraw…" at bounding box center [547, 202] width 71 height 140
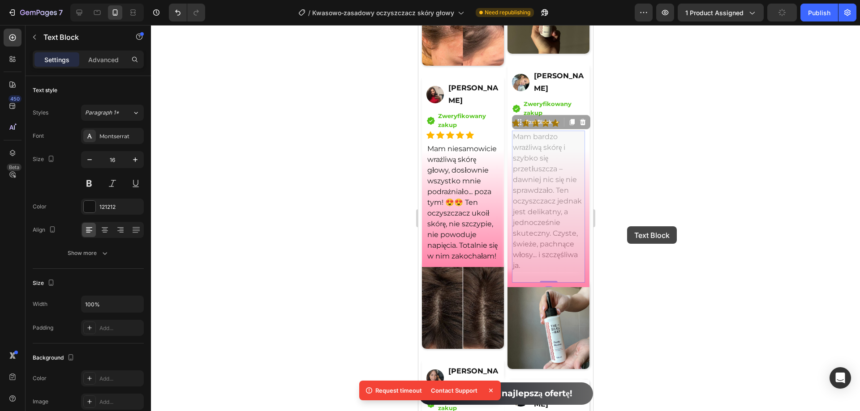
click at [319, 101] on div at bounding box center [505, 218] width 709 height 386
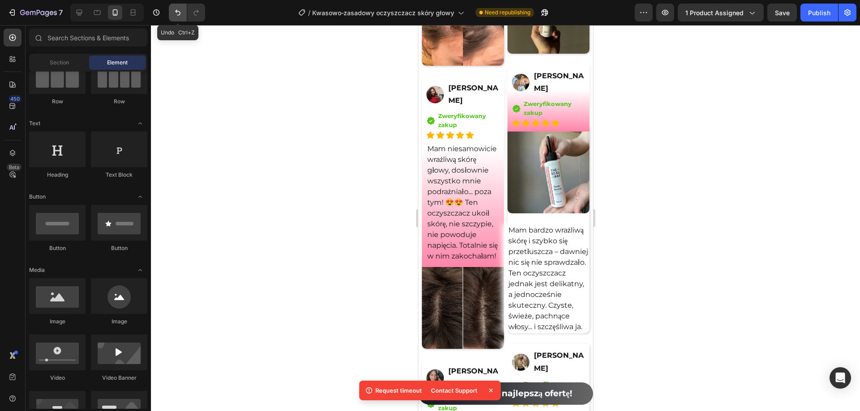
click at [174, 13] on icon "Undo/Redo" at bounding box center [177, 12] width 9 height 9
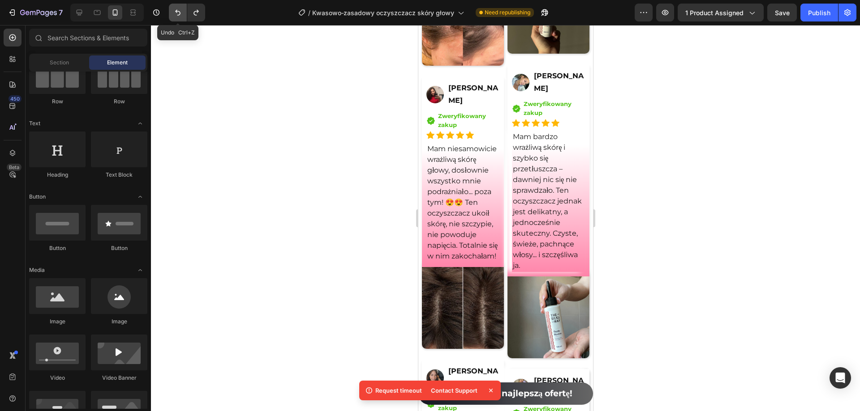
click at [174, 13] on icon "Undo/Redo" at bounding box center [177, 12] width 9 height 9
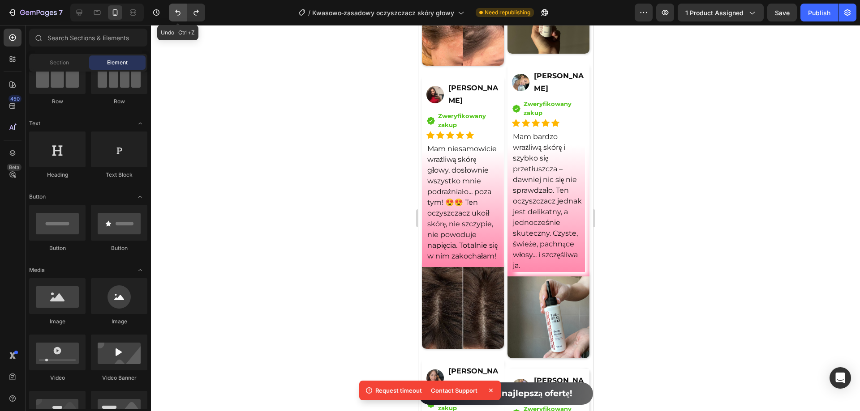
click at [174, 13] on icon "Undo/Redo" at bounding box center [177, 12] width 9 height 9
click at [178, 12] on icon "Undo/Redo" at bounding box center [177, 13] width 5 height 6
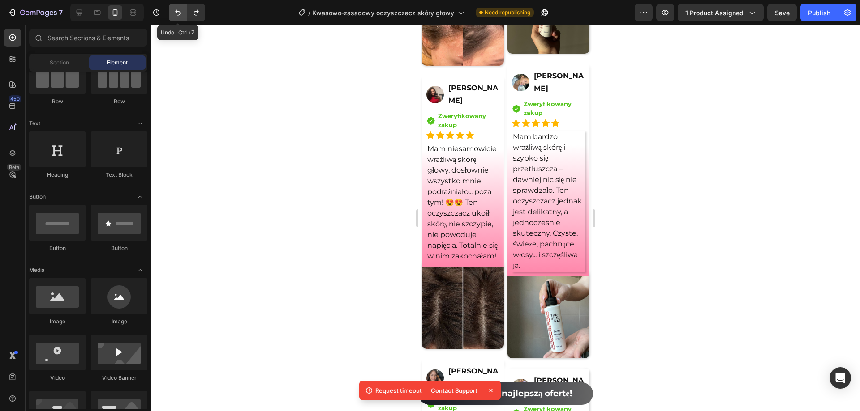
click at [178, 12] on icon "Undo/Redo" at bounding box center [177, 13] width 5 height 6
click at [578, 78] on div "Image [PERSON_NAME] Text Block Row Icon Zweryfikowany zakup Text block Icon Lis…" at bounding box center [548, 170] width 82 height 213
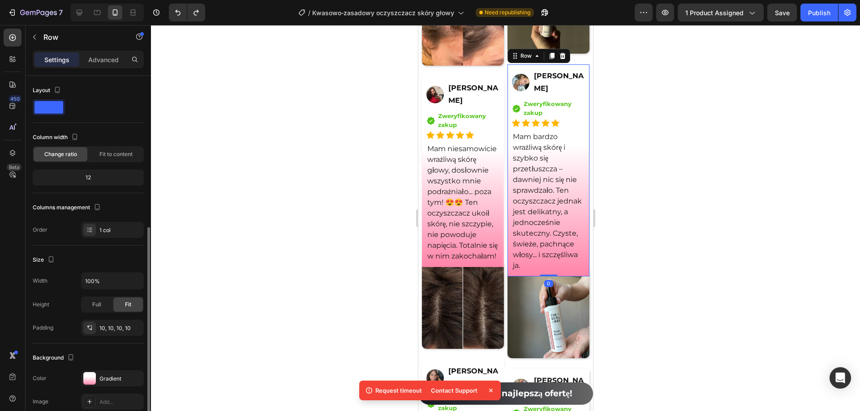
scroll to position [162, 0]
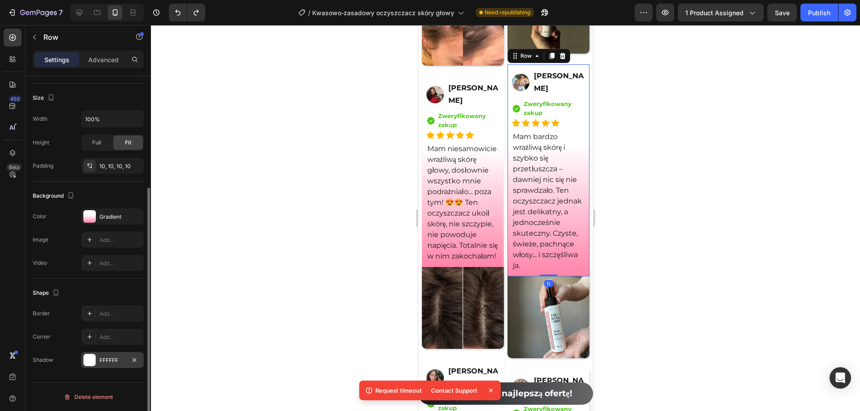
click at [112, 365] on div "FFFFFF" at bounding box center [112, 360] width 63 height 16
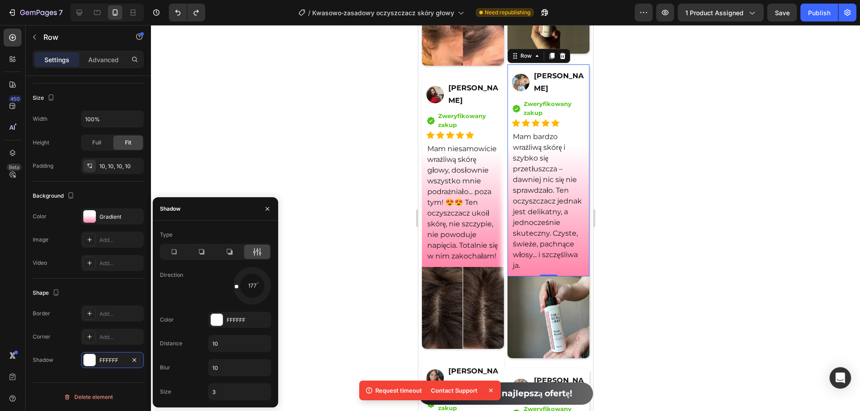
drag, startPoint x: 274, startPoint y: 281, endPoint x: 202, endPoint y: 287, distance: 71.9
click at [202, 287] on div "Direction 177" at bounding box center [215, 286] width 111 height 38
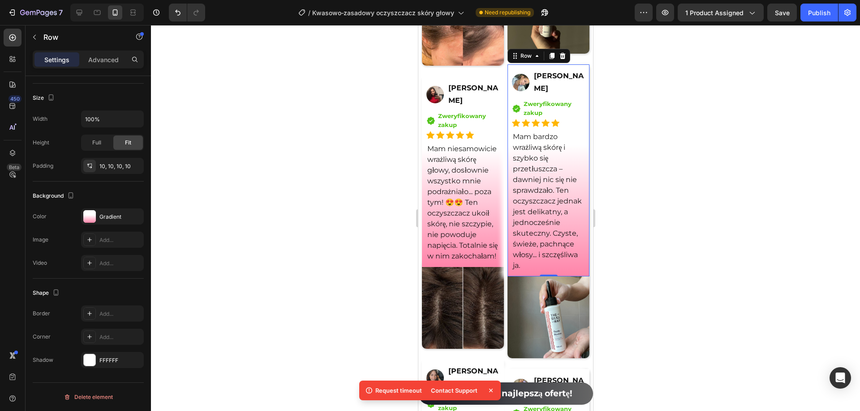
click at [328, 171] on div at bounding box center [505, 218] width 709 height 386
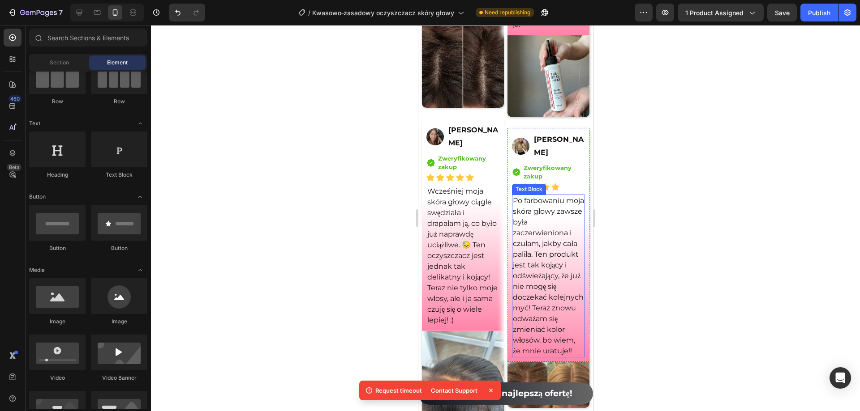
scroll to position [7300, 0]
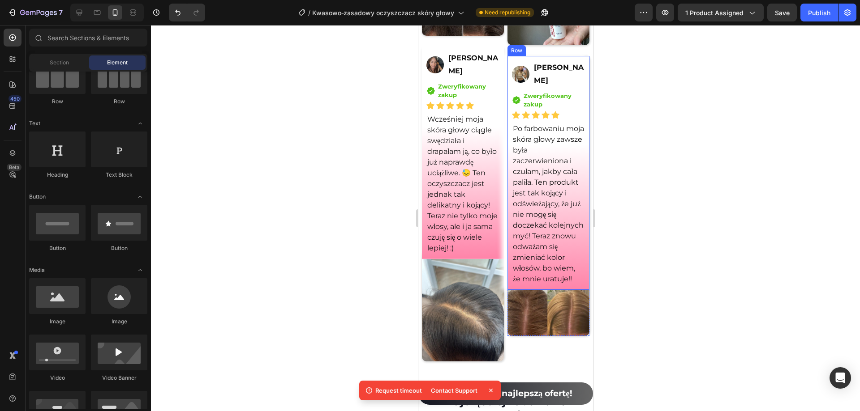
click at [507, 290] on div "Image [PERSON_NAME] Text Block Row Icon Zweryfikowany zakup Text block Icon Lis…" at bounding box center [548, 173] width 82 height 234
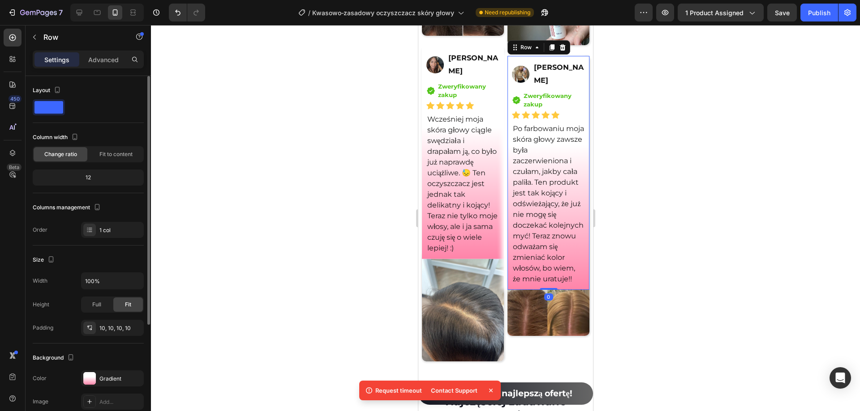
scroll to position [162, 0]
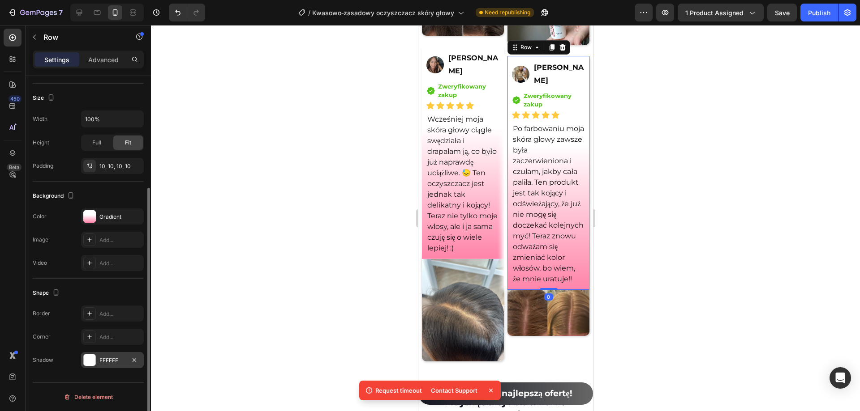
click at [115, 356] on div "FFFFFF" at bounding box center [112, 360] width 63 height 16
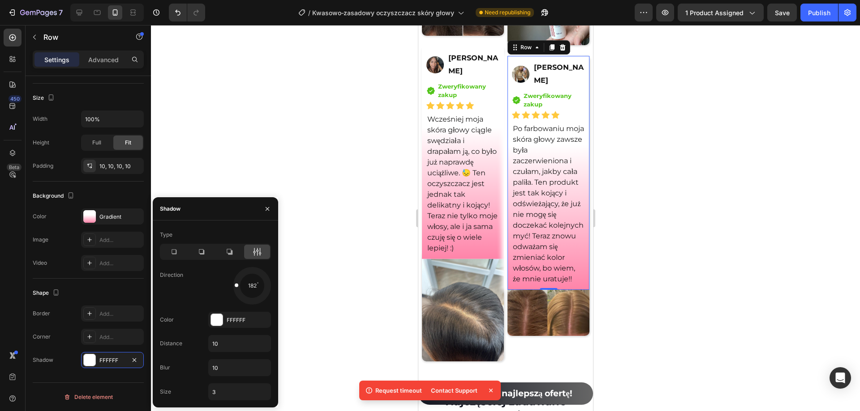
drag, startPoint x: 235, startPoint y: 280, endPoint x: 218, endPoint y: 283, distance: 16.9
click at [218, 283] on div "182" at bounding box center [239, 286] width 63 height 38
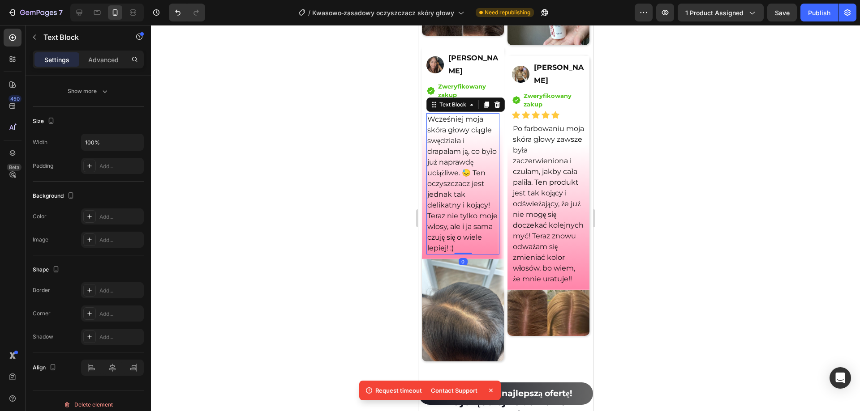
scroll to position [0, 0]
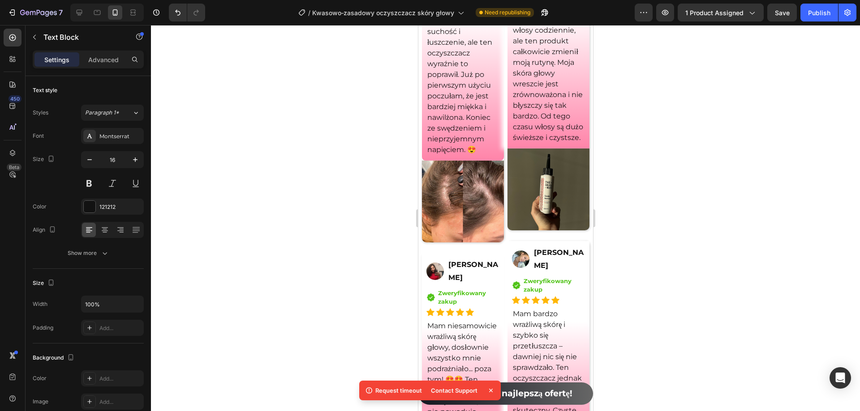
click at [698, 163] on div at bounding box center [505, 218] width 709 height 386
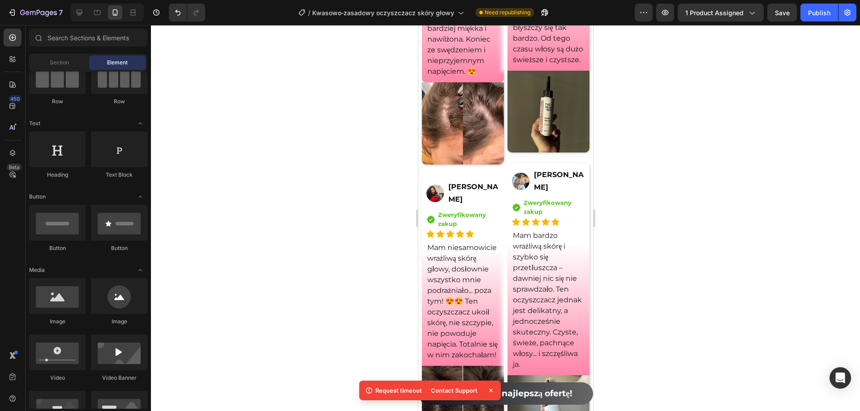
scroll to position [6897, 0]
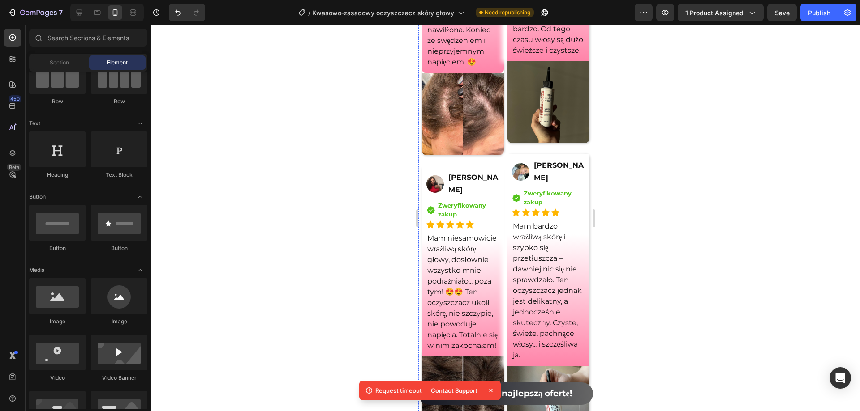
click at [507, 156] on div "Image K. Z. Text Block Row Icon Zweryfikowany zakup Text block Icon List Icon I…" at bounding box center [548, 300] width 82 height 927
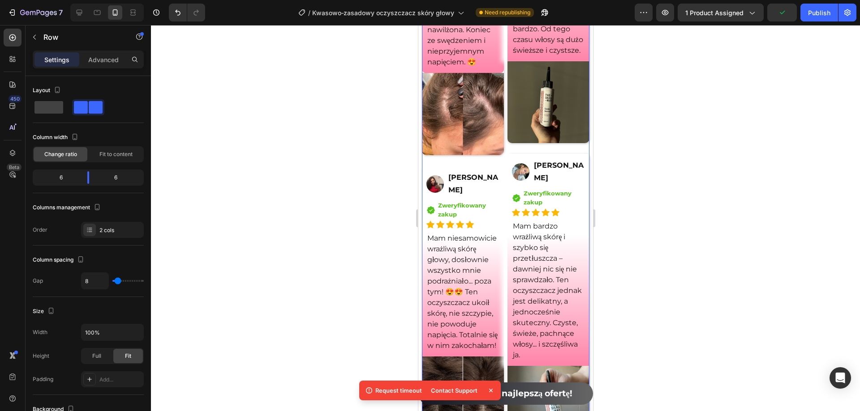
click at [421, 157] on div "Image [PERSON_NAME] Text Block Row Icon Zweryfikowany zakup Text block Icon Lis…" at bounding box center [462, 300] width 82 height 927
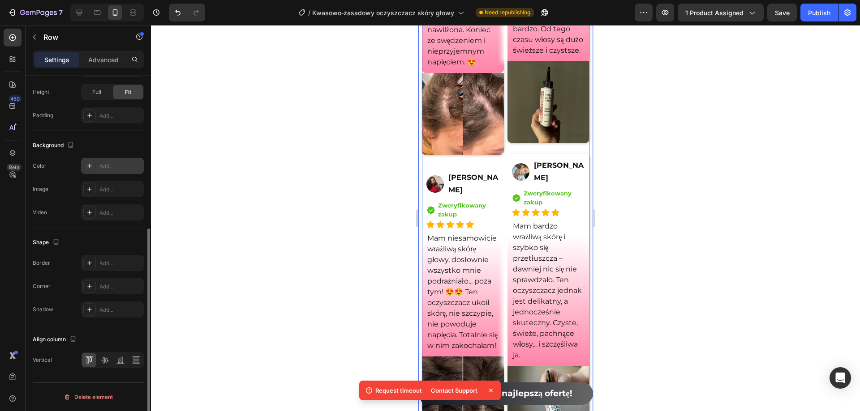
click at [112, 167] on div "Add..." at bounding box center [120, 167] width 42 height 8
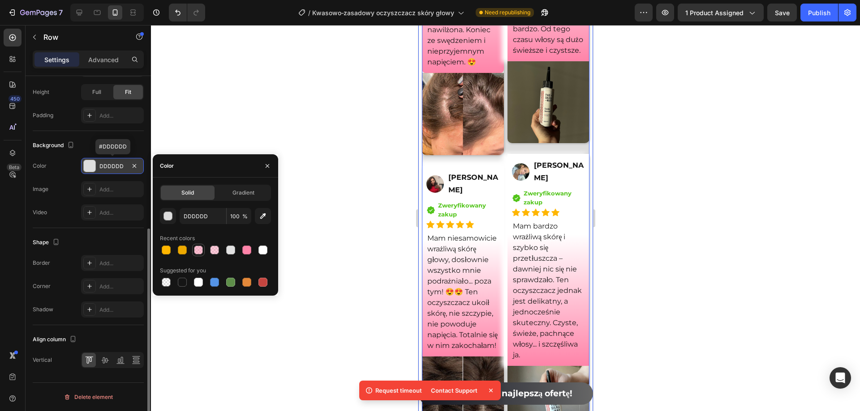
click at [195, 253] on div at bounding box center [198, 250] width 9 height 9
type input "FF84A9"
type input "50"
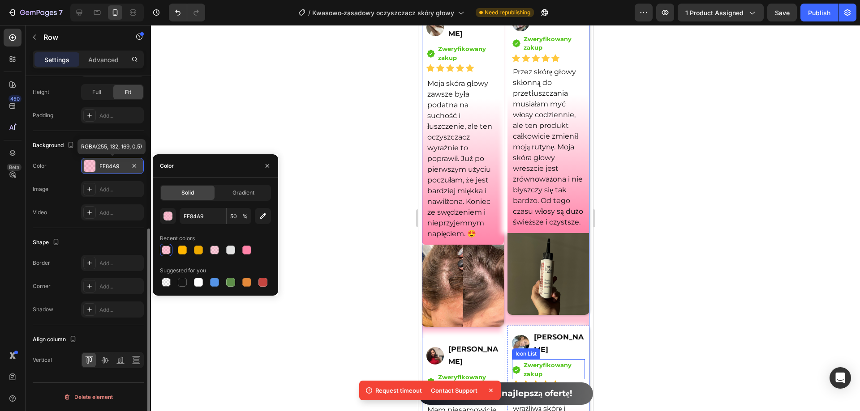
scroll to position [6717, 0]
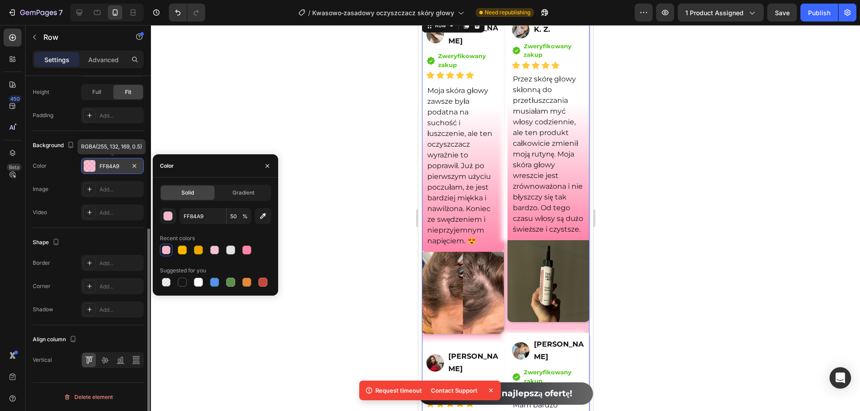
click at [678, 198] on div at bounding box center [505, 218] width 709 height 386
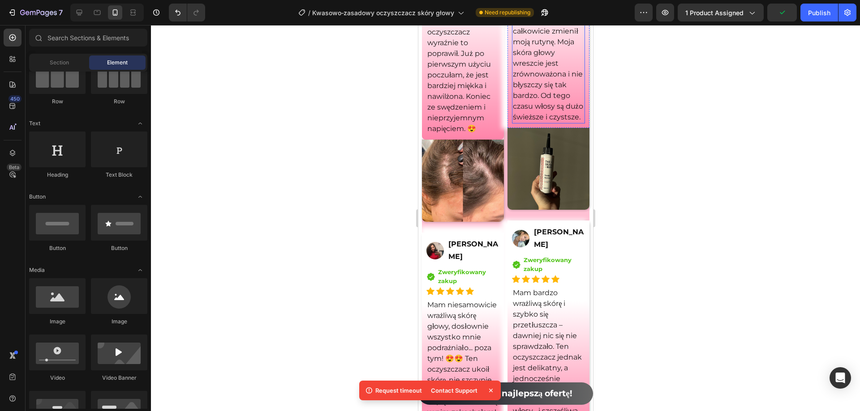
scroll to position [6897, 0]
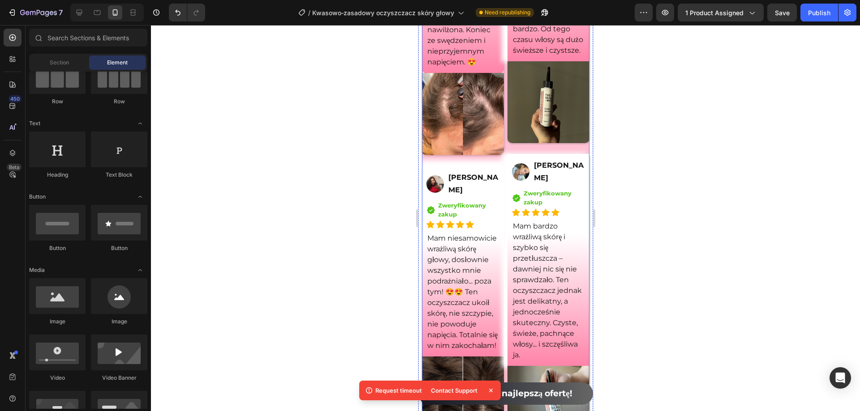
click at [507, 153] on div "Image K. Z. Text Block Row Icon Zweryfikowany zakup Text block Icon List Icon I…" at bounding box center [548, 300] width 82 height 927
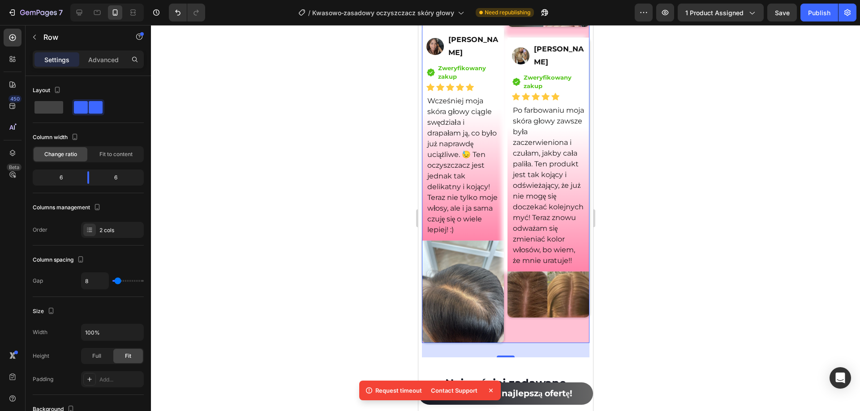
scroll to position [7434, 0]
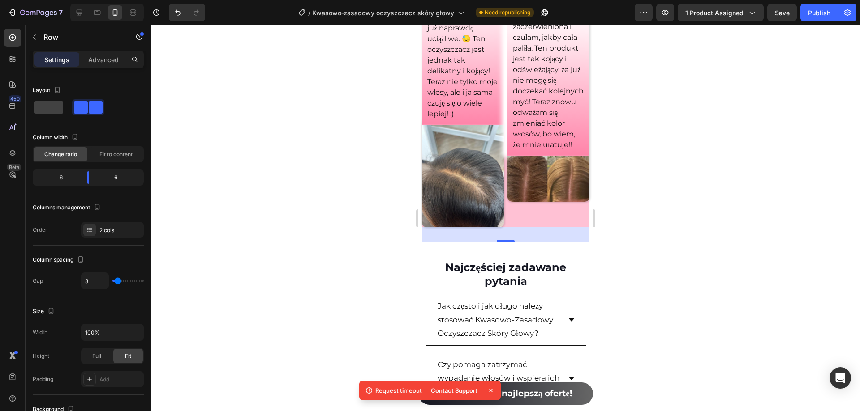
click at [681, 181] on div at bounding box center [505, 218] width 709 height 386
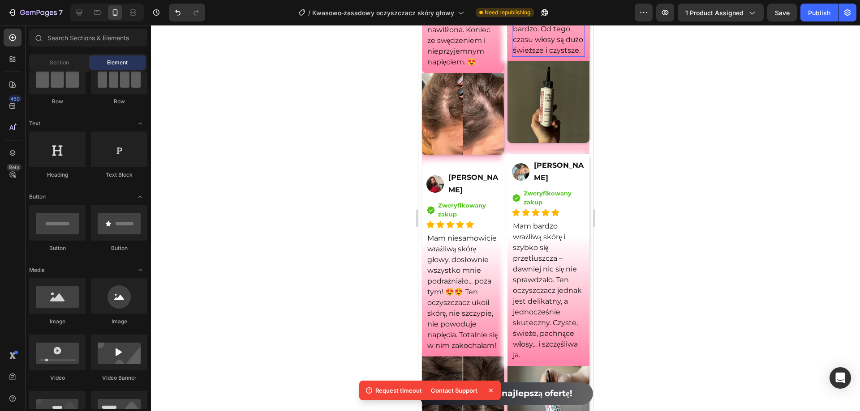
scroll to position [6941, 0]
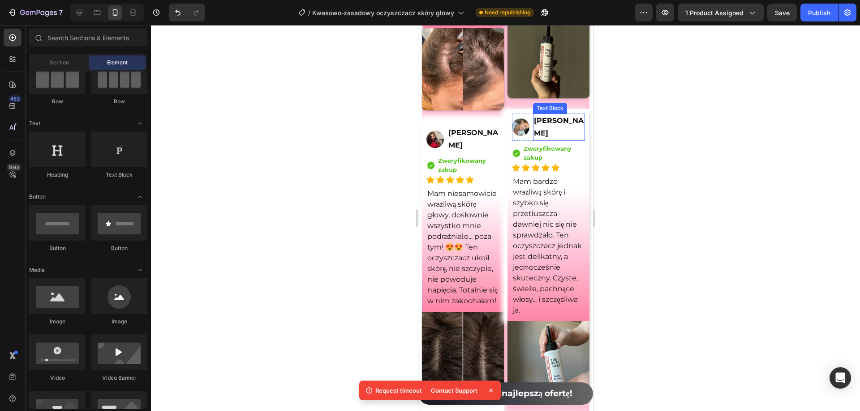
click at [565, 139] on p "[PERSON_NAME]" at bounding box center [558, 128] width 50 height 26
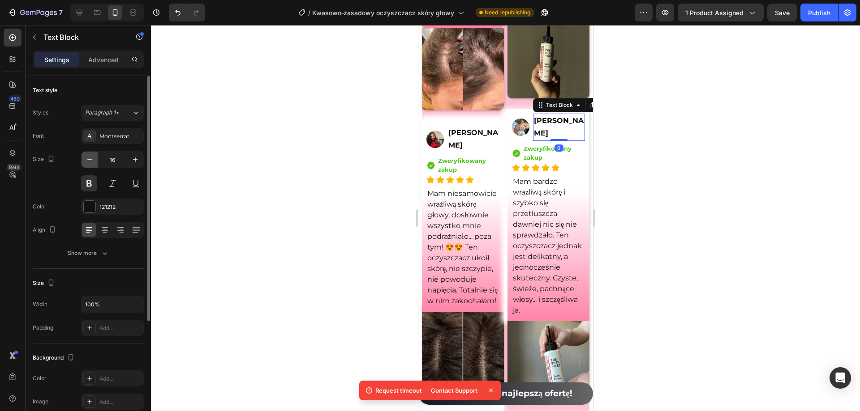
click at [92, 163] on icon "button" at bounding box center [89, 159] width 9 height 9
click at [136, 159] on icon "button" at bounding box center [135, 159] width 9 height 9
type input "16"
click at [106, 60] on p "Advanced" at bounding box center [103, 59] width 30 height 9
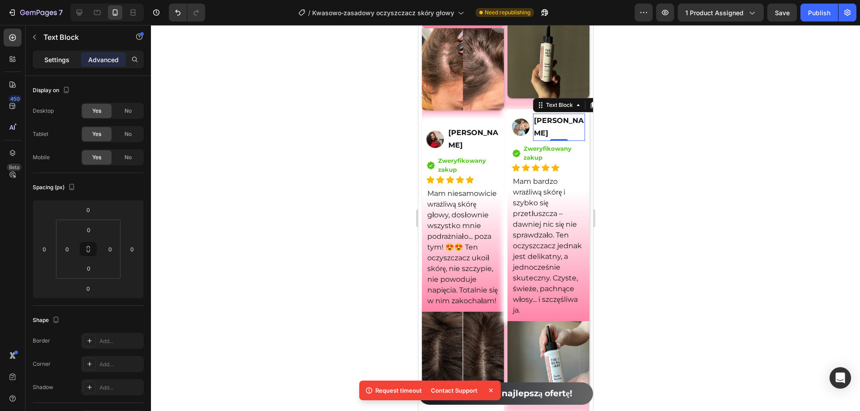
click at [65, 62] on p "Settings" at bounding box center [56, 59] width 25 height 9
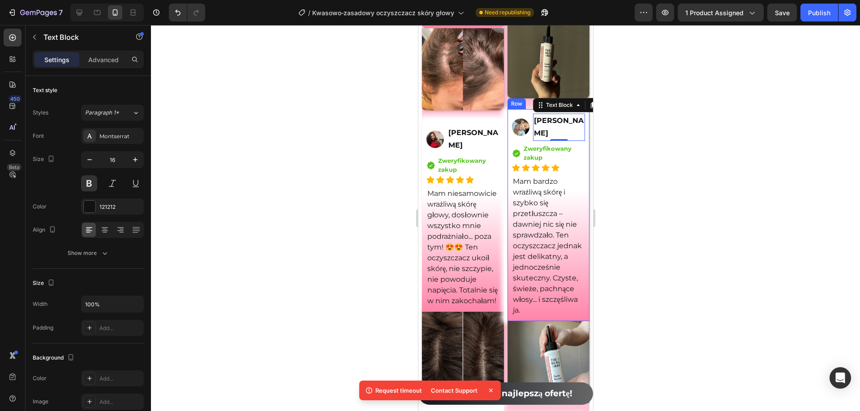
click at [511, 123] on div "Image" at bounding box center [519, 128] width 17 height 28
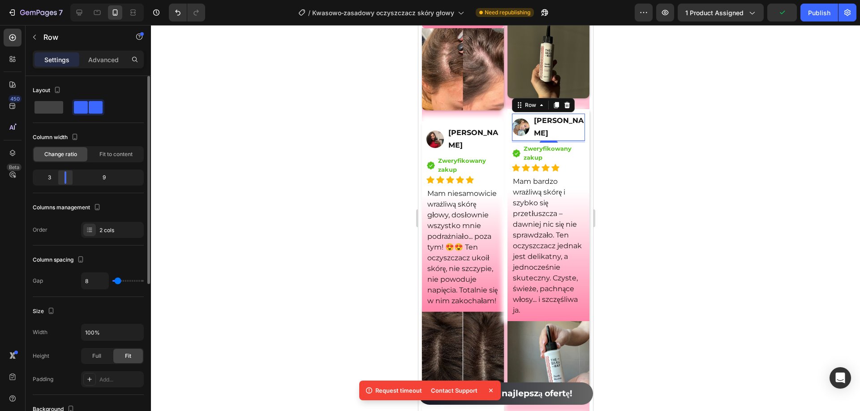
click at [62, 181] on div at bounding box center [65, 177] width 16 height 13
click at [494, 136] on p "[PERSON_NAME]" at bounding box center [473, 140] width 50 height 26
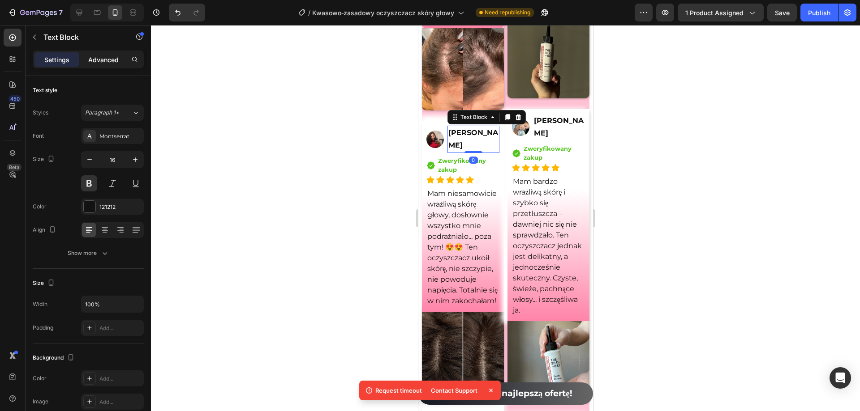
click at [99, 62] on p "Advanced" at bounding box center [103, 59] width 30 height 9
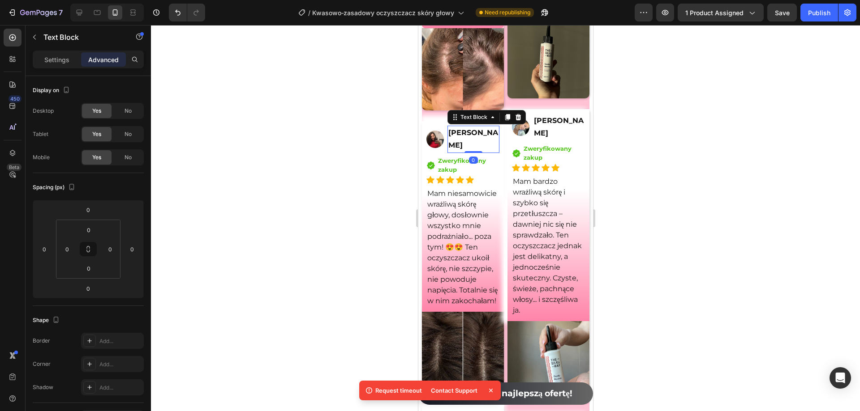
click at [67, 59] on p "Settings" at bounding box center [56, 59] width 25 height 9
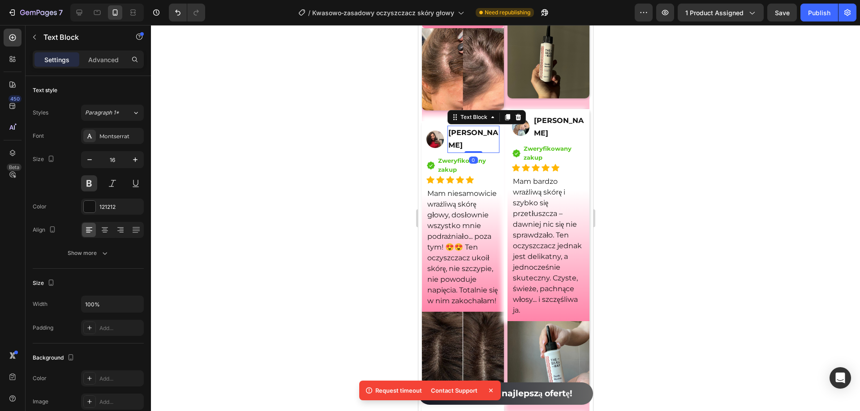
click at [726, 228] on div at bounding box center [505, 218] width 709 height 386
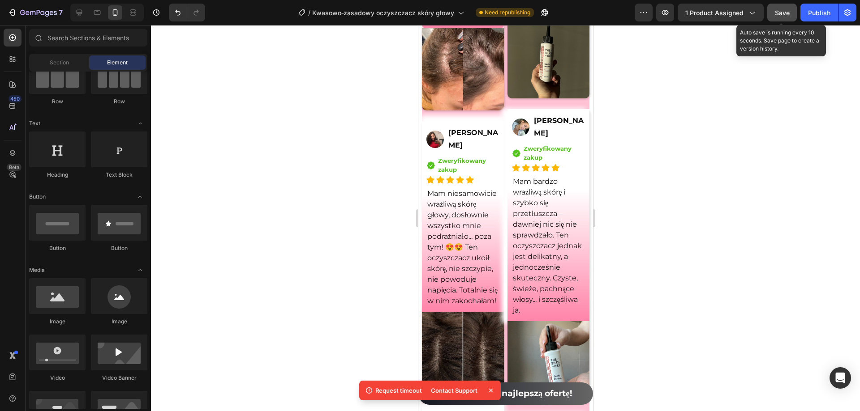
click at [780, 17] on button "Save" at bounding box center [782, 13] width 30 height 18
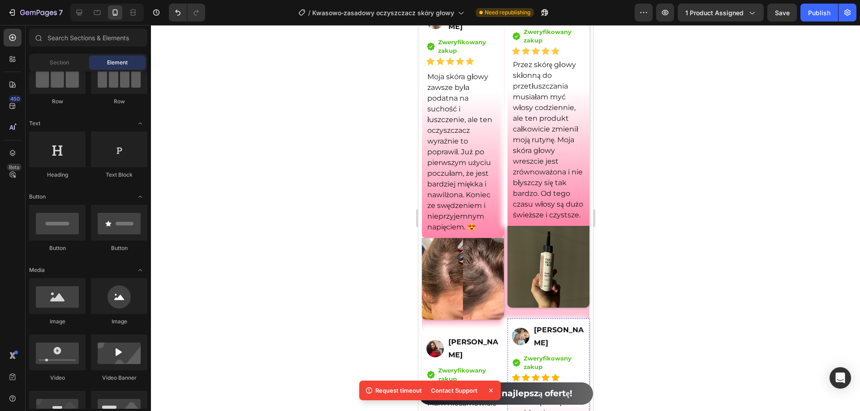
scroll to position [6538, 0]
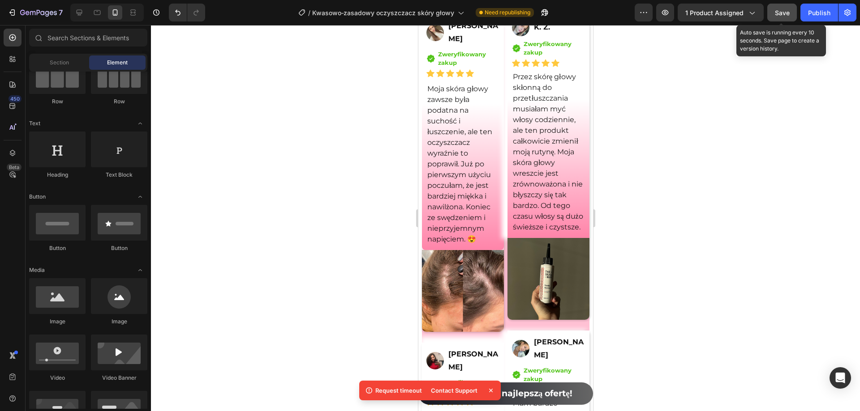
click at [782, 8] on div "Save" at bounding box center [782, 12] width 15 height 9
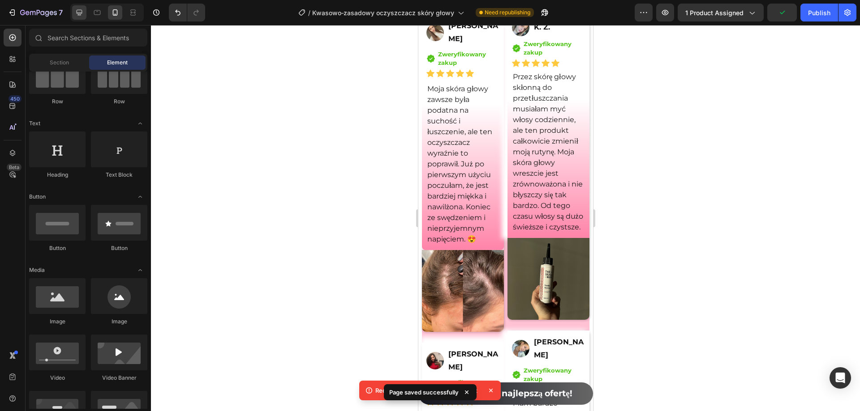
click at [79, 15] on icon at bounding box center [80, 13] width 6 height 6
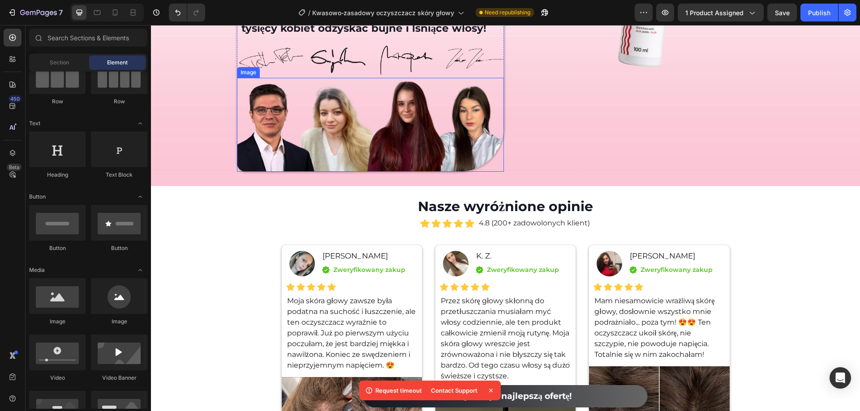
scroll to position [5642, 0]
click at [415, 263] on div "Image Sylwia Pawlak Text Block Icon Zweryfikowany zakup Text block Icon List Ro…" at bounding box center [352, 312] width 140 height 133
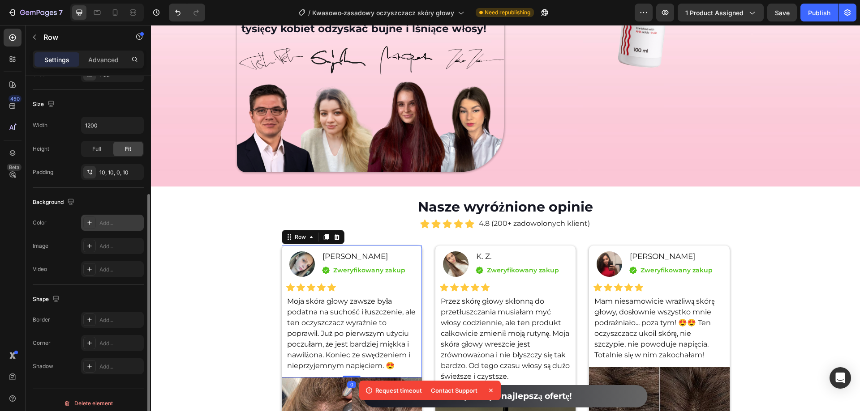
scroll to position [185, 0]
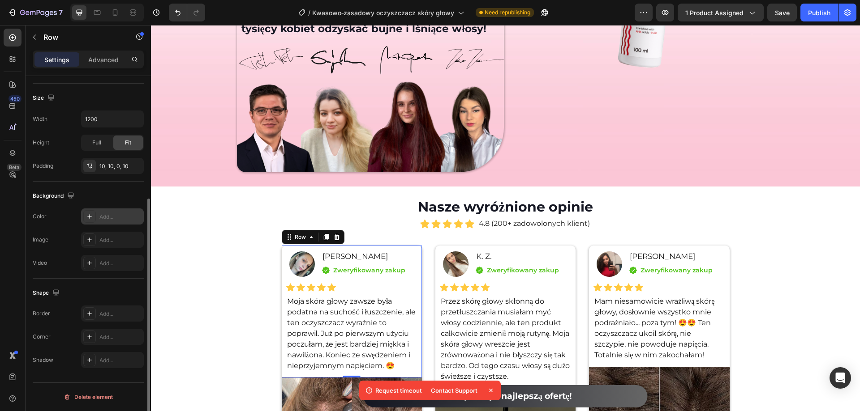
click at [107, 214] on div "Add..." at bounding box center [120, 217] width 42 height 8
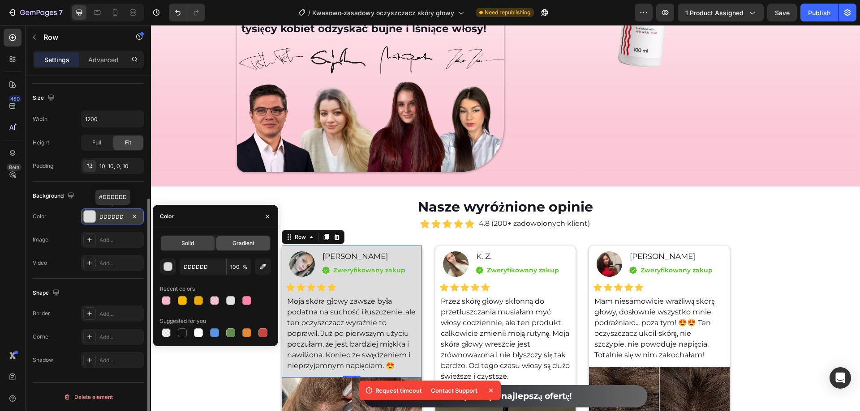
click at [253, 245] on span "Gradient" at bounding box center [243, 244] width 22 height 8
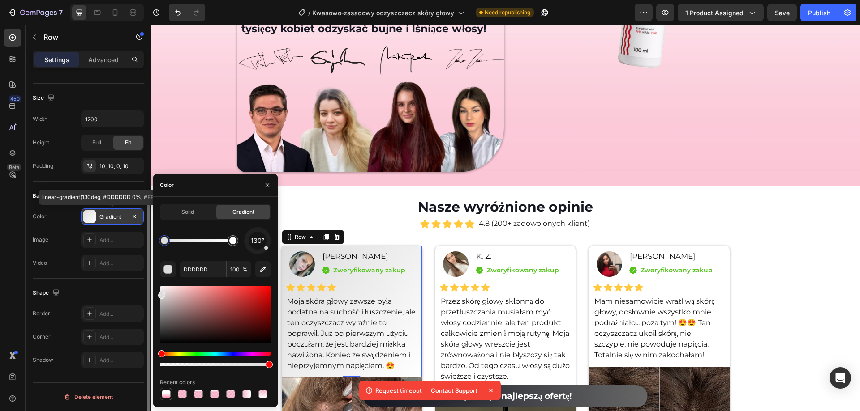
click at [167, 392] on div at bounding box center [166, 394] width 9 height 9
type input "FF84A9"
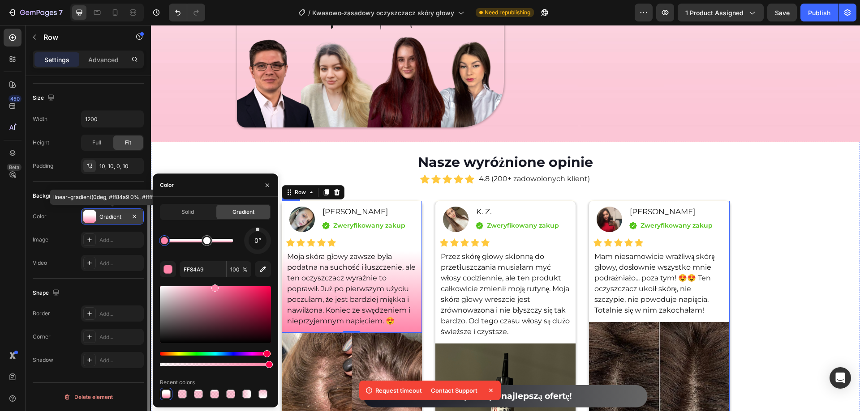
scroll to position [5821, 0]
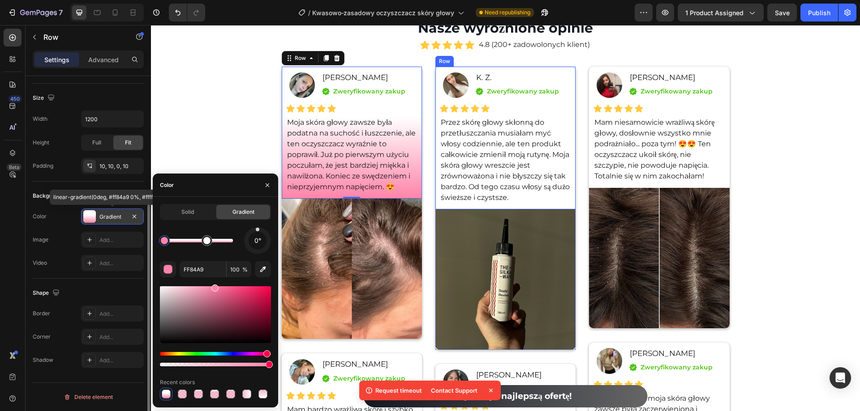
click at [570, 82] on div "Image K. Z. Text Block Icon Zweryfikowany zakup Text block Icon List Row Icon I…" at bounding box center [505, 138] width 140 height 143
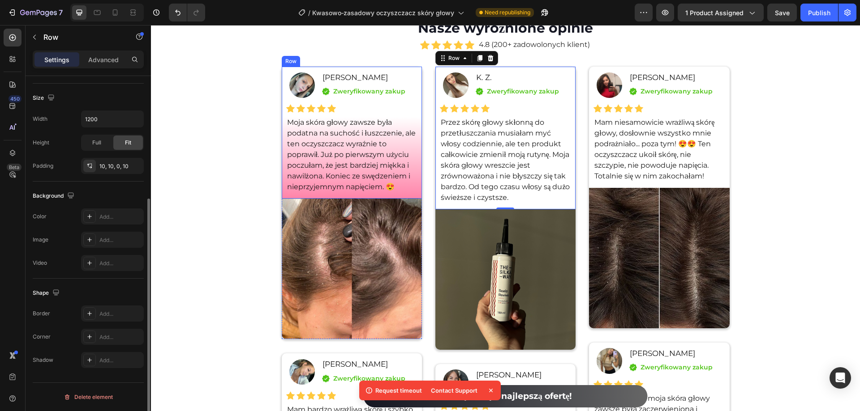
click at [413, 69] on div "Image Sylwia Pawlak Text Block Icon Zweryfikowany zakup Text block Icon List Ro…" at bounding box center [352, 133] width 140 height 133
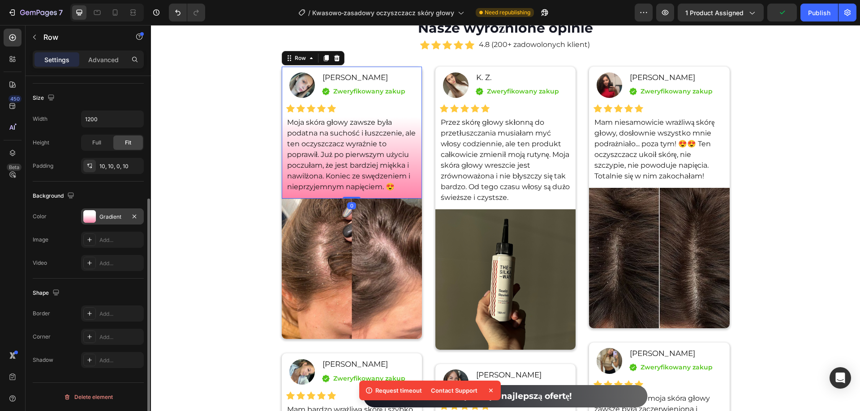
click at [114, 217] on div "Gradient" at bounding box center [112, 217] width 26 height 8
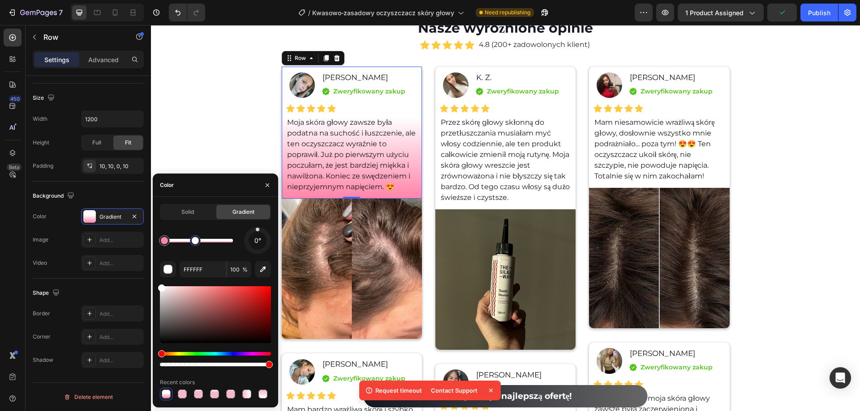
type input "FF84A9"
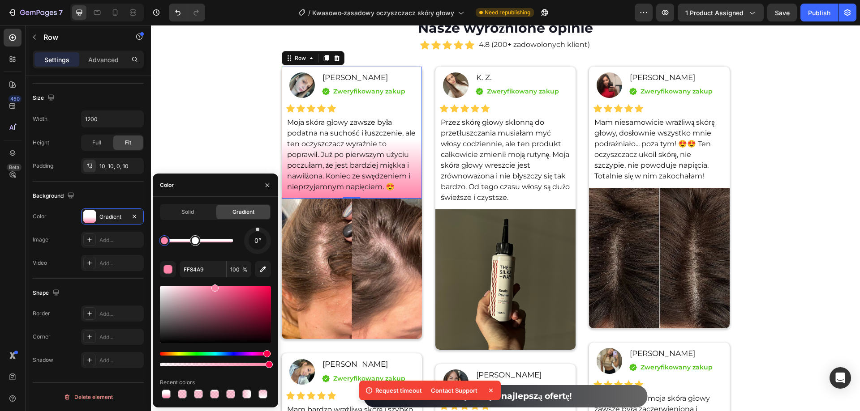
drag, startPoint x: 208, startPoint y: 245, endPoint x: 188, endPoint y: 245, distance: 20.6
click at [569, 75] on div "Image K. Z. Text Block Icon Zweryfikowany zakup Text block Icon List Row Icon I…" at bounding box center [505, 138] width 140 height 143
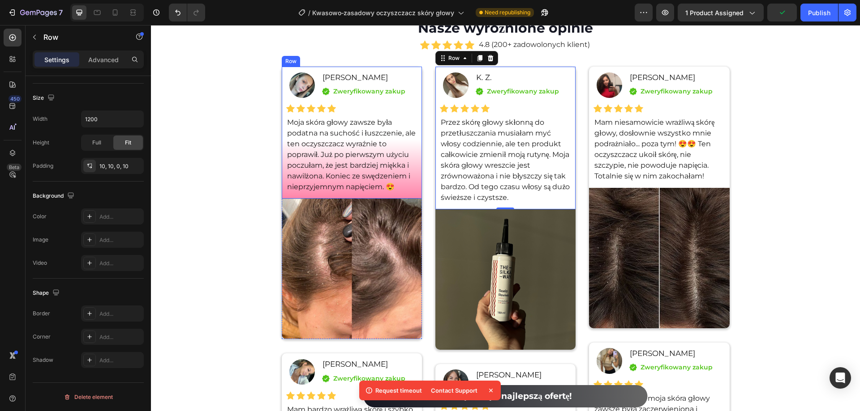
click at [417, 91] on div "Image Sylwia Pawlak Text Block Icon Zweryfikowany zakup Text block Icon List Ro…" at bounding box center [352, 133] width 140 height 133
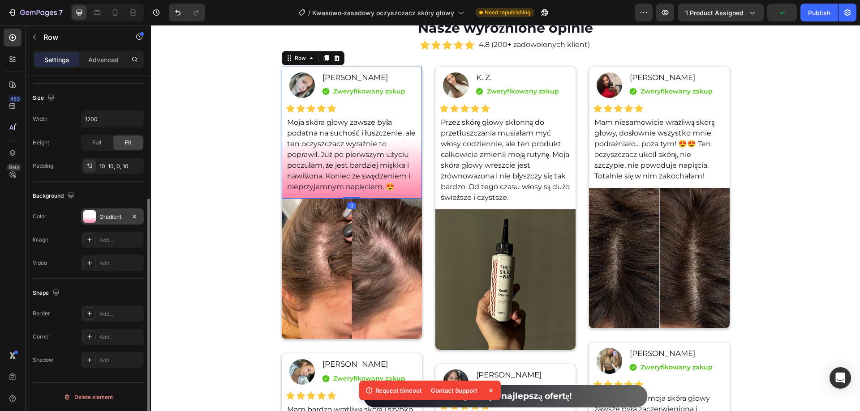
click at [111, 216] on div "Gradient" at bounding box center [112, 217] width 26 height 8
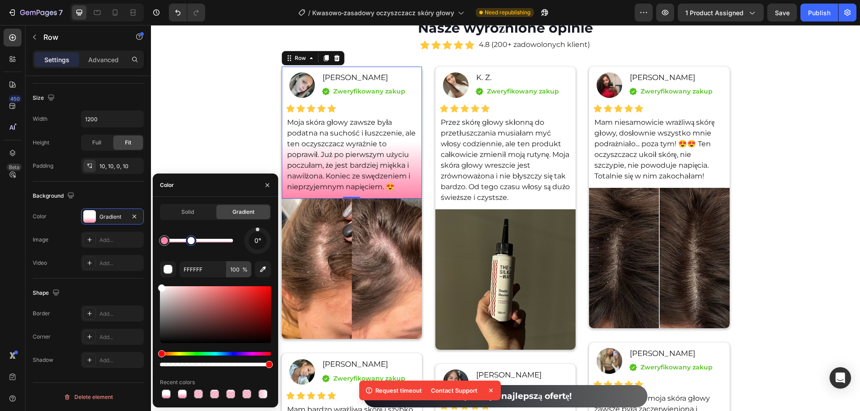
type input "FF84A9"
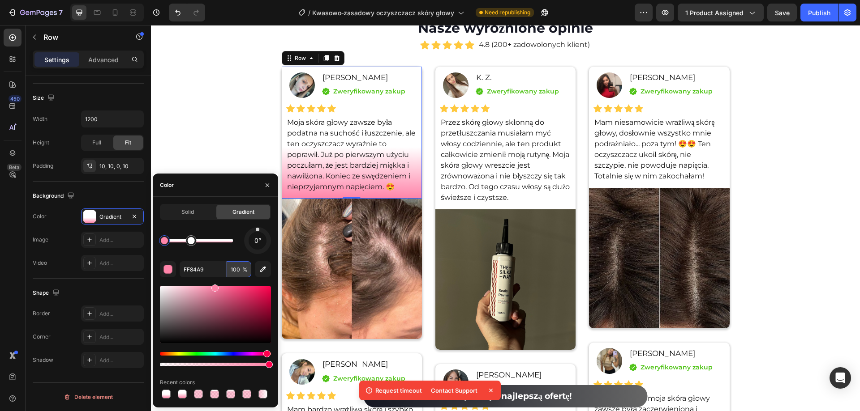
click at [237, 274] on input "100" at bounding box center [239, 269] width 25 height 16
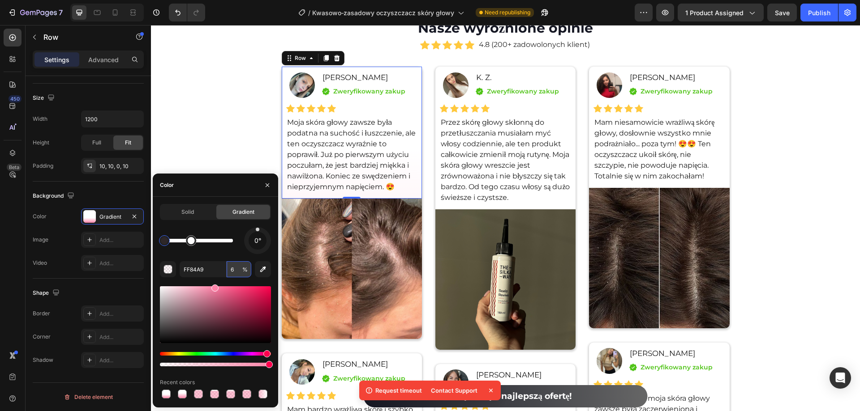
type input "60"
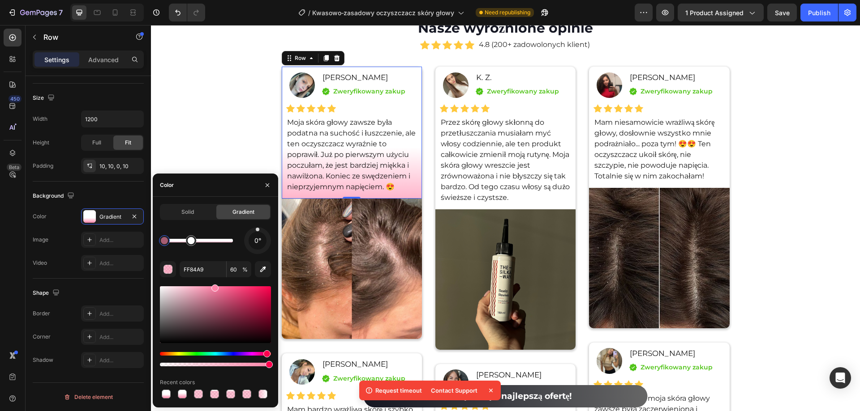
click at [210, 146] on div "Nasze wyróżnione opinie Heading Icon Icon Icon Icon Icon Icon List Hoz 4.8 (200…" at bounding box center [505, 345] width 709 height 654
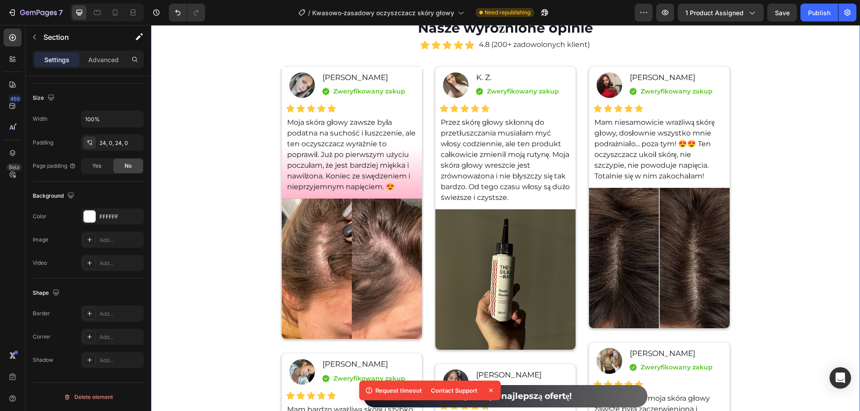
scroll to position [0, 0]
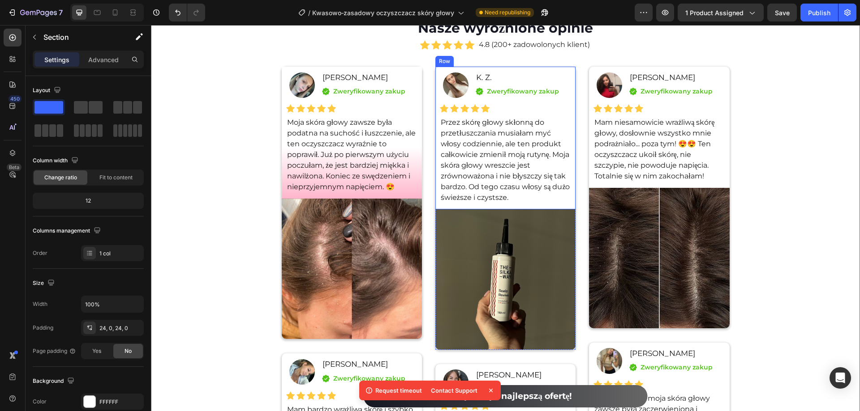
click at [572, 76] on div "Image K. Z. Text Block Icon Zweryfikowany zakup Text block Icon List Row Icon I…" at bounding box center [505, 138] width 140 height 143
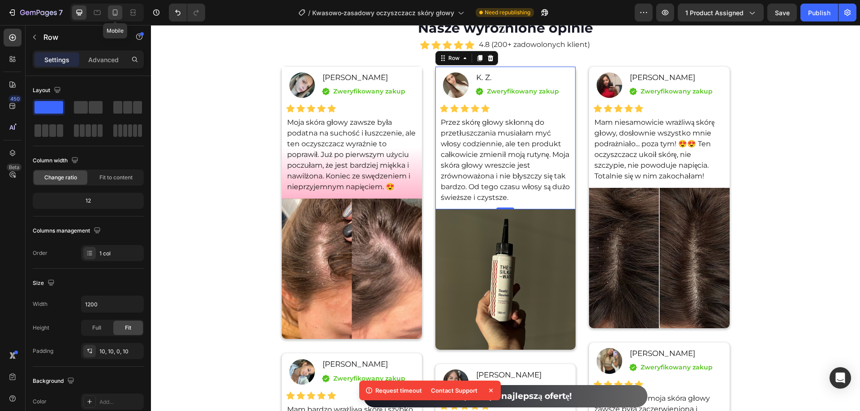
click at [121, 17] on div at bounding box center [115, 12] width 14 height 14
type input "100%"
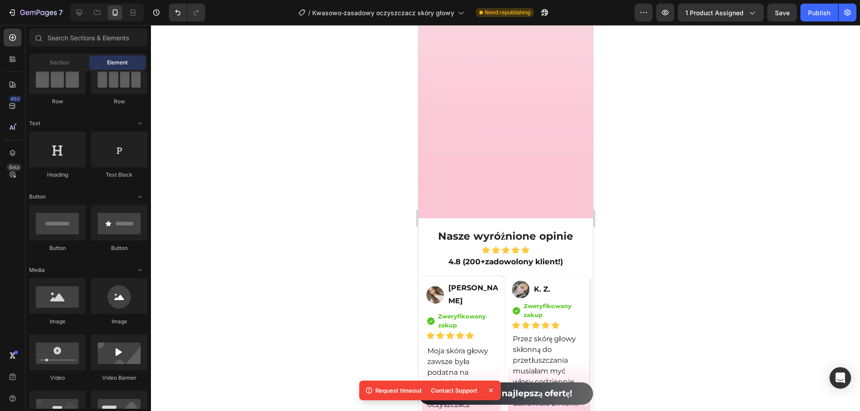
scroll to position [6521, 0]
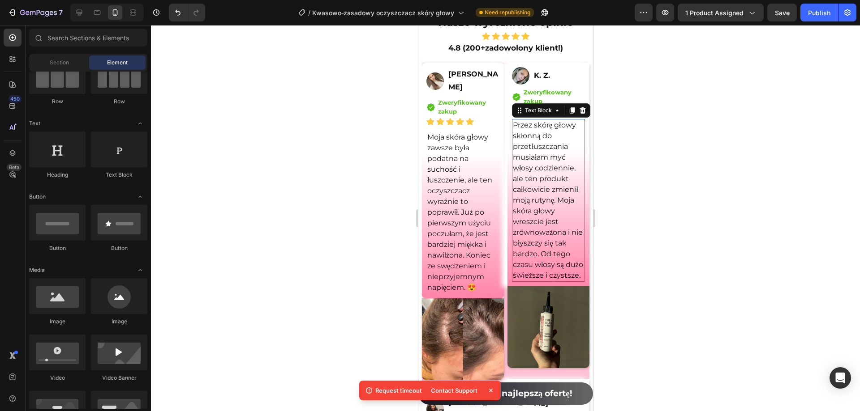
click at [575, 281] on p "Przez skórę głowy skłonną do przetłuszczania musiałam myć włosy codziennie, ale…" at bounding box center [547, 200] width 71 height 161
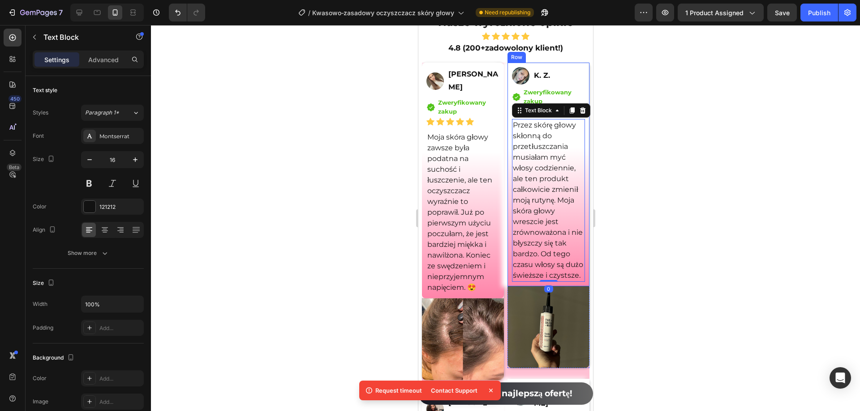
click at [578, 287] on div "Image K. Z. Text Block Row Icon Zweryfikowany zakup Text block Icon List Icon I…" at bounding box center [548, 175] width 82 height 224
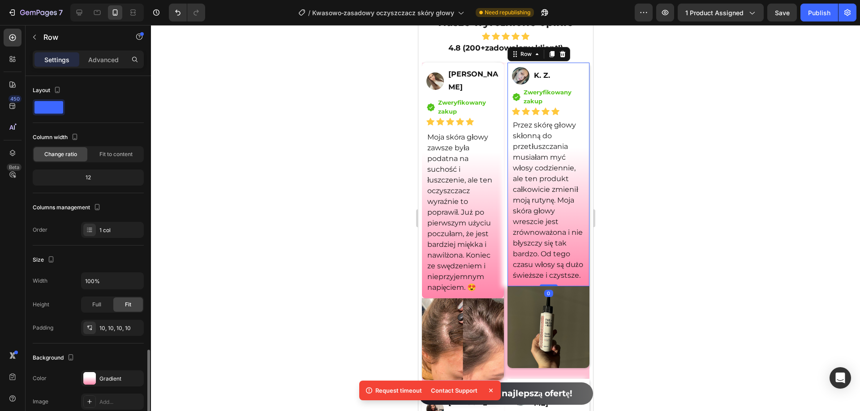
scroll to position [162, 0]
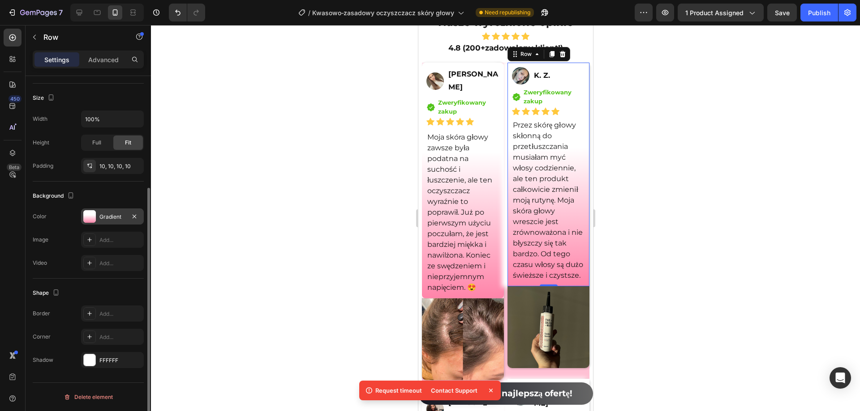
click at [112, 219] on div "Gradient" at bounding box center [112, 217] width 26 height 8
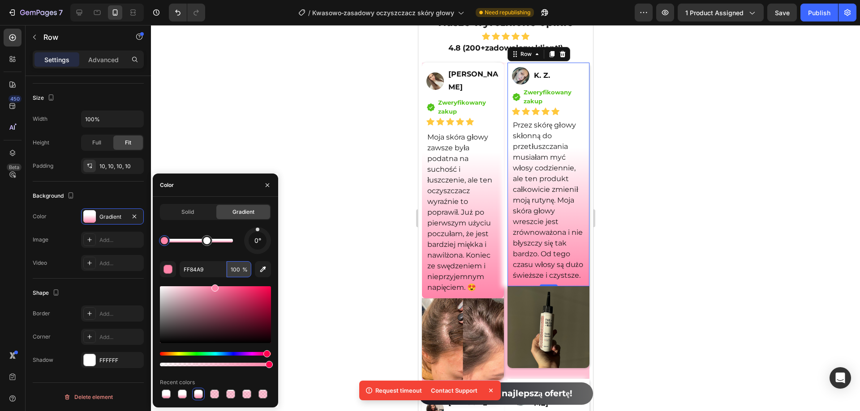
click at [239, 271] on input "100" at bounding box center [239, 269] width 25 height 16
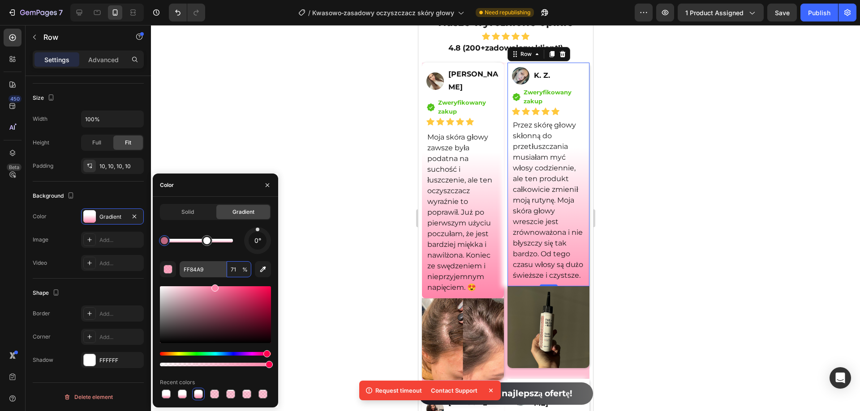
drag, startPoint x: 236, startPoint y: 271, endPoint x: 201, endPoint y: 271, distance: 34.9
click at [201, 271] on div "FF84A9 71 %" at bounding box center [216, 269] width 72 height 16
type input "50"
click at [347, 169] on div at bounding box center [505, 218] width 709 height 386
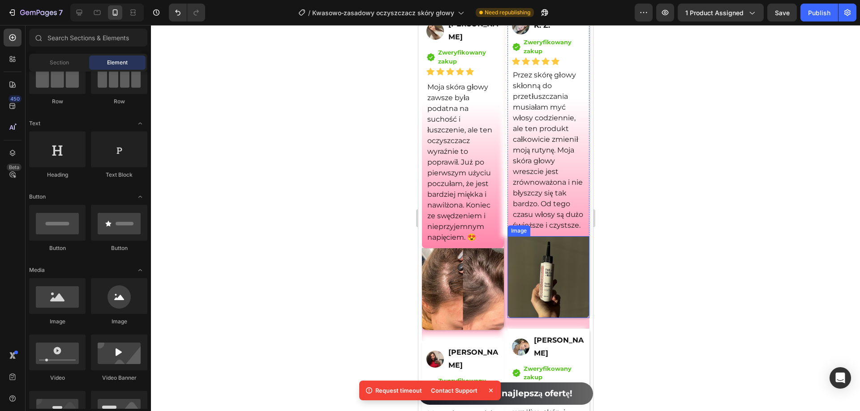
scroll to position [6566, 0]
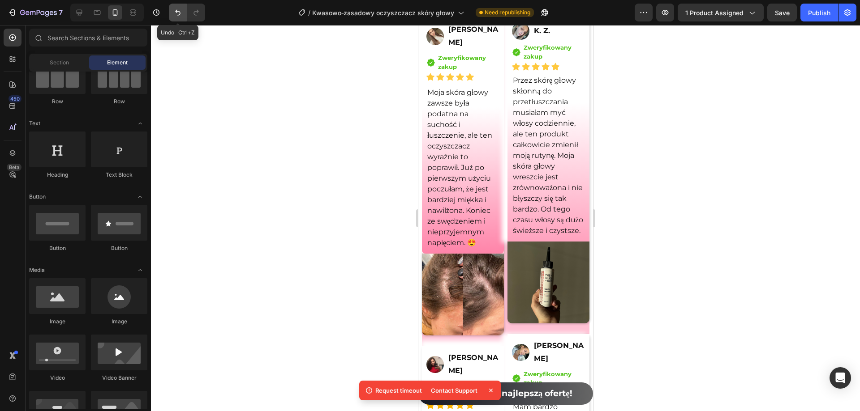
click at [177, 17] on button "Undo/Redo" at bounding box center [178, 13] width 18 height 18
click at [178, 17] on icon "Undo/Redo" at bounding box center [177, 12] width 9 height 9
click at [180, 16] on icon "Undo/Redo" at bounding box center [177, 12] width 9 height 9
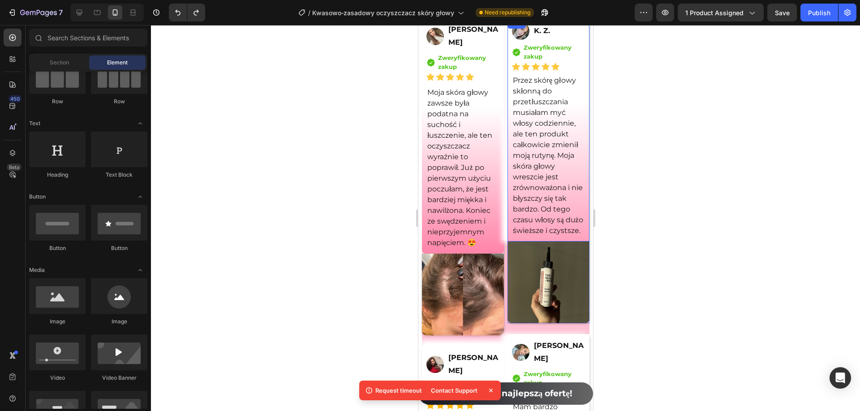
click at [576, 236] on p "Przez skórę głowy skłonną do przetłuszczania musiałam myć włosy codziennie, ale…" at bounding box center [547, 155] width 71 height 161
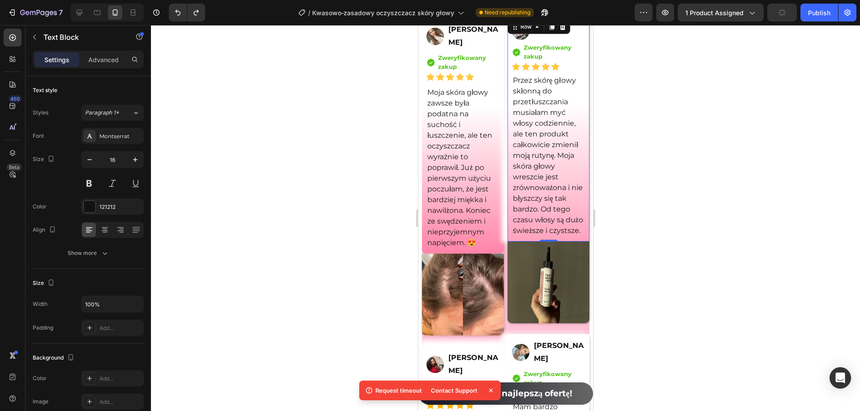
click at [578, 242] on div "Image K. Z. Text Block Row Icon Zweryfikowany zakup Text block Icon List Icon I…" at bounding box center [548, 130] width 82 height 224
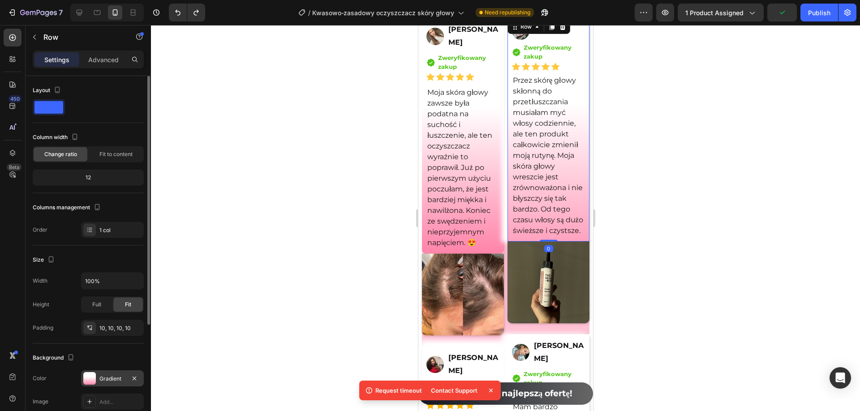
click at [108, 373] on div "Gradient" at bounding box center [112, 379] width 63 height 16
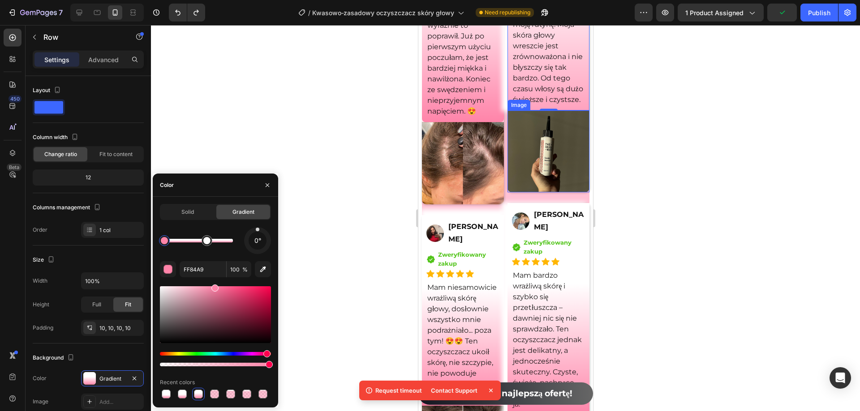
scroll to position [6477, 0]
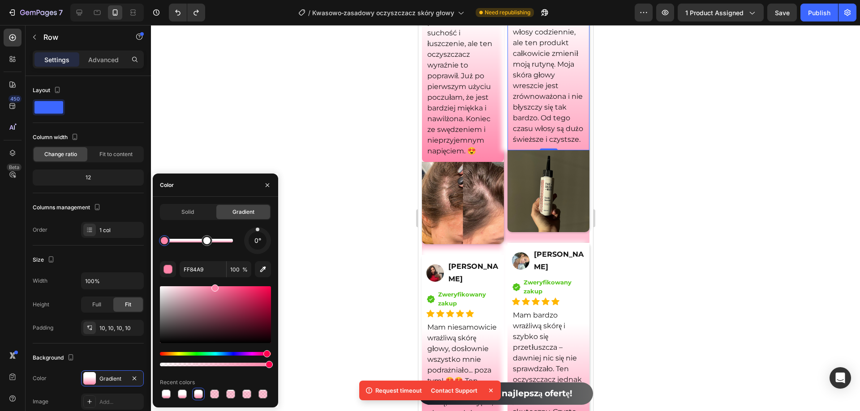
click at [691, 197] on div at bounding box center [505, 218] width 709 height 386
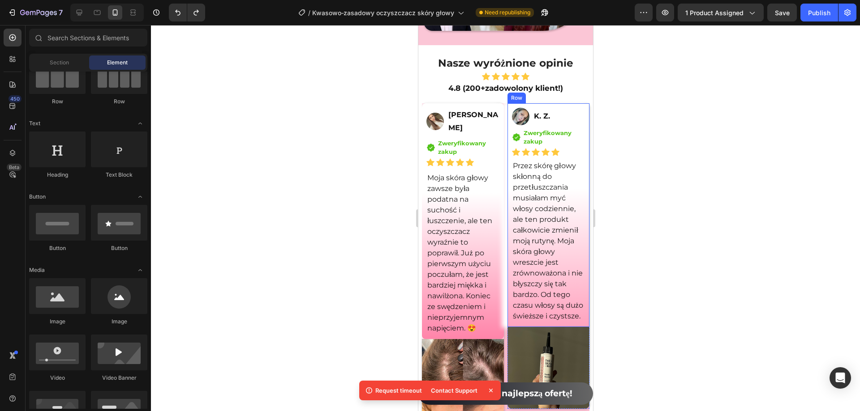
click at [507, 274] on div "Image K. Z. Text Block Row Icon Zweryfikowany zakup Text block Icon List Icon I…" at bounding box center [548, 215] width 82 height 224
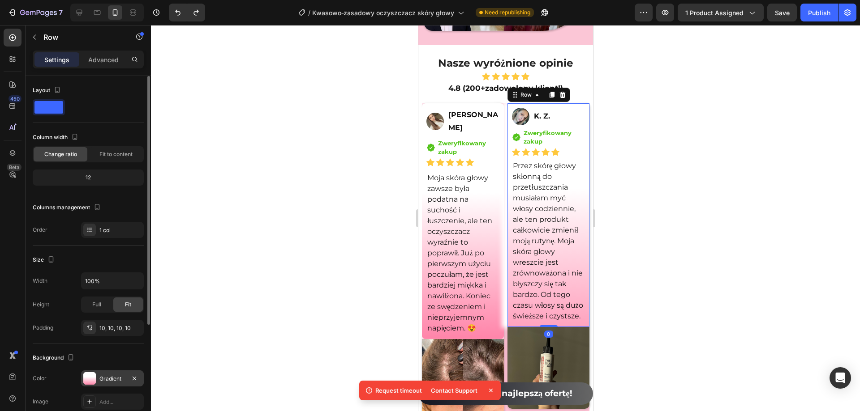
click at [111, 376] on div "Gradient" at bounding box center [112, 379] width 26 height 8
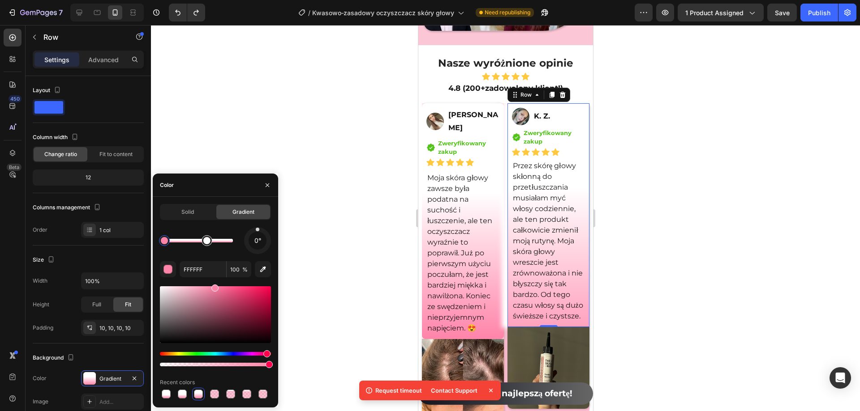
click at [206, 243] on div at bounding box center [206, 240] width 7 height 7
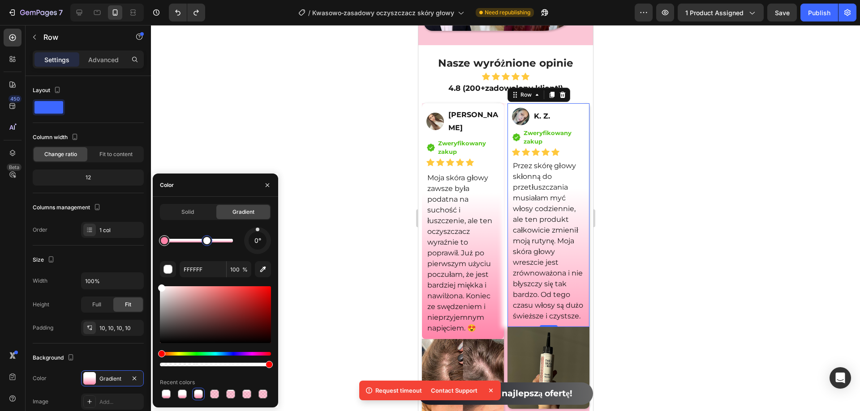
type input "FF84A9"
click at [162, 244] on div at bounding box center [164, 240] width 7 height 7
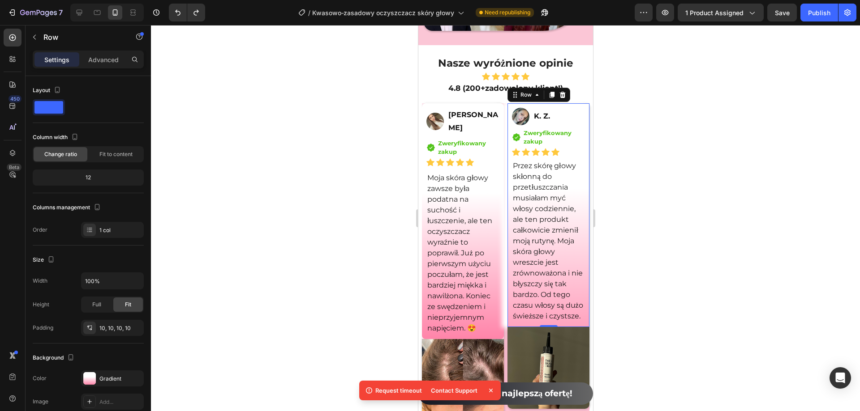
click at [337, 159] on div at bounding box center [505, 218] width 709 height 386
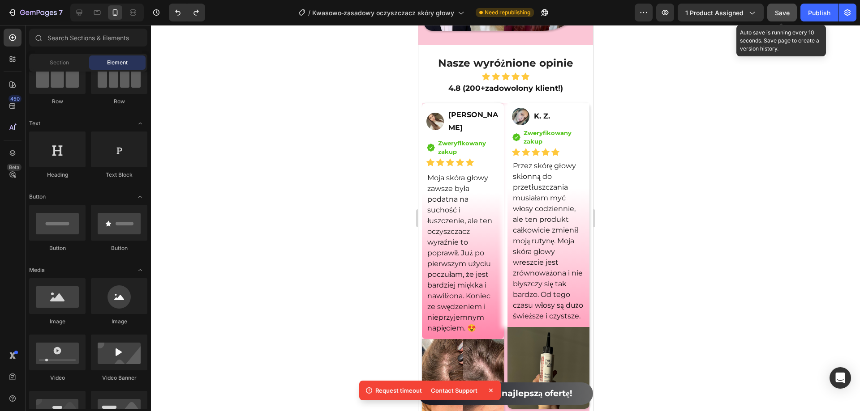
click at [783, 13] on span "Save" at bounding box center [782, 13] width 15 height 8
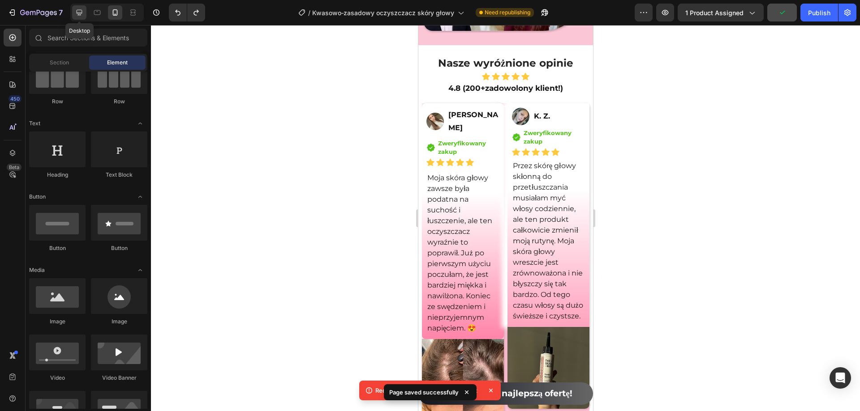
click at [84, 13] on div at bounding box center [79, 12] width 14 height 14
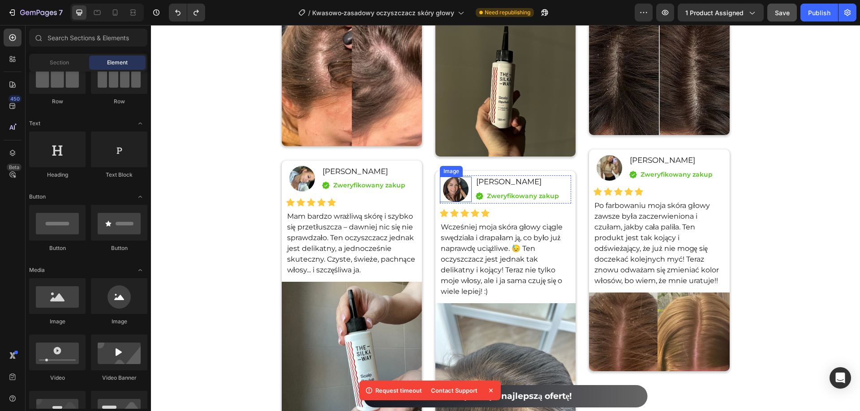
scroll to position [6075, 0]
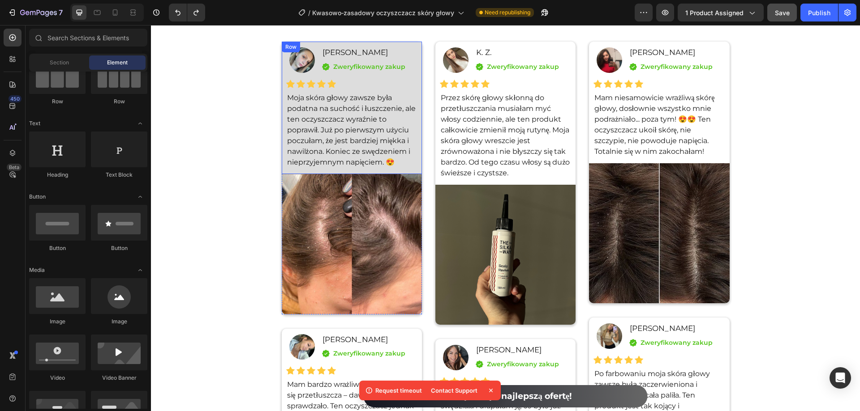
click at [415, 77] on div "Image Sylwia Pawlak Text Block Icon Zweryfikowany zakup Text block Icon List Ro…" at bounding box center [352, 108] width 140 height 133
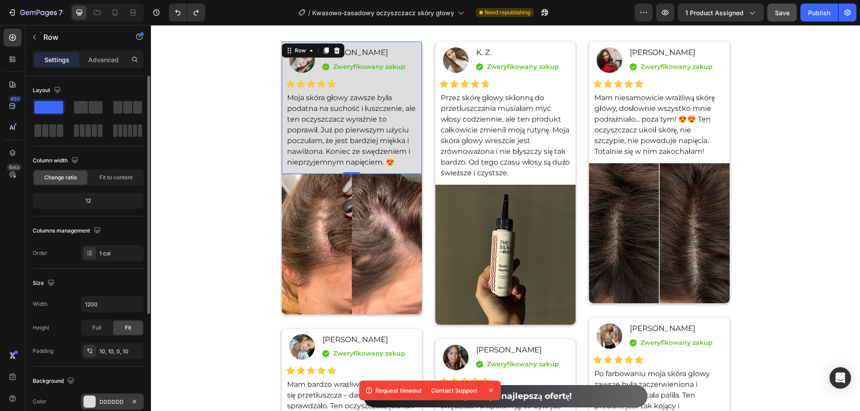
click at [94, 399] on div at bounding box center [90, 402] width 12 height 12
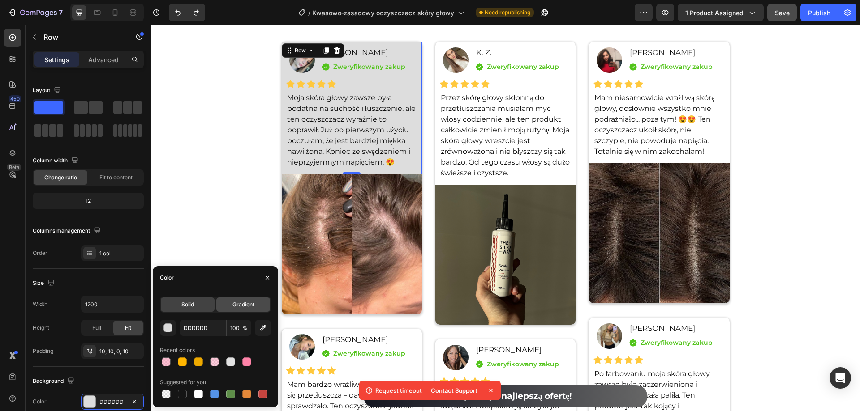
click at [234, 311] on div "Gradient" at bounding box center [243, 305] width 54 height 14
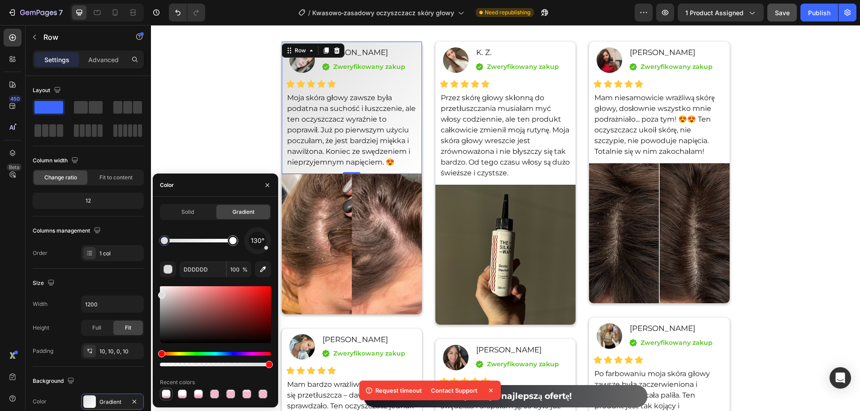
click at [168, 392] on div at bounding box center [166, 394] width 9 height 9
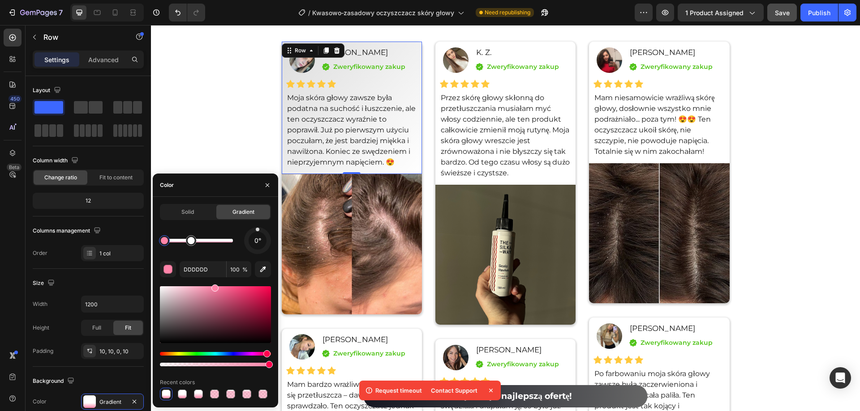
type input "FF84A9"
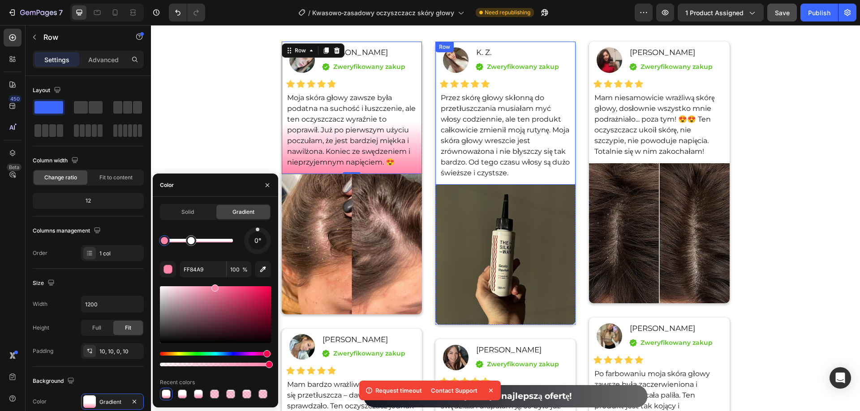
click at [565, 43] on div "Image K. Z. Text Block Icon Zweryfikowany zakup Text block Icon List Row Icon I…" at bounding box center [505, 113] width 140 height 143
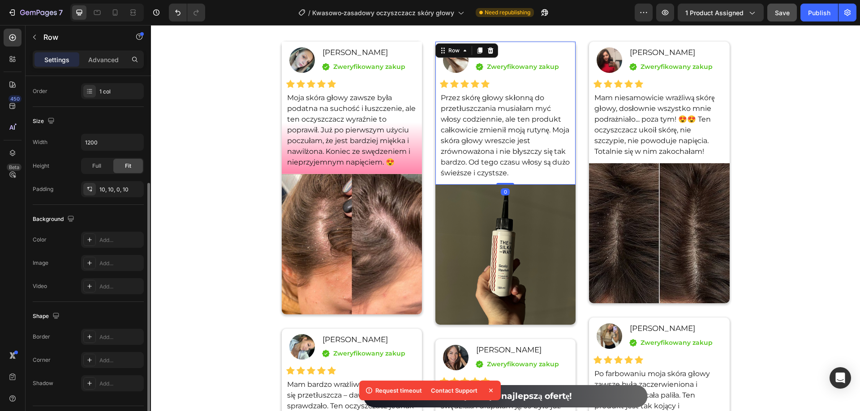
scroll to position [185, 0]
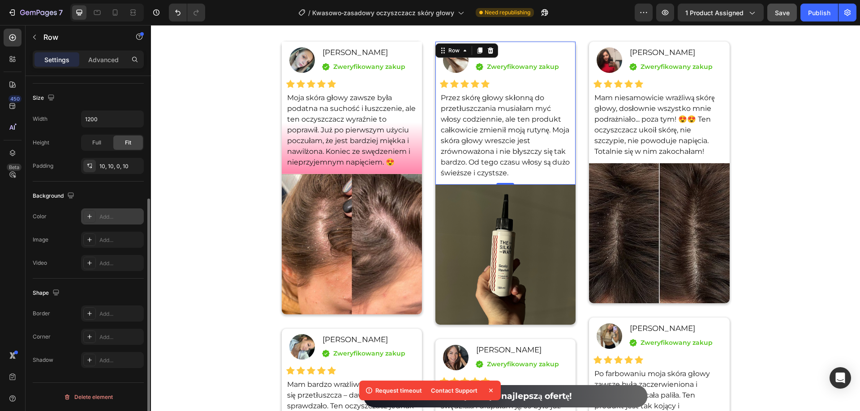
click at [112, 214] on div "Add..." at bounding box center [120, 217] width 42 height 8
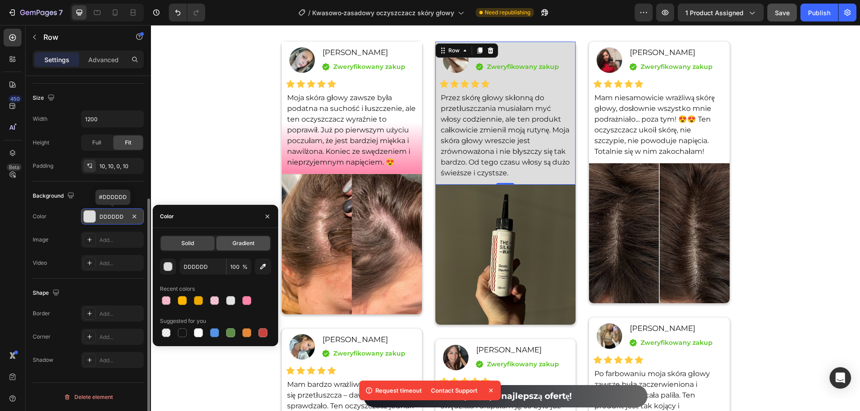
click at [236, 240] on span "Gradient" at bounding box center [243, 244] width 22 height 8
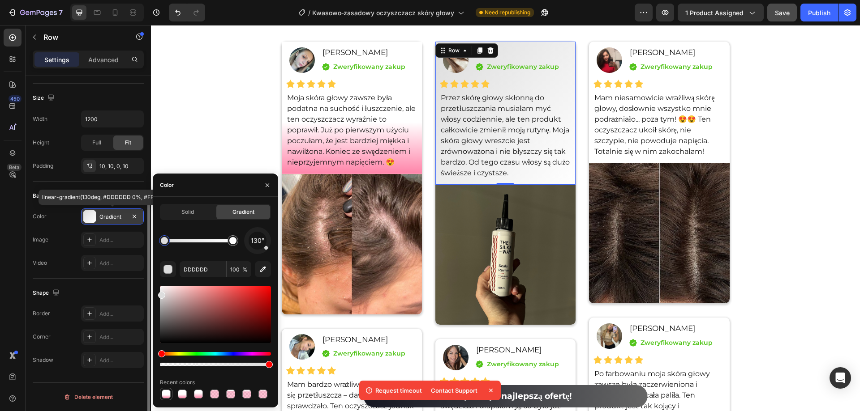
click at [168, 397] on div at bounding box center [166, 394] width 9 height 9
type input "FF84A9"
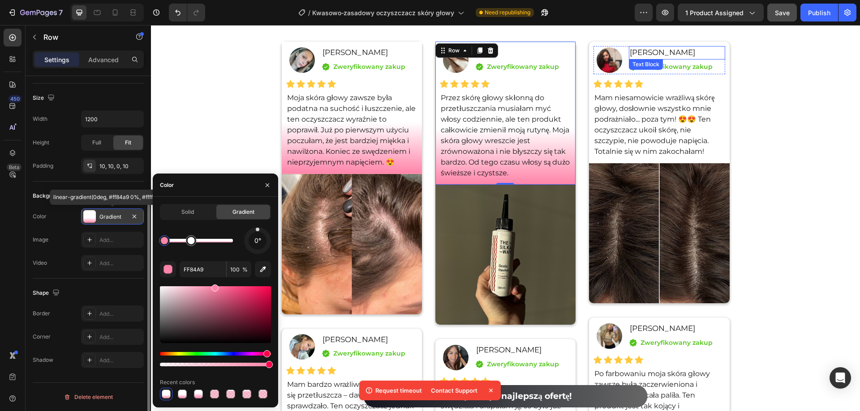
click at [721, 54] on div "[PERSON_NAME]" at bounding box center [677, 52] width 96 height 13
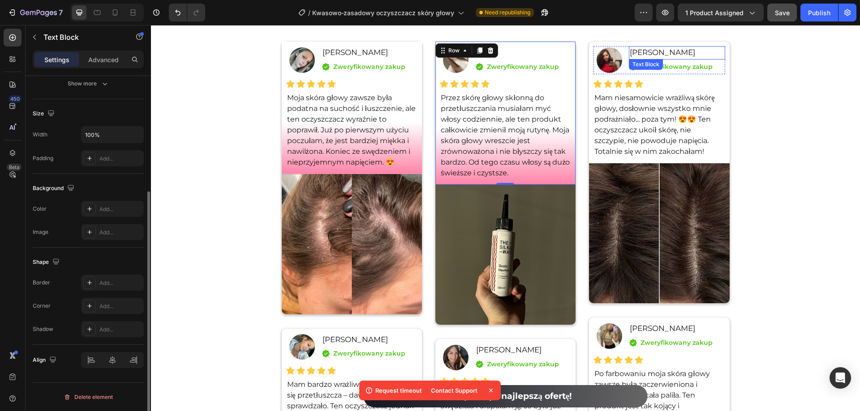
scroll to position [0, 0]
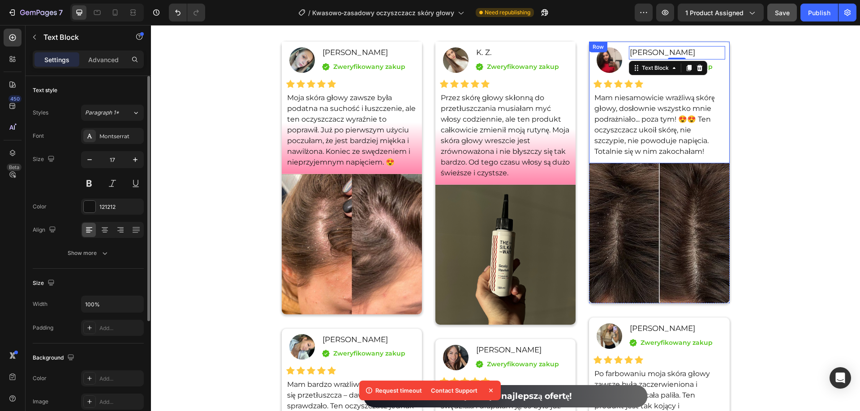
click at [724, 51] on div "Image Karolina Jankowska Text Block 0 Icon Zweryfikowany zakup Text block Icon …" at bounding box center [659, 103] width 140 height 122
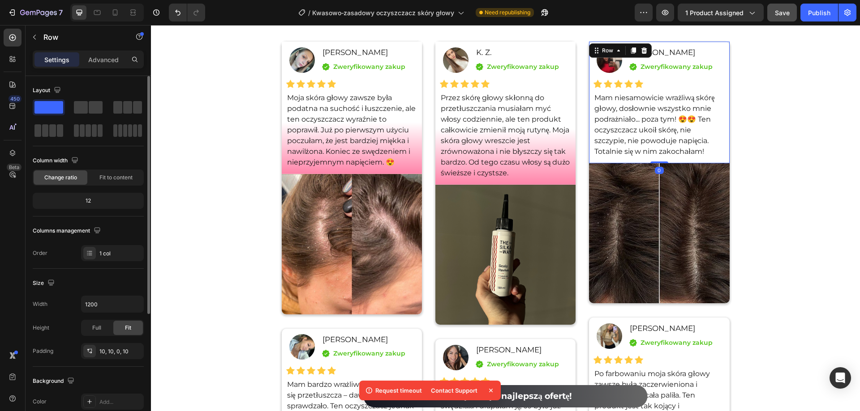
scroll to position [134, 0]
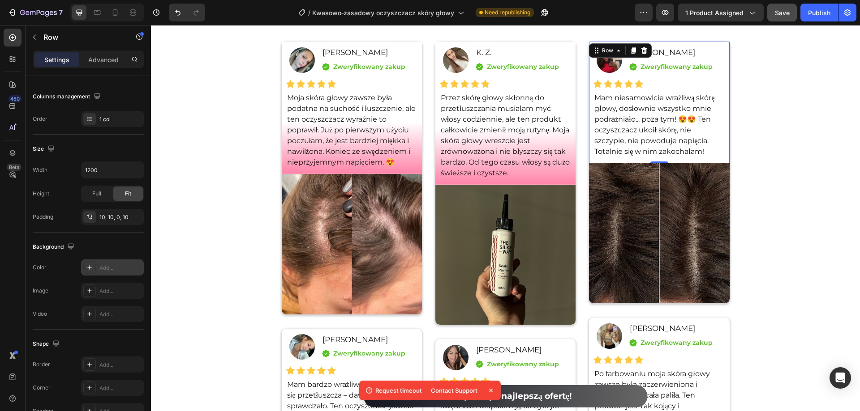
click at [113, 272] on div "Add..." at bounding box center [120, 268] width 42 height 8
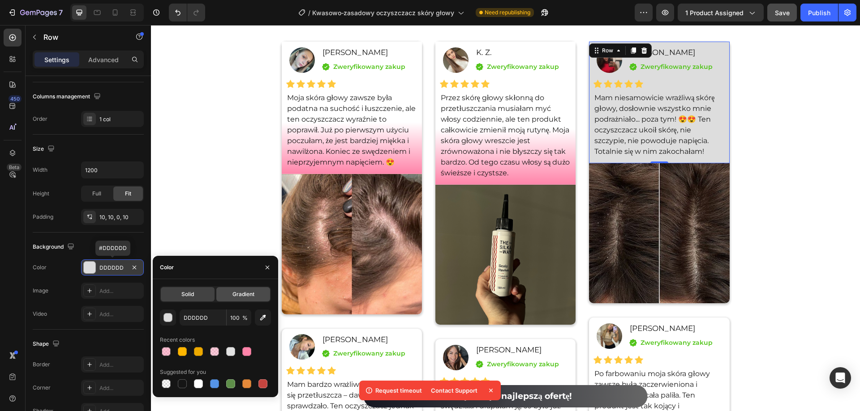
click at [237, 292] on span "Gradient" at bounding box center [243, 295] width 22 height 8
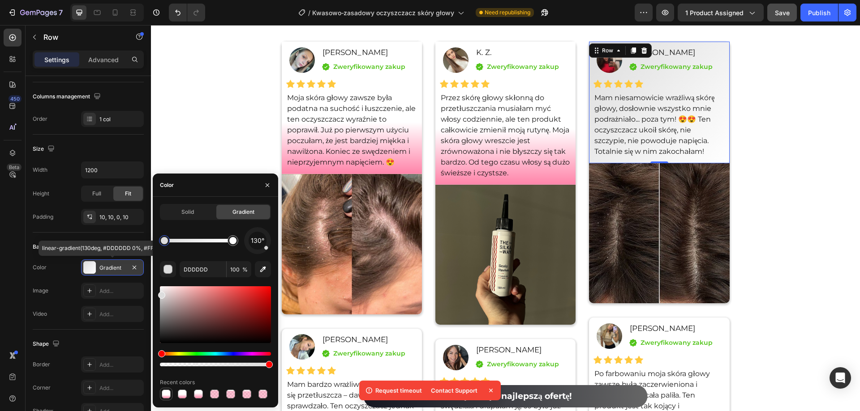
click at [166, 392] on div at bounding box center [166, 394] width 9 height 9
type input "FF84A9"
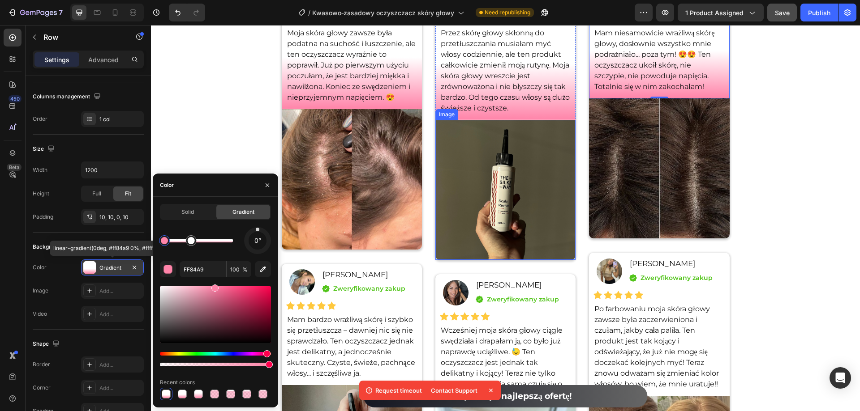
scroll to position [6209, 0]
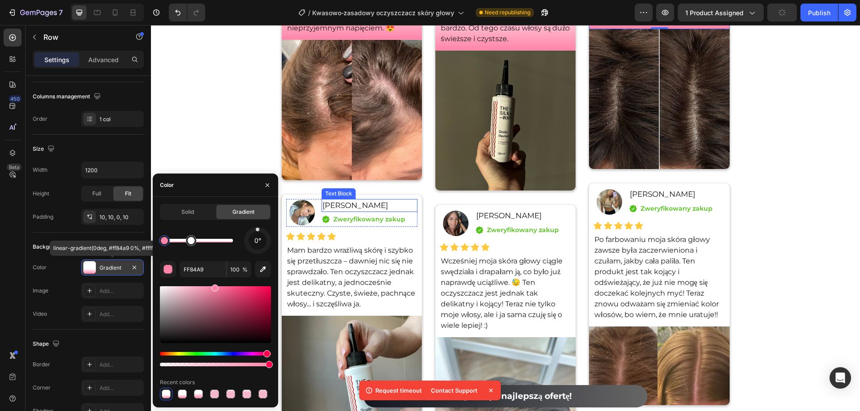
click at [415, 202] on div "Image Dorota Kubiak Text Block Icon Zweryfikowany zakup Text block Icon List Ro…" at bounding box center [352, 256] width 140 height 122
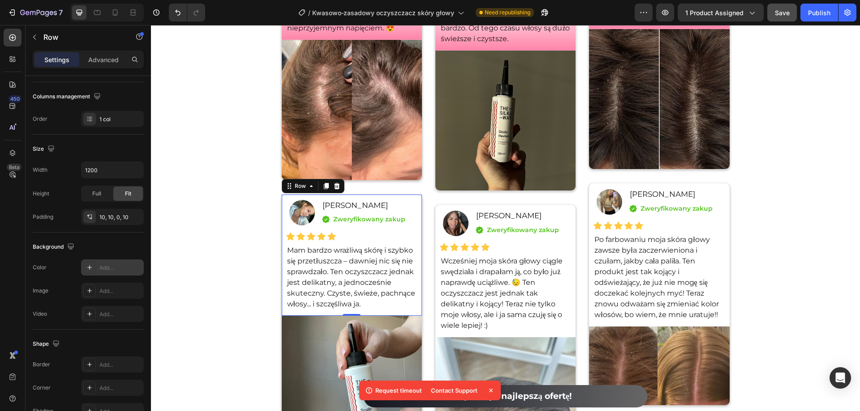
click at [105, 263] on div "Add..." at bounding box center [112, 268] width 63 height 16
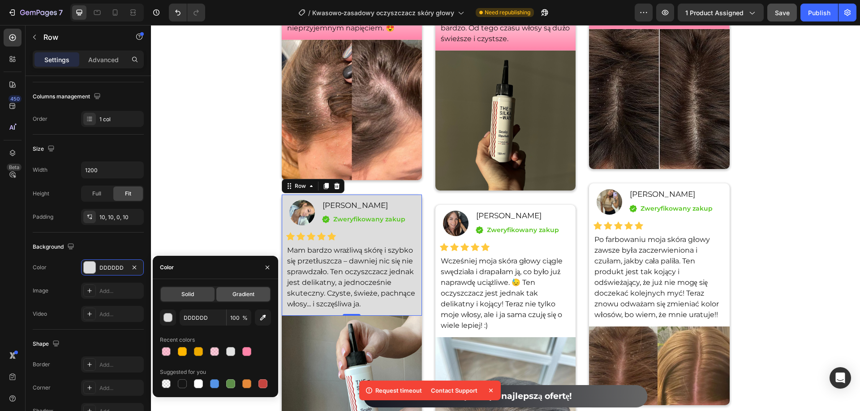
click at [240, 298] on span "Gradient" at bounding box center [243, 295] width 22 height 8
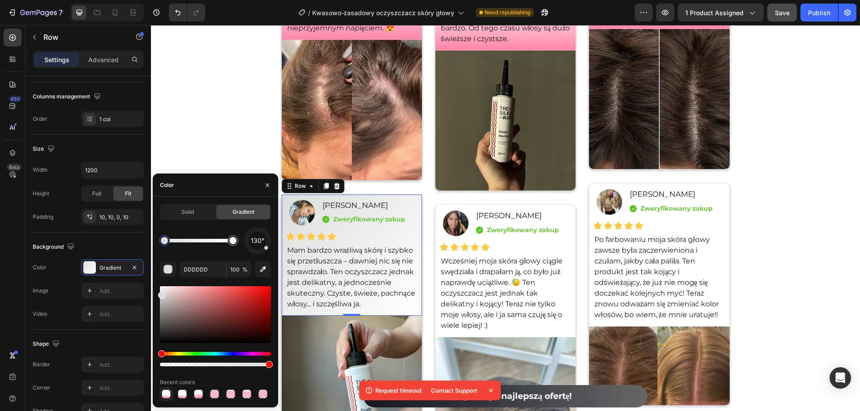
click at [167, 395] on div at bounding box center [166, 394] width 9 height 9
type input "FF84A9"
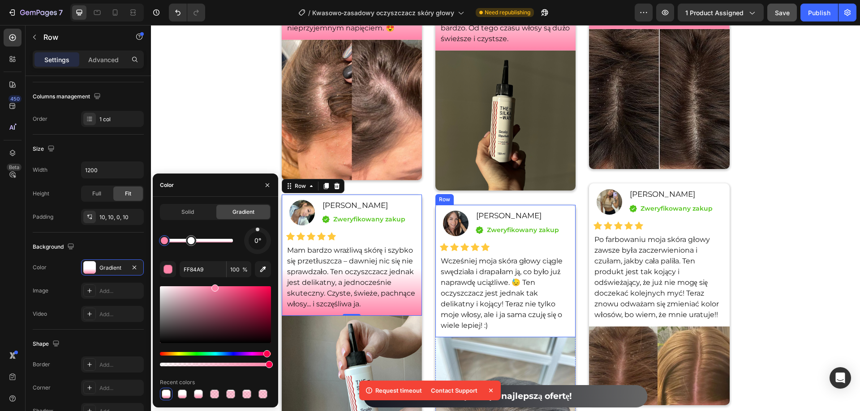
click at [568, 214] on div "Image Klaudia Czarnecka Text Block Icon Zweryfikowany zakup Text block Icon Lis…" at bounding box center [505, 271] width 140 height 133
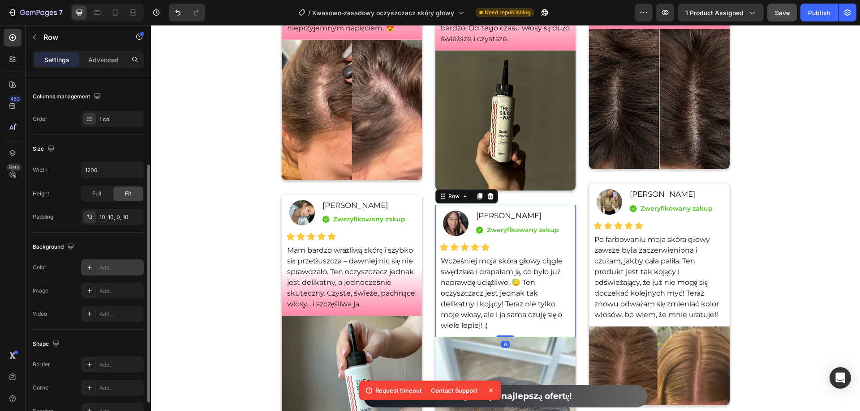
click at [109, 267] on div "Add..." at bounding box center [120, 268] width 42 height 8
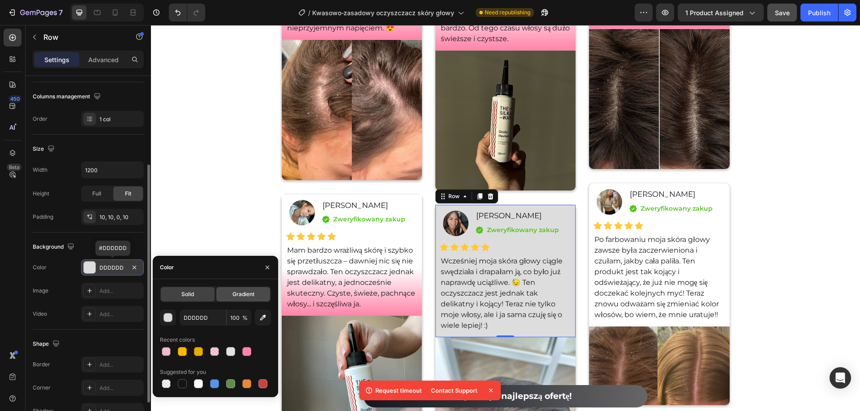
click at [247, 296] on span "Gradient" at bounding box center [243, 295] width 22 height 8
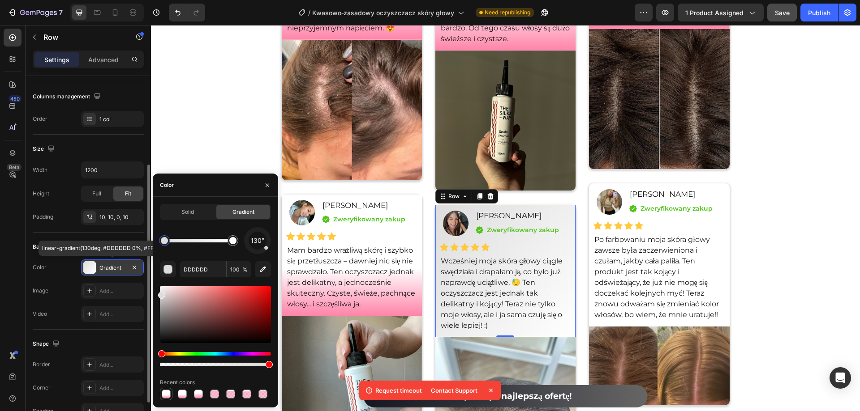
drag, startPoint x: 169, startPoint y: 391, endPoint x: 509, endPoint y: 233, distance: 374.6
click at [169, 391] on div at bounding box center [166, 394] width 9 height 9
type input "FF84A9"
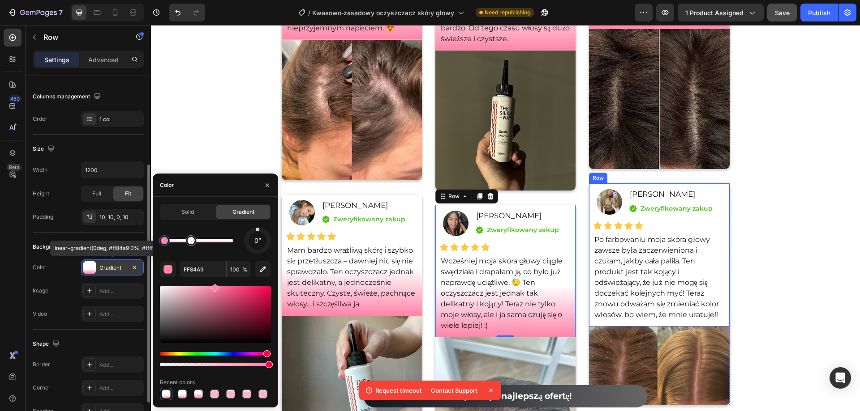
click at [722, 192] on div "Image Izabela Malinowska Text Block Icon Zweryfikowany zakup Text block Icon Li…" at bounding box center [659, 255] width 140 height 143
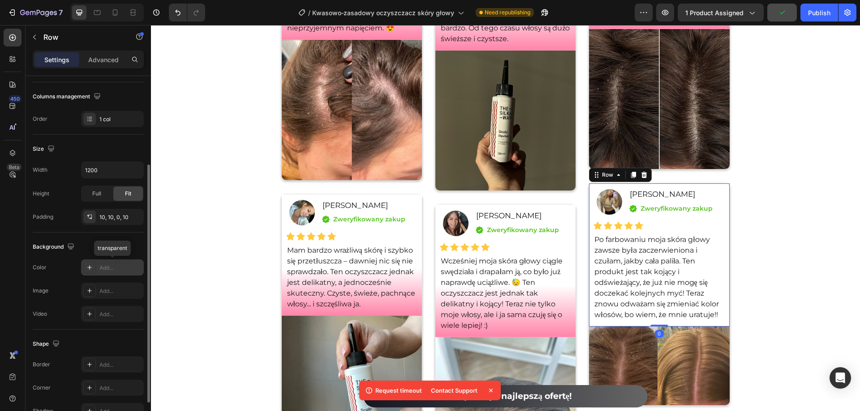
drag, startPoint x: 112, startPoint y: 266, endPoint x: 133, endPoint y: 221, distance: 49.5
click at [112, 266] on div "Add..." at bounding box center [120, 268] width 42 height 8
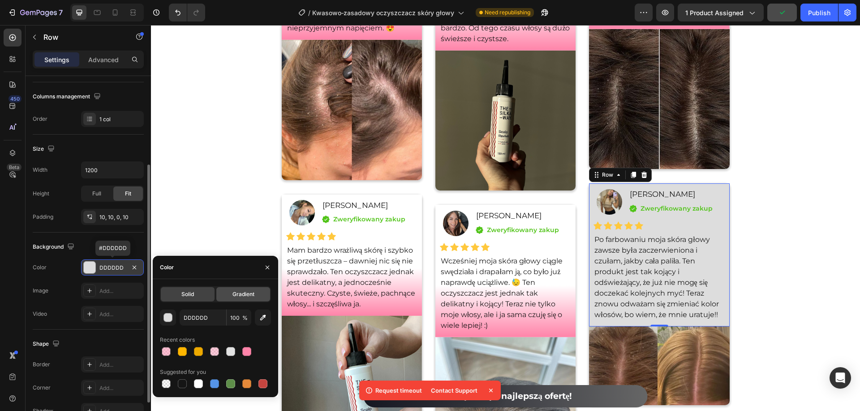
click at [247, 294] on span "Gradient" at bounding box center [243, 295] width 22 height 8
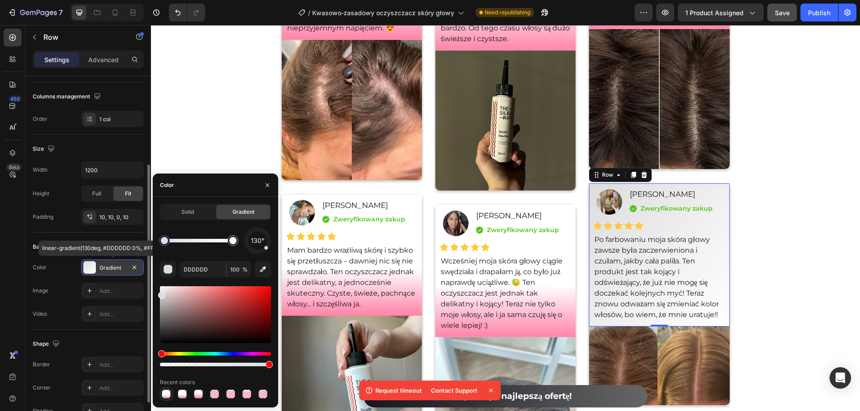
click at [166, 393] on div at bounding box center [166, 394] width 9 height 9
type input "FF84A9"
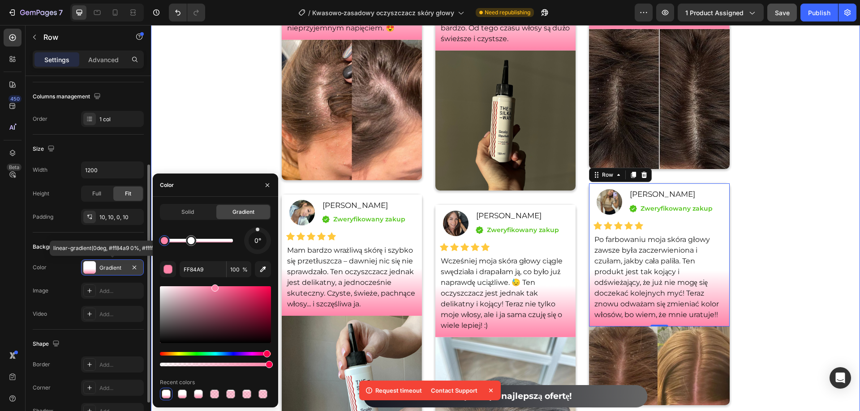
click at [226, 108] on div "Nasze wyróżnione opinie Heading Icon Icon Icon Icon Icon Icon List Hoz 4.8 (200…" at bounding box center [505, 186] width 709 height 654
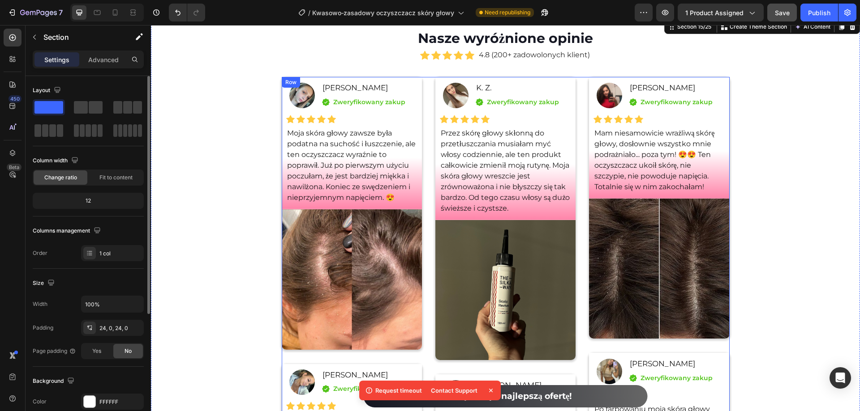
scroll to position [5985, 0]
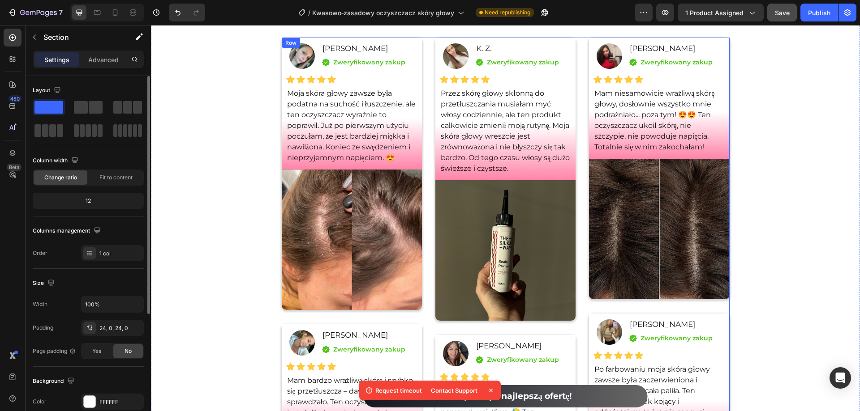
click at [426, 182] on div "Image Sylwia Pawlak Text Block Icon Zweryfikowany zakup Text block Icon List Ro…" at bounding box center [506, 340] width 448 height 605
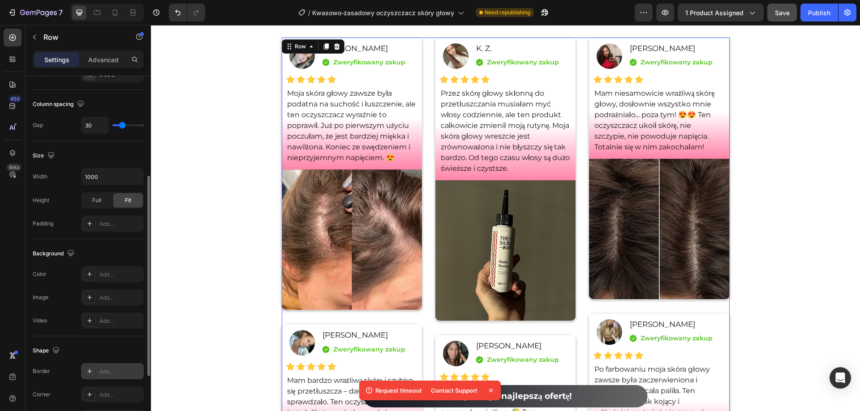
scroll to position [269, 0]
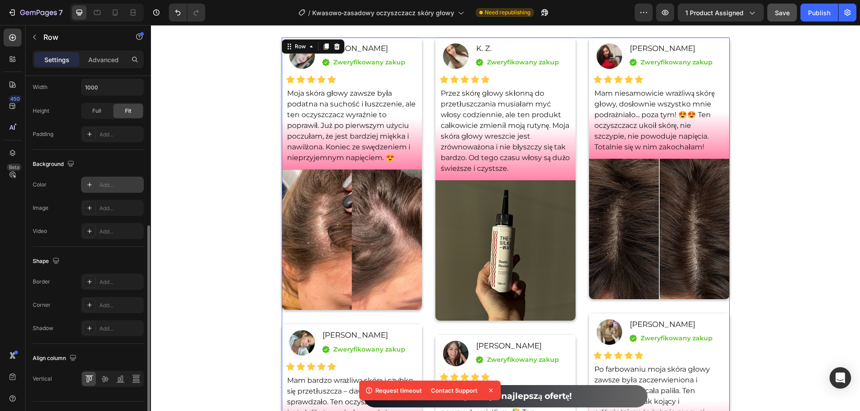
click at [112, 180] on div "Add..." at bounding box center [112, 185] width 63 height 16
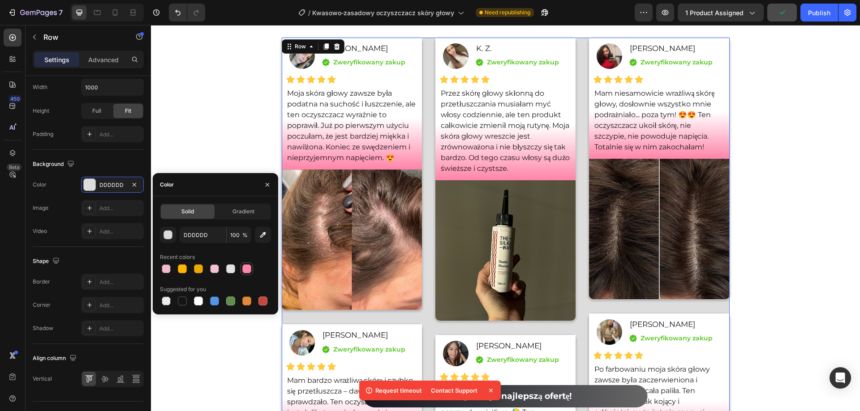
click at [250, 267] on div at bounding box center [246, 269] width 9 height 9
type input "FF84A9"
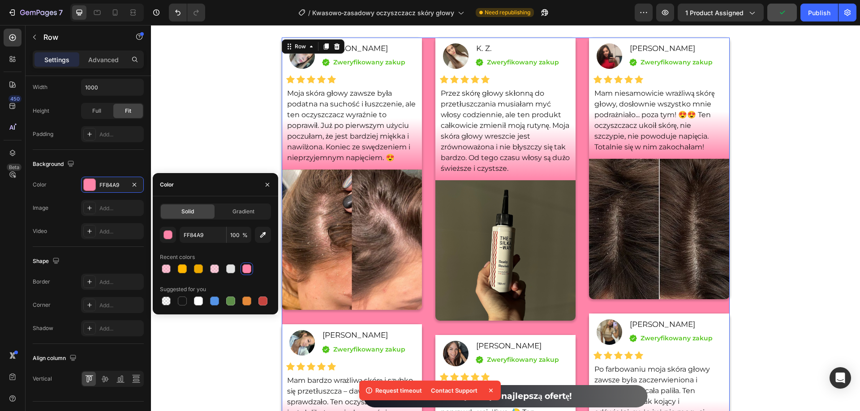
click at [235, 137] on div "Nasze wyróżnione opinie Heading Icon Icon Icon Icon Icon Icon List Hoz 4.8 (200…" at bounding box center [505, 316] width 709 height 654
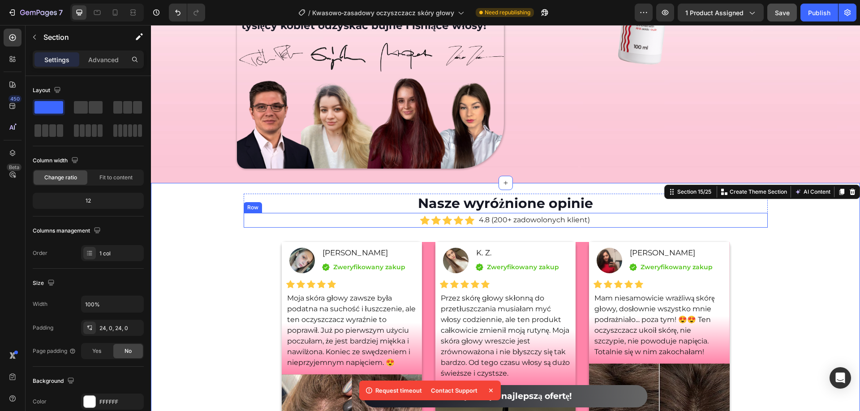
scroll to position [5895, 0]
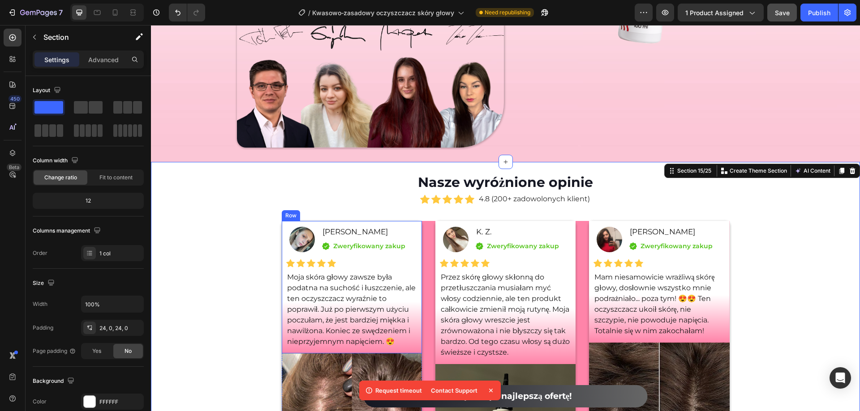
click at [418, 269] on div "Image Sylwia Pawlak Text Block Icon Zweryfikowany zakup Text block Icon List Ro…" at bounding box center [352, 287] width 140 height 133
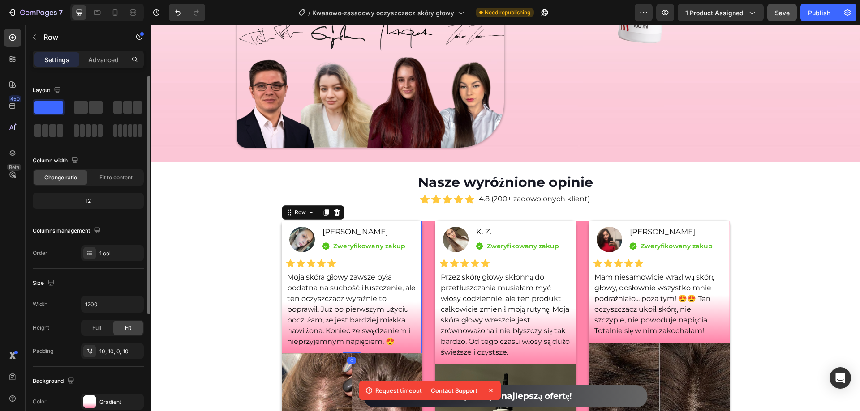
scroll to position [185, 0]
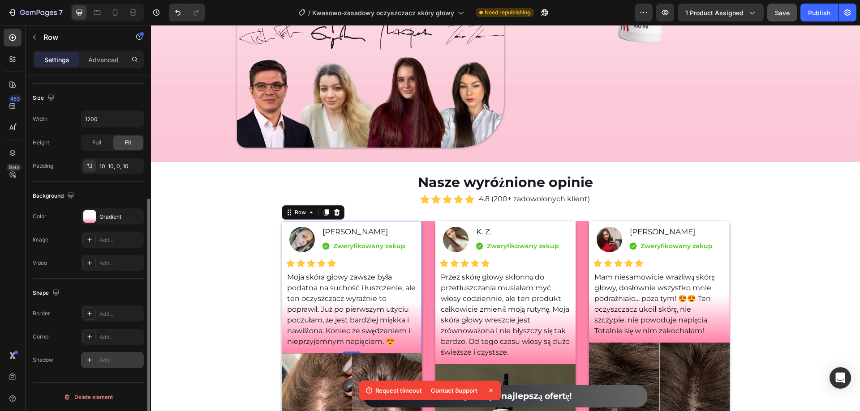
click at [107, 358] on div "Add..." at bounding box center [120, 361] width 42 height 8
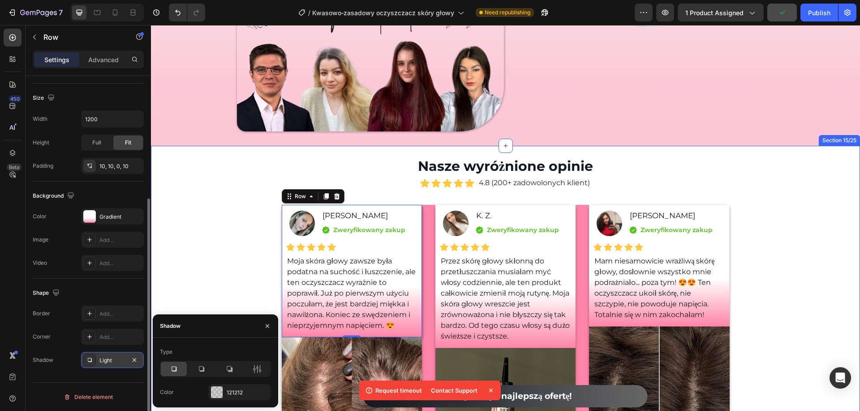
scroll to position [5985, 0]
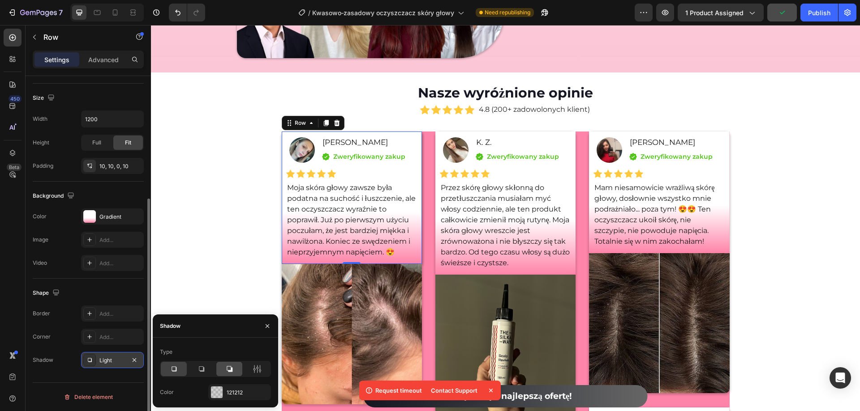
click at [226, 368] on icon at bounding box center [229, 369] width 9 height 9
click at [248, 390] on div "121212" at bounding box center [240, 393] width 26 height 8
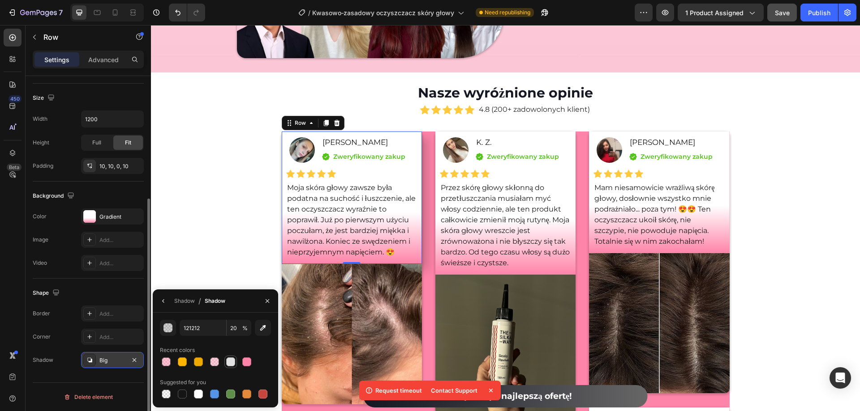
click at [229, 361] on div at bounding box center [230, 362] width 9 height 9
type input "E2E2E2"
type input "100"
click at [264, 326] on icon "button" at bounding box center [263, 329] width 6 height 6
click at [246, 365] on div at bounding box center [246, 362] width 11 height 11
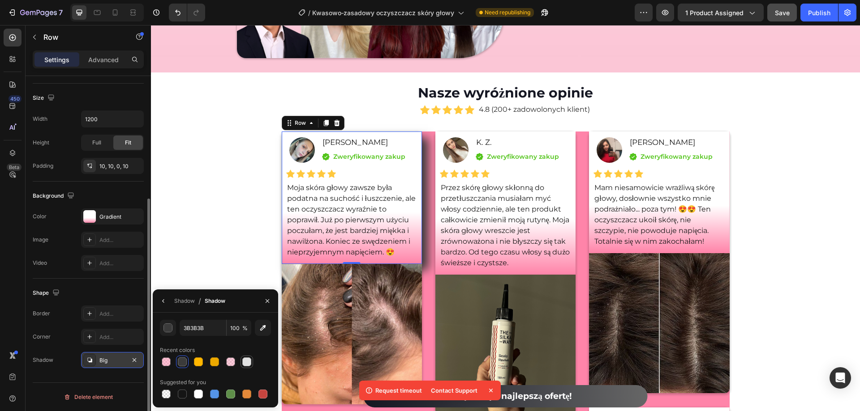
type input "E2E2E2"
click at [168, 304] on button "button" at bounding box center [163, 301] width 14 height 14
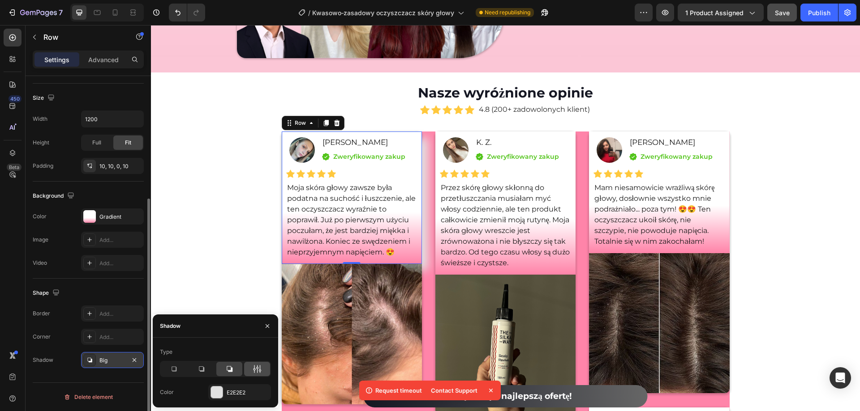
click at [260, 368] on icon at bounding box center [260, 369] width 2 height 8
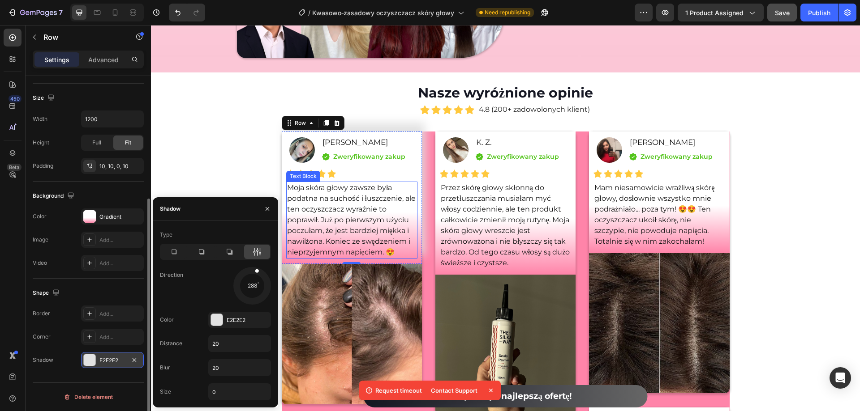
drag, startPoint x: 411, startPoint y: 321, endPoint x: 285, endPoint y: 243, distance: 147.6
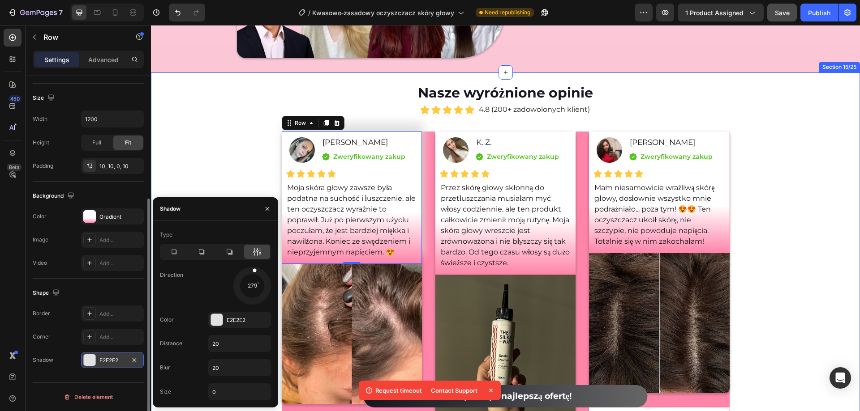
click at [229, 152] on div "Nasze wyróżnione opinie Heading Icon Icon Icon Icon Icon Icon List Hoz 4.8 (200…" at bounding box center [505, 410] width 709 height 654
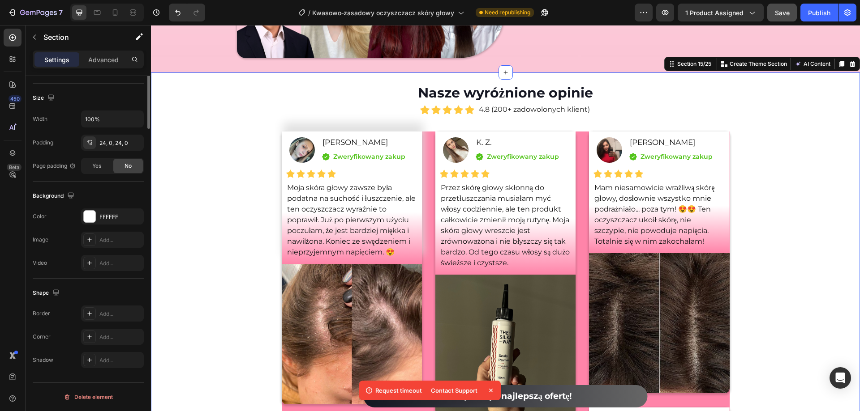
scroll to position [0, 0]
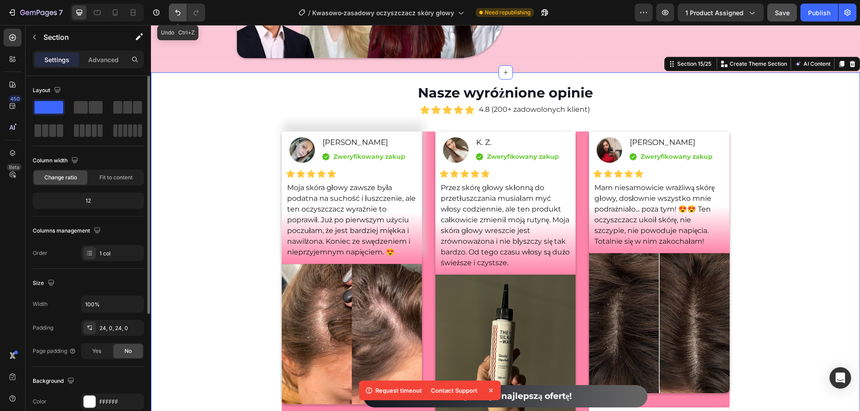
click at [180, 11] on icon "Undo/Redo" at bounding box center [177, 12] width 9 height 9
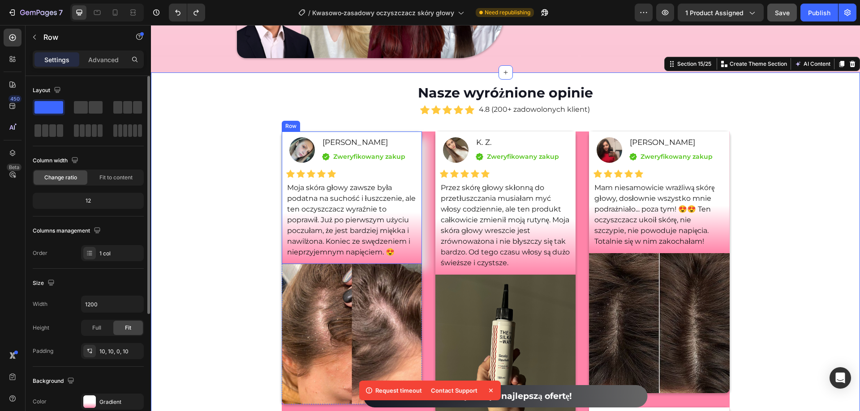
click at [416, 162] on div "Image Sylwia Pawlak Text Block Icon Zweryfikowany zakup Text block Icon List Ro…" at bounding box center [352, 198] width 140 height 133
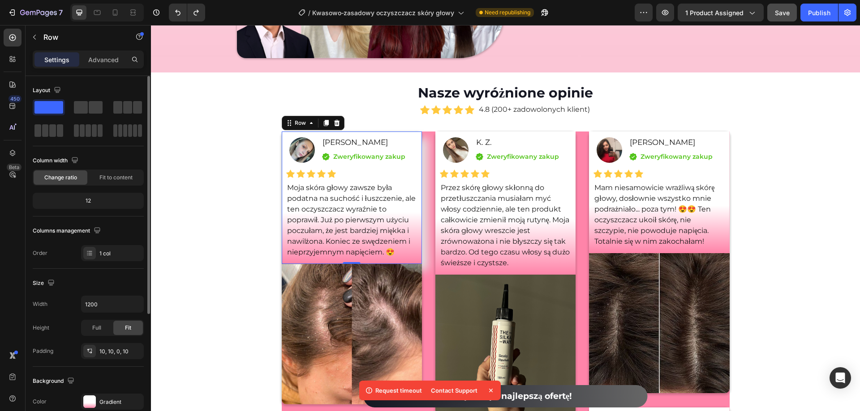
scroll to position [179, 0]
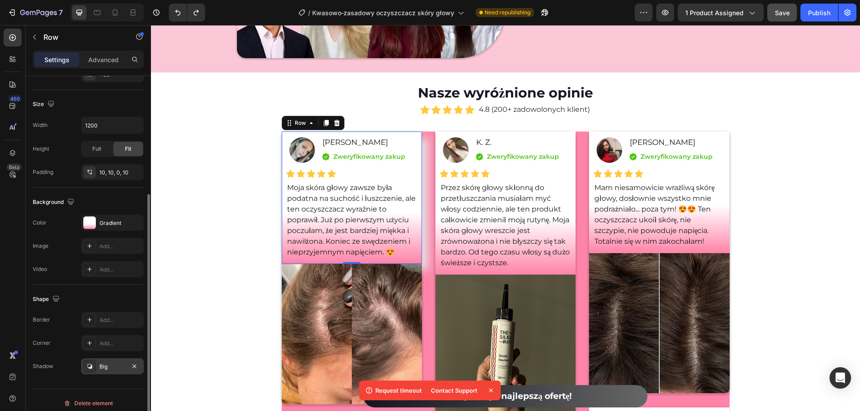
click at [111, 368] on div "Big" at bounding box center [112, 367] width 26 height 8
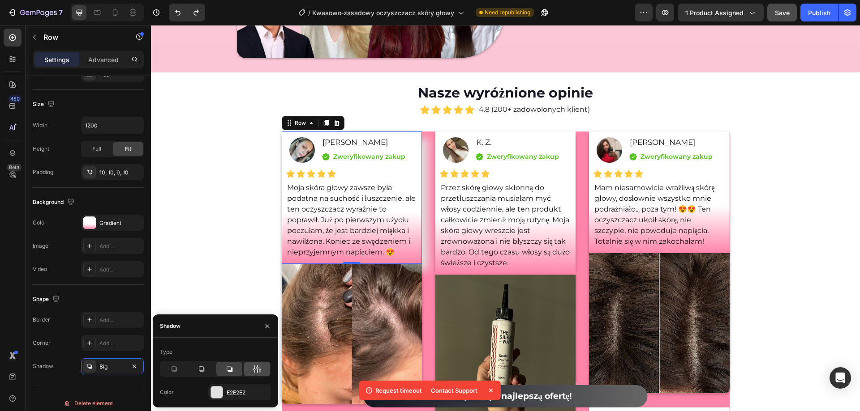
click at [258, 372] on icon at bounding box center [257, 369] width 9 height 9
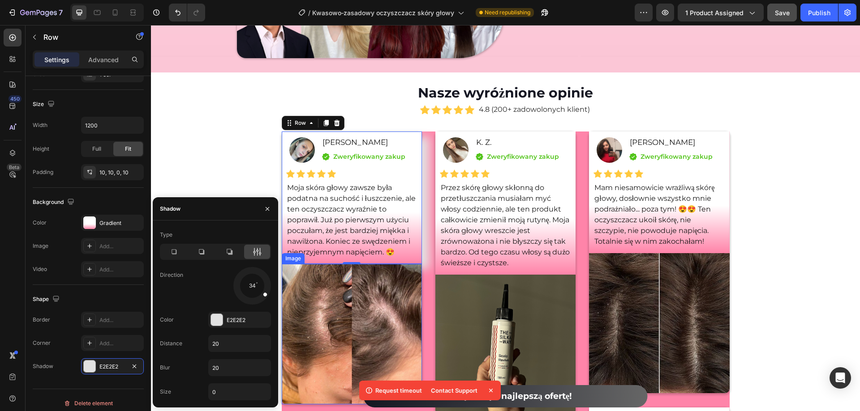
drag, startPoint x: 412, startPoint y: 322, endPoint x: 319, endPoint y: 298, distance: 96.8
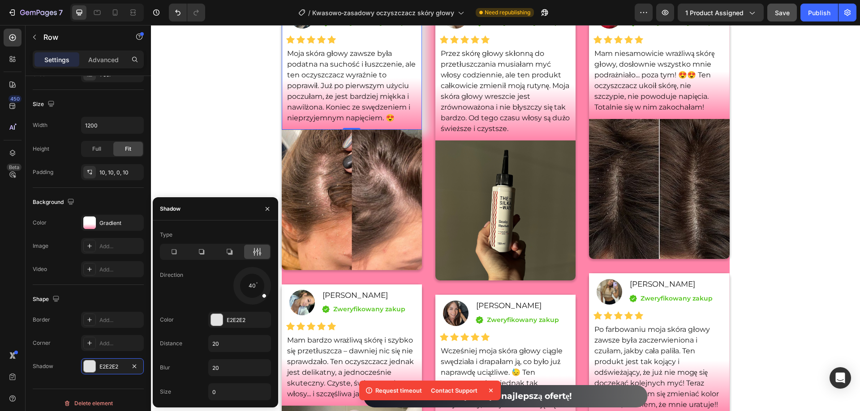
scroll to position [6164, 0]
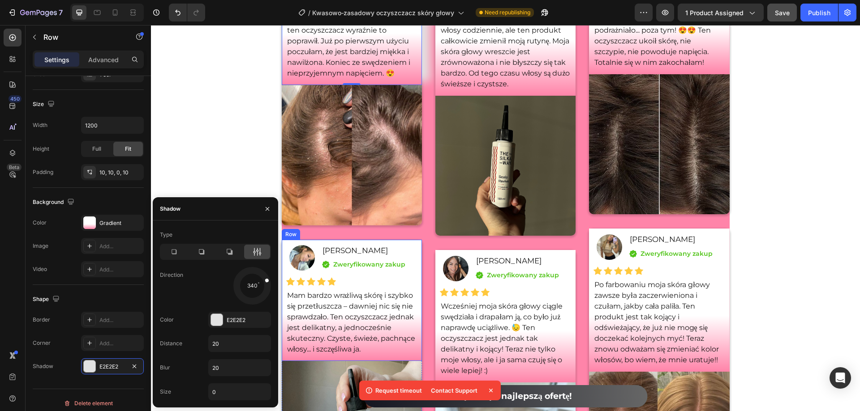
drag, startPoint x: 418, startPoint y: 317, endPoint x: 284, endPoint y: 260, distance: 145.2
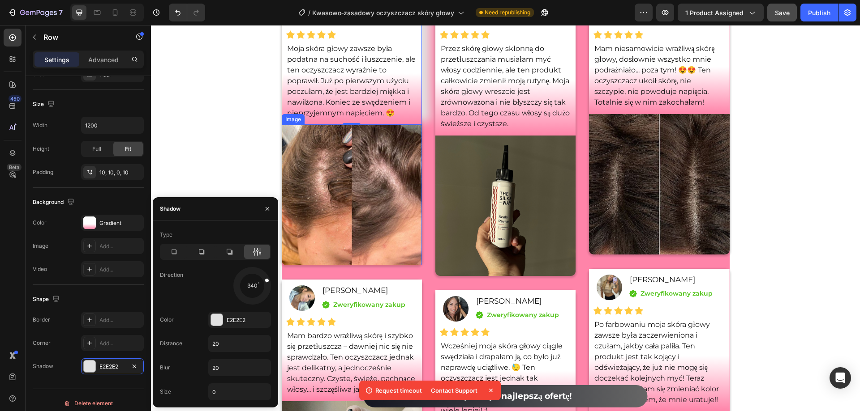
scroll to position [5940, 0]
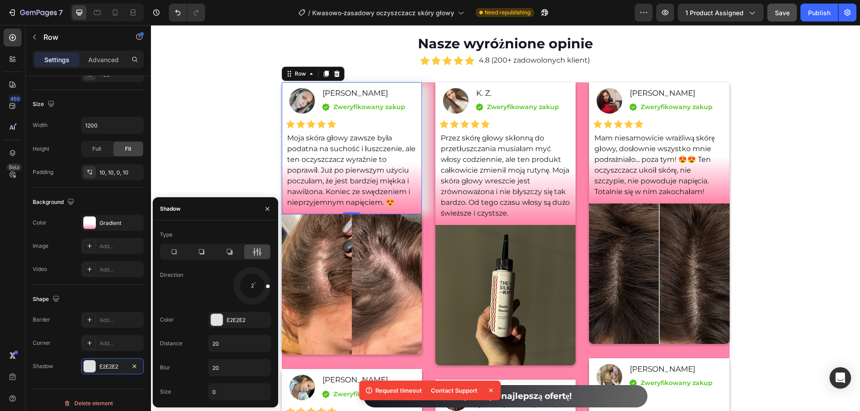
click at [267, 285] on span at bounding box center [268, 287] width 4 height 4
click at [185, 60] on div "Nasze wyróżnione opinie Heading Icon Icon Icon Icon Icon Icon List Hoz 4.8 (200…" at bounding box center [505, 361] width 709 height 654
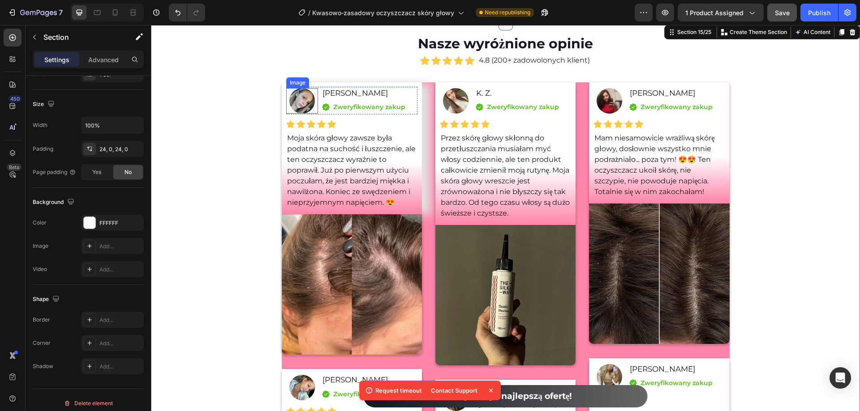
scroll to position [0, 0]
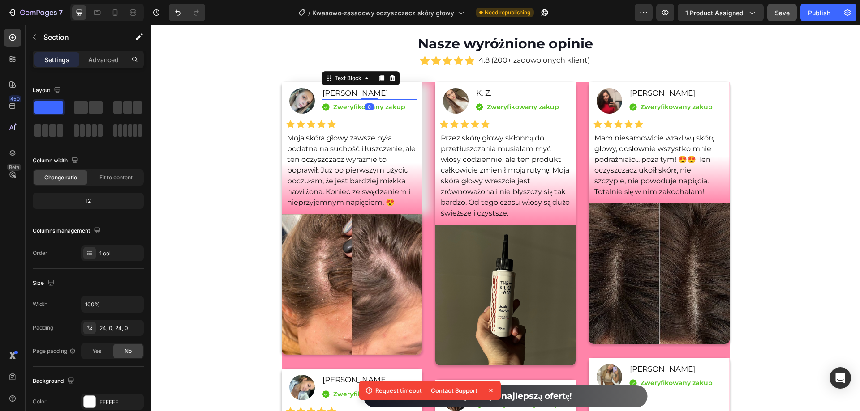
click at [414, 95] on div "Sylwia Pawlak" at bounding box center [369, 93] width 96 height 13
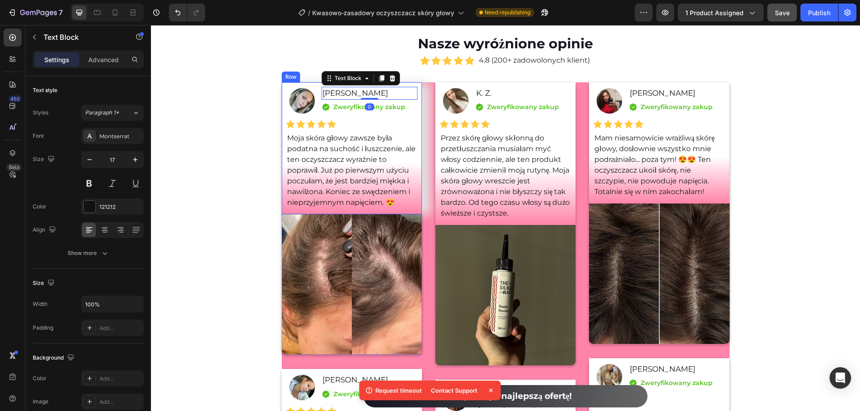
click at [416, 115] on div "Image Sylwia Pawlak Text Block 0 Icon Zweryfikowany zakup Text block Icon List …" at bounding box center [352, 148] width 140 height 133
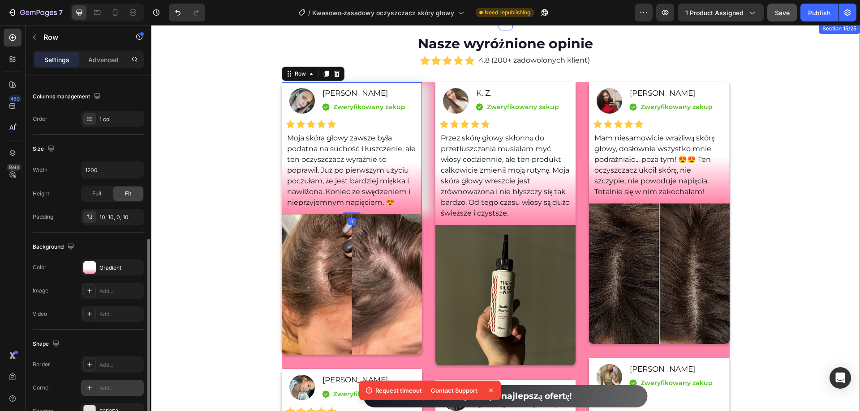
scroll to position [179, 0]
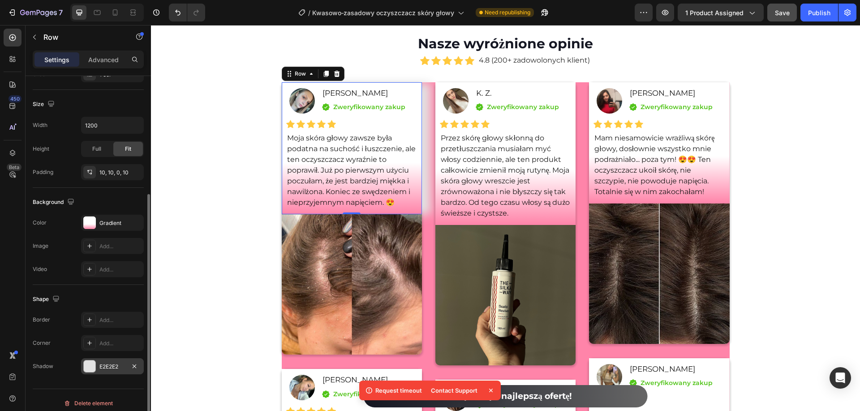
click at [117, 368] on div "E2E2E2" at bounding box center [112, 367] width 26 height 8
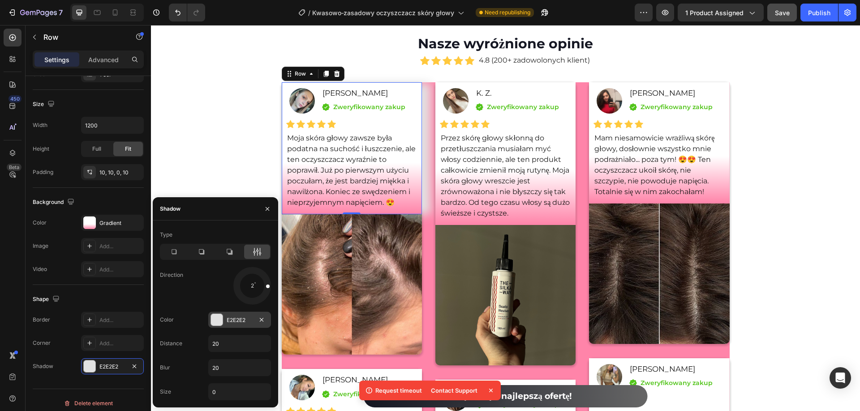
click at [227, 319] on div "E2E2E2" at bounding box center [240, 321] width 26 height 8
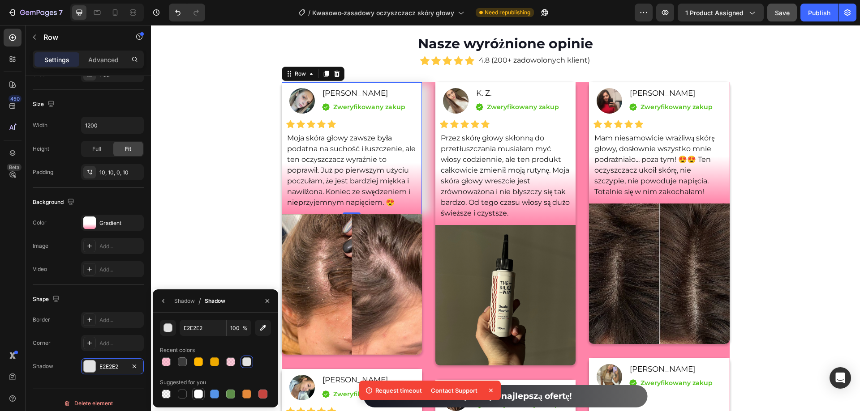
click at [200, 393] on div at bounding box center [198, 394] width 9 height 9
type input "FFFFFF"
click at [163, 301] on icon "button" at bounding box center [163, 301] width 7 height 7
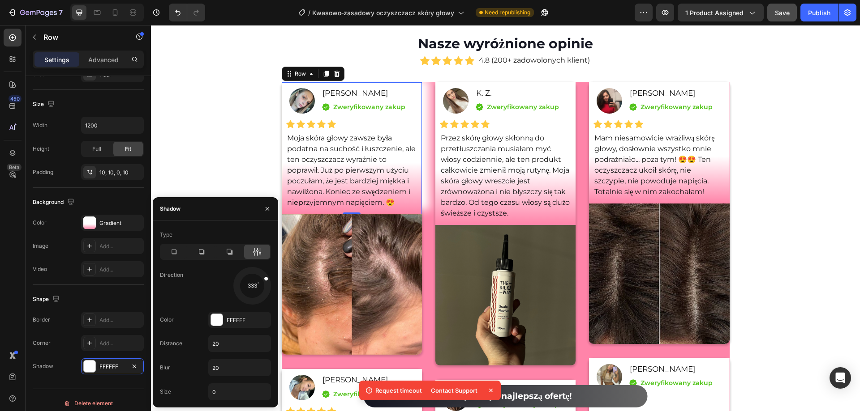
drag, startPoint x: 270, startPoint y: 284, endPoint x: 267, endPoint y: 276, distance: 8.5
click at [267, 276] on div at bounding box center [261, 281] width 20 height 14
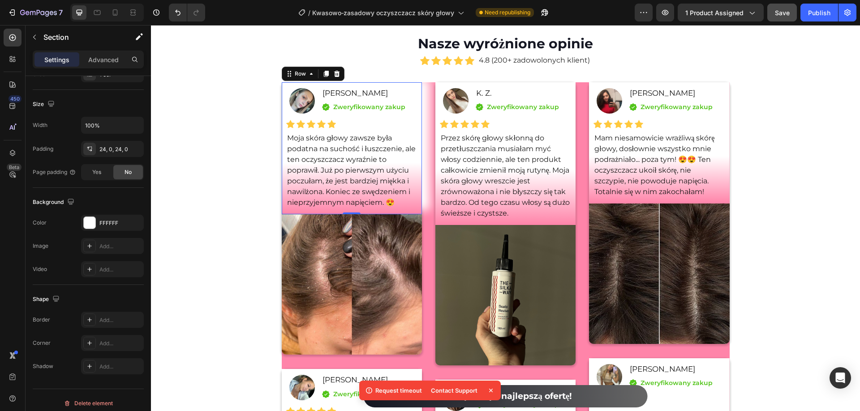
click at [201, 142] on div "Nasze wyróżnione opinie Heading Icon Icon Icon Icon Icon Icon List Hoz 4.8 (200…" at bounding box center [505, 361] width 709 height 654
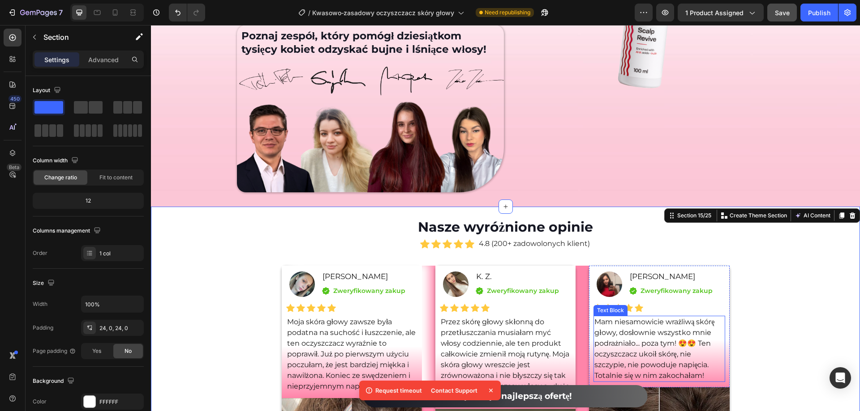
scroll to position [5940, 0]
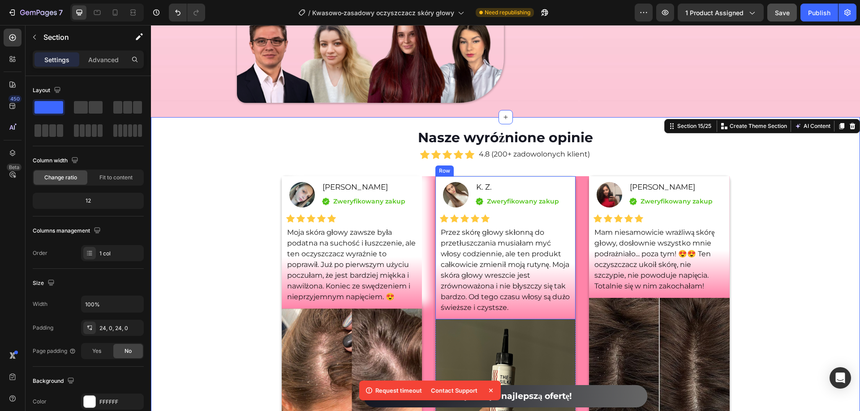
click at [569, 315] on div "Image K. Z. Text Block Icon Zweryfikowany zakup Text block Icon List Row Icon I…" at bounding box center [505, 247] width 140 height 143
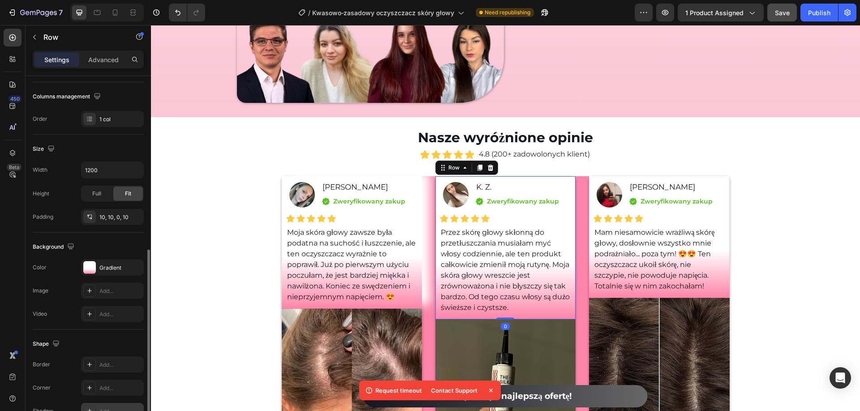
scroll to position [185, 0]
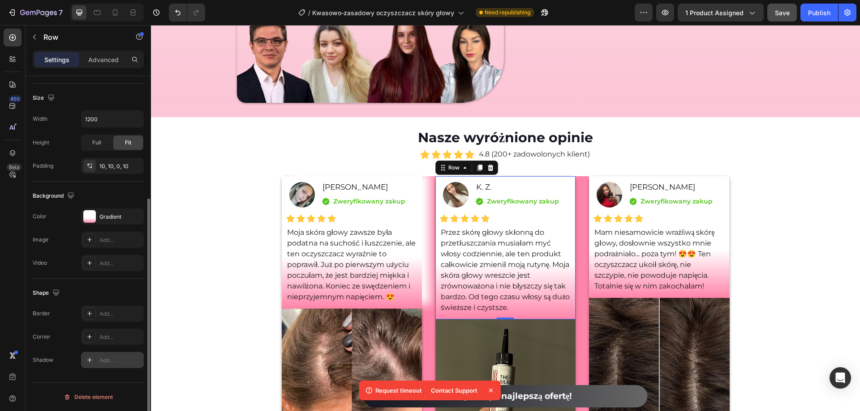
click at [100, 358] on div "Add..." at bounding box center [120, 361] width 42 height 8
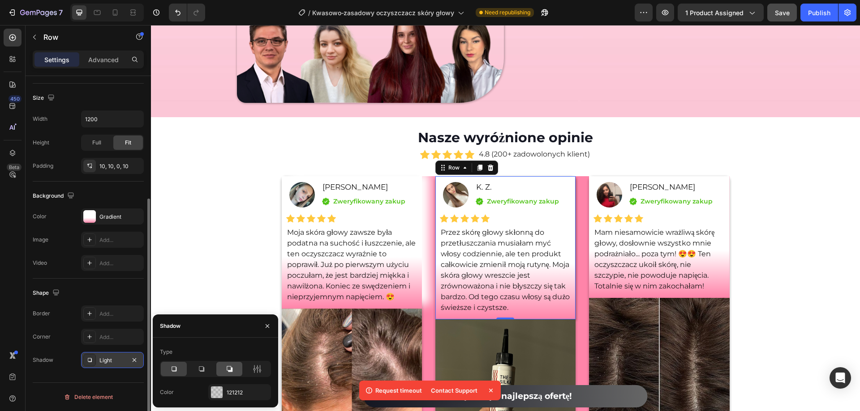
click at [223, 369] on div at bounding box center [229, 369] width 26 height 14
click at [236, 394] on div "121212" at bounding box center [240, 393] width 26 height 8
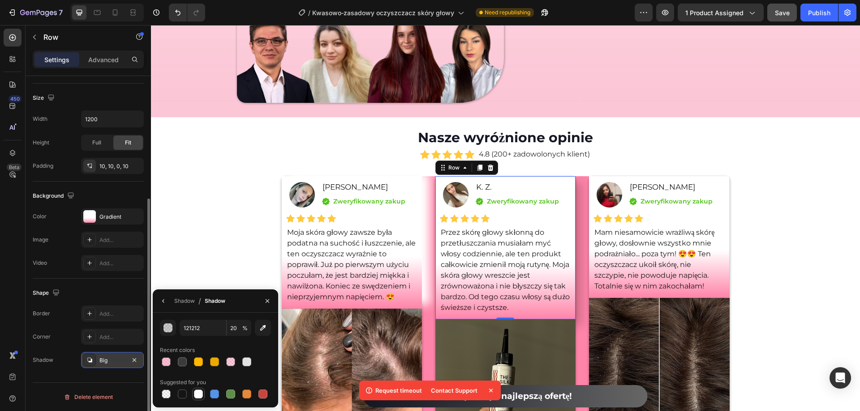
click at [197, 395] on div at bounding box center [198, 394] width 9 height 9
type input "FFFFFF"
type input "100"
click at [161, 298] on icon "button" at bounding box center [163, 301] width 7 height 7
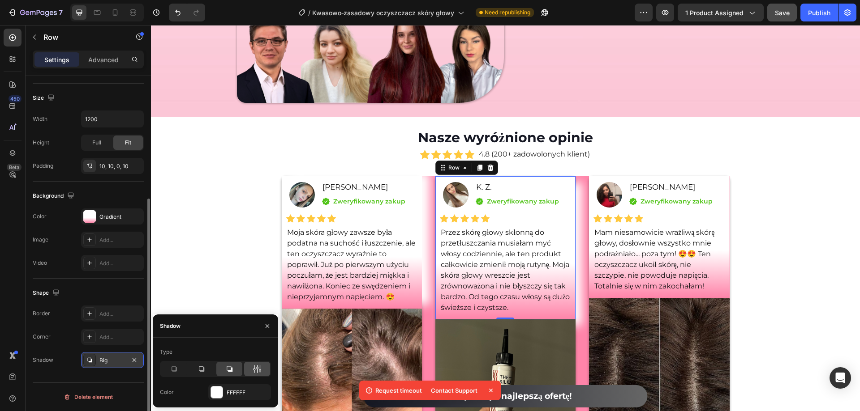
click at [258, 371] on icon at bounding box center [257, 369] width 9 height 9
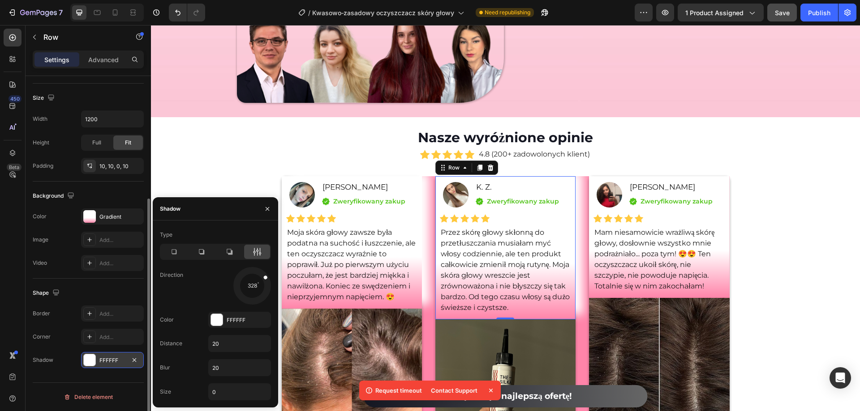
drag, startPoint x: 258, startPoint y: 296, endPoint x: 16, endPoint y: 145, distance: 285.1
click at [264, 277] on div at bounding box center [260, 280] width 20 height 15
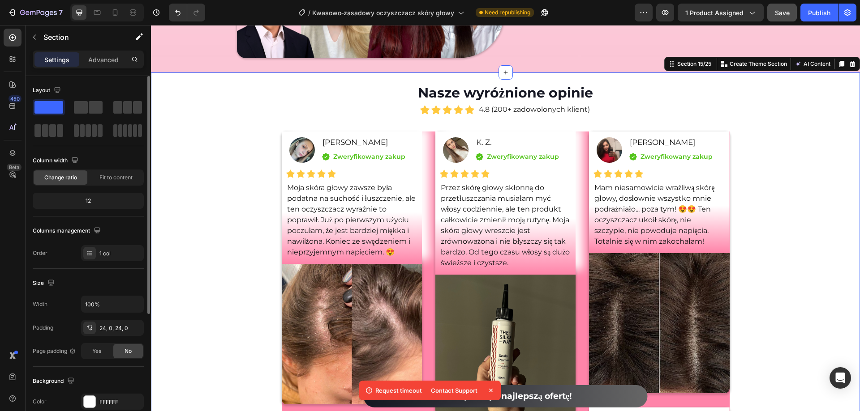
scroll to position [6030, 0]
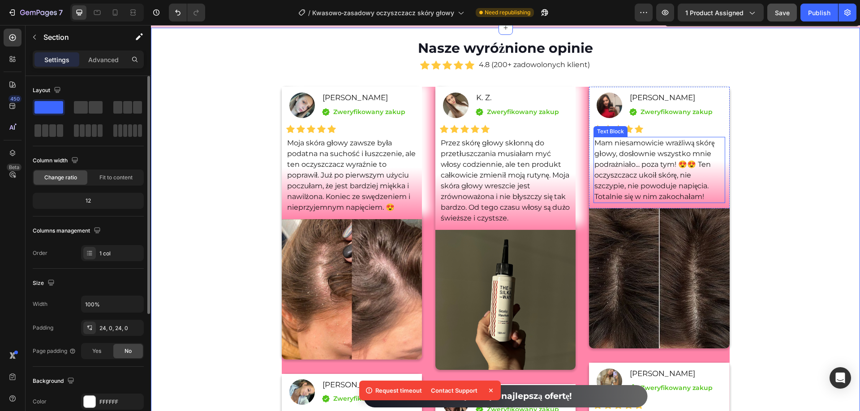
click at [725, 180] on div "Image Karolina Jankowska Text Block Icon Zweryfikowany zakup Text block Icon Li…" at bounding box center [659, 148] width 140 height 122
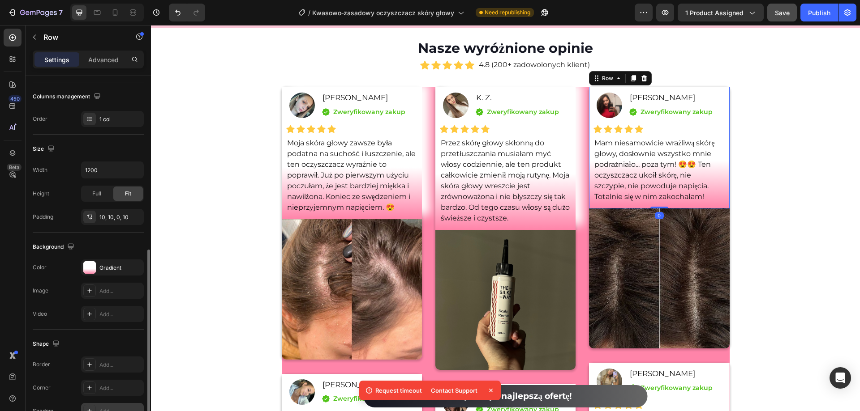
scroll to position [185, 0]
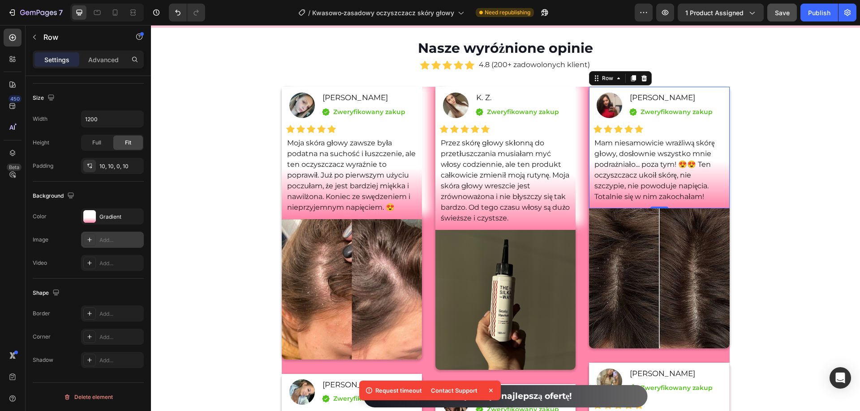
click at [104, 365] on div "Add..." at bounding box center [112, 360] width 63 height 16
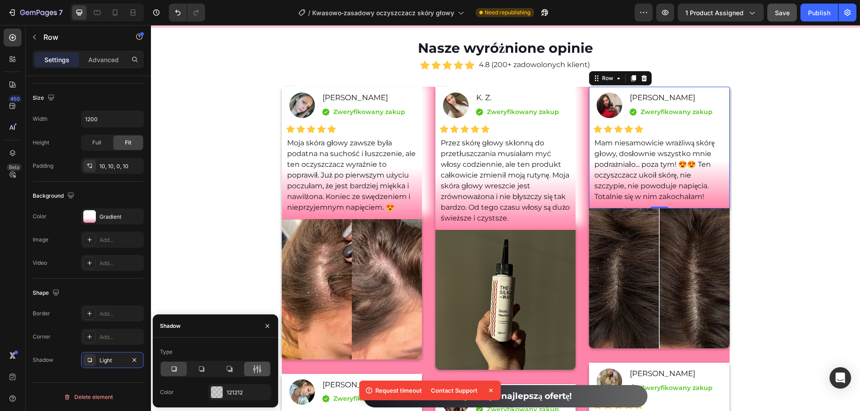
click at [251, 368] on div at bounding box center [257, 369] width 26 height 14
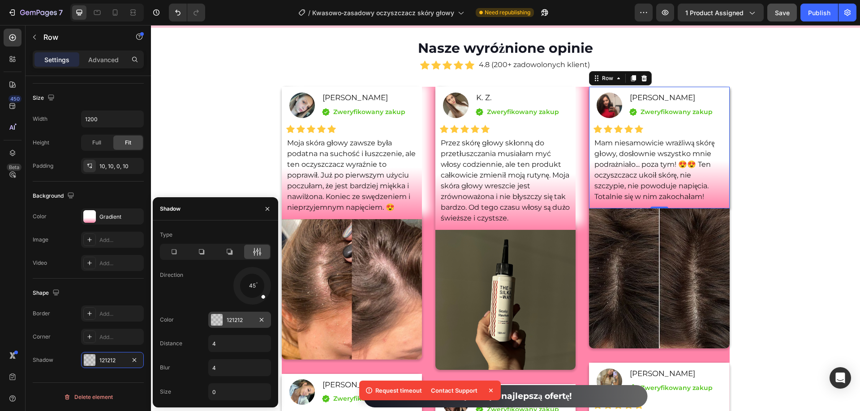
click at [233, 318] on div "121212" at bounding box center [240, 321] width 26 height 8
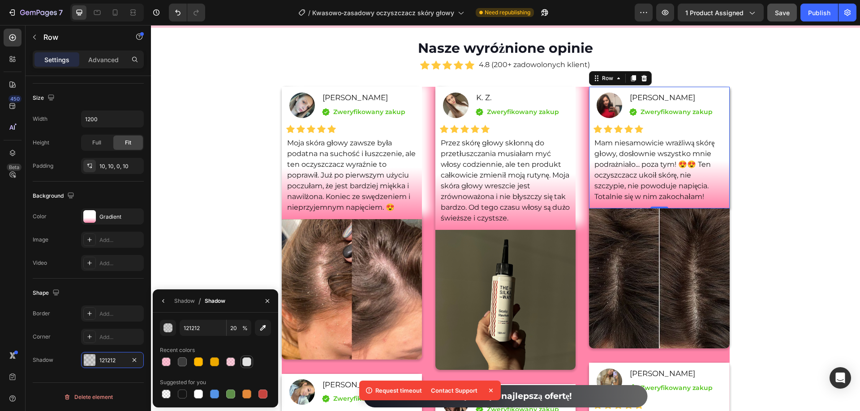
click at [248, 360] on div at bounding box center [246, 362] width 9 height 9
type input "E2E2E2"
type input "100"
click at [202, 389] on div at bounding box center [198, 394] width 13 height 13
type input "FFFFFF"
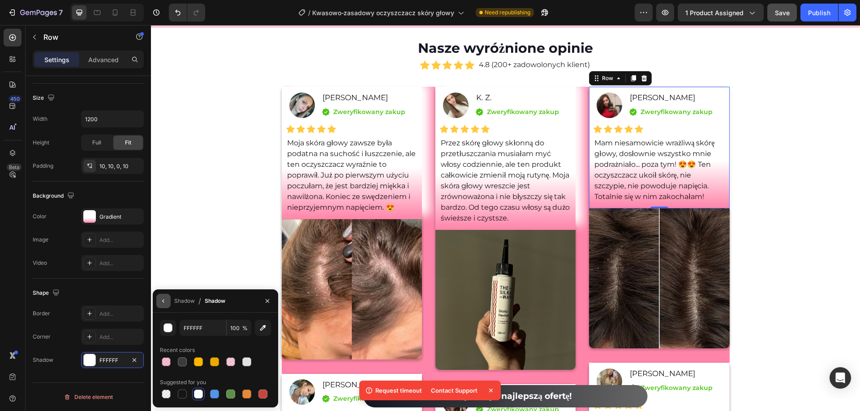
click at [165, 300] on icon "button" at bounding box center [163, 301] width 7 height 7
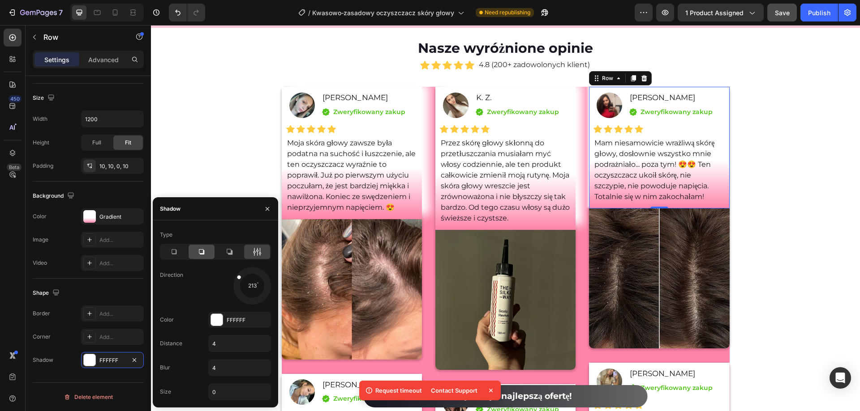
drag, startPoint x: 242, startPoint y: 299, endPoint x: 193, endPoint y: 248, distance: 70.9
click at [193, 248] on div "Type Direction 213 Color FFFFFF Distance 4 Blur 4 Size 0" at bounding box center [215, 314] width 125 height 173
click at [228, 251] on icon at bounding box center [229, 252] width 9 height 9
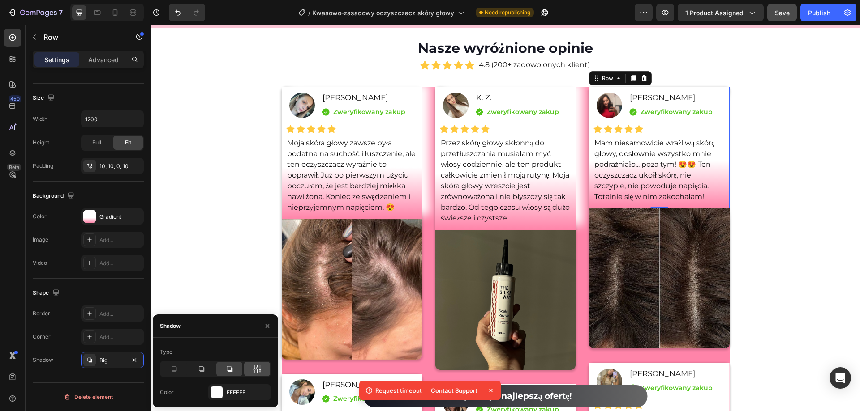
click at [261, 369] on icon at bounding box center [257, 369] width 9 height 9
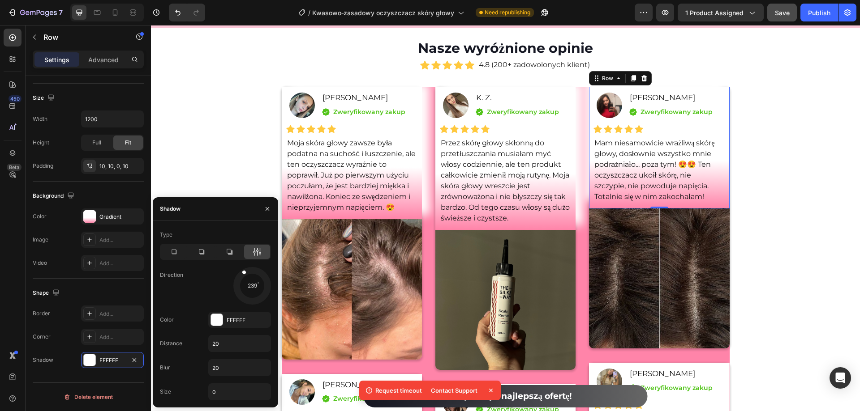
click at [220, 235] on div "Type Direction 239 Color FFFFFF Distance 20 Blur 20 Size 0" at bounding box center [215, 314] width 125 height 173
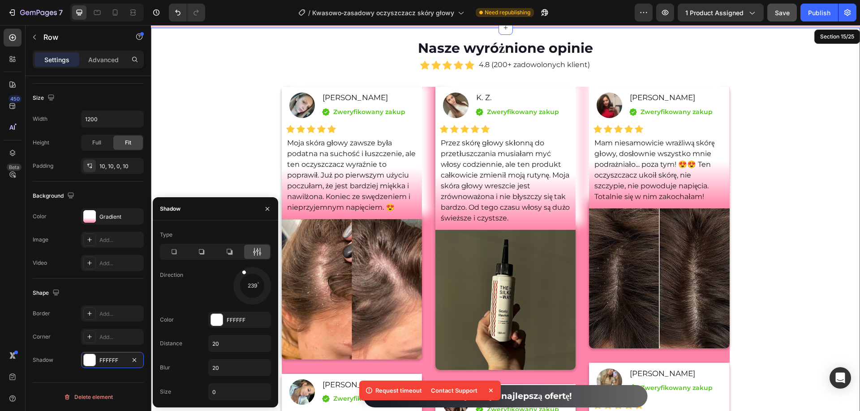
click at [182, 94] on div "Nasze wyróżnione opinie Heading Icon Icon Icon Icon Icon Icon List Hoz 4.8 (200…" at bounding box center [505, 366] width 709 height 654
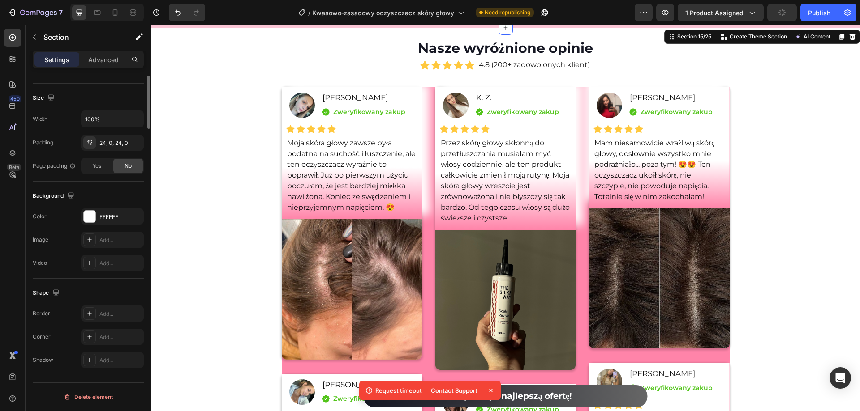
scroll to position [0, 0]
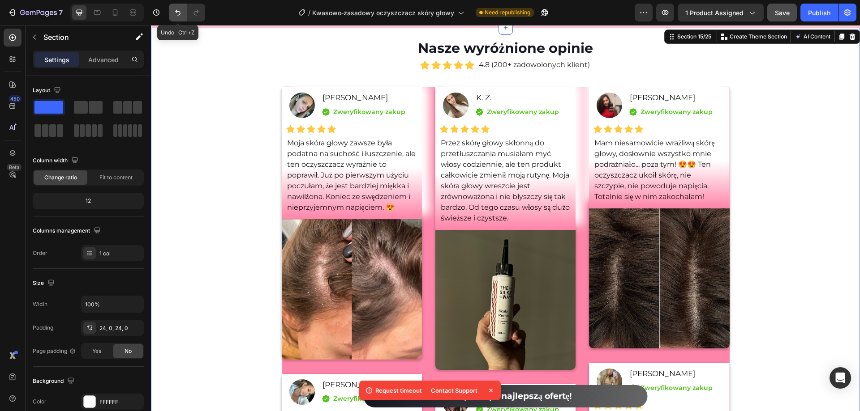
click at [171, 11] on button "Undo/Redo" at bounding box center [178, 13] width 18 height 18
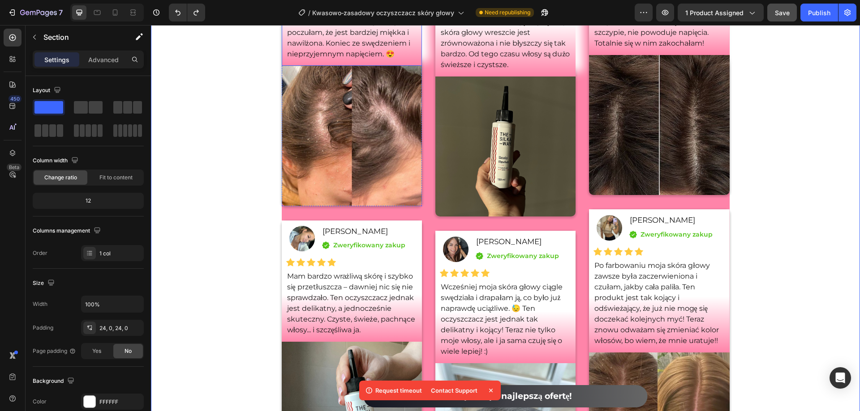
scroll to position [6209, 0]
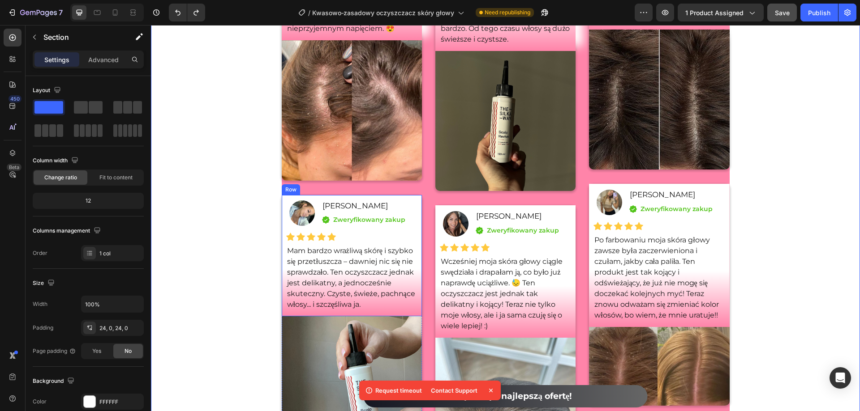
click at [417, 241] on div "Image Dorota Kubiak Text Block Icon Zweryfikowany zakup Text block Icon List Ro…" at bounding box center [352, 256] width 140 height 122
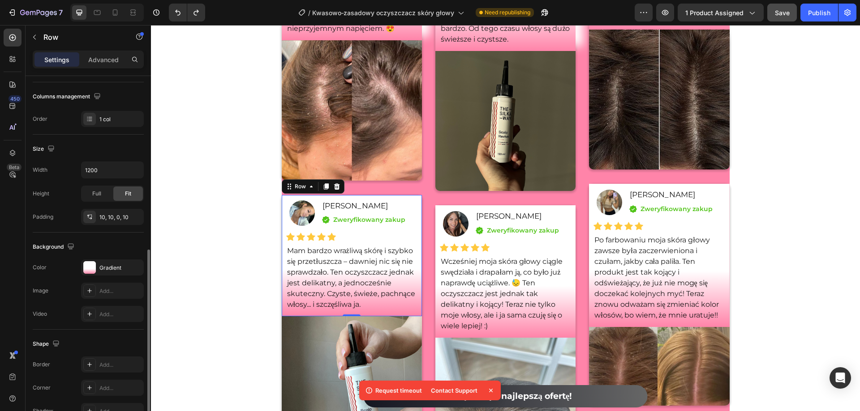
scroll to position [185, 0]
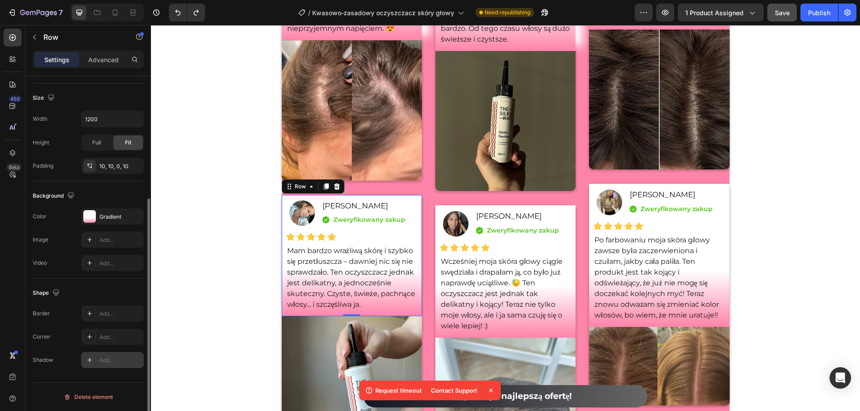
click at [106, 352] on div "Add..." at bounding box center [112, 360] width 63 height 16
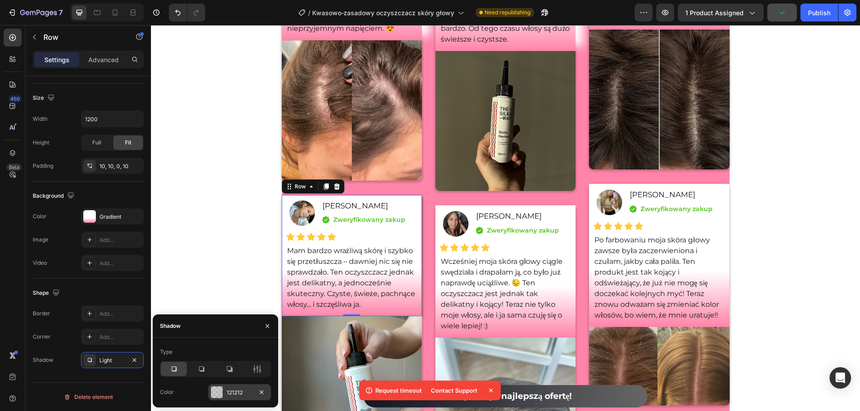
click at [234, 368] on div at bounding box center [229, 369] width 26 height 14
click at [242, 392] on div "121212" at bounding box center [240, 393] width 26 height 8
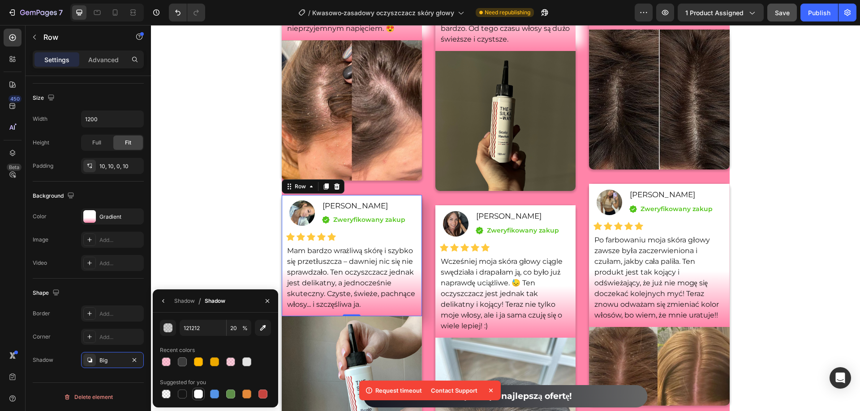
click at [197, 390] on div at bounding box center [198, 394] width 9 height 9
type input "FFFFFF"
type input "100"
click at [163, 296] on button "button" at bounding box center [163, 301] width 14 height 14
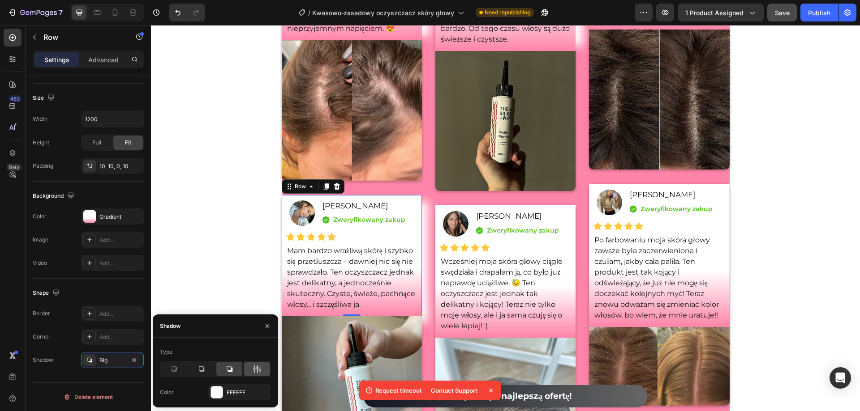
click at [262, 368] on div at bounding box center [257, 369] width 26 height 14
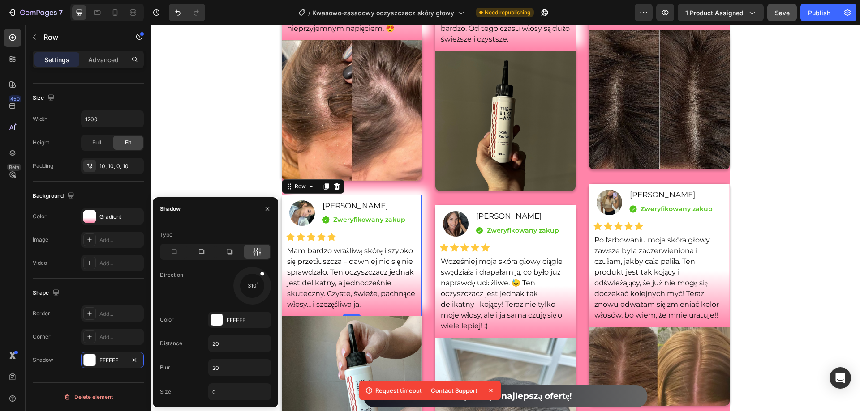
click at [272, 260] on div "Type Direction 310 Color FFFFFF Distance 20 Blur 20 Size 0" at bounding box center [215, 314] width 125 height 173
click at [193, 110] on div "Nasze wyróżnione opinie Heading Icon Icon Icon Icon Icon Icon List Hoz 4.8 (200…" at bounding box center [505, 186] width 709 height 654
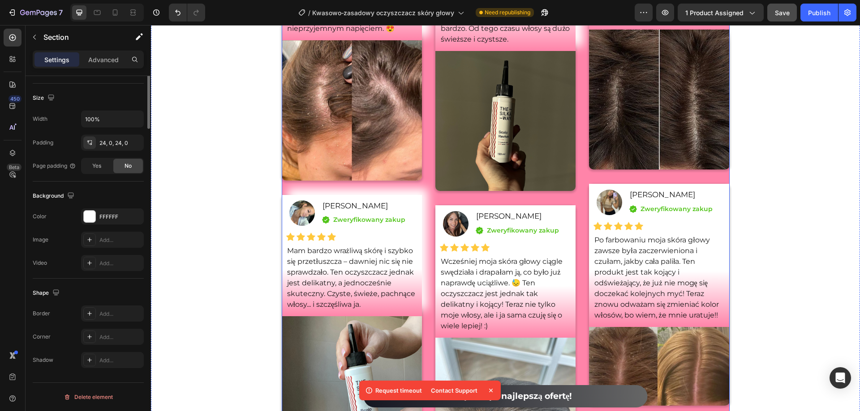
scroll to position [0, 0]
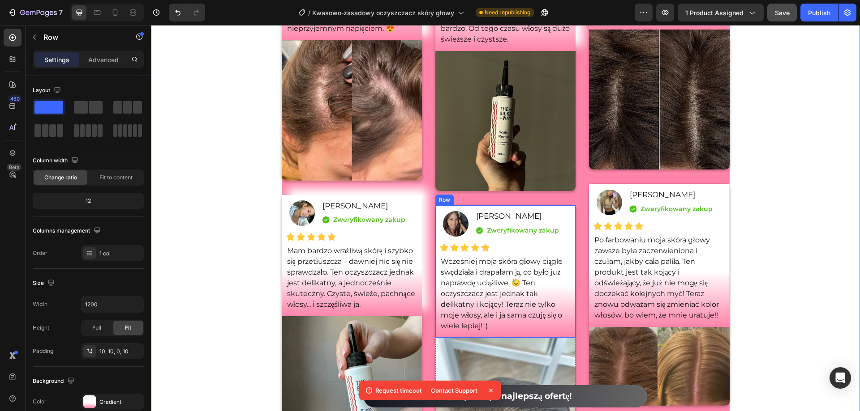
click at [569, 241] on div "Image Klaudia Czarnecka Text Block Icon Zweryfikowany zakup Text block Icon Lis…" at bounding box center [505, 272] width 140 height 133
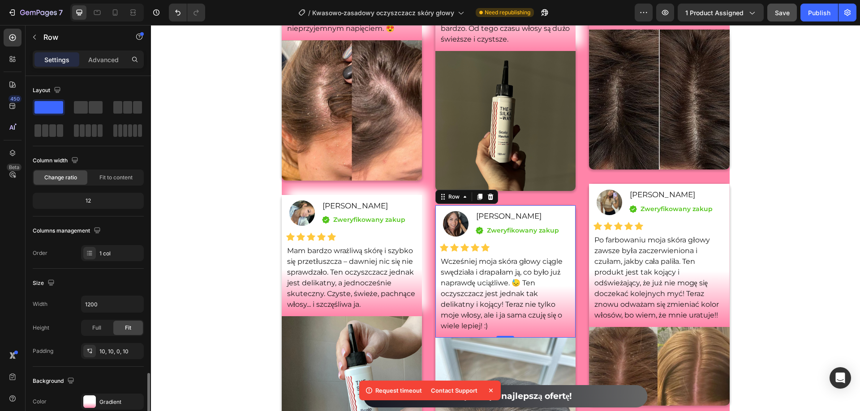
scroll to position [179, 0]
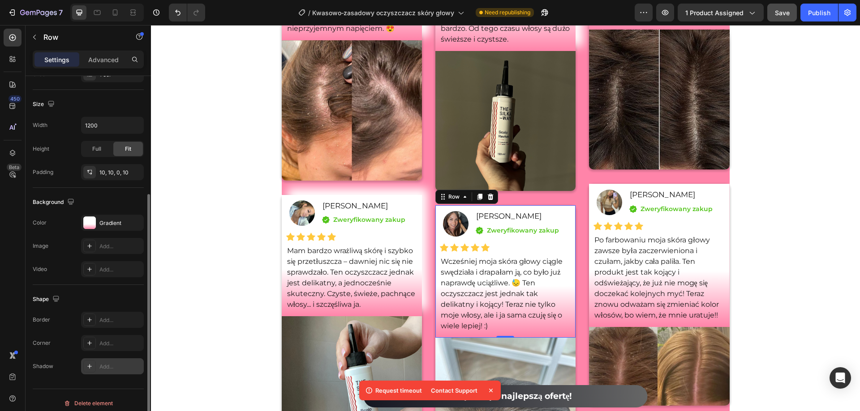
click at [105, 362] on div "Add..." at bounding box center [112, 367] width 63 height 16
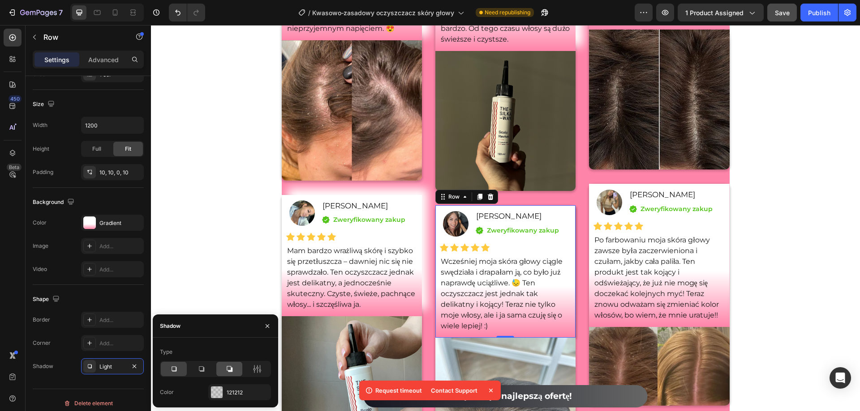
click at [226, 370] on icon at bounding box center [229, 369] width 9 height 9
click at [243, 391] on div "121212" at bounding box center [240, 393] width 26 height 8
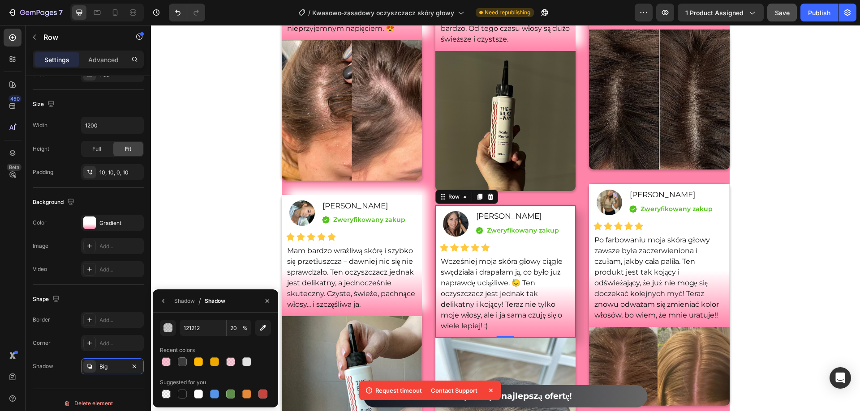
click at [195, 392] on div at bounding box center [198, 394] width 9 height 9
type input "FFFFFF"
type input "100"
click at [165, 303] on icon "button" at bounding box center [163, 301] width 7 height 7
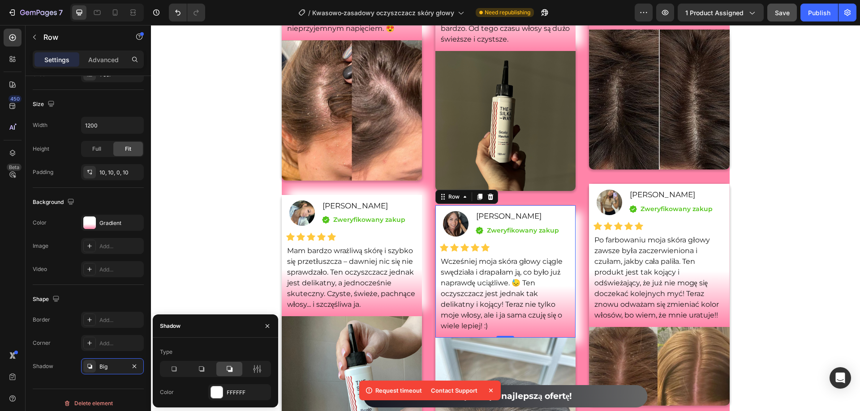
click at [257, 372] on icon at bounding box center [257, 369] width 9 height 9
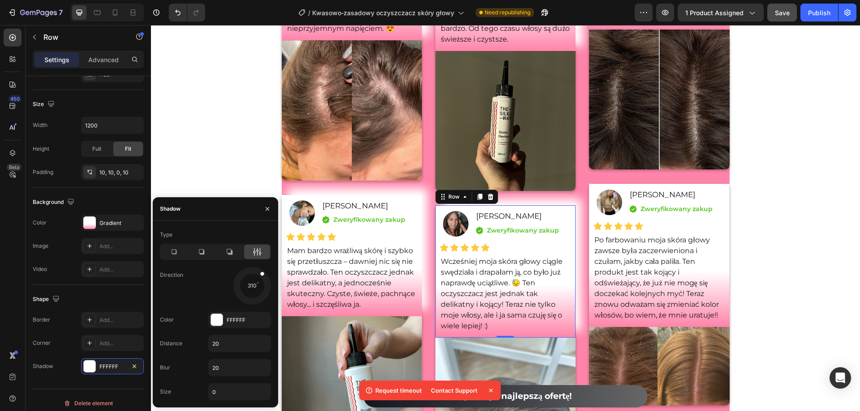
drag, startPoint x: 262, startPoint y: 296, endPoint x: 30, endPoint y: 134, distance: 282.7
click at [264, 269] on div at bounding box center [252, 286] width 40 height 40
click at [157, 121] on div "Nasze wyróżnione opinie Heading Icon Icon Icon Icon Icon Icon List Hoz 4.8 (200…" at bounding box center [505, 186] width 709 height 654
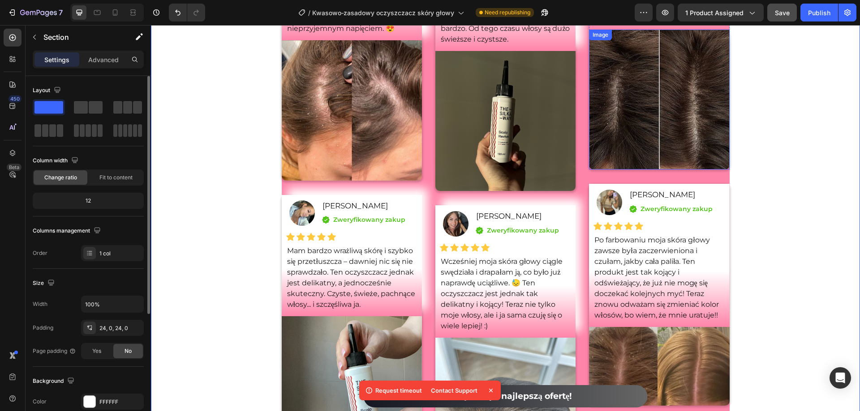
scroll to position [6164, 0]
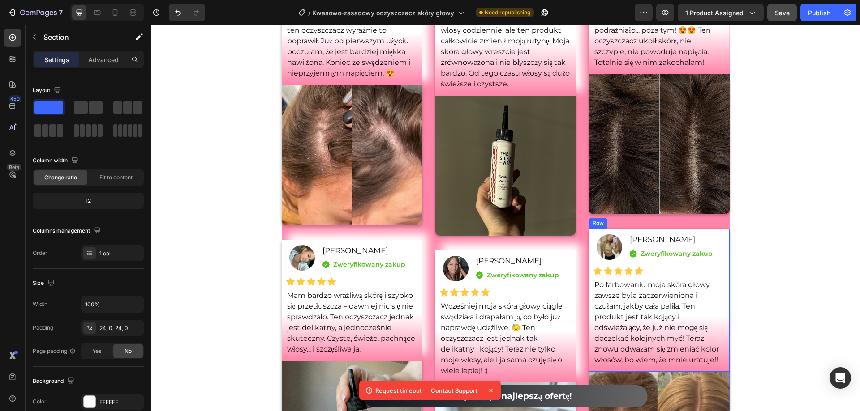
click at [723, 261] on div "Image Izabela Malinowska Text Block Icon Zweryfikowany zakup Text block Icon Li…" at bounding box center [659, 300] width 140 height 143
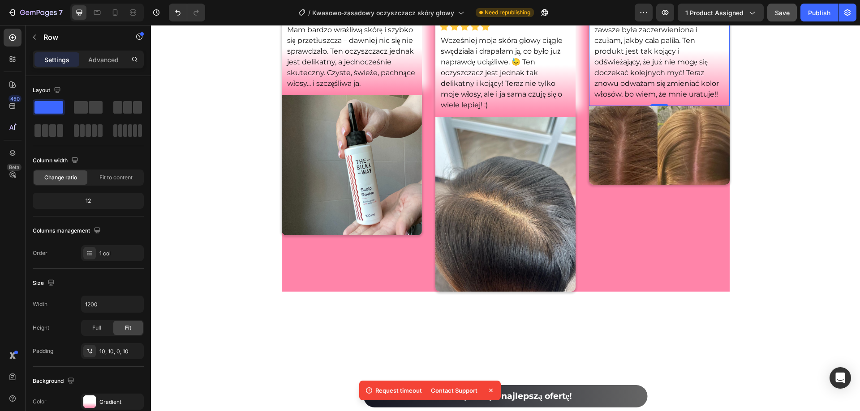
scroll to position [6433, 0]
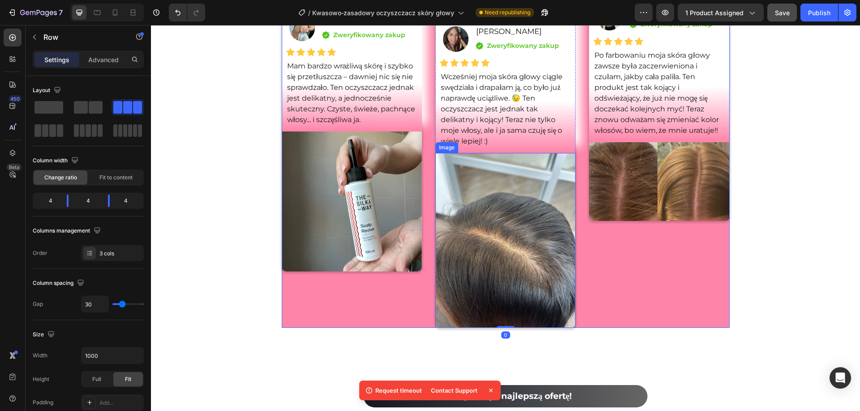
scroll to position [6254, 0]
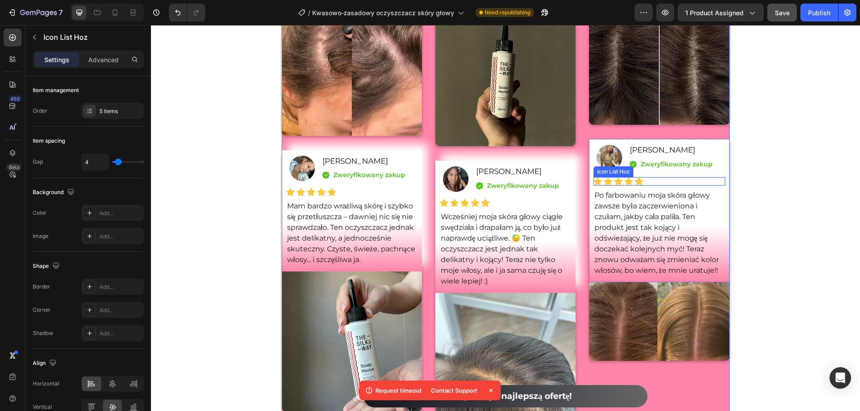
click at [721, 180] on div "Icon Icon Icon Icon Icon" at bounding box center [658, 181] width 131 height 9
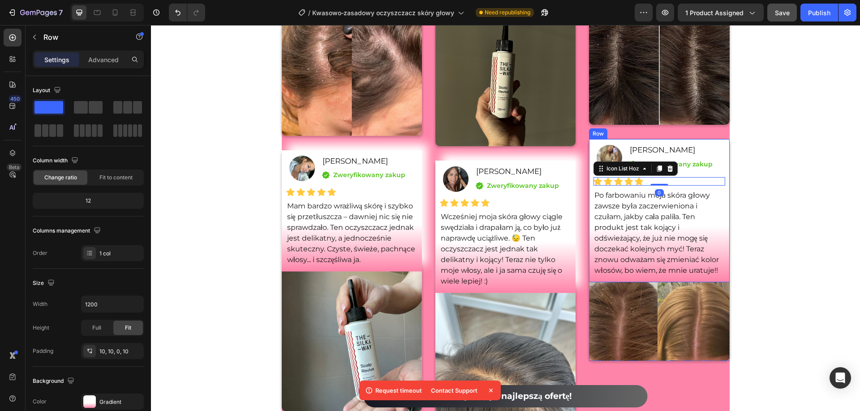
click at [724, 161] on div "Image Izabela Malinowska Text Block Icon Zweryfikowany zakup Text block Icon Li…" at bounding box center [659, 210] width 140 height 143
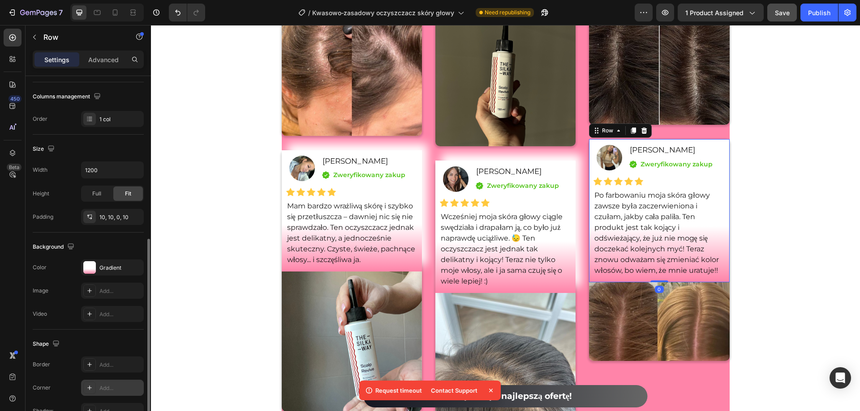
scroll to position [179, 0]
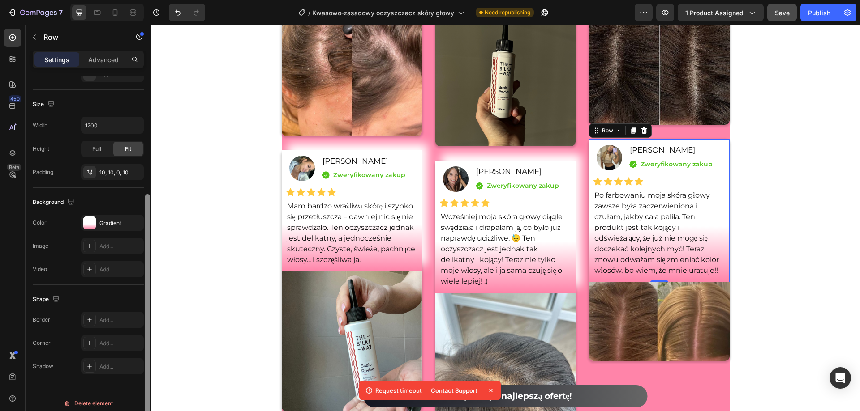
click at [121, 362] on div "Add..." at bounding box center [112, 367] width 63 height 16
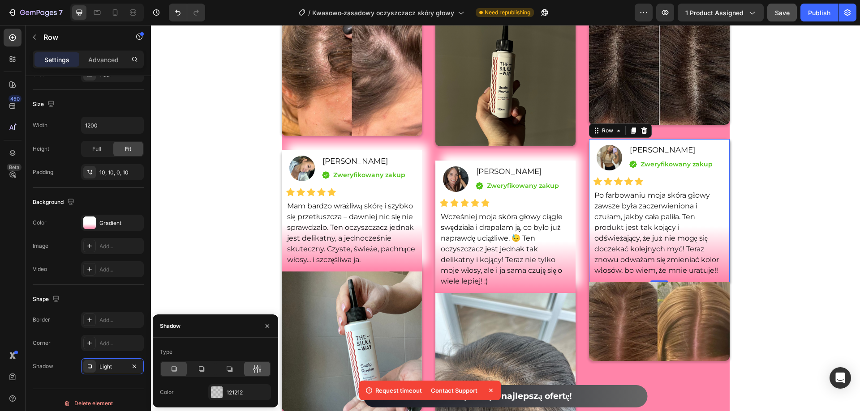
click at [222, 370] on div at bounding box center [229, 369] width 26 height 14
click at [239, 391] on div "121212" at bounding box center [240, 393] width 26 height 8
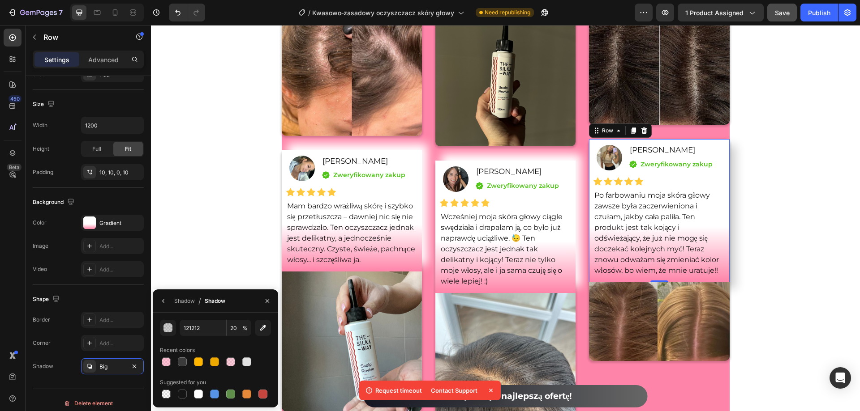
click at [198, 393] on div at bounding box center [198, 394] width 9 height 9
type input "FFFFFF"
type input "100"
click at [163, 303] on icon "button" at bounding box center [163, 301] width 7 height 7
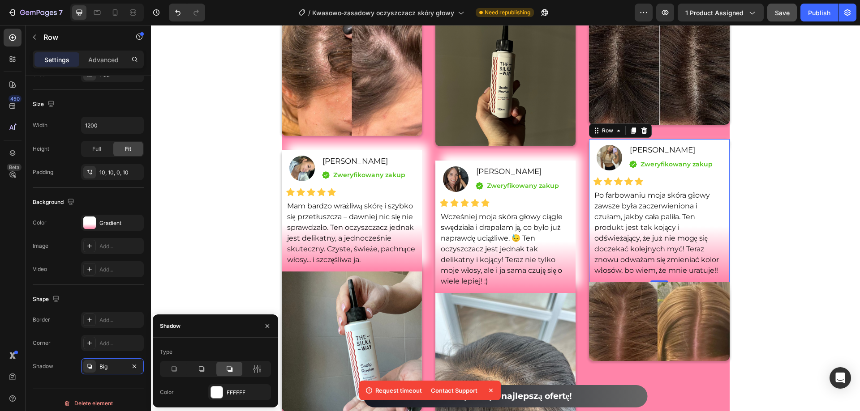
click at [258, 370] on icon at bounding box center [257, 369] width 9 height 9
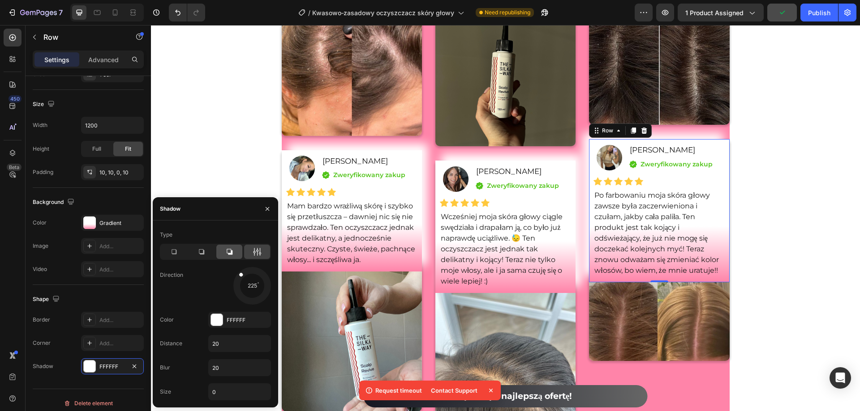
click at [219, 253] on div "Type Direction 225 Color FFFFFF Distance 20 Blur 20 Size 0" at bounding box center [215, 314] width 125 height 173
click at [203, 146] on div "Nasze wyróżnione opinie Heading Icon Icon Icon Icon Icon Icon List Hoz 4.8 (200…" at bounding box center [505, 142] width 709 height 654
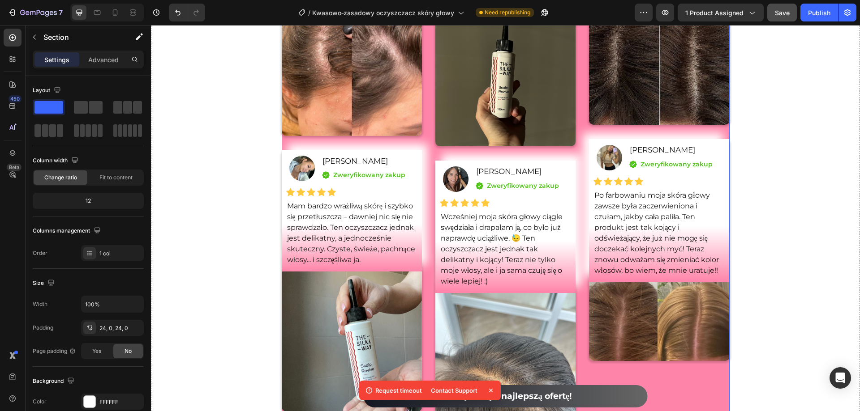
scroll to position [6433, 0]
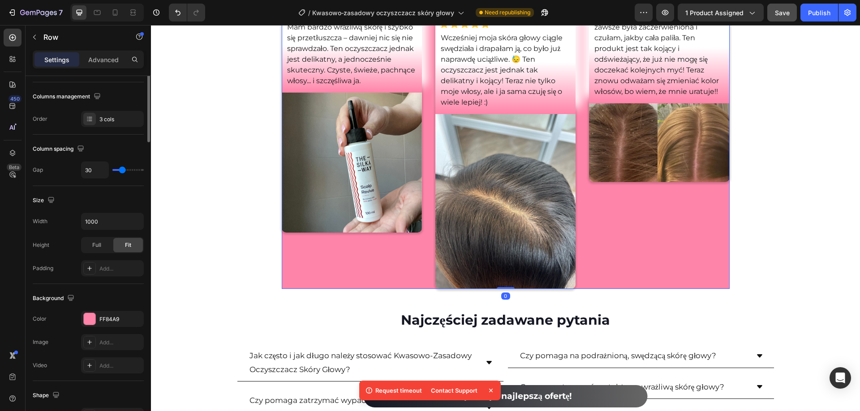
scroll to position [179, 0]
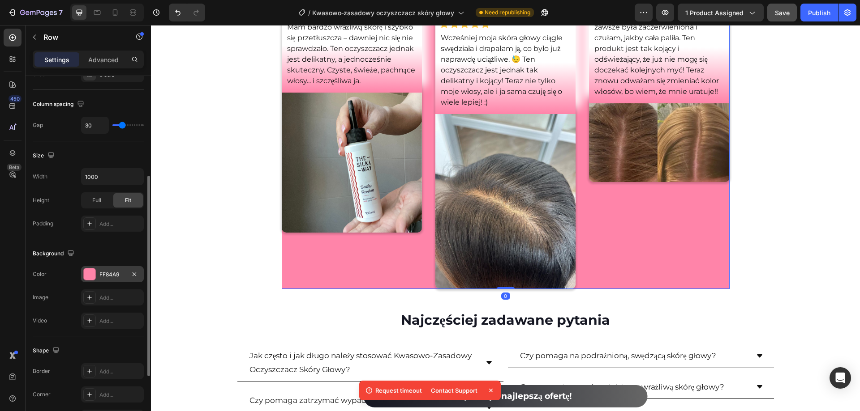
click at [106, 280] on div "FF84A9" at bounding box center [112, 274] width 63 height 16
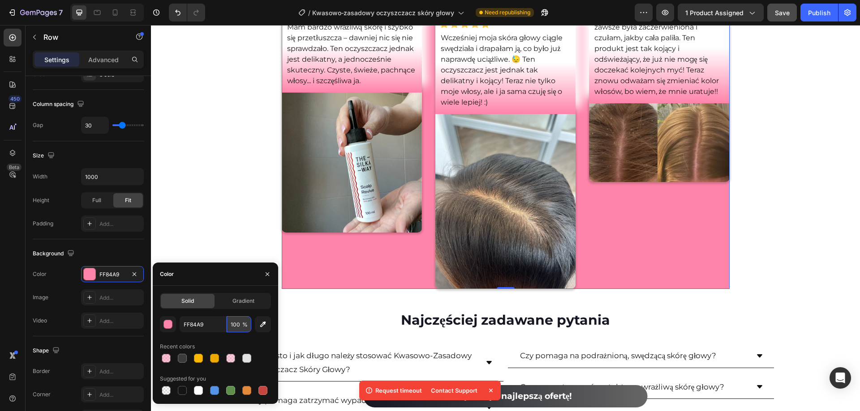
click at [231, 320] on input "100" at bounding box center [239, 325] width 25 height 16
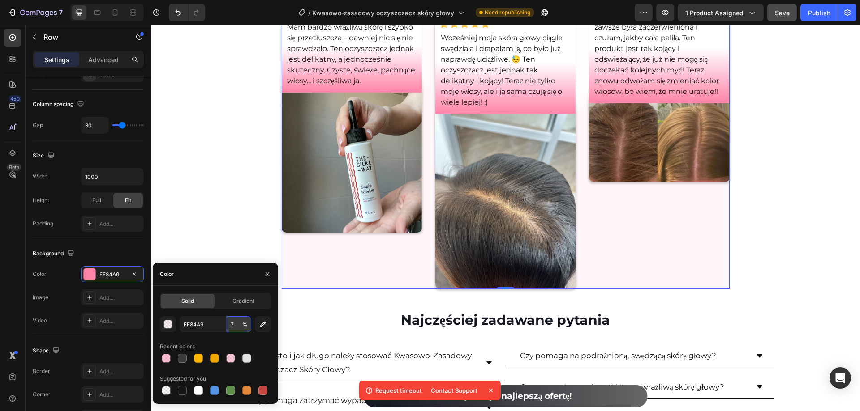
type input "70"
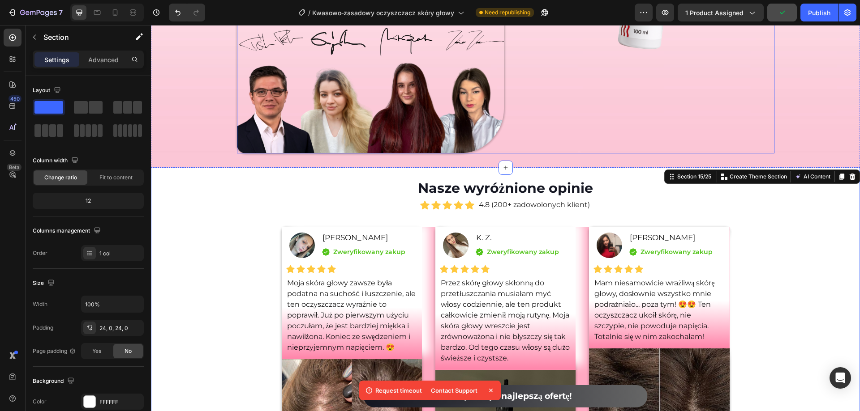
scroll to position [5895, 0]
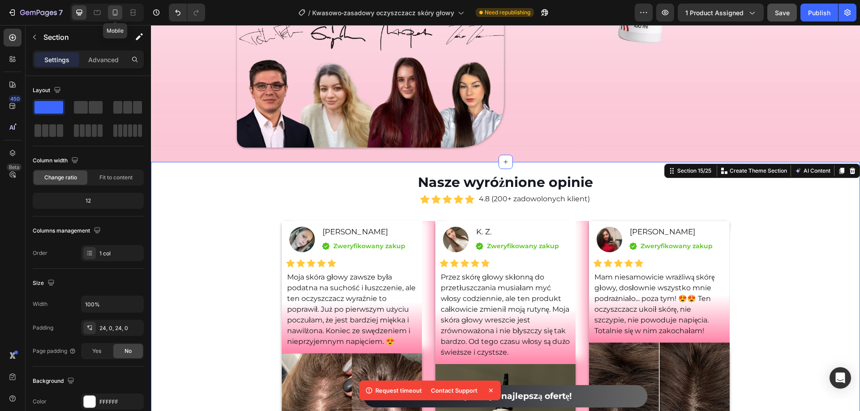
click at [119, 11] on icon at bounding box center [115, 12] width 9 height 9
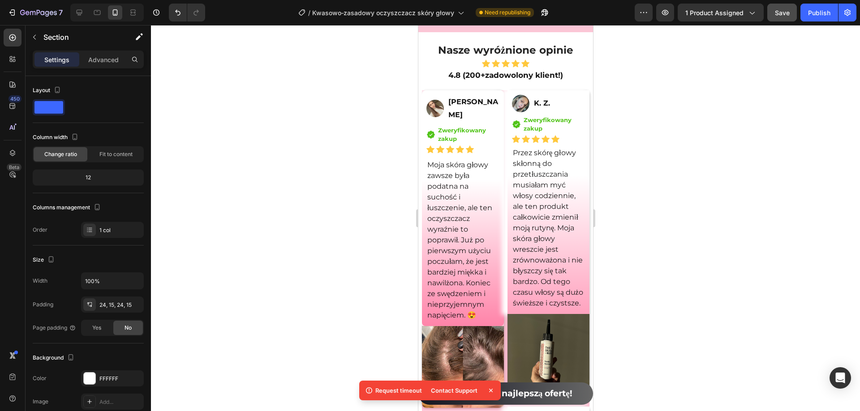
scroll to position [6483, 0]
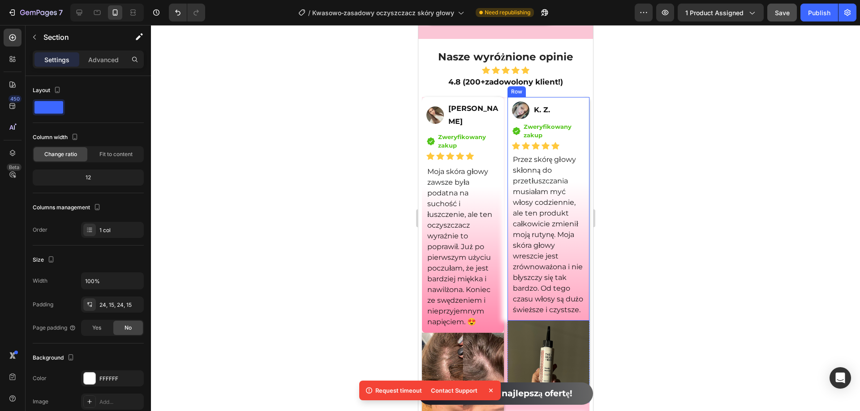
click at [578, 321] on div "Image K. Z. Text Block Row Icon Zweryfikowany zakup Text block Icon List Icon I…" at bounding box center [548, 209] width 82 height 224
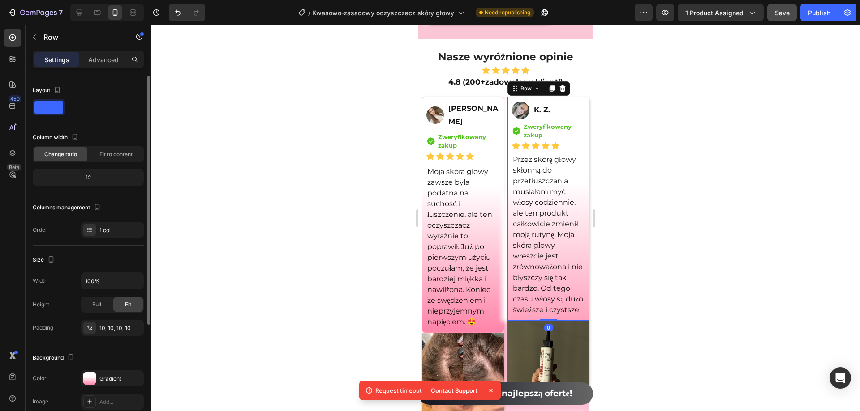
scroll to position [134, 0]
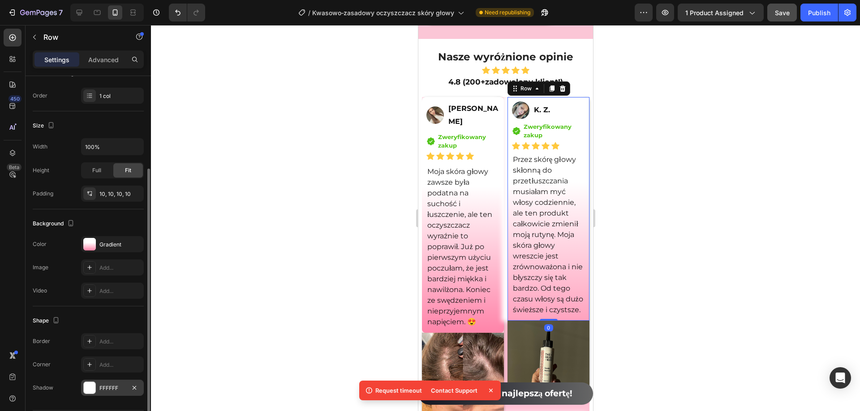
click at [115, 382] on div "FFFFFF" at bounding box center [112, 388] width 63 height 16
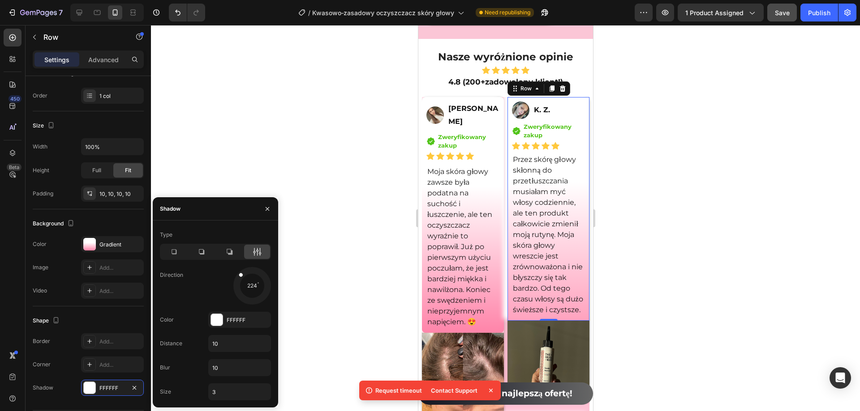
drag, startPoint x: 234, startPoint y: 282, endPoint x: 230, endPoint y: 265, distance: 17.6
click at [230, 265] on div "Type Direction 224 Color FFFFFF Distance 10 Blur 10 Size 3" at bounding box center [215, 314] width 125 height 173
click at [217, 78] on div at bounding box center [505, 218] width 709 height 386
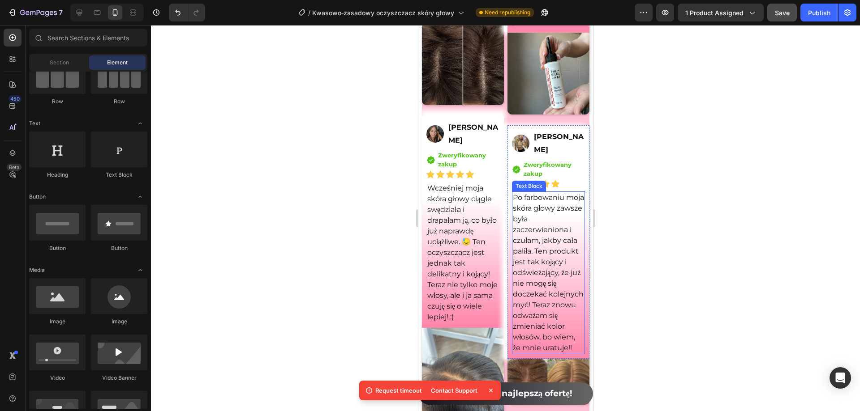
scroll to position [7154, 0]
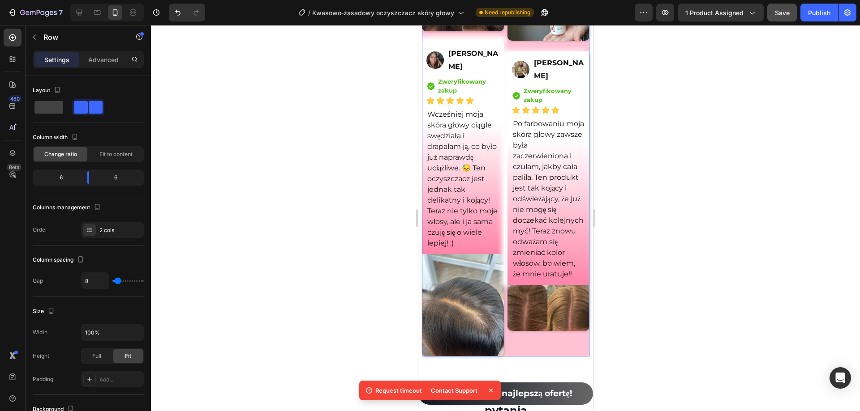
click at [689, 361] on div at bounding box center [505, 218] width 709 height 386
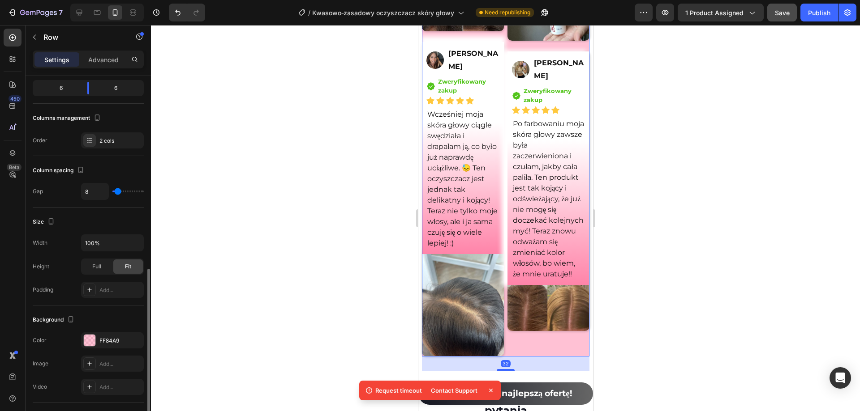
scroll to position [179, 0]
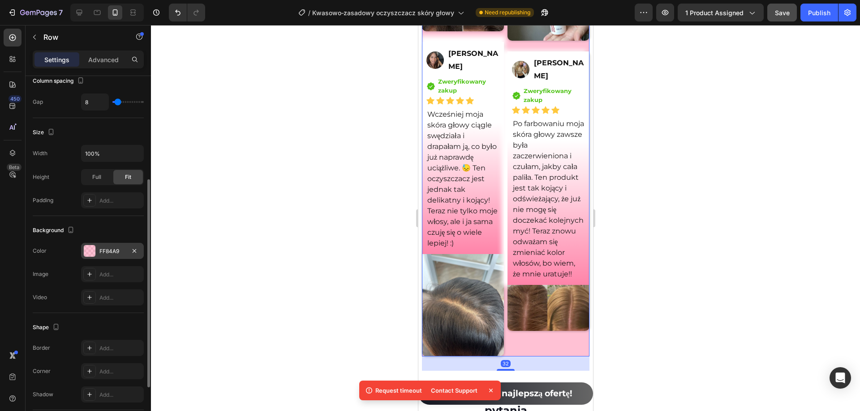
click at [107, 252] on div "FF84A9" at bounding box center [112, 252] width 26 height 8
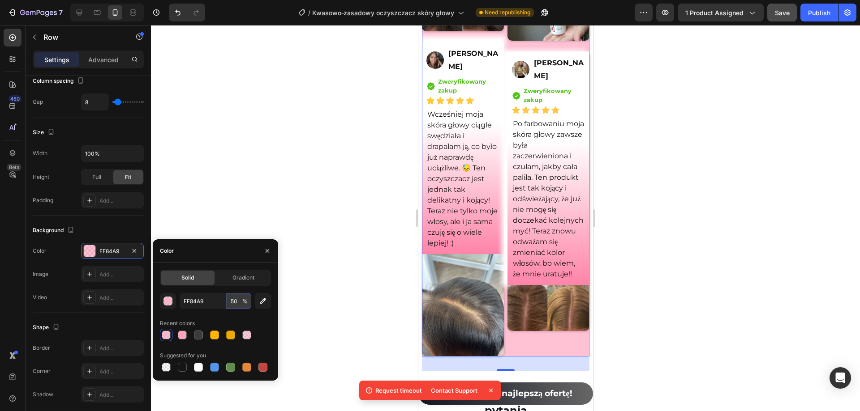
click at [236, 306] on input "50" at bounding box center [239, 301] width 25 height 16
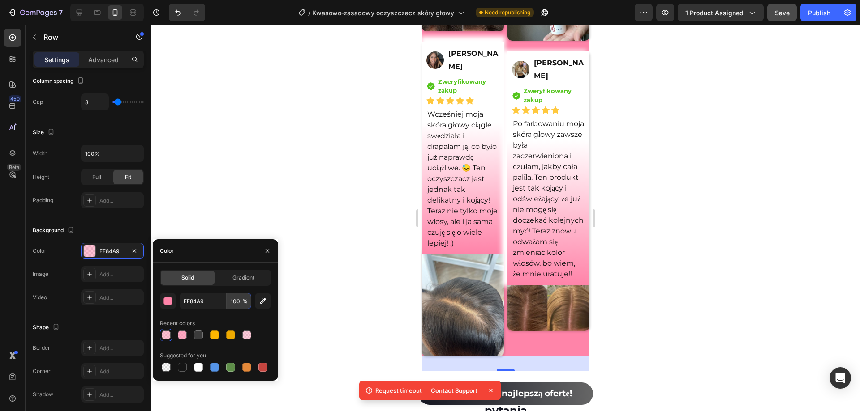
click at [238, 304] on input "100" at bounding box center [239, 301] width 25 height 16
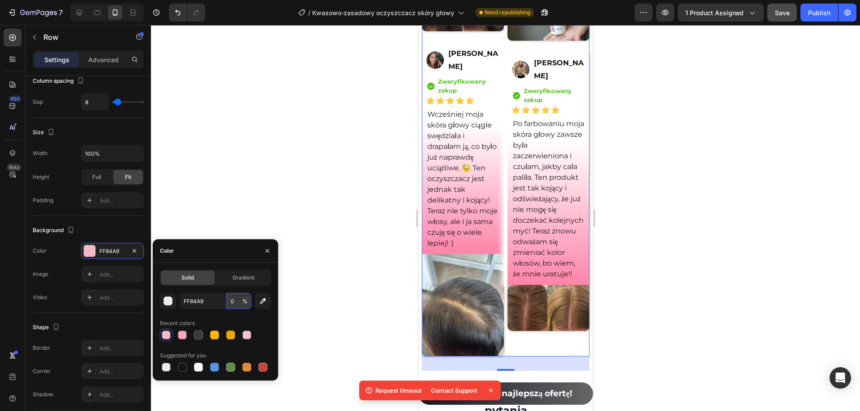
click at [238, 304] on input "0" at bounding box center [239, 301] width 25 height 16
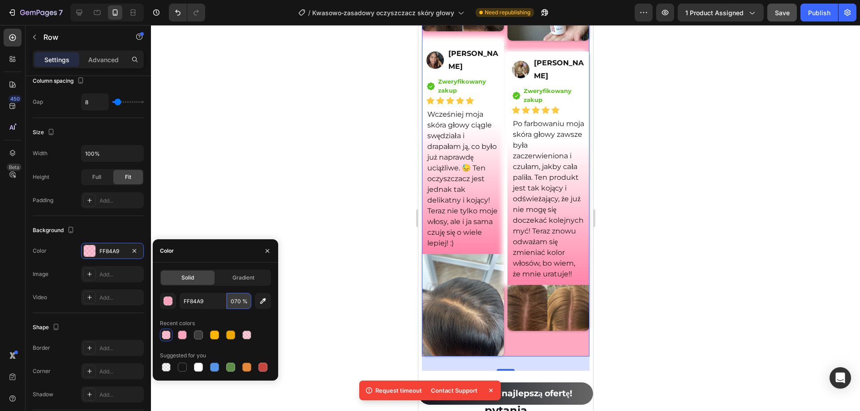
click at [238, 304] on input "070" at bounding box center [239, 301] width 25 height 16
drag, startPoint x: 234, startPoint y: 302, endPoint x: 168, endPoint y: 299, distance: 65.5
click at [168, 299] on div "FF84A9 70 %" at bounding box center [215, 301] width 111 height 16
click at [239, 304] on input "85" at bounding box center [239, 301] width 25 height 16
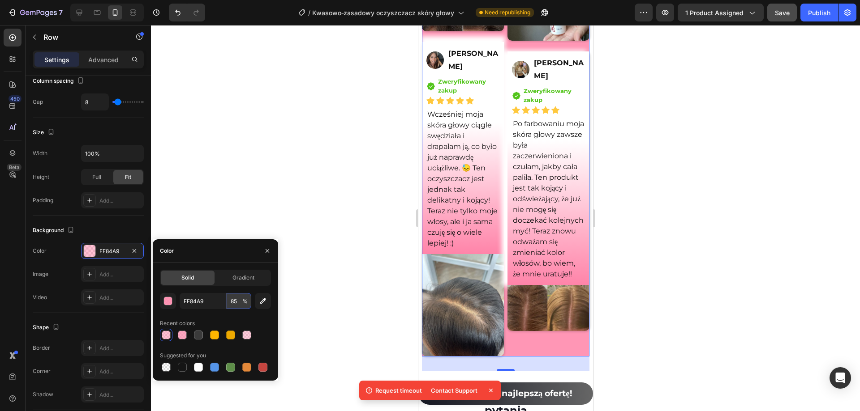
click at [239, 304] on input "85" at bounding box center [239, 301] width 25 height 16
drag, startPoint x: 236, startPoint y: 304, endPoint x: 206, endPoint y: 300, distance: 30.2
click at [206, 300] on div "FF84A9 1000 %" at bounding box center [216, 301] width 72 height 16
type input "100"
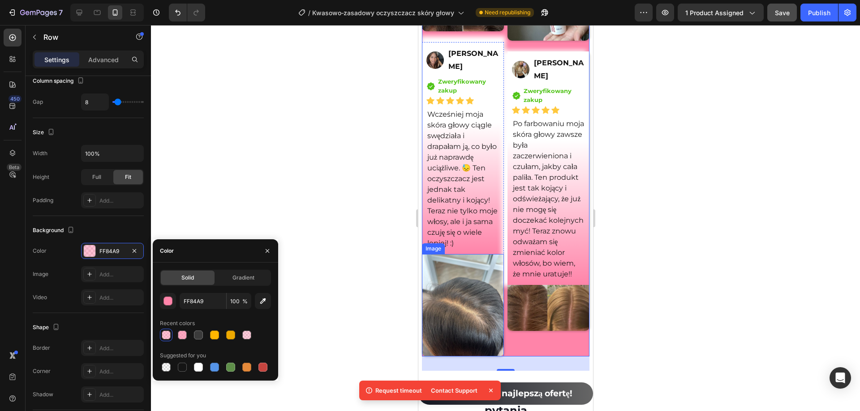
click at [668, 278] on div at bounding box center [505, 218] width 709 height 386
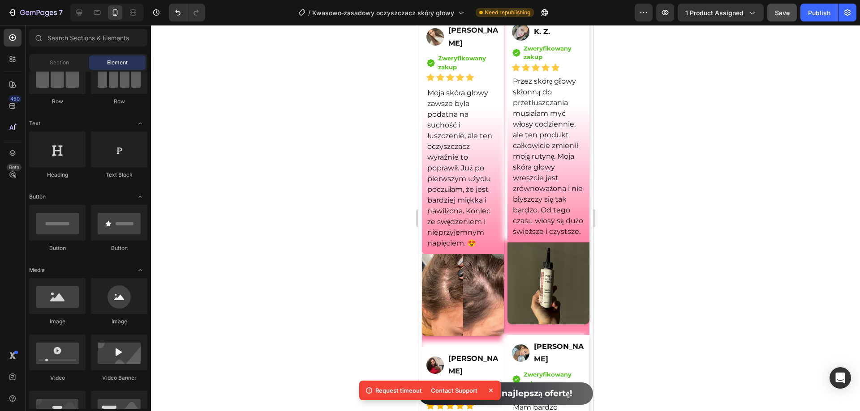
scroll to position [6349, 0]
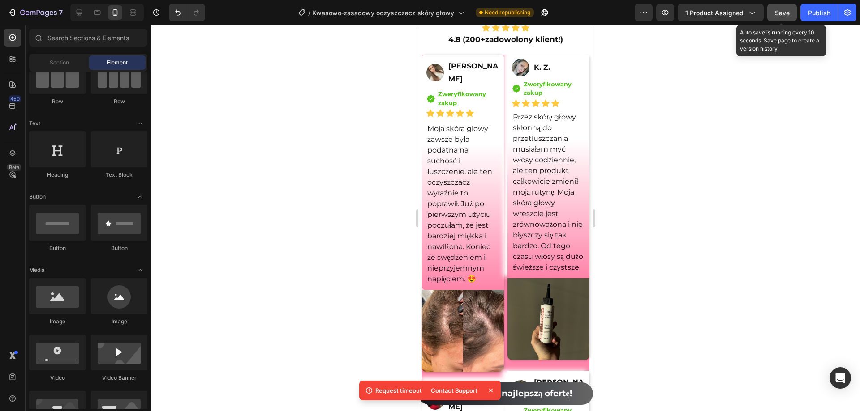
click at [784, 8] on div "Save" at bounding box center [782, 12] width 15 height 9
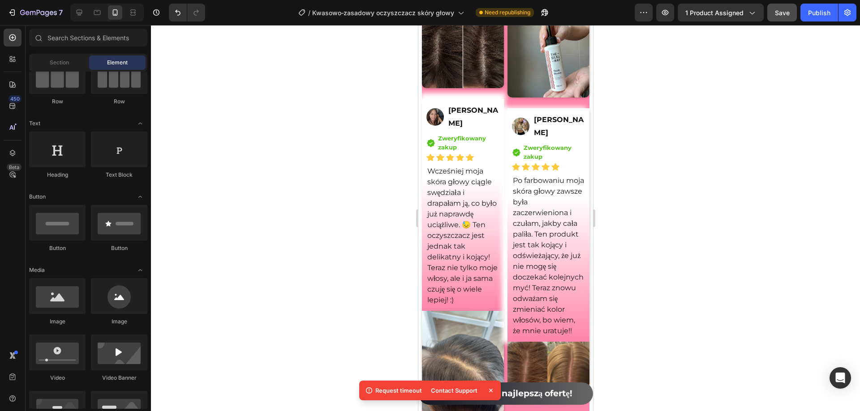
scroll to position [7232, 0]
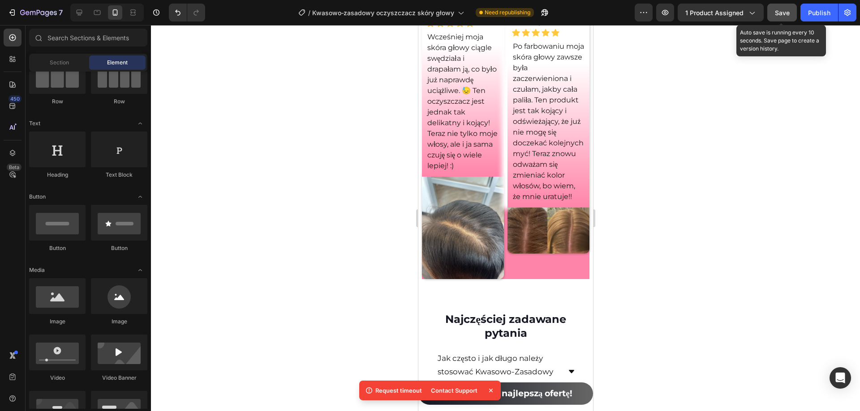
click at [790, 8] on button "Save" at bounding box center [782, 13] width 30 height 18
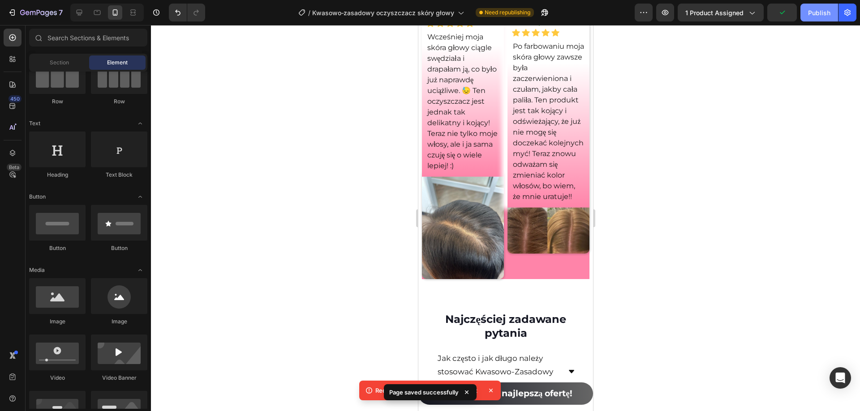
click at [816, 9] on div "Publish" at bounding box center [819, 12] width 22 height 9
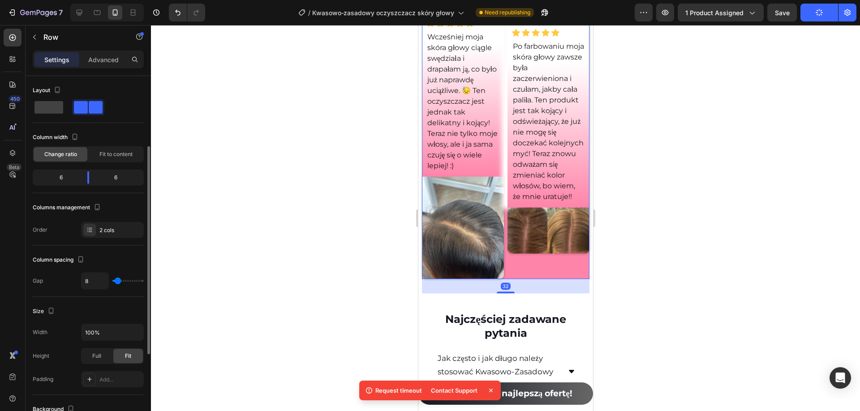
scroll to position [45, 0]
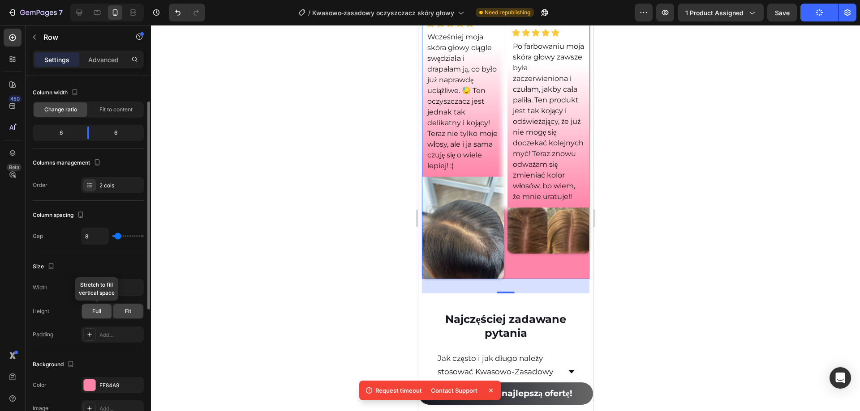
click at [102, 313] on div "Full" at bounding box center [97, 311] width 30 height 14
click at [133, 317] on div "Fit" at bounding box center [128, 311] width 30 height 14
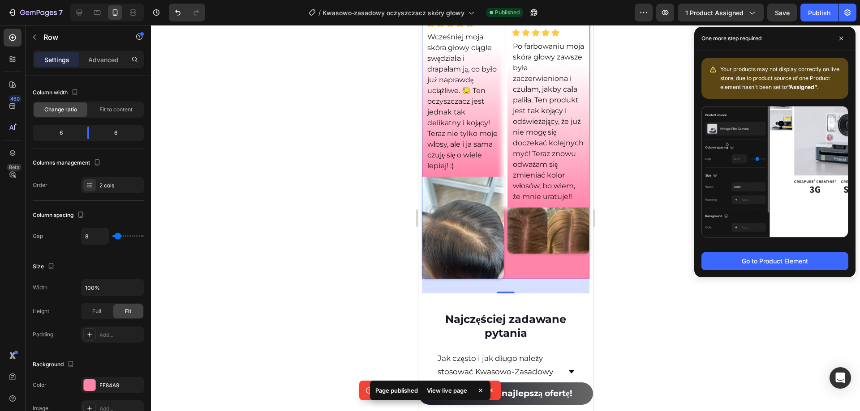
click at [638, 260] on div at bounding box center [505, 218] width 709 height 386
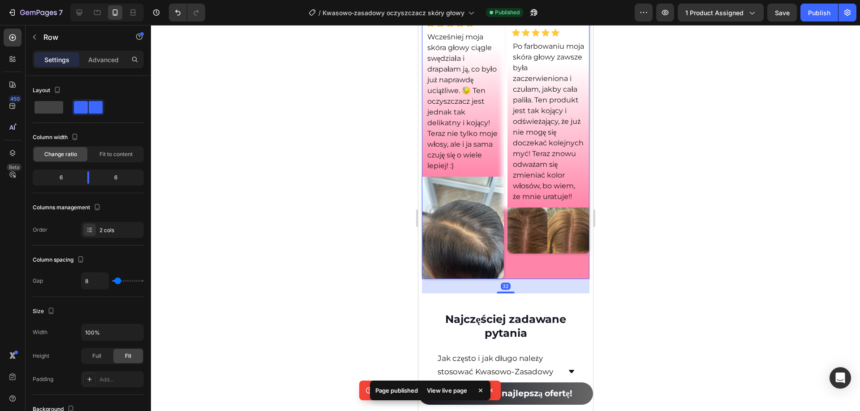
click at [612, 292] on div at bounding box center [505, 218] width 709 height 386
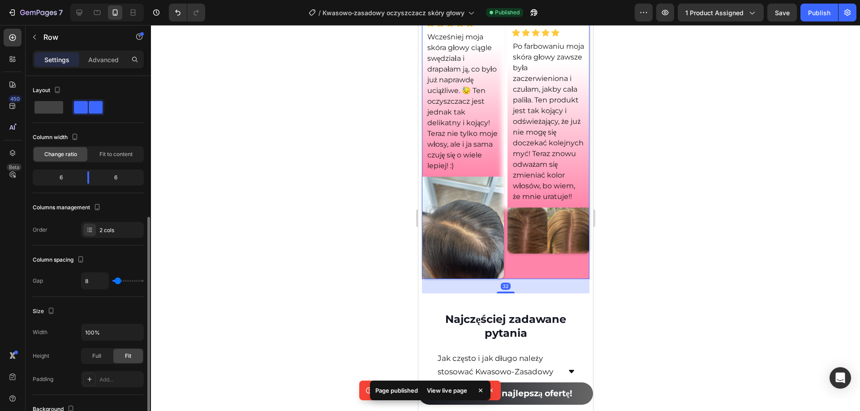
scroll to position [134, 0]
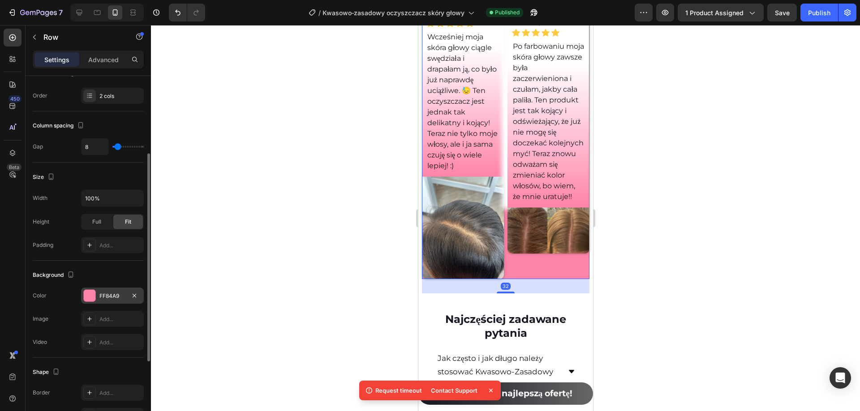
click at [120, 299] on div "FF84A9" at bounding box center [112, 296] width 26 height 8
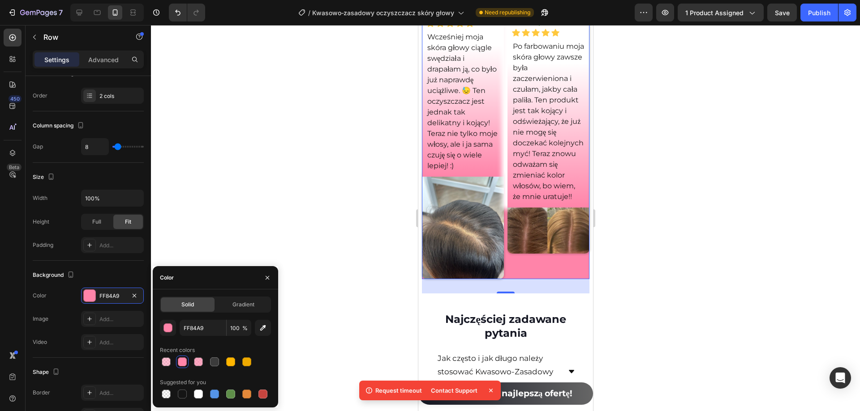
click at [339, 210] on div at bounding box center [505, 218] width 709 height 386
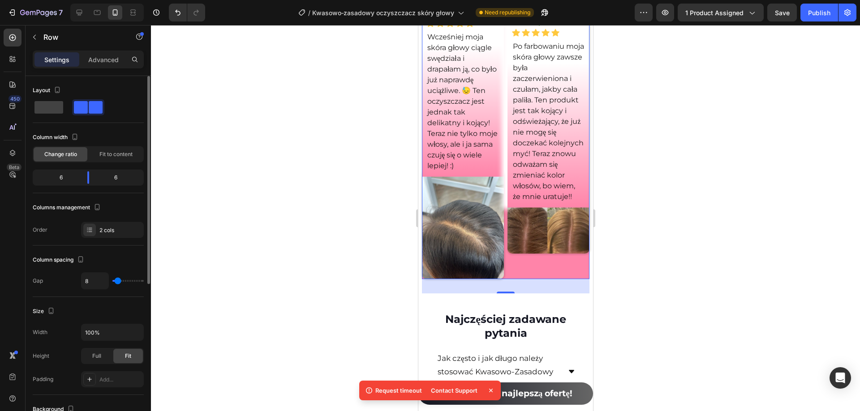
scroll to position [179, 0]
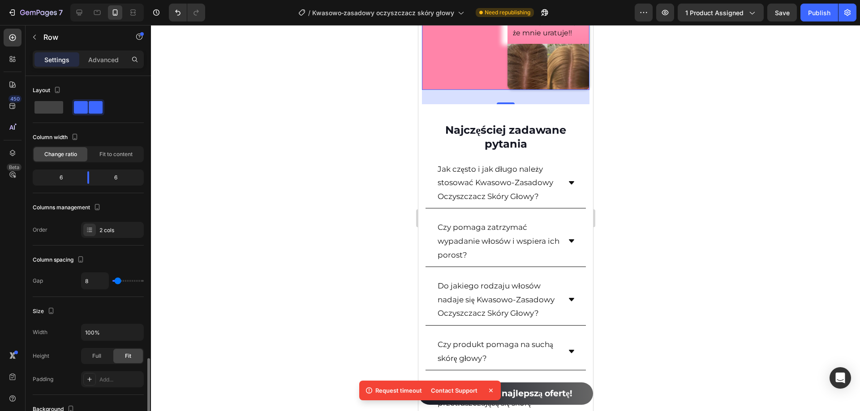
scroll to position [179, 0]
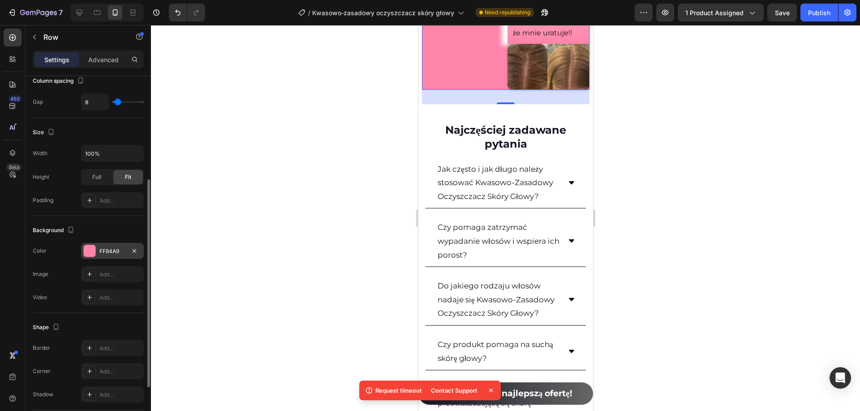
click at [116, 249] on div "FF84A9" at bounding box center [112, 252] width 26 height 8
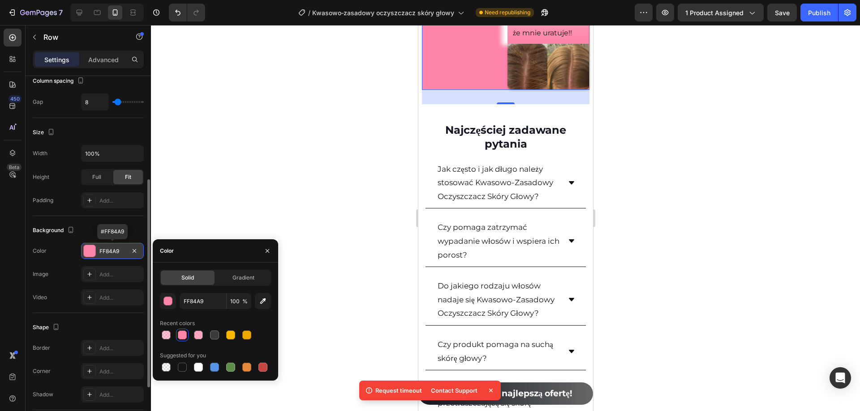
click at [116, 249] on div "FF84A9" at bounding box center [112, 252] width 26 height 8
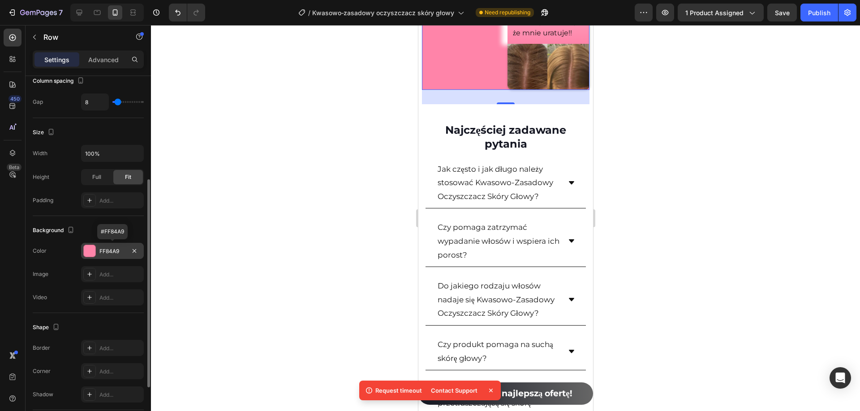
scroll to position [90, 0]
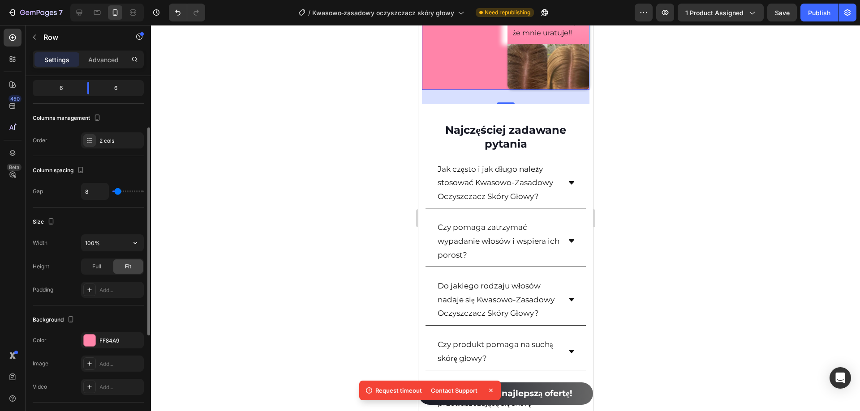
click at [271, 253] on div at bounding box center [505, 218] width 709 height 386
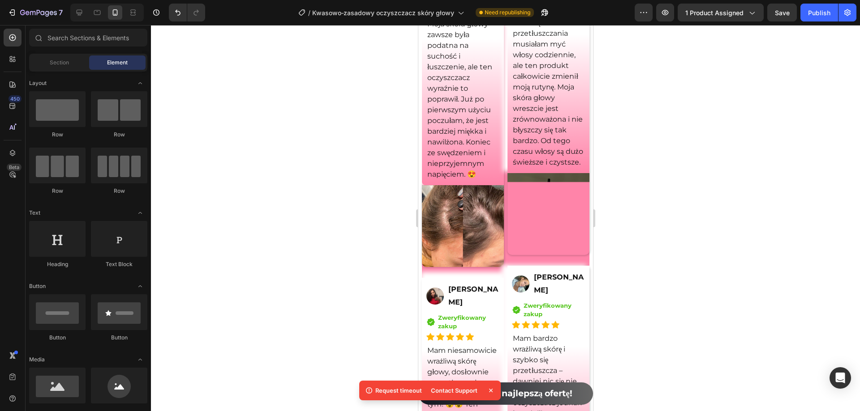
scroll to position [6605, 0]
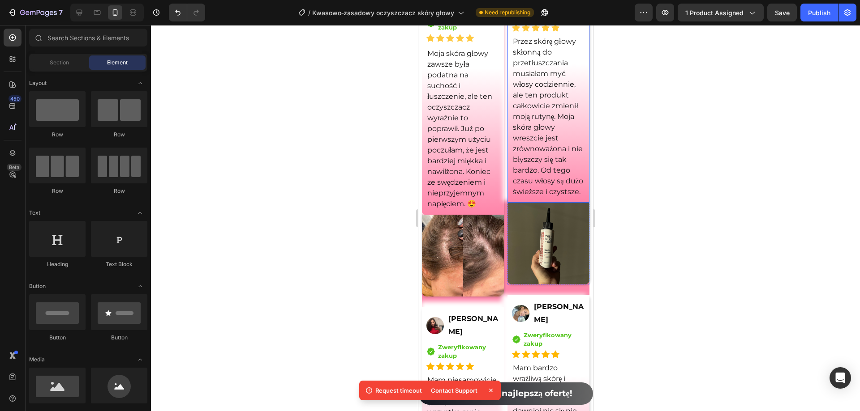
click at [578, 203] on div "Image K. Z. Text Block Row Icon Zweryfikowany zakup Text block Icon List Icon I…" at bounding box center [548, 91] width 82 height 224
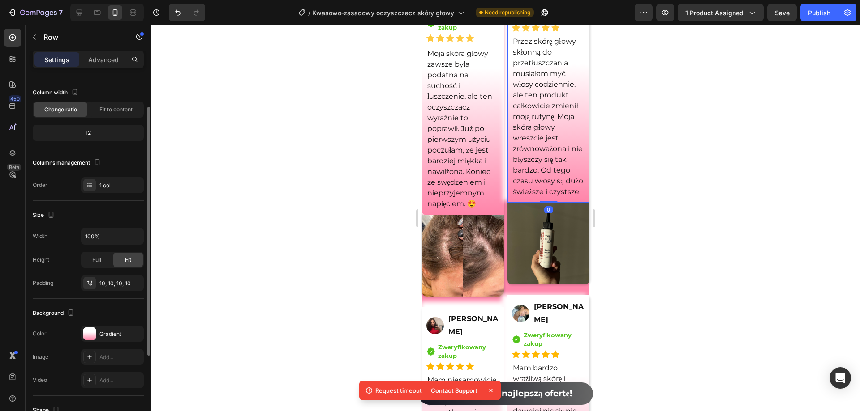
scroll to position [134, 0]
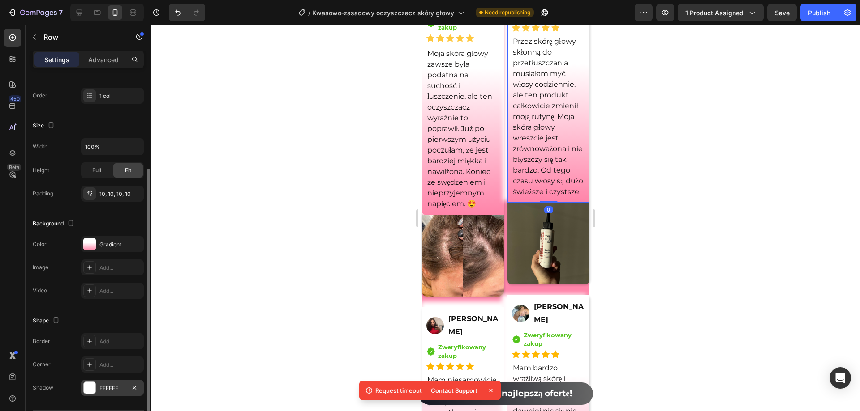
click at [113, 387] on div "FFFFFF" at bounding box center [112, 389] width 26 height 8
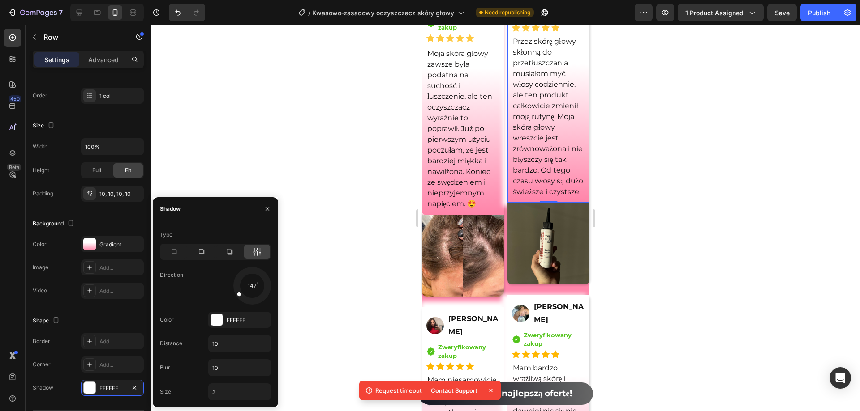
drag, startPoint x: 239, startPoint y: 275, endPoint x: 56, endPoint y: 175, distance: 209.2
click at [232, 296] on div at bounding box center [252, 286] width 40 height 40
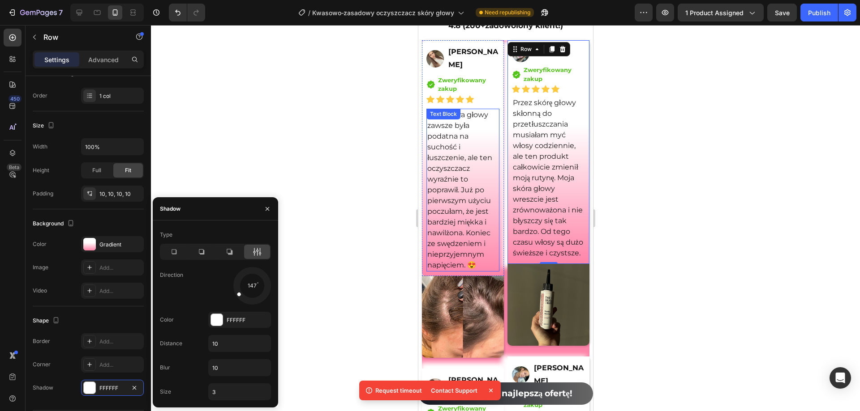
scroll to position [6516, 0]
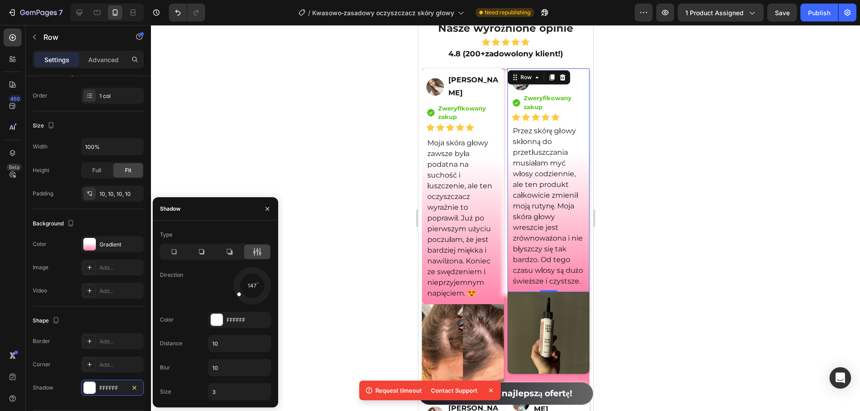
click at [683, 197] on div at bounding box center [505, 218] width 709 height 386
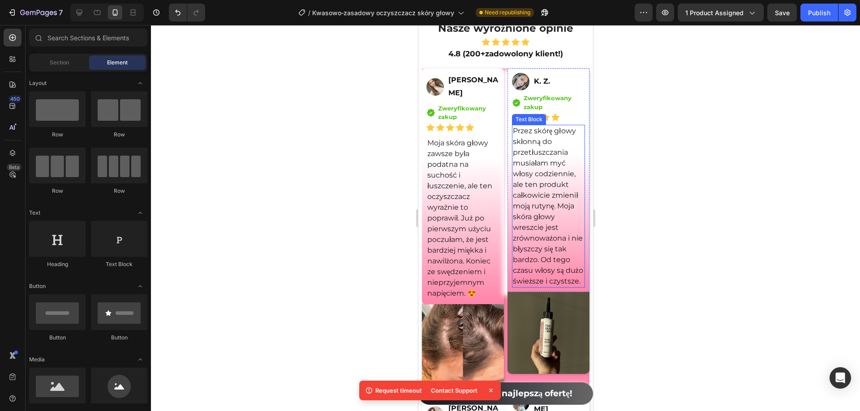
click at [577, 288] on div "Przez skórę głowy skłonną do przetłuszczania musiałam myć włosy codziennie, ale…" at bounding box center [547, 206] width 73 height 163
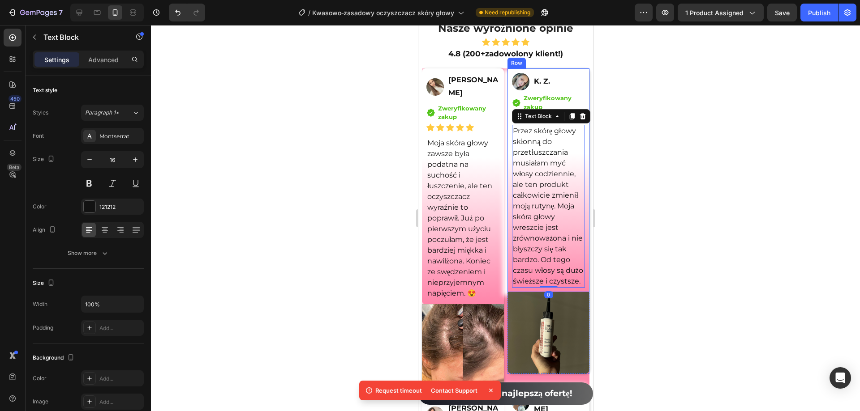
click at [579, 292] on div "Image K. Z. Text Block Row Icon Zweryfikowany zakup Text block Icon List Icon I…" at bounding box center [548, 181] width 82 height 224
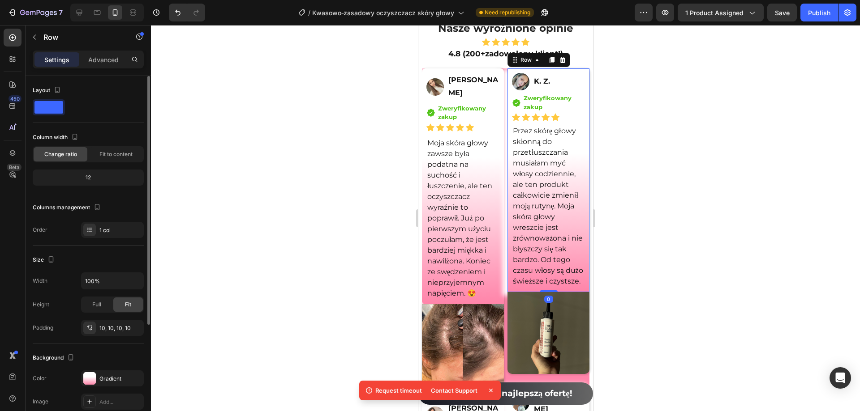
scroll to position [134, 0]
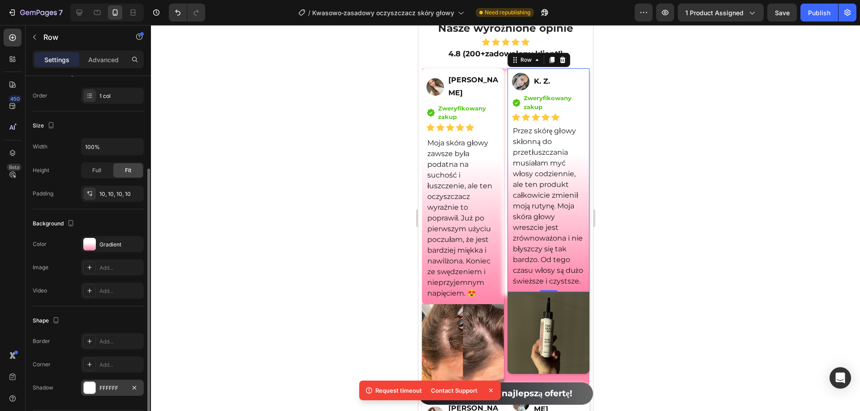
click at [115, 381] on div "FFFFFF" at bounding box center [112, 388] width 63 height 16
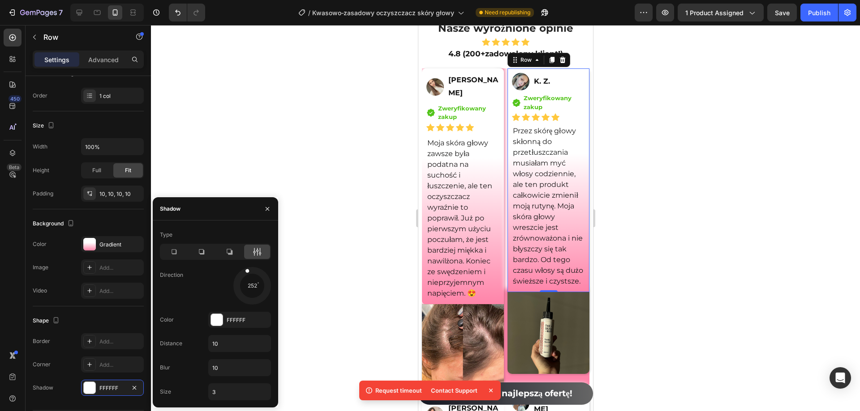
drag, startPoint x: 239, startPoint y: 296, endPoint x: 244, endPoint y: 265, distance: 31.3
click at [244, 265] on div "Type Direction 252 Color FFFFFF Distance 10 Blur 10 Size 3" at bounding box center [215, 314] width 125 height 173
click at [201, 253] on icon at bounding box center [201, 252] width 9 height 9
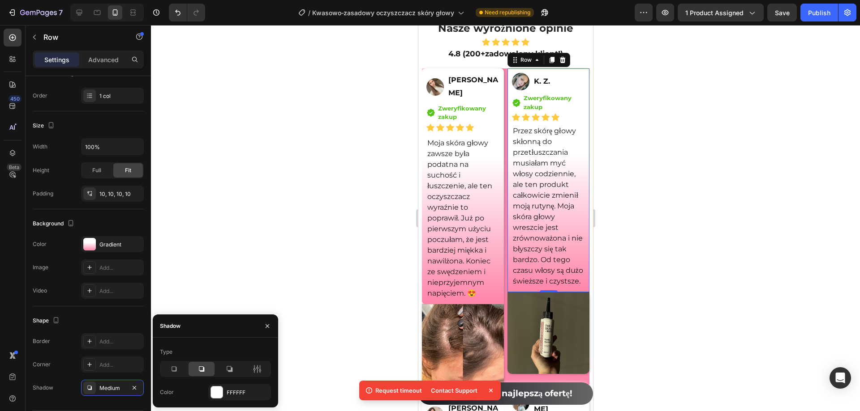
click at [257, 367] on icon at bounding box center [257, 369] width 2 height 8
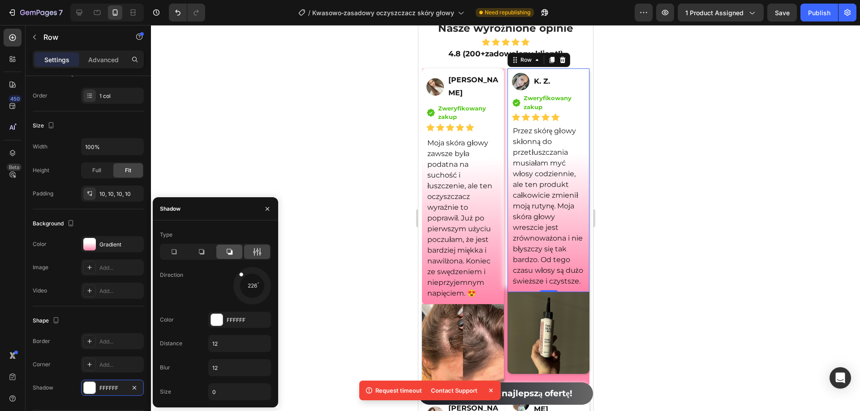
drag, startPoint x: 227, startPoint y: 288, endPoint x: 223, endPoint y: 256, distance: 32.4
click at [223, 256] on div "Type Direction 226 Color FFFFFF Distance 12 Blur 12 Size 0" at bounding box center [215, 314] width 125 height 173
click at [171, 255] on icon at bounding box center [173, 252] width 9 height 9
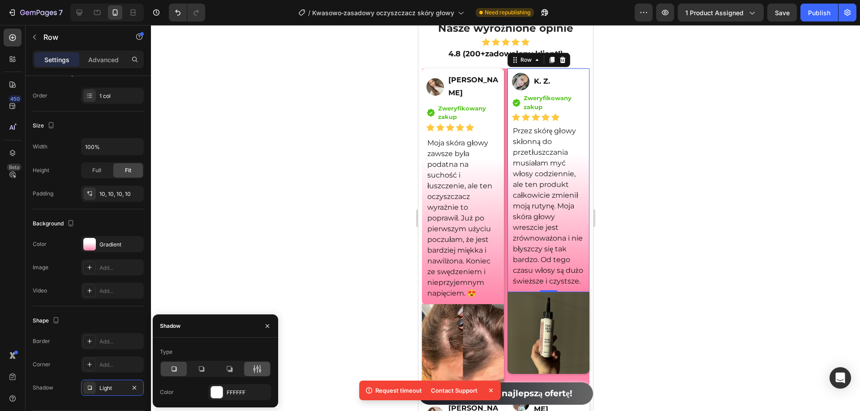
click at [256, 372] on icon at bounding box center [257, 369] width 9 height 9
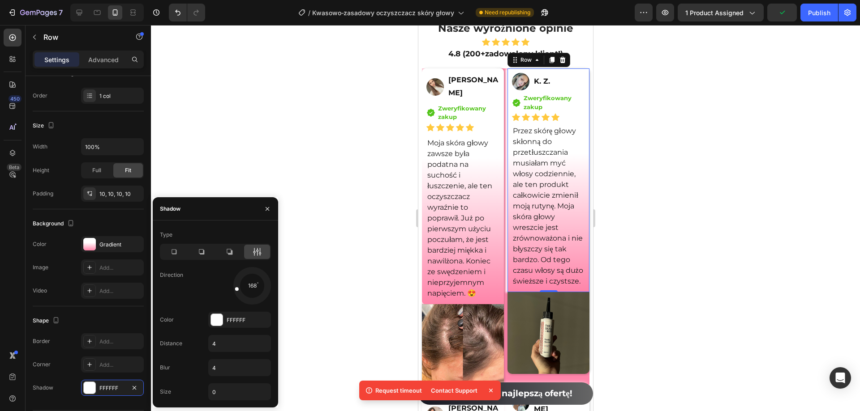
drag, startPoint x: 256, startPoint y: 298, endPoint x: 213, endPoint y: 293, distance: 42.9
click at [213, 293] on div "168" at bounding box center [239, 286] width 63 height 38
click at [258, 156] on div at bounding box center [505, 218] width 709 height 386
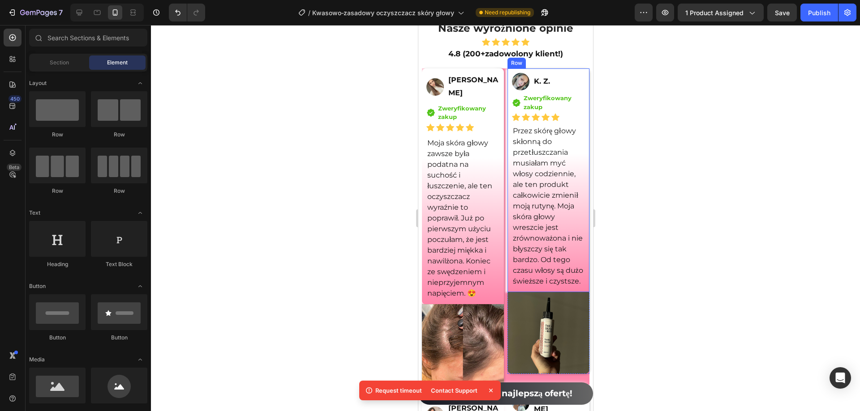
click at [578, 292] on div "Image K. Z. Text Block Row Icon Zweryfikowany zakup Text block Icon List Icon I…" at bounding box center [548, 181] width 82 height 224
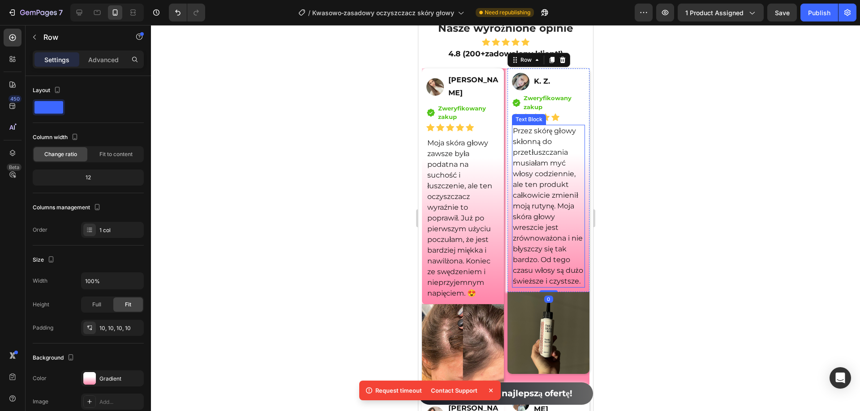
click at [571, 287] on p "Przez skórę głowy skłonną do przetłuszczania musiałam myć włosy codziennie, ale…" at bounding box center [547, 206] width 71 height 161
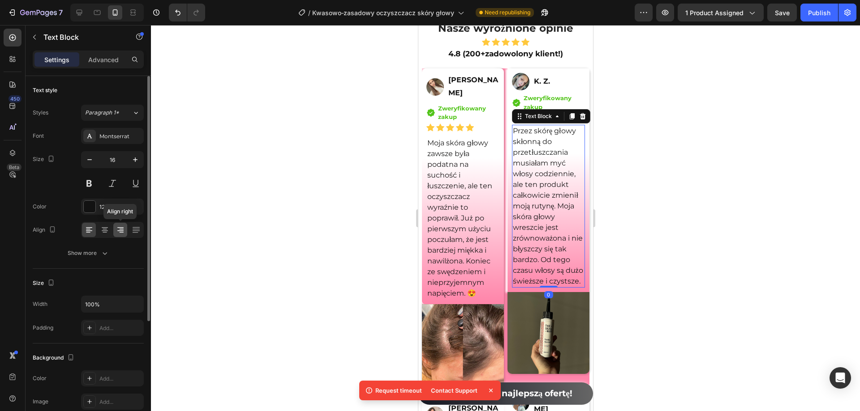
scroll to position [170, 0]
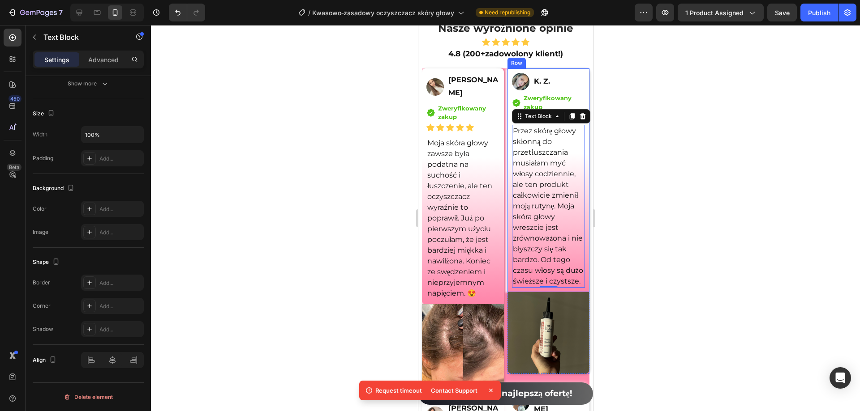
click at [579, 292] on div "Image K. Z. Text Block Row Icon Zweryfikowany zakup Text block Icon List Icon I…" at bounding box center [548, 181] width 82 height 224
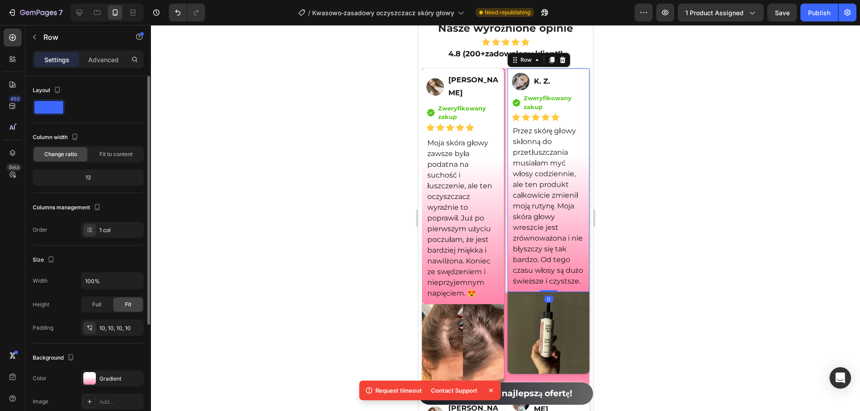
scroll to position [162, 0]
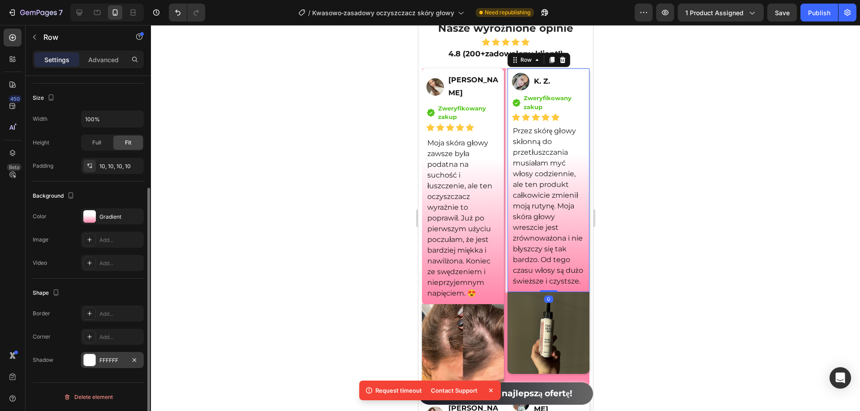
click at [109, 364] on div "FFFFFF" at bounding box center [112, 361] width 26 height 8
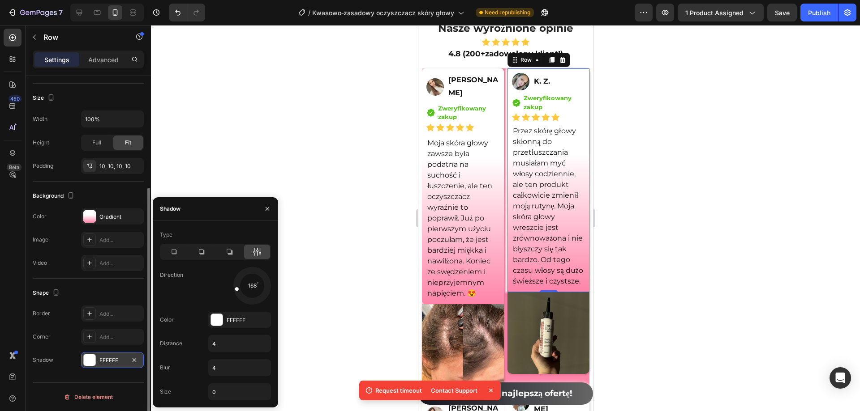
click at [224, 250] on div at bounding box center [229, 252] width 26 height 14
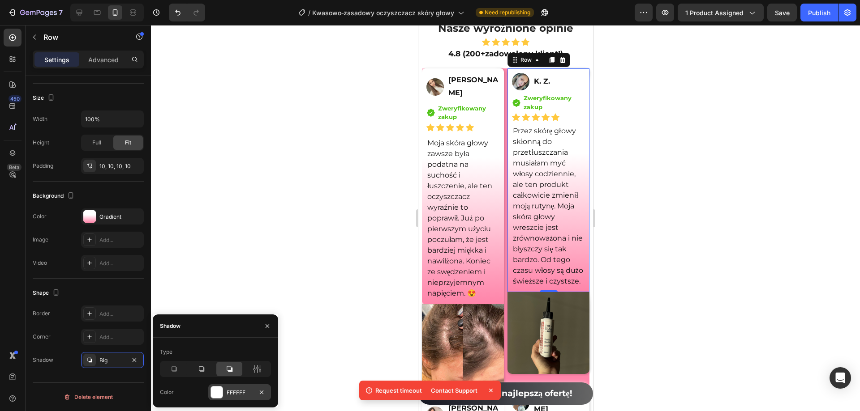
click at [254, 371] on icon at bounding box center [254, 369] width 2 height 8
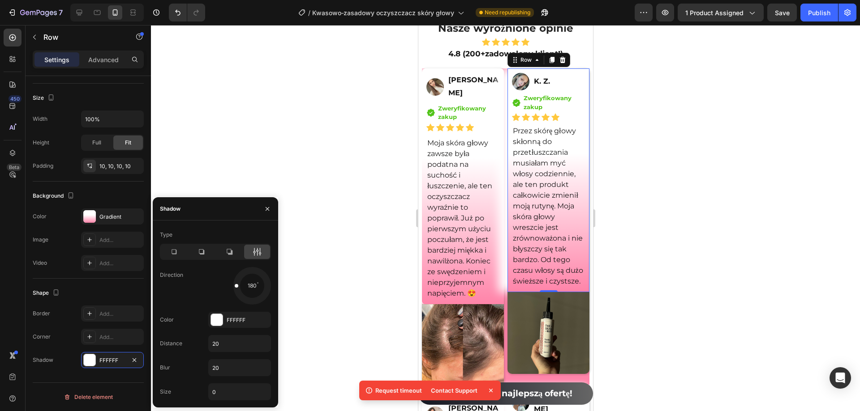
drag, startPoint x: 226, startPoint y: 291, endPoint x: 164, endPoint y: 285, distance: 62.1
click at [164, 285] on div "Direction 180" at bounding box center [215, 286] width 111 height 38
click at [257, 164] on div at bounding box center [505, 218] width 709 height 386
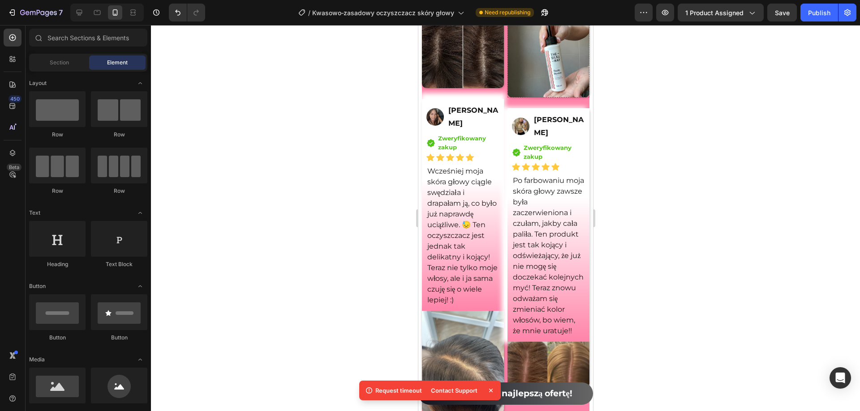
scroll to position [7142, 0]
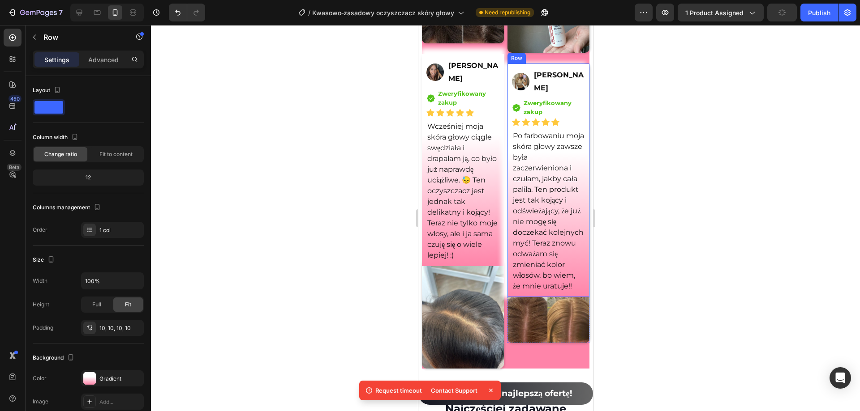
click at [578, 298] on div "Image [PERSON_NAME] Text Block Row Icon Zweryfikowany zakup Text block Icon Lis…" at bounding box center [548, 181] width 82 height 234
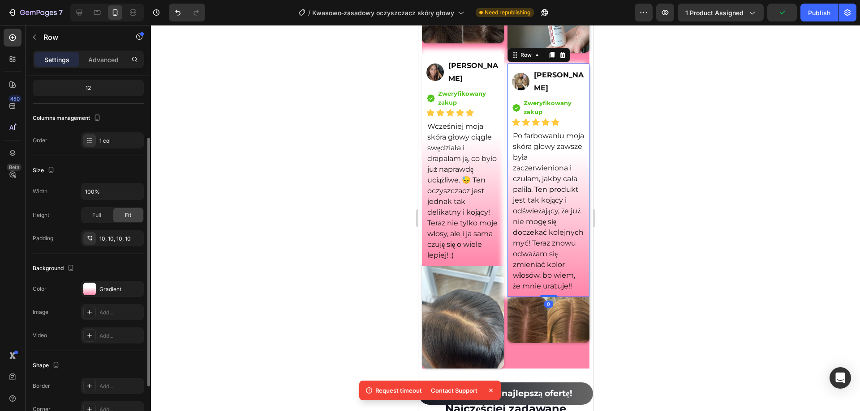
scroll to position [162, 0]
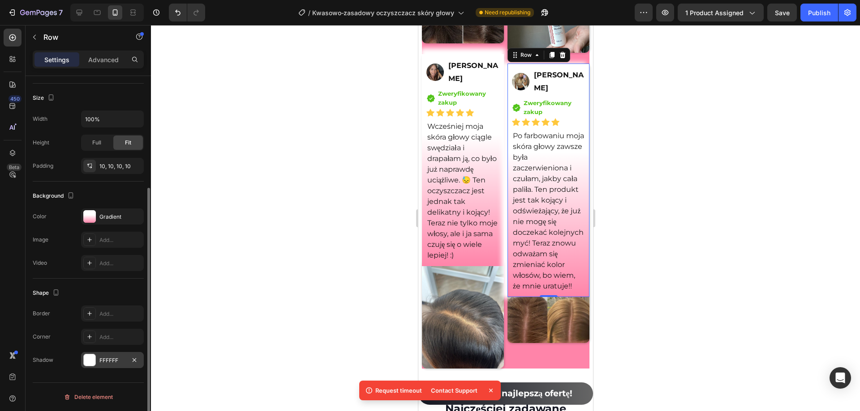
click at [116, 360] on div "FFFFFF" at bounding box center [112, 361] width 26 height 8
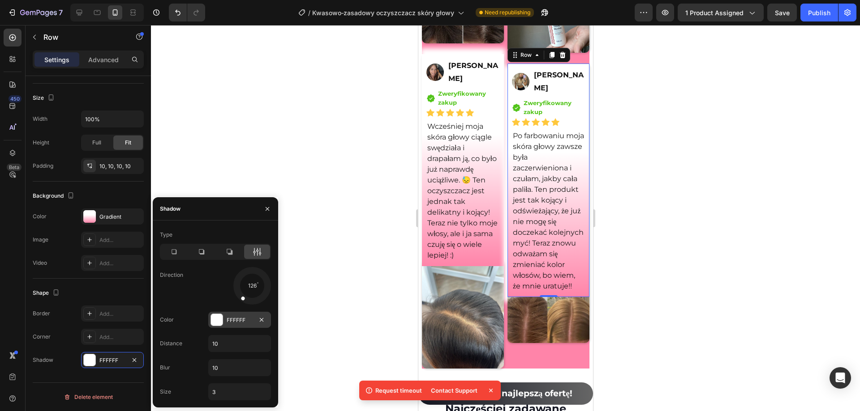
drag, startPoint x: 231, startPoint y: 287, endPoint x: 228, endPoint y: 316, distance: 29.3
click at [228, 316] on div "Type Direction 126 Color FFFFFF Distance 10 Blur 10 Size 3" at bounding box center [215, 314] width 125 height 173
click at [249, 178] on div at bounding box center [505, 218] width 709 height 386
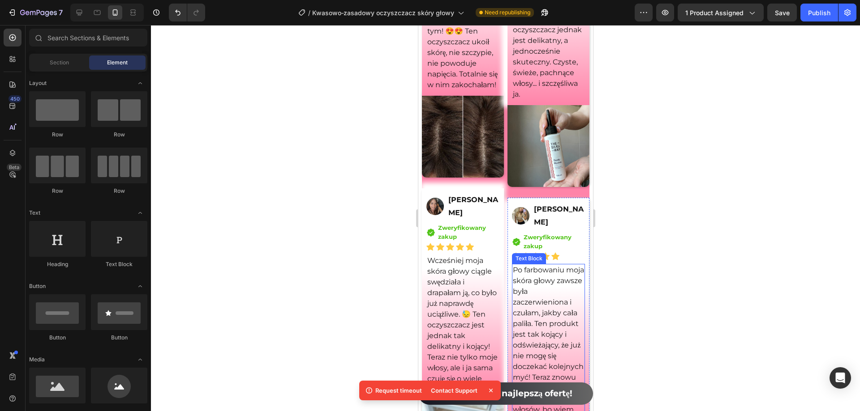
scroll to position [6919, 0]
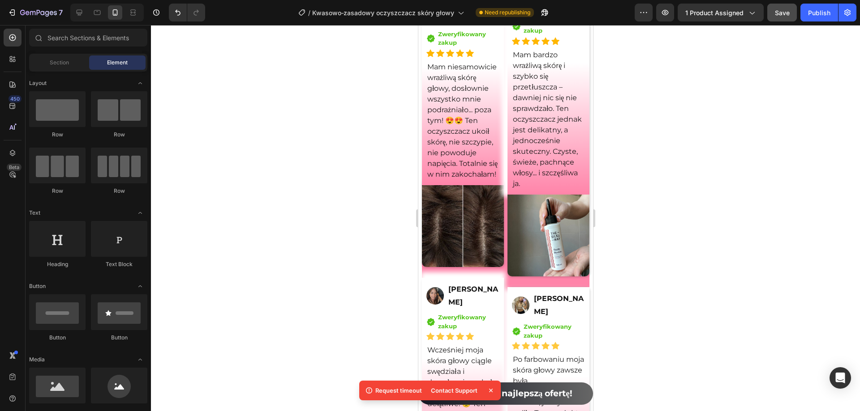
drag, startPoint x: 778, startPoint y: 20, endPoint x: 816, endPoint y: 20, distance: 38.1
click at [779, 20] on button "Save" at bounding box center [782, 13] width 30 height 18
click at [816, 20] on button "Publish" at bounding box center [819, 13] width 38 height 18
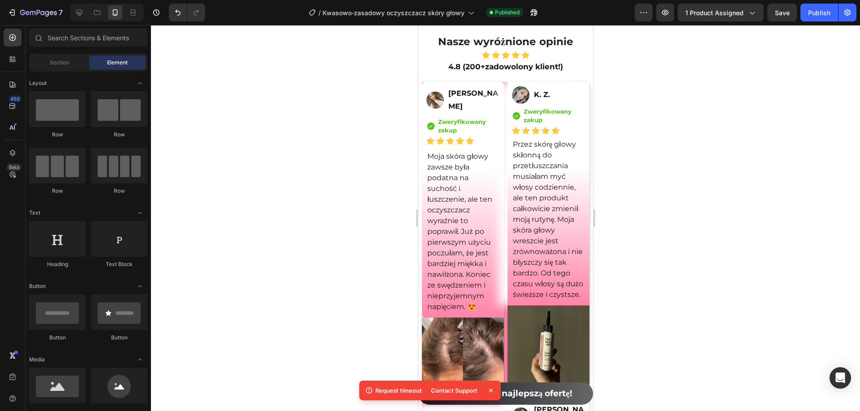
scroll to position [6399, 0]
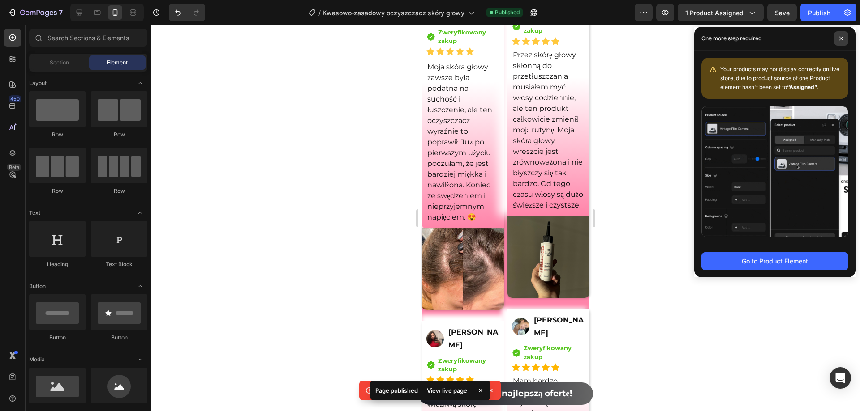
click at [839, 40] on icon at bounding box center [841, 39] width 4 height 4
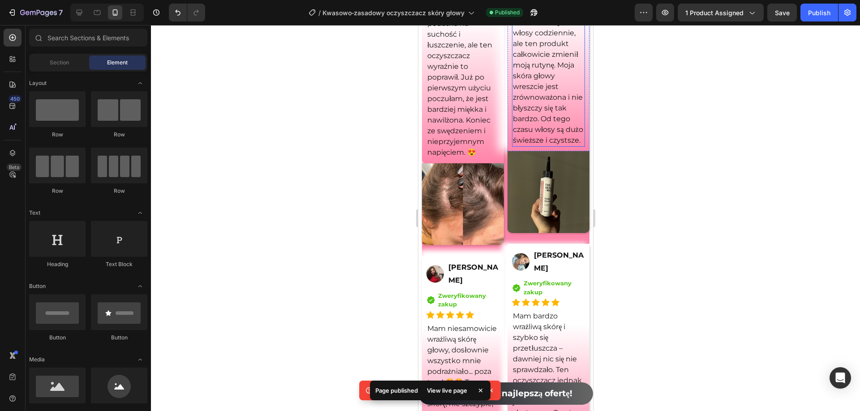
scroll to position [6533, 0]
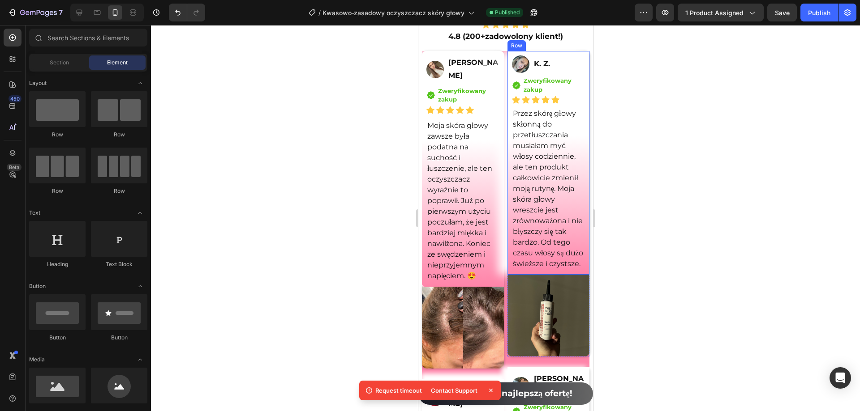
click at [510, 275] on div "Image K. Z. Text Block Row Icon Zweryfikowany zakup Text block Icon List Icon I…" at bounding box center [548, 163] width 82 height 224
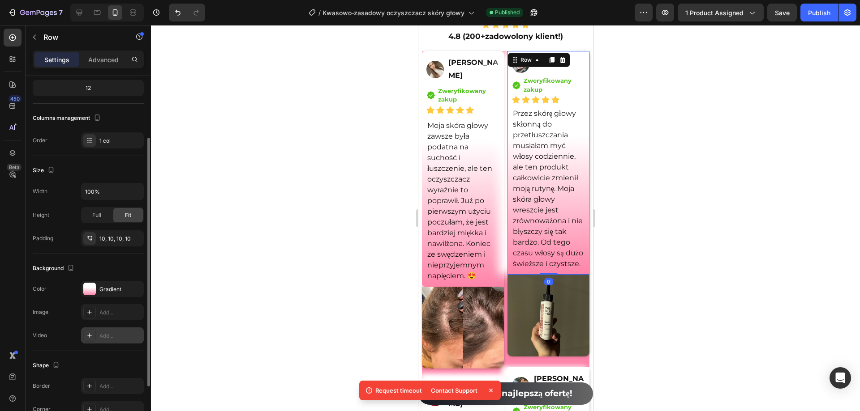
scroll to position [134, 0]
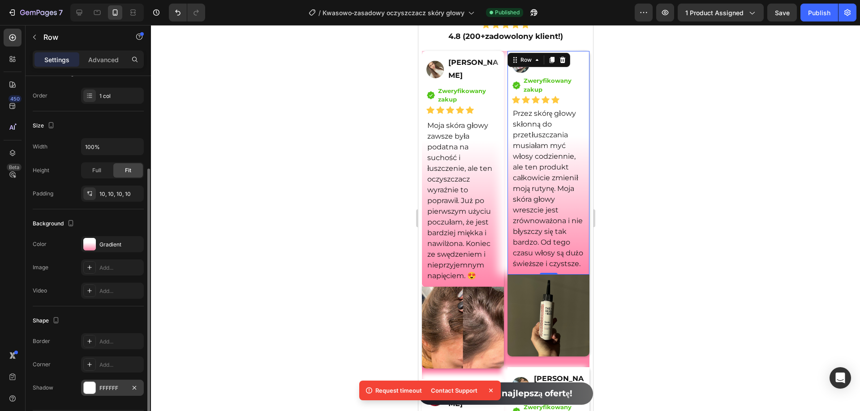
click at [112, 385] on div "FFFFFF" at bounding box center [112, 389] width 26 height 8
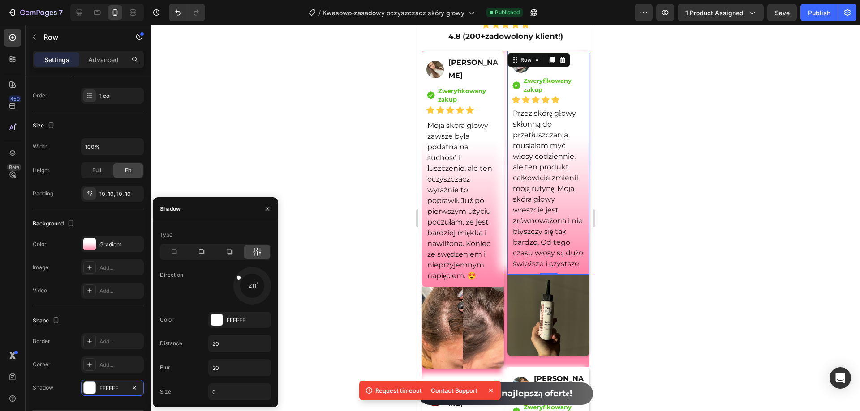
drag, startPoint x: 236, startPoint y: 284, endPoint x: 214, endPoint y: 263, distance: 30.4
click at [214, 263] on div "Type Direction 211 Color FFFFFF Distance 20 Blur 20 Size 0" at bounding box center [215, 314] width 125 height 173
click at [422, 66] on div "Image [PERSON_NAME] Text Block Row Icon Zweryfikowany zakup Text block Icon Lis…" at bounding box center [462, 169] width 82 height 236
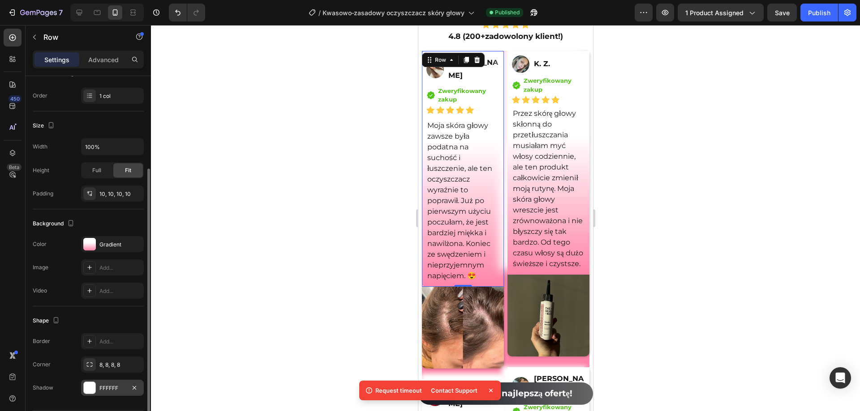
click at [115, 385] on div "FFFFFF" at bounding box center [112, 389] width 26 height 8
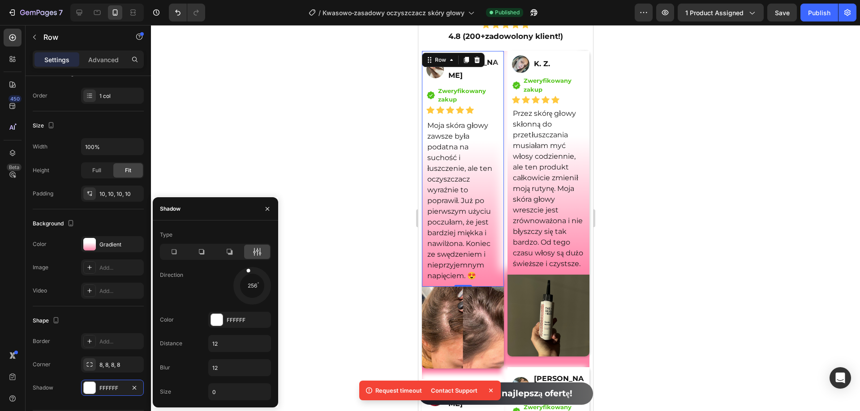
drag, startPoint x: 235, startPoint y: 280, endPoint x: 244, endPoint y: 257, distance: 24.9
click at [244, 257] on div "Type Direction 256 Color FFFFFF Distance 12 Blur 12 Size 0" at bounding box center [215, 314] width 125 height 173
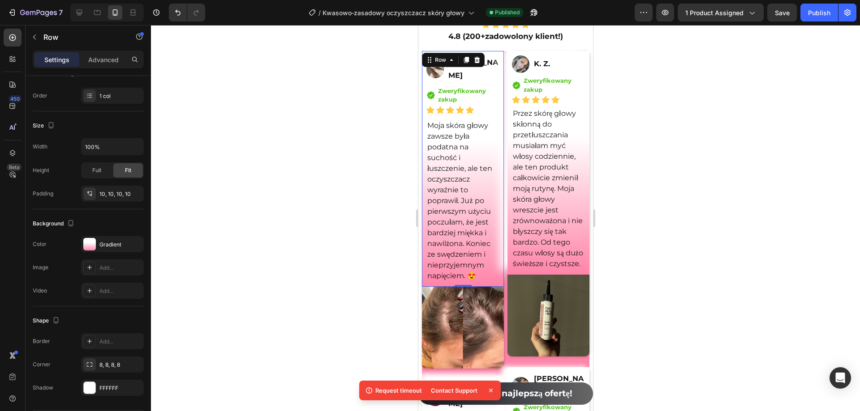
click at [253, 81] on div at bounding box center [505, 218] width 709 height 386
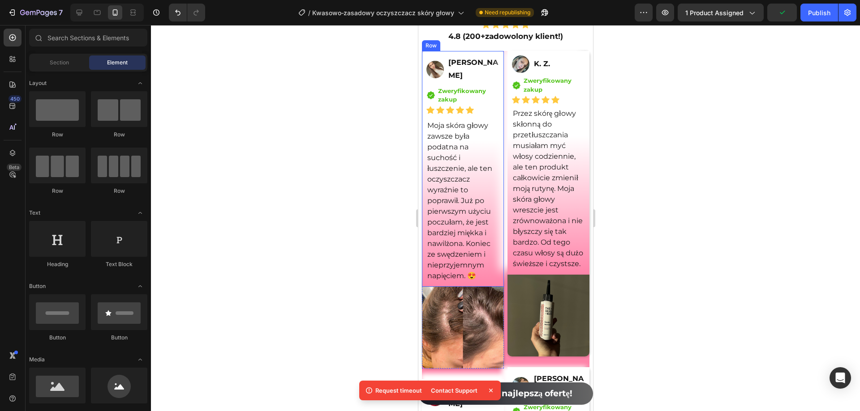
click at [493, 53] on div "Image [PERSON_NAME] Text Block Row Icon Zweryfikowany zakup Text block Icon Lis…" at bounding box center [462, 169] width 82 height 236
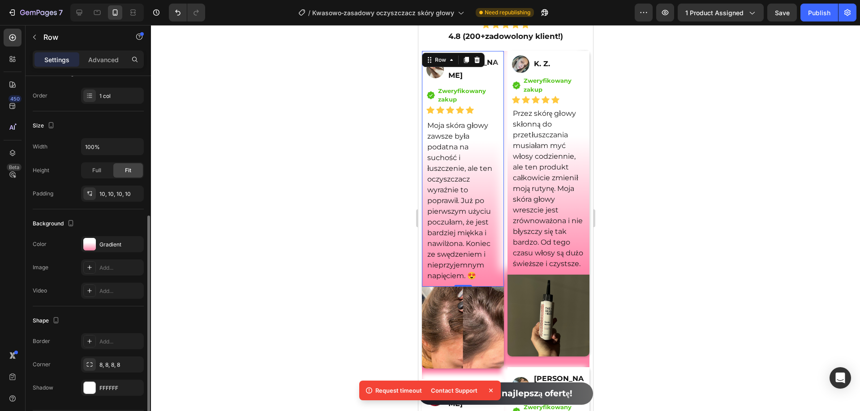
scroll to position [162, 0]
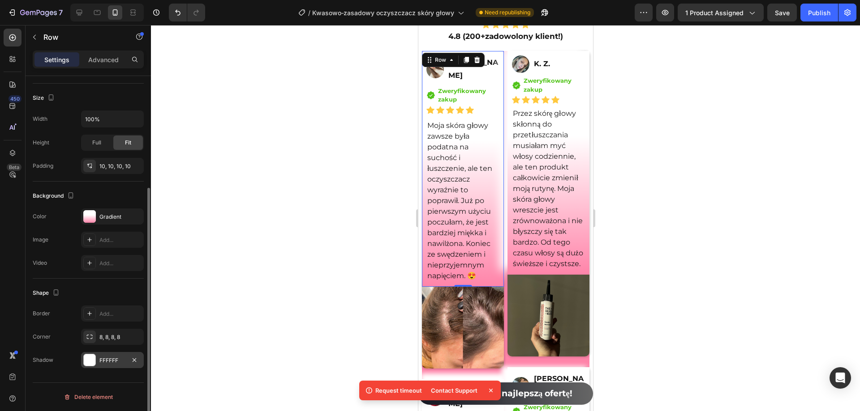
click at [111, 364] on div "FFFFFF" at bounding box center [112, 361] width 26 height 8
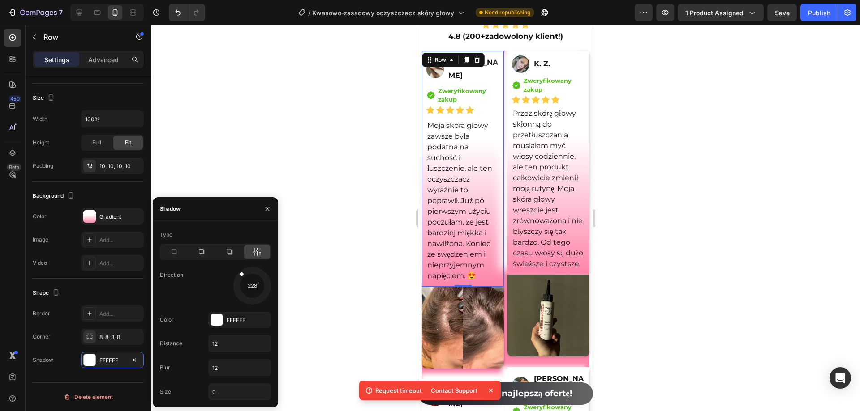
drag, startPoint x: 277, startPoint y: 274, endPoint x: 168, endPoint y: 193, distance: 136.2
click at [168, 0] on div "7 Version history / Kwasowo‑zasadowy oczyszczacz skóry głowy Need republishing …" at bounding box center [430, 0] width 860 height 0
click at [274, 116] on div at bounding box center [505, 218] width 709 height 386
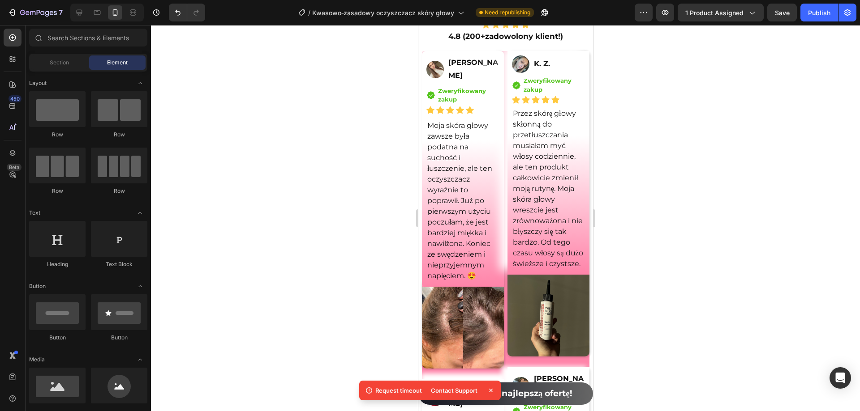
click at [778, 22] on div "7 Version history / Kwasowo‑zasadowy oczyszczacz skóry głowy Need republishing …" at bounding box center [430, 13] width 860 height 26
click at [784, 17] on button "Save" at bounding box center [782, 13] width 30 height 18
click at [814, 17] on div "Publish" at bounding box center [819, 12] width 22 height 9
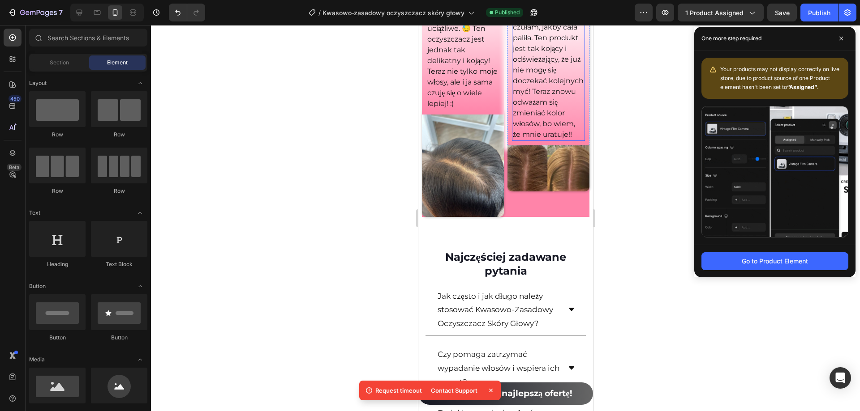
scroll to position [7160, 0]
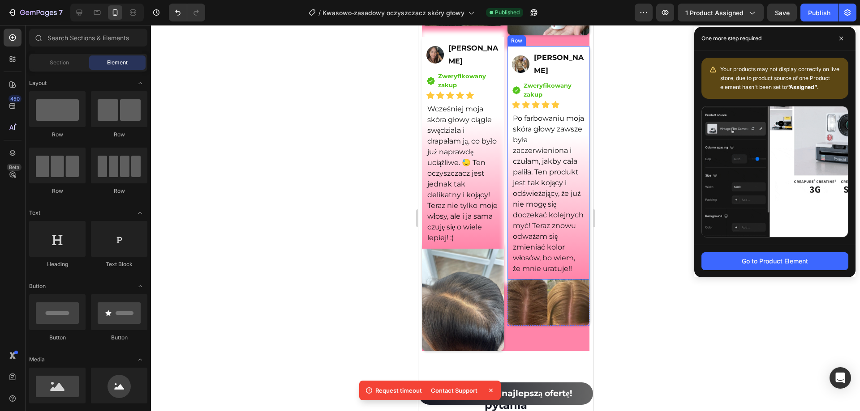
click at [578, 65] on div "Image [PERSON_NAME] Text Block Row Icon Zweryfikowany zakup Text block Icon Lis…" at bounding box center [548, 163] width 82 height 234
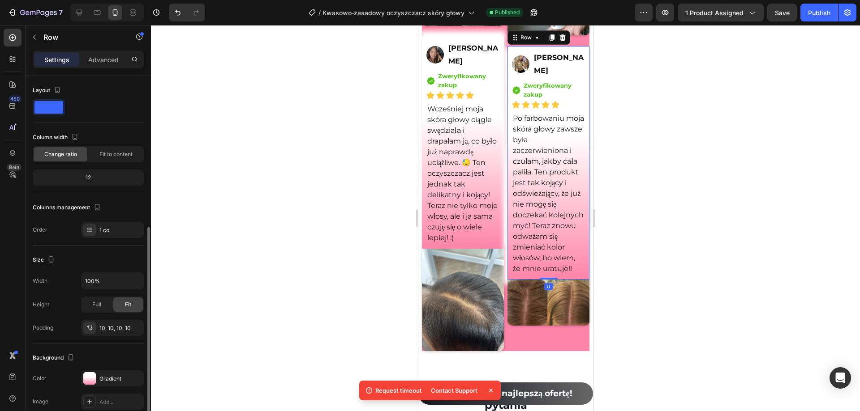
scroll to position [134, 0]
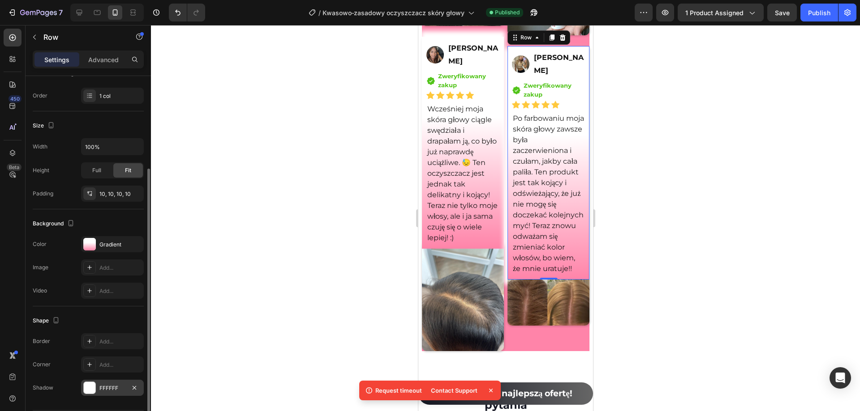
click at [103, 387] on div "FFFFFF" at bounding box center [112, 389] width 26 height 8
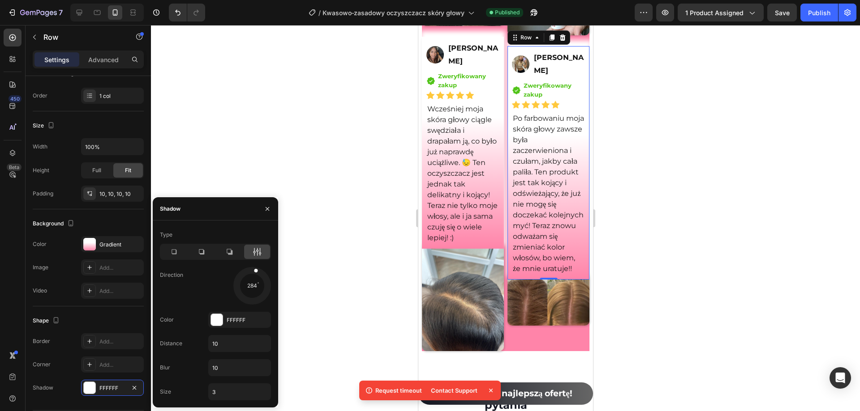
drag, startPoint x: 237, startPoint y: 295, endPoint x: 259, endPoint y: 253, distance: 46.5
click at [259, 253] on div "Type Direction 284 Color FFFFFF Distance 10 Blur 10 Size 3" at bounding box center [215, 314] width 125 height 173
click at [313, 180] on div at bounding box center [505, 218] width 709 height 386
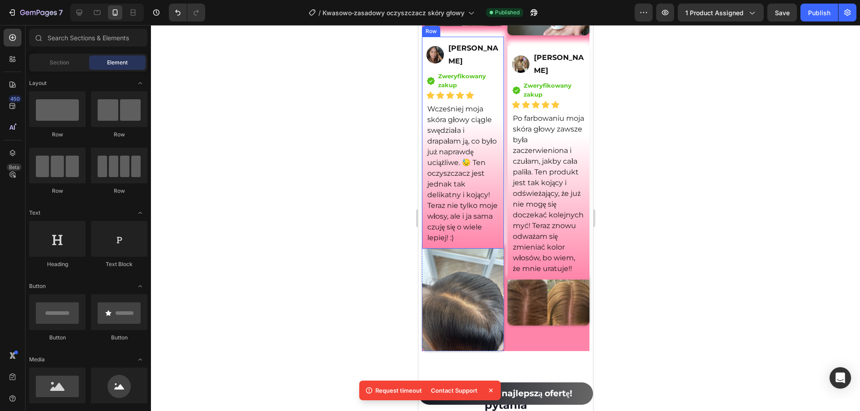
click at [496, 249] on div "Image [PERSON_NAME] Text Block Row Icon Zweryfikowany zakup Text block Icon Lis…" at bounding box center [462, 143] width 82 height 213
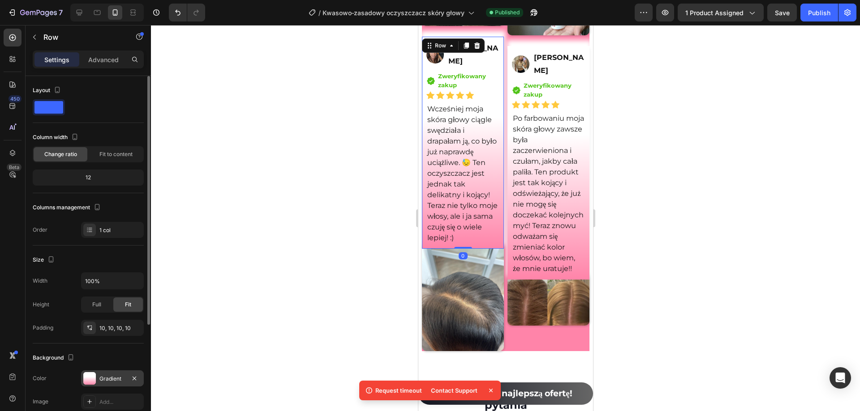
click at [110, 378] on div "Gradient" at bounding box center [112, 379] width 26 height 8
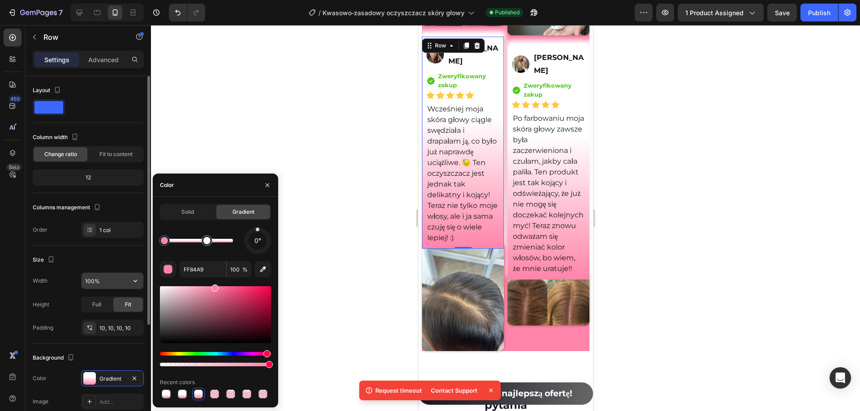
scroll to position [162, 0]
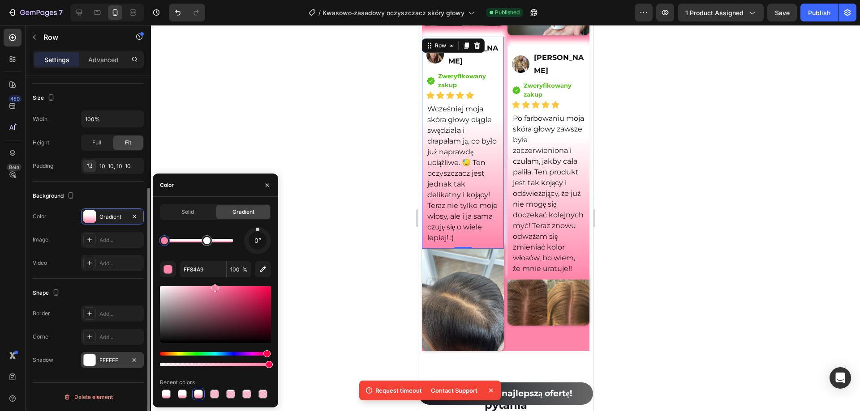
click at [118, 361] on div "FFFFFF" at bounding box center [112, 361] width 26 height 8
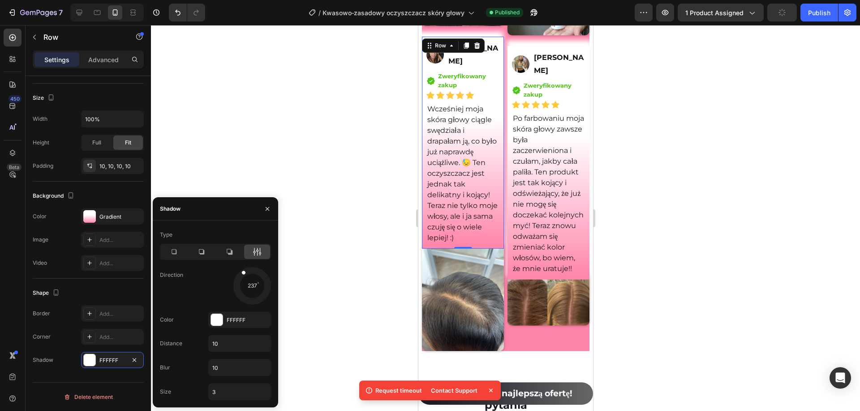
drag, startPoint x: 250, startPoint y: 268, endPoint x: 243, endPoint y: 273, distance: 8.7
click at [243, 273] on div at bounding box center [246, 278] width 15 height 20
click at [775, 257] on div at bounding box center [505, 218] width 709 height 386
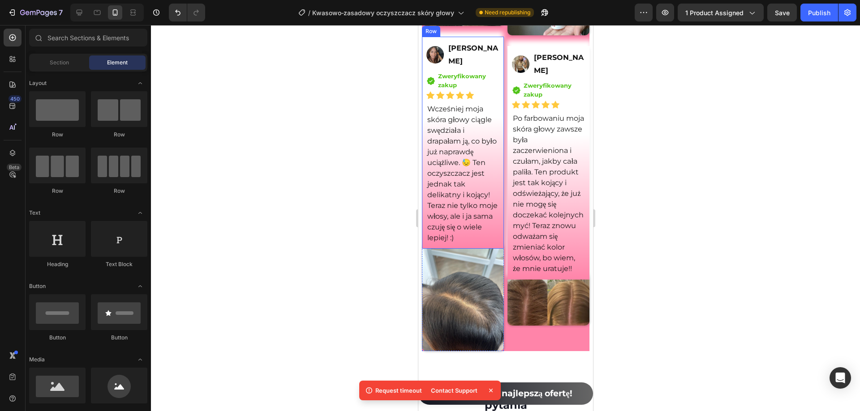
click at [498, 249] on div "Image [PERSON_NAME] Text Block Row Icon Zweryfikowany zakup Text block Icon Lis…" at bounding box center [462, 143] width 82 height 213
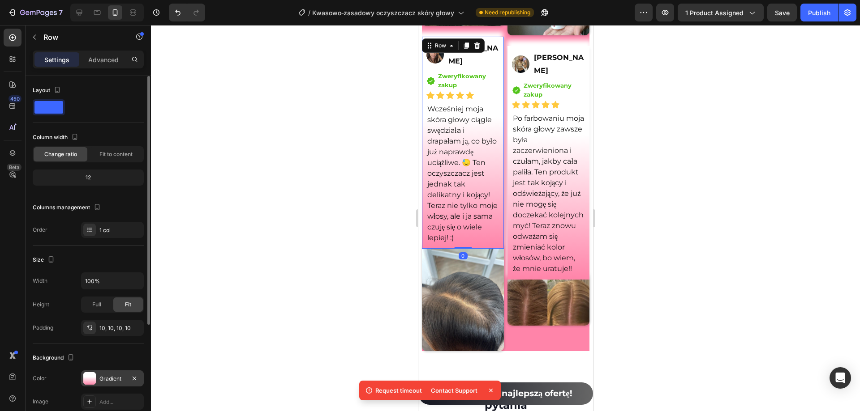
click at [104, 375] on div "Gradient" at bounding box center [112, 379] width 26 height 8
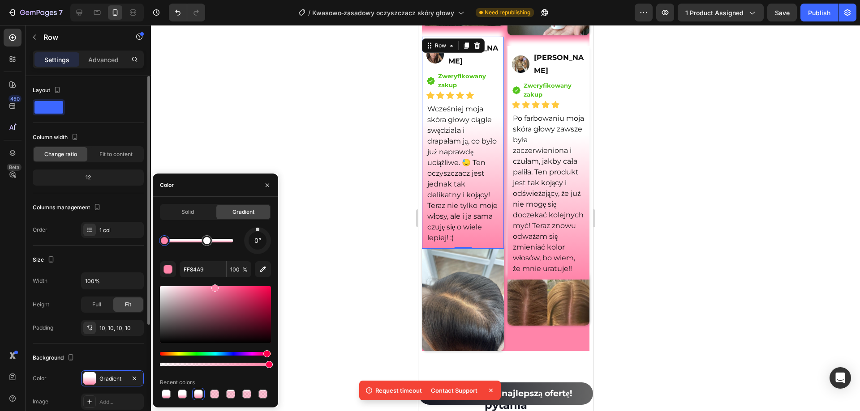
scroll to position [134, 0]
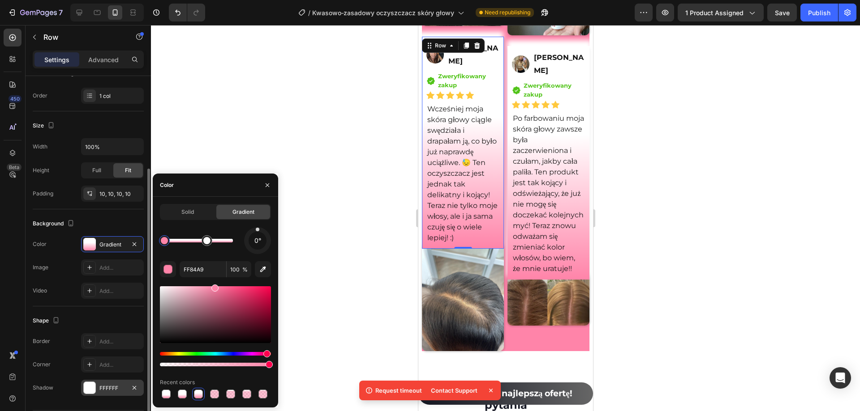
click at [110, 389] on div "FFFFFF" at bounding box center [112, 389] width 26 height 8
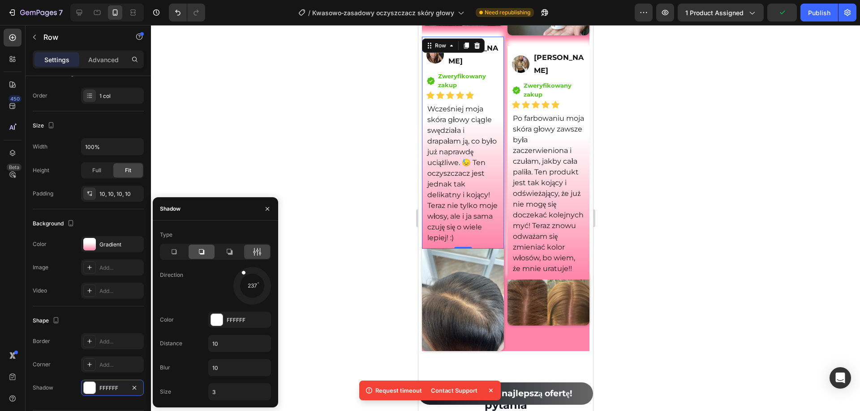
click at [200, 253] on icon at bounding box center [201, 251] width 5 height 5
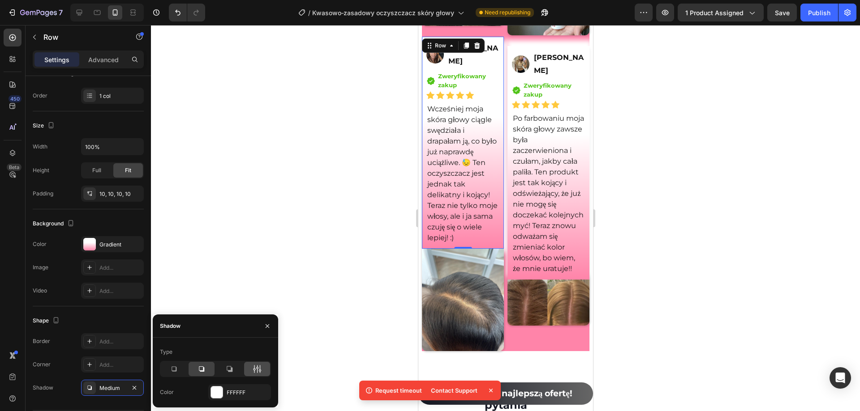
click at [259, 371] on icon at bounding box center [260, 369] width 2 height 8
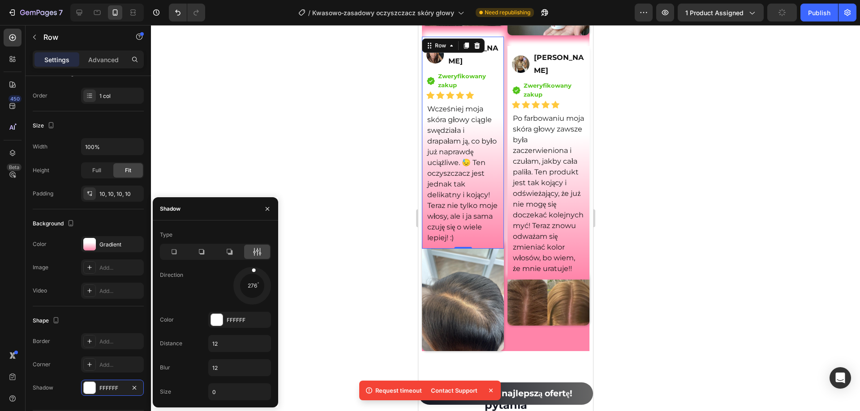
drag, startPoint x: 272, startPoint y: 279, endPoint x: 256, endPoint y: 236, distance: 45.9
click at [256, 236] on div "Type Direction 276 Color FFFFFF Distance 12 Blur 12 Size 0" at bounding box center [215, 314] width 125 height 173
click at [336, 177] on div at bounding box center [505, 218] width 709 height 386
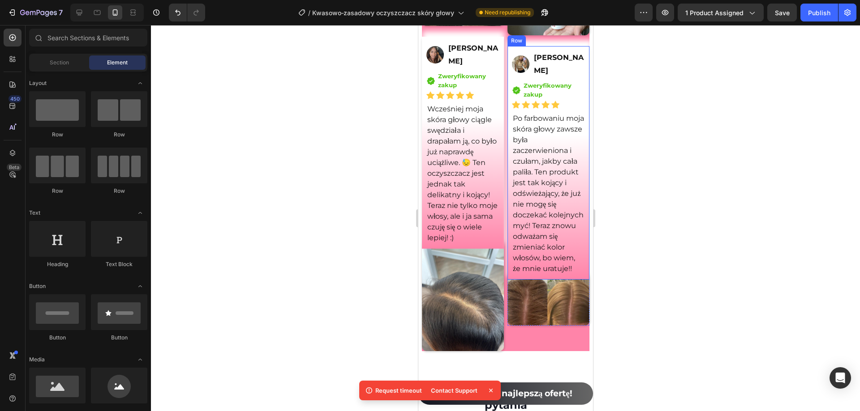
click at [578, 244] on div "Image [PERSON_NAME] Text Block Row Icon Zweryfikowany zakup Text block Icon Lis…" at bounding box center [548, 163] width 82 height 234
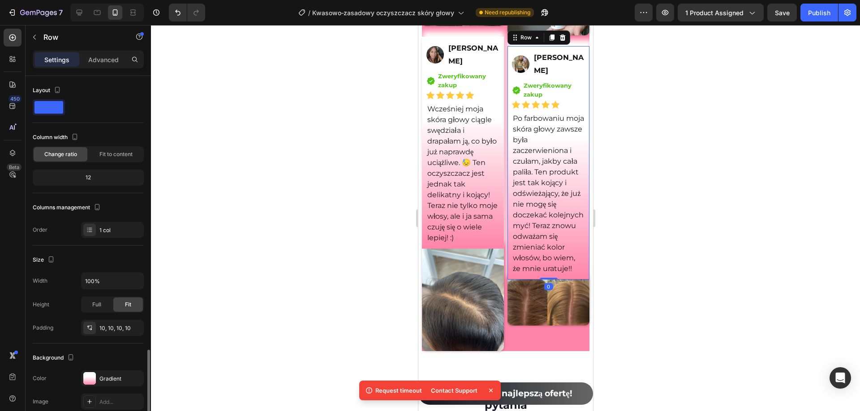
scroll to position [162, 0]
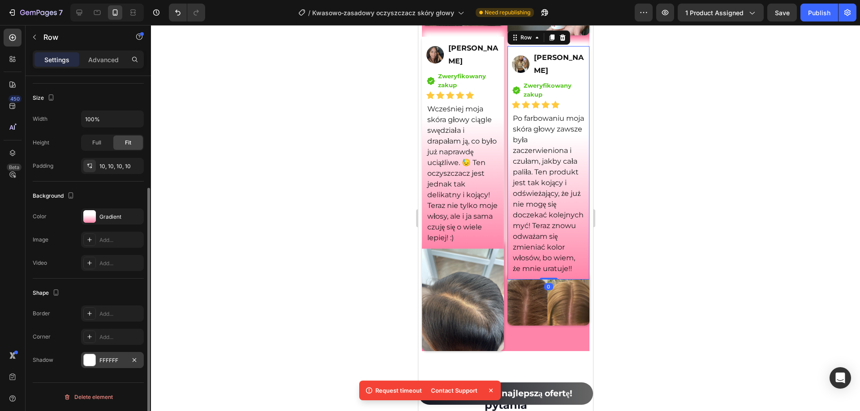
click at [112, 358] on div "FFFFFF" at bounding box center [112, 361] width 26 height 8
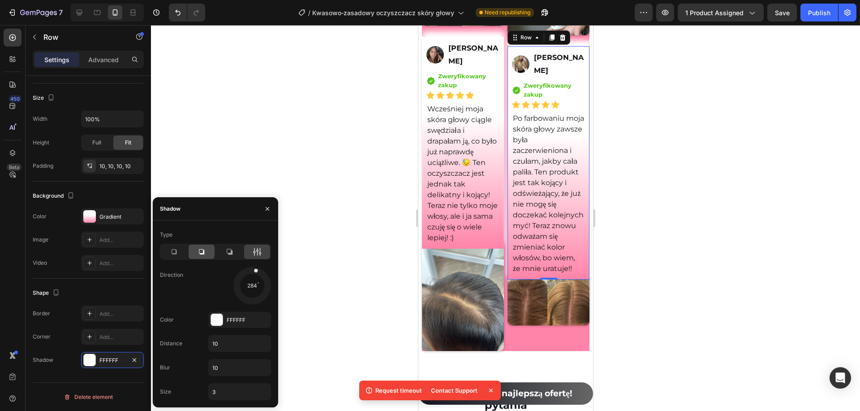
click at [206, 252] on div at bounding box center [201, 252] width 26 height 14
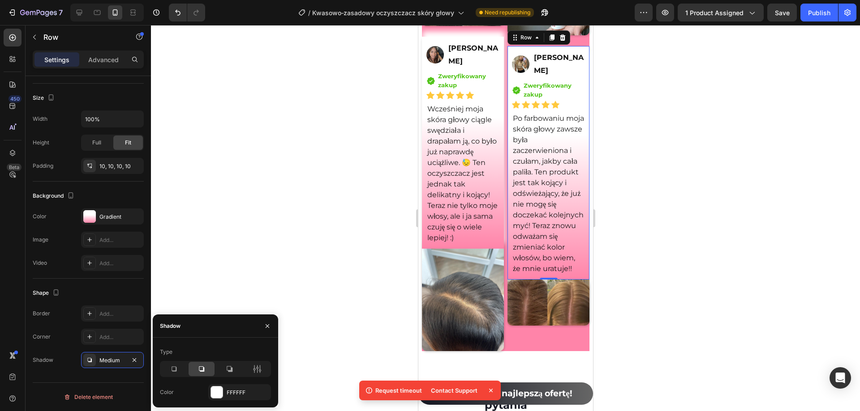
click at [260, 368] on icon at bounding box center [260, 369] width 2 height 8
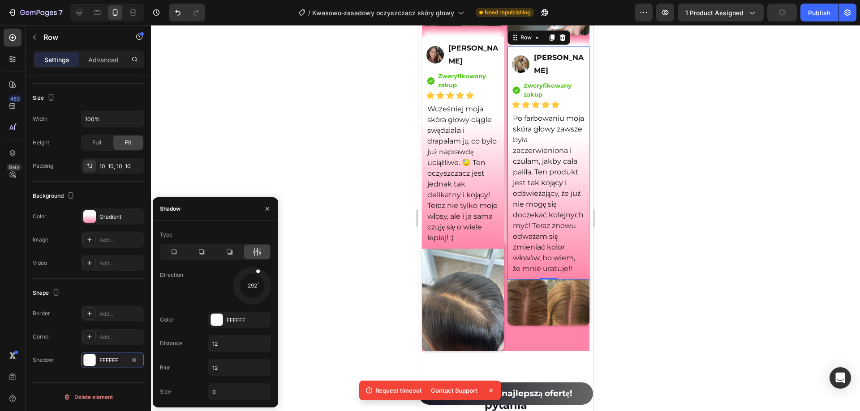
drag, startPoint x: 282, startPoint y: 258, endPoint x: 275, endPoint y: 226, distance: 32.6
click at [275, 226] on div "Type Direction 292 Color FFFFFF Distance 12 Blur 12 Size 0" at bounding box center [215, 314] width 125 height 187
click at [335, 113] on div at bounding box center [505, 218] width 709 height 386
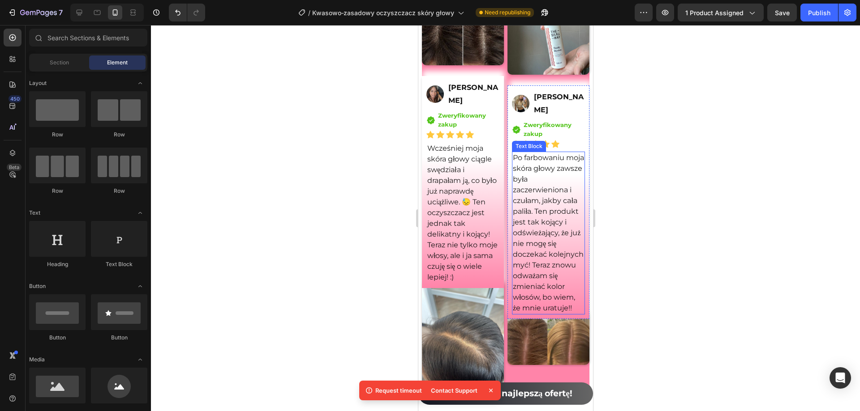
scroll to position [7115, 0]
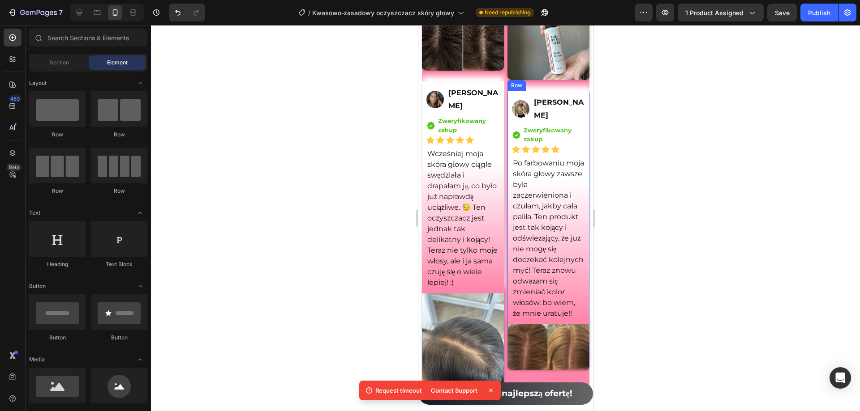
click at [578, 192] on div "Image [PERSON_NAME] Text Block Row Icon Zweryfikowany zakup Text block Icon Lis…" at bounding box center [548, 208] width 82 height 234
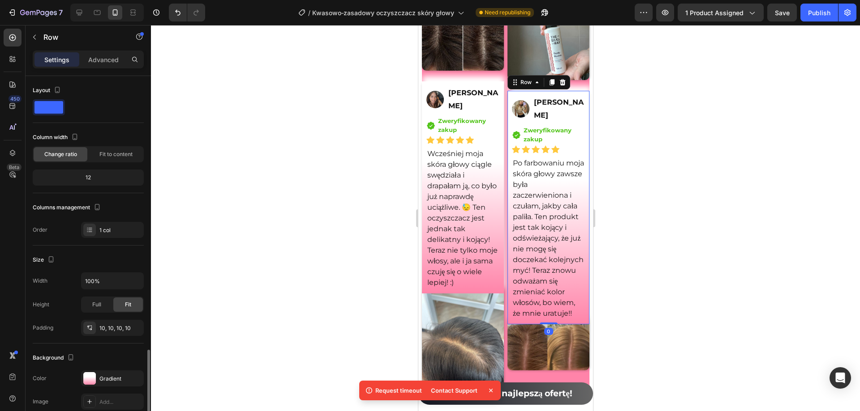
scroll to position [162, 0]
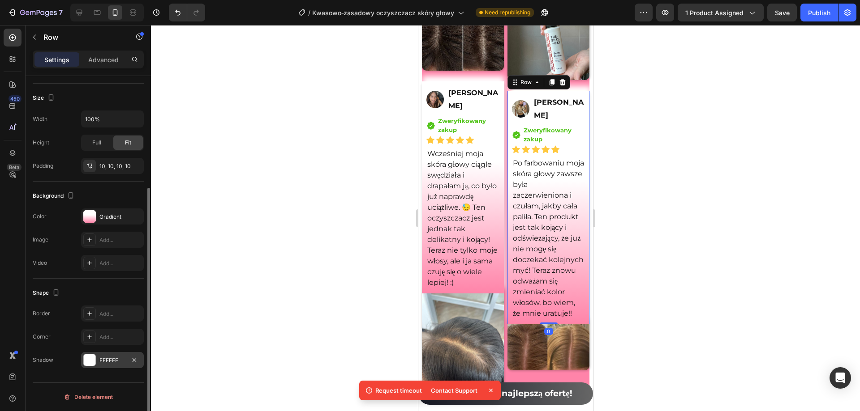
click at [116, 360] on div "FFFFFF" at bounding box center [112, 361] width 26 height 8
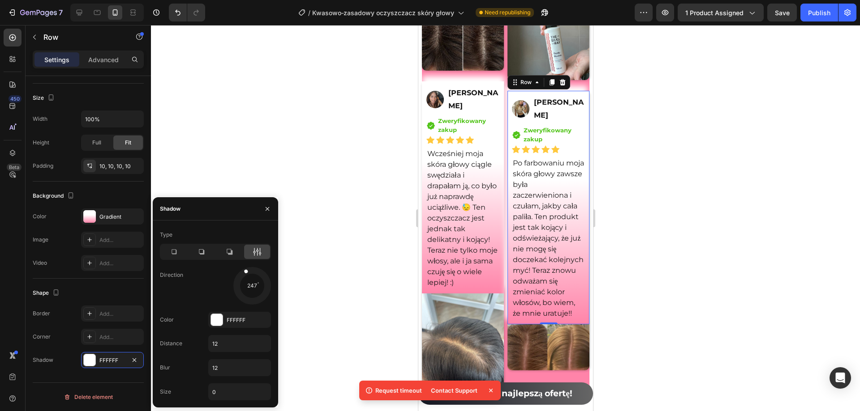
click at [240, 261] on div "Type Direction 247 Color FFFFFF Distance 12 Blur 12 Size 0" at bounding box center [215, 314] width 125 height 173
click at [196, 99] on div at bounding box center [505, 218] width 709 height 386
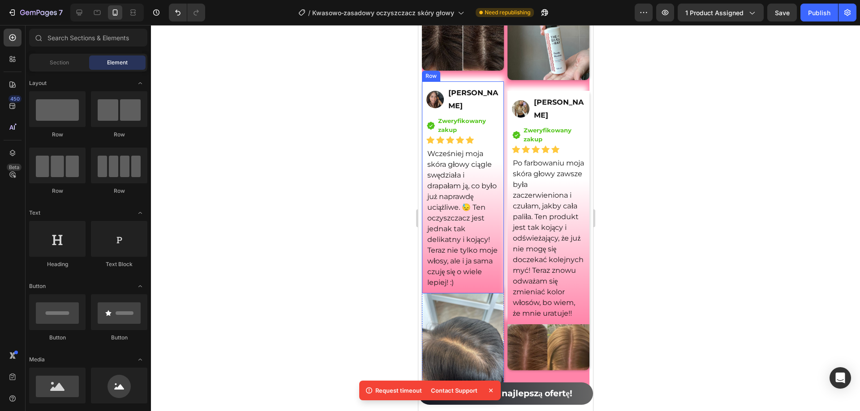
click at [497, 140] on div "Image [PERSON_NAME] Text Block Row Icon Zweryfikowany zakup Text block Icon Lis…" at bounding box center [462, 187] width 82 height 213
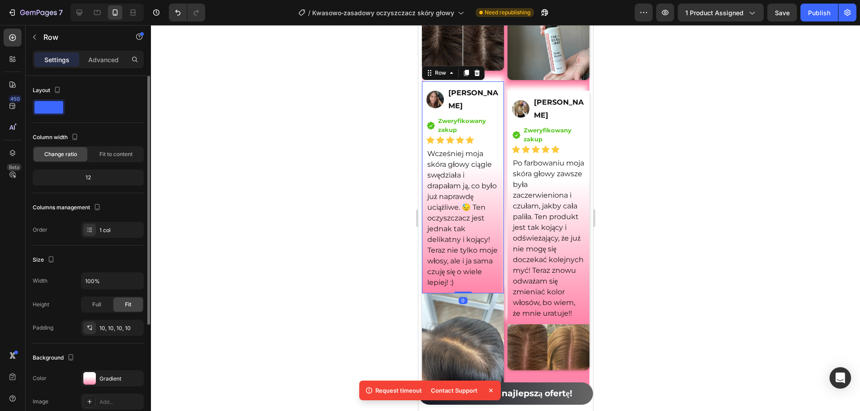
scroll to position [134, 0]
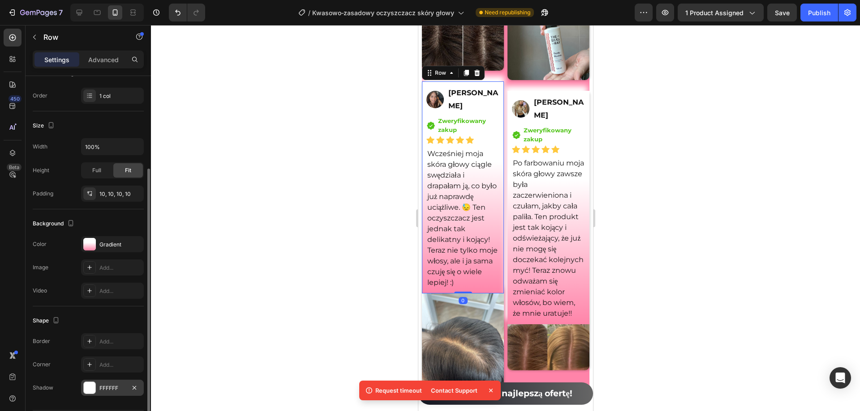
click at [107, 383] on div "FFFFFF" at bounding box center [112, 388] width 63 height 16
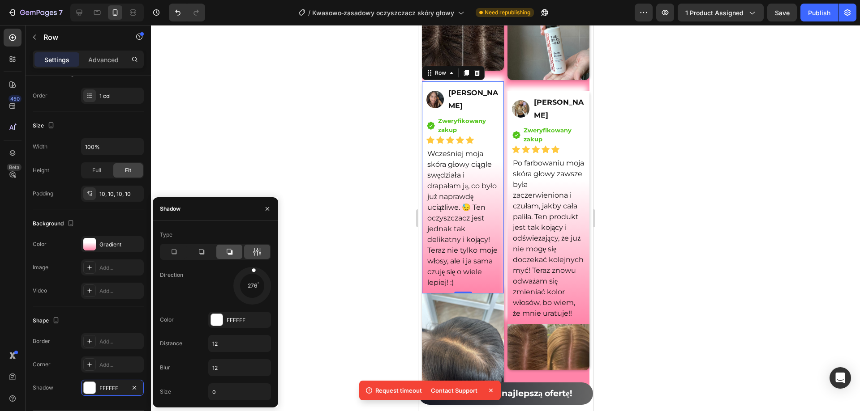
click at [233, 253] on icon at bounding box center [229, 252] width 9 height 9
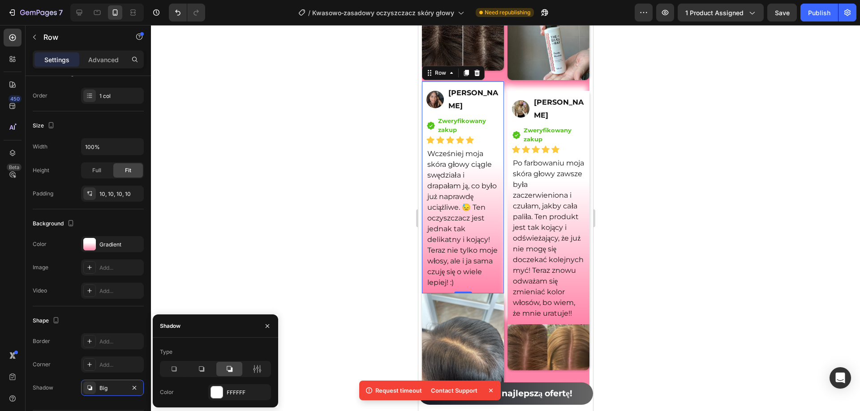
click at [257, 373] on icon at bounding box center [257, 369] width 2 height 8
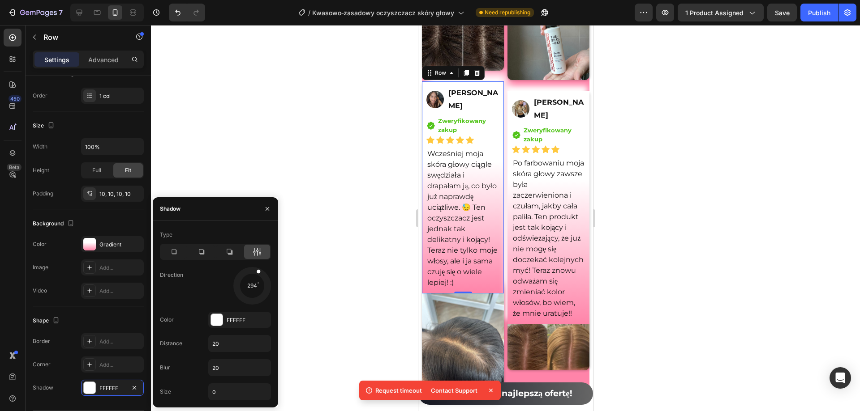
drag, startPoint x: 264, startPoint y: 297, endPoint x: 317, endPoint y: 197, distance: 112.6
click at [281, 0] on div "7 Version history / Kwasowo‑zasadowy oczyszczacz skóry głowy Need republishing …" at bounding box center [430, 0] width 860 height 0
click at [317, 197] on div at bounding box center [505, 218] width 709 height 386
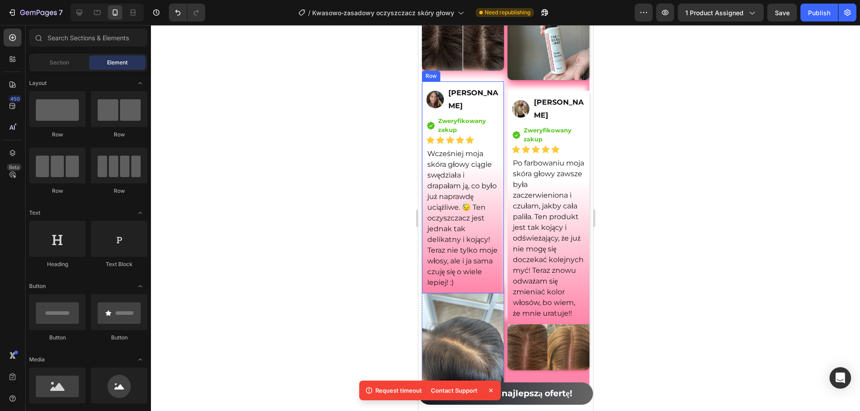
click at [496, 147] on div "Image [PERSON_NAME] Text Block Row Icon Zweryfikowany zakup Text block Icon Lis…" at bounding box center [462, 187] width 82 height 213
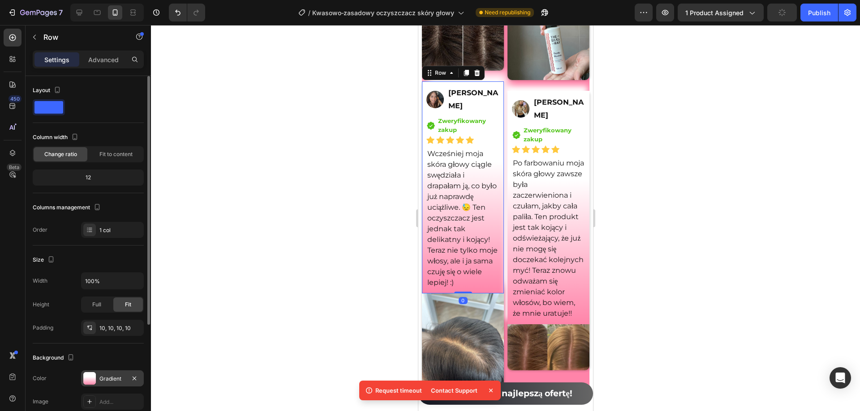
click at [107, 380] on div "Gradient" at bounding box center [112, 379] width 26 height 8
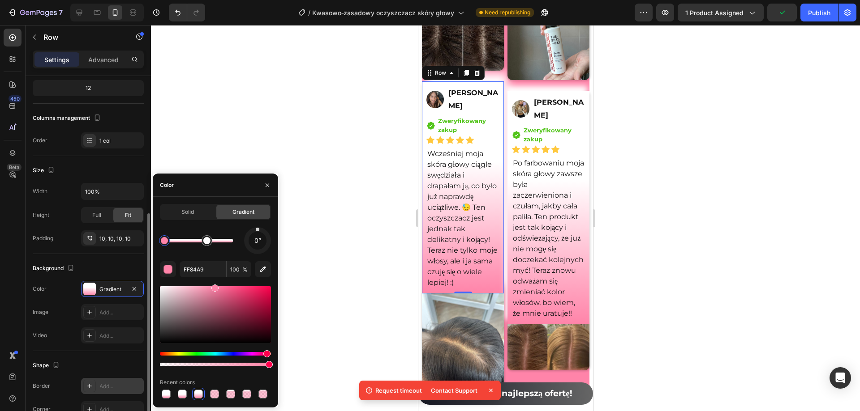
scroll to position [162, 0]
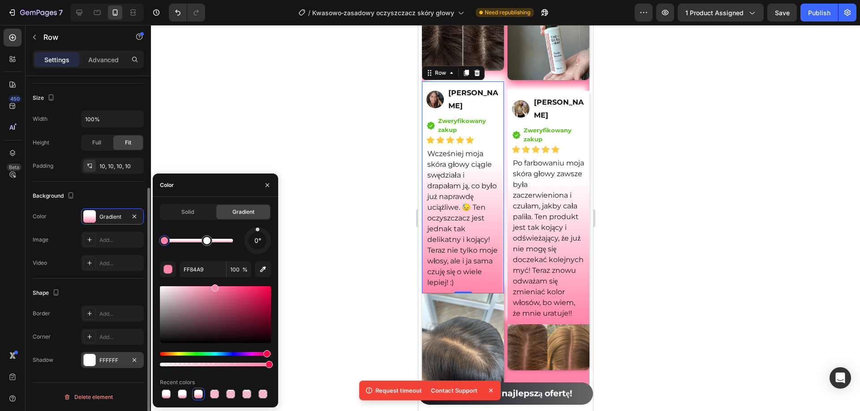
click at [114, 354] on div "FFFFFF" at bounding box center [112, 360] width 63 height 16
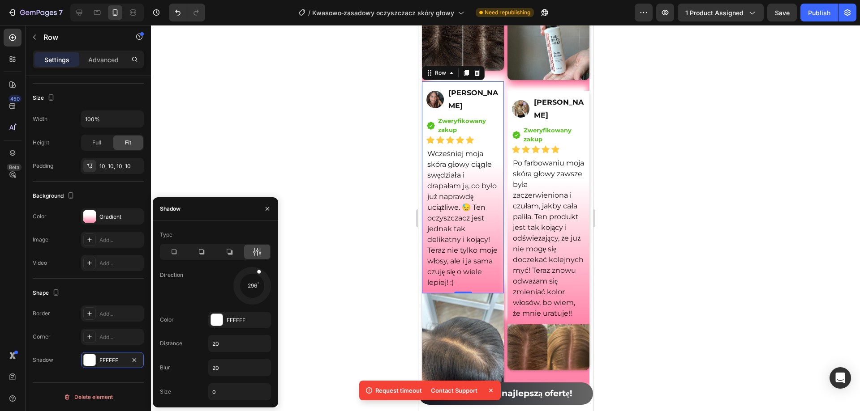
drag, startPoint x: 258, startPoint y: 270, endPoint x: 229, endPoint y: 150, distance: 124.2
click at [265, 253] on div "Type Direction 296 Color FFFFFF Distance 20 Blur 20 Size 0" at bounding box center [215, 314] width 125 height 173
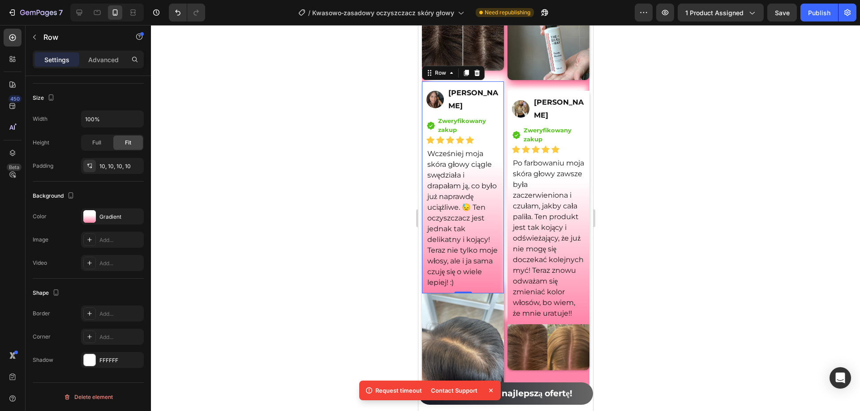
click at [229, 150] on div at bounding box center [505, 218] width 709 height 386
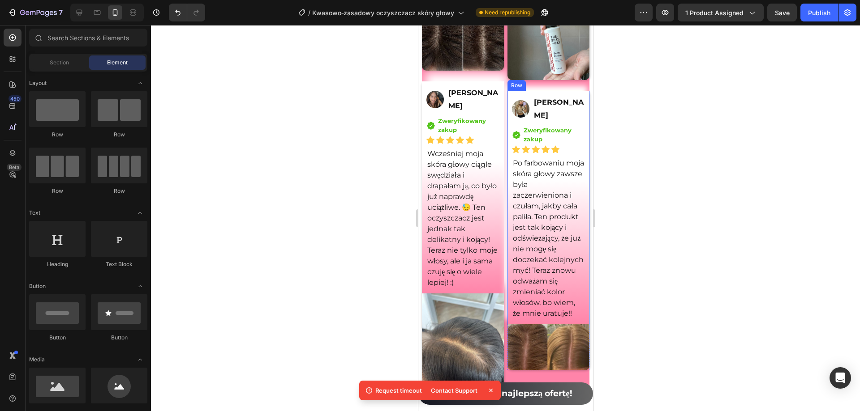
click at [581, 133] on div "Image [PERSON_NAME] Text Block Row Icon Zweryfikowany zakup Text block Icon Lis…" at bounding box center [548, 208] width 82 height 234
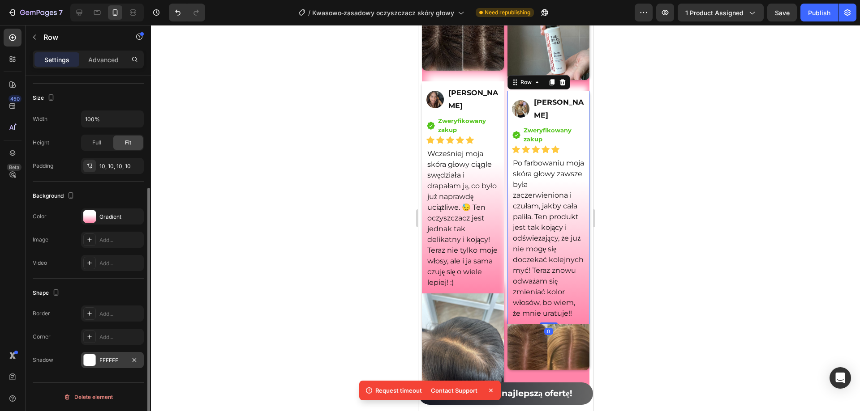
click at [112, 356] on div "FFFFFF" at bounding box center [112, 360] width 63 height 16
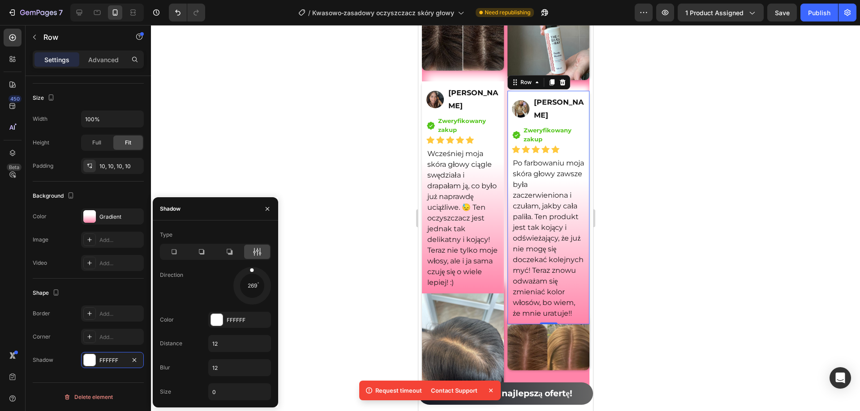
drag, startPoint x: 229, startPoint y: 287, endPoint x: 250, endPoint y: 225, distance: 66.0
click at [250, 225] on div "Type Direction 269 Color FFFFFF Distance 12 Blur 12 Size 0" at bounding box center [215, 314] width 125 height 187
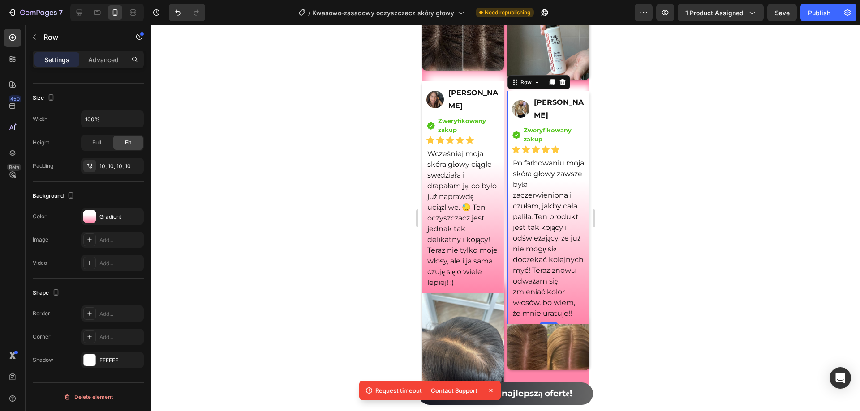
click at [270, 138] on div at bounding box center [505, 218] width 709 height 386
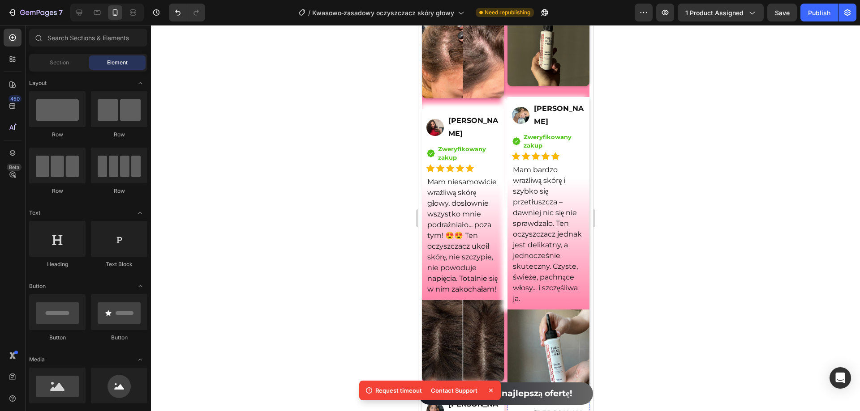
scroll to position [6802, 0]
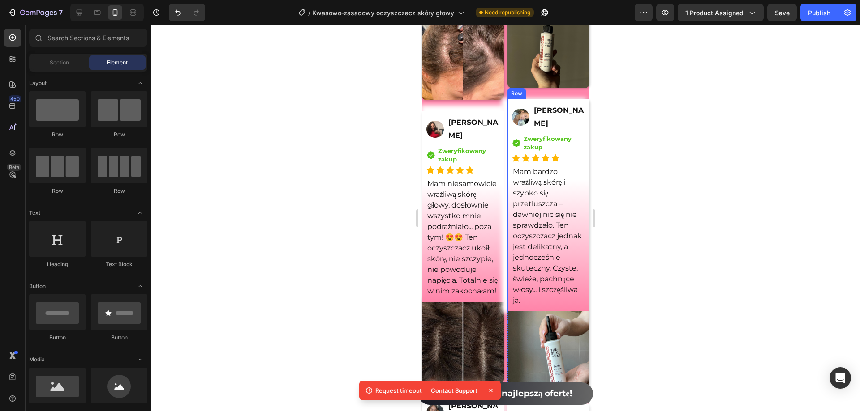
click at [578, 231] on div "Image [PERSON_NAME] Text Block Row Icon Zweryfikowany zakup Text block Icon Lis…" at bounding box center [548, 205] width 82 height 213
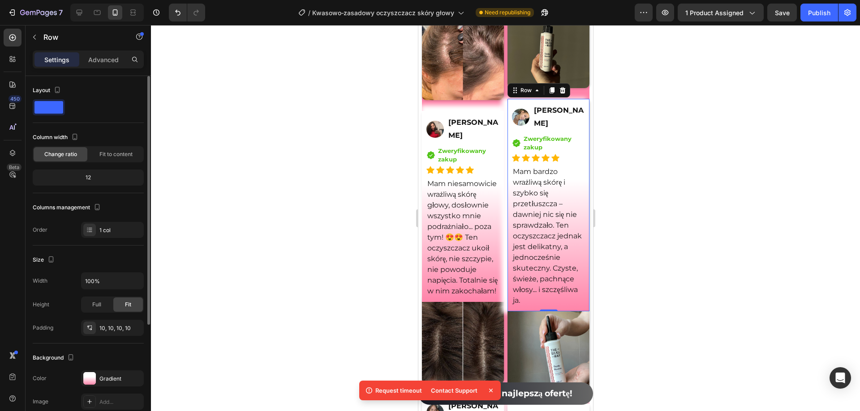
scroll to position [134, 0]
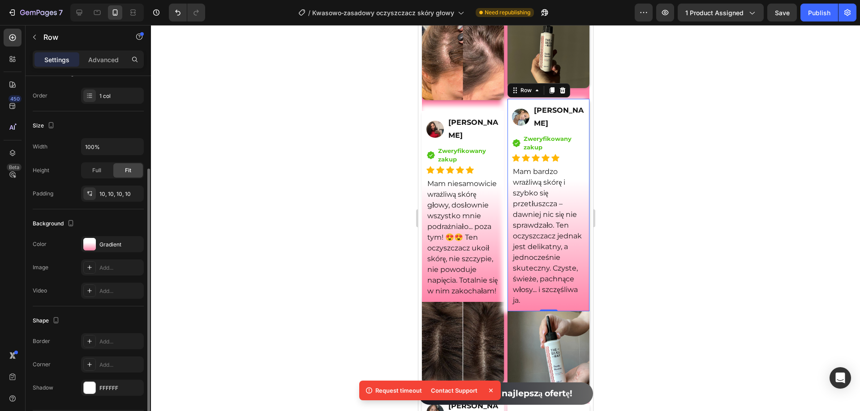
click at [108, 378] on div "Border Add... Corner Add... Shadow FFFFFF" at bounding box center [88, 365] width 111 height 63
click at [108, 382] on div "FFFFFF" at bounding box center [112, 388] width 63 height 16
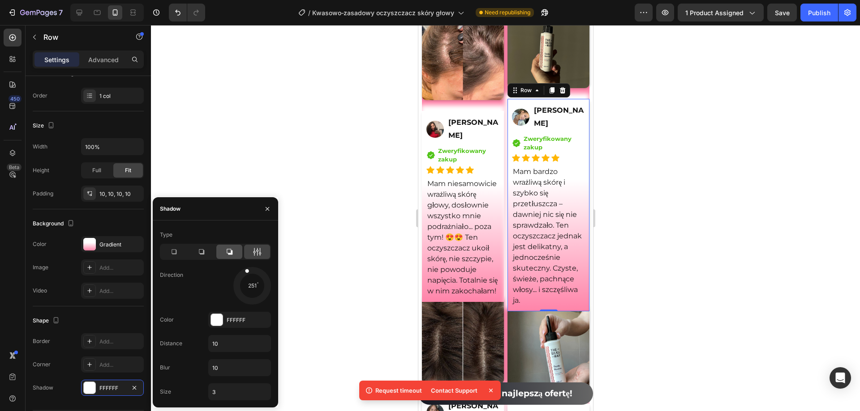
drag, startPoint x: 242, startPoint y: 262, endPoint x: 238, endPoint y: 247, distance: 15.7
click at [238, 247] on div "Type Direction 251 Color FFFFFF Distance 10 Blur 10 Size 3" at bounding box center [215, 314] width 125 height 173
click at [283, 141] on div at bounding box center [505, 218] width 709 height 386
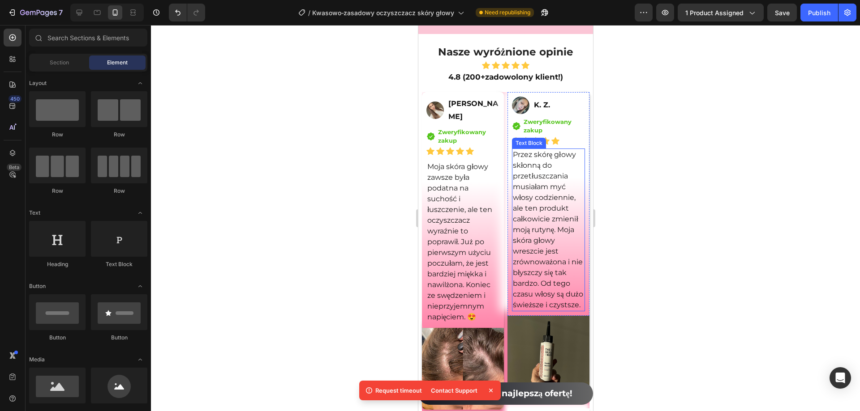
scroll to position [6488, 0]
click at [580, 316] on div "Image K. Z. Text Block Row Icon Zweryfikowany zakup Text block Icon List Icon I…" at bounding box center [548, 204] width 82 height 224
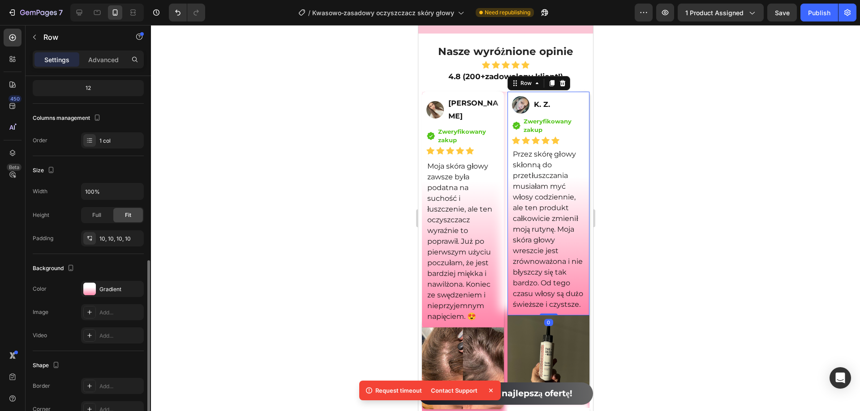
scroll to position [162, 0]
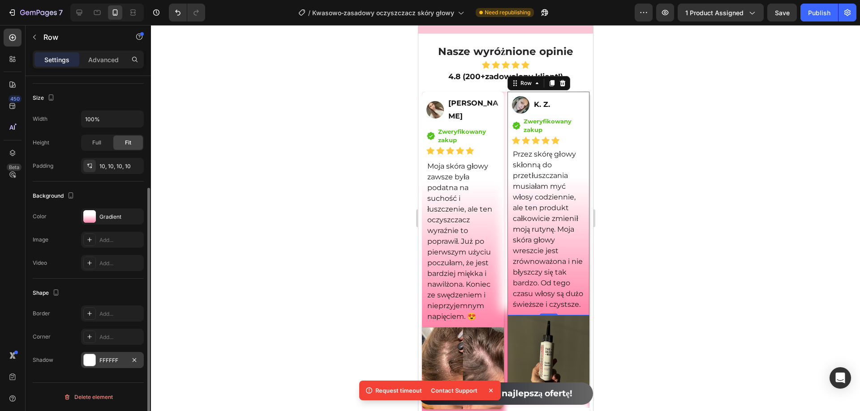
click at [117, 360] on div "FFFFFF" at bounding box center [112, 361] width 26 height 8
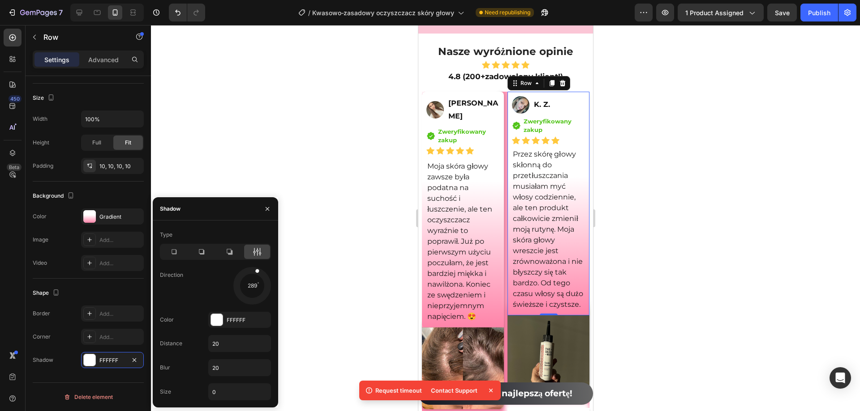
drag, startPoint x: 248, startPoint y: 273, endPoint x: 230, endPoint y: 124, distance: 150.2
click at [259, 259] on div "Type Direction 289 Color FFFFFF Distance 20 Blur 20 Size 0" at bounding box center [215, 314] width 125 height 173
click at [227, 124] on div at bounding box center [505, 218] width 709 height 386
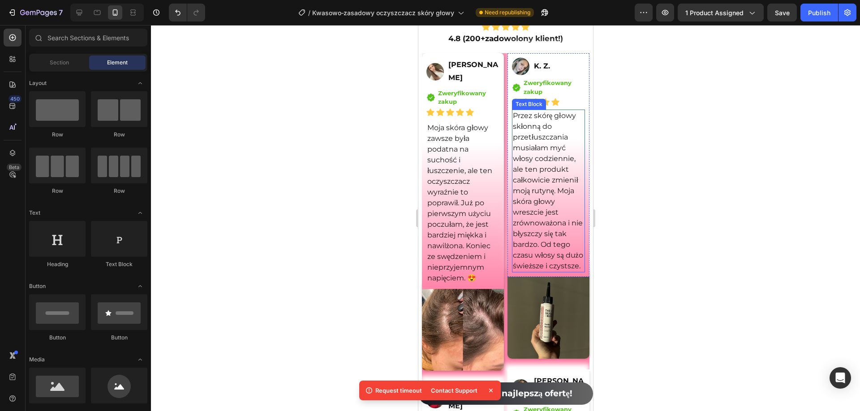
scroll to position [6533, 0]
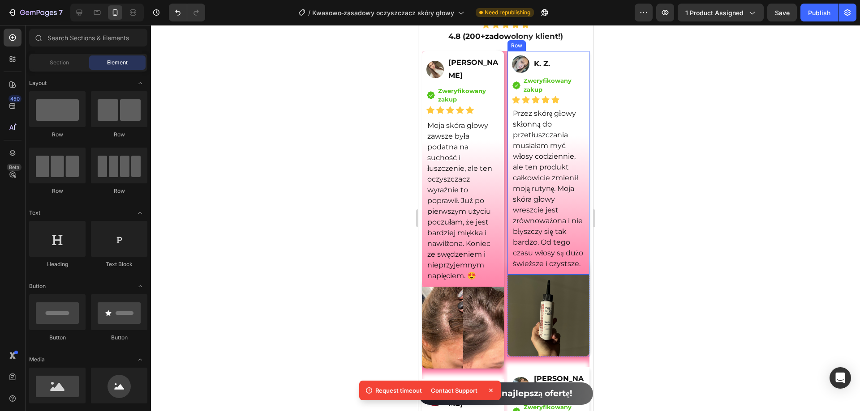
click at [579, 275] on div "Image K. Z. Text Block Row Icon Zweryfikowany zakup Text block Icon List Icon I…" at bounding box center [548, 163] width 82 height 224
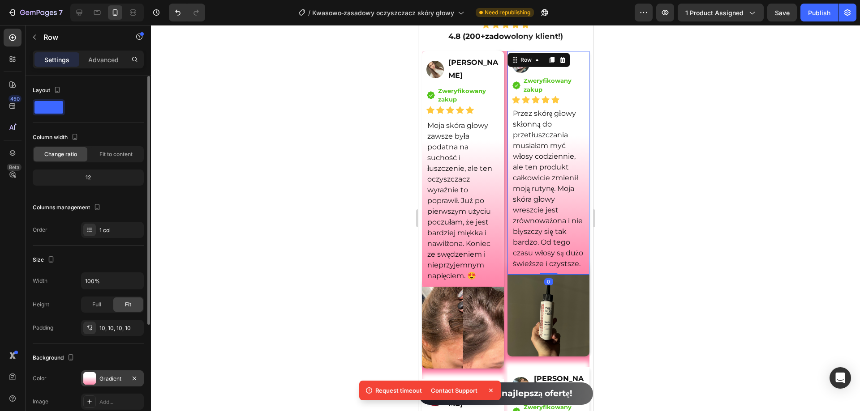
click at [112, 380] on div "Gradient" at bounding box center [112, 379] width 26 height 8
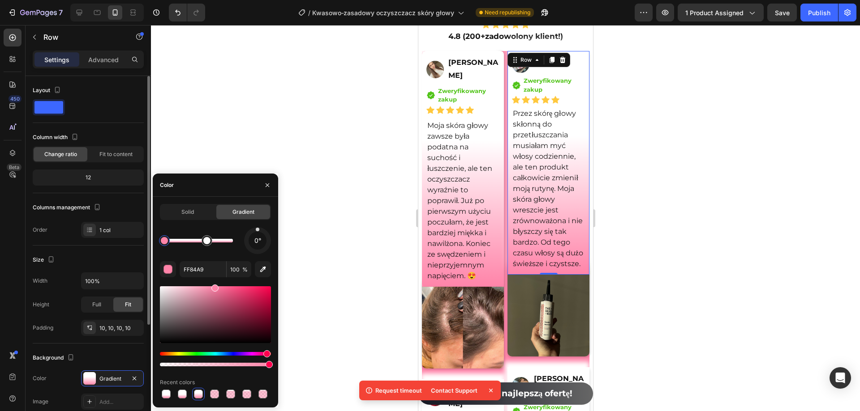
scroll to position [134, 0]
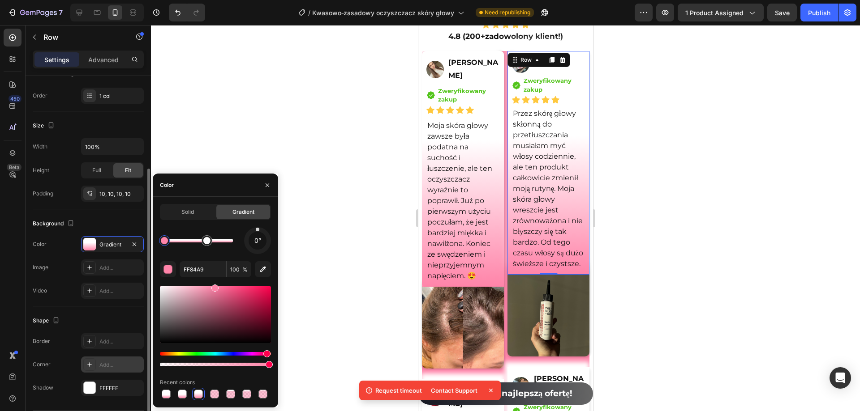
click at [107, 385] on div "FFFFFF" at bounding box center [120, 389] width 42 height 8
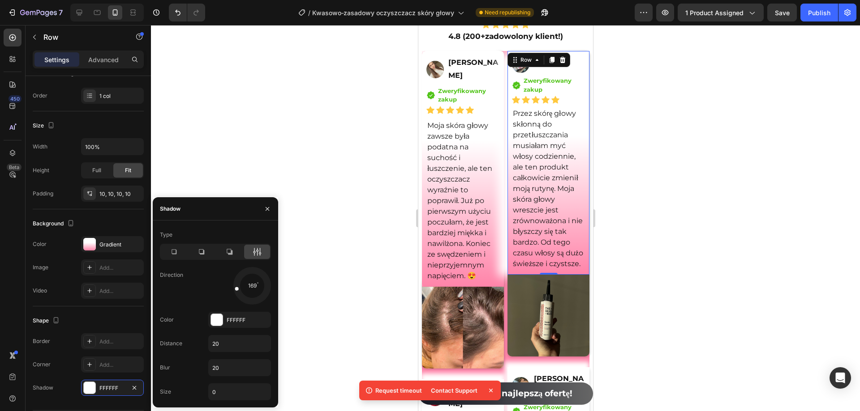
drag, startPoint x: 244, startPoint y: 272, endPoint x: 222, endPoint y: 290, distance: 28.3
click at [222, 290] on div "169" at bounding box center [239, 286] width 63 height 38
drag, startPoint x: 237, startPoint y: 287, endPoint x: 227, endPoint y: 263, distance: 25.5
click at [227, 263] on div "Type Direction 223 Color FFFFFF Distance 20 Blur 20 Size 0" at bounding box center [215, 314] width 125 height 173
click at [192, 154] on div at bounding box center [505, 218] width 709 height 386
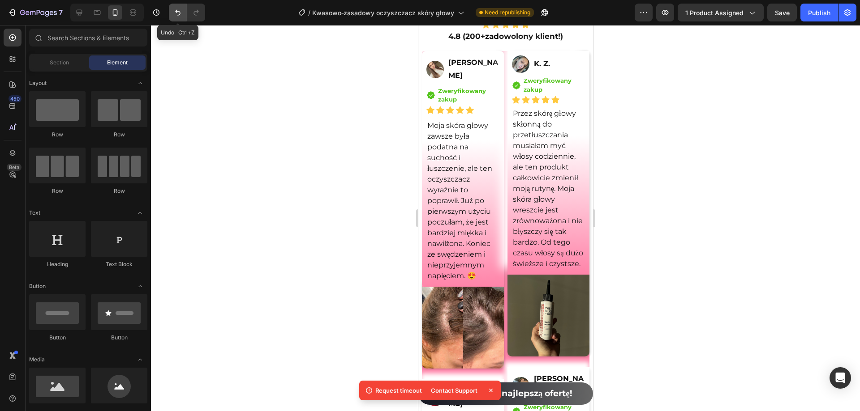
click at [179, 11] on icon "Undo/Redo" at bounding box center [177, 13] width 5 height 6
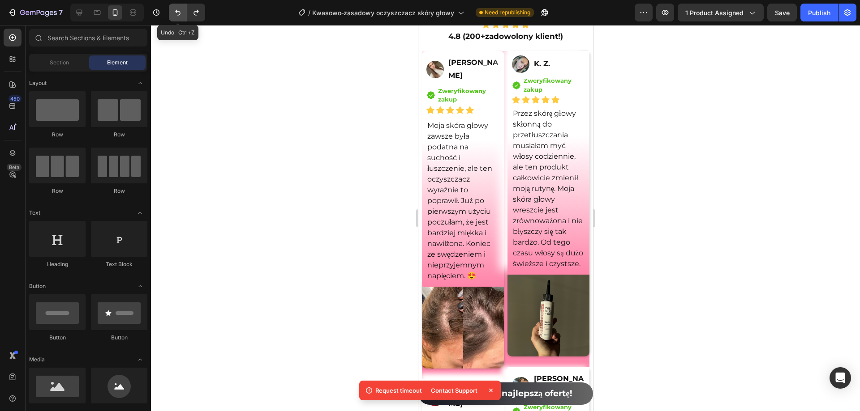
click at [179, 11] on icon "Undo/Redo" at bounding box center [177, 13] width 5 height 6
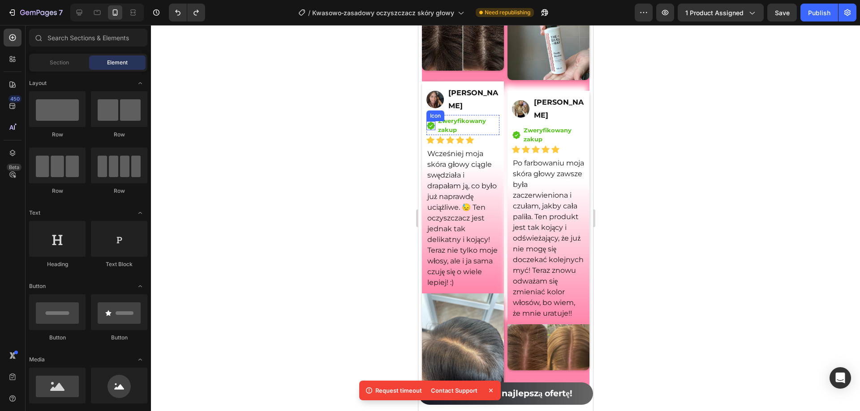
scroll to position [7160, 0]
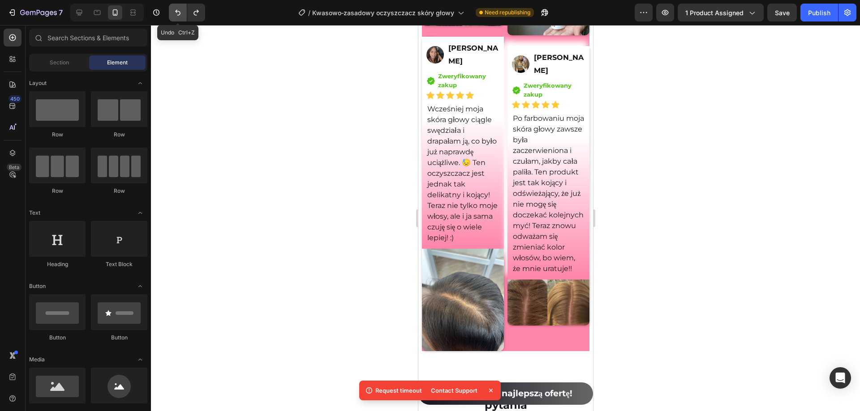
click at [175, 13] on icon "Undo/Redo" at bounding box center [177, 12] width 9 height 9
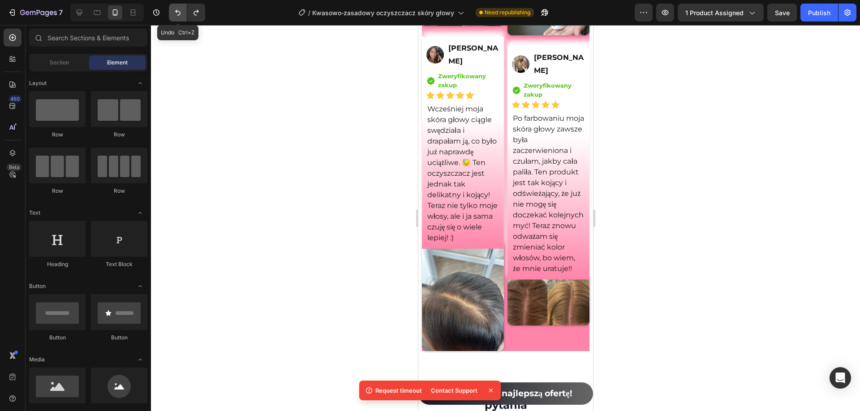
click at [175, 13] on icon "Undo/Redo" at bounding box center [177, 12] width 9 height 9
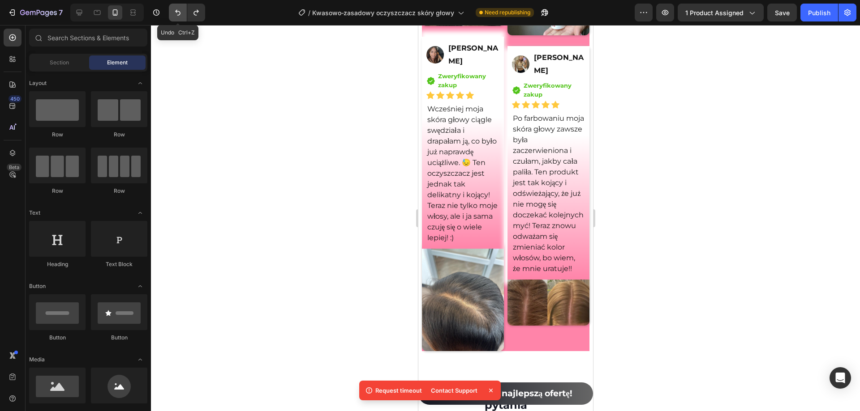
click at [175, 13] on icon "Undo/Redo" at bounding box center [177, 12] width 9 height 9
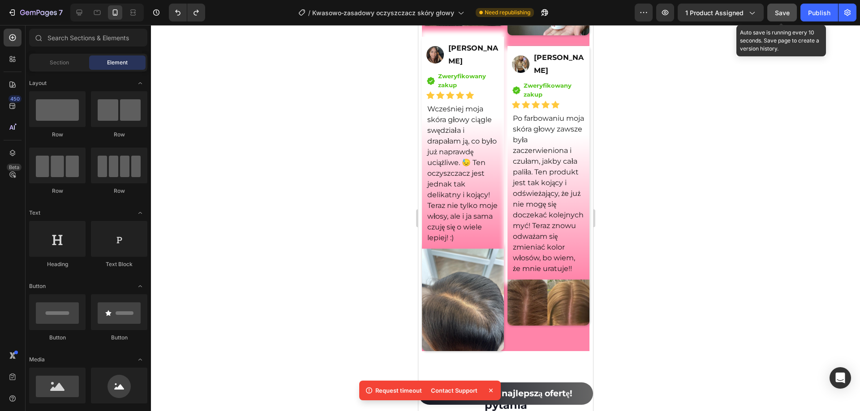
click at [775, 13] on span "Save" at bounding box center [782, 13] width 15 height 8
click at [775, 23] on div "7 Version history / Kwasowo‑zasadowy oczyszczacz skóry głowy Need republishing …" at bounding box center [430, 13] width 860 height 26
click at [780, 14] on span "Save" at bounding box center [782, 13] width 15 height 8
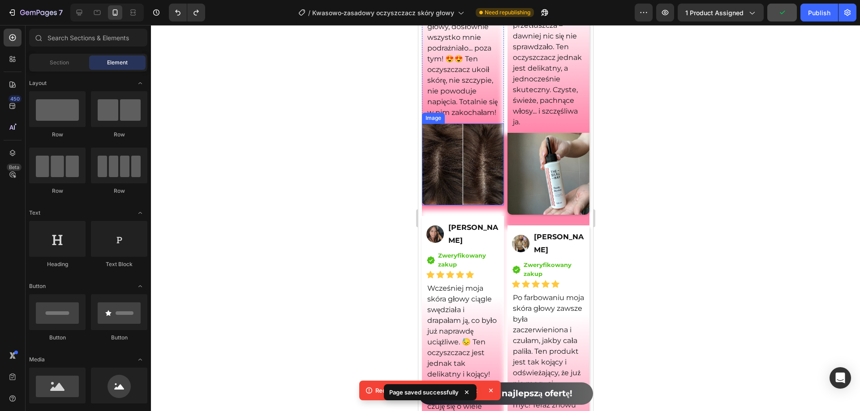
scroll to position [6802, 0]
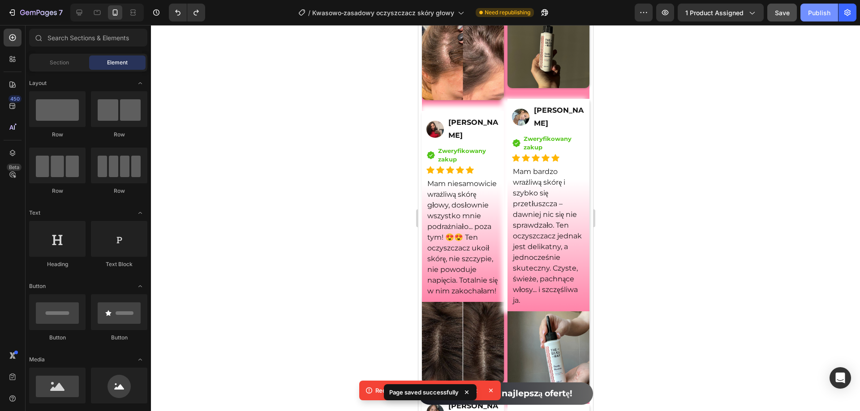
click at [818, 16] on div "Publish" at bounding box center [819, 12] width 22 height 9
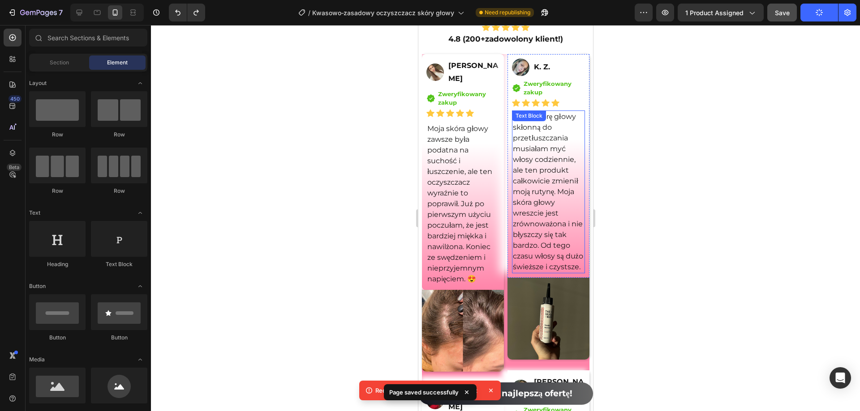
scroll to position [6488, 0]
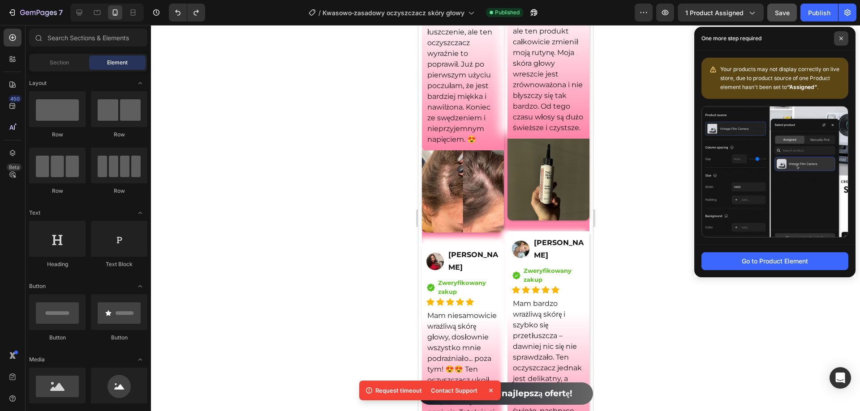
click at [840, 34] on span at bounding box center [841, 38] width 14 height 14
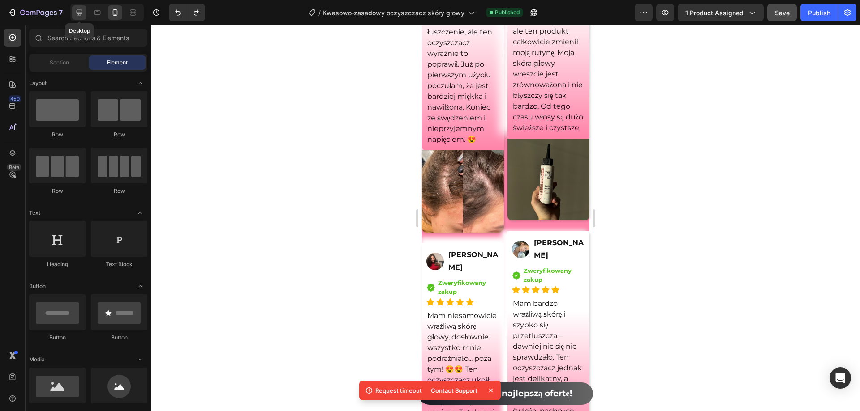
click at [74, 13] on div at bounding box center [79, 12] width 14 height 14
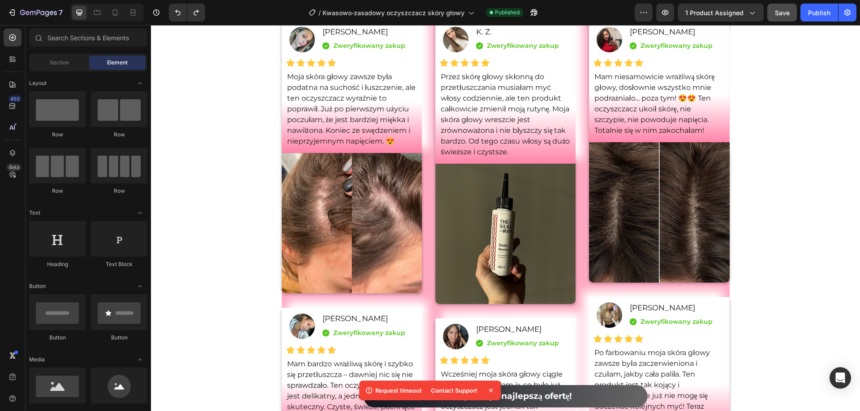
scroll to position [5733, 0]
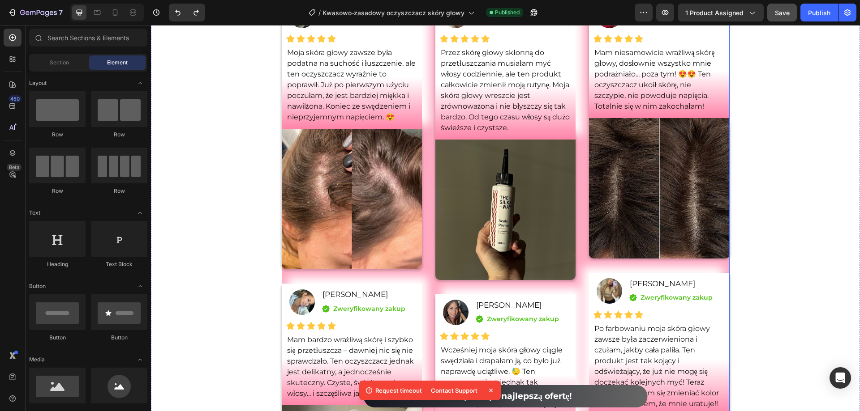
click at [428, 132] on div "Image Sylwia Pawlak Text Block Icon Zweryfikowany zakup Text block Icon List Ro…" at bounding box center [506, 299] width 448 height 605
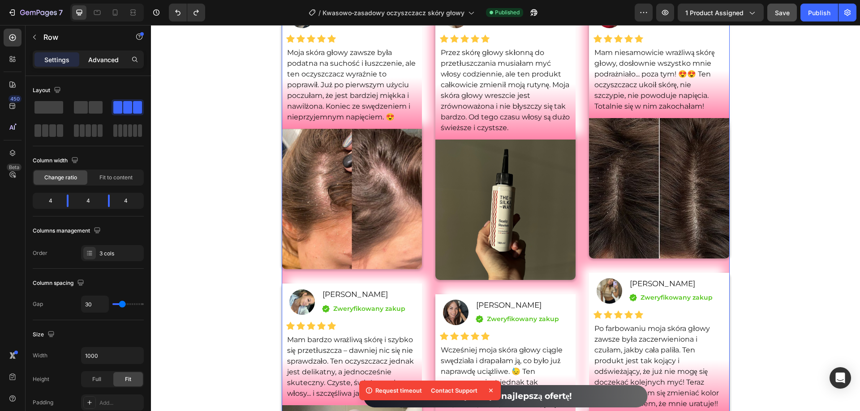
click at [102, 65] on div "Advanced" at bounding box center [103, 59] width 45 height 14
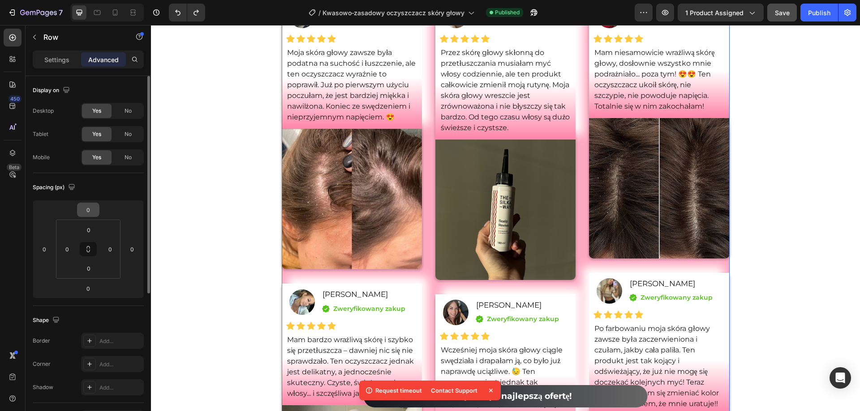
click at [94, 205] on input "0" at bounding box center [88, 209] width 18 height 13
click at [92, 210] on input "0" at bounding box center [88, 209] width 18 height 13
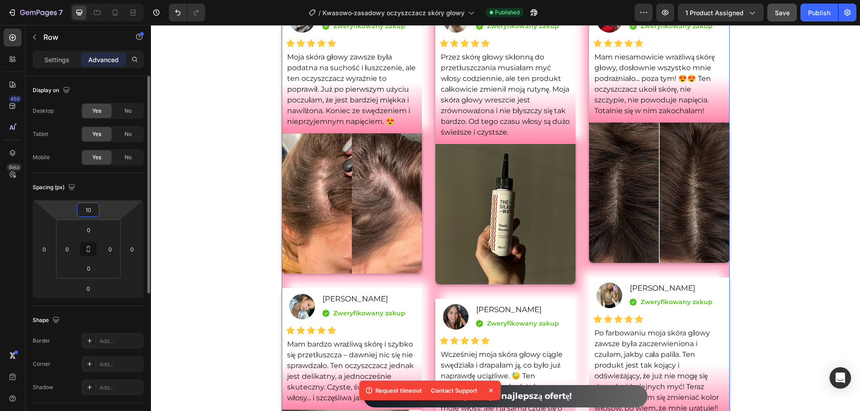
type input "1"
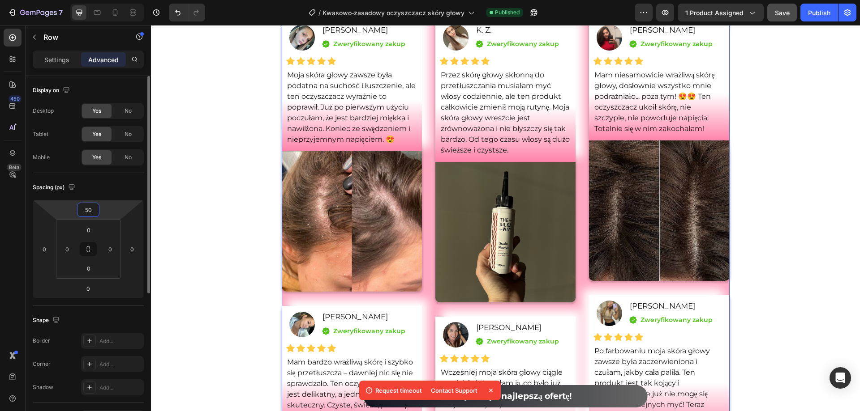
type input "5"
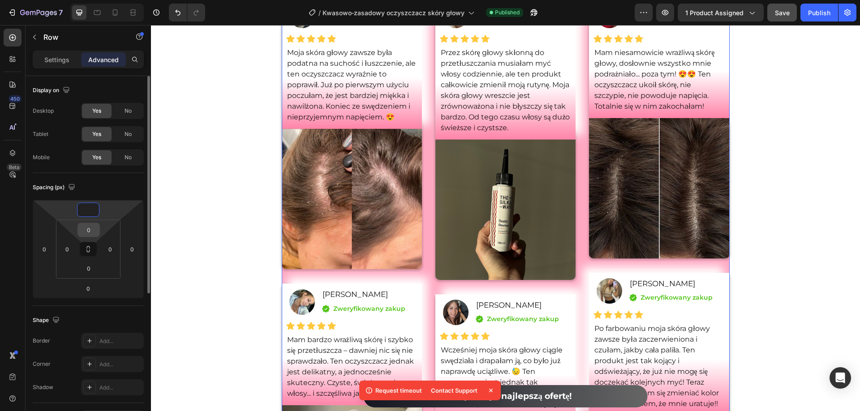
click at [92, 236] on input "0" at bounding box center [89, 229] width 18 height 13
type input "0"
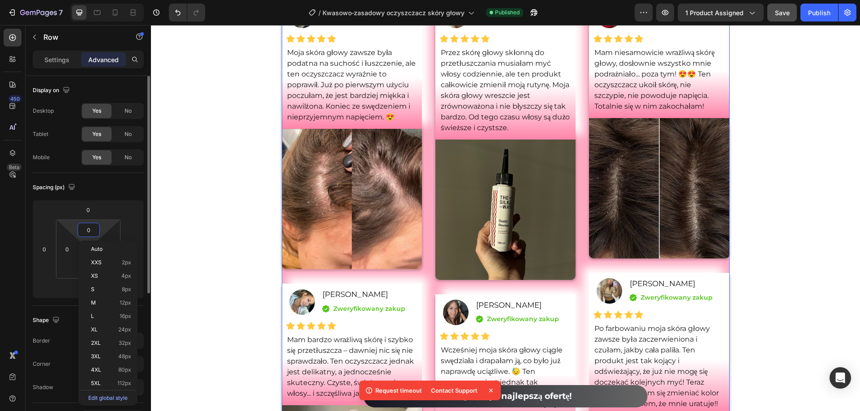
click at [91, 231] on input "0" at bounding box center [89, 229] width 18 height 13
type input "10"
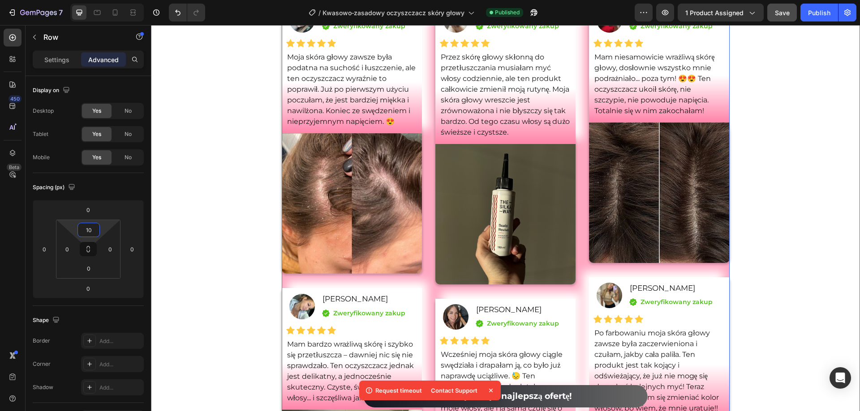
click at [173, 177] on div "Nasze wyróżnione opinie Heading Icon Icon Icon Icon Icon Icon List Hoz 4.8 (200…" at bounding box center [505, 278] width 709 height 658
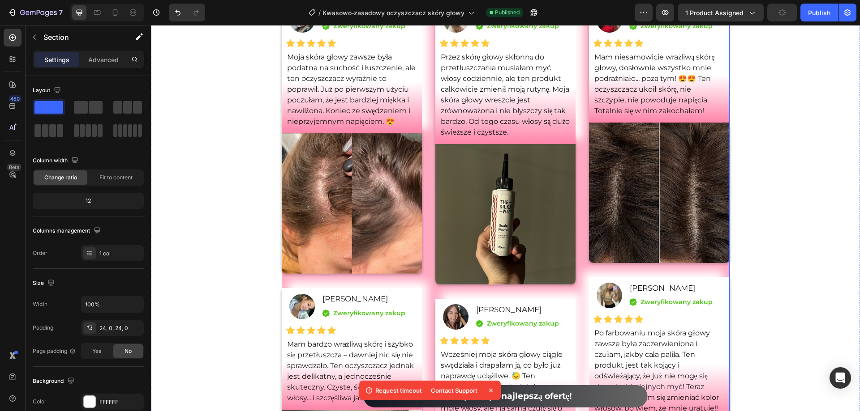
click at [426, 115] on div "Image Sylwia Pawlak Text Block Icon Zweryfikowany zakup Text block Icon List Ro…" at bounding box center [506, 302] width 448 height 610
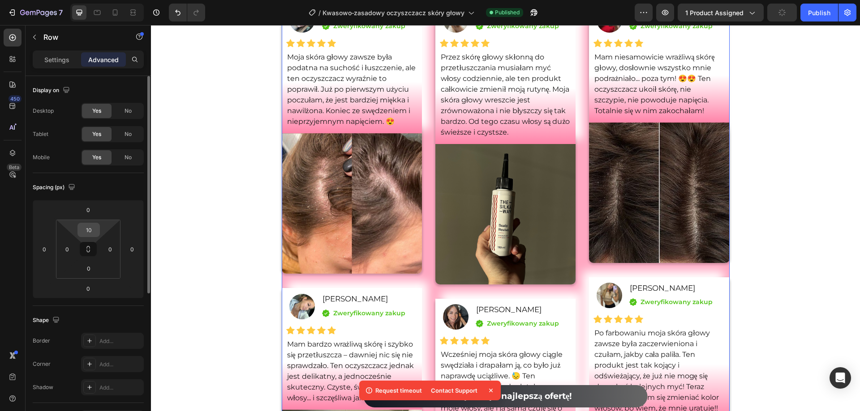
click at [93, 231] on input "10" at bounding box center [89, 229] width 18 height 13
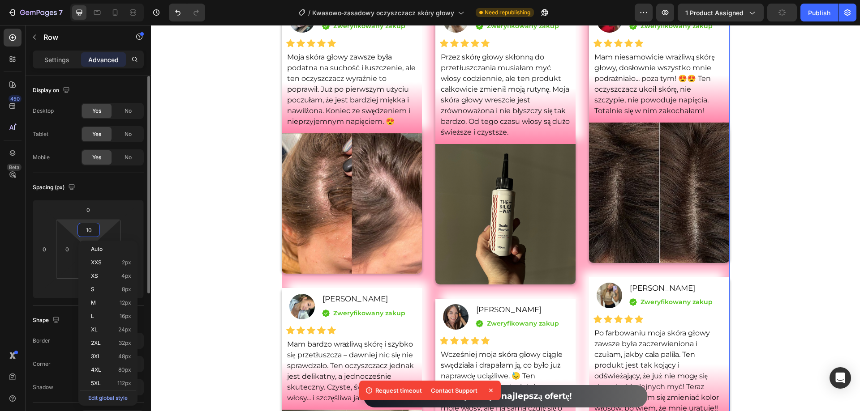
type input "5"
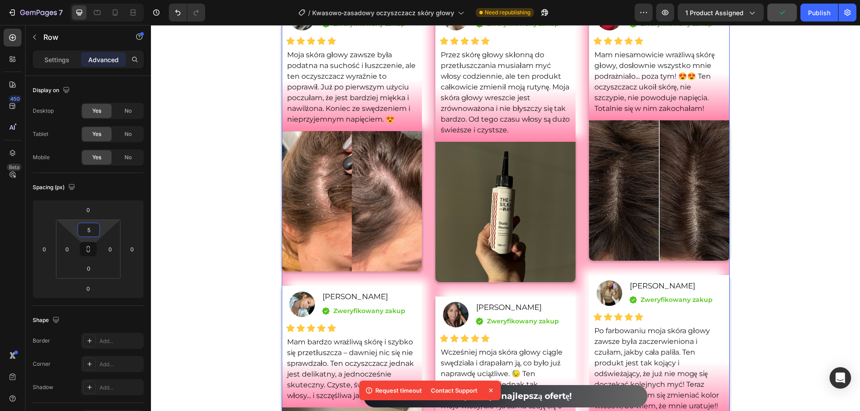
click at [202, 182] on div "Nasze wyróżnione opinie Heading Icon Icon Icon Icon Icon Icon List Hoz 4.8 (200…" at bounding box center [505, 277] width 709 height 656
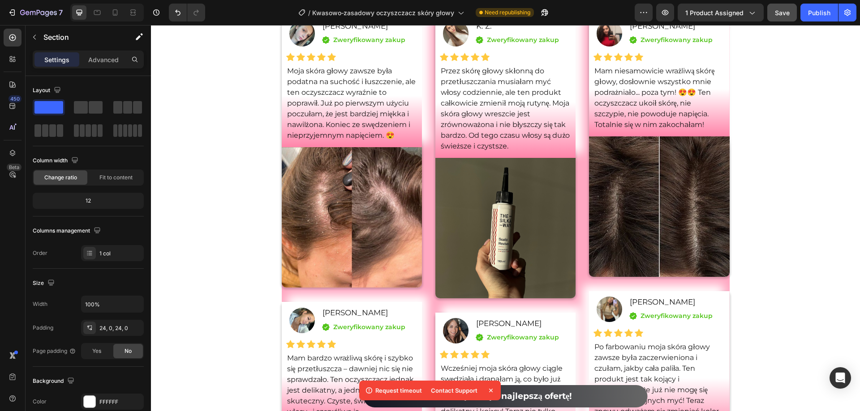
scroll to position [5644, 0]
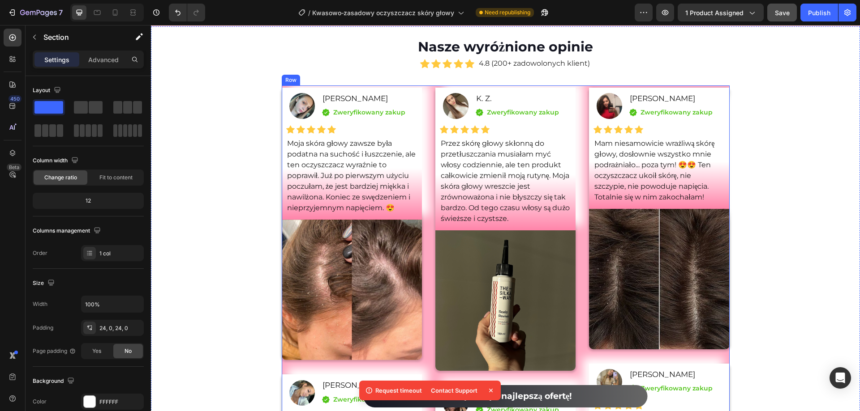
click at [426, 207] on div "Image Sylwia Pawlak Text Block Icon Zweryfikowany zakup Text block Icon List Ro…" at bounding box center [506, 390] width 448 height 608
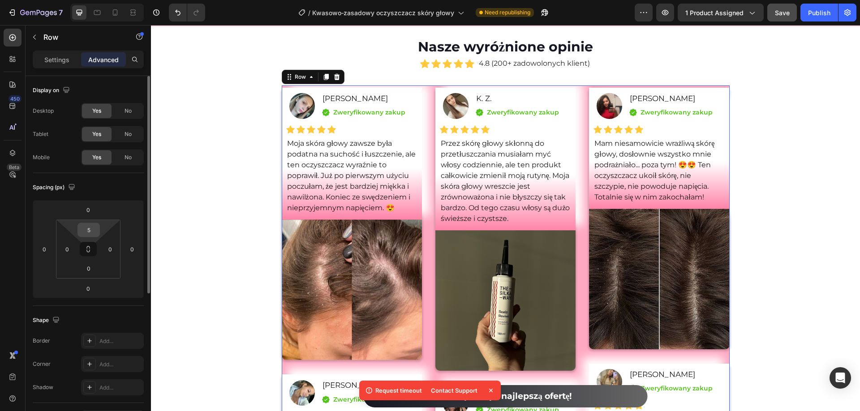
click at [90, 230] on input "5" at bounding box center [89, 229] width 18 height 13
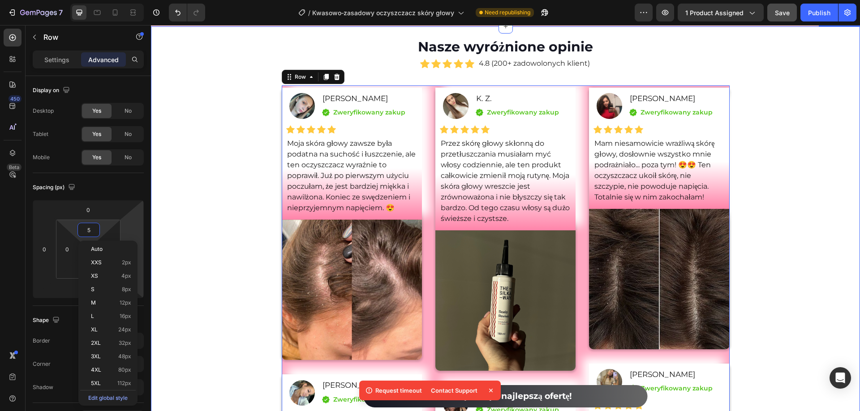
type input "0"
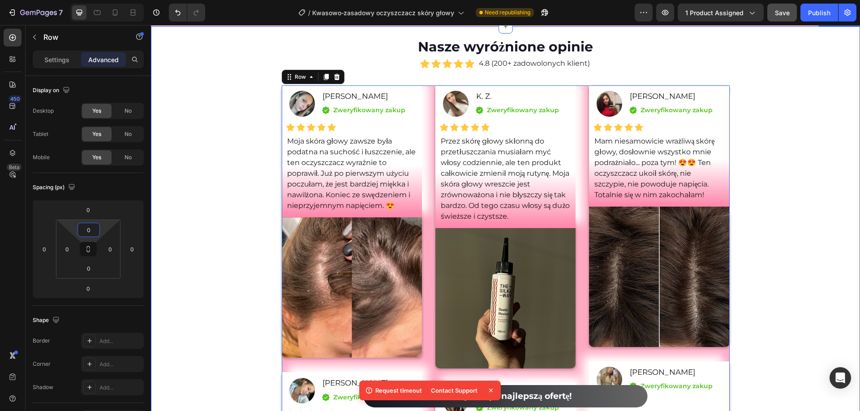
click at [227, 209] on div "Nasze wyróżnione opinie Heading Icon Icon Icon Icon Icon Icon List Hoz 4.8 (200…" at bounding box center [505, 364] width 709 height 654
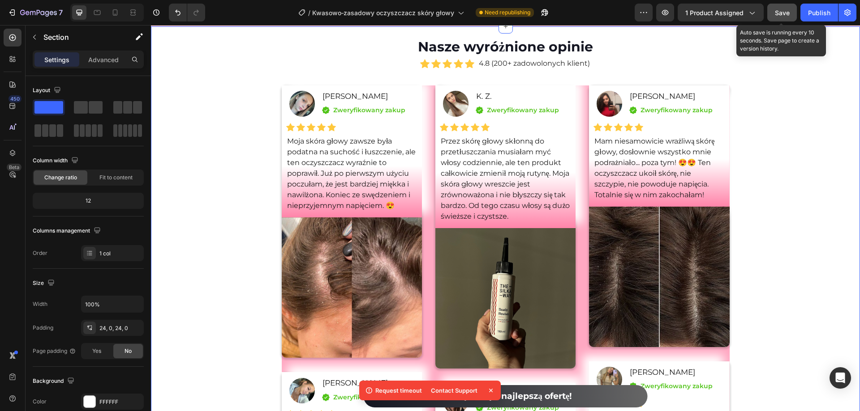
click at [792, 17] on button "Save" at bounding box center [782, 13] width 30 height 18
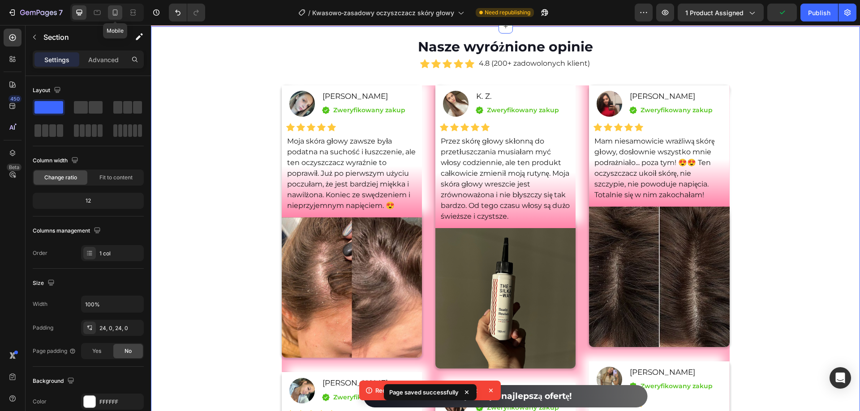
drag, startPoint x: 116, startPoint y: 13, endPoint x: 60, endPoint y: 127, distance: 127.2
click at [116, 13] on icon at bounding box center [115, 12] width 9 height 9
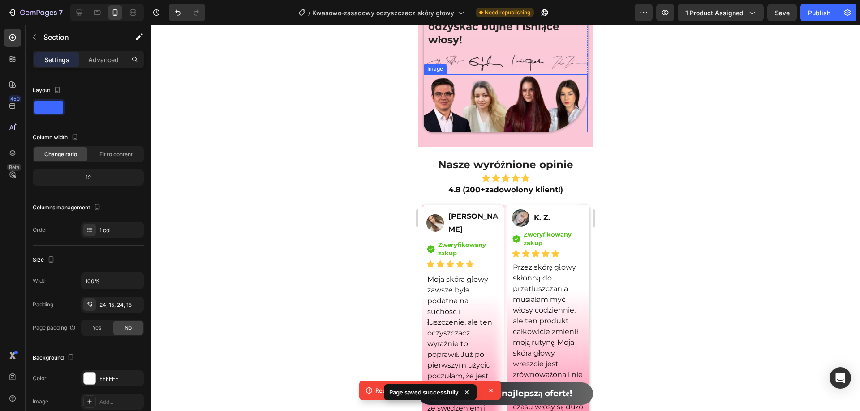
scroll to position [6431, 0]
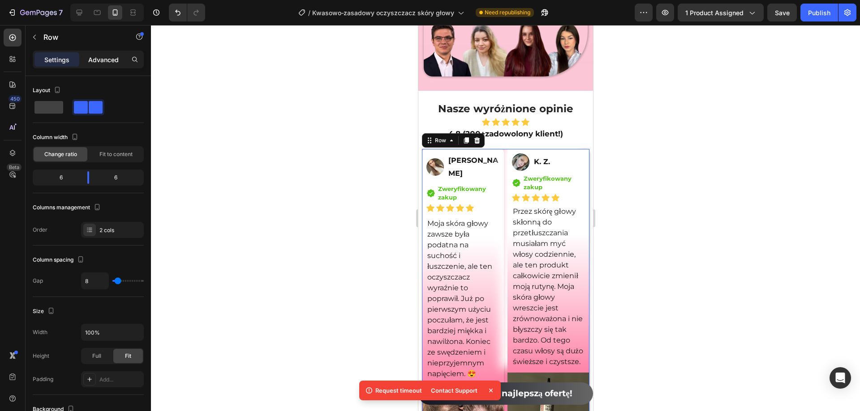
click at [99, 65] on div "Advanced" at bounding box center [103, 59] width 45 height 14
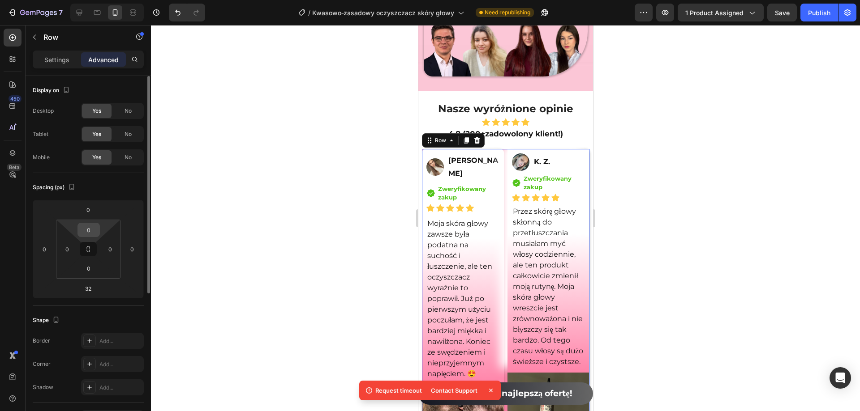
click at [94, 228] on input "0" at bounding box center [89, 229] width 18 height 13
drag, startPoint x: 94, startPoint y: 228, endPoint x: 78, endPoint y: 228, distance: 16.6
click at [78, 228] on div "0" at bounding box center [88, 230] width 22 height 14
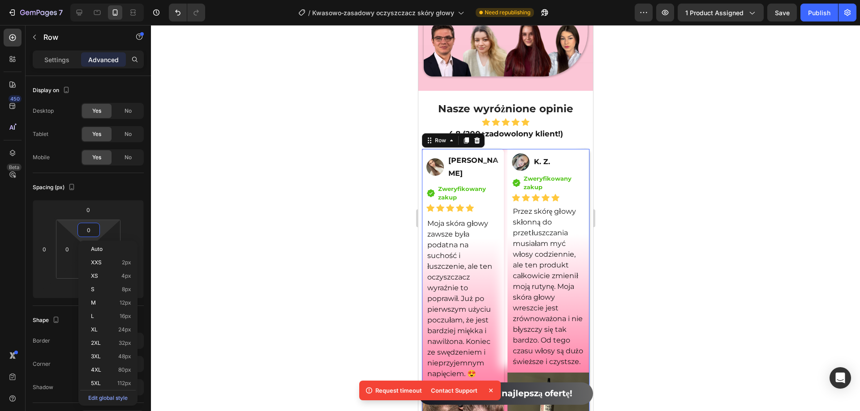
type input "5"
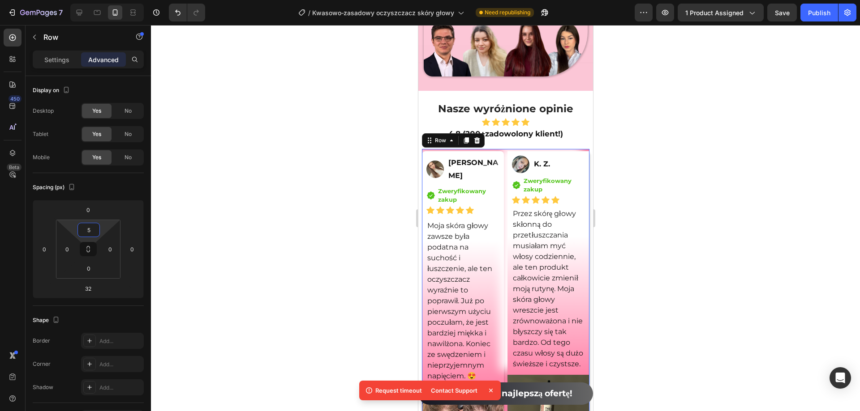
click at [272, 176] on div at bounding box center [505, 218] width 709 height 386
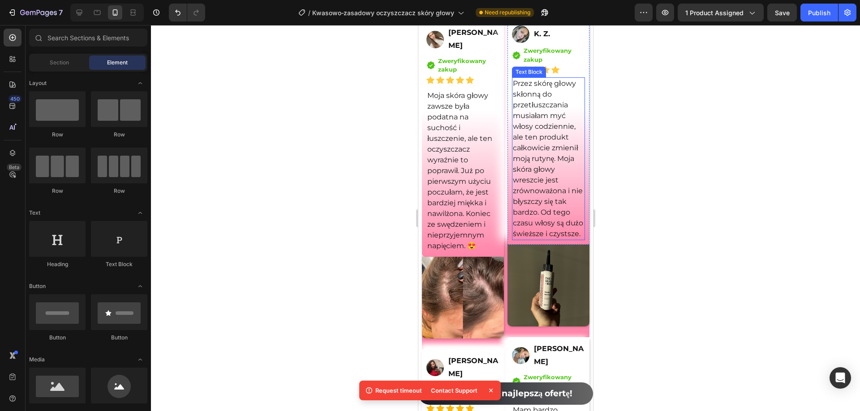
scroll to position [6476, 0]
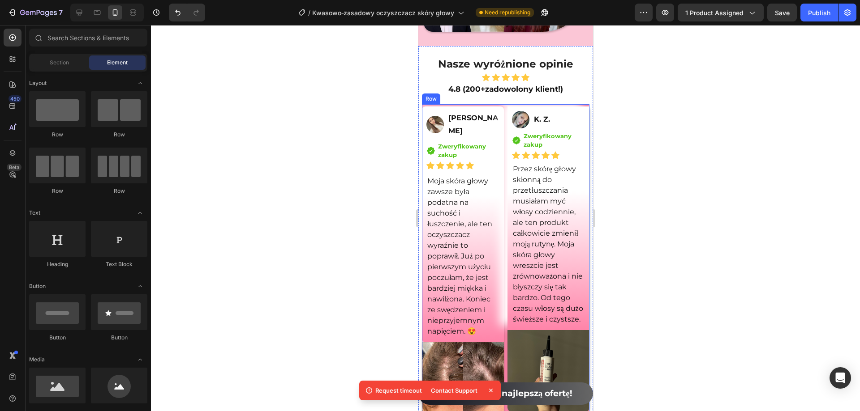
click at [497, 131] on div "Image Sylwia Pawlak Text Block Row Icon Zweryfikowany zakup Text block Icon Lis…" at bounding box center [462, 225] width 82 height 236
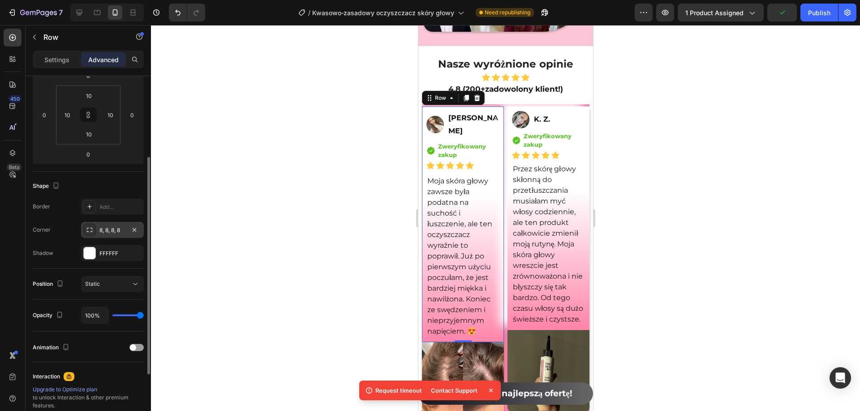
scroll to position [45, 0]
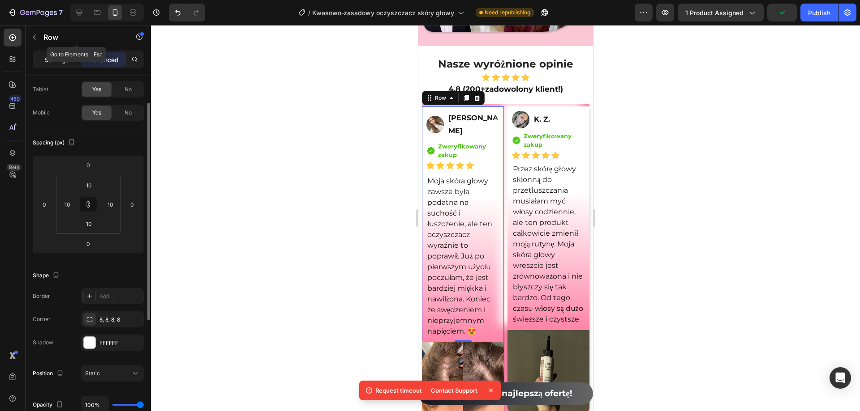
click at [60, 59] on p "Settings" at bounding box center [56, 59] width 25 height 9
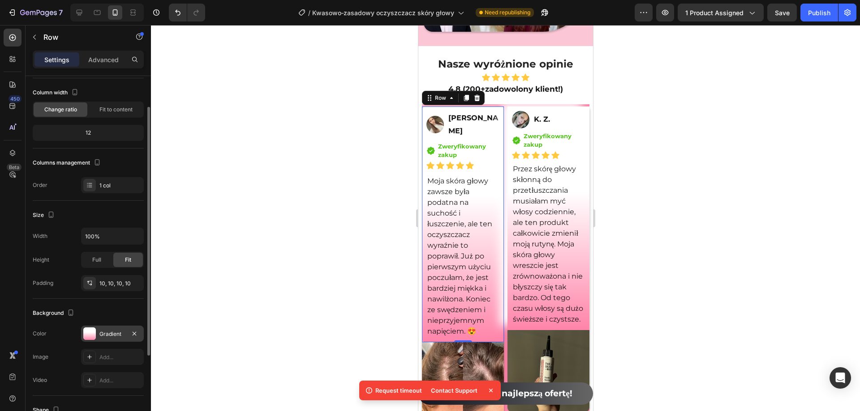
click at [106, 331] on div "Gradient" at bounding box center [112, 334] width 26 height 8
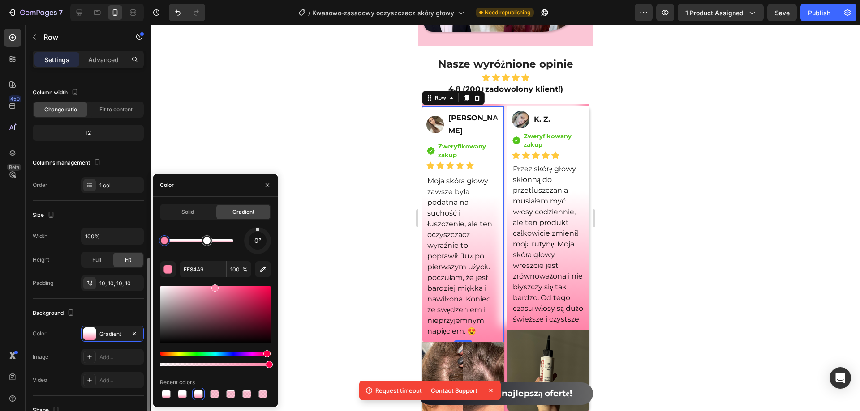
scroll to position [134, 0]
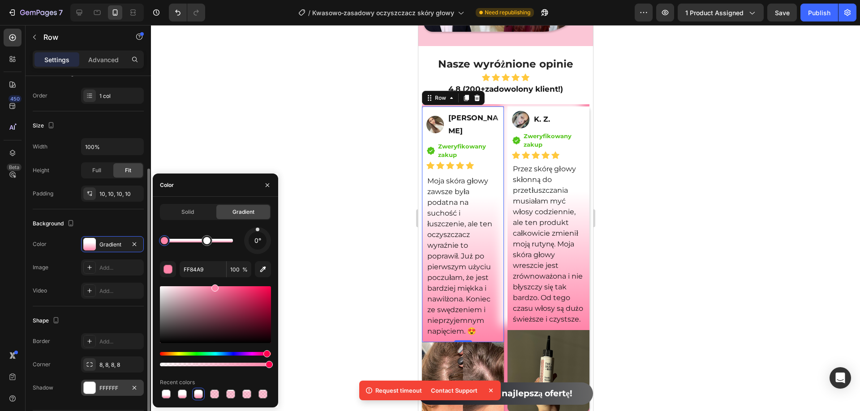
click at [113, 385] on div "FFFFFF" at bounding box center [112, 388] width 63 height 16
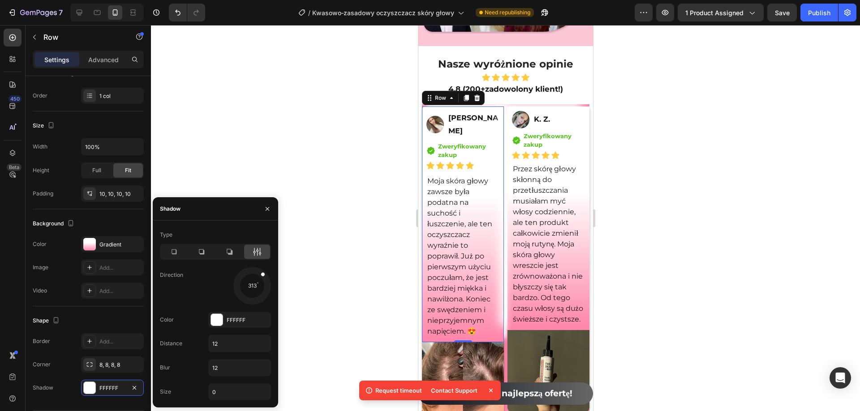
drag, startPoint x: 237, startPoint y: 283, endPoint x: 273, endPoint y: 261, distance: 41.8
click at [273, 261] on div "Type Direction 313 Color FFFFFF Distance 12 Blur 12 Size 0" at bounding box center [215, 314] width 125 height 173
click at [285, 184] on div at bounding box center [505, 218] width 709 height 386
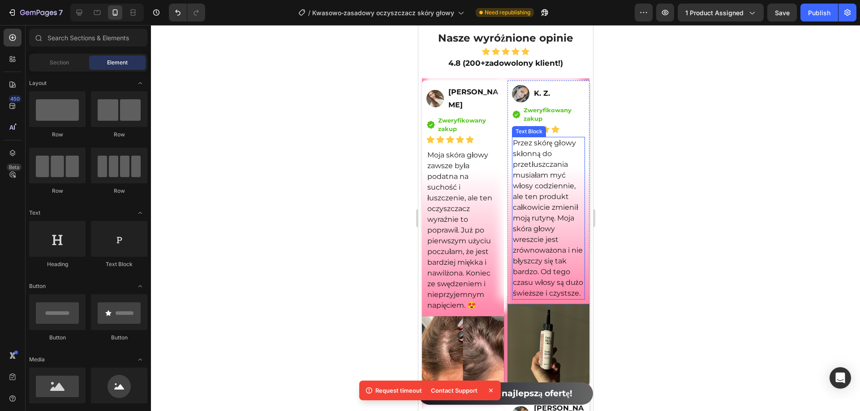
scroll to position [6476, 0]
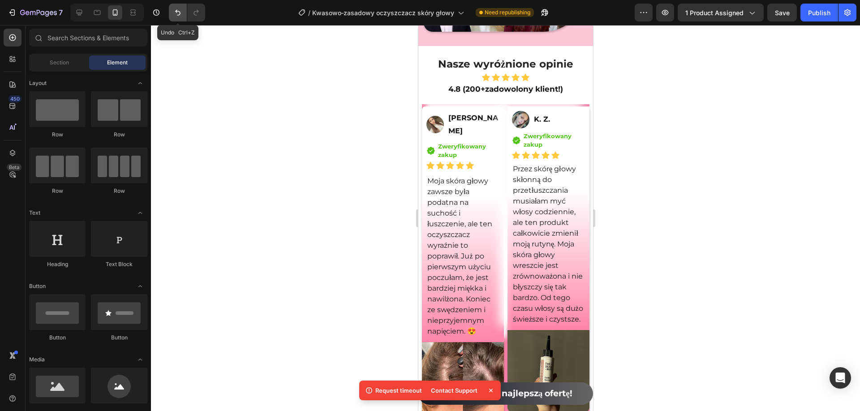
click at [178, 11] on icon "Undo/Redo" at bounding box center [177, 13] width 5 height 6
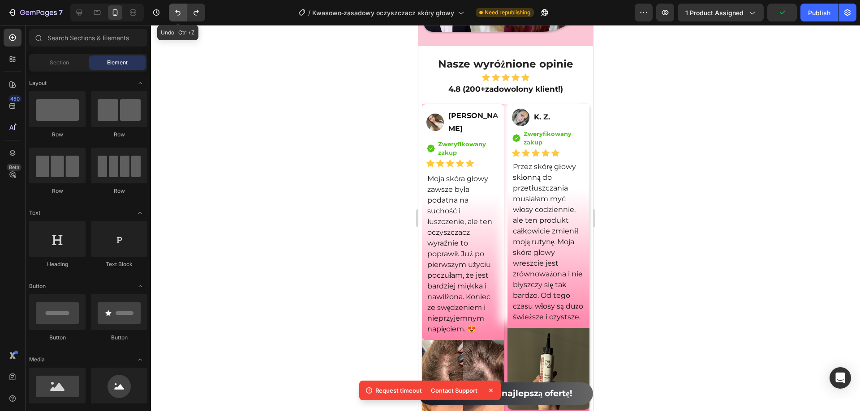
click at [178, 11] on icon "Undo/Redo" at bounding box center [177, 13] width 5 height 6
click at [200, 13] on icon "Undo/Redo" at bounding box center [196, 12] width 9 height 9
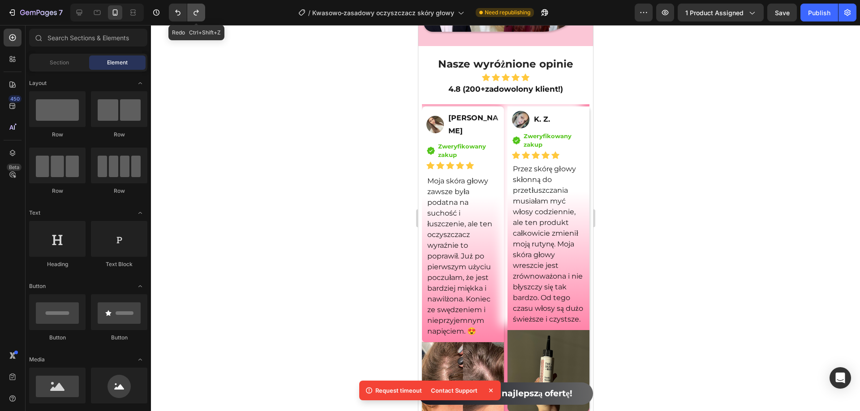
click at [200, 13] on icon "Undo/Redo" at bounding box center [196, 12] width 9 height 9
click at [177, 11] on icon "Undo/Redo" at bounding box center [177, 13] width 5 height 6
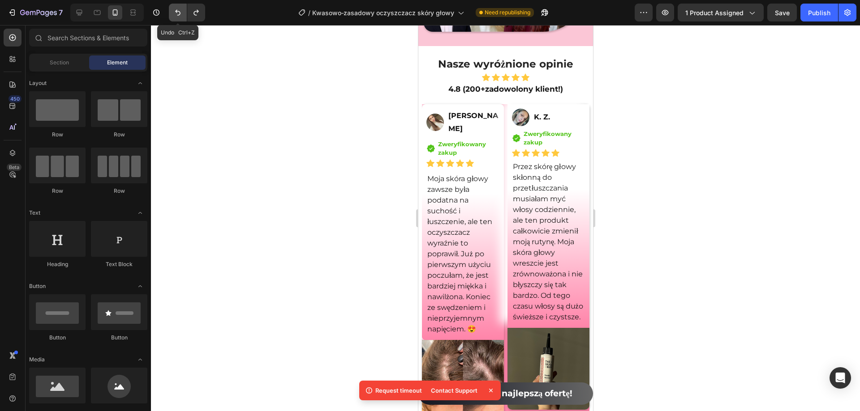
click at [177, 11] on icon "Undo/Redo" at bounding box center [177, 13] width 5 height 6
click at [194, 13] on icon "Undo/Redo" at bounding box center [195, 13] width 5 height 6
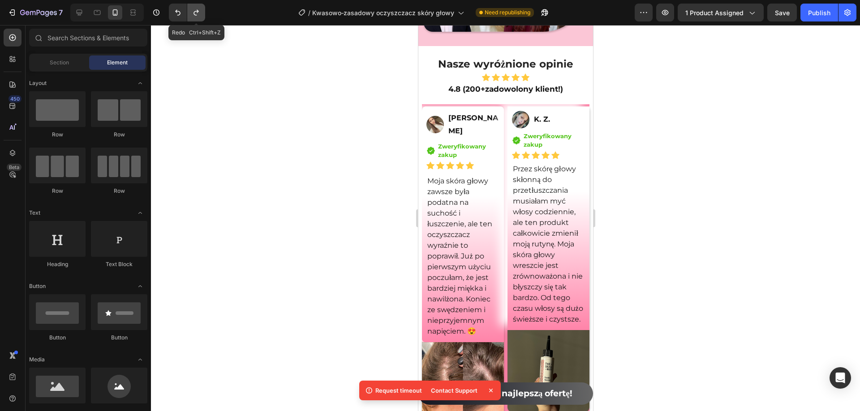
click at [194, 13] on icon "Undo/Redo" at bounding box center [195, 13] width 5 height 6
click at [177, 13] on icon "Undo/Redo" at bounding box center [177, 12] width 9 height 9
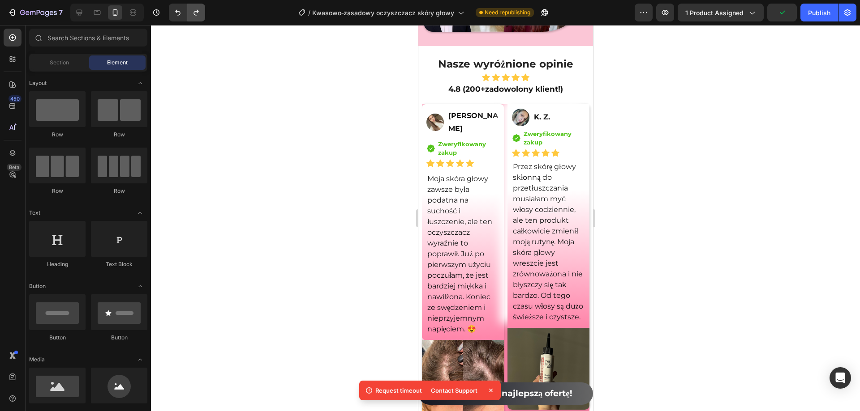
click at [194, 14] on icon "Undo/Redo" at bounding box center [195, 13] width 5 height 6
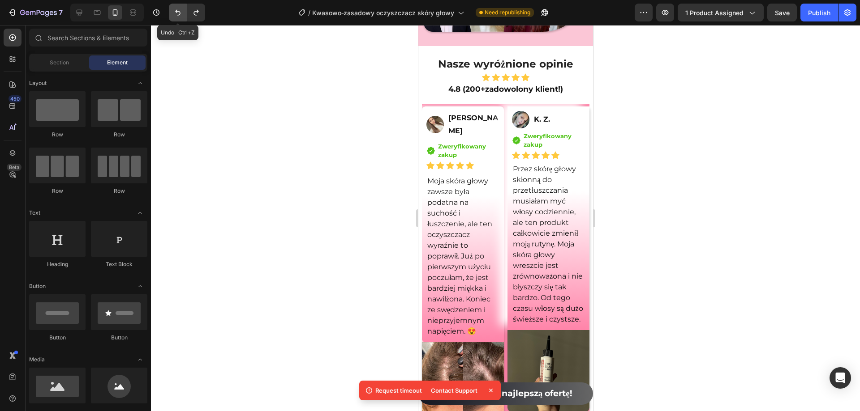
click at [184, 13] on button "Undo/Redo" at bounding box center [178, 13] width 18 height 18
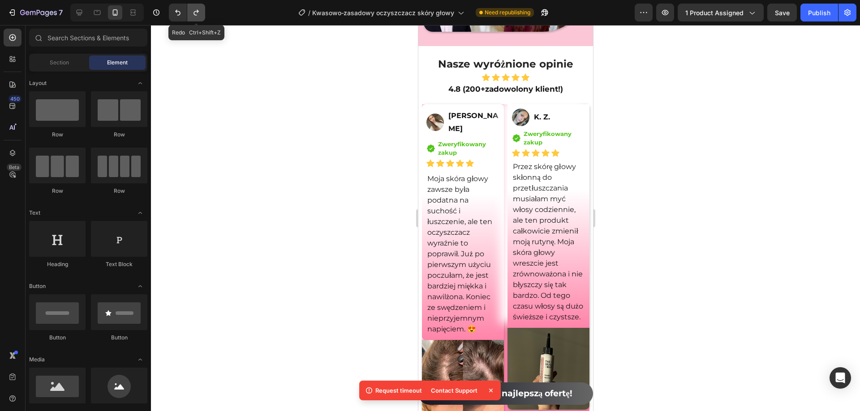
click at [197, 15] on icon "Undo/Redo" at bounding box center [196, 12] width 9 height 9
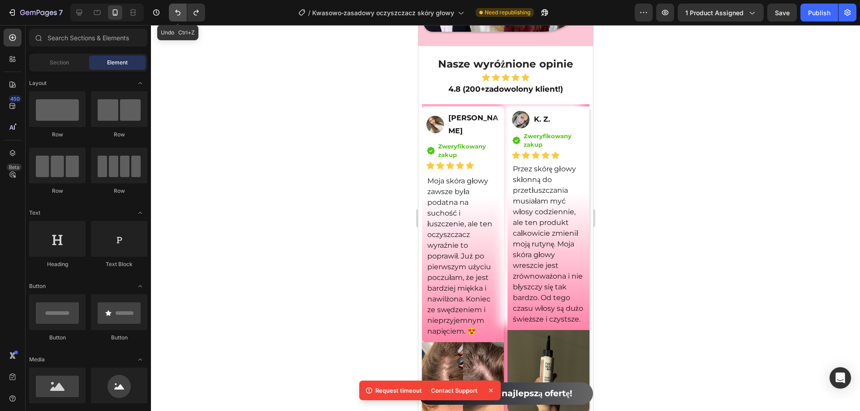
click at [182, 16] on icon "Undo/Redo" at bounding box center [177, 12] width 9 height 9
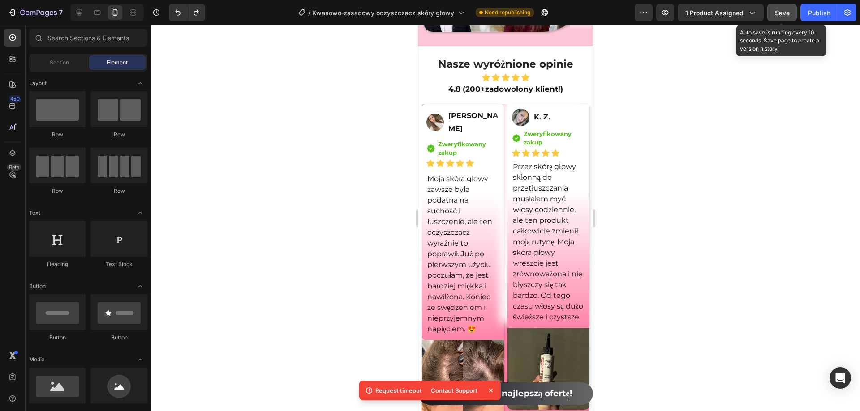
click at [790, 16] on button "Save" at bounding box center [782, 13] width 30 height 18
click at [817, 20] on button "Publish" at bounding box center [819, 13] width 38 height 18
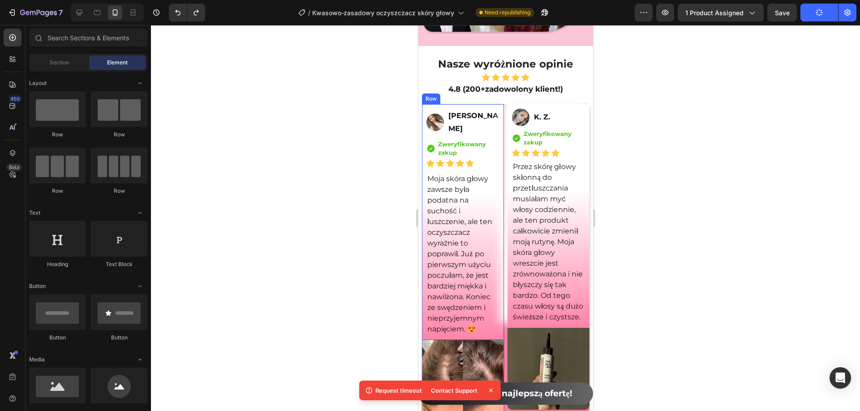
click at [424, 111] on div "Image Sylwia Pawlak Text Block Row Icon Zweryfikowany zakup Text block Icon Lis…" at bounding box center [462, 222] width 82 height 236
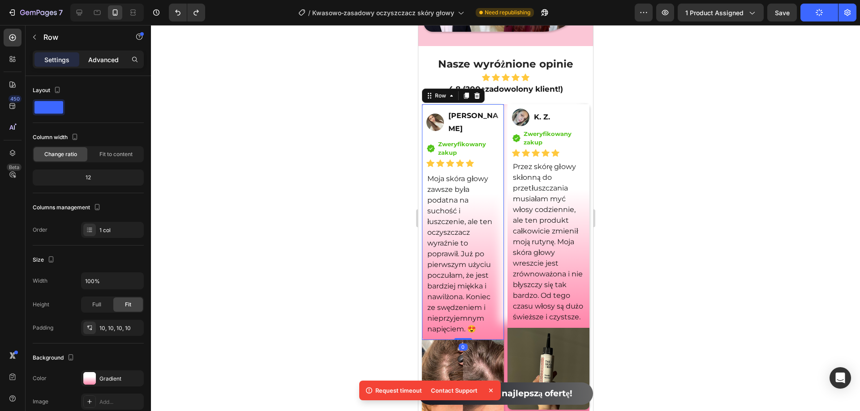
click at [100, 54] on div "Advanced" at bounding box center [103, 59] width 45 height 14
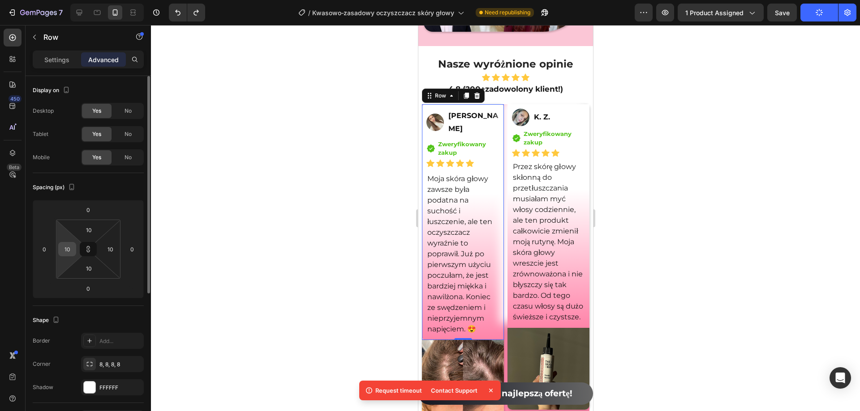
click at [61, 253] on input "10" at bounding box center [66, 249] width 13 height 13
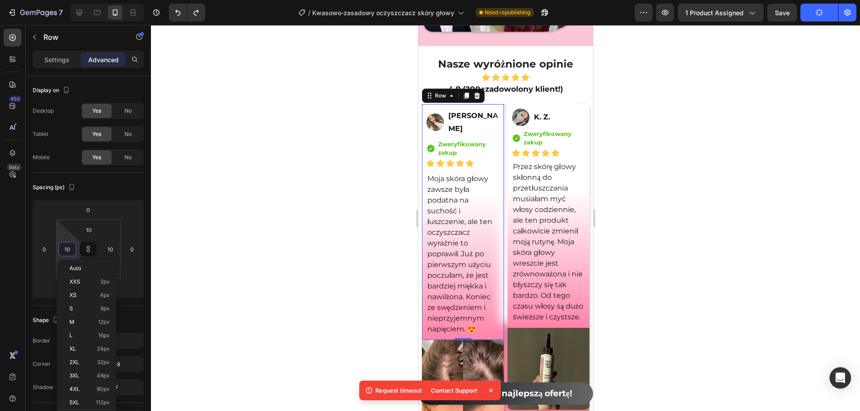
type input "5"
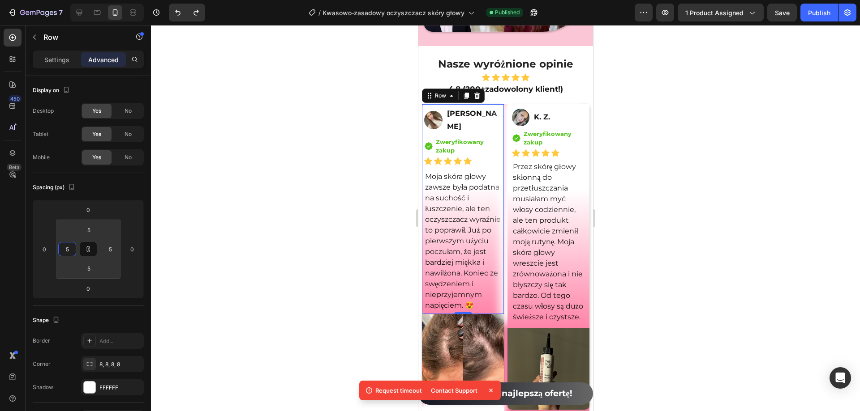
click at [319, 142] on div at bounding box center [505, 218] width 709 height 386
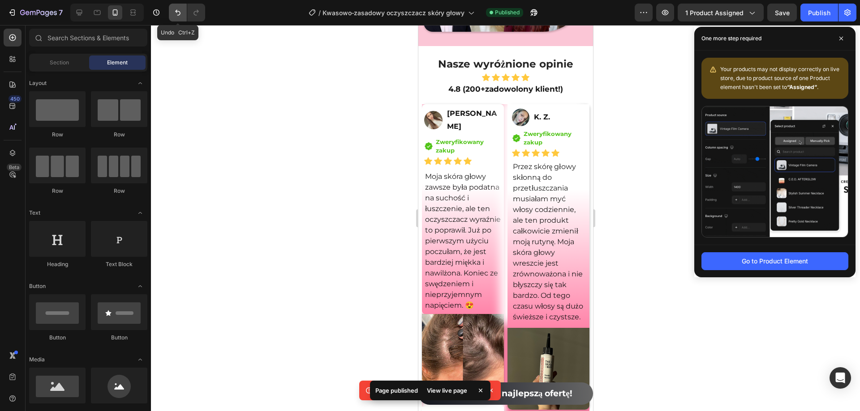
click at [184, 16] on button "Undo/Redo" at bounding box center [178, 13] width 18 height 18
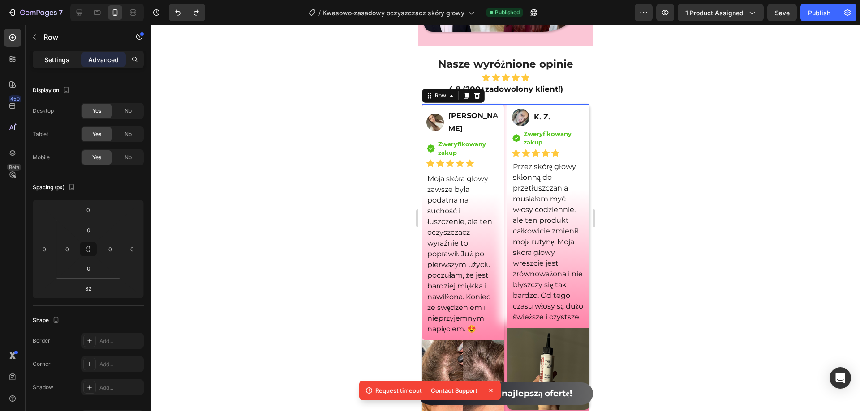
click at [63, 63] on p "Settings" at bounding box center [56, 59] width 25 height 9
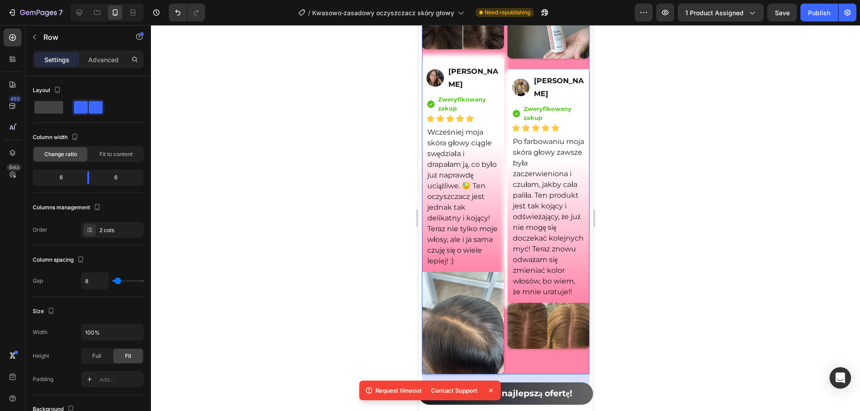
scroll to position [7058, 0]
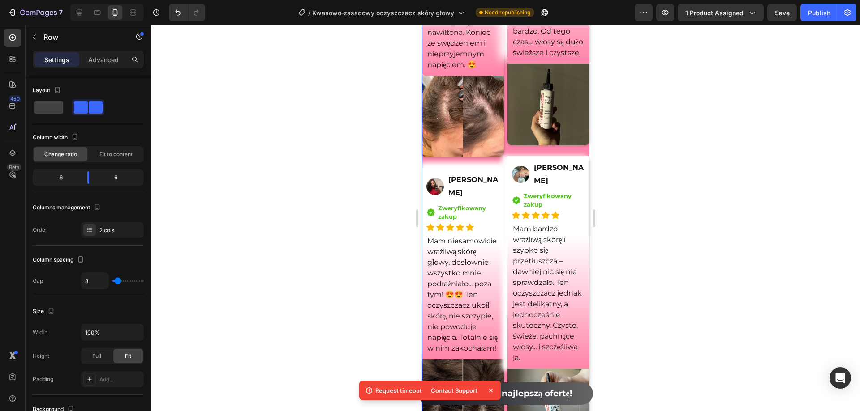
click at [706, 158] on div at bounding box center [505, 218] width 709 height 386
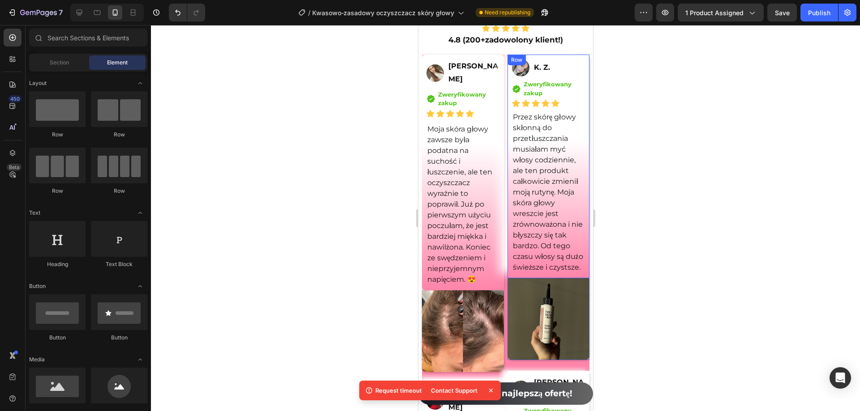
scroll to position [6520, 0]
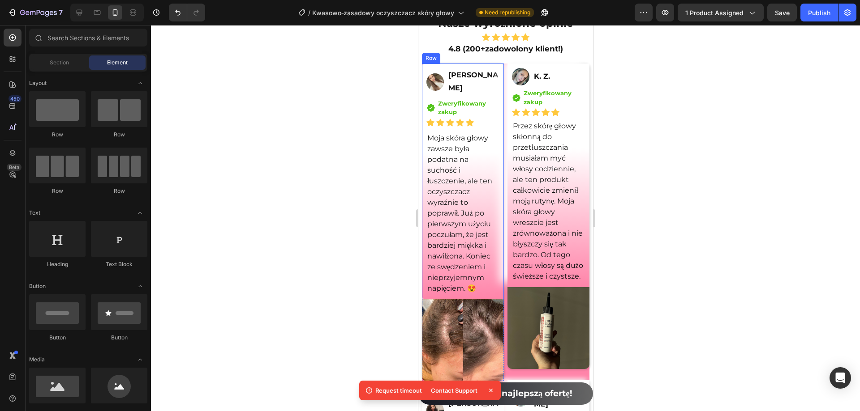
click at [422, 65] on div "Image Sylwia Pawlak Text Block Row Icon Zweryfikowany zakup Text block Icon Lis…" at bounding box center [462, 182] width 82 height 236
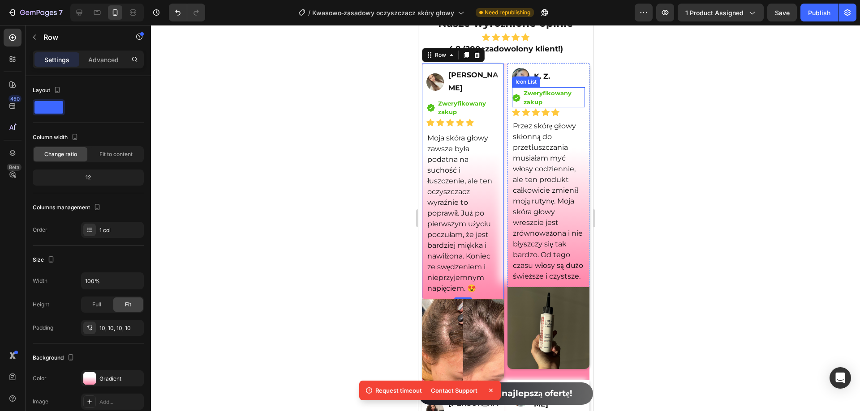
click at [672, 150] on div at bounding box center [505, 218] width 709 height 386
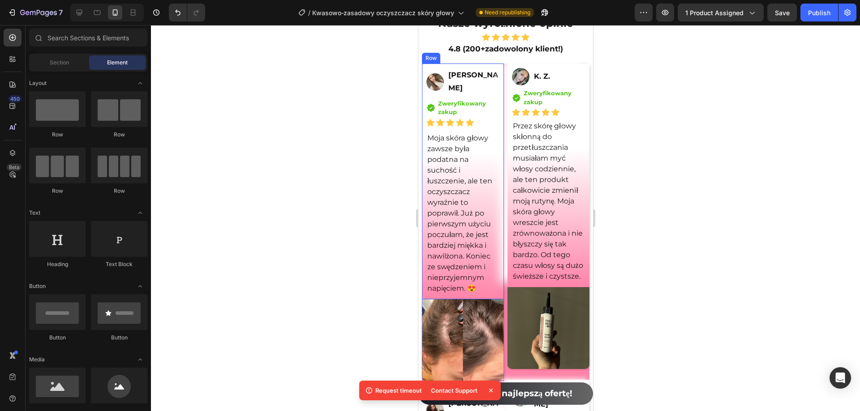
click at [428, 67] on div "Image Sylwia Pawlak Text Block Row Icon Zweryfikowany zakup Text block Icon Lis…" at bounding box center [462, 182] width 82 height 236
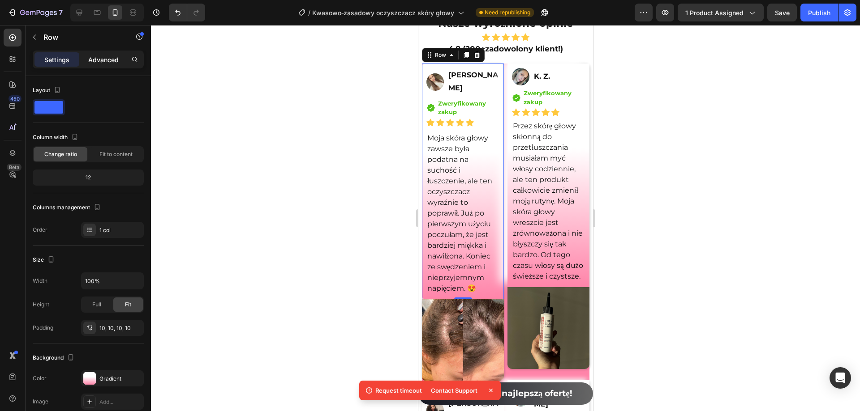
click at [94, 60] on p "Advanced" at bounding box center [103, 59] width 30 height 9
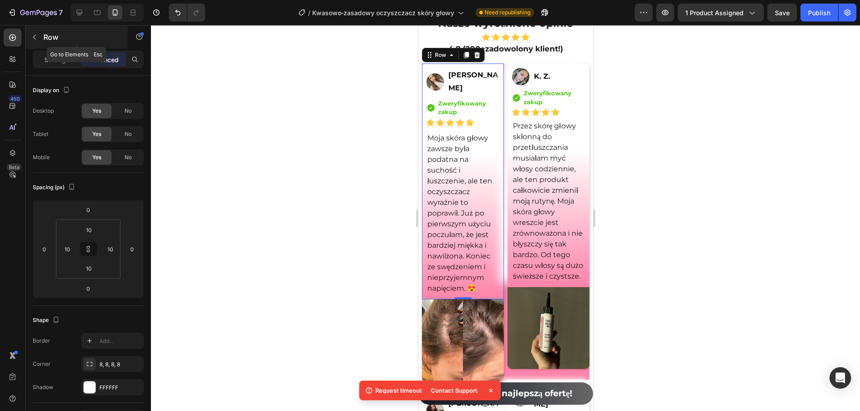
click at [37, 38] on icon "button" at bounding box center [34, 37] width 7 height 7
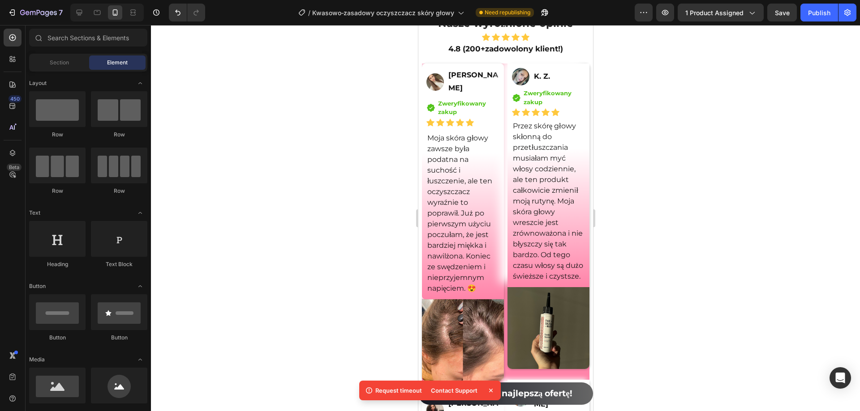
click at [290, 99] on div at bounding box center [505, 218] width 709 height 386
click at [817, 15] on div "Publish" at bounding box center [819, 12] width 22 height 9
click at [666, 41] on div at bounding box center [505, 218] width 709 height 386
click at [666, 14] on icon "button" at bounding box center [664, 12] width 9 height 9
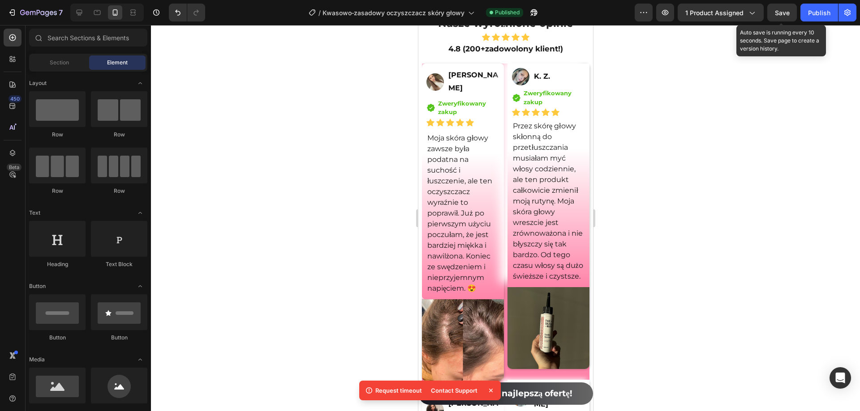
click at [775, 9] on span "Save" at bounding box center [782, 13] width 15 height 8
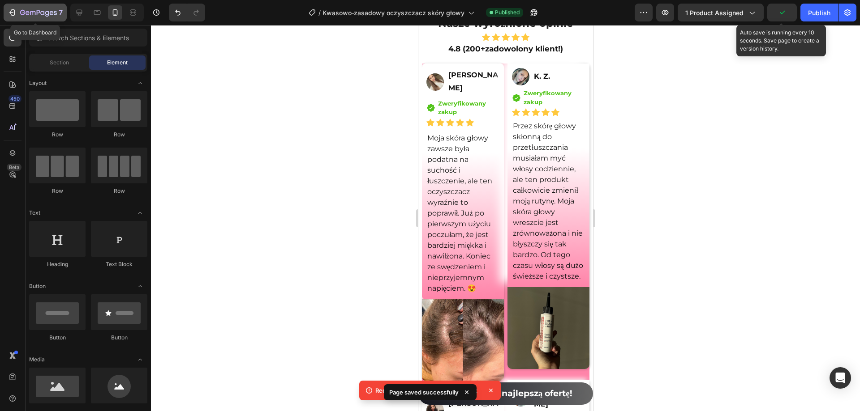
click at [7, 12] on button "7" at bounding box center [35, 13] width 63 height 18
